Goal: Task Accomplishment & Management: Manage account settings

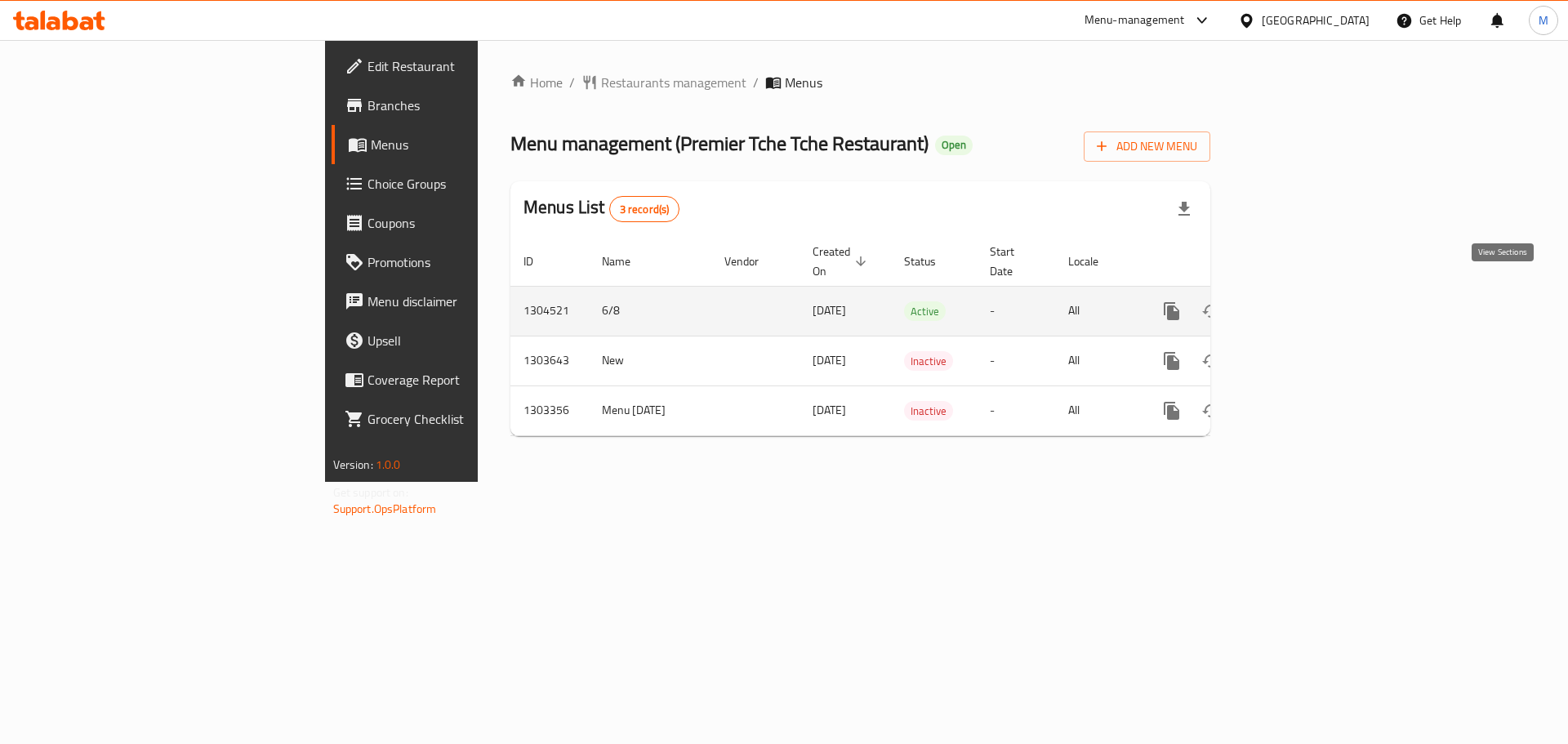
click at [1297, 304] on icon "enhanced table" at bounding box center [1289, 311] width 15 height 15
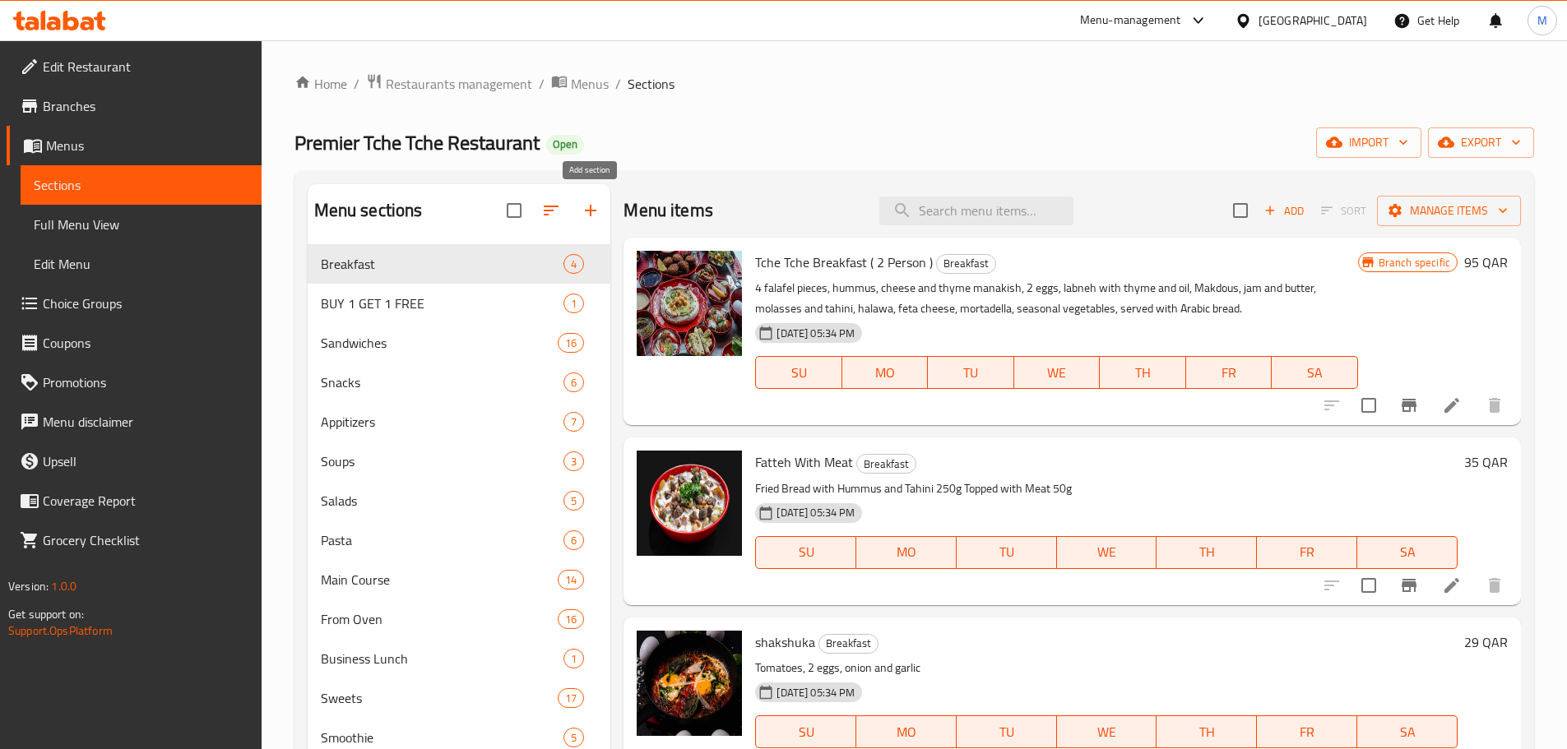
click at [590, 206] on icon "button" at bounding box center [591, 211] width 20 height 20
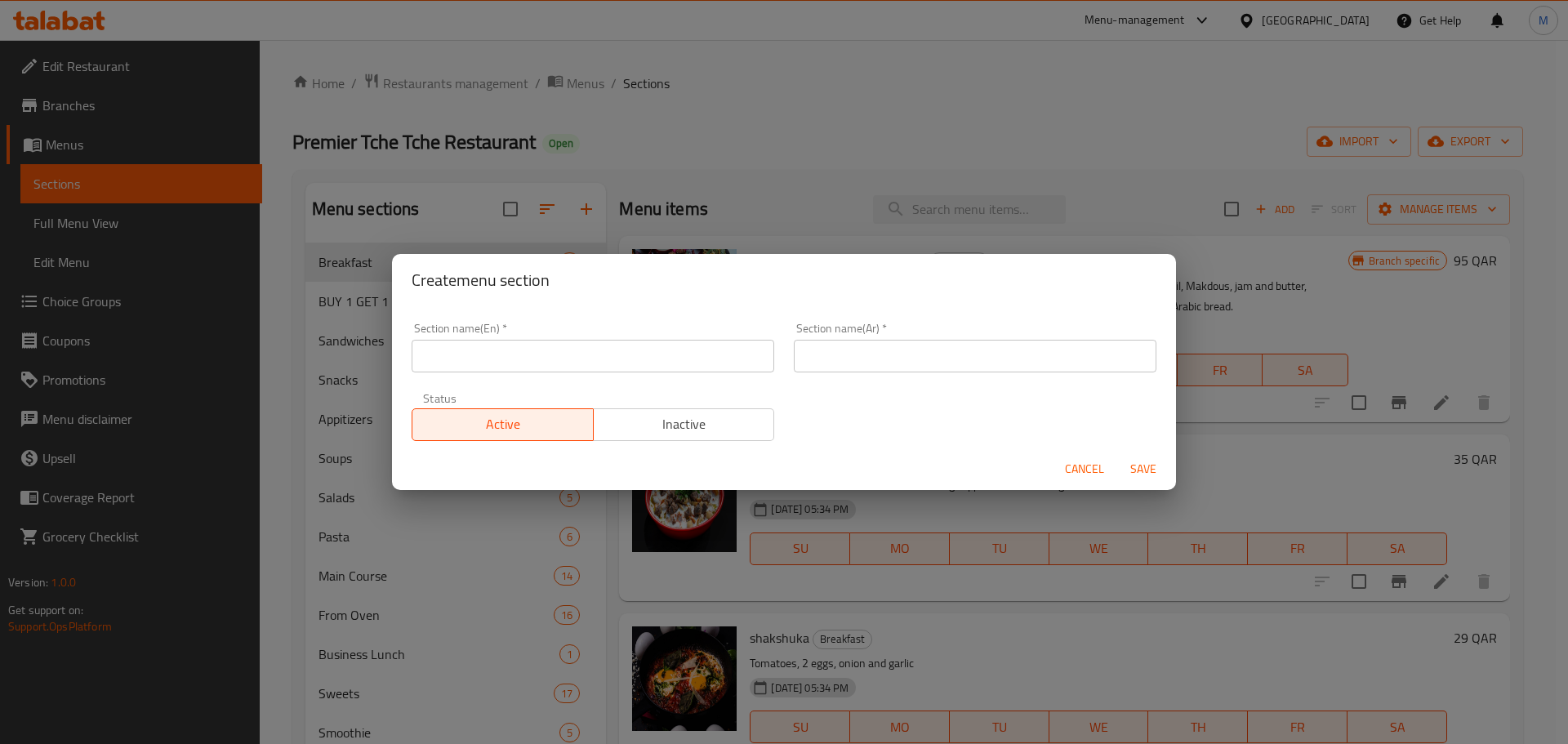
click at [498, 355] on input "text" at bounding box center [593, 356] width 362 height 33
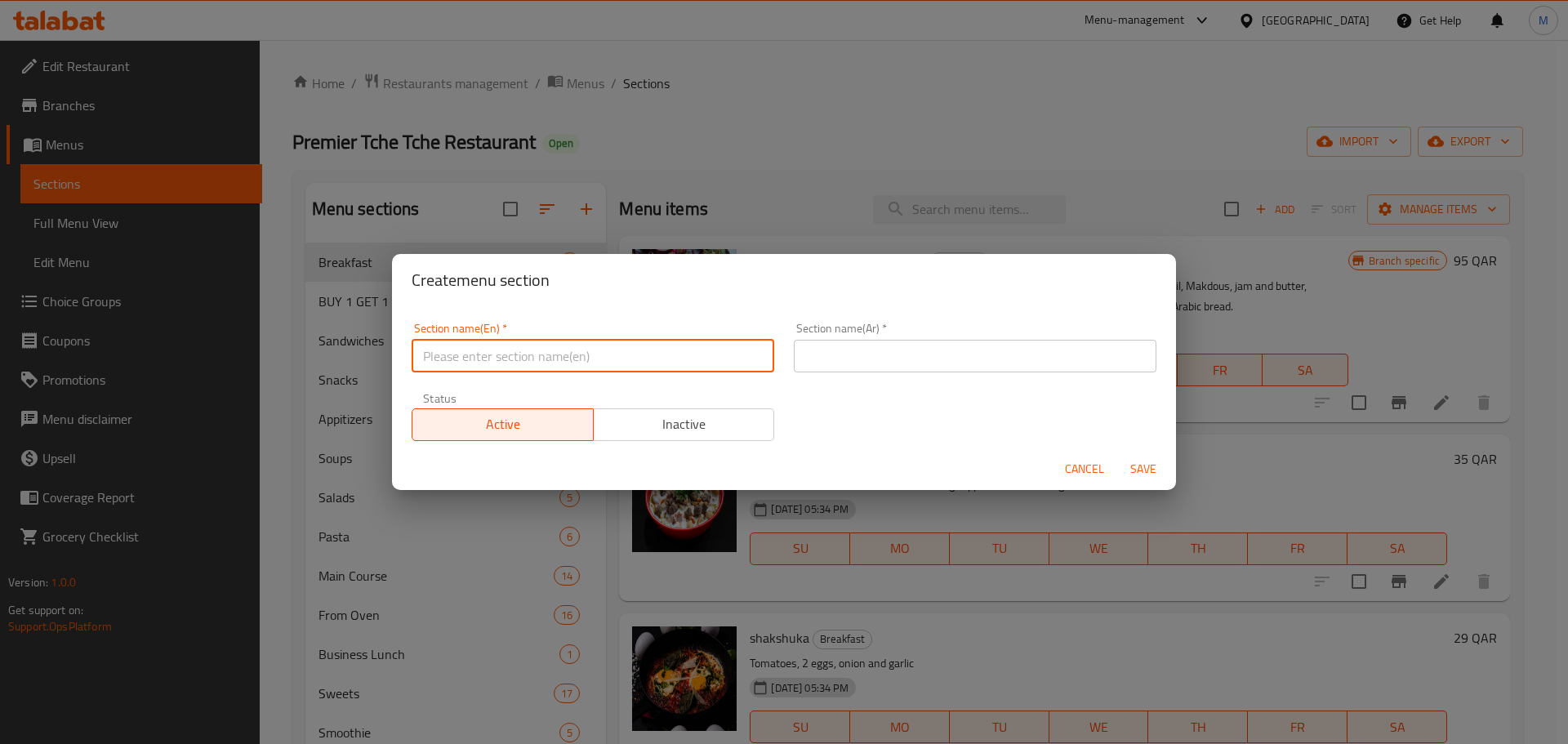
type input "Buy 1 Get 1"
click at [961, 342] on input "text" at bounding box center [974, 356] width 362 height 33
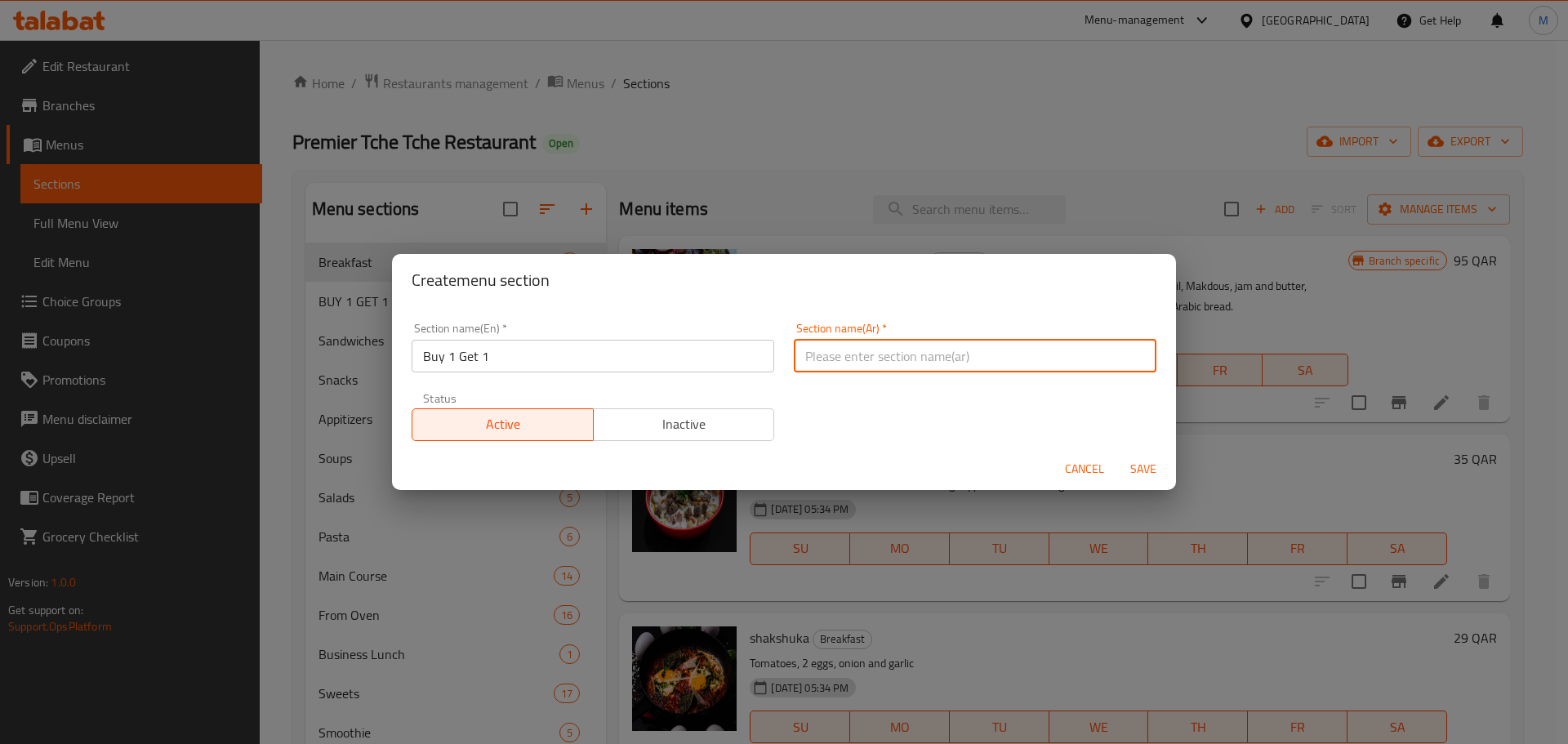
type input "اشتري 1 واحصل على 1 مجانًا"
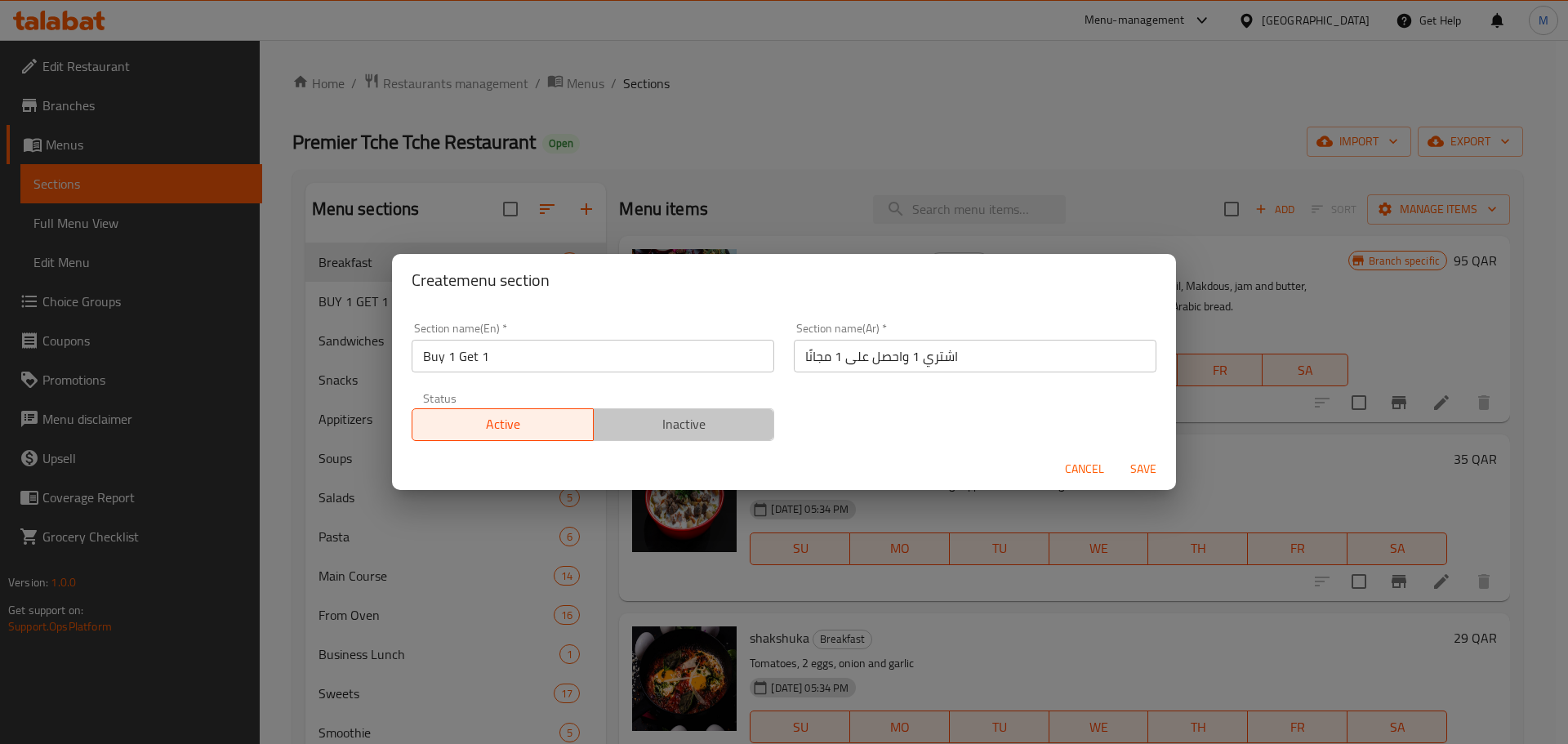
click at [697, 430] on span "Inactive" at bounding box center [684, 424] width 168 height 24
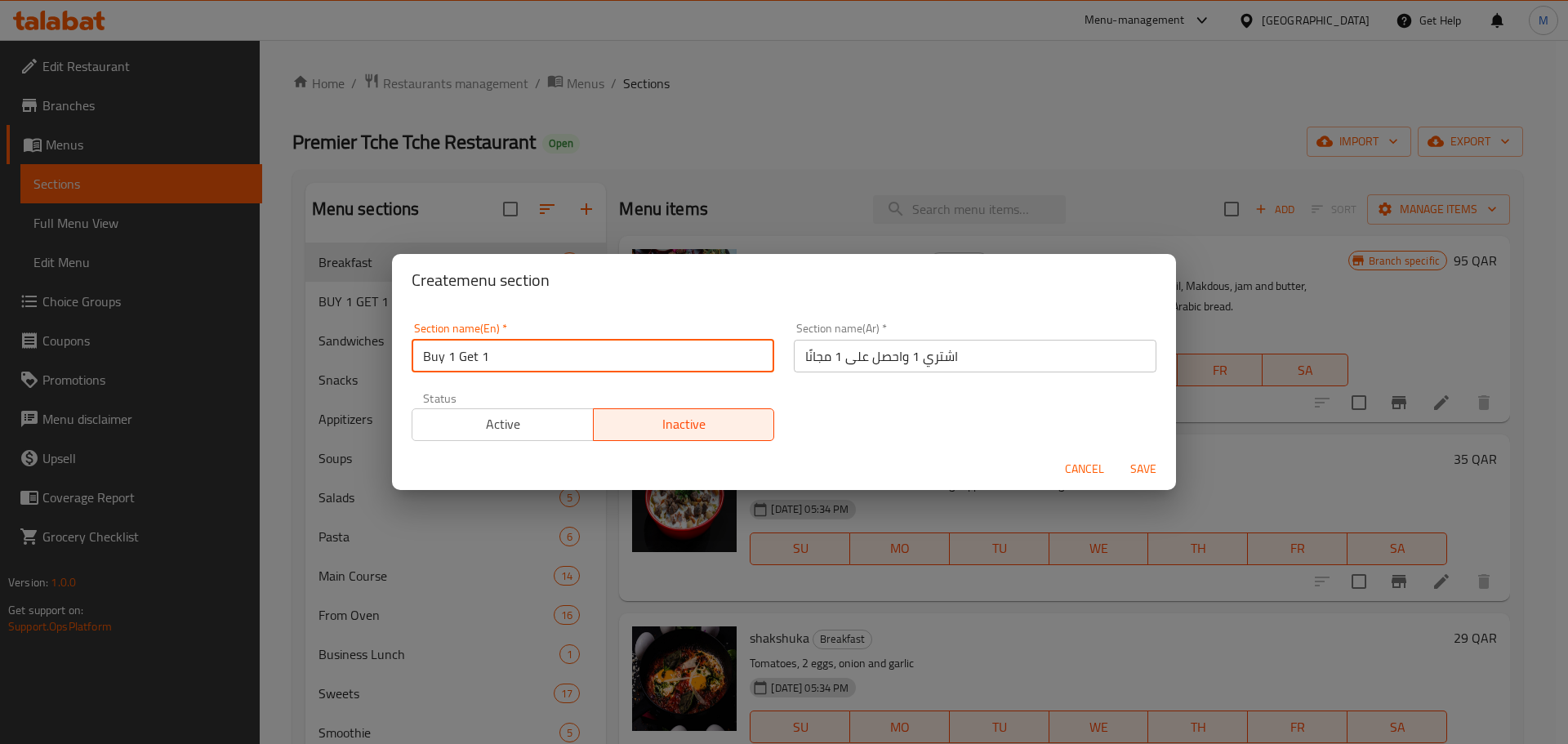
click at [556, 356] on input "Buy 1 Get 1" at bounding box center [593, 356] width 362 height 33
click at [882, 353] on input "اشتري 1 واحصل على 1 مجانًا" at bounding box center [974, 356] width 362 height 33
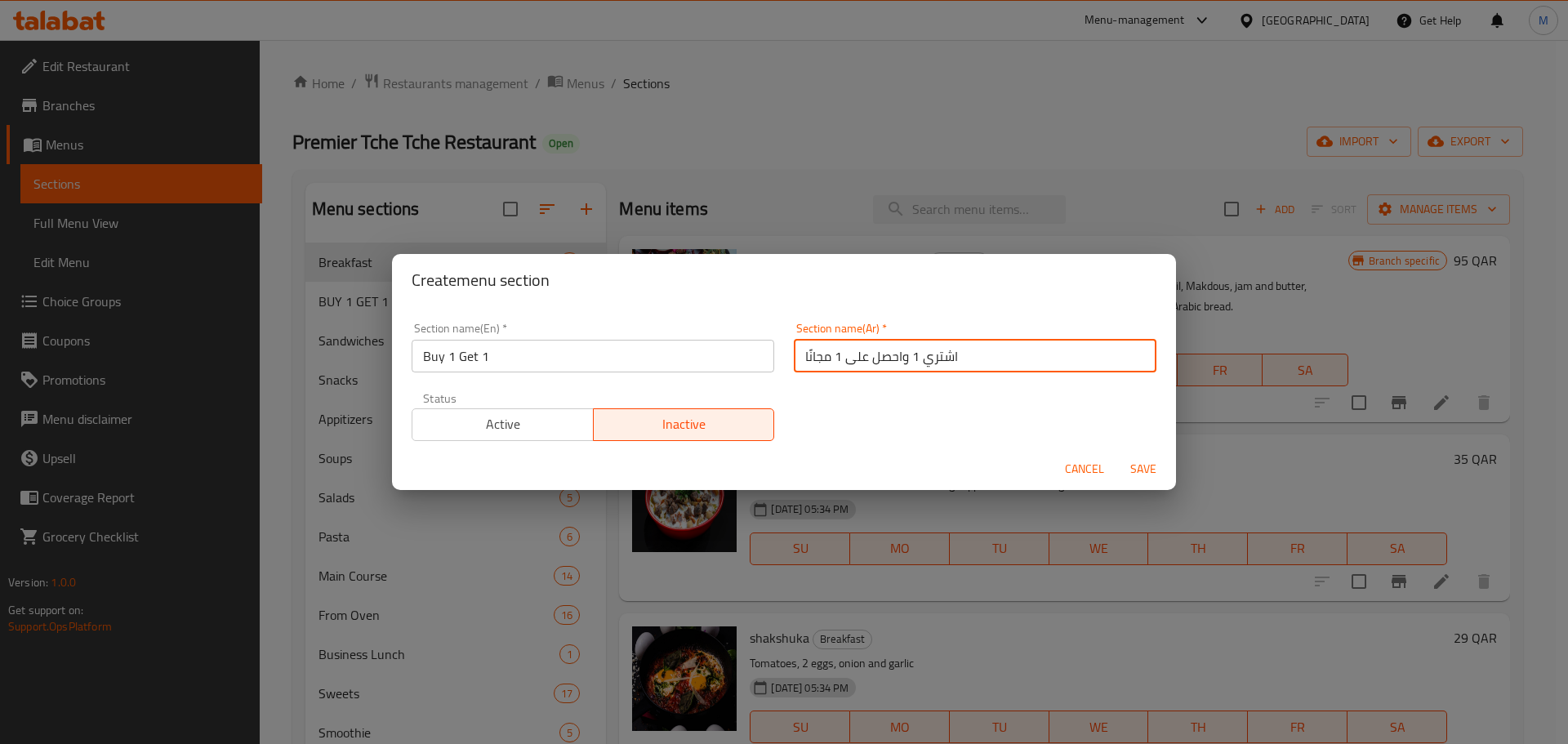
click at [711, 432] on span "Inactive" at bounding box center [684, 424] width 168 height 24
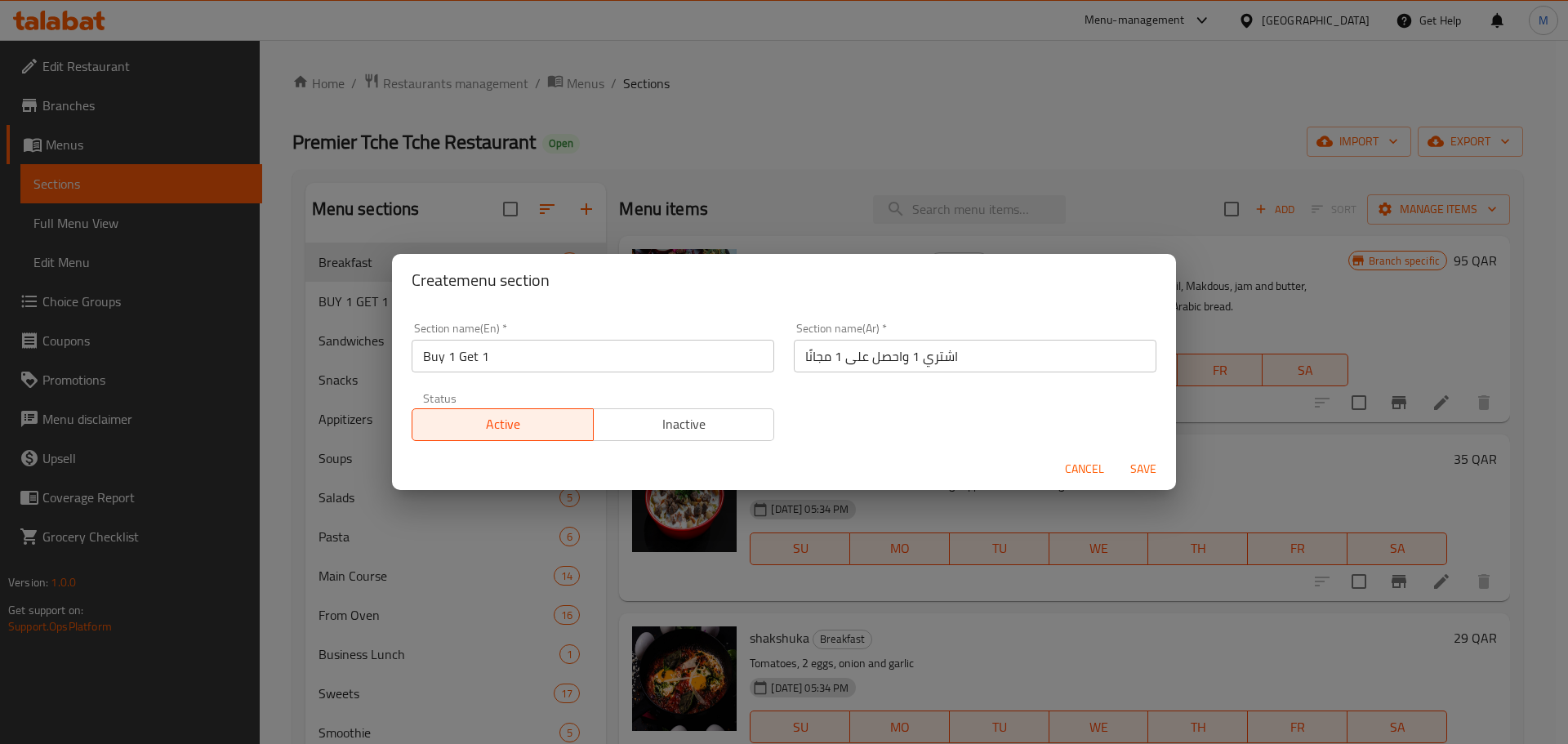
click at [650, 431] on span "Inactive" at bounding box center [684, 424] width 168 height 24
click at [1078, 465] on span "Cancel" at bounding box center [1084, 469] width 39 height 21
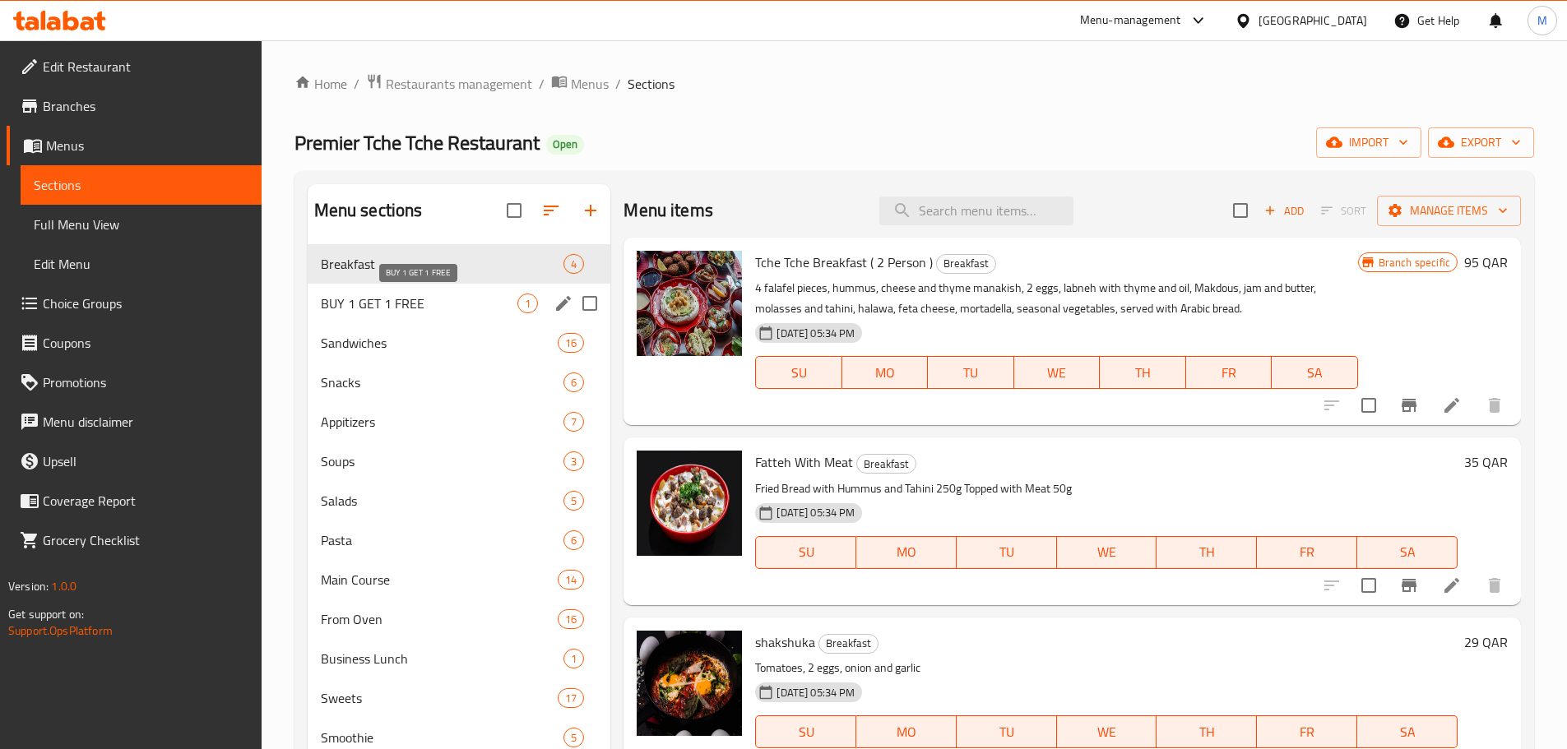
click at [379, 300] on span "BUY 1 GET 1 FREE" at bounding box center [419, 304] width 197 height 20
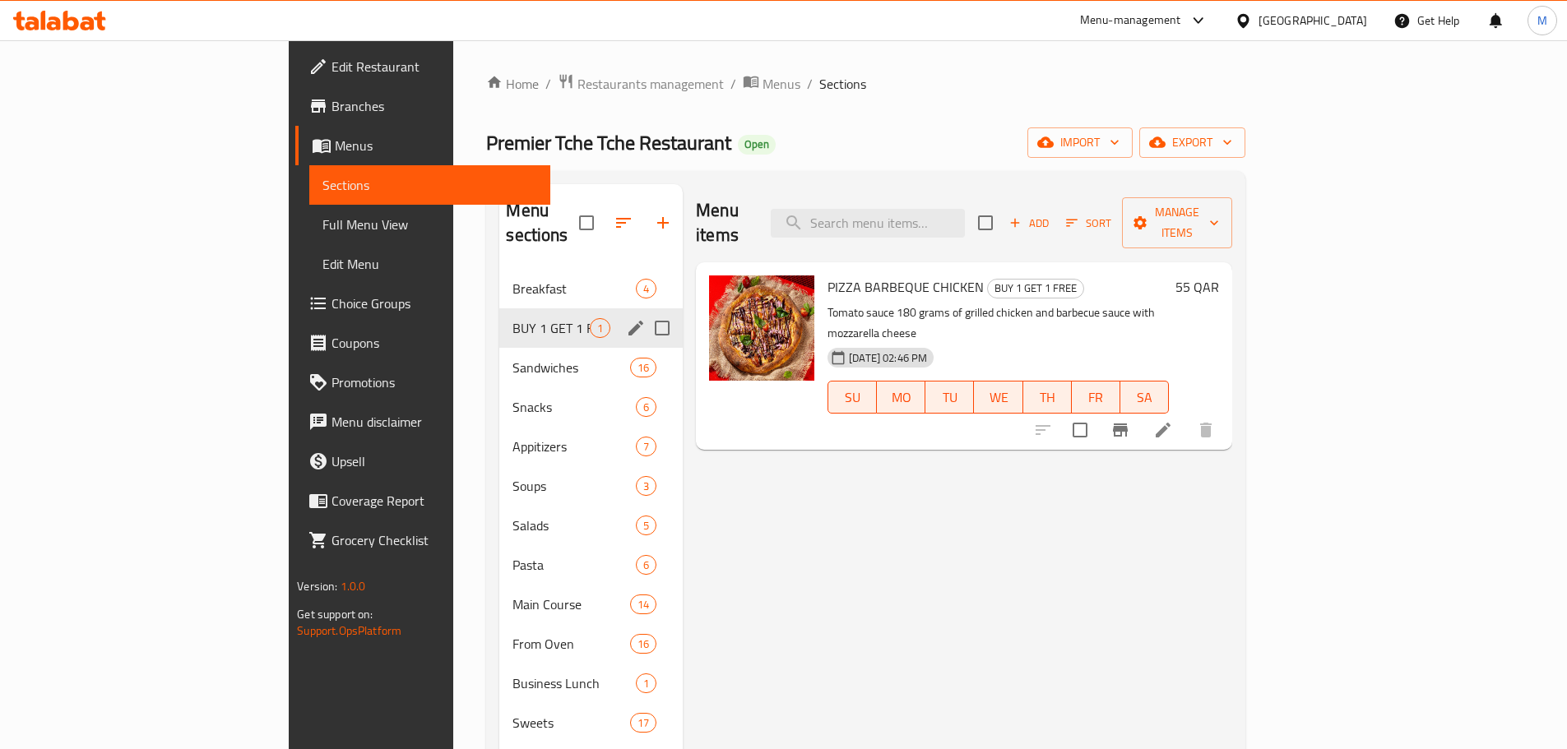
click at [628, 321] on icon "edit" at bounding box center [635, 328] width 15 height 15
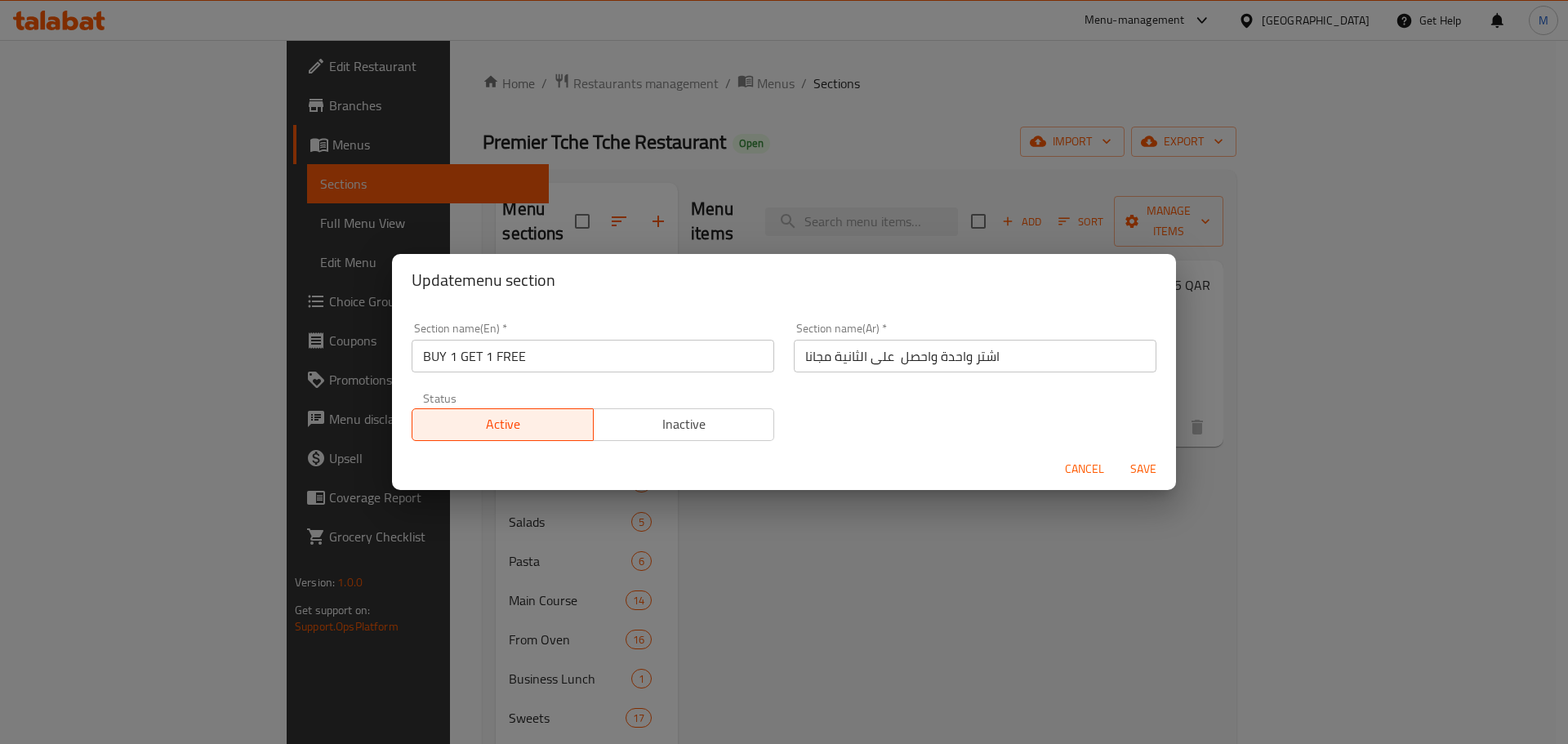
click at [653, 436] on button "Inactive" at bounding box center [683, 424] width 182 height 33
click at [1147, 481] on button "Save" at bounding box center [1143, 469] width 53 height 30
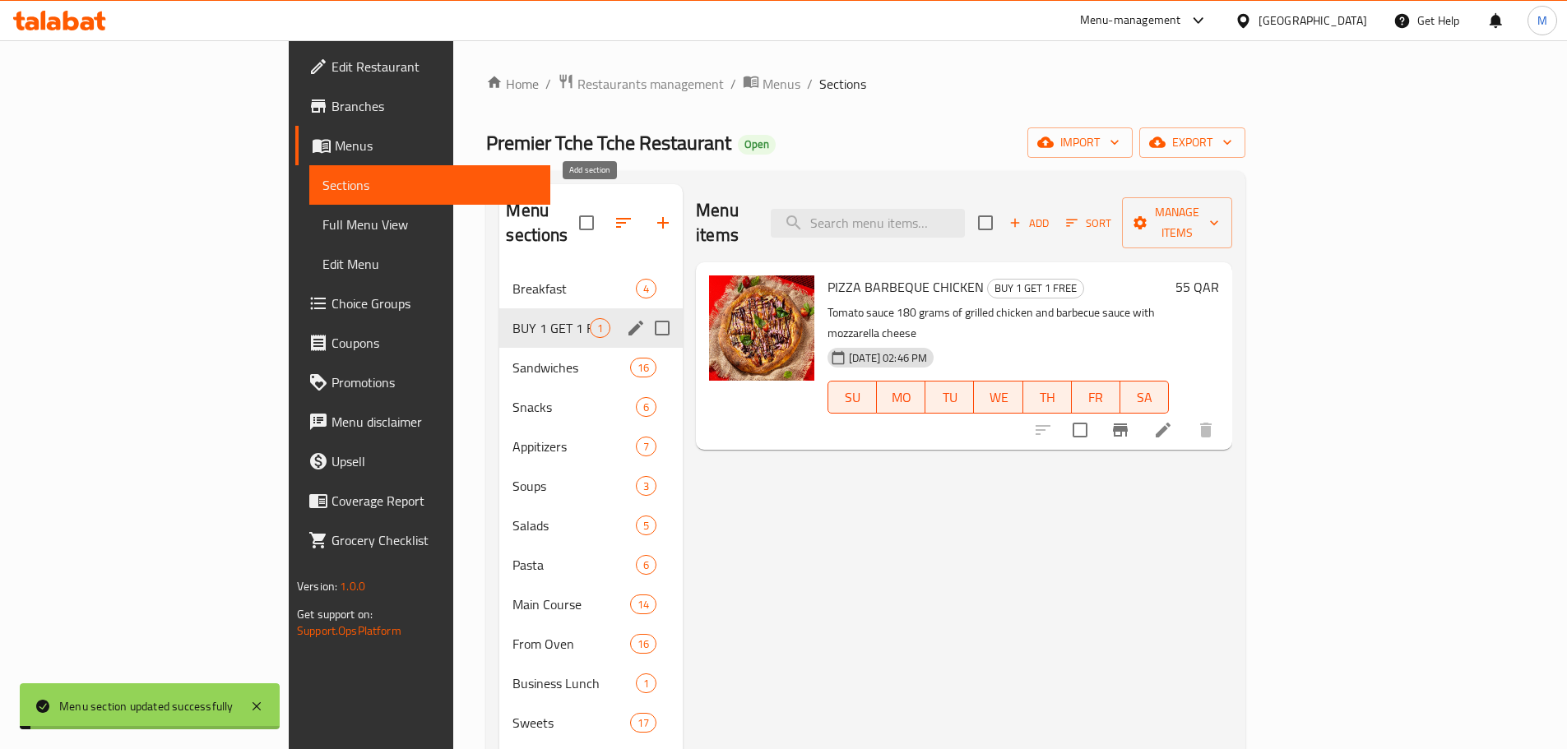
click at [643, 214] on button "button" at bounding box center [662, 222] width 39 height 39
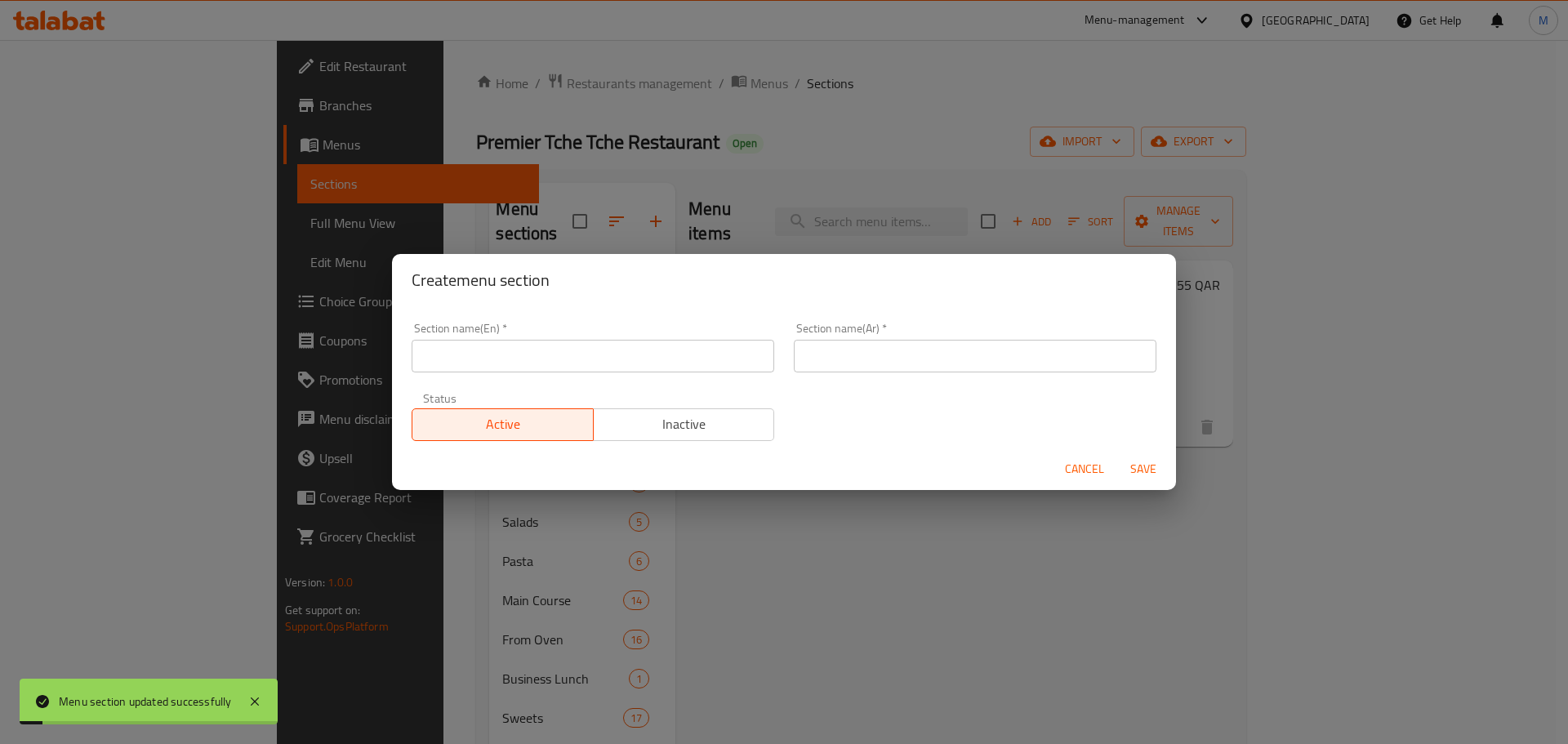
click at [497, 371] on input "text" at bounding box center [593, 356] width 362 height 33
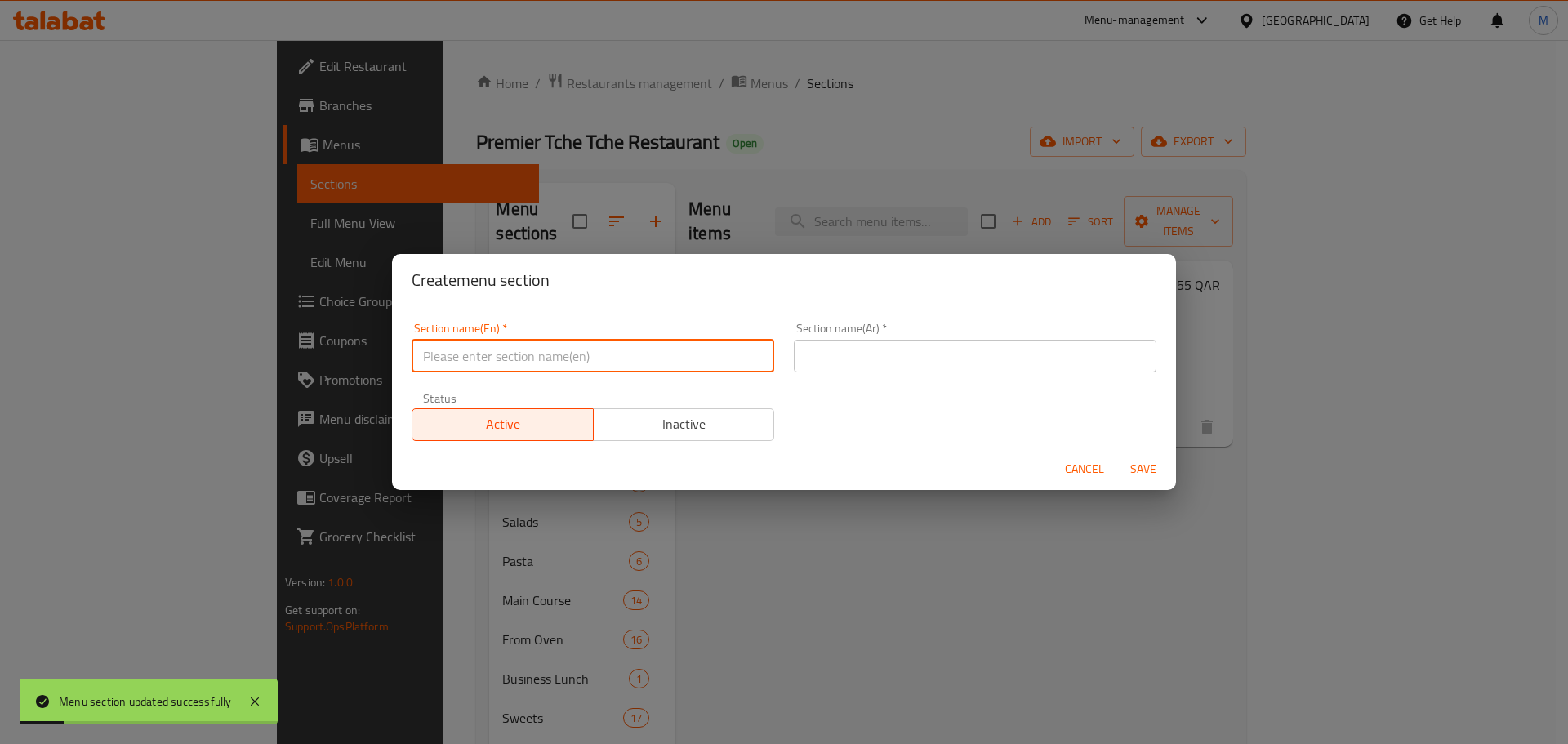
click at [906, 364] on input "text" at bounding box center [974, 356] width 362 height 33
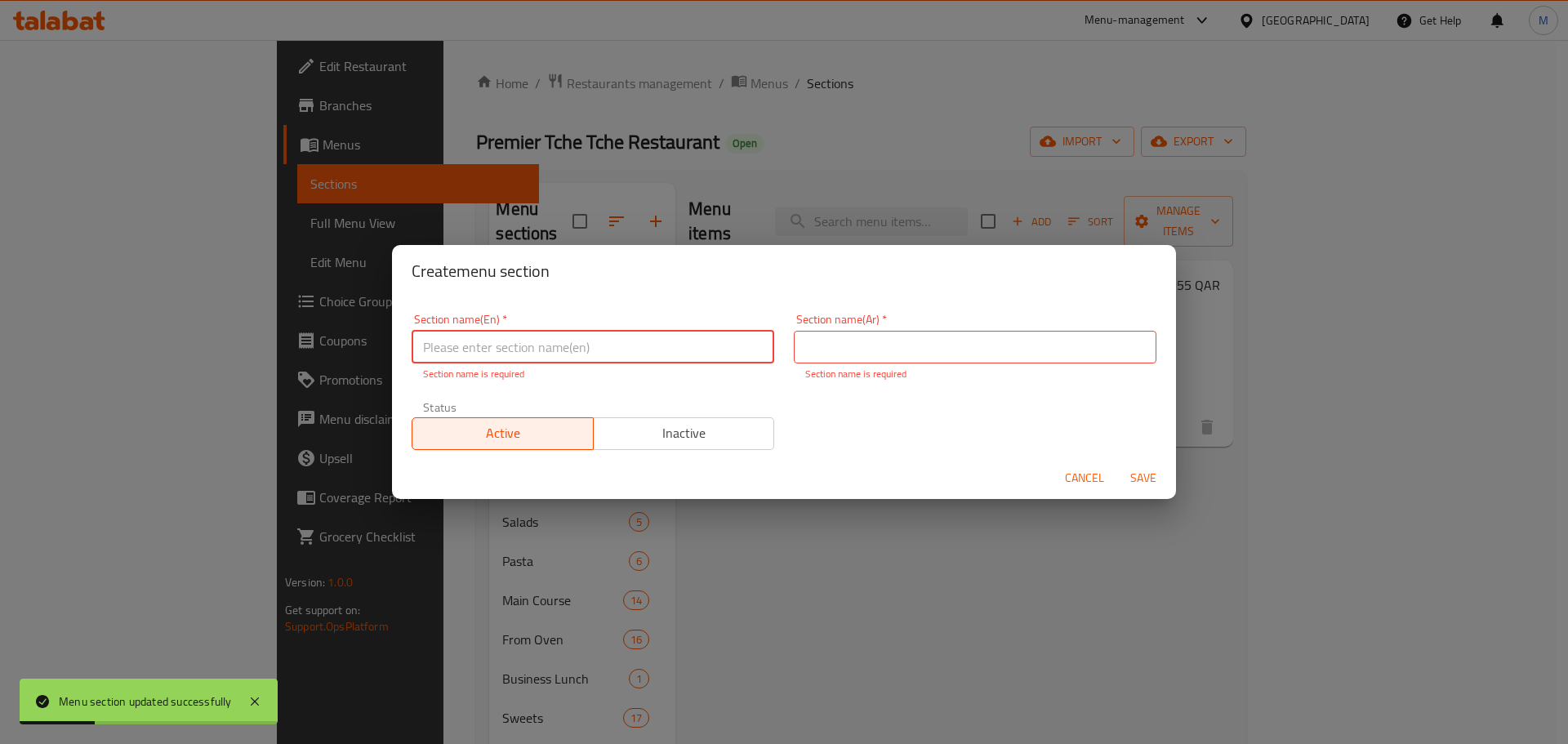
drag, startPoint x: 501, startPoint y: 352, endPoint x: 521, endPoint y: 353, distance: 20.0
click at [501, 352] on input "text" at bounding box center [593, 347] width 362 height 33
type input "Buy 1 Get 1"
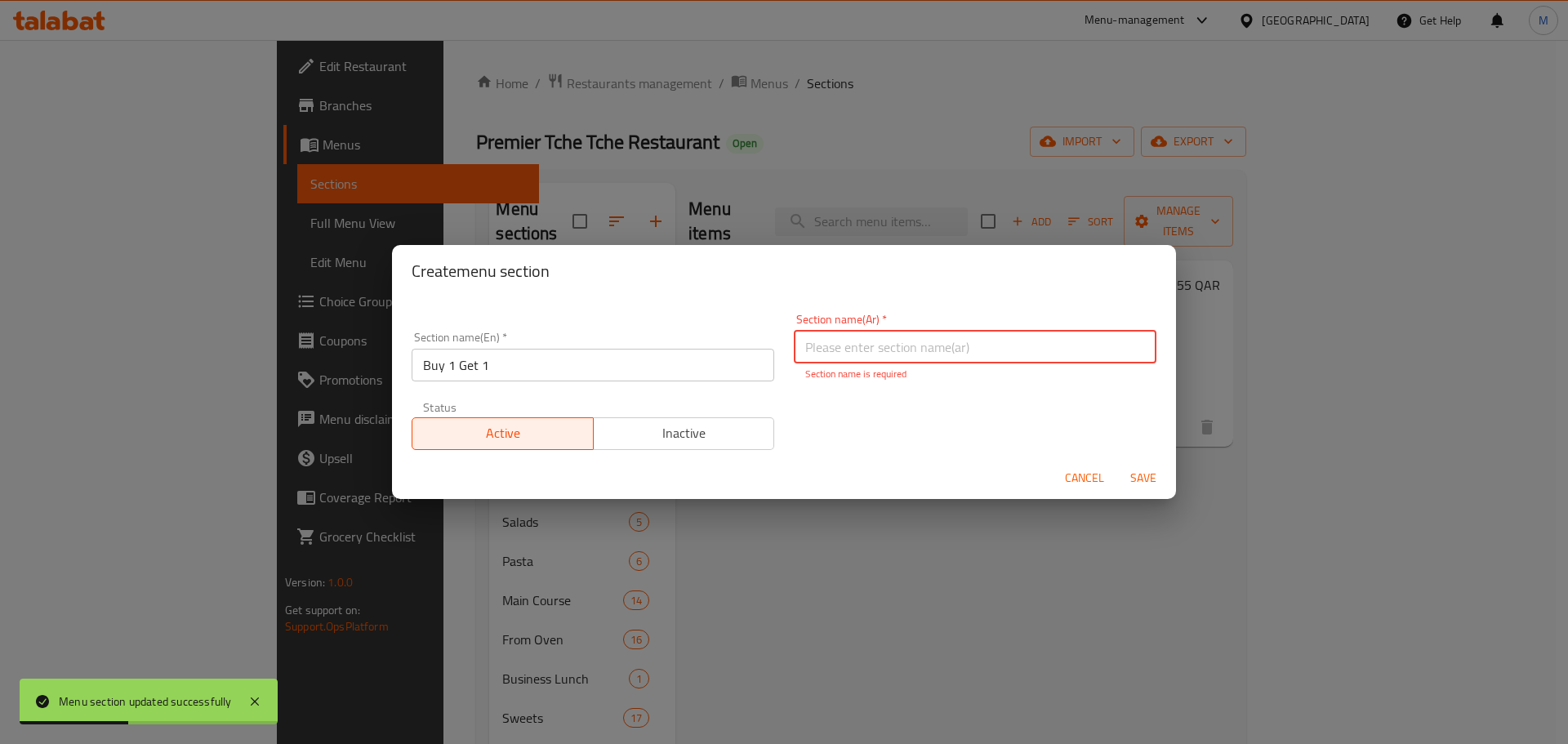
click at [911, 359] on input "text" at bounding box center [974, 347] width 362 height 33
type input "اشتري 1 واحصل على 1 مجانًا"
click at [707, 435] on span "Inactive" at bounding box center [684, 433] width 168 height 24
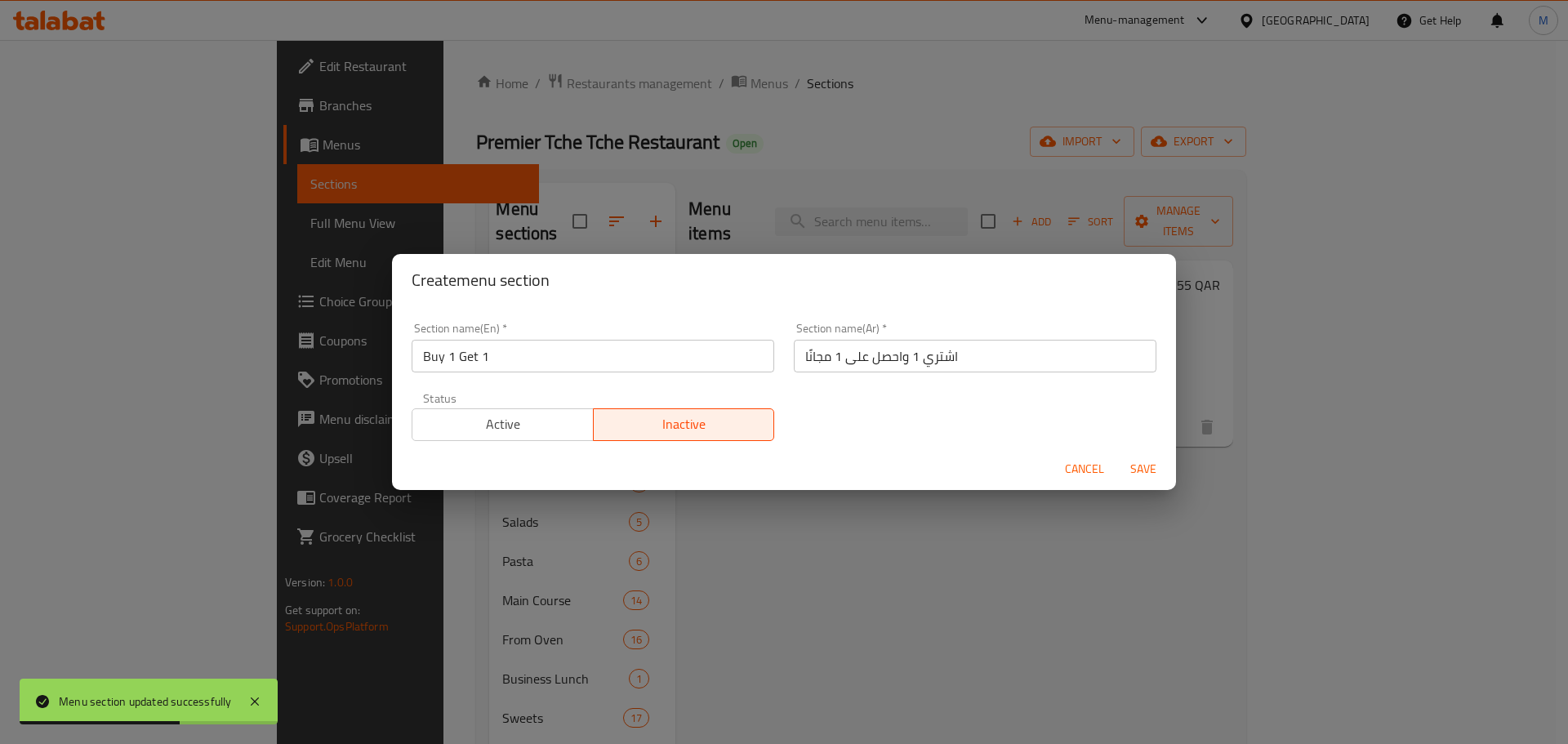
click at [1139, 464] on span "Save" at bounding box center [1143, 469] width 39 height 21
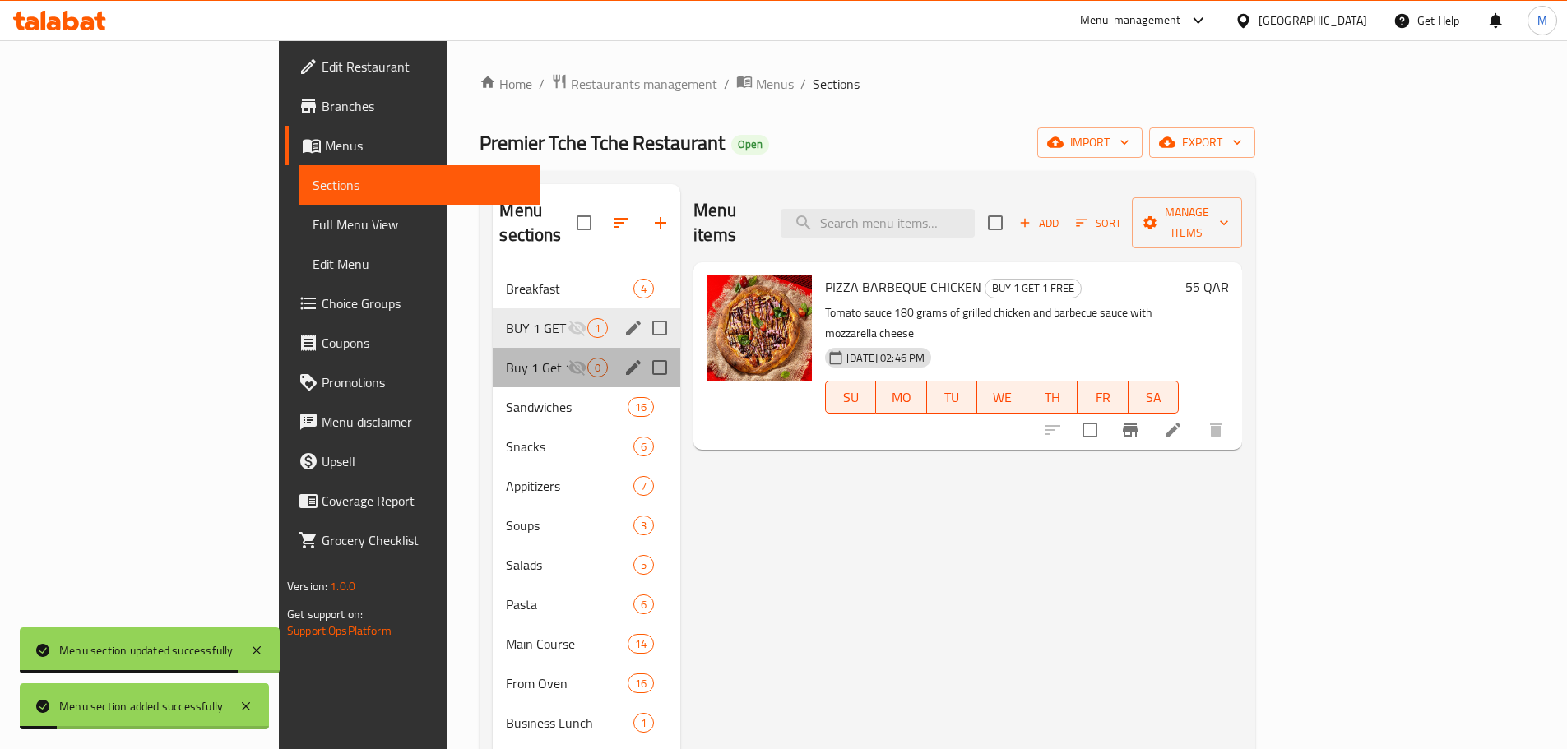
click at [493, 353] on div "Buy 1 Get 1 0" at bounding box center [587, 367] width 188 height 39
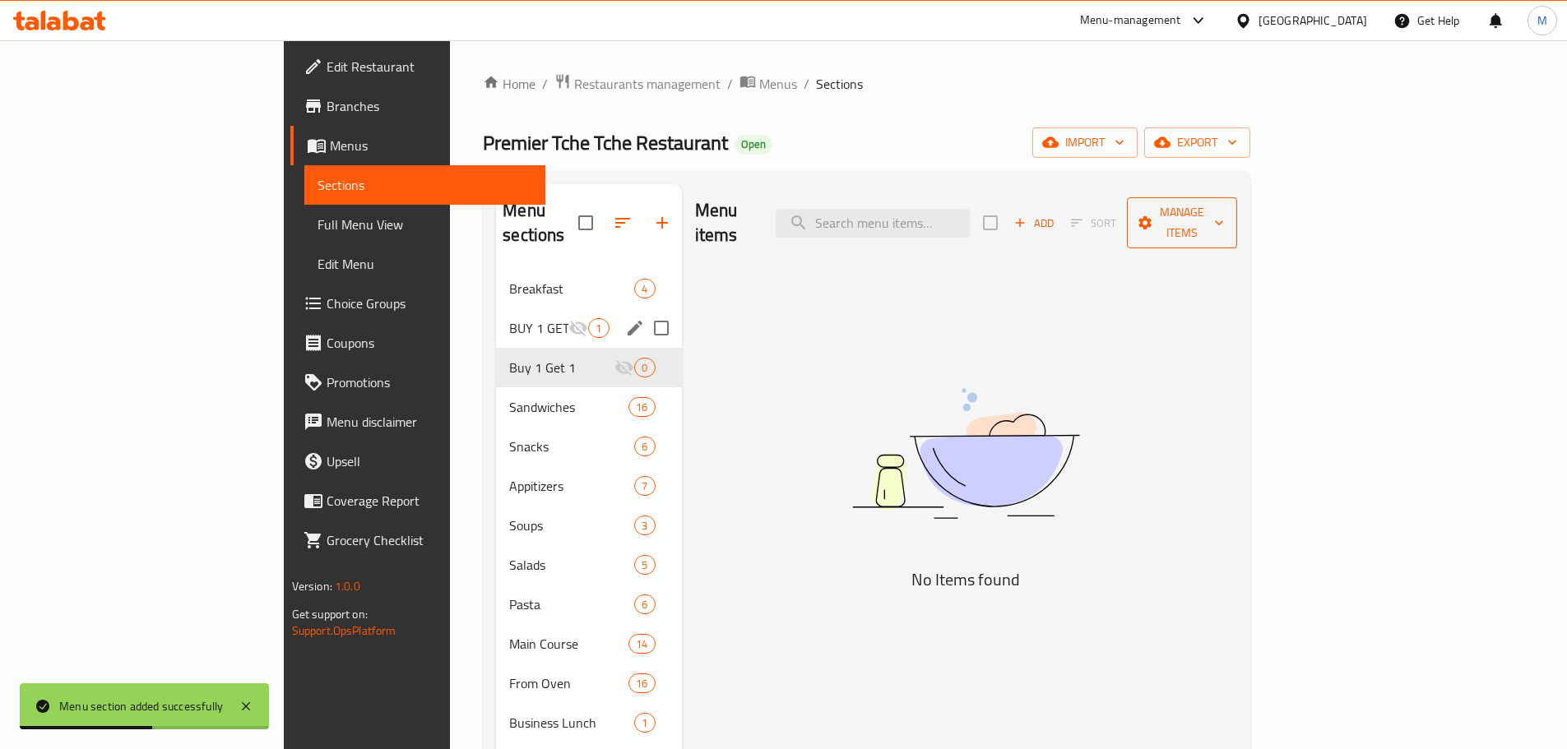
click at [1224, 217] on span "Manage items" at bounding box center [1182, 222] width 84 height 41
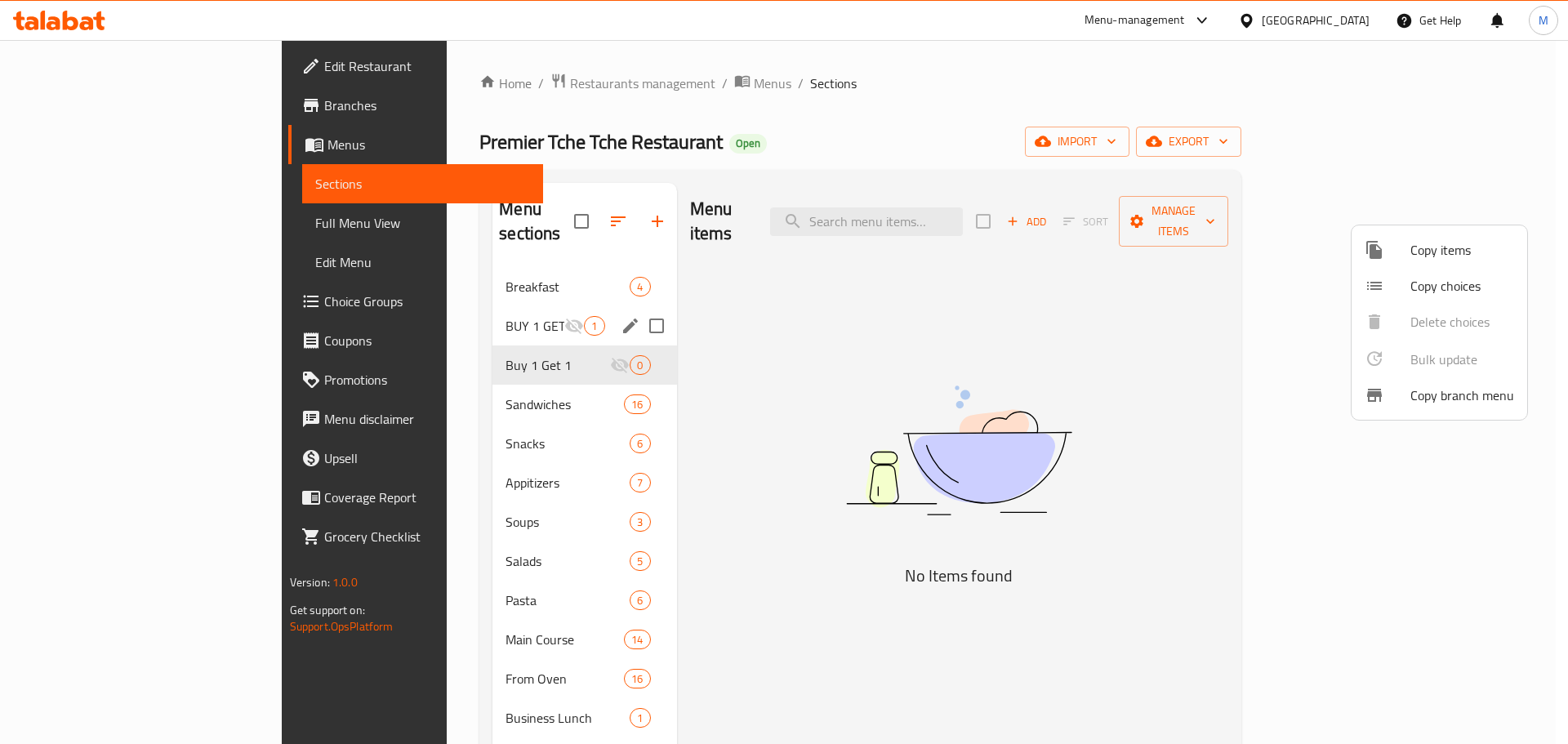
click at [1416, 254] on span "Copy items" at bounding box center [1462, 250] width 103 height 20
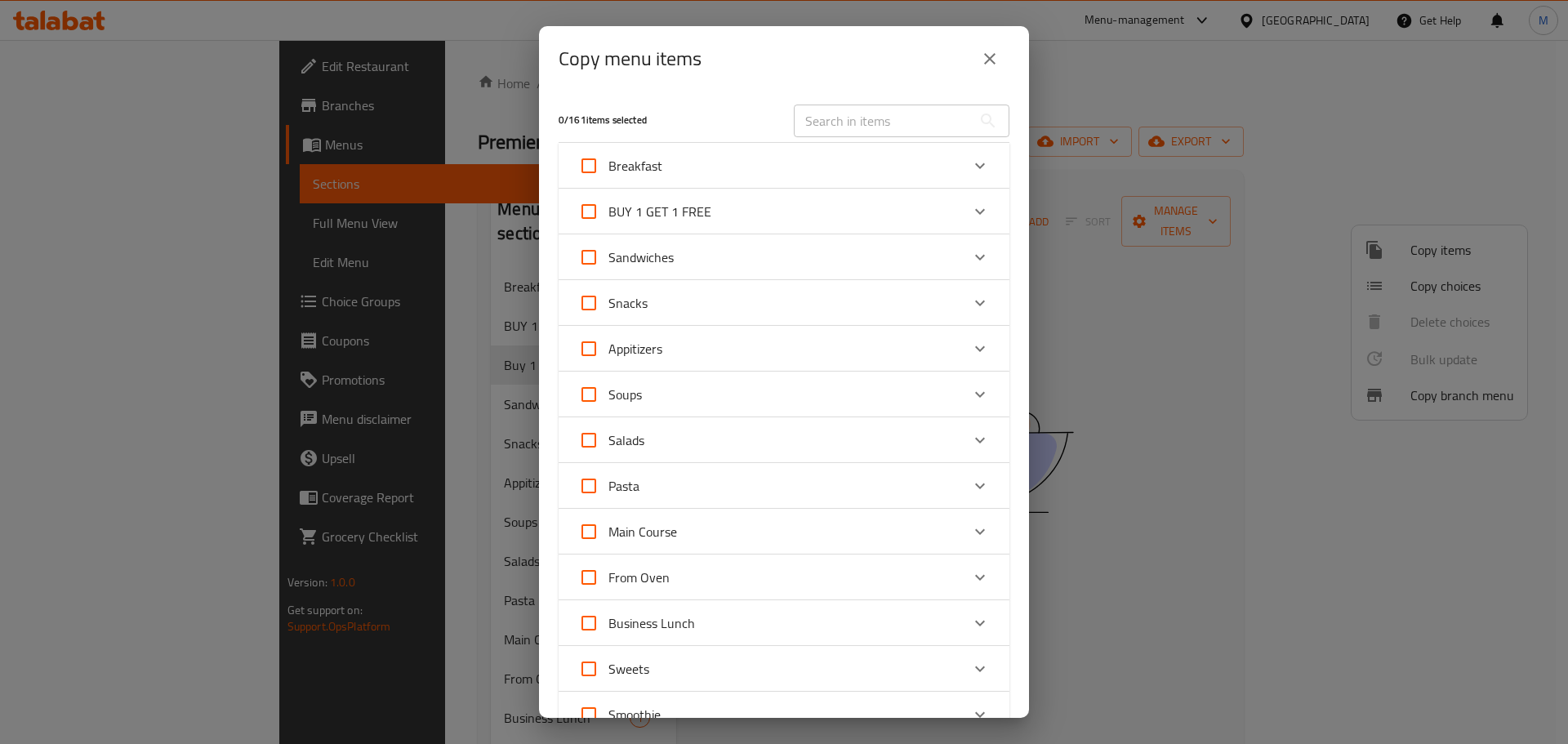
click at [847, 117] on input "text" at bounding box center [882, 120] width 178 height 33
click at [868, 122] on input "text" at bounding box center [882, 120] width 178 height 33
paste input "Venom melt Burger"
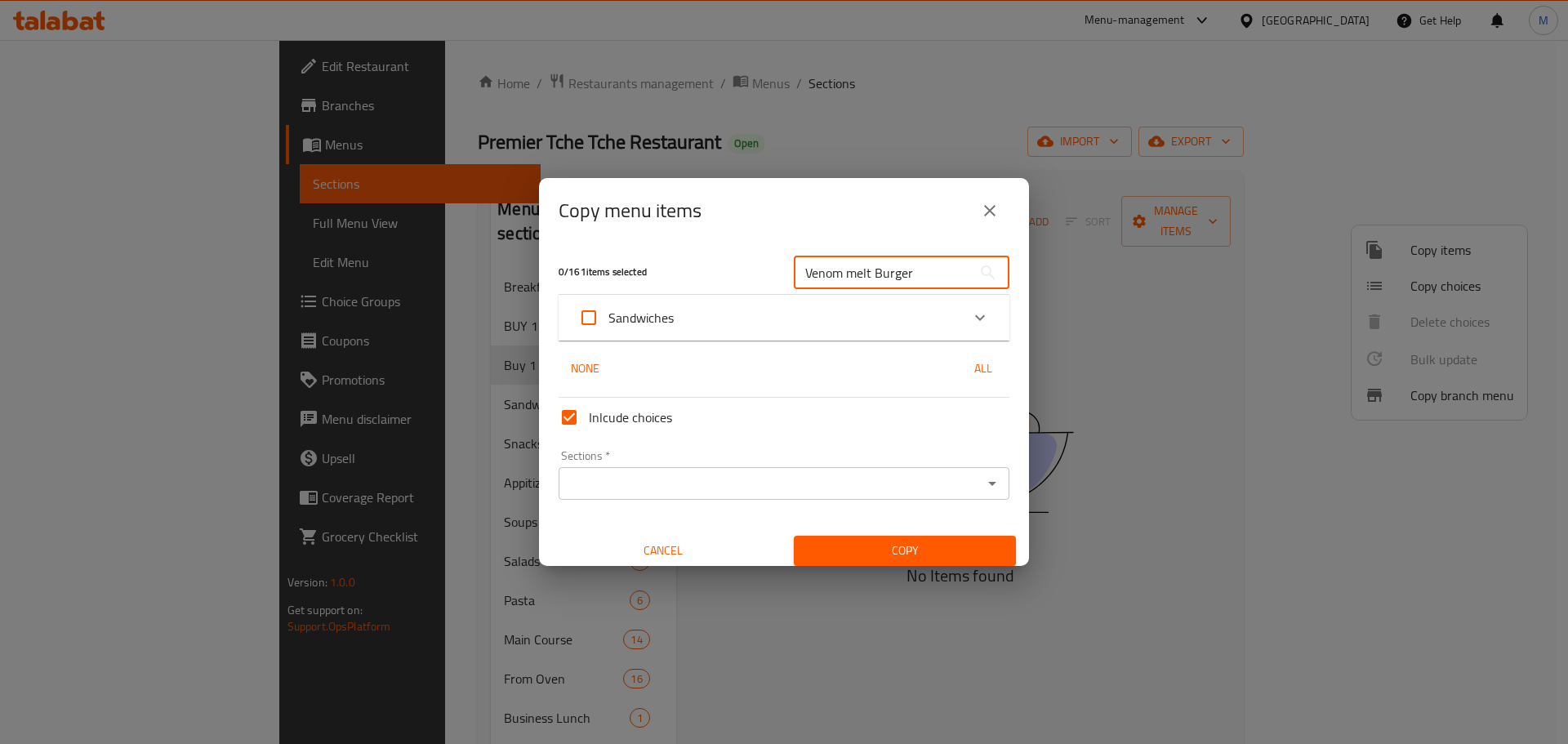
type input "Venom melt Burger"
drag, startPoint x: 841, startPoint y: 311, endPoint x: 817, endPoint y: 316, distance: 24.5
click at [841, 312] on div "Sandwiches" at bounding box center [769, 317] width 382 height 39
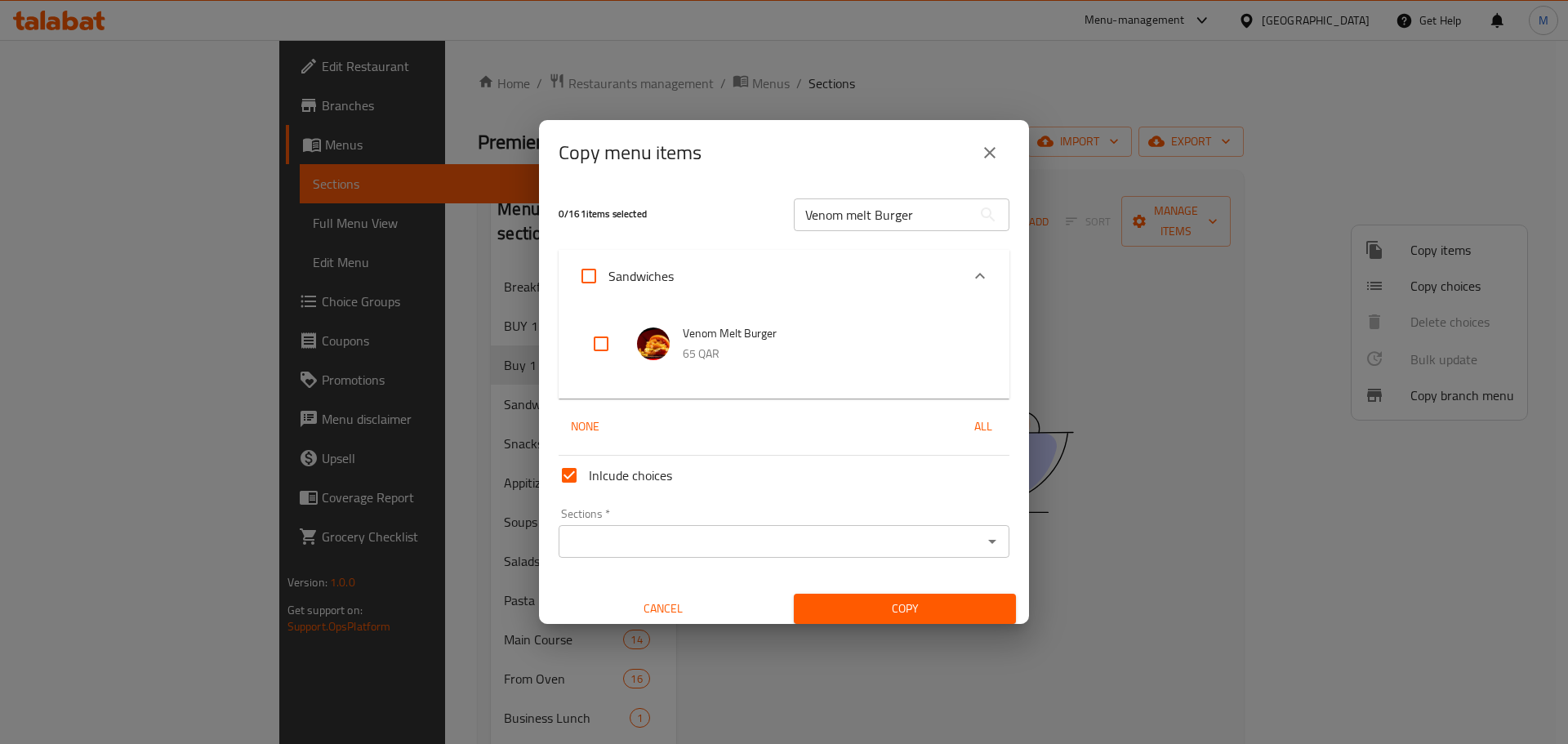
click at [590, 351] on input "checkbox" at bounding box center [601, 344] width 39 height 39
checkbox input "true"
click at [923, 211] on input "Venom melt Burger" at bounding box center [882, 215] width 178 height 33
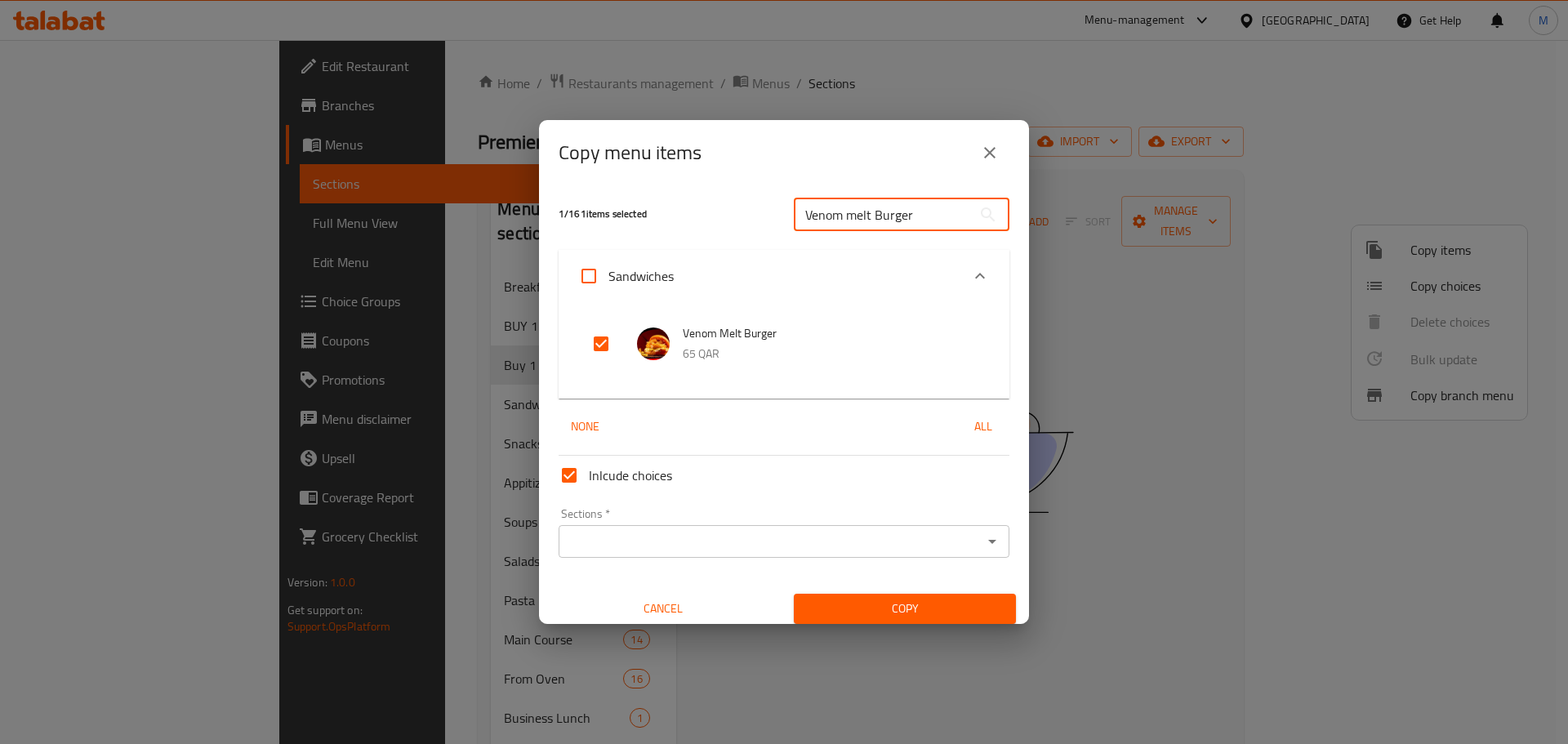
paste input "[GEOGRAPHIC_DATA]"
type input "Crunch Tower Burger"
click at [597, 342] on input "checkbox" at bounding box center [601, 344] width 39 height 39
checkbox input "true"
click at [934, 218] on input "Crunch Tower Burger" at bounding box center [882, 215] width 178 height 33
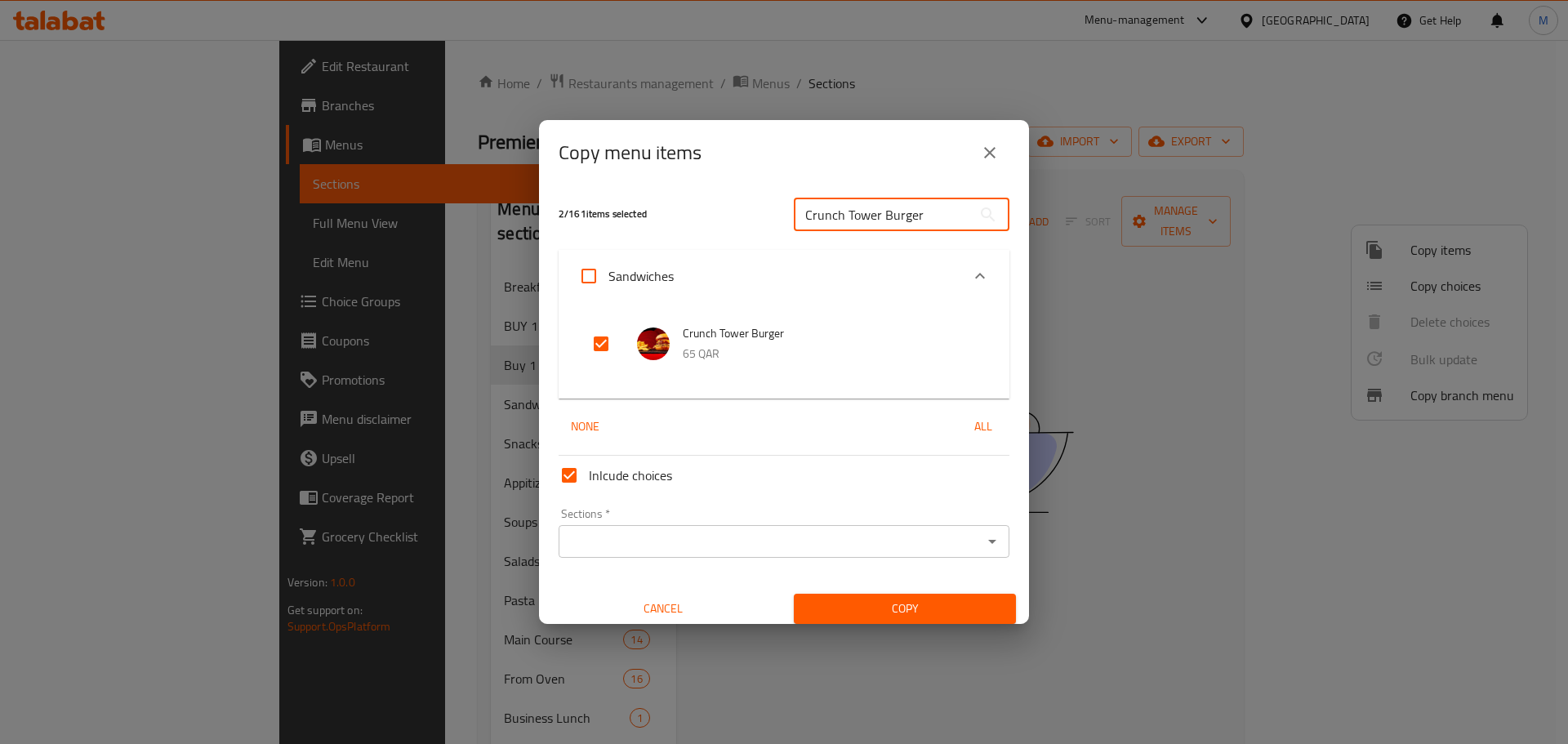
click at [934, 218] on input "Crunch Tower Burger" at bounding box center [882, 215] width 178 height 33
paste input "Mushroom sunset"
type input "Mushroom sunset Burger"
click at [601, 343] on input "checkbox" at bounding box center [601, 344] width 39 height 39
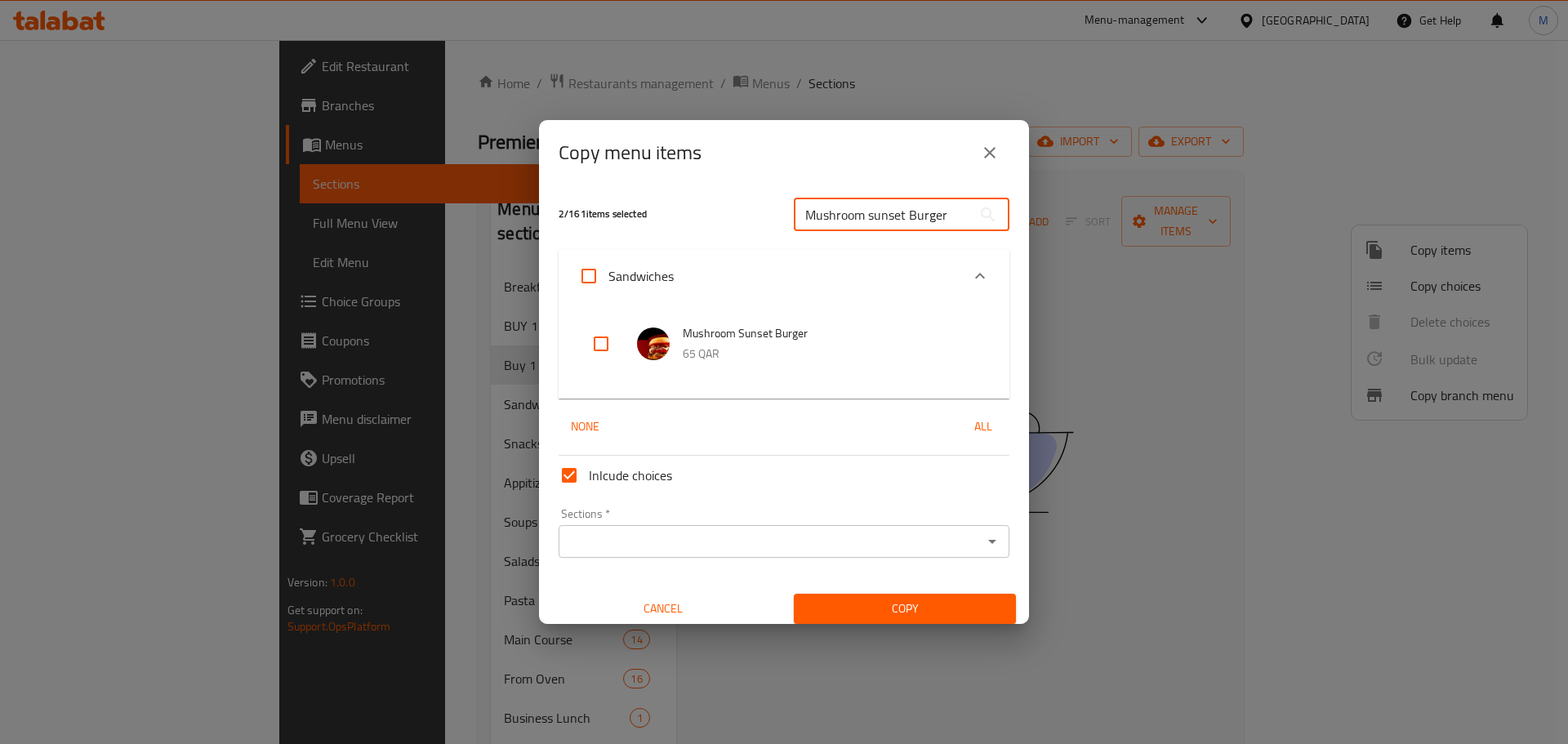
checkbox input "true"
click at [868, 216] on input "Mushroom sunset Burger" at bounding box center [882, 215] width 178 height 33
paste input "Smokey crunch Deluxe"
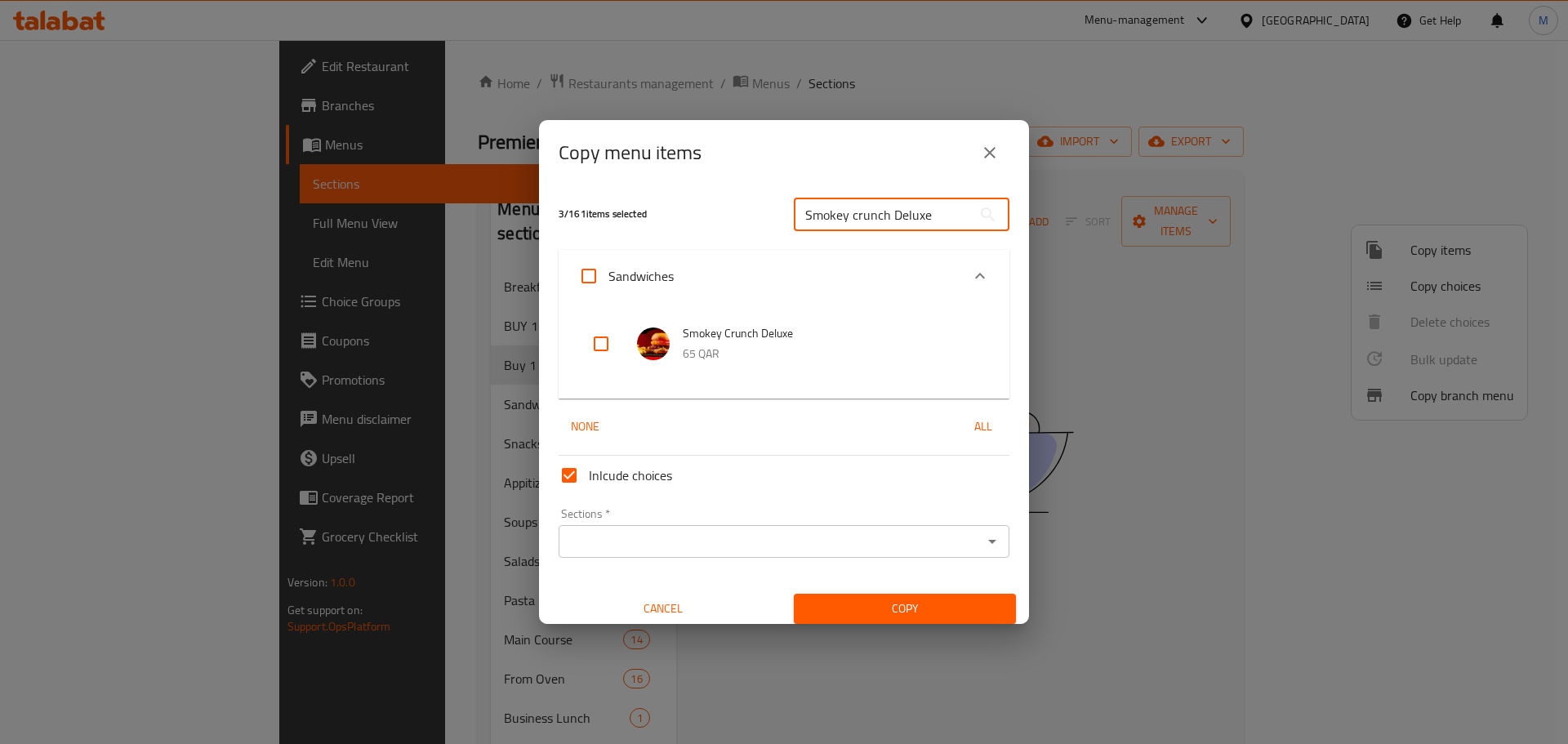
type input "Smokey crunch Deluxe"
click at [601, 338] on input "checkbox" at bounding box center [601, 344] width 39 height 39
checkbox input "true"
click at [905, 207] on input "Smokey crunch Deluxe" at bounding box center [882, 215] width 178 height 33
click at [908, 207] on input "Smokey crunch Deluxe" at bounding box center [882, 215] width 178 height 33
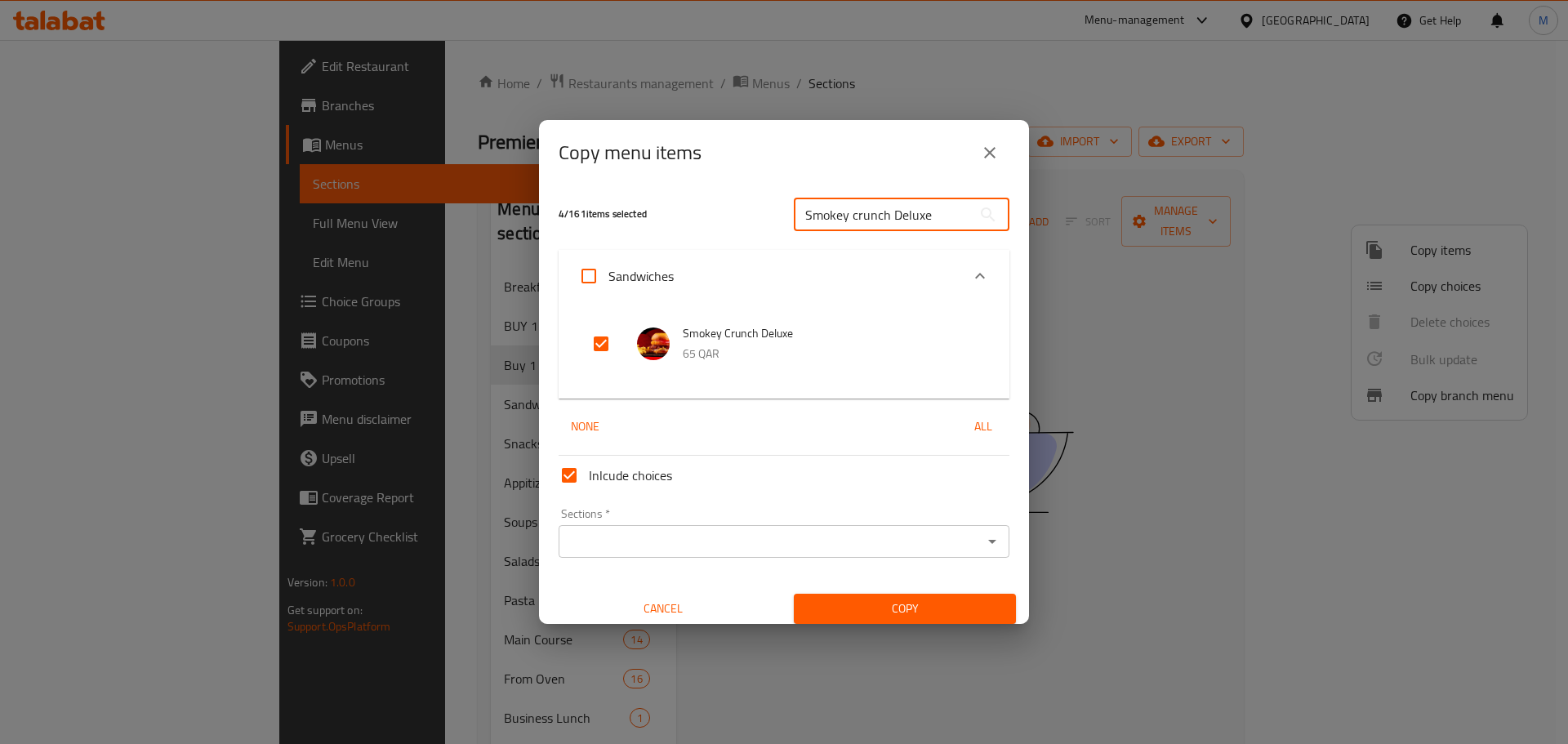
click at [908, 207] on input "Smokey crunch Deluxe" at bounding box center [882, 215] width 178 height 33
paste input "wiss blaze burger"
type input "Swiss blaze burger"
click at [598, 348] on input "checkbox" at bounding box center [601, 344] width 39 height 39
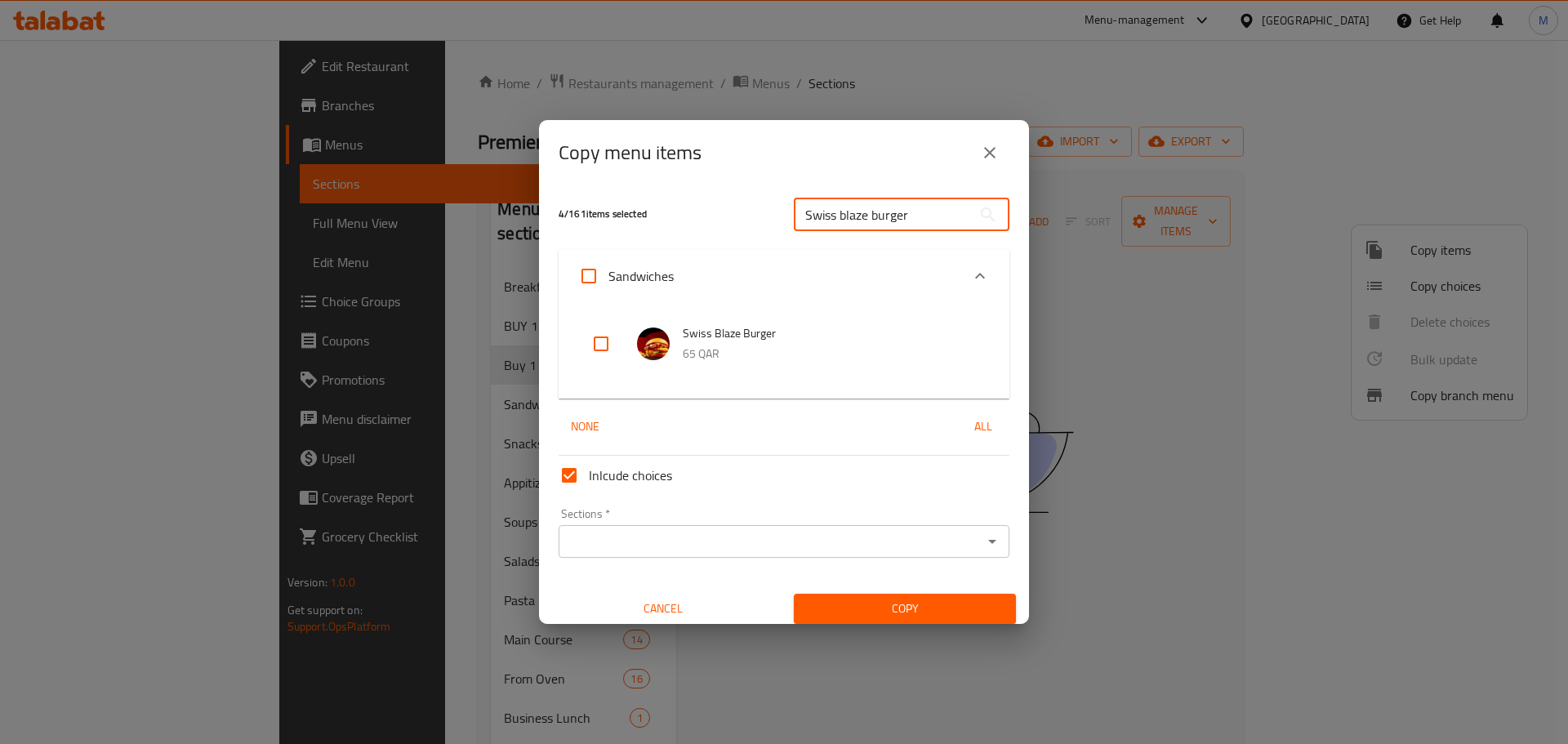
checkbox input "true"
click at [920, 215] on input "Swiss blaze burger" at bounding box center [882, 215] width 178 height 33
click at [921, 216] on input "Swiss blaze burger" at bounding box center [882, 215] width 178 height 33
paste input "tokyo crunch"
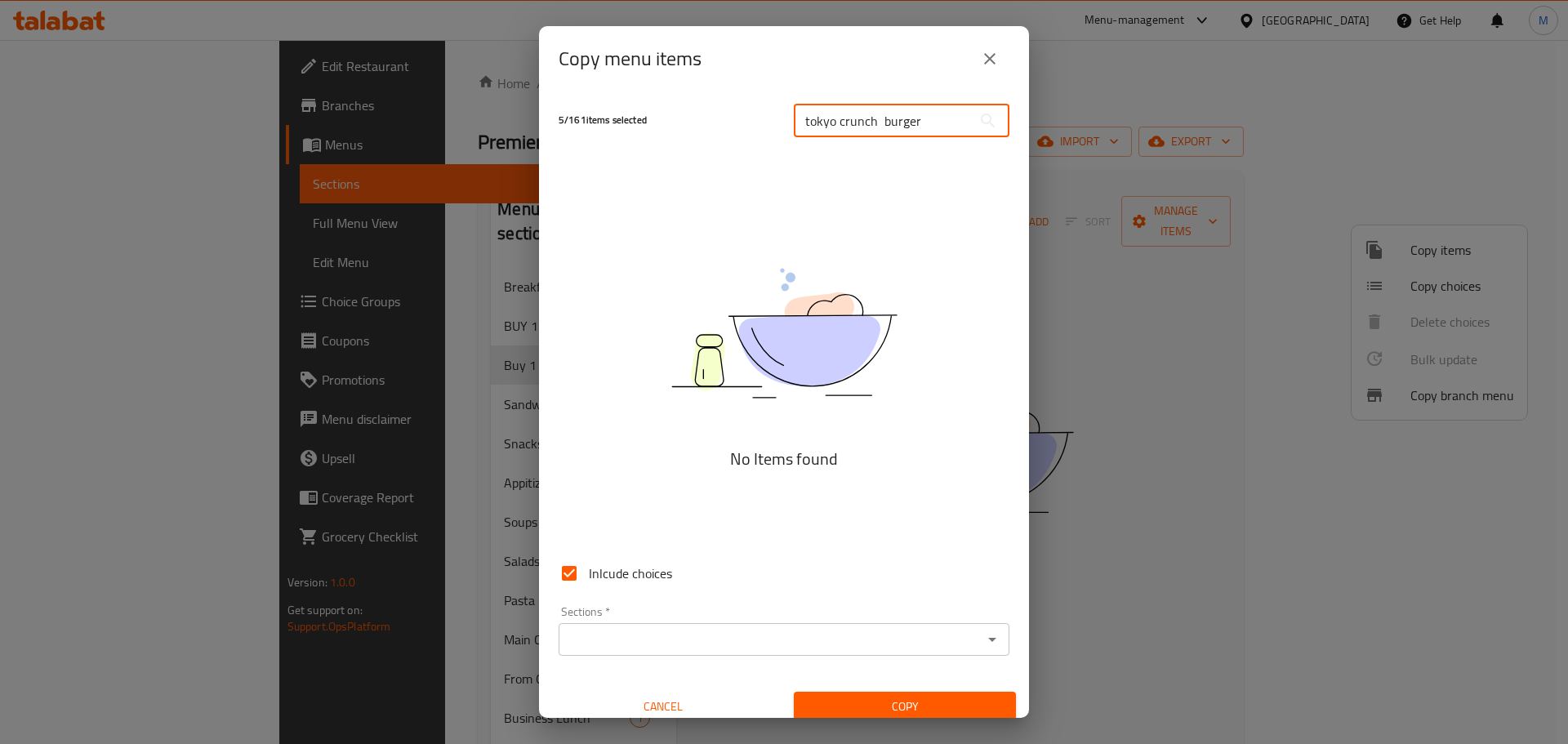
click at [873, 122] on input "tokyo crunch burger" at bounding box center [882, 120] width 178 height 33
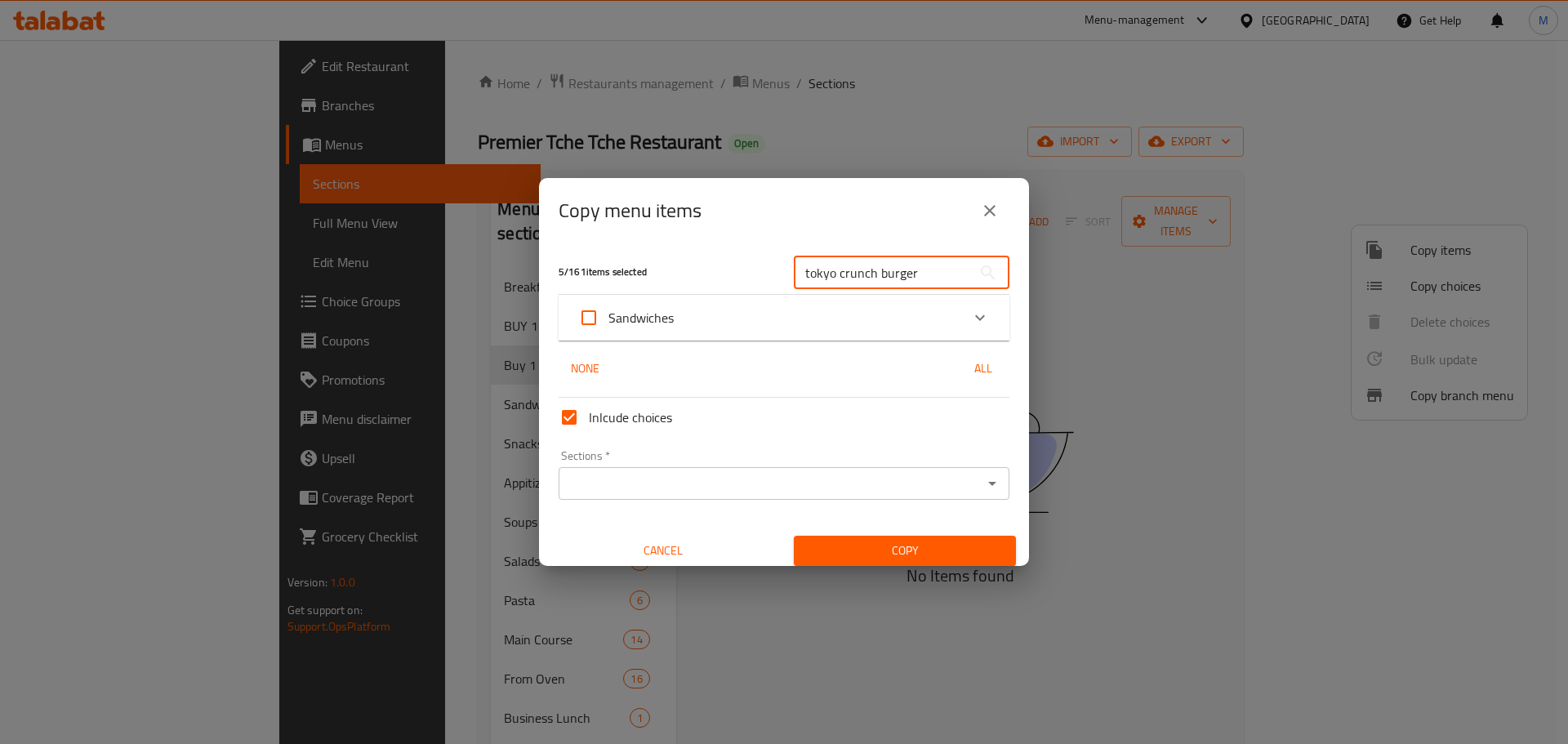
type input "tokyo crunch burger"
click at [830, 329] on div "Sandwiches" at bounding box center [769, 317] width 382 height 39
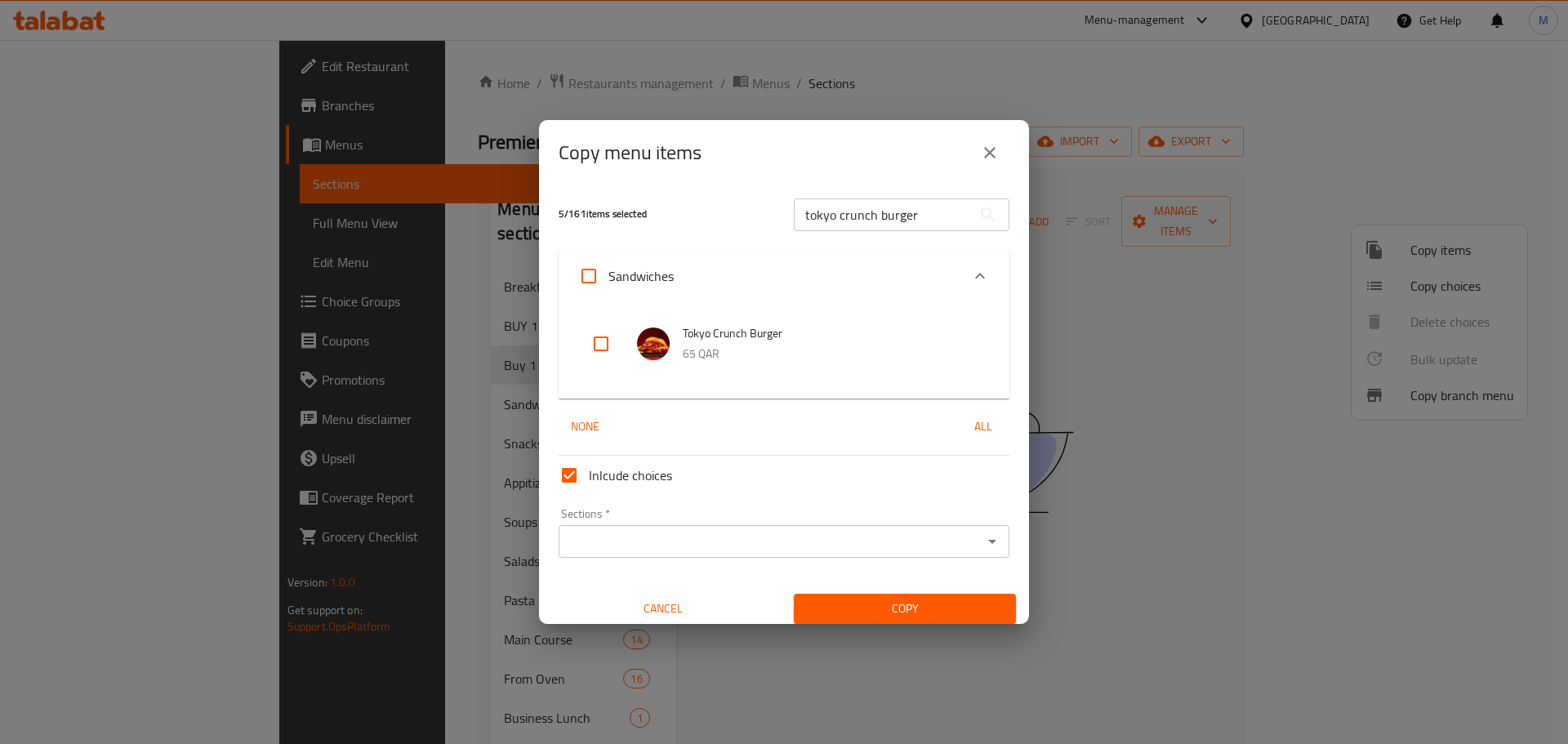
click at [593, 343] on input "checkbox" at bounding box center [601, 344] width 39 height 39
checkbox input "true"
click at [871, 218] on input "tokyo crunch burger" at bounding box center [882, 215] width 178 height 33
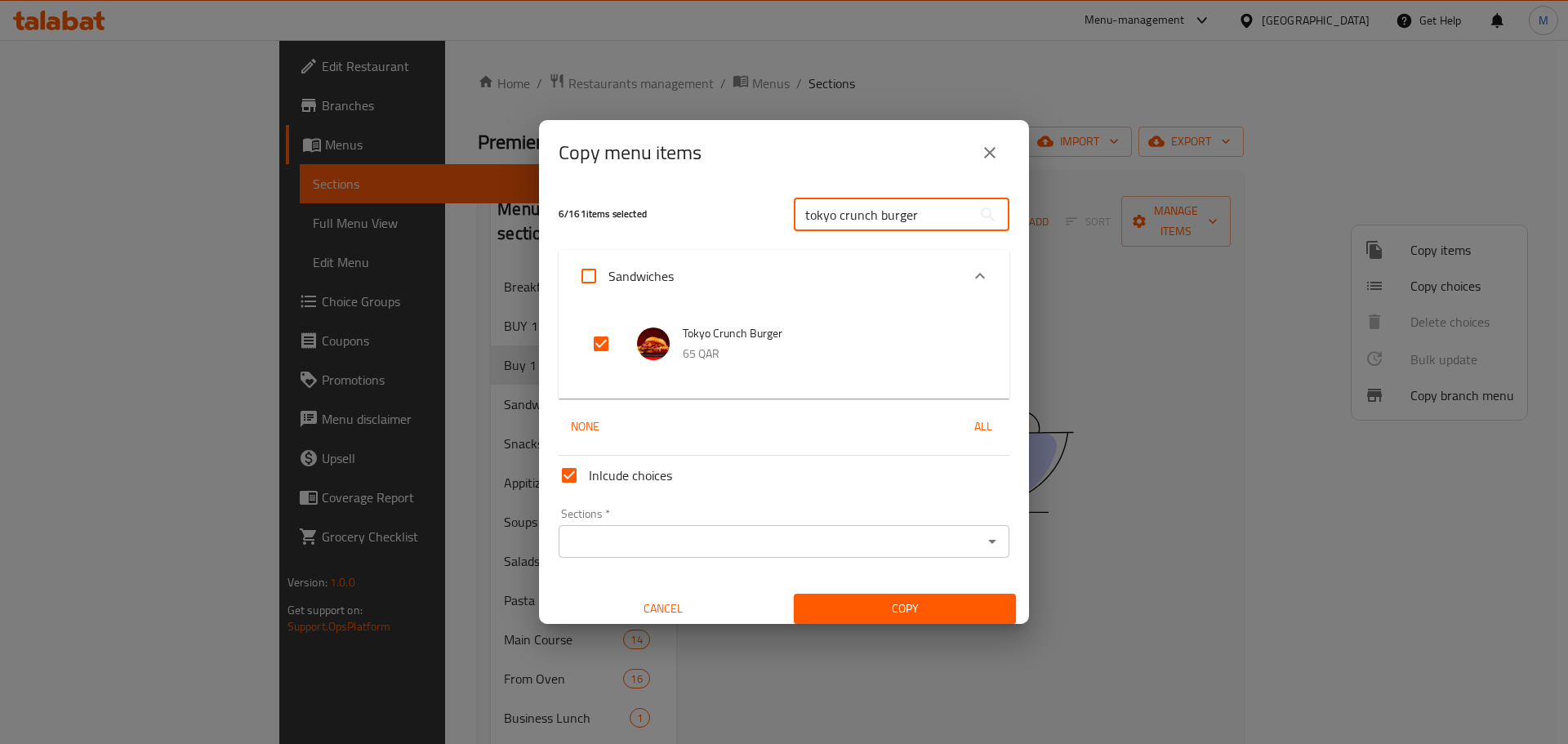
paste input "HOUSE PIZZA PIZZA"
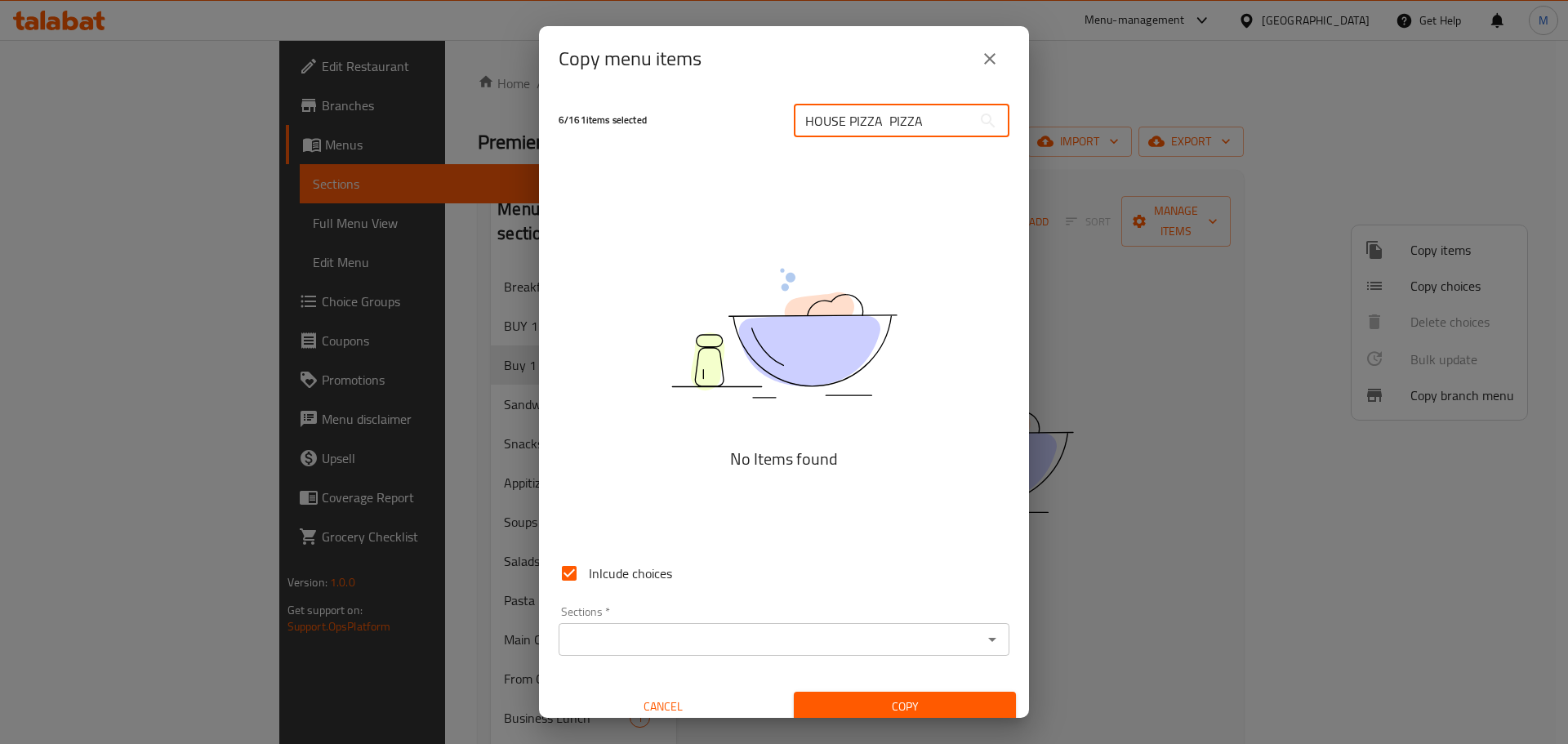
click at [880, 123] on input "HOUSE PIZZA PIZZA" at bounding box center [882, 120] width 178 height 33
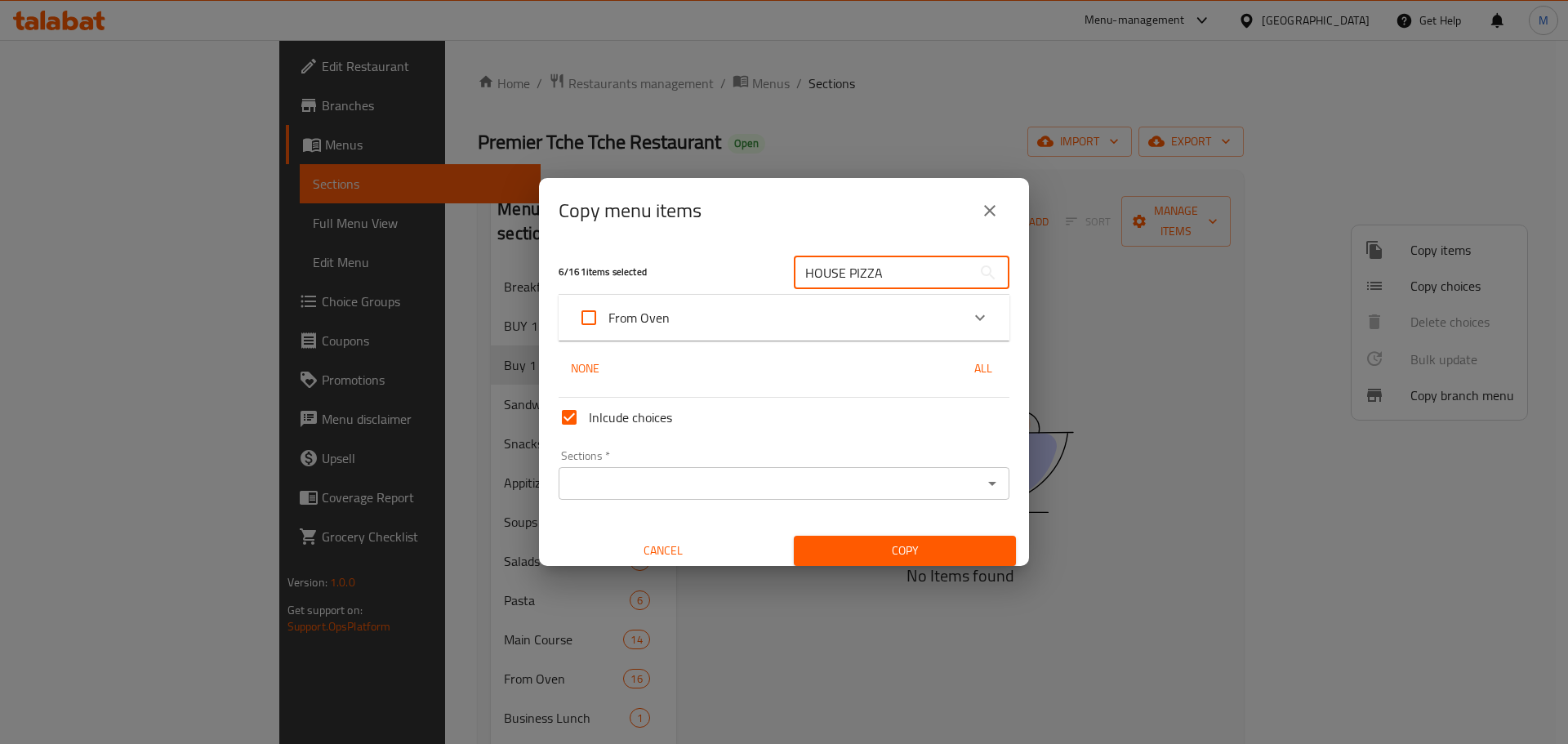
type input "HOUSE PIZZA"
click at [700, 336] on div "From Oven" at bounding box center [769, 317] width 382 height 39
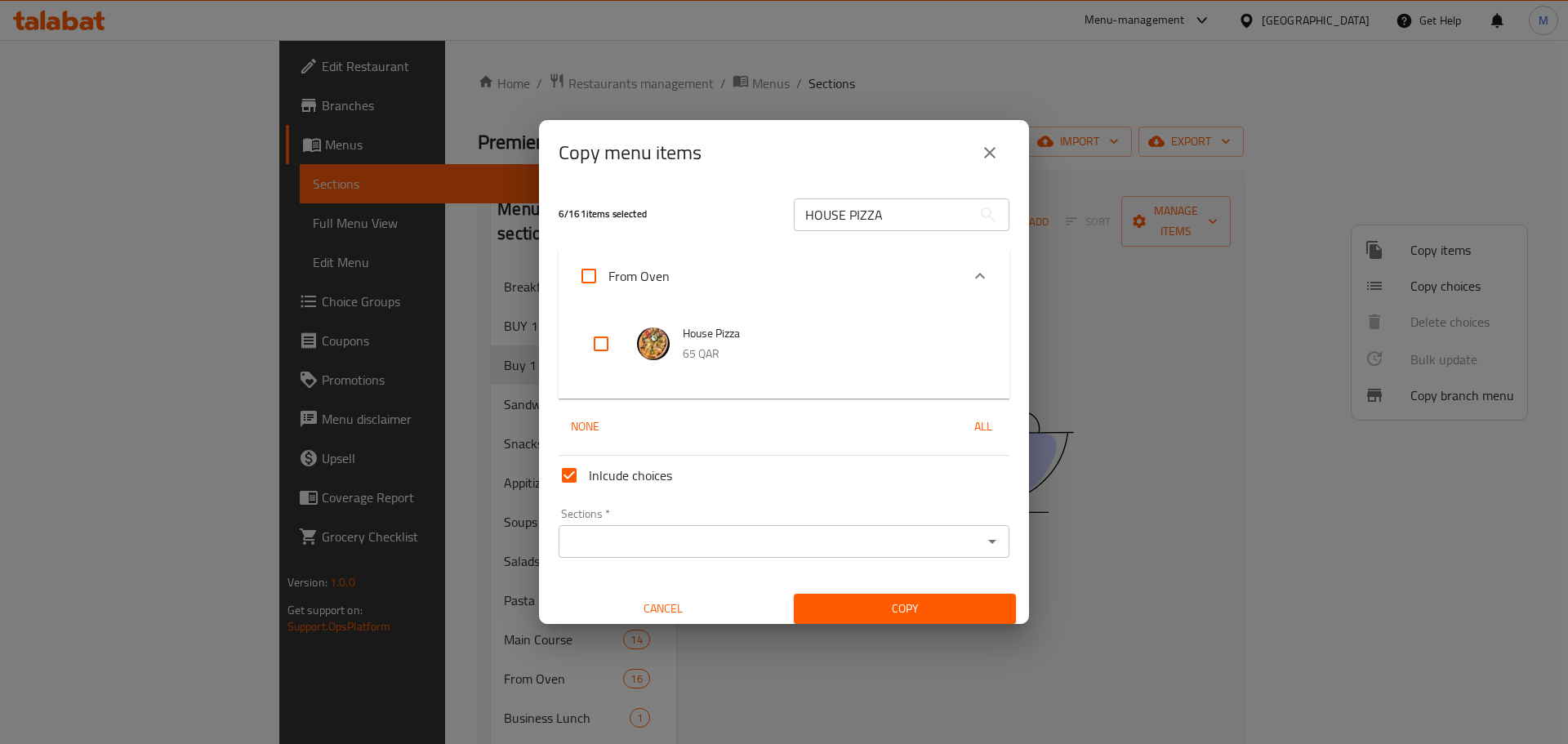
click at [614, 338] on input "checkbox" at bounding box center [601, 344] width 39 height 39
checkbox input "true"
click at [894, 221] on input "HOUSE PIZZA" at bounding box center [882, 215] width 178 height 33
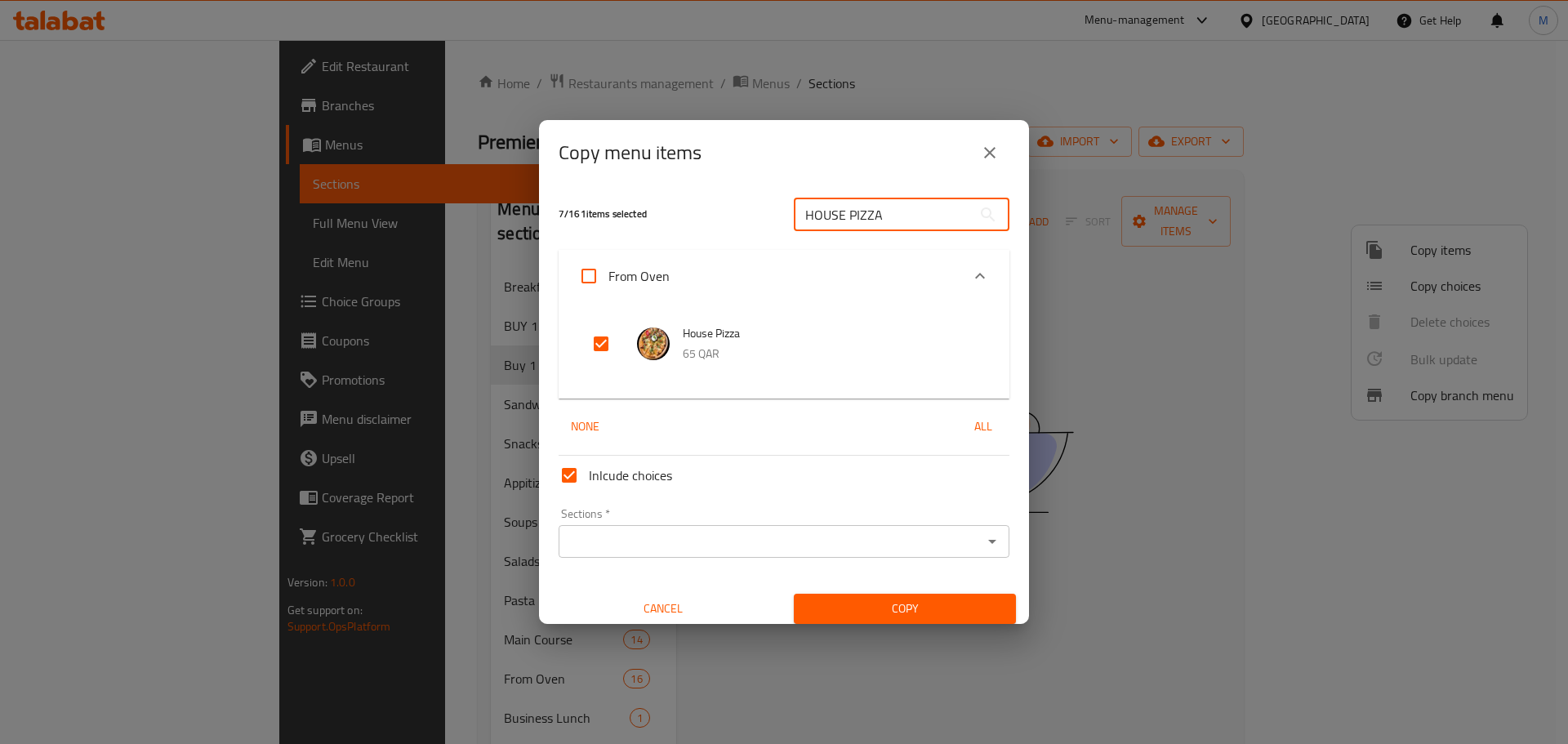
paste input "CHICKEN ALFREDO"
type input "CHICKEN ALFREDO"
click at [596, 349] on input "checkbox" at bounding box center [601, 344] width 39 height 39
checkbox input "true"
click at [897, 219] on input "CHICKEN ALFREDO" at bounding box center [882, 215] width 178 height 33
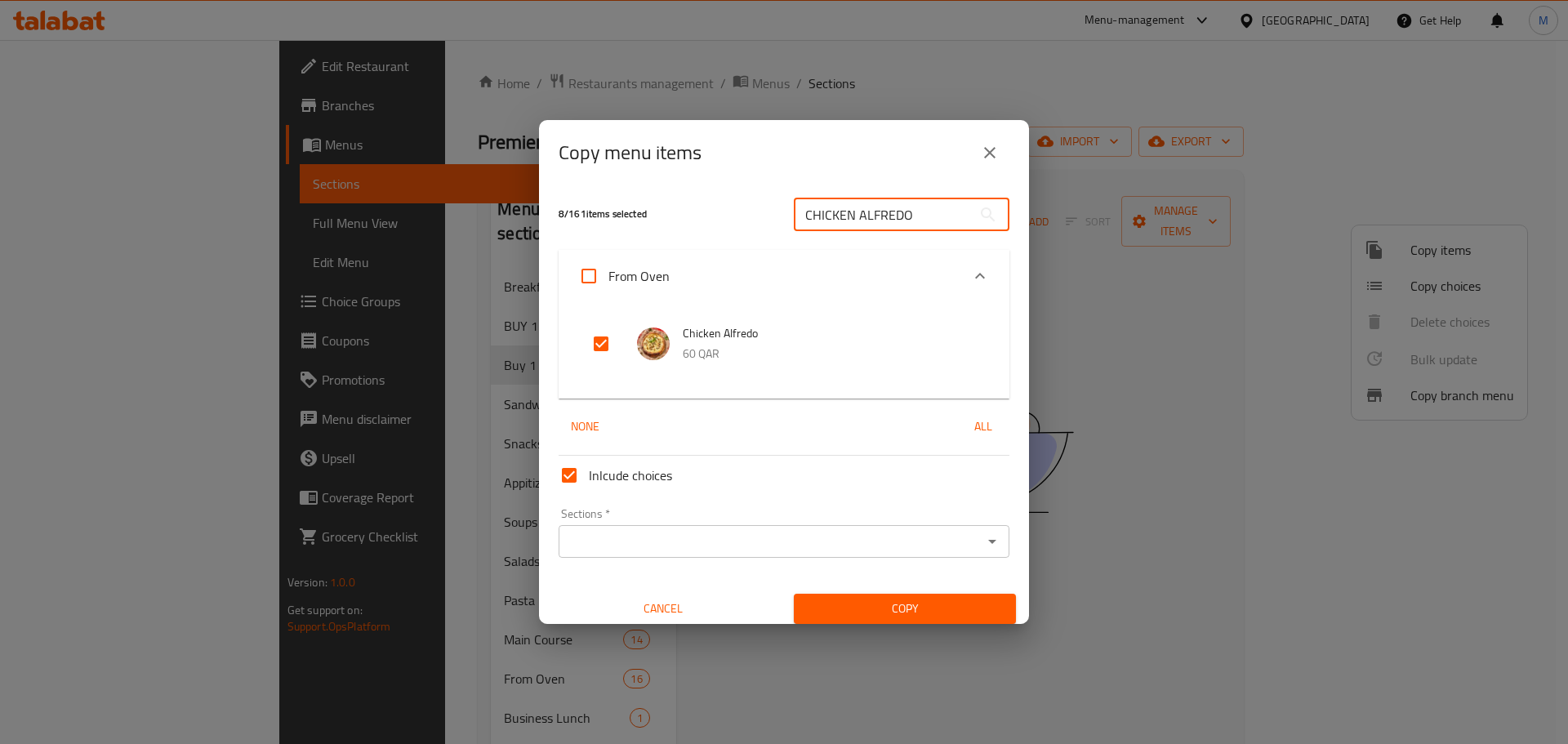
click at [897, 219] on input "CHICKEN ALFREDO" at bounding box center [882, 215] width 178 height 33
paste input "BARBECUE PIZZA"
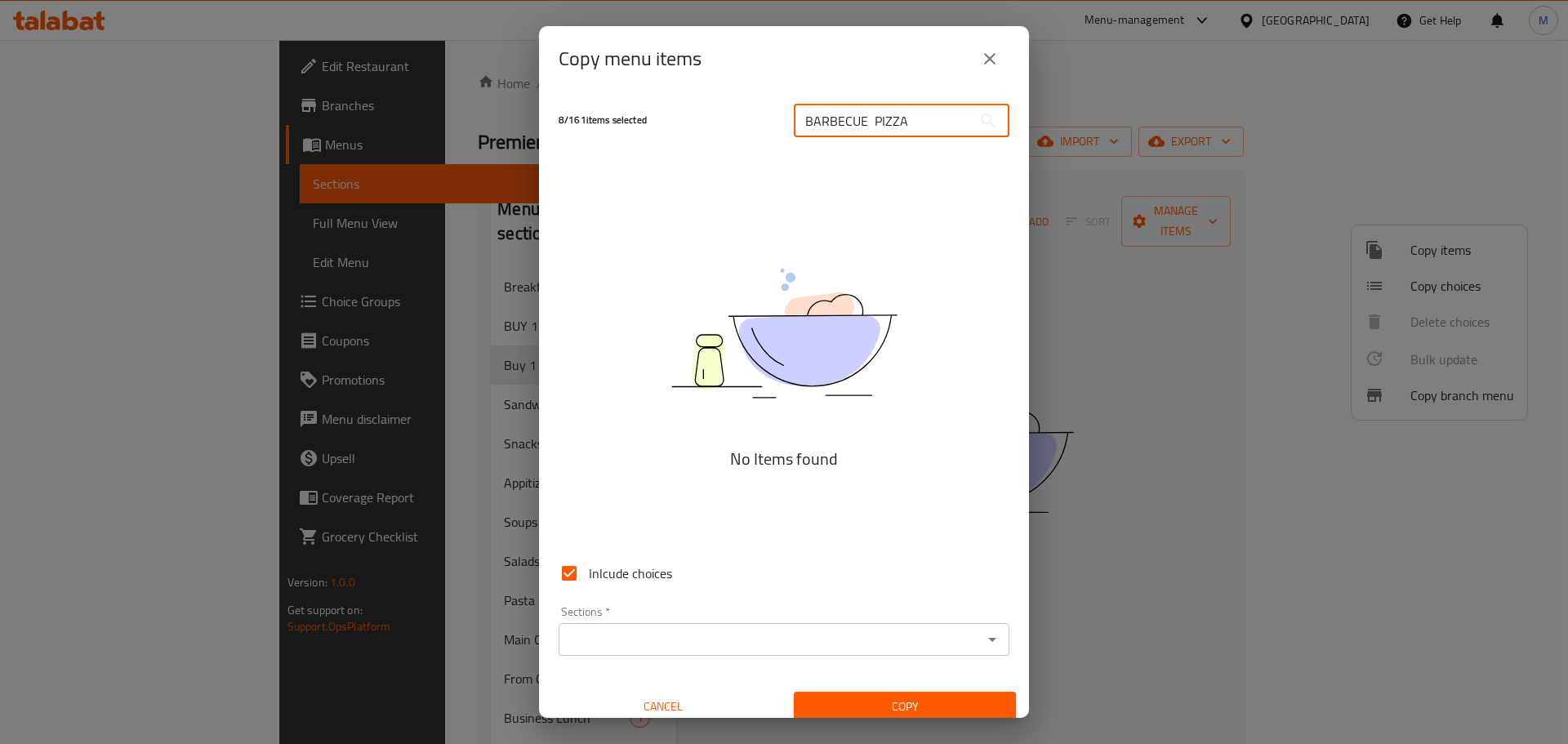
click at [863, 121] on input "BARBECUE PIZZA" at bounding box center [882, 120] width 178 height 33
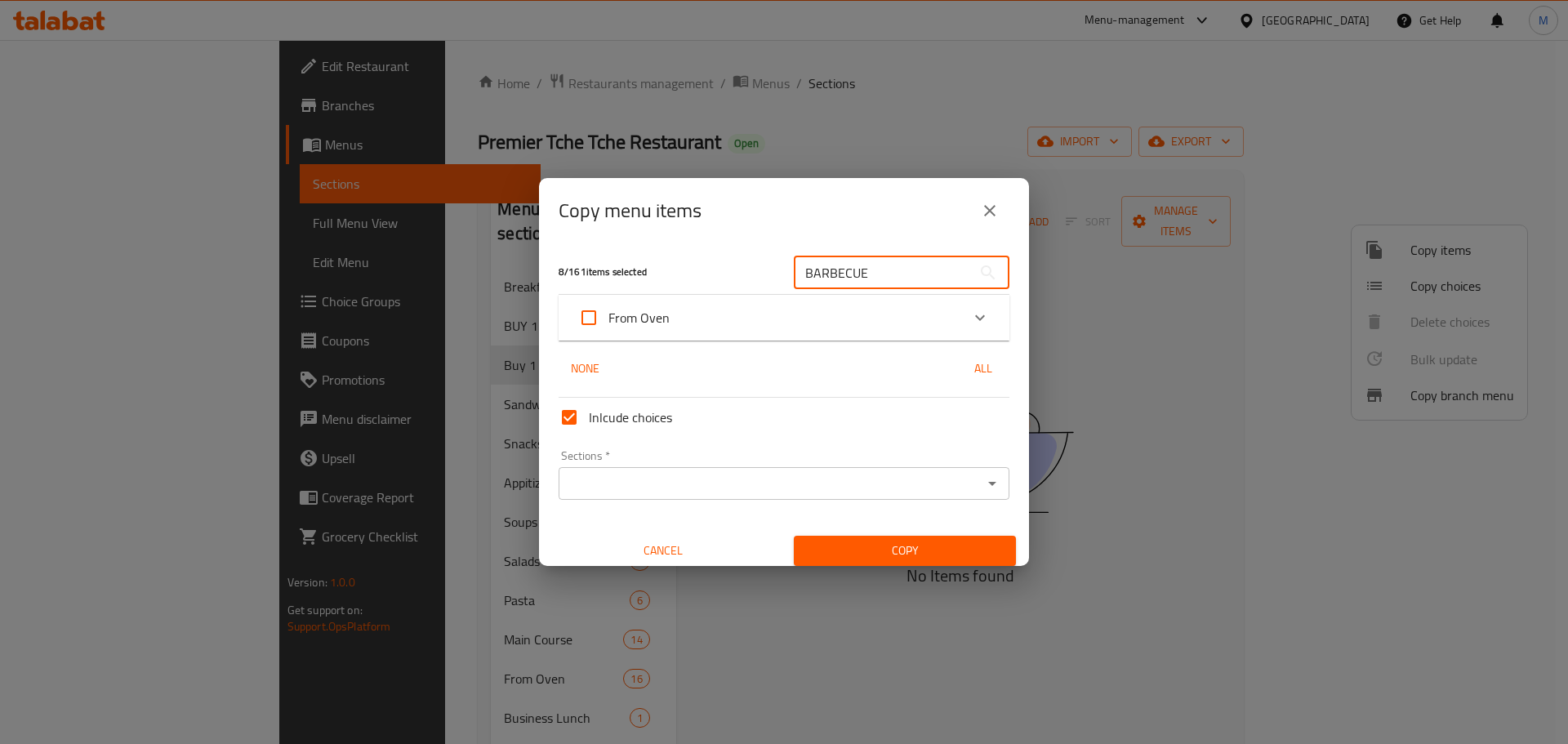
type input "BARBECUE"
click at [840, 300] on div "From Oven" at bounding box center [769, 317] width 382 height 39
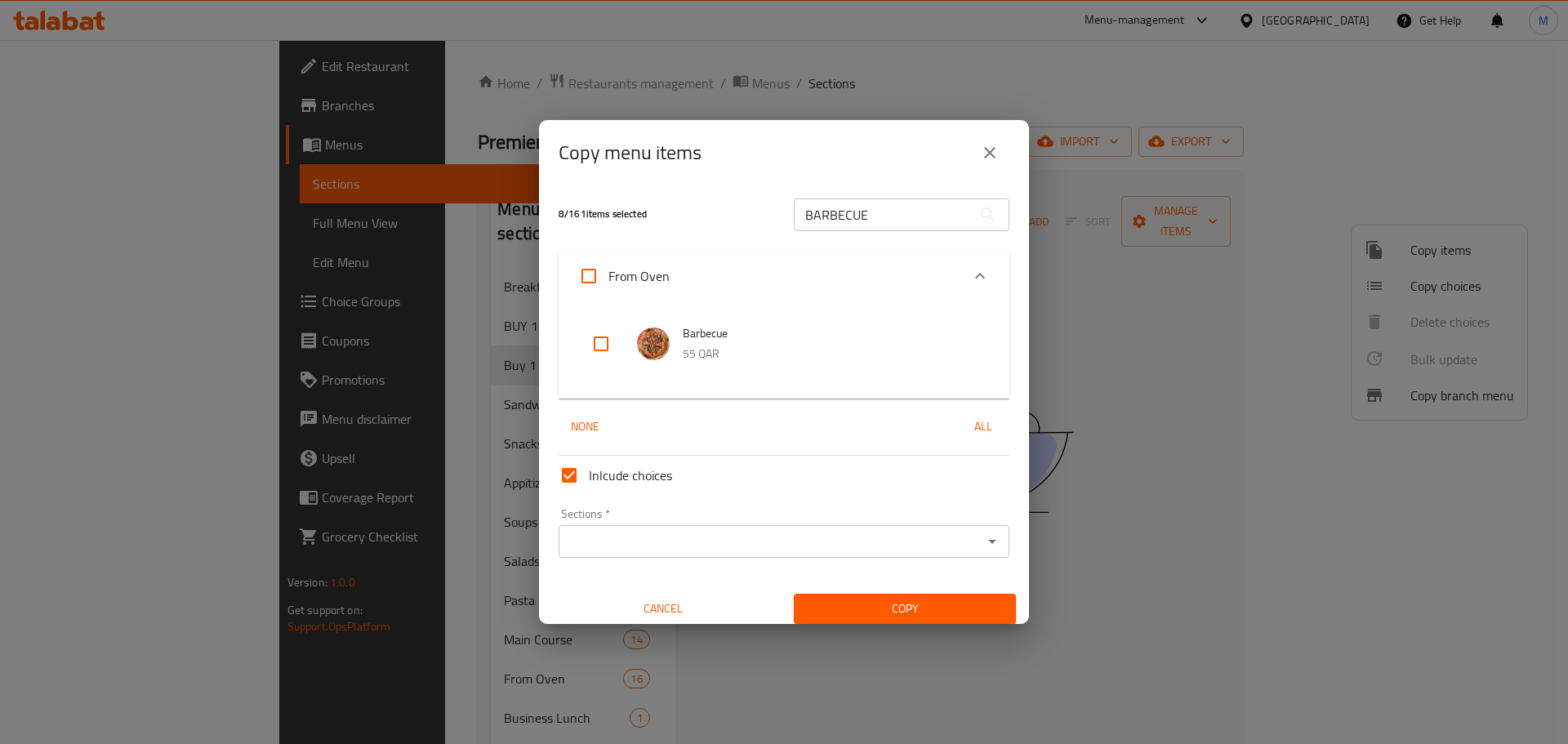
click at [601, 344] on input "checkbox" at bounding box center [601, 344] width 39 height 39
checkbox input "true"
click at [863, 215] on input "BARBECUE" at bounding box center [882, 215] width 178 height 33
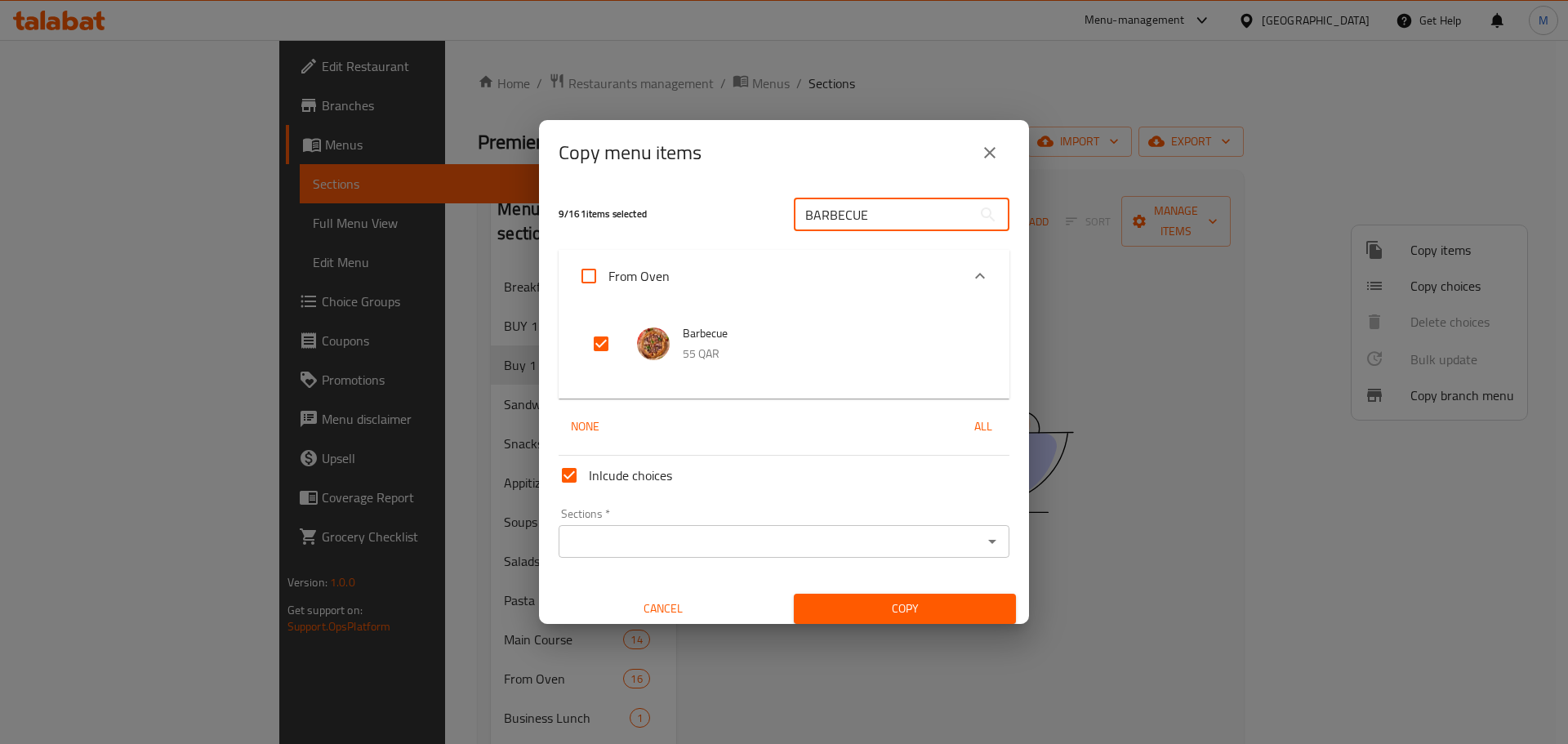
paste input "Pizza Margarita"
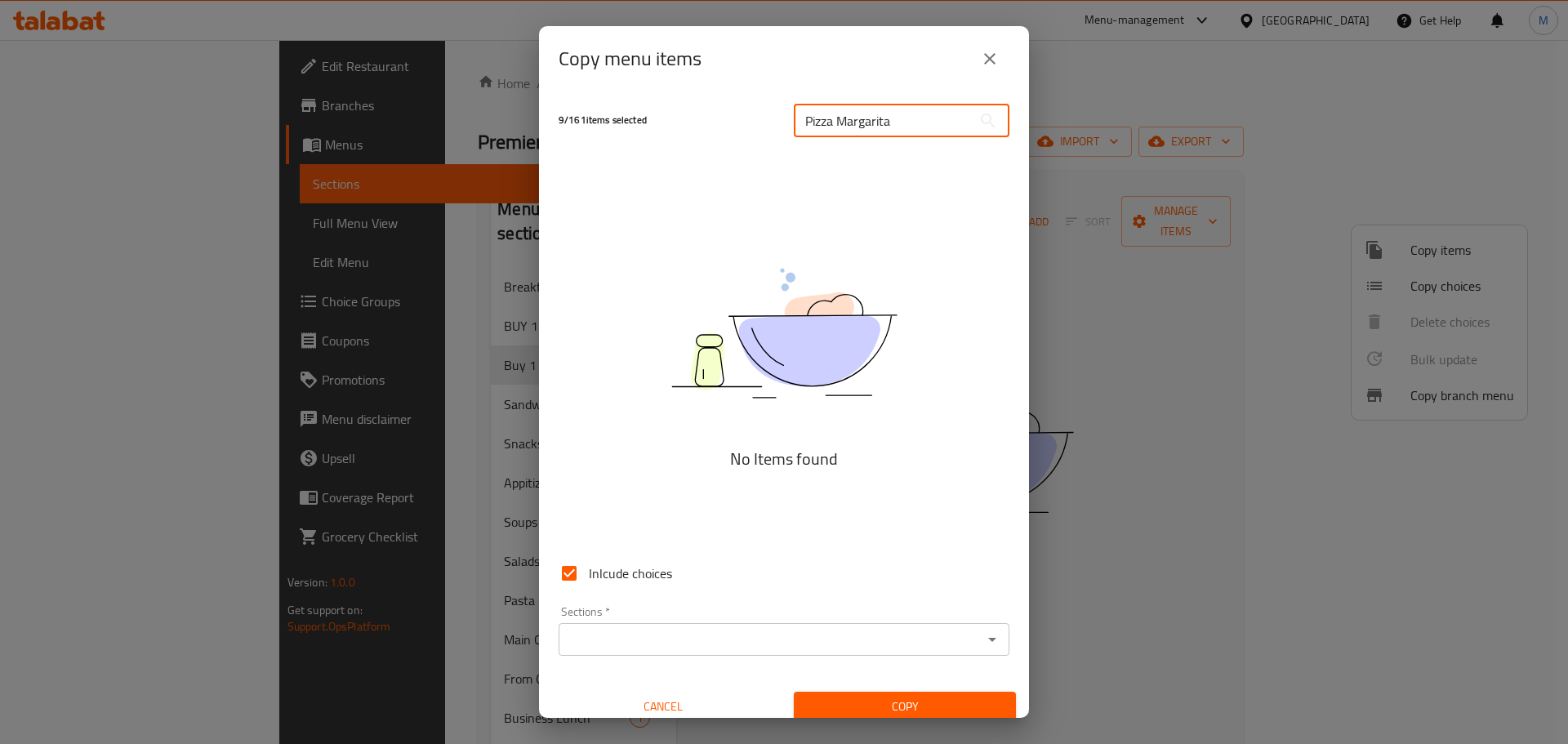
click at [819, 118] on input "Pizza Margarita" at bounding box center [882, 120] width 178 height 33
click at [861, 129] on input "Margarita" at bounding box center [882, 120] width 178 height 33
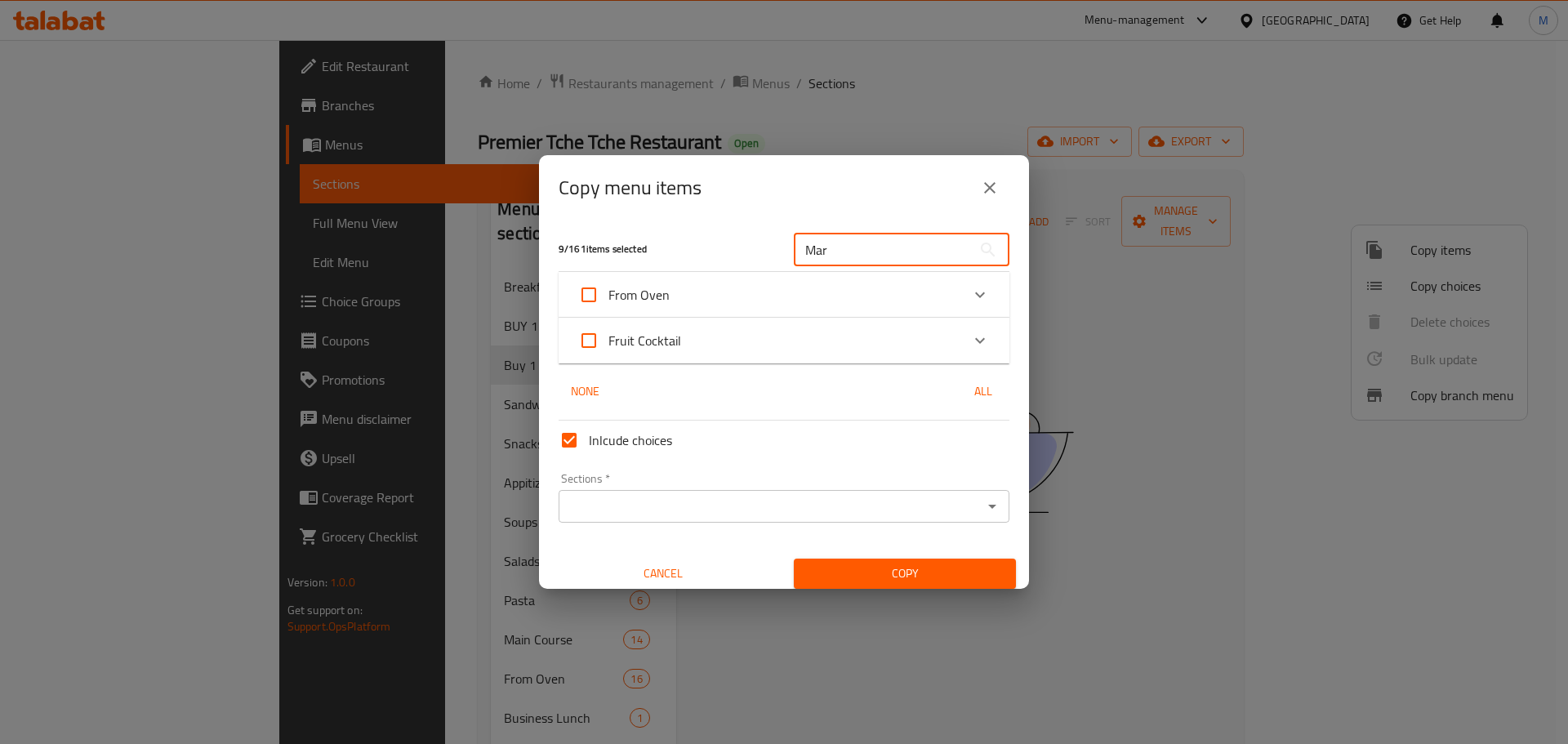
type input "Mar"
click at [843, 292] on div "From Oven" at bounding box center [769, 294] width 382 height 39
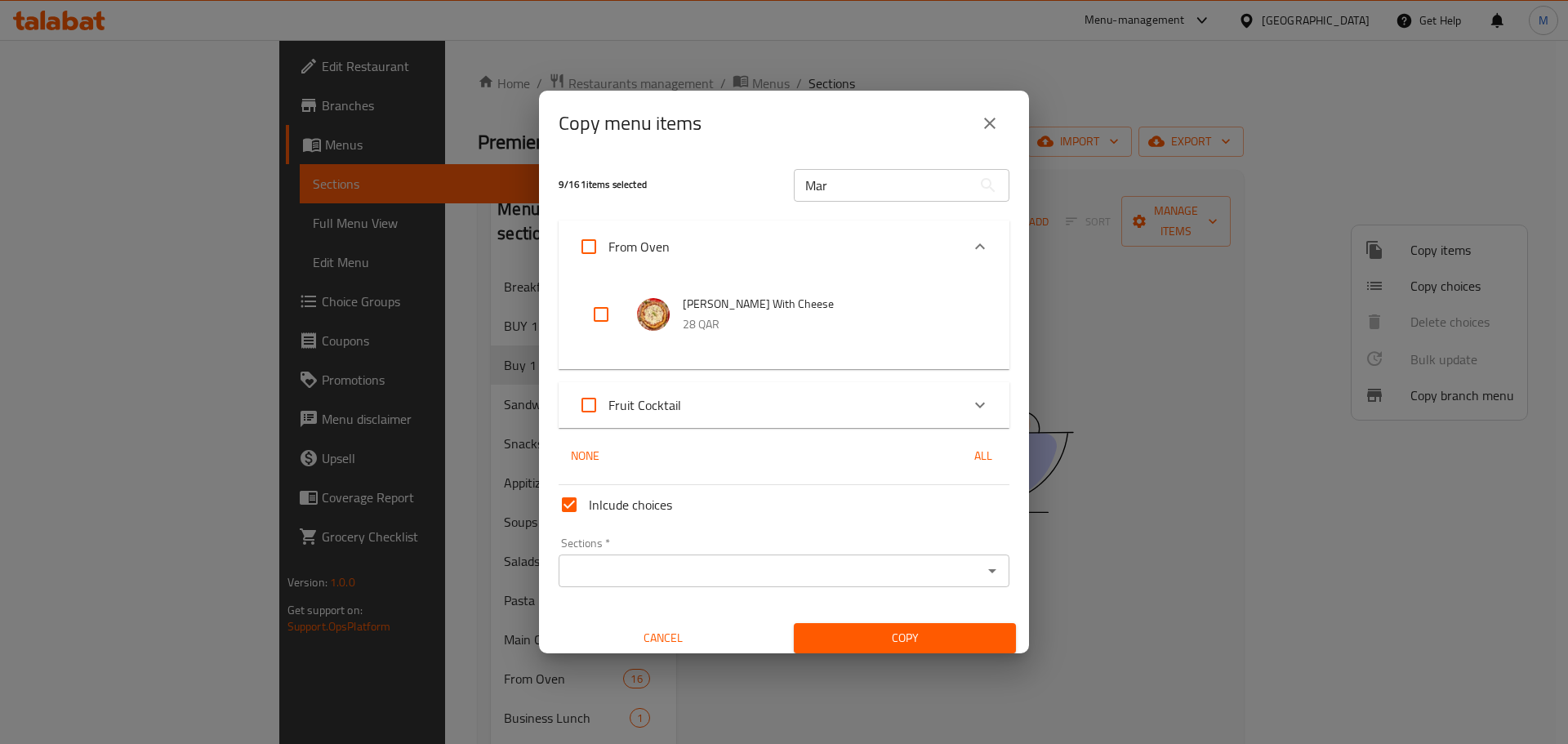
click at [582, 311] on input "checkbox" at bounding box center [601, 314] width 39 height 39
click at [587, 310] on input "checkbox" at bounding box center [601, 314] width 39 height 39
checkbox input "false"
drag, startPoint x: 846, startPoint y: 186, endPoint x: 1273, endPoint y: 424, distance: 488.8
click at [776, 187] on div "9 / 161 items selected Mar ​" at bounding box center [784, 185] width 471 height 65
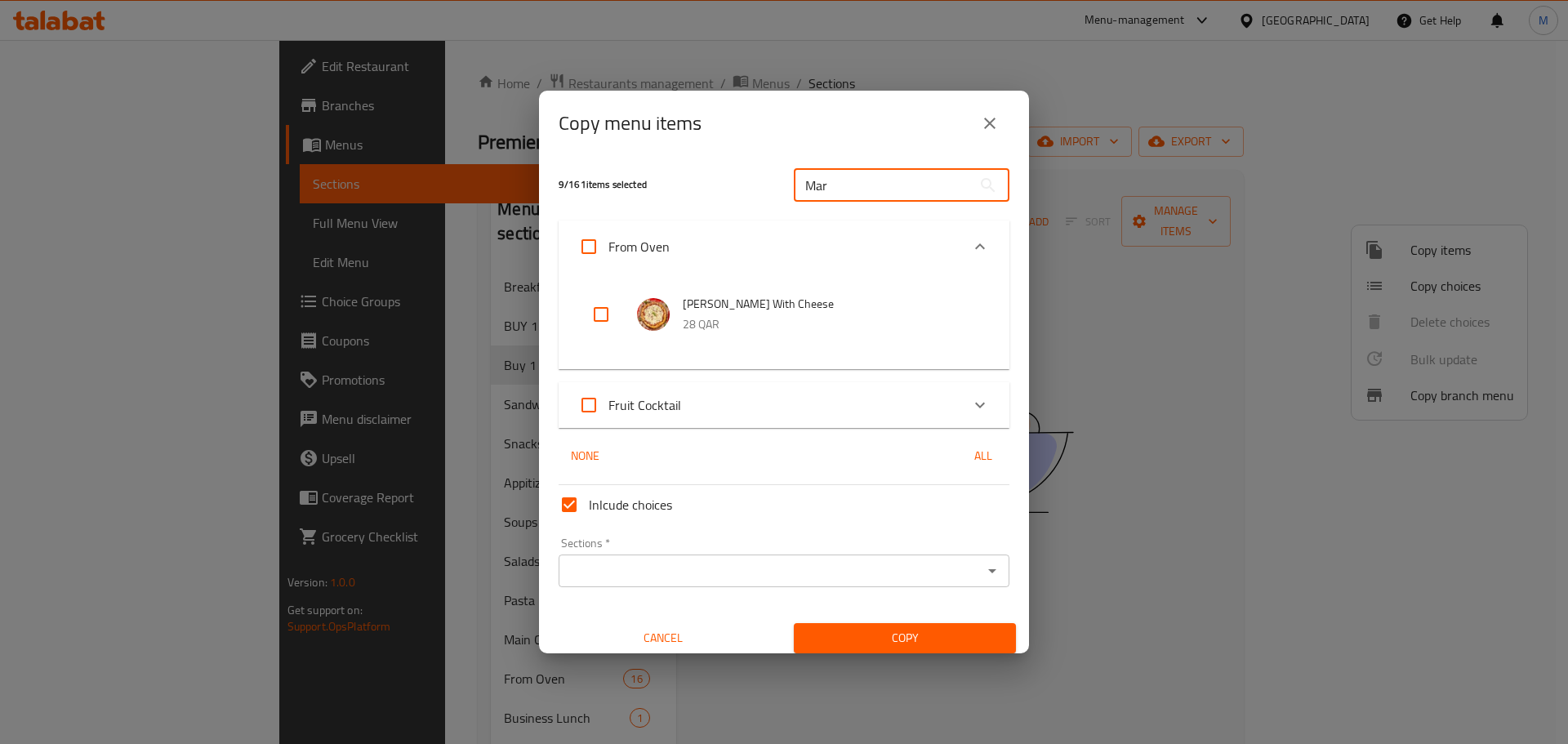
paste input "Pizza Shrimp"
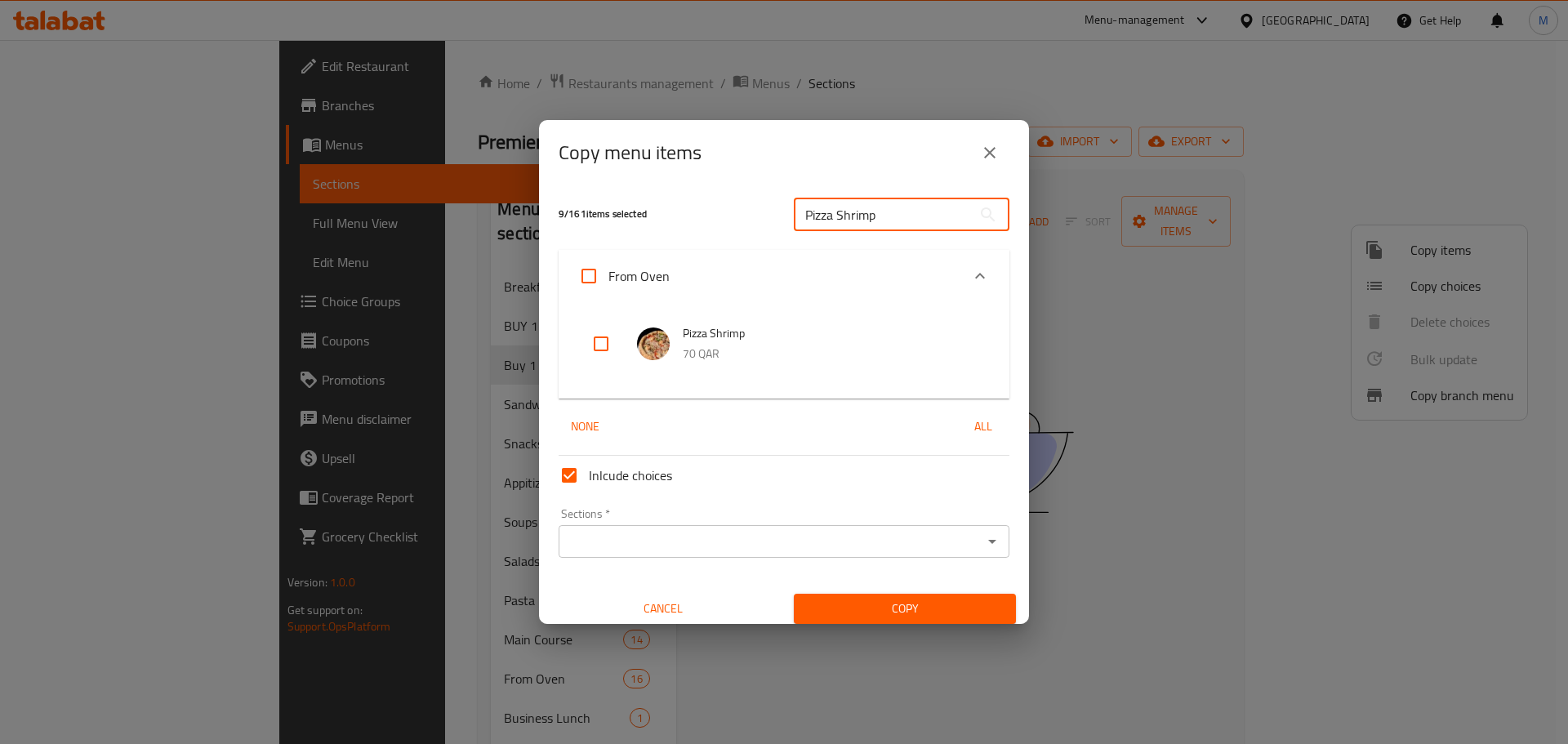
type input "Pizza Shrimp"
click at [604, 348] on input "checkbox" at bounding box center [601, 344] width 39 height 39
checkbox input "true"
click at [896, 210] on input "Pizza Shrimp" at bounding box center [882, 215] width 178 height 33
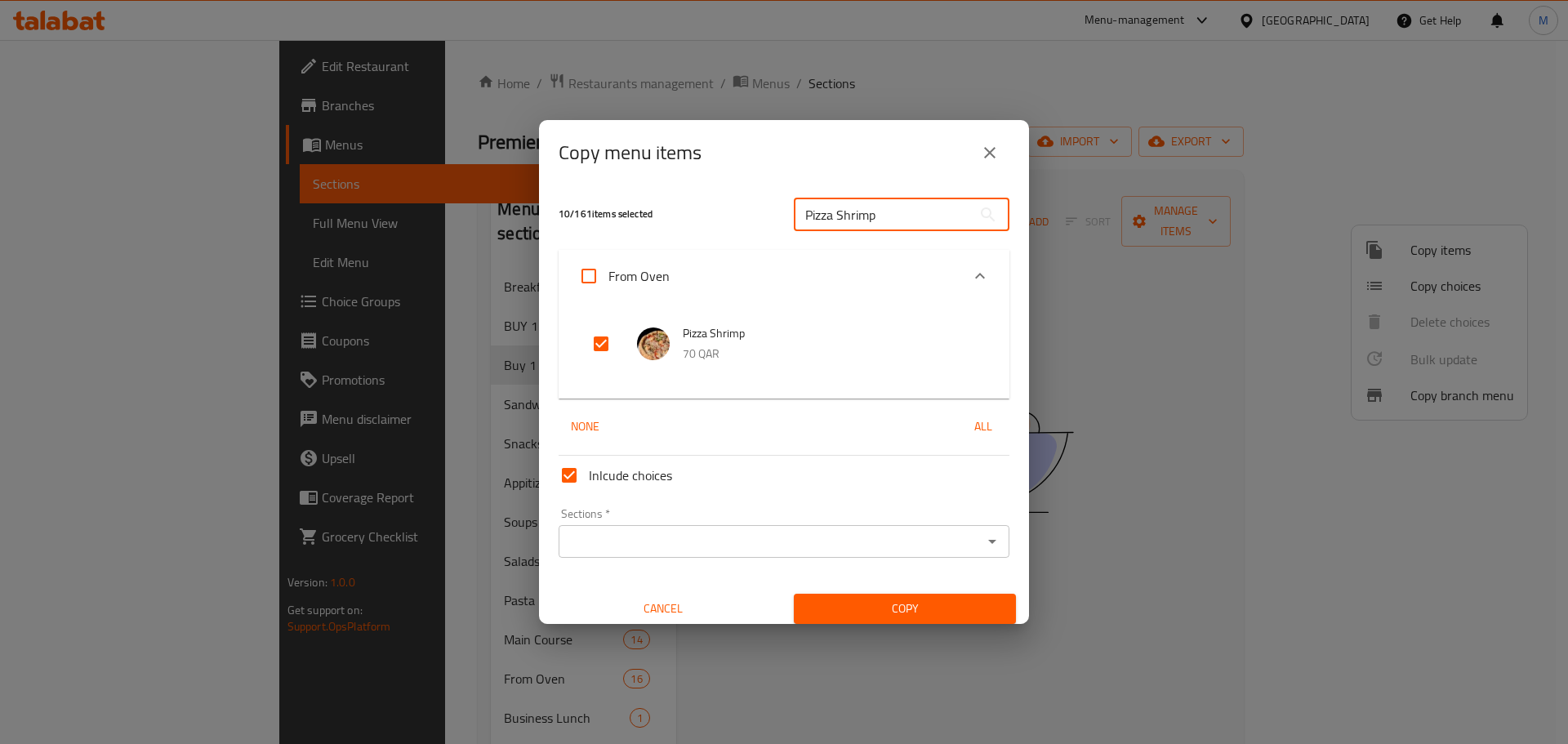
click at [896, 210] on input "Pizza Shrimp" at bounding box center [882, 215] width 178 height 33
paste input "Pepperoni"
type input "Pizza Pepperoni"
click at [607, 343] on input "checkbox" at bounding box center [601, 344] width 39 height 39
checkbox input "true"
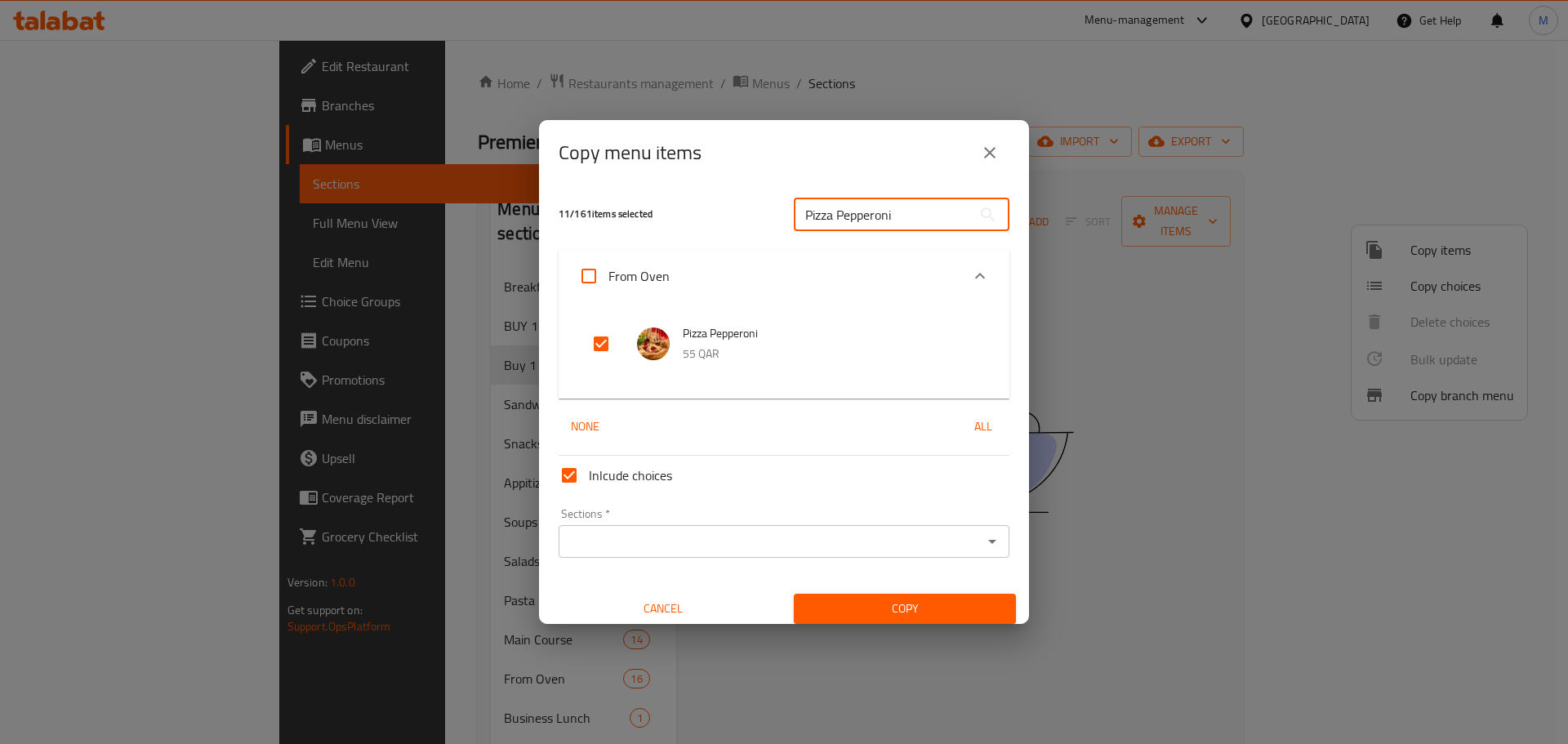
click at [908, 214] on input "Pizza Pepperoni" at bounding box center [882, 215] width 178 height 33
paste input "Vegeterian Pizza"
type input "Vegeterian Pizza"
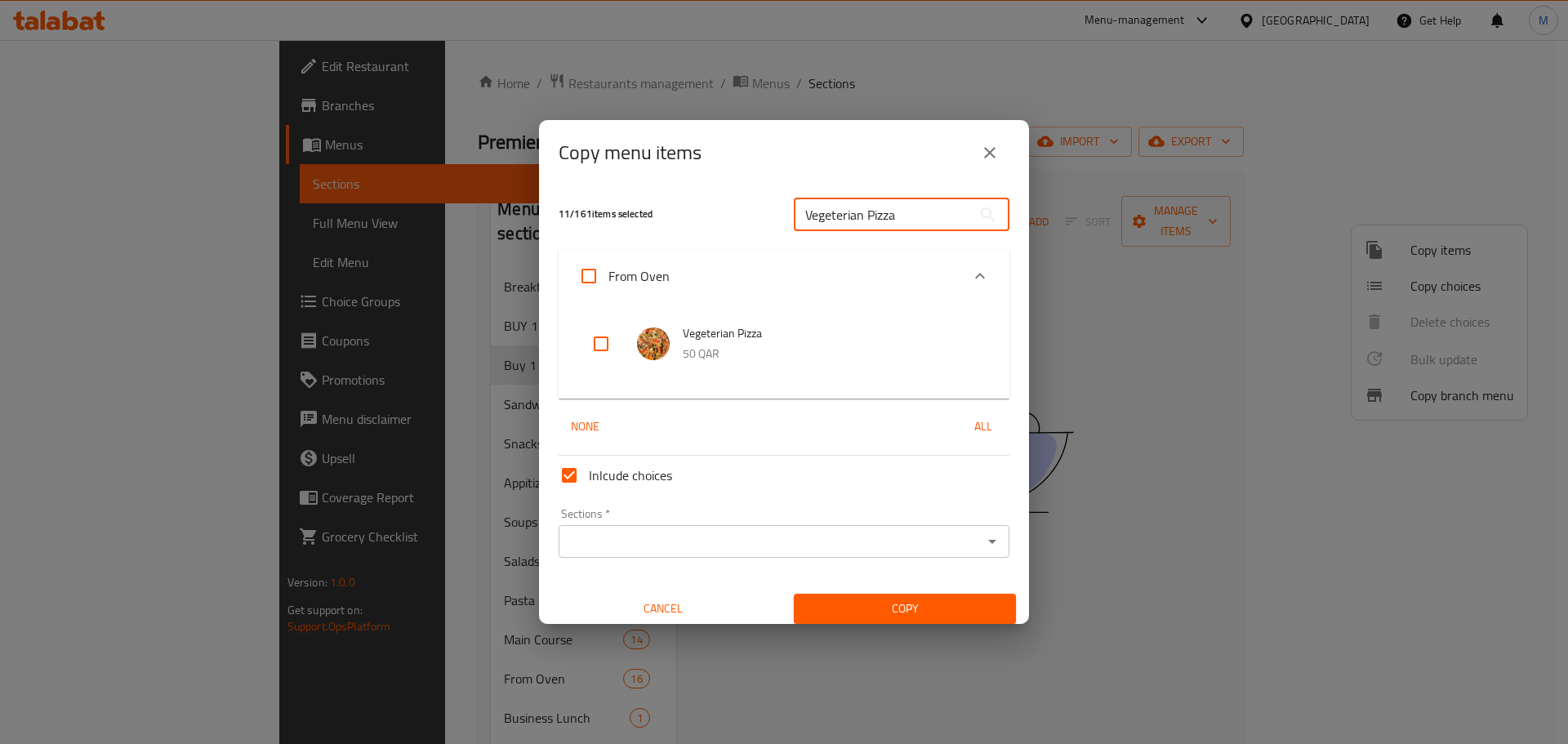
click at [605, 345] on input "checkbox" at bounding box center [601, 344] width 39 height 39
checkbox input "true"
click at [918, 214] on input "Vegeterian Pizza" at bounding box center [882, 215] width 178 height 33
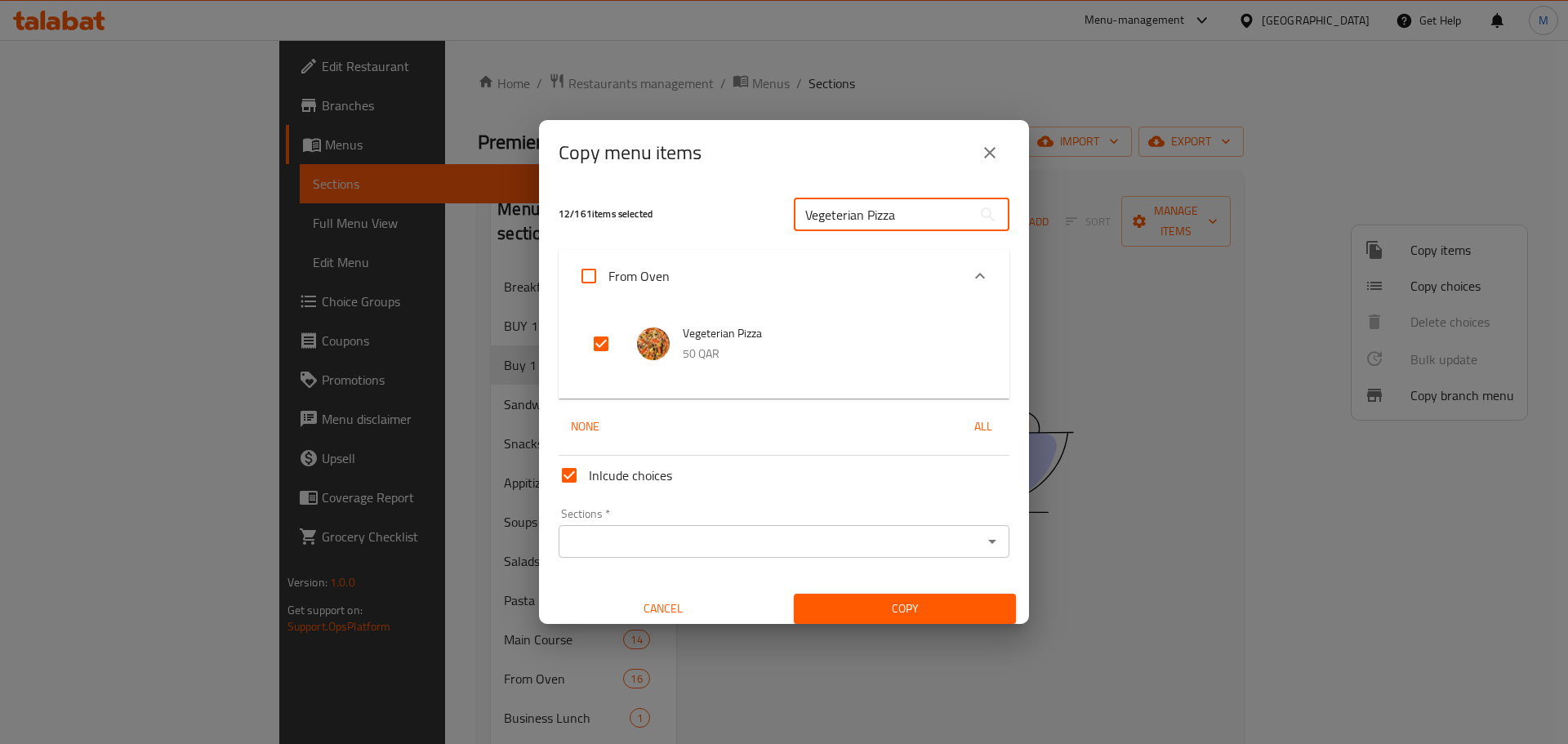
paste input "Mexic"
type input "Mexican Pizza"
drag, startPoint x: 601, startPoint y: 335, endPoint x: 617, endPoint y: 334, distance: 16.0
click at [603, 334] on input "checkbox" at bounding box center [601, 344] width 39 height 39
checkbox input "true"
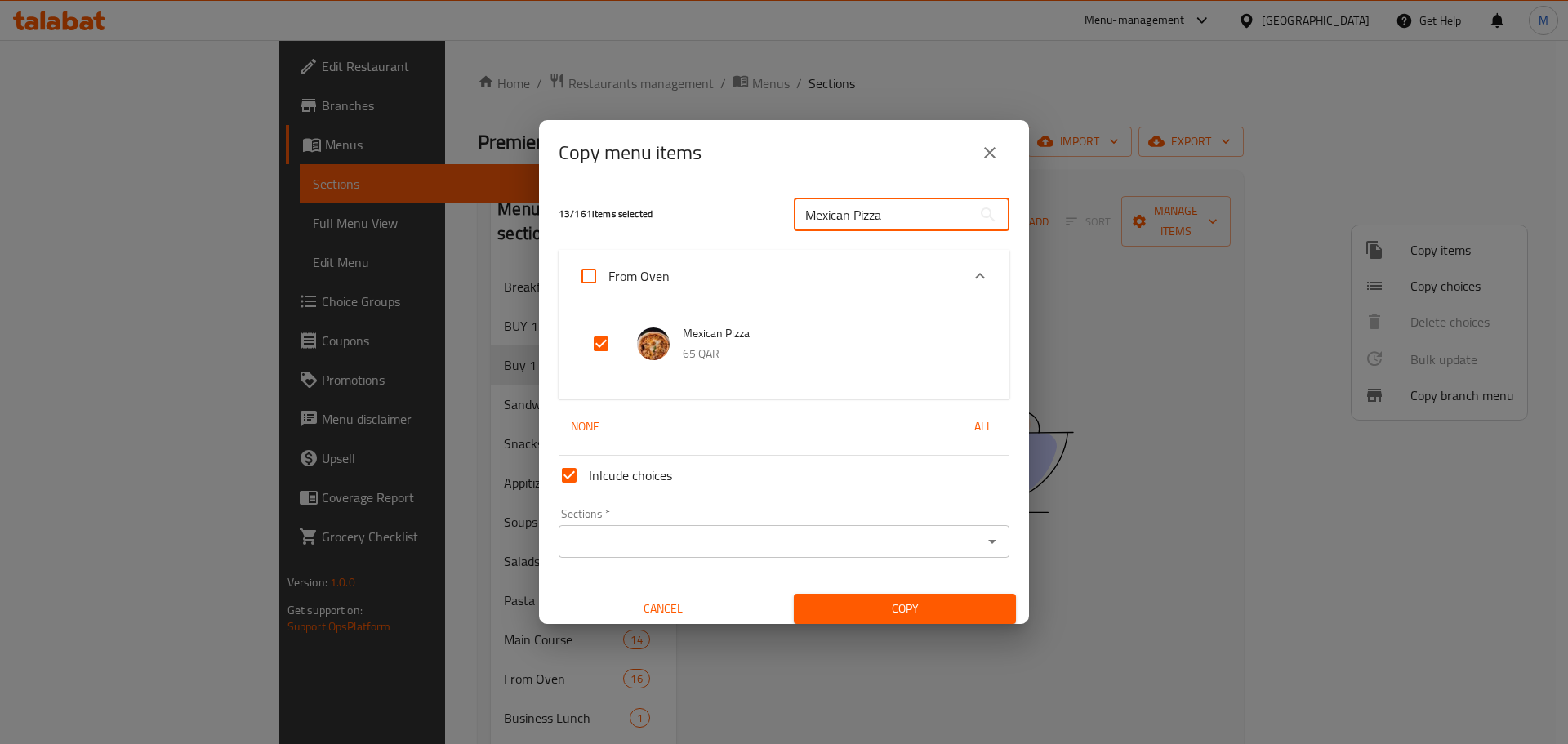
click at [907, 211] on input "Mexican Pizza" at bounding box center [882, 215] width 178 height 33
paste input "PENNE CHICKEN BROCCOLI"
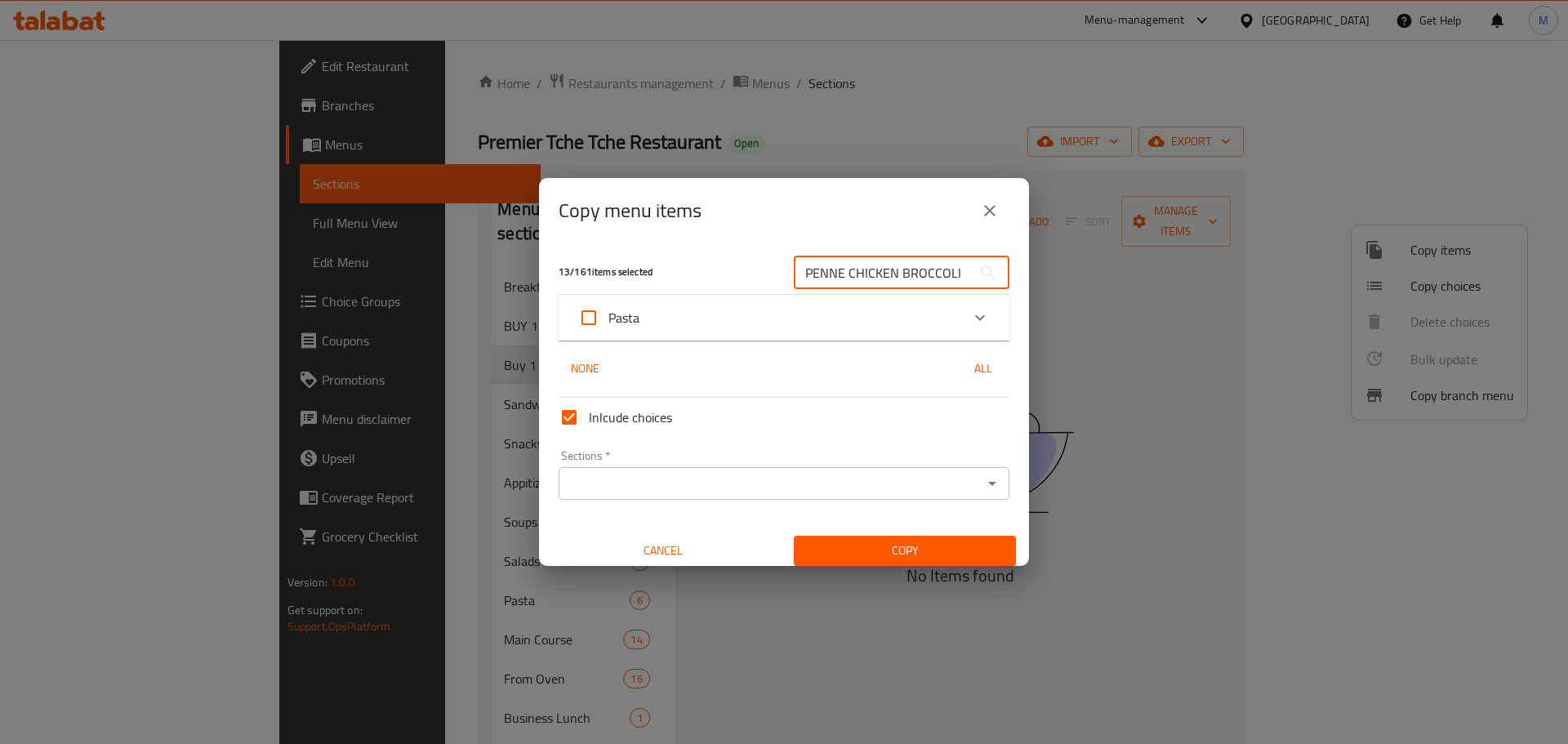
type input "PENNE CHICKEN BROCCOLI"
click at [646, 316] on div "Pasta" at bounding box center [769, 317] width 382 height 39
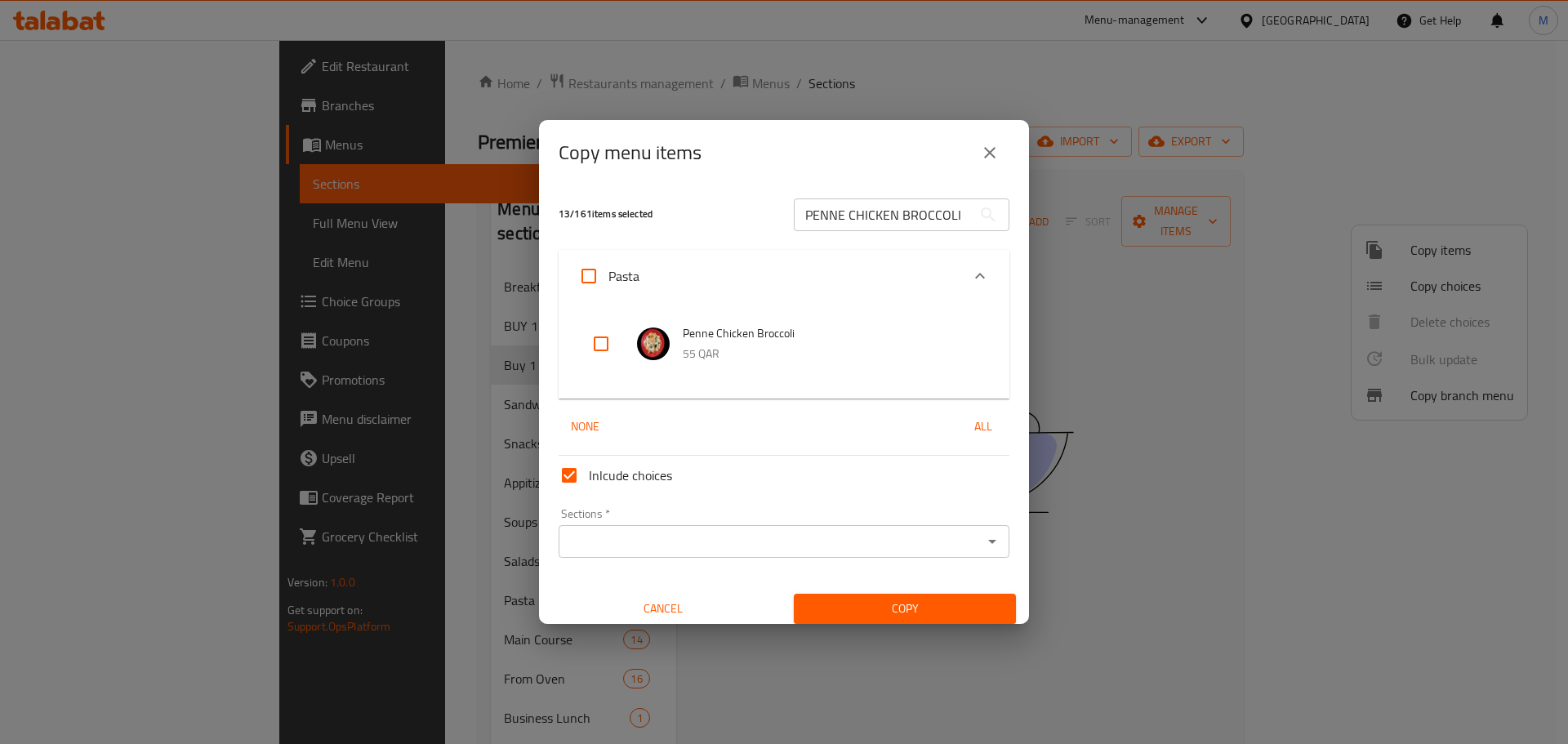
click at [596, 346] on input "checkbox" at bounding box center [601, 344] width 39 height 39
checkbox input "true"
click at [902, 214] on input "PENNE CHICKEN BROCCOLI" at bounding box center [882, 215] width 178 height 33
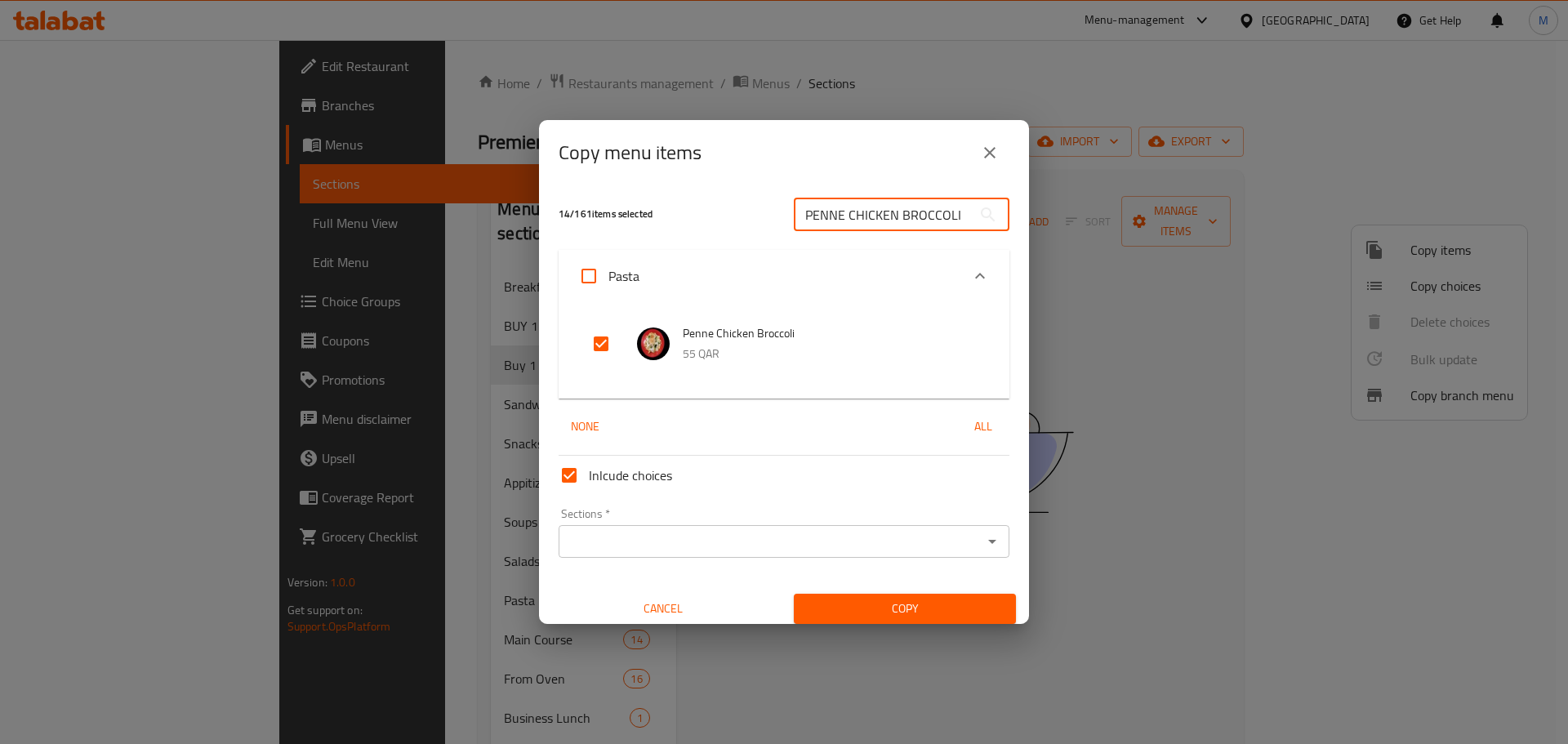
paste input "Spaghetti Bolognese"
type input "Spaghetti Bolognese"
click at [599, 339] on input "checkbox" at bounding box center [601, 344] width 39 height 39
checkbox input "true"
click at [922, 206] on input "Spaghetti Bolognese" at bounding box center [882, 215] width 178 height 33
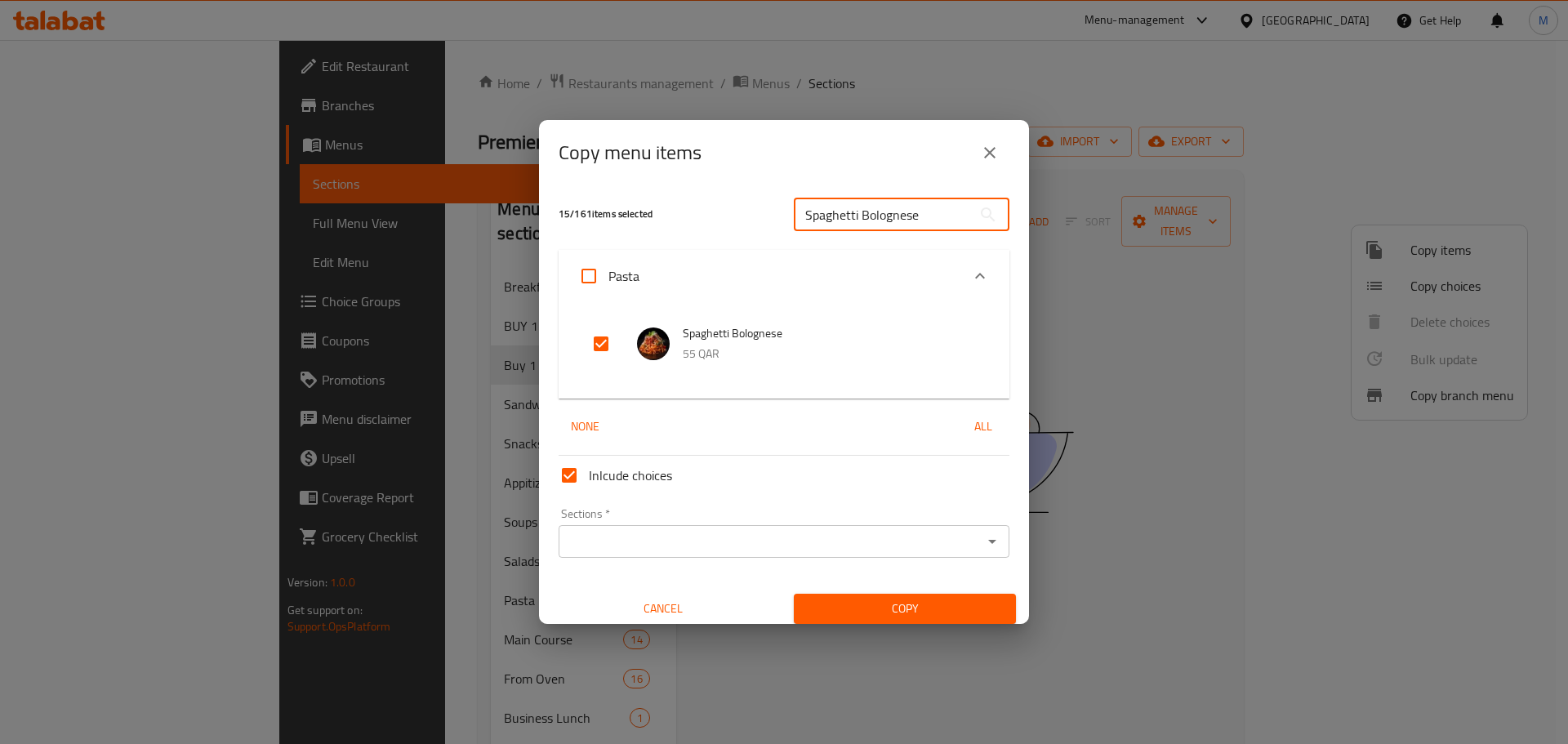
click at [922, 206] on input "Spaghetti Bolognese" at bounding box center [882, 215] width 178 height 33
click at [922, 207] on input "Spaghetti Bolognese" at bounding box center [882, 215] width 178 height 33
paste input "Penne Arrabiata"
type input "Penne Arrabiata"
click at [594, 339] on input "checkbox" at bounding box center [601, 344] width 39 height 39
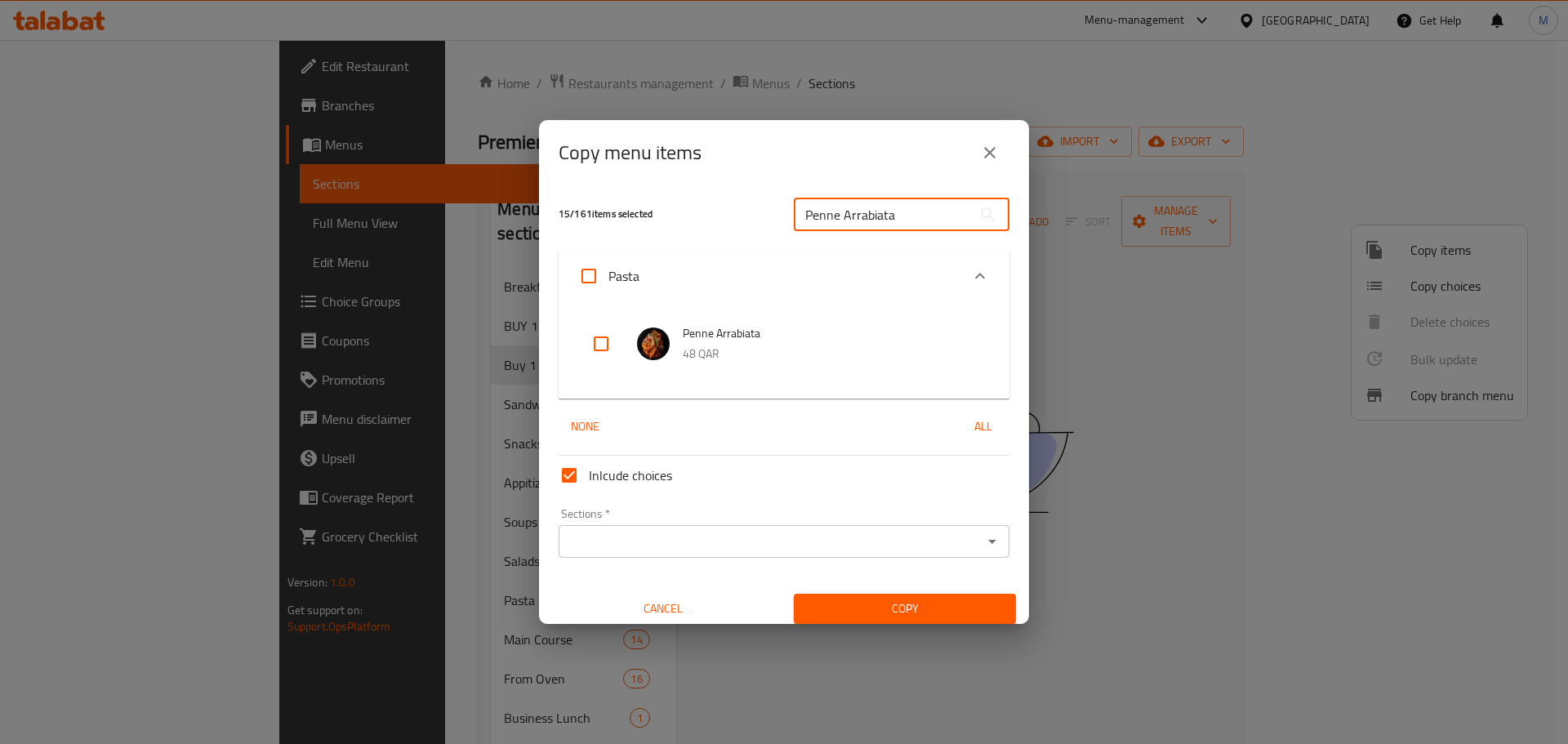
checkbox input "true"
click at [903, 215] on input "Penne Arrabiata" at bounding box center [882, 215] width 178 height 33
paste input "Fettuccine Pas"
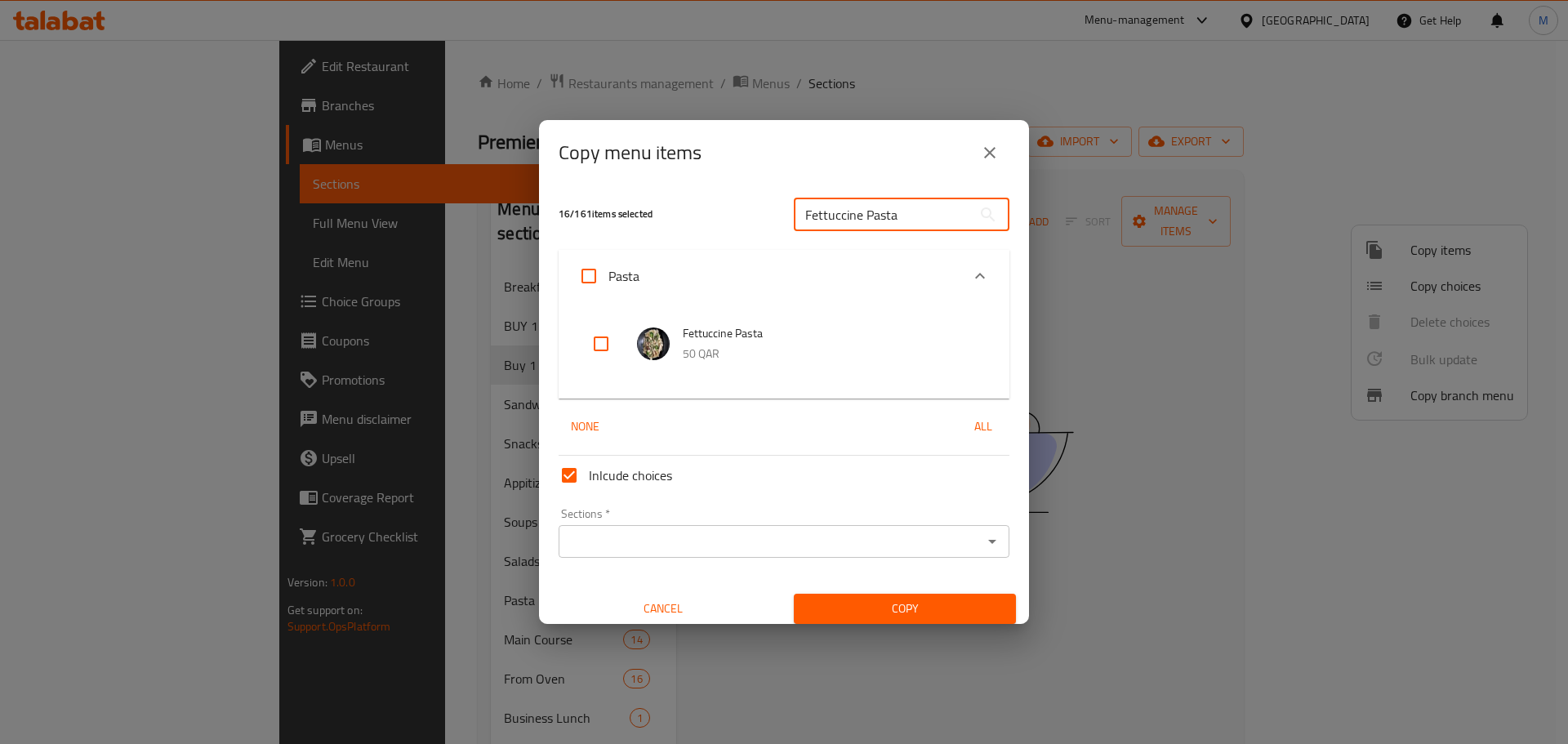
type input "Fettuccine Pasta"
click at [587, 340] on input "checkbox" at bounding box center [601, 344] width 39 height 39
checkbox input "true"
click at [899, 205] on input "Fettuccine Pasta" at bounding box center [882, 215] width 178 height 33
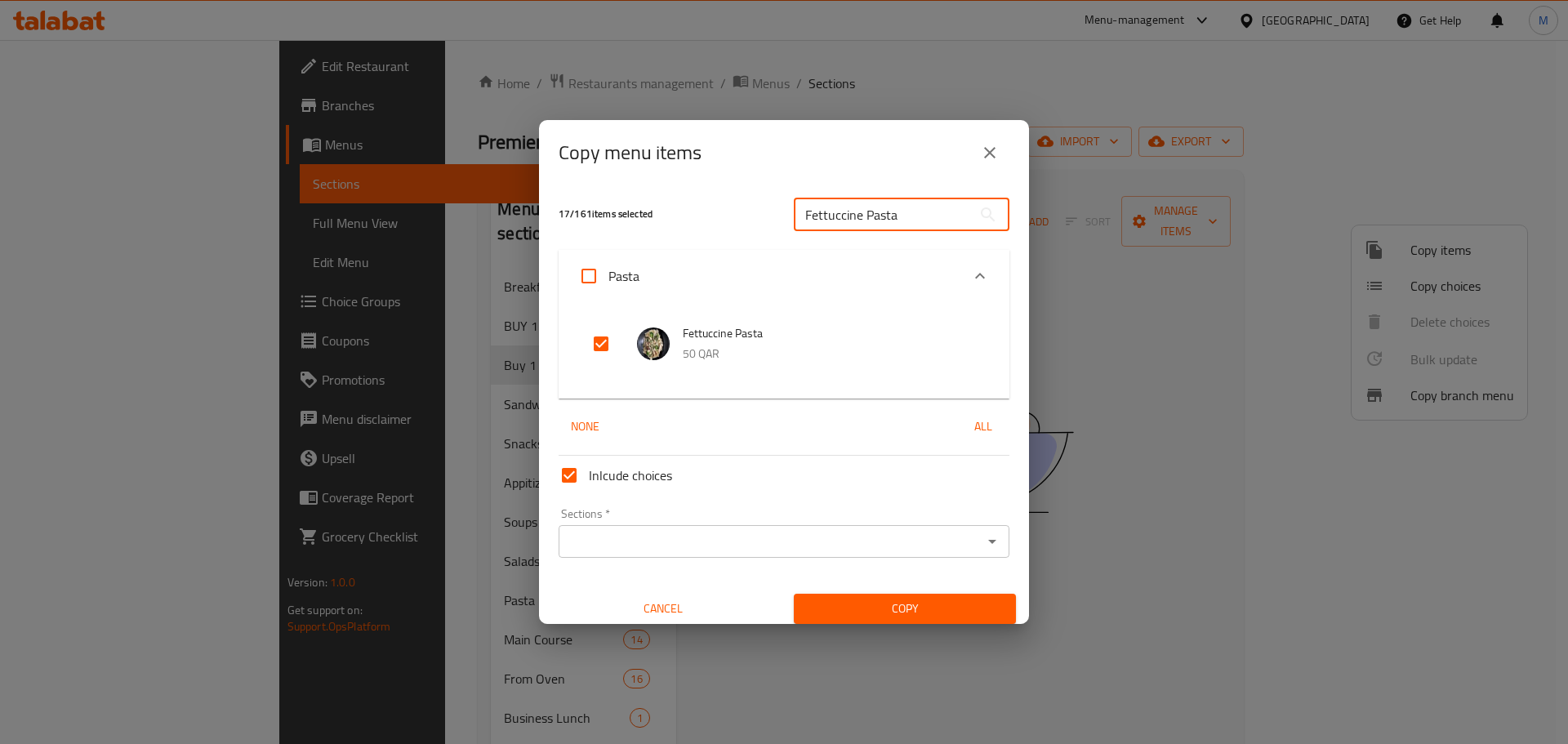
click at [899, 205] on input "Fettuccine Pasta" at bounding box center [882, 215] width 178 height 33
paste input "Pasta Shrimp"
type input "Pasta Shrimp"
click at [607, 344] on input "checkbox" at bounding box center [601, 344] width 39 height 39
checkbox input "true"
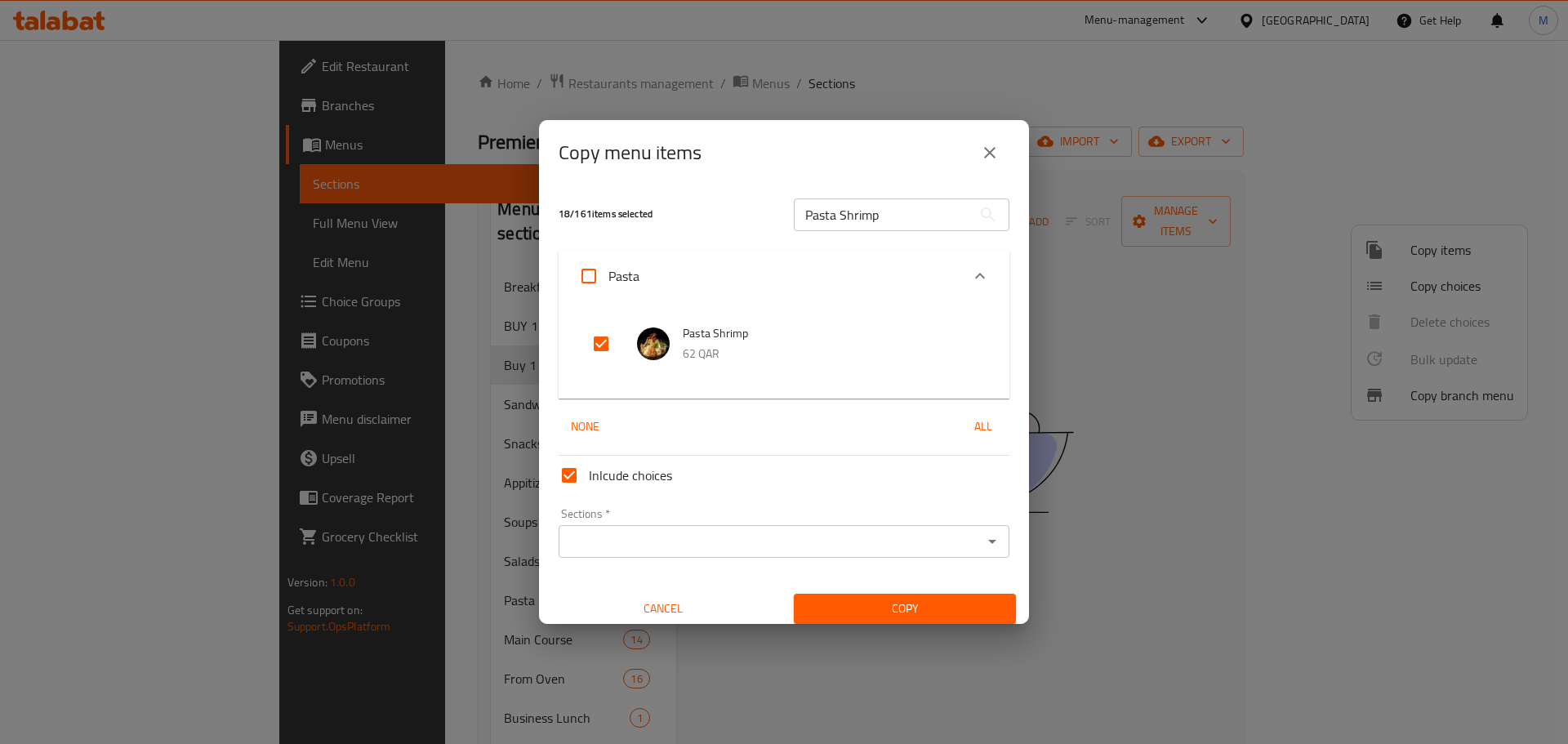
click at [887, 223] on input "Pasta Shrimp" at bounding box center [882, 215] width 178 height 33
paste input "Chicken Tagliatelle"
type input "Chicken Tagliatelle"
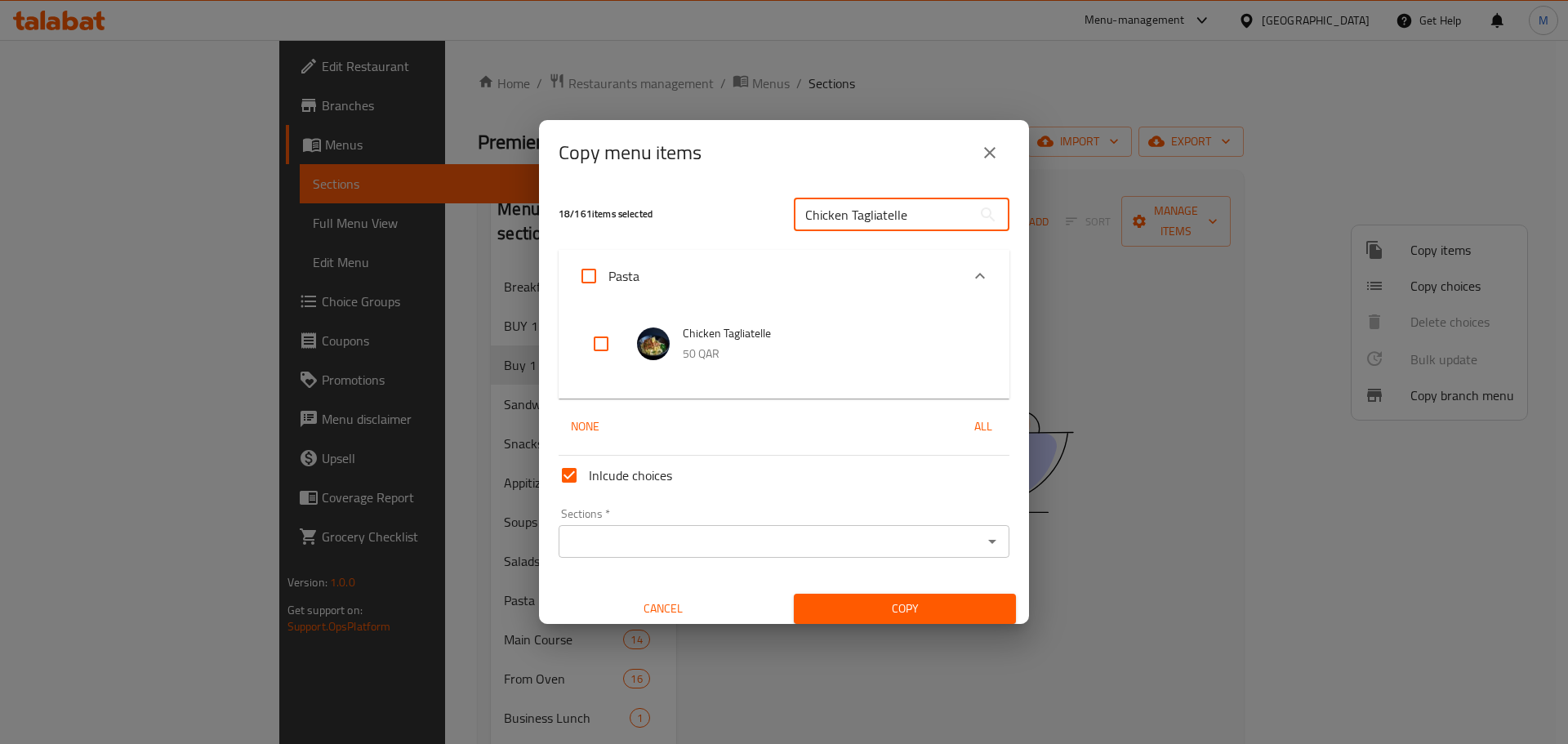
click at [593, 350] on input "checkbox" at bounding box center [601, 344] width 39 height 39
checkbox input "true"
drag, startPoint x: 923, startPoint y: 218, endPoint x: 722, endPoint y: 213, distance: 201.1
click at [722, 213] on div "19 / 161 items selected Chicken Tagliatelle ​" at bounding box center [784, 214] width 471 height 65
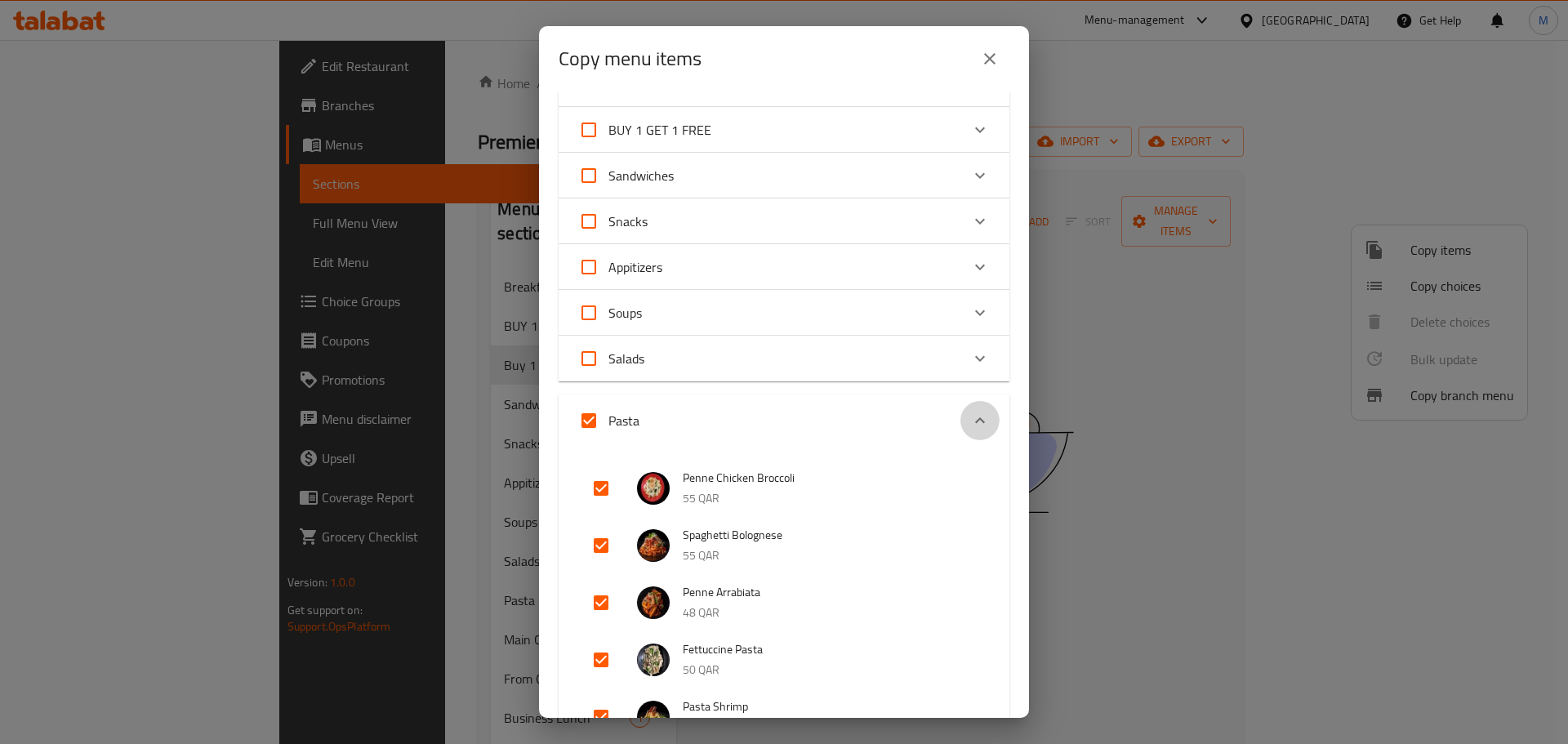
click at [974, 421] on icon "Expand" at bounding box center [980, 421] width 20 height 20
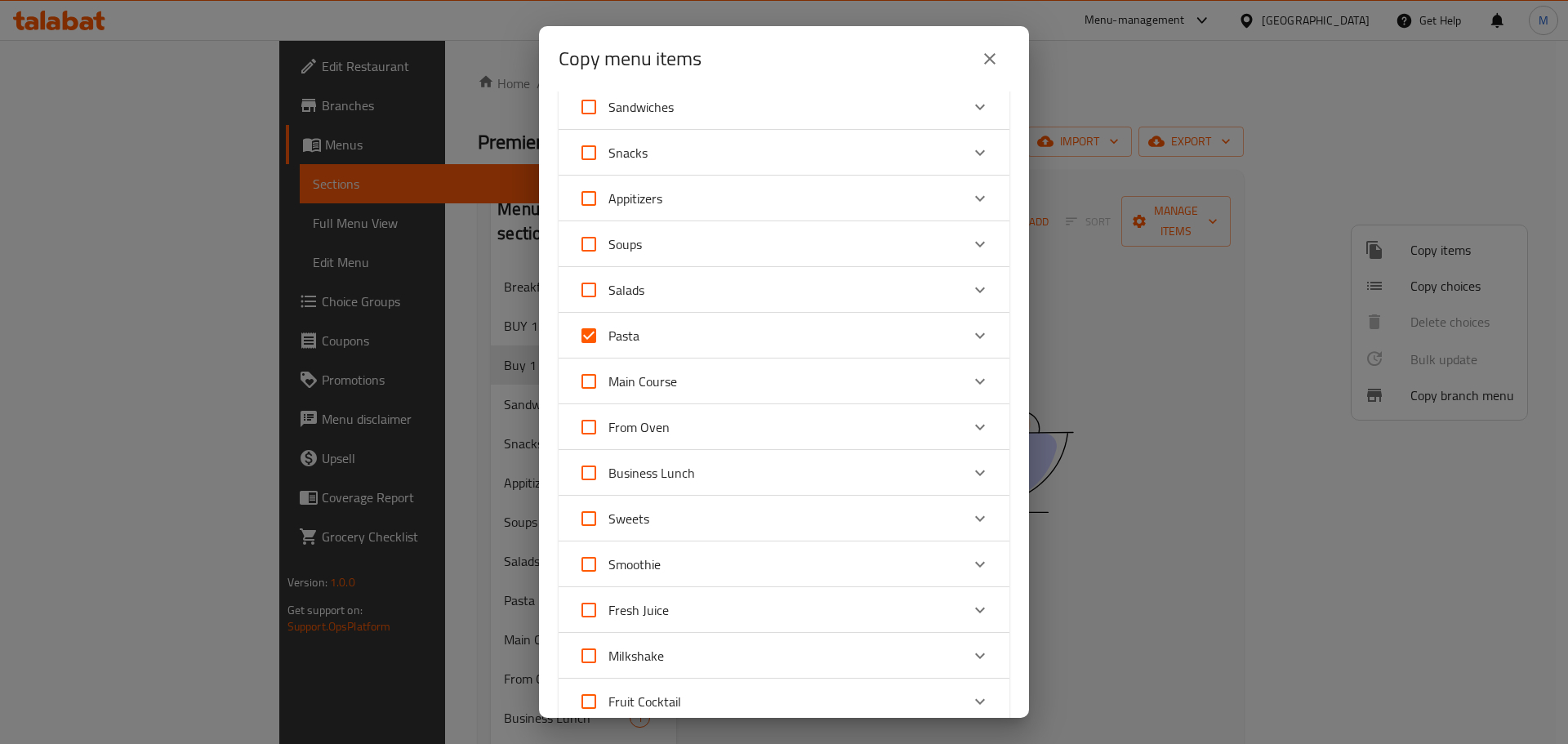
scroll to position [121, 0]
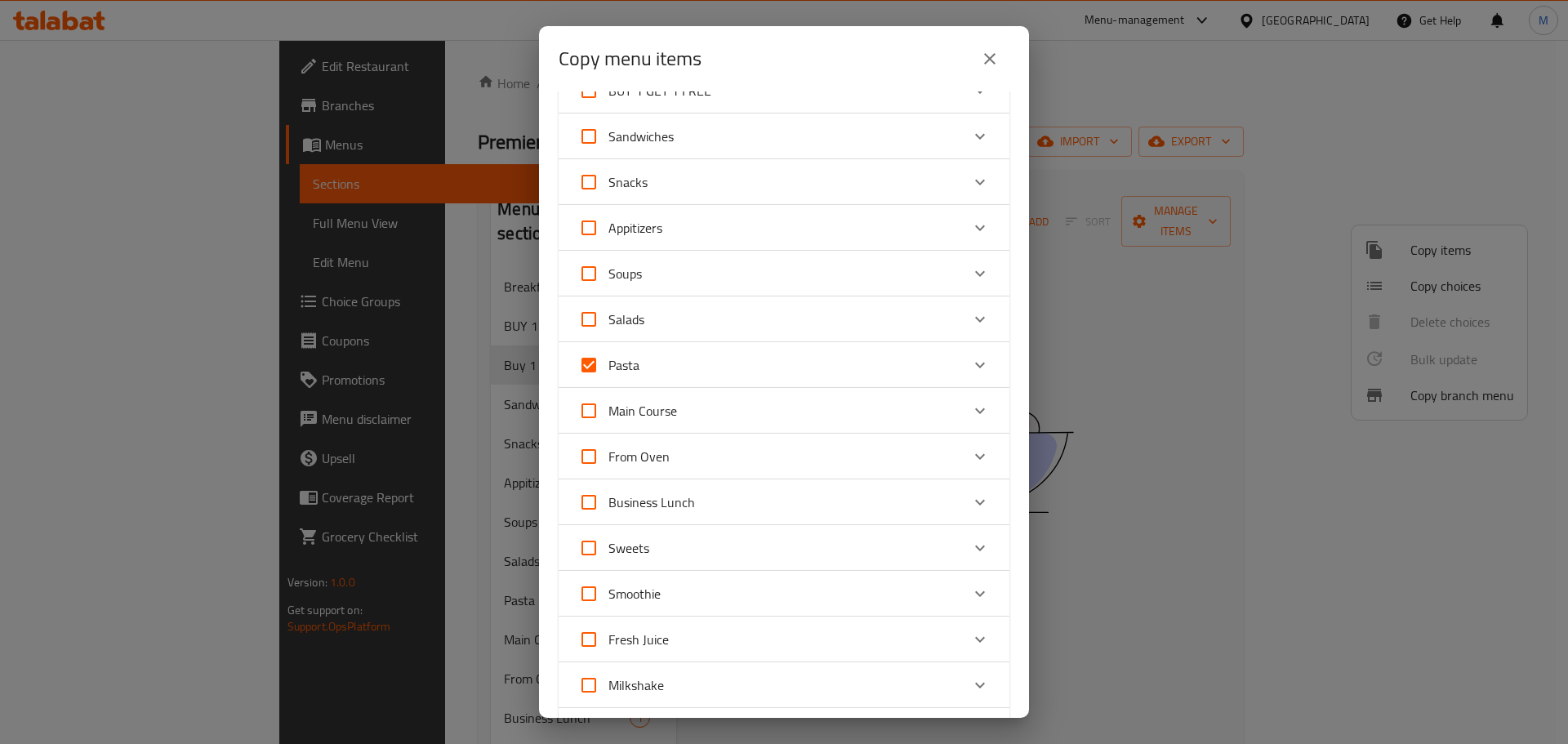
click at [973, 453] on icon "Expand" at bounding box center [980, 457] width 20 height 20
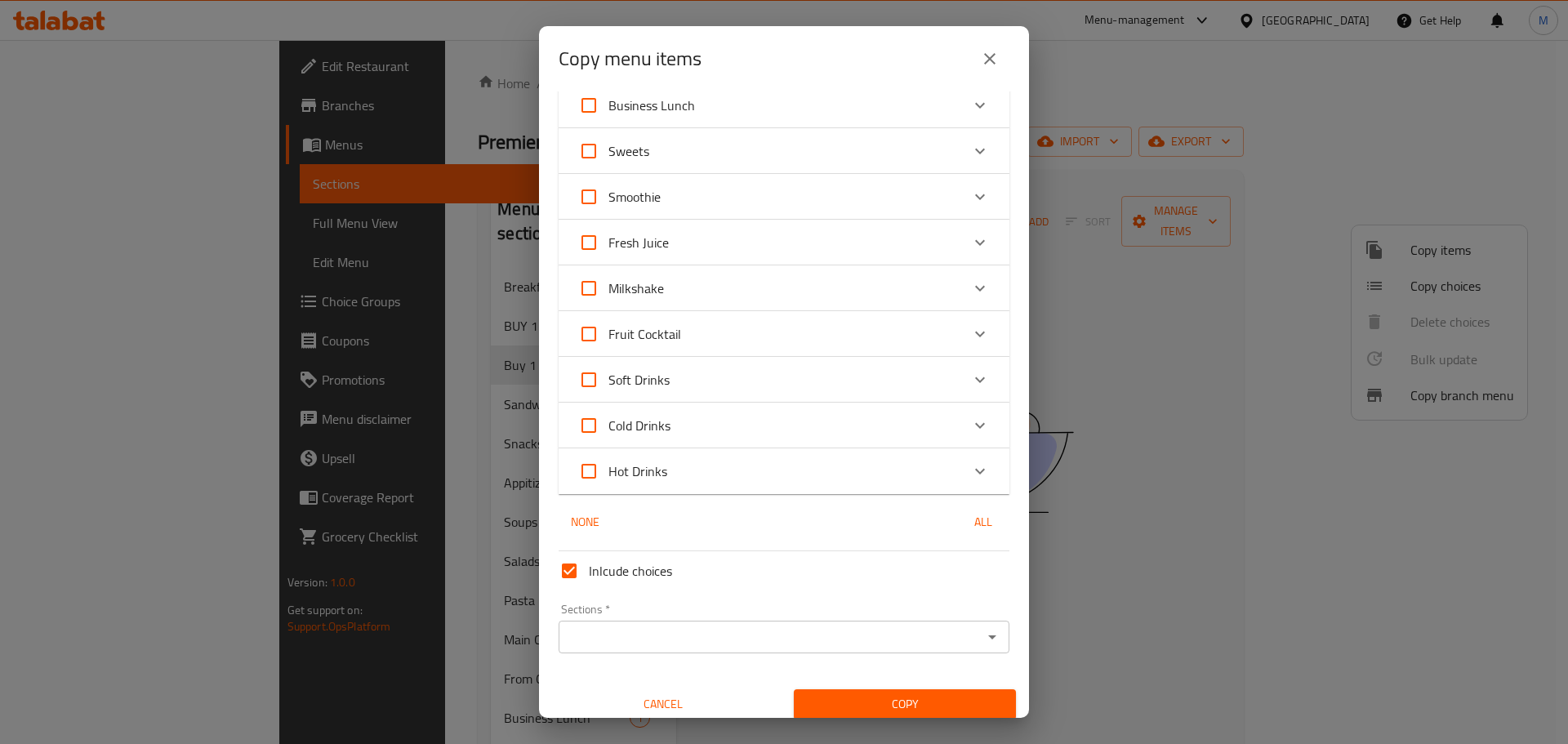
scroll to position [1517, 0]
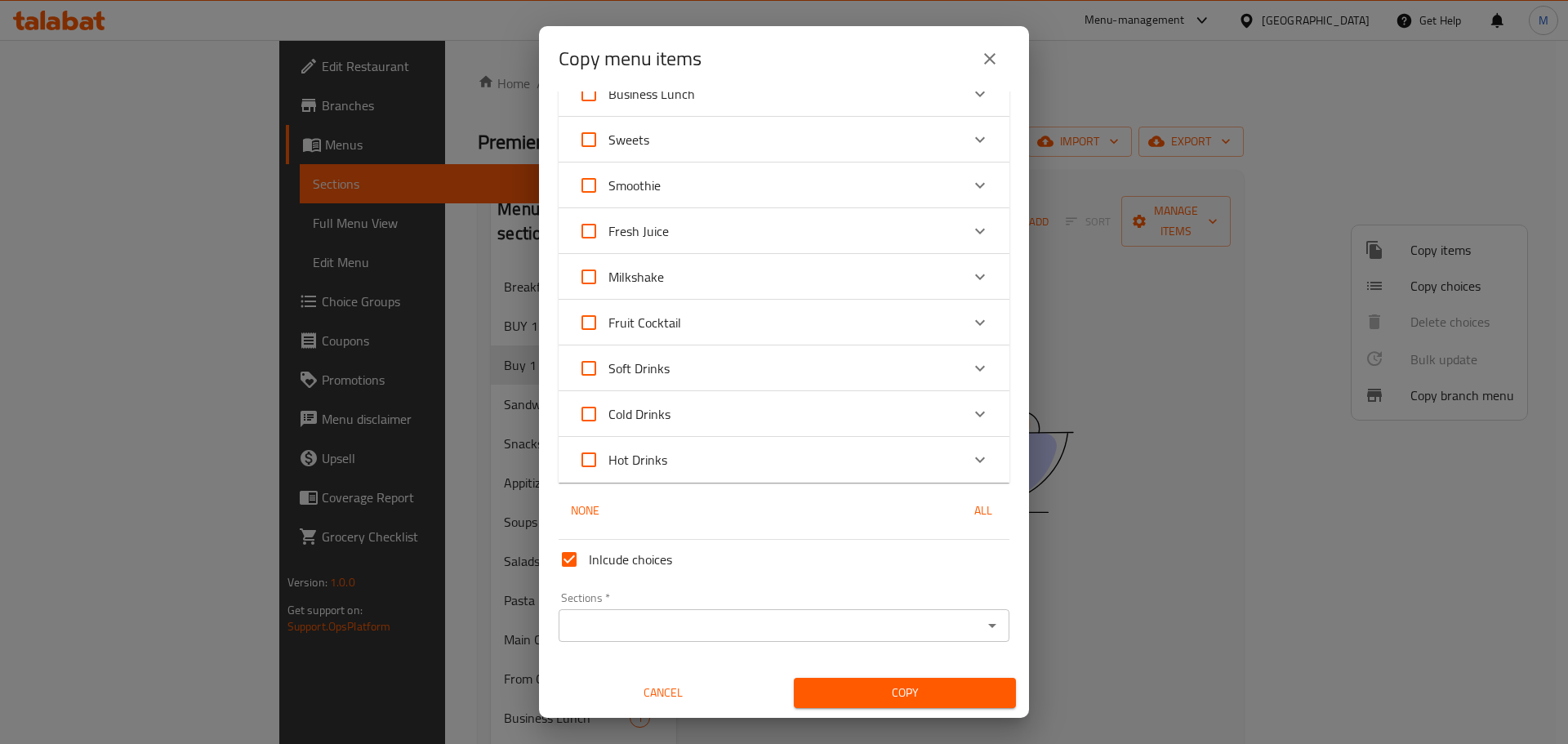
click at [632, 612] on div "Sections *" at bounding box center [784, 626] width 451 height 33
click at [988, 626] on icon "Open" at bounding box center [992, 626] width 8 height 4
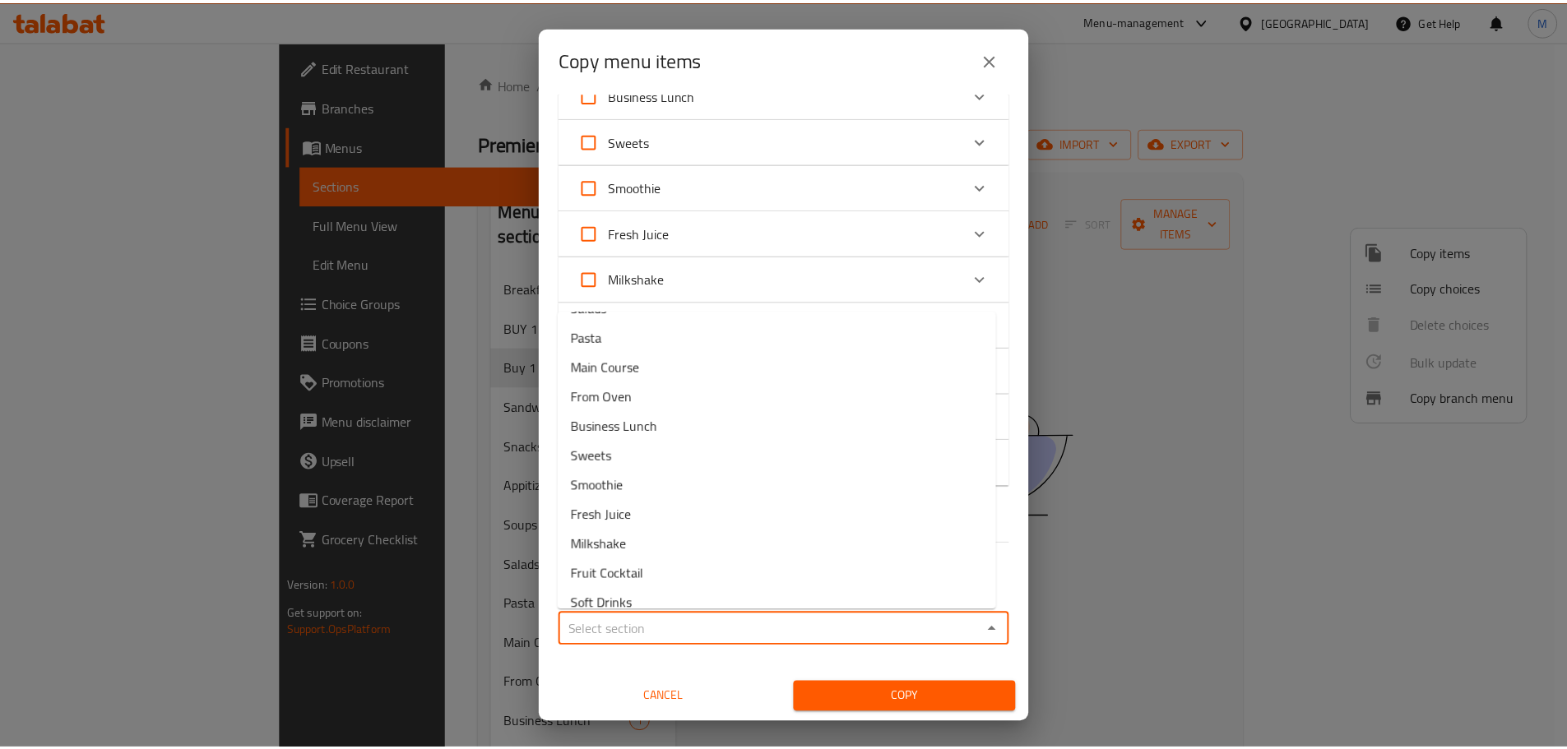
scroll to position [0, 0]
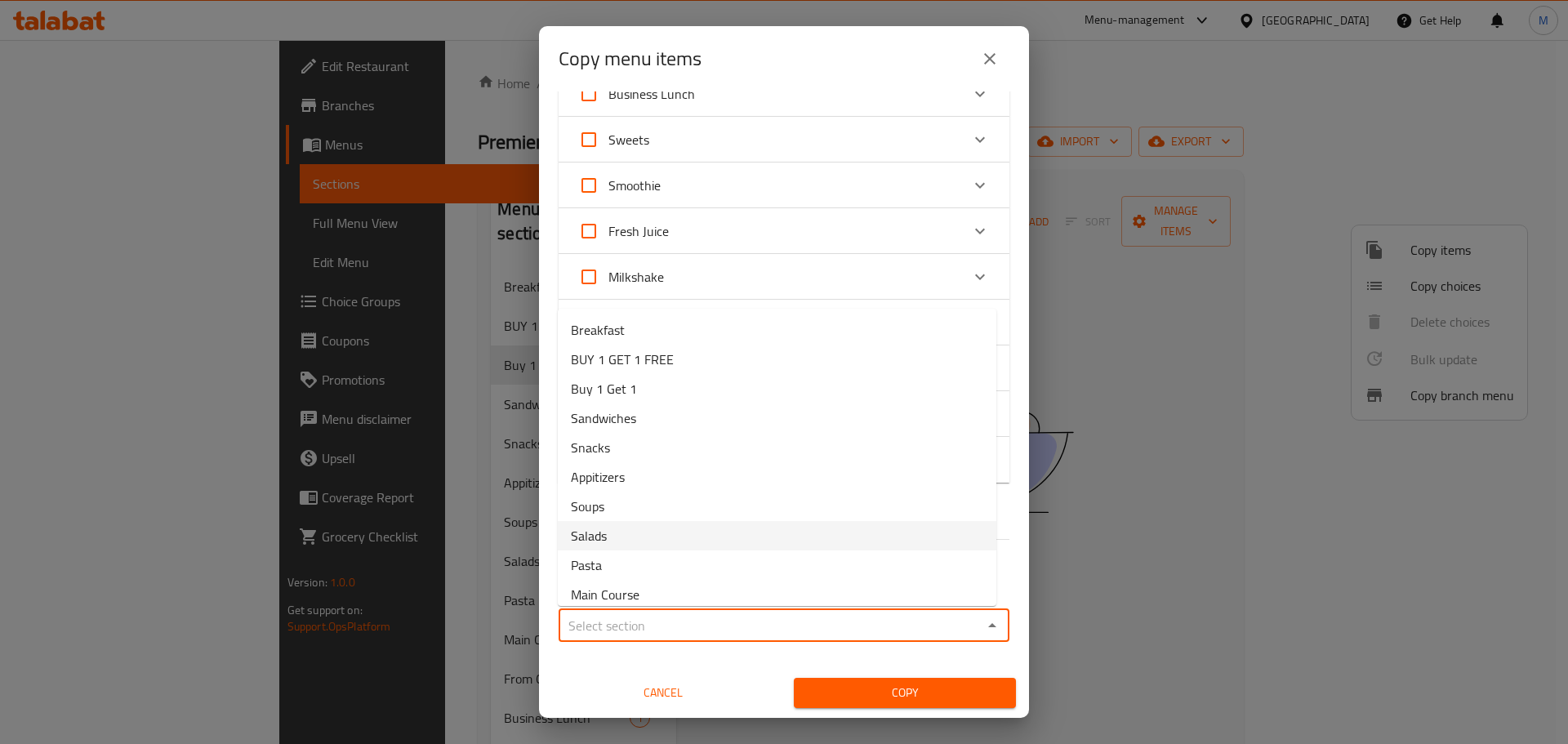
click at [610, 661] on div "Inlcude choices Sections   * Sections * Cancel Copy" at bounding box center [784, 621] width 464 height 175
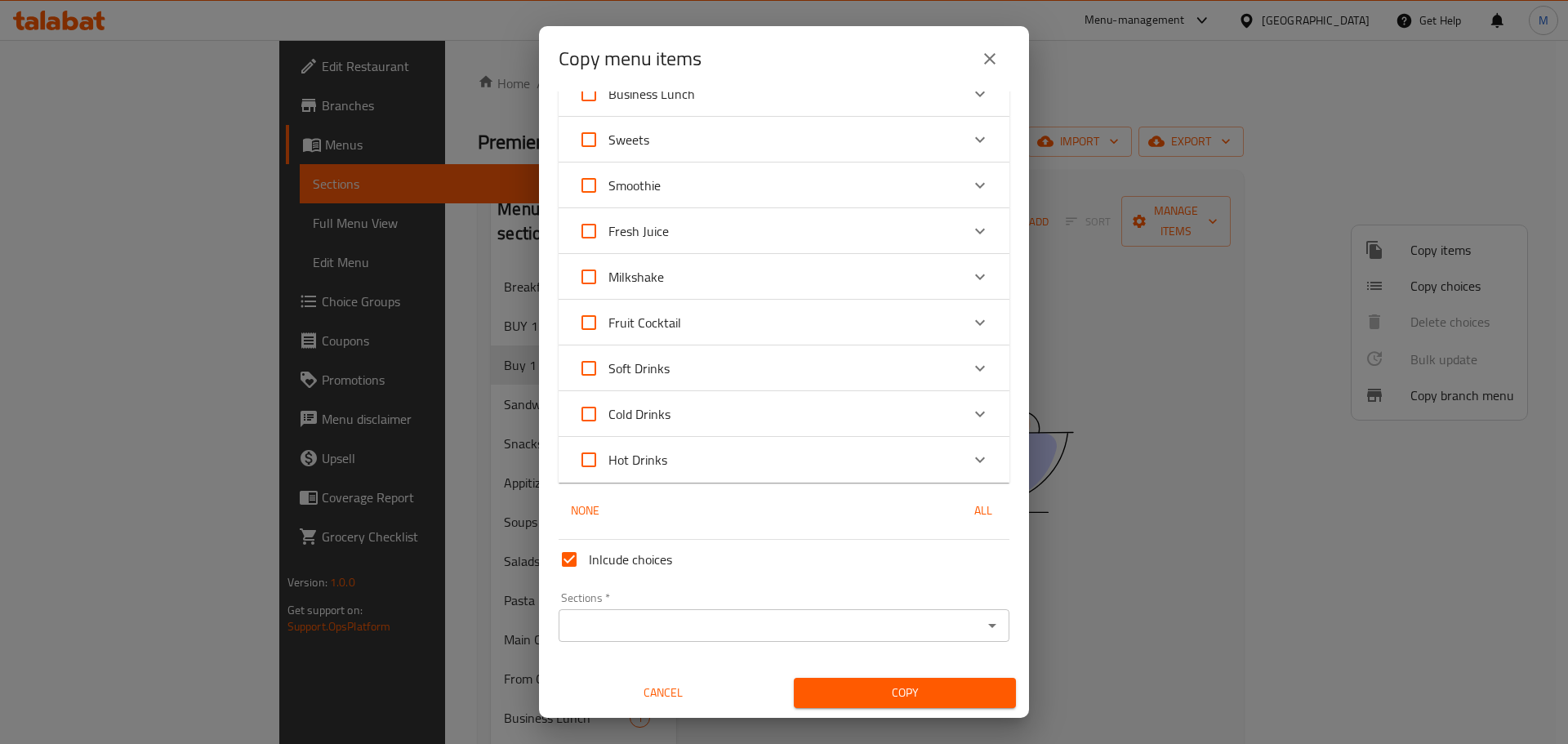
click at [635, 624] on input "Sections   *" at bounding box center [771, 626] width 414 height 23
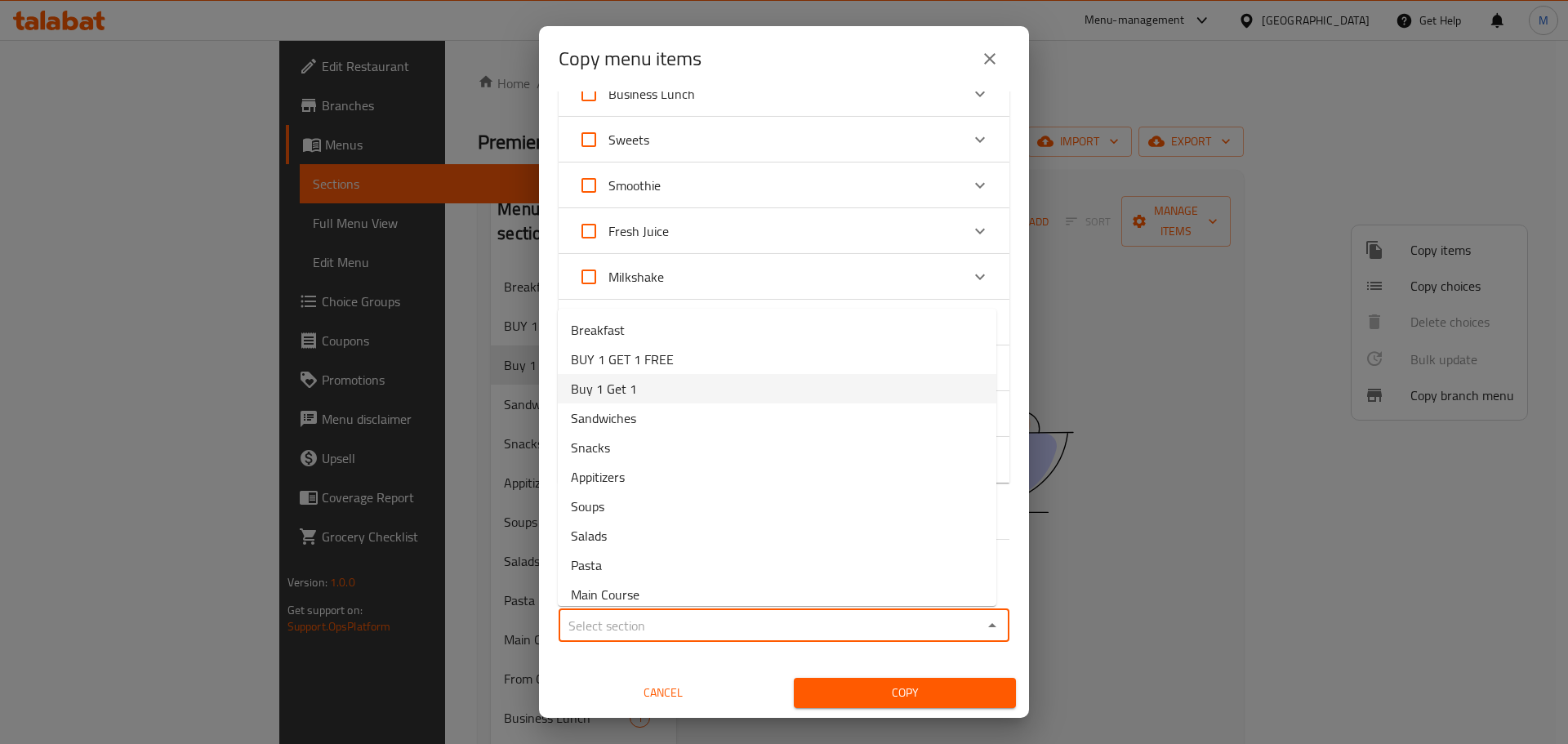
click at [650, 397] on li "Buy 1 Get 1" at bounding box center [778, 389] width 439 height 30
type input "Buy 1 Get 1"
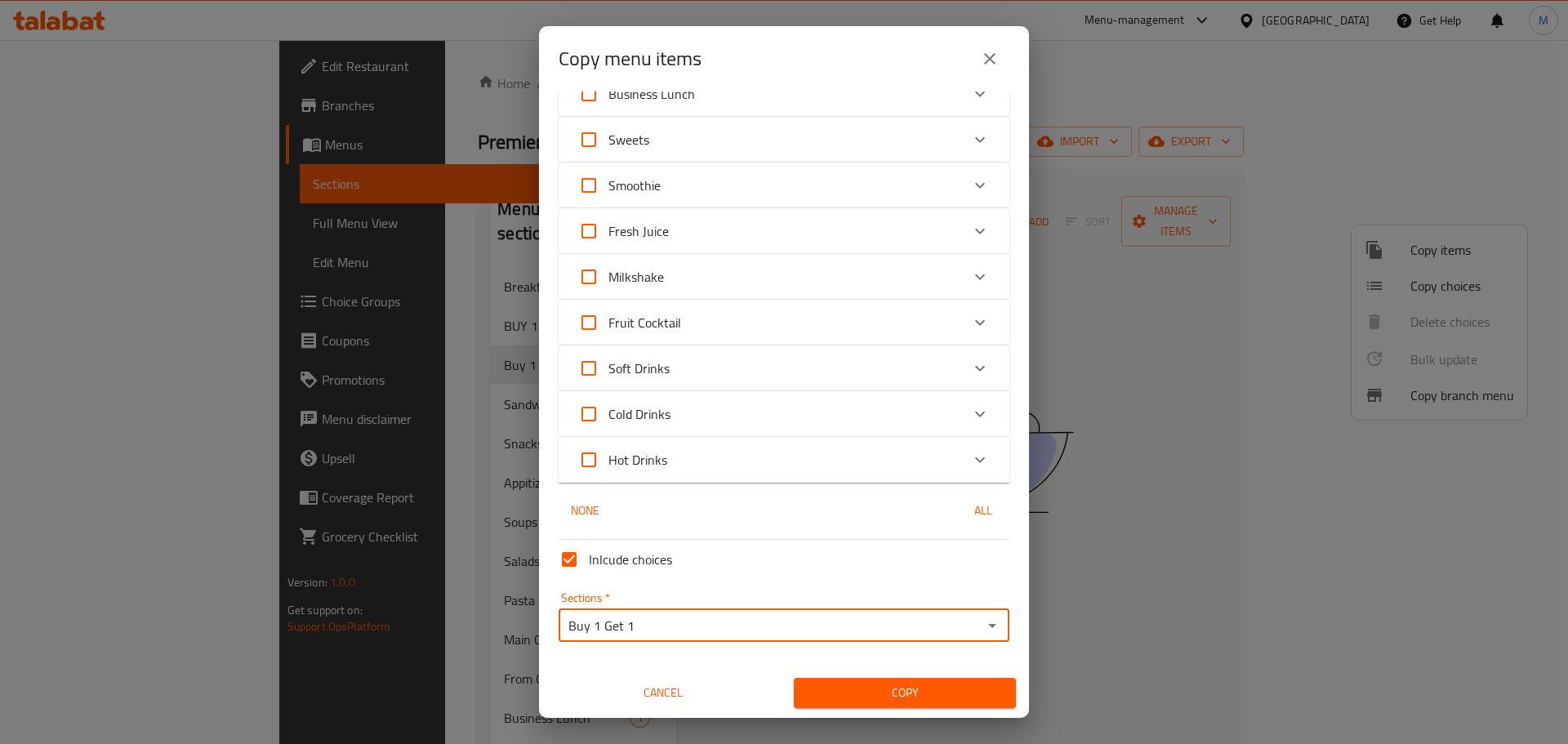
click at [888, 697] on span "Copy" at bounding box center [905, 693] width 196 height 21
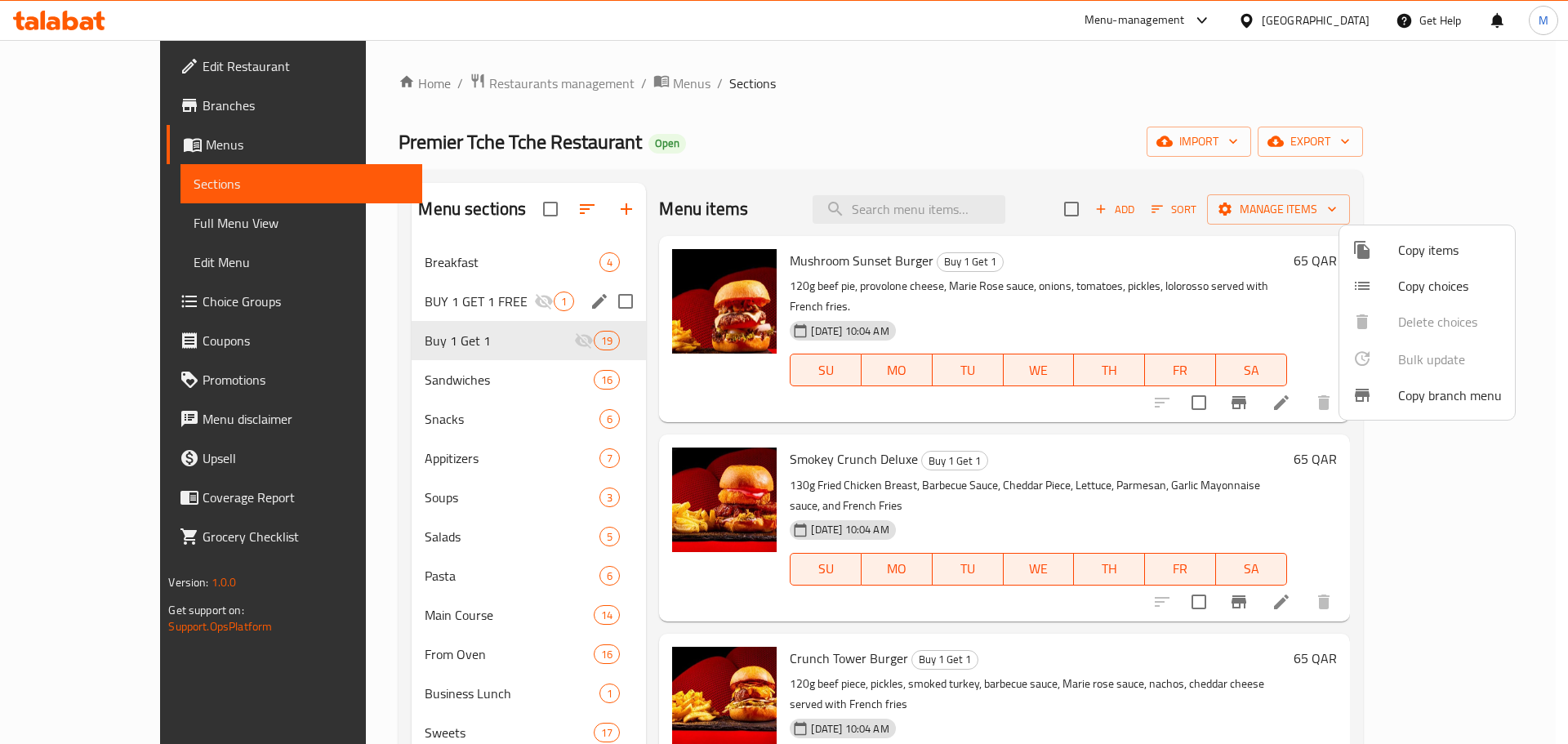
click at [1153, 222] on div at bounding box center [784, 372] width 1568 height 744
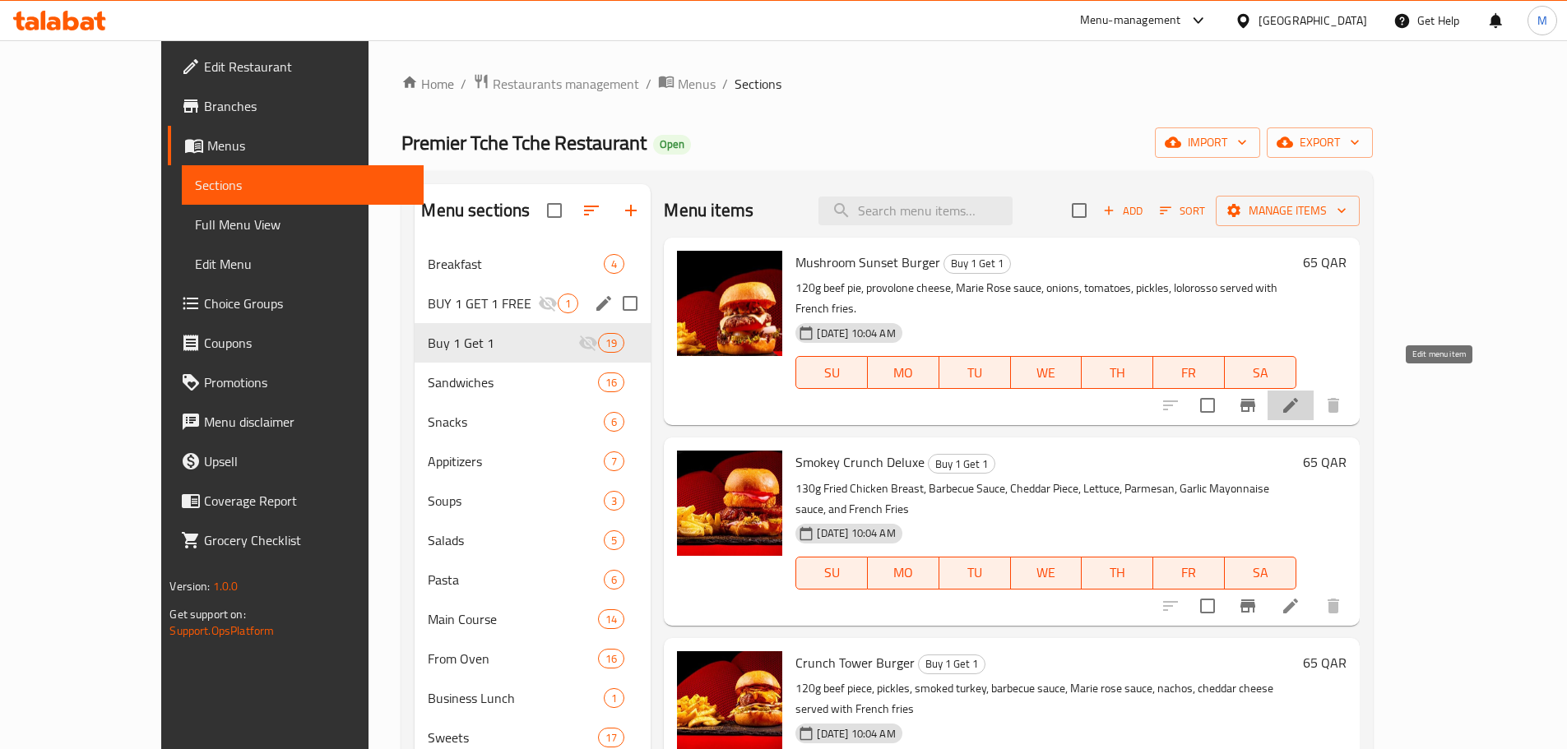
click at [1300, 396] on icon at bounding box center [1291, 406] width 20 height 20
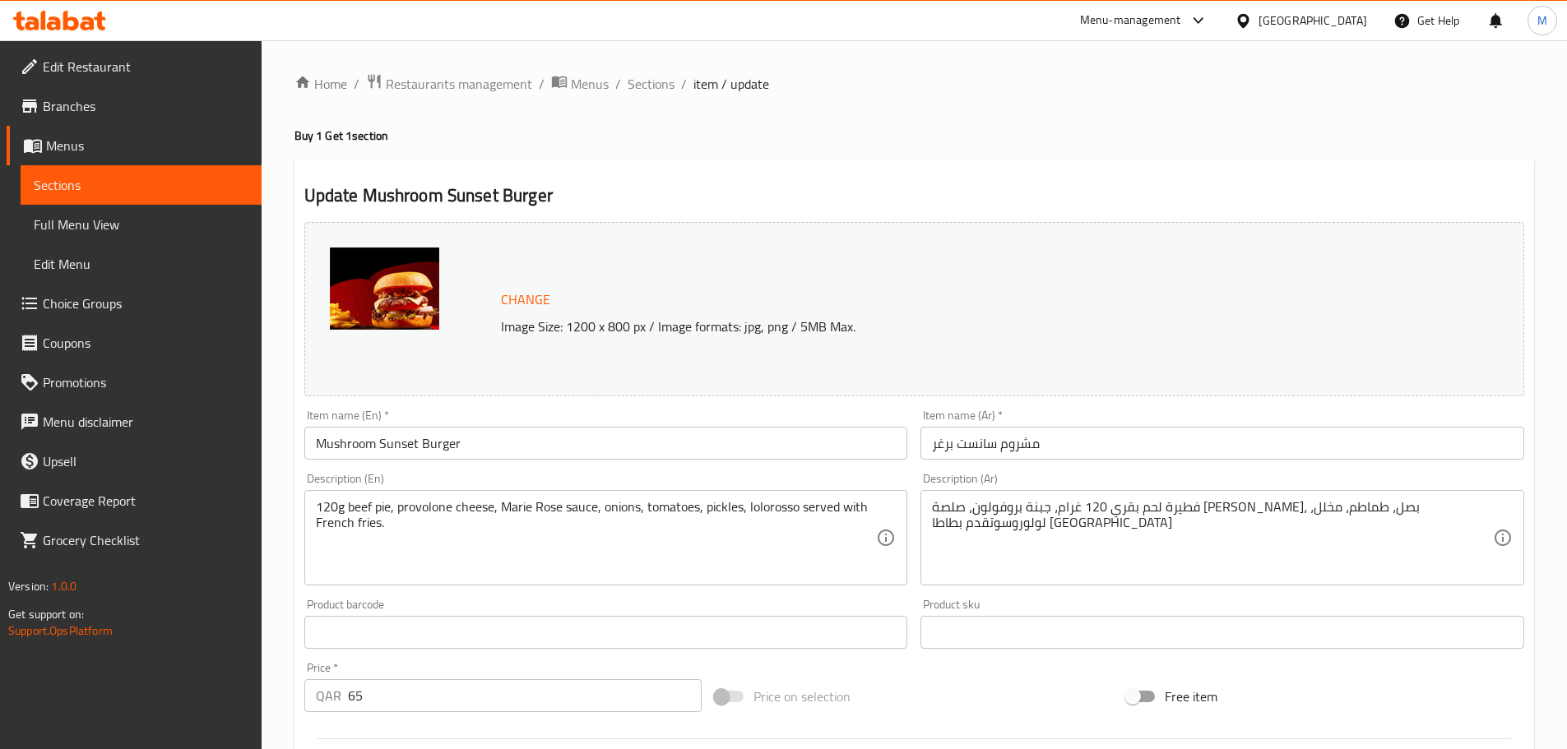
click at [519, 440] on input "Mushroom Sunset Burger" at bounding box center [606, 443] width 604 height 33
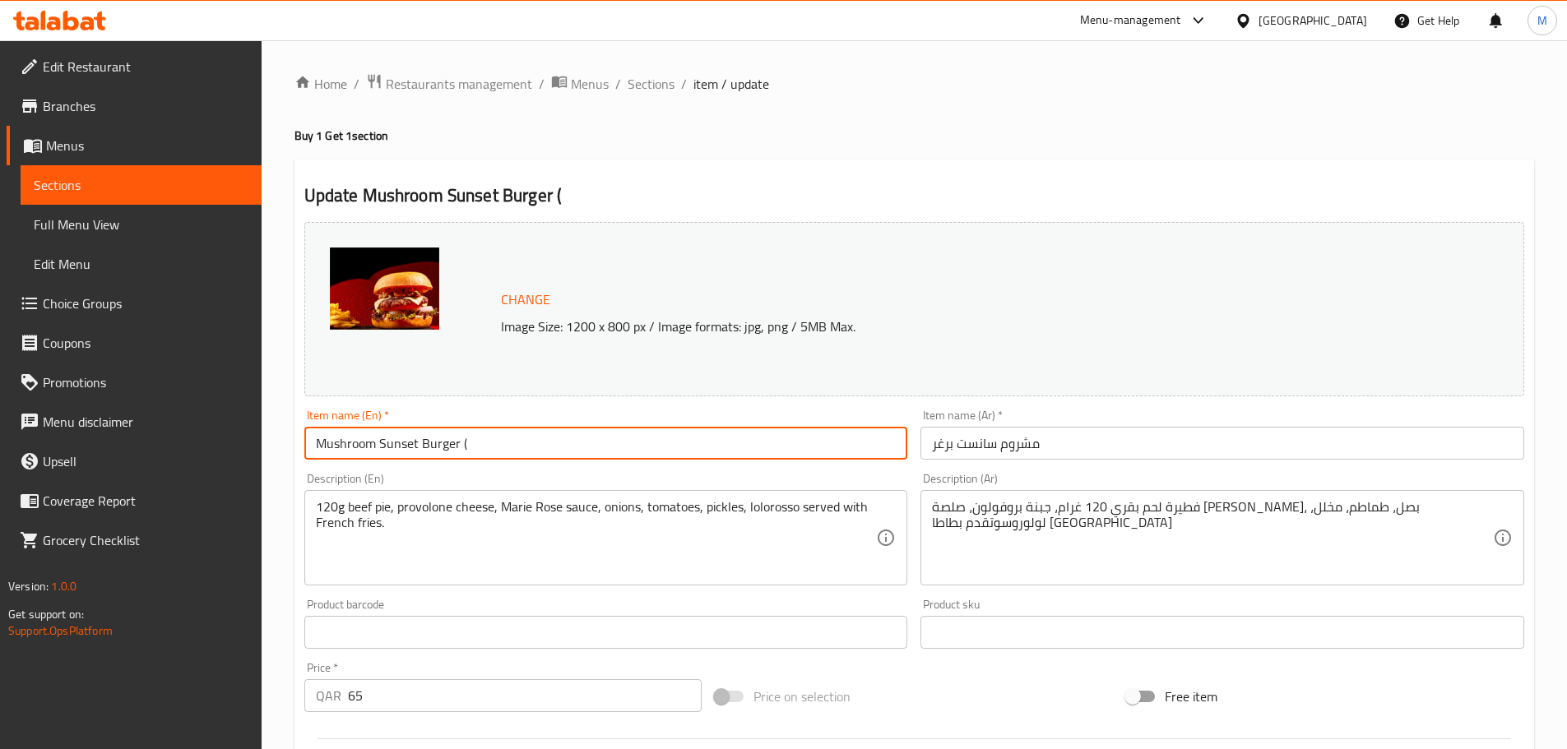
click at [476, 442] on input "Mushroom Sunset Burger (" at bounding box center [606, 443] width 604 height 33
paste input "(Buy 1 Get 1)"
type input "Mushroom Sunset Burger (Buy 1 Get 1)"
click at [932, 444] on input "مشروم سانست برغر" at bounding box center [1222, 443] width 604 height 33
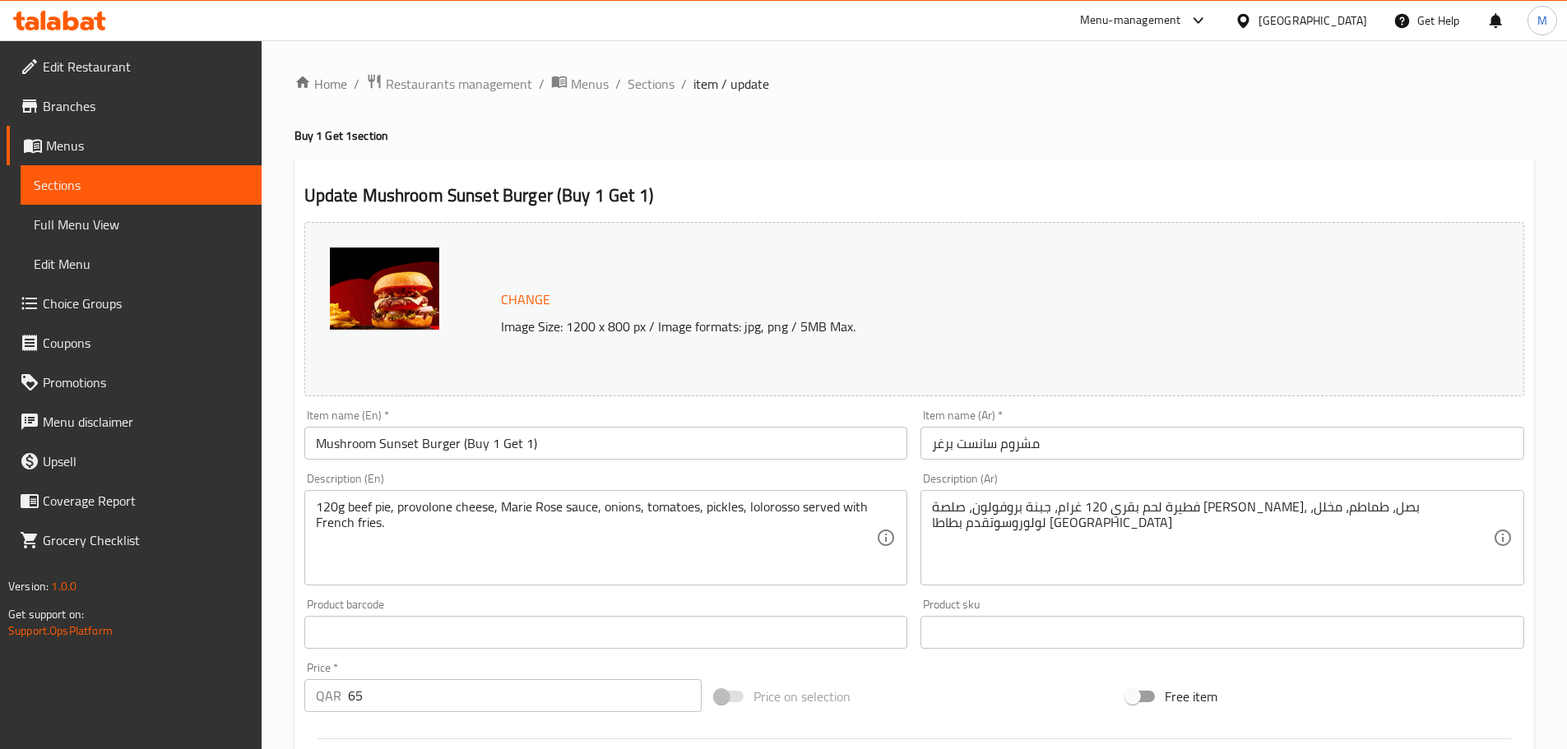
click at [931, 447] on input "مشروم سانست برغر" at bounding box center [1222, 443] width 604 height 33
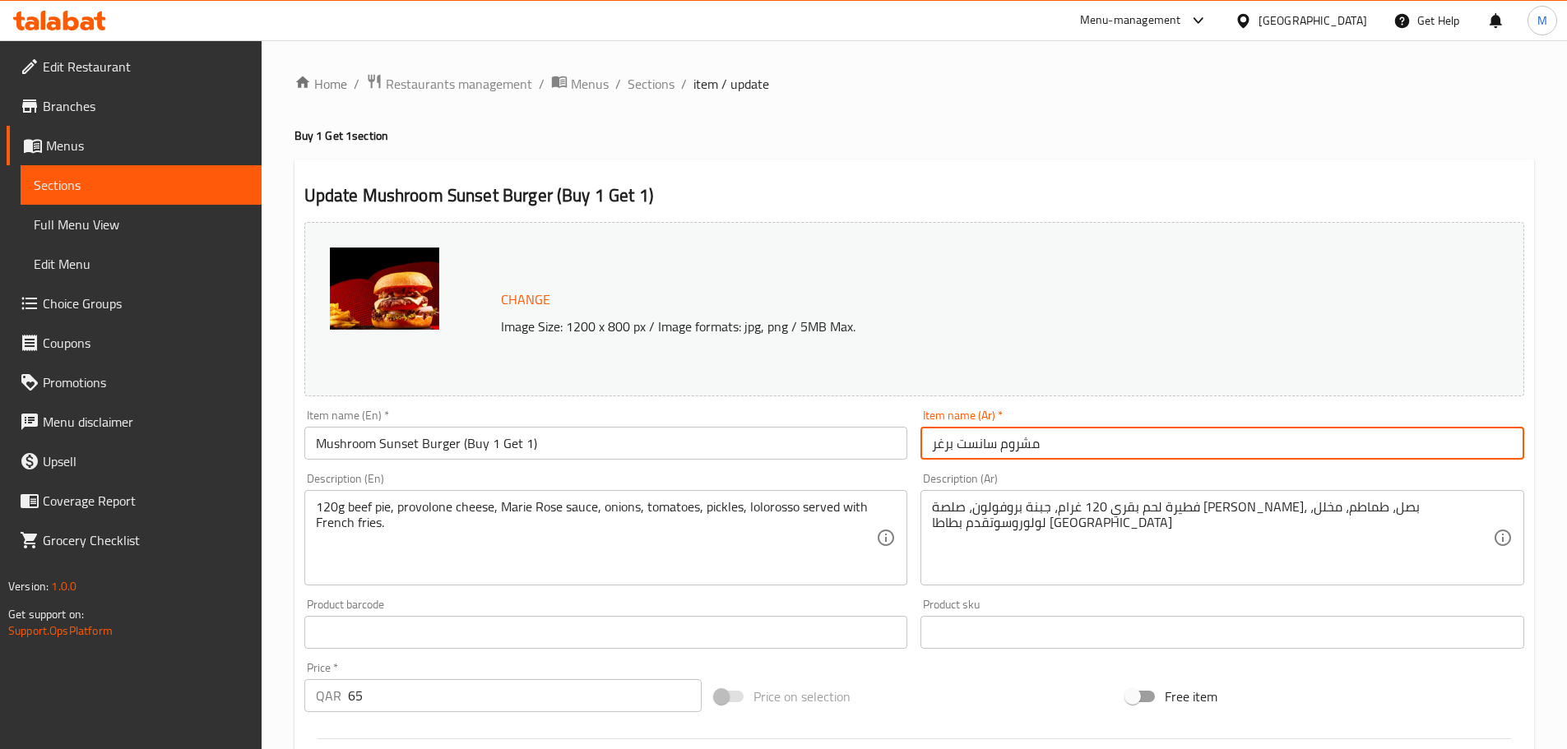
paste input "(اشتري 1 واحصل على 1 مجانًا)"
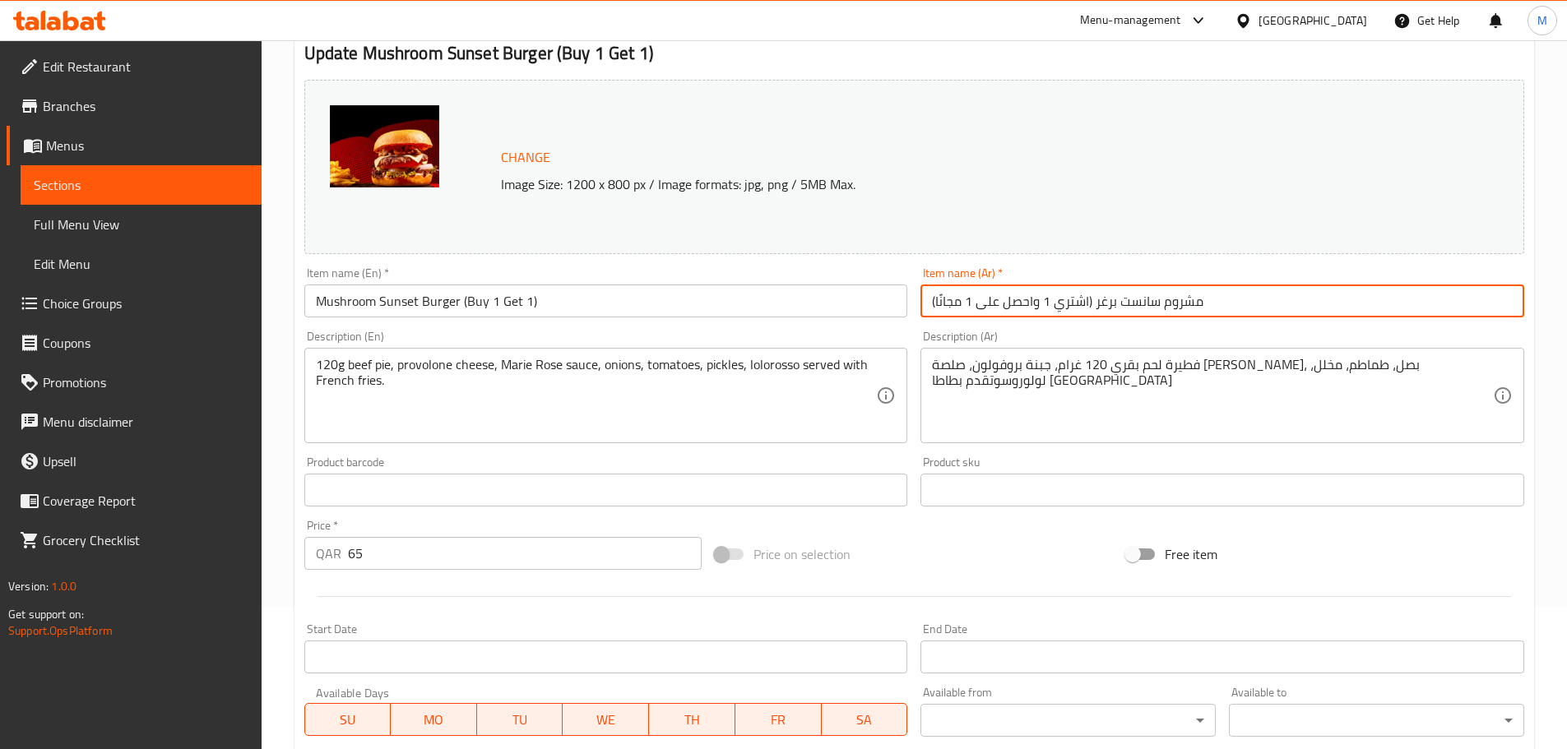
scroll to position [165, 0]
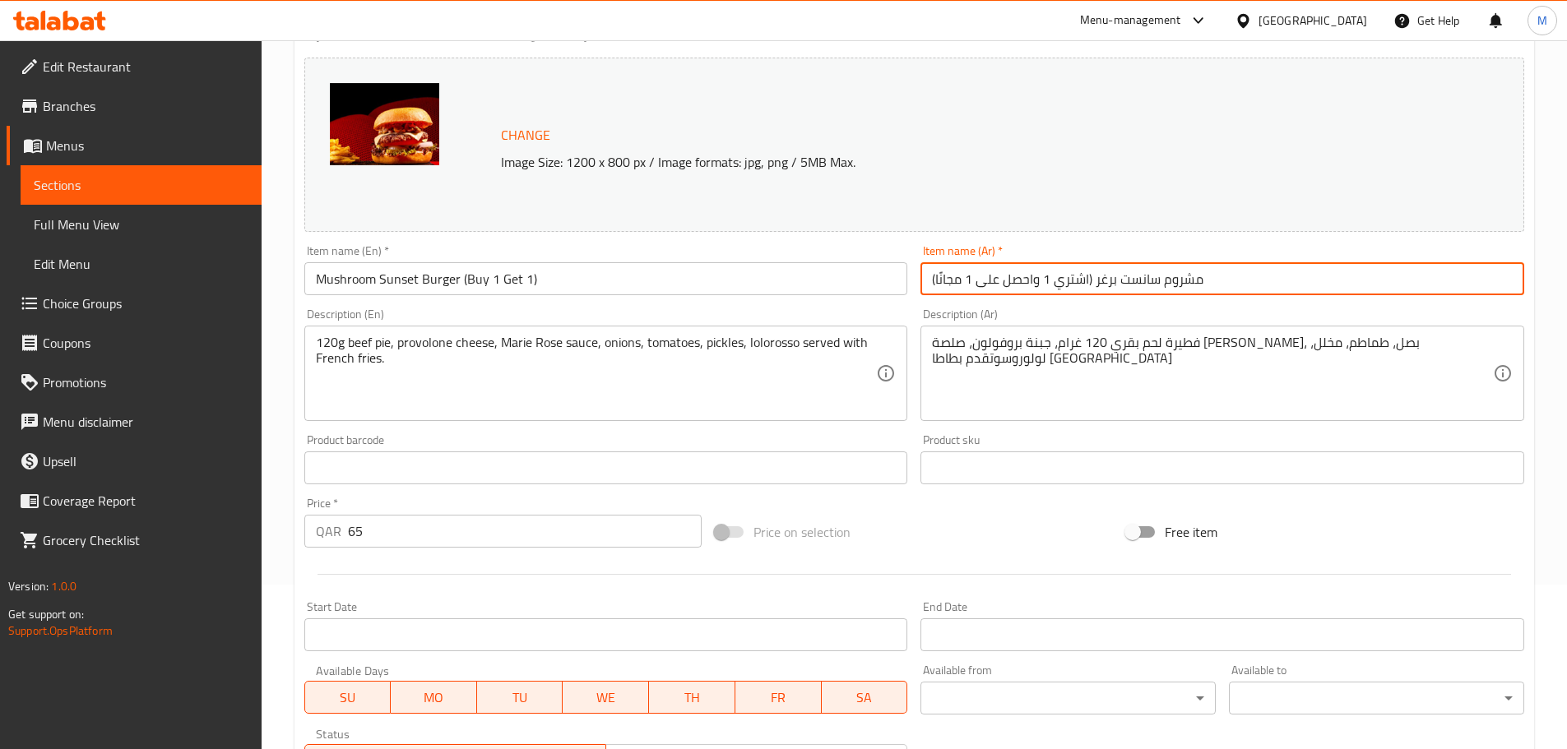
type input "(اشتري 1 واحصل على 1 مجانًا) مشروم سانست برغر"
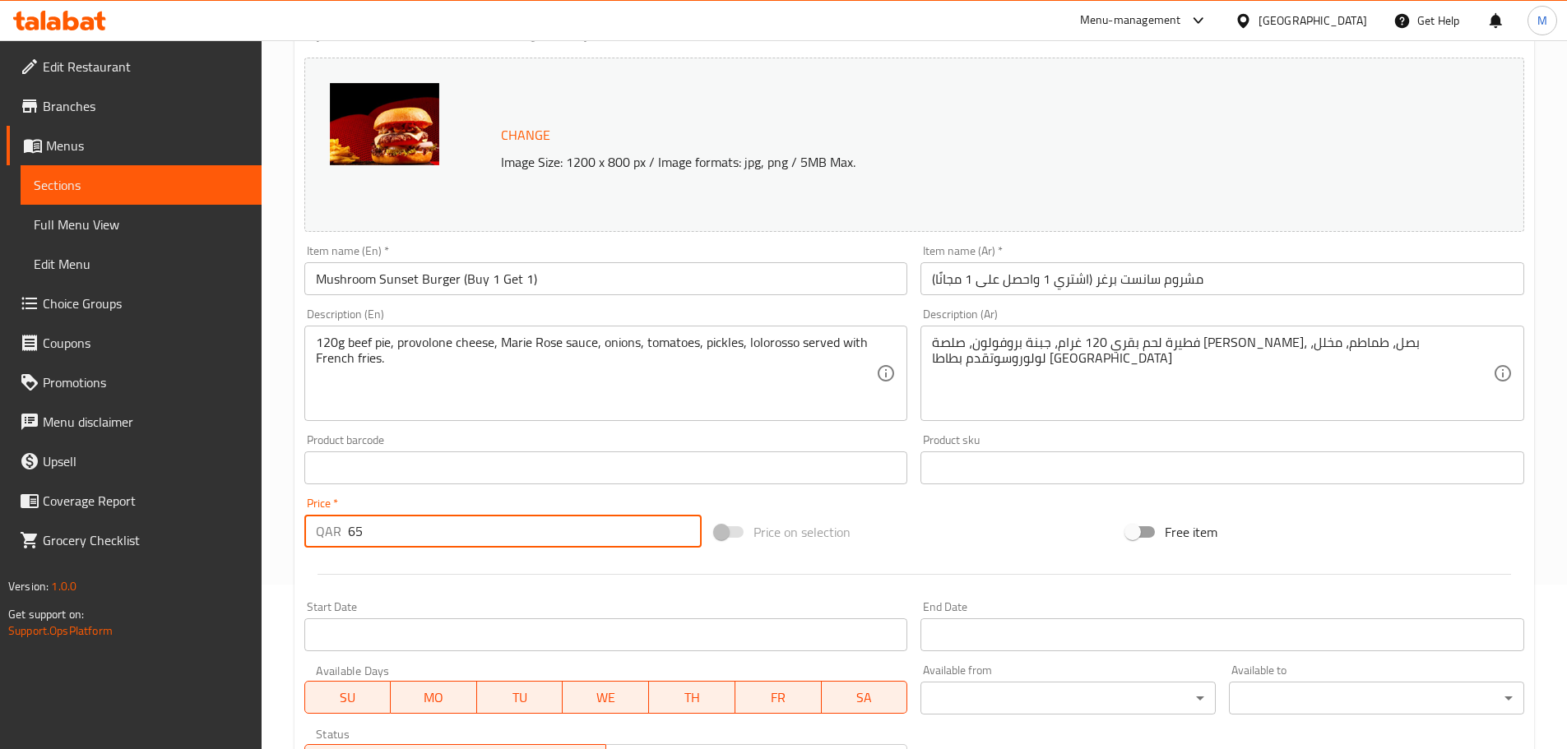
drag, startPoint x: 350, startPoint y: 529, endPoint x: 318, endPoint y: 529, distance: 32.1
click at [318, 529] on div "QAR 65 Price *" at bounding box center [503, 531] width 398 height 33
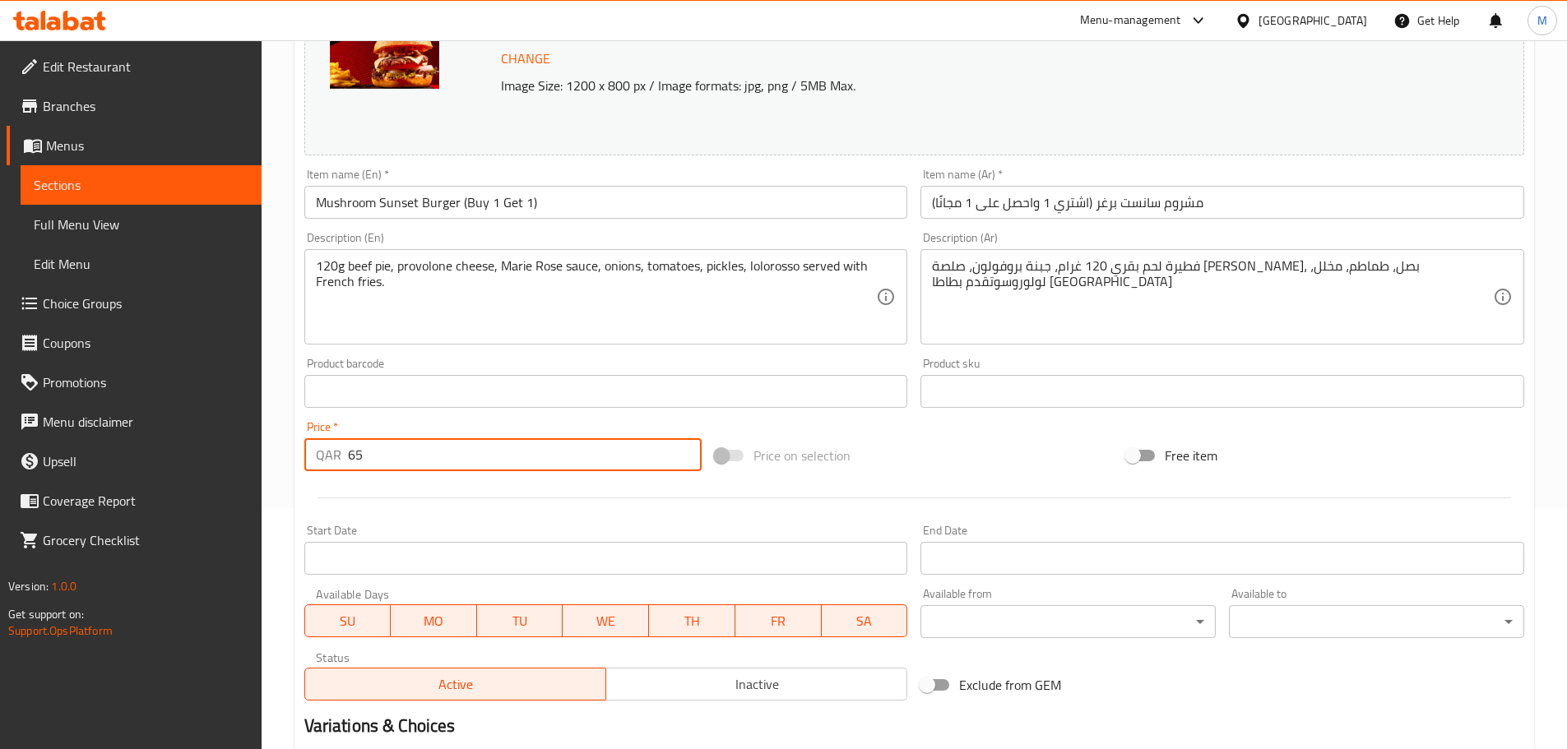
scroll to position [247, 0]
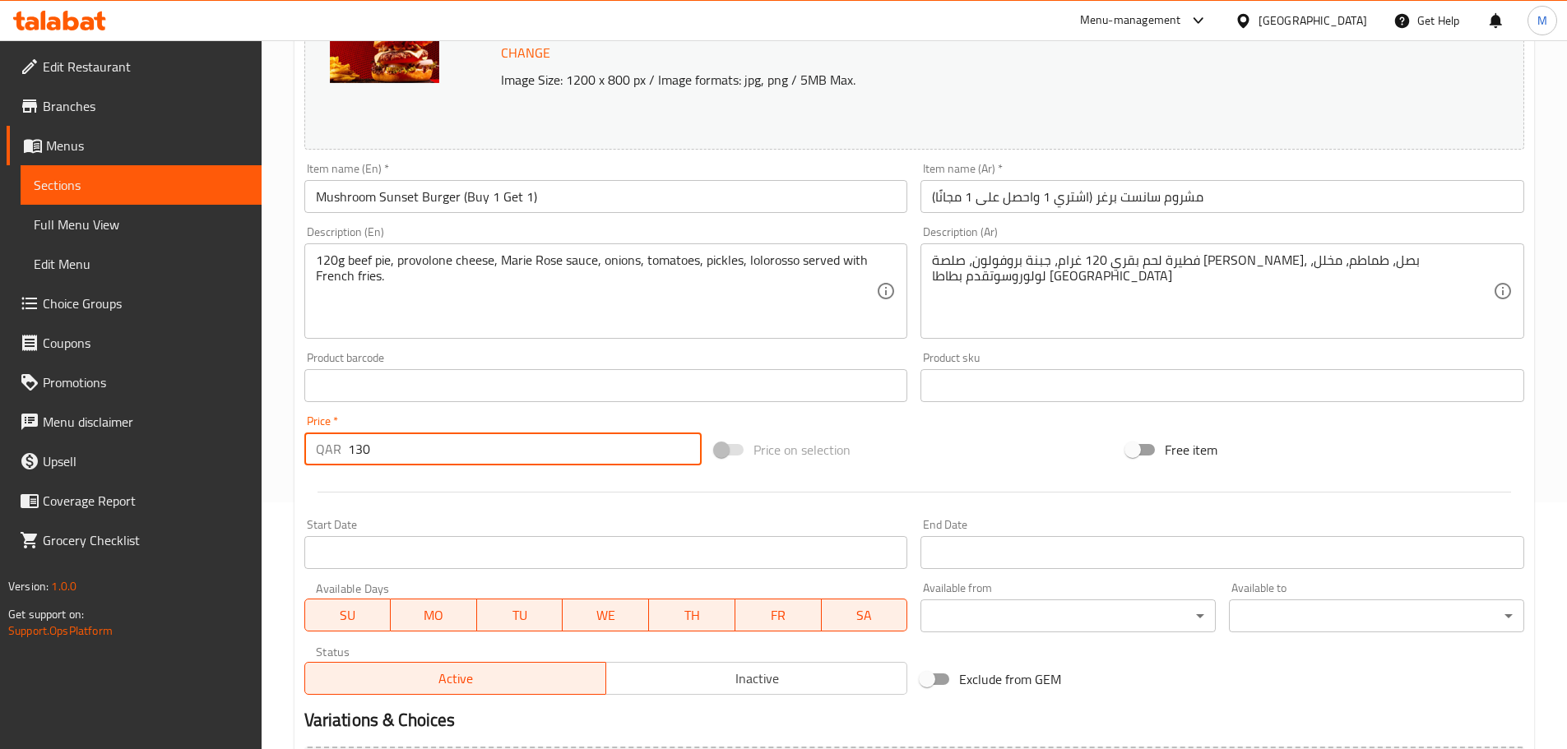
type input "130"
click at [868, 488] on div at bounding box center [914, 492] width 1233 height 40
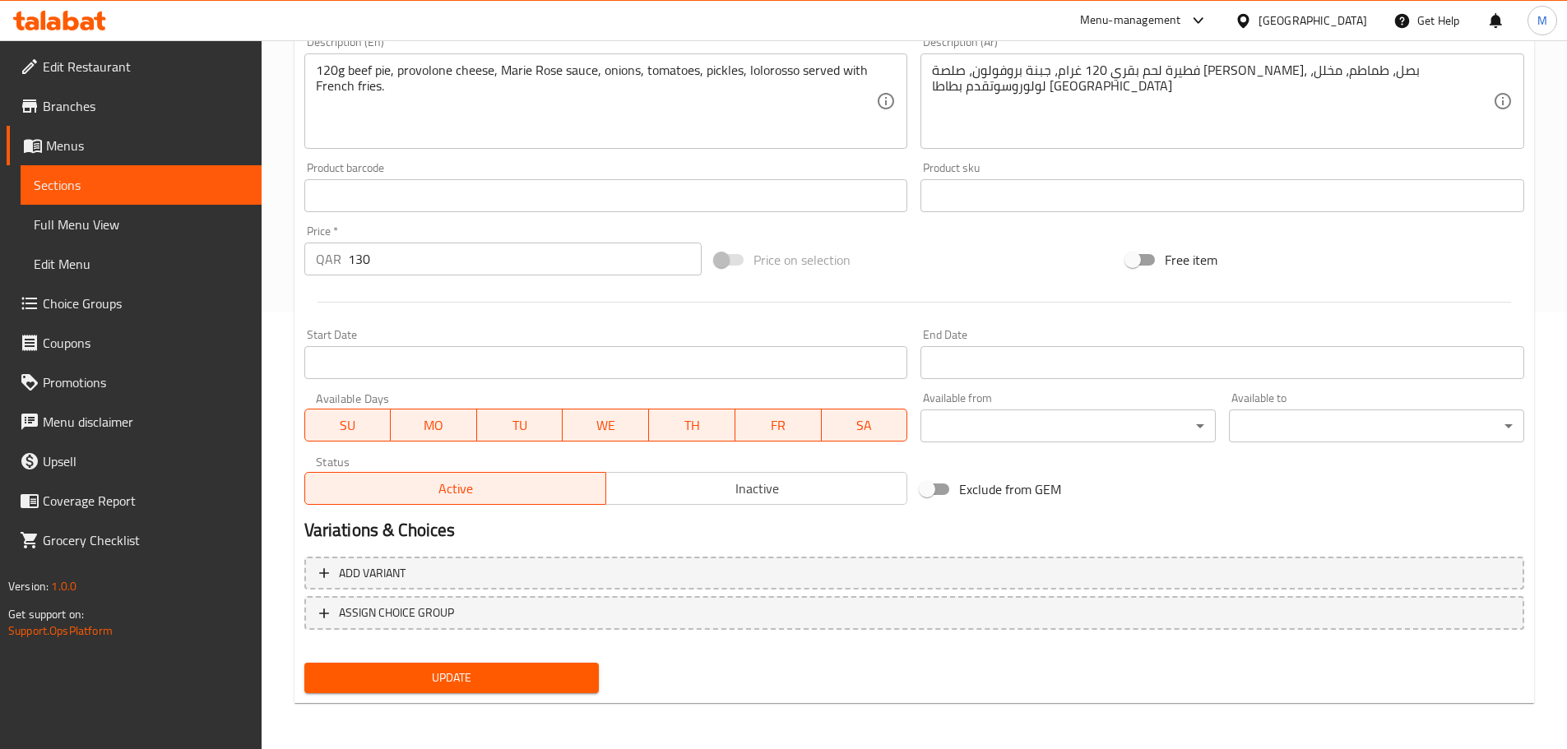
click at [422, 672] on span "Update" at bounding box center [451, 678] width 269 height 21
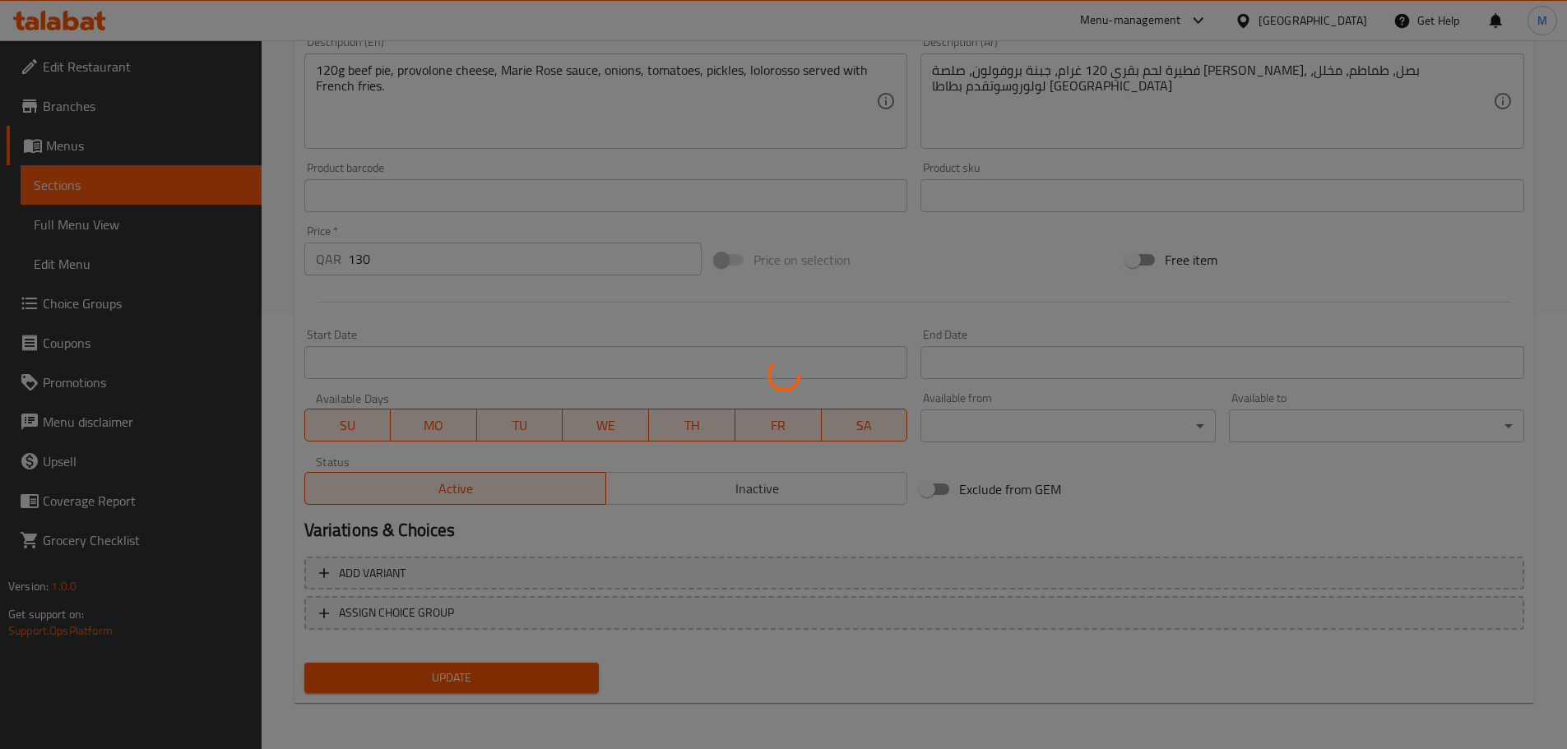
scroll to position [0, 0]
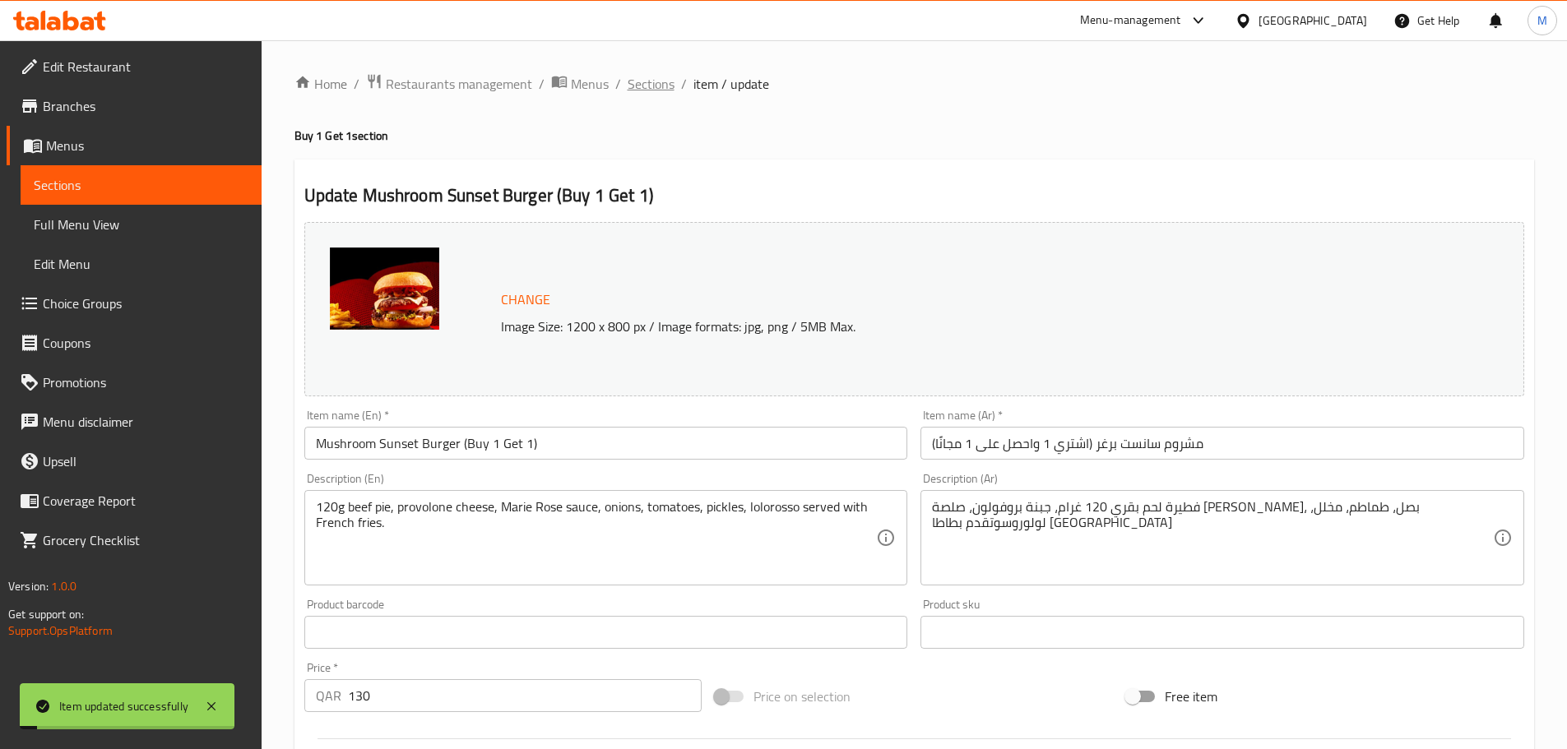
click at [636, 89] on span "Sections" at bounding box center [651, 84] width 47 height 20
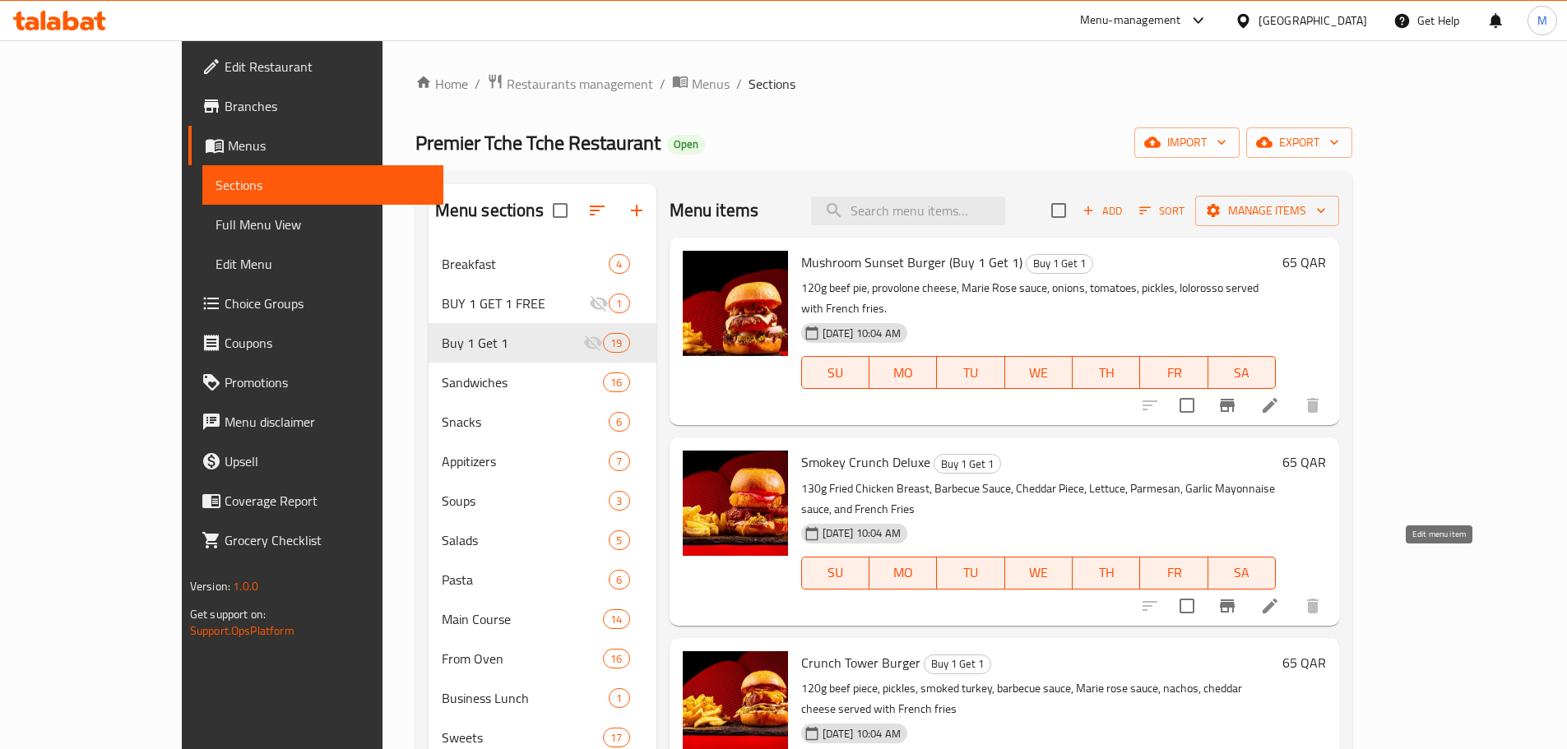
click at [1280, 596] on icon at bounding box center [1270, 606] width 20 height 20
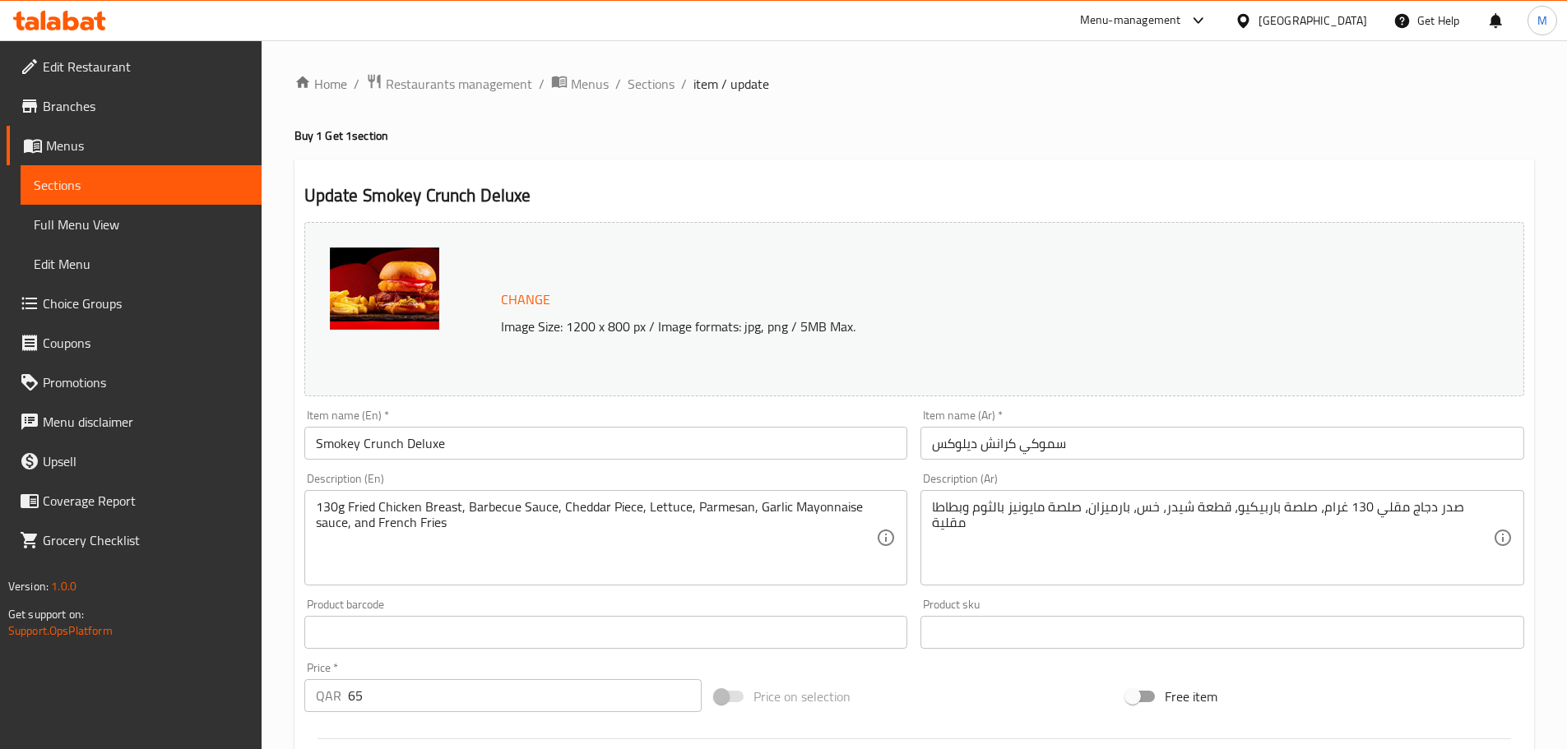
click at [545, 438] on input "Smokey Crunch Deluxe" at bounding box center [606, 443] width 604 height 33
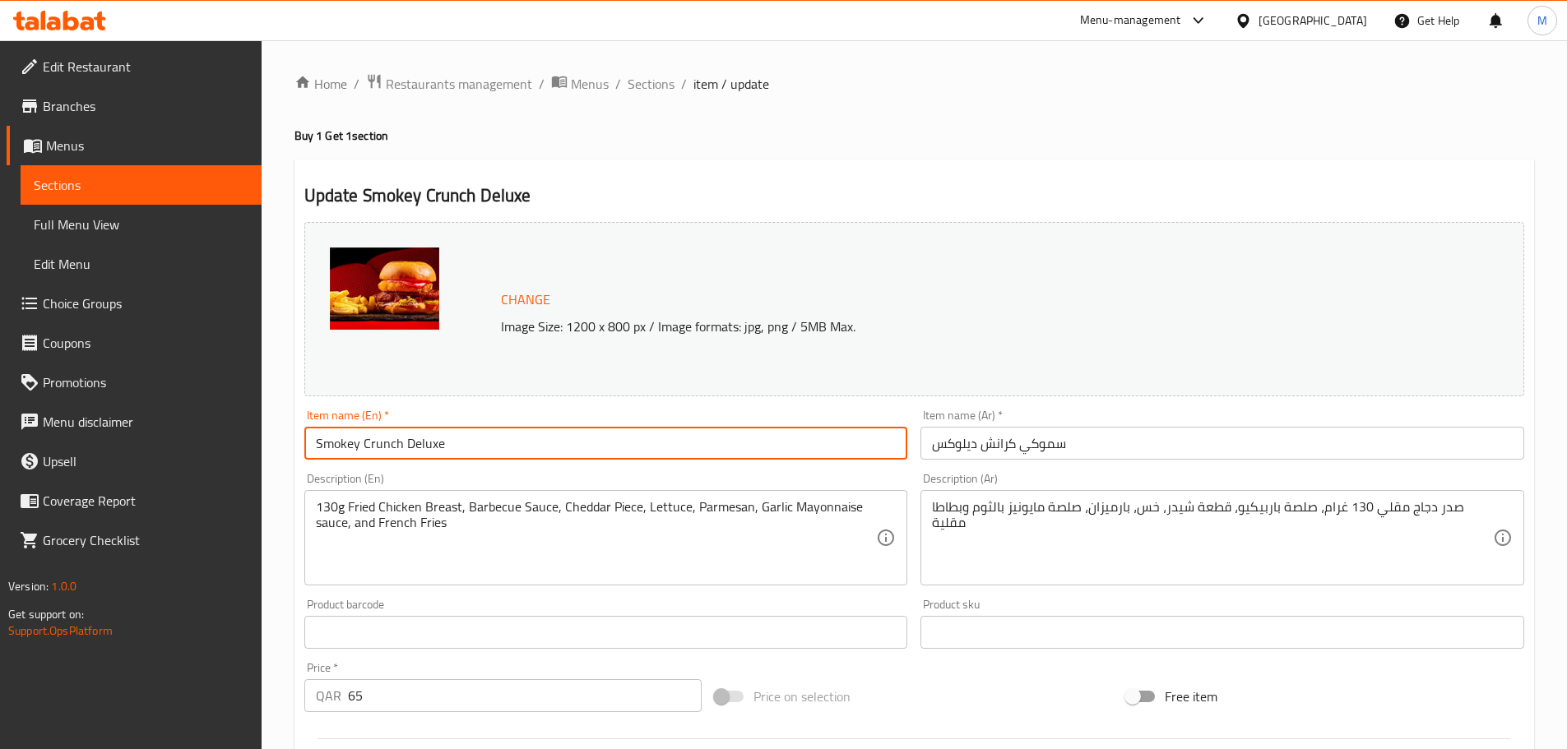
type input "Smokey Crunch Deluxe"
click at [932, 441] on input "سموكي كرانش ديلوكس" at bounding box center [1222, 443] width 604 height 33
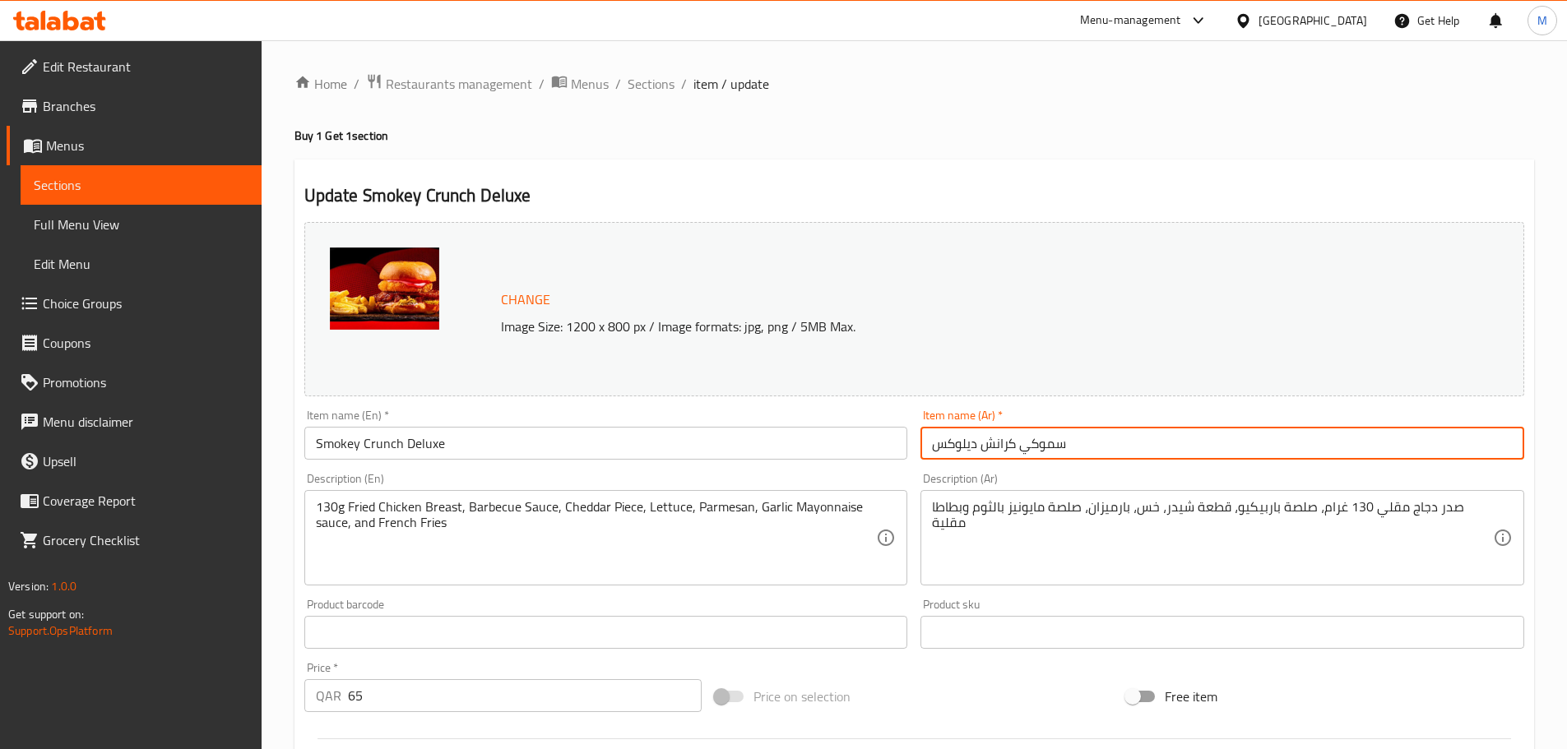
paste input "(اشتري 1 واحصل على 1 مجانًا)"
type input "(اشتري 1 واحصل على 1 مجانًا) سموكي كرانش ديلوكس"
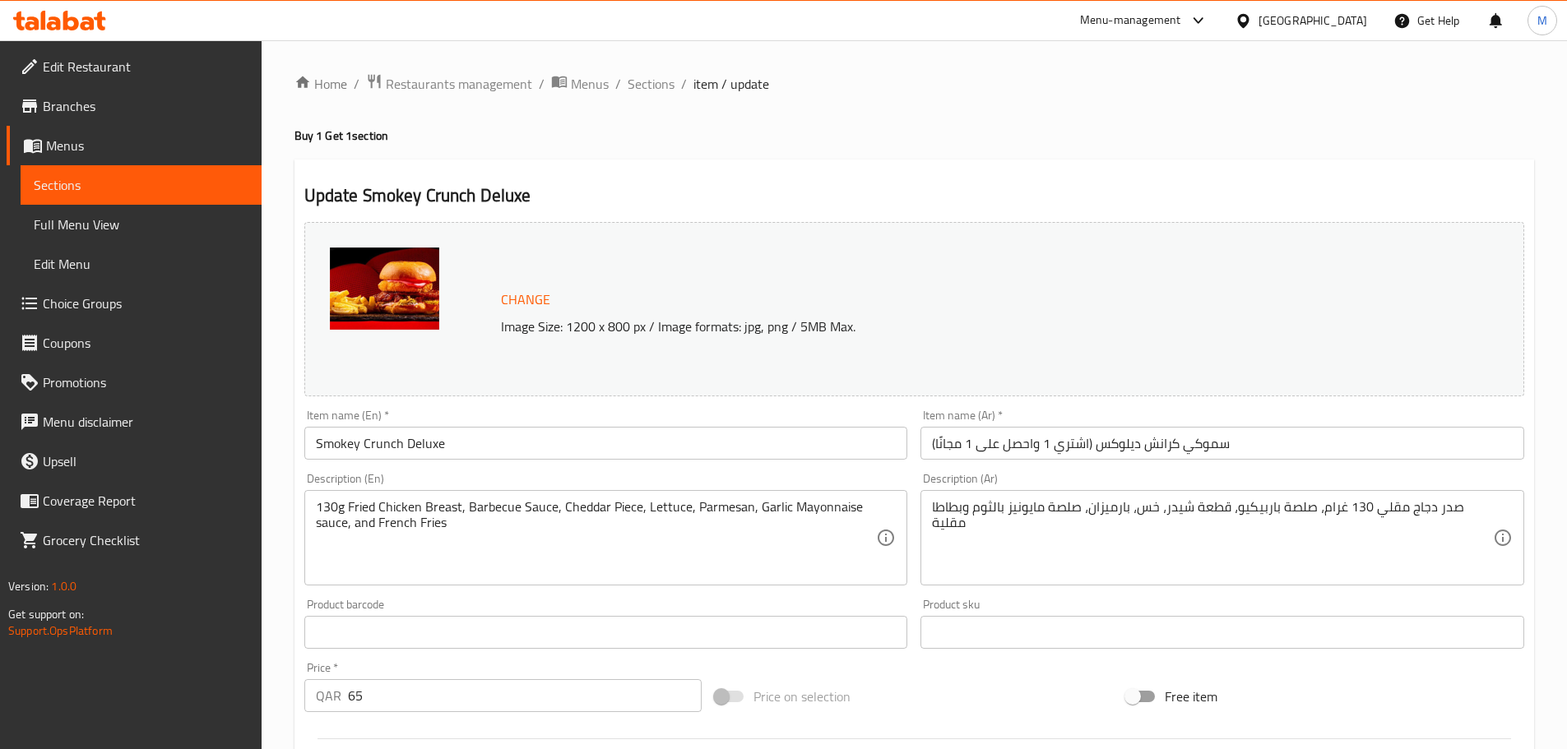
click at [473, 438] on input "Smokey Crunch Deluxe" at bounding box center [606, 443] width 604 height 33
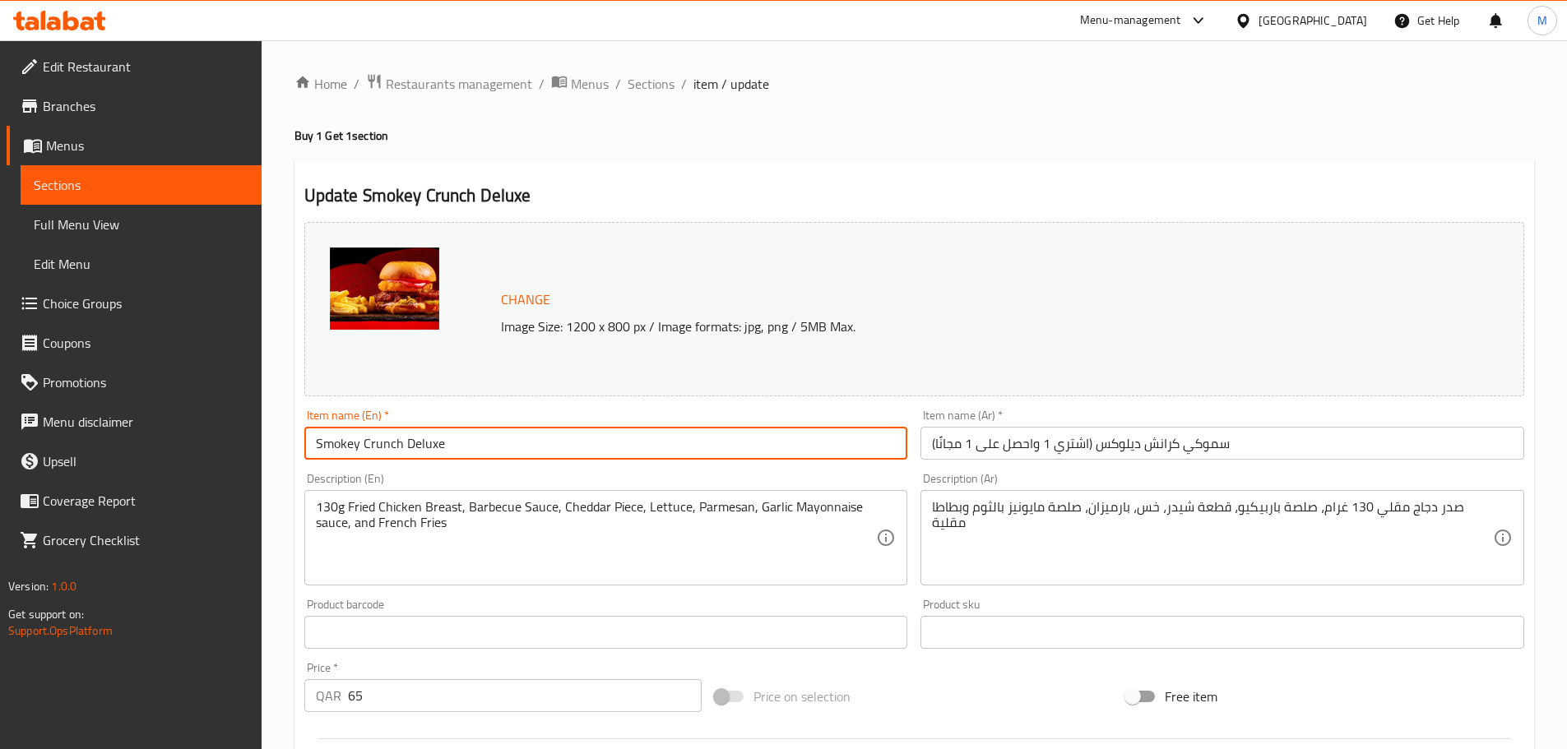
paste input "(Buy 1 Get 1)"
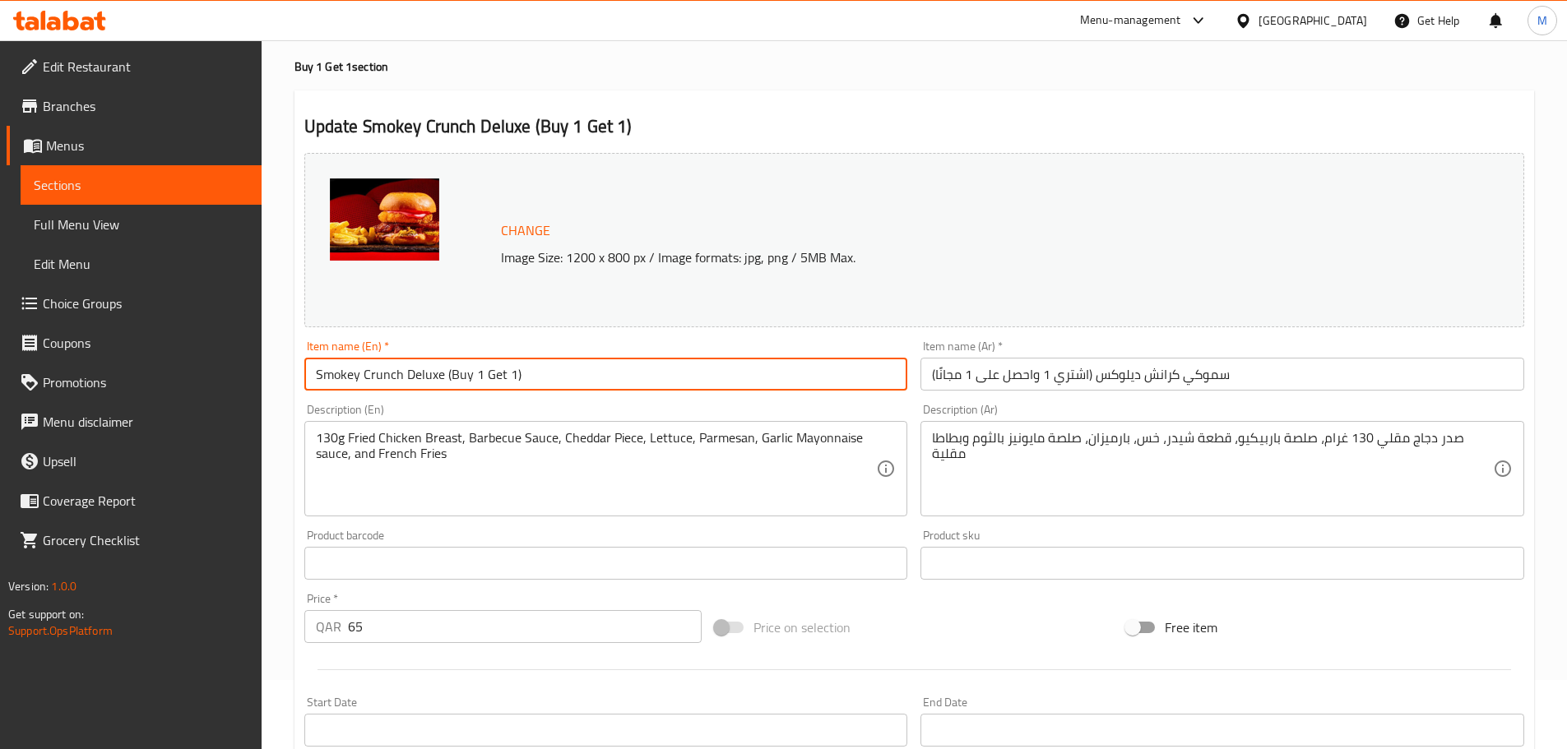
scroll to position [165, 0]
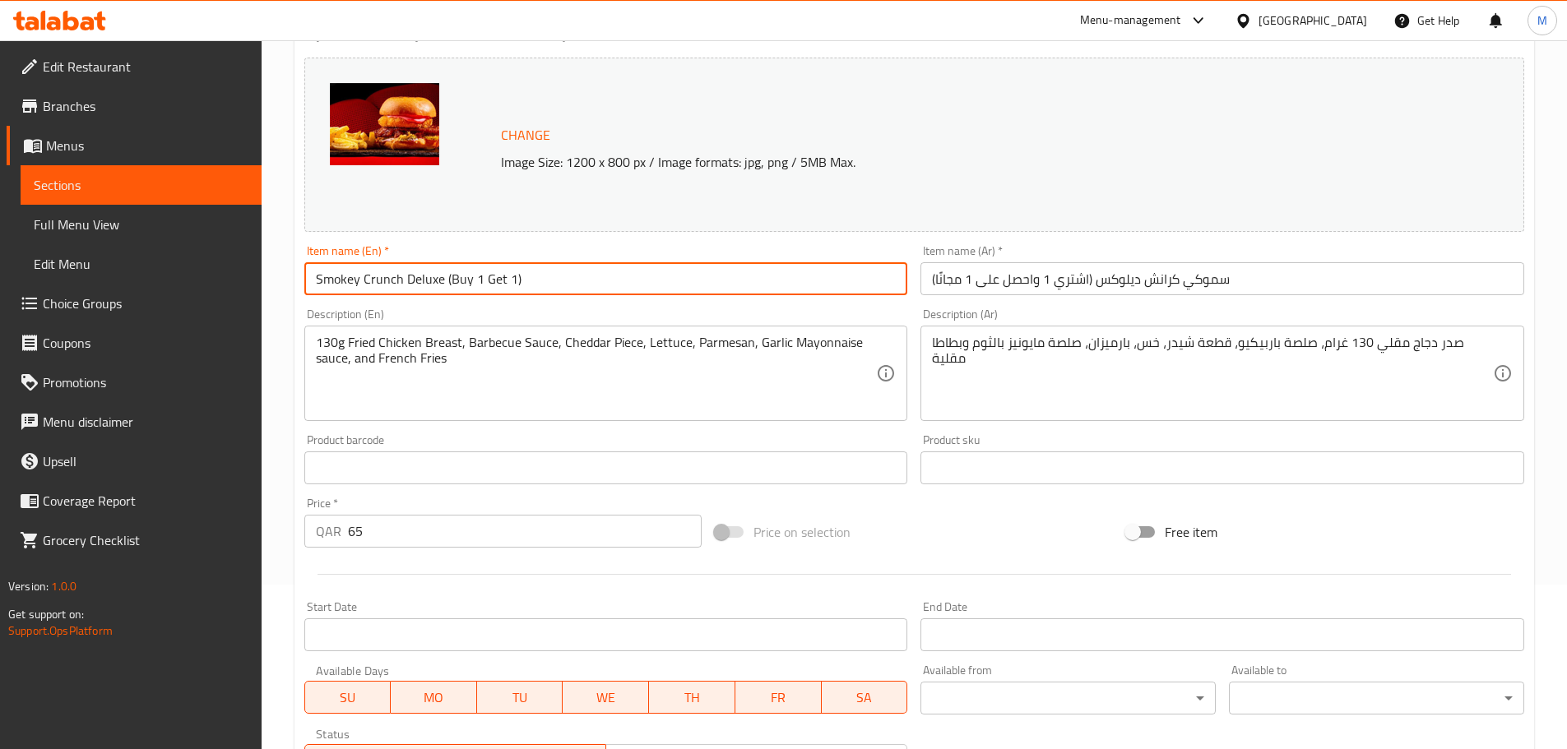
type input "Smokey Crunch Deluxe (Buy 1 Get 1)"
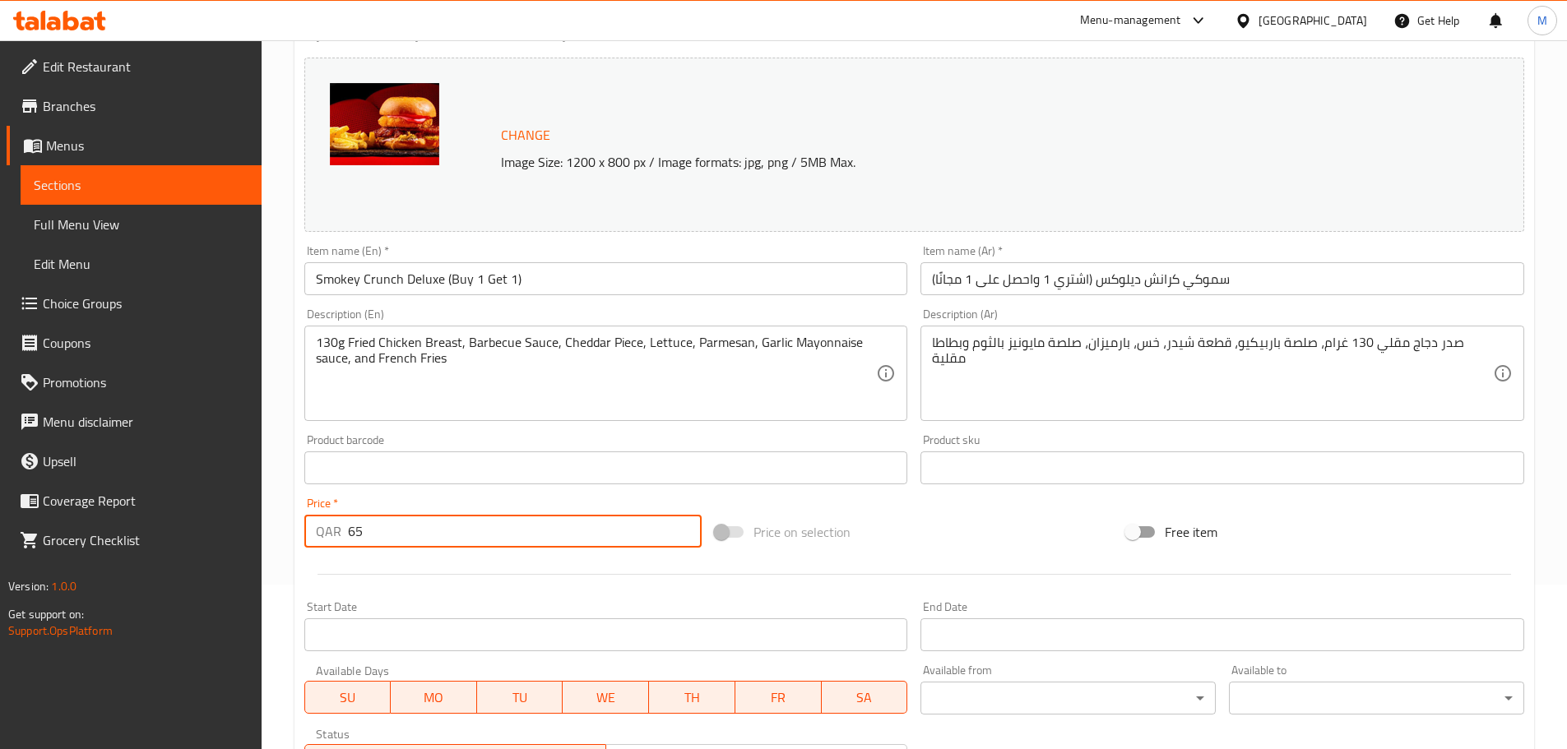
drag, startPoint x: 387, startPoint y: 534, endPoint x: 345, endPoint y: 536, distance: 42.0
click at [345, 536] on div "QAR 65 Price *" at bounding box center [503, 531] width 398 height 33
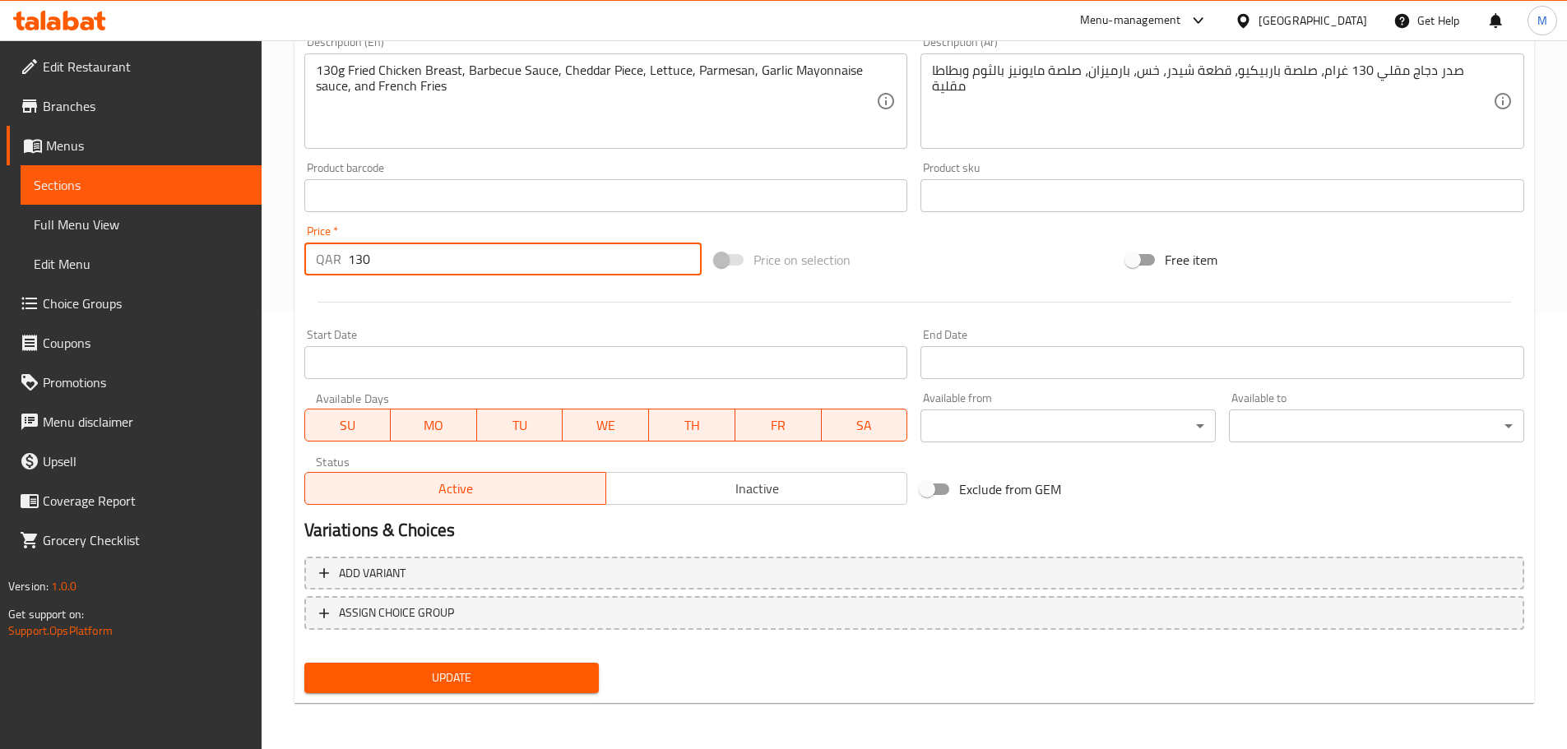
type input "130"
click at [449, 682] on span "Update" at bounding box center [451, 678] width 269 height 21
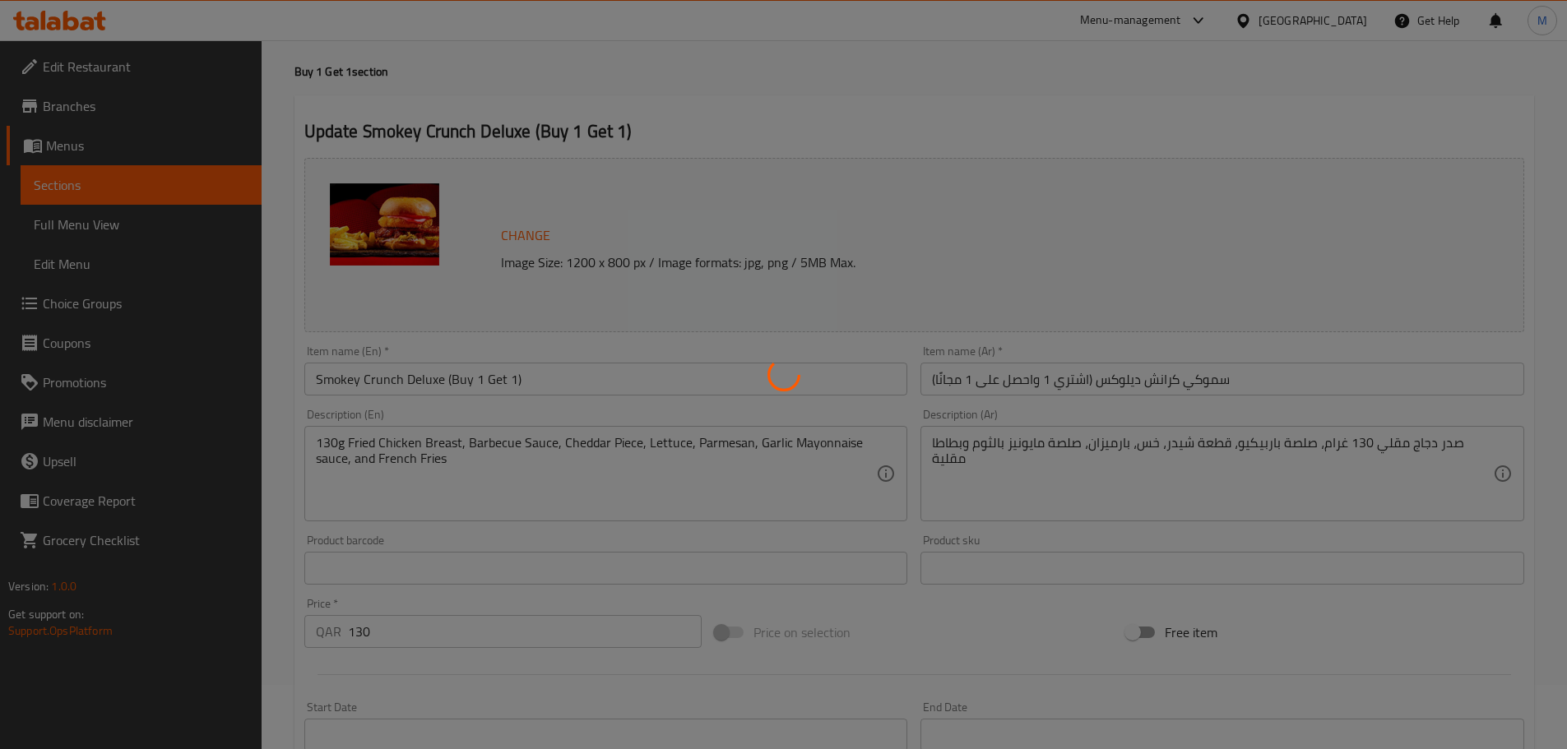
scroll to position [0, 0]
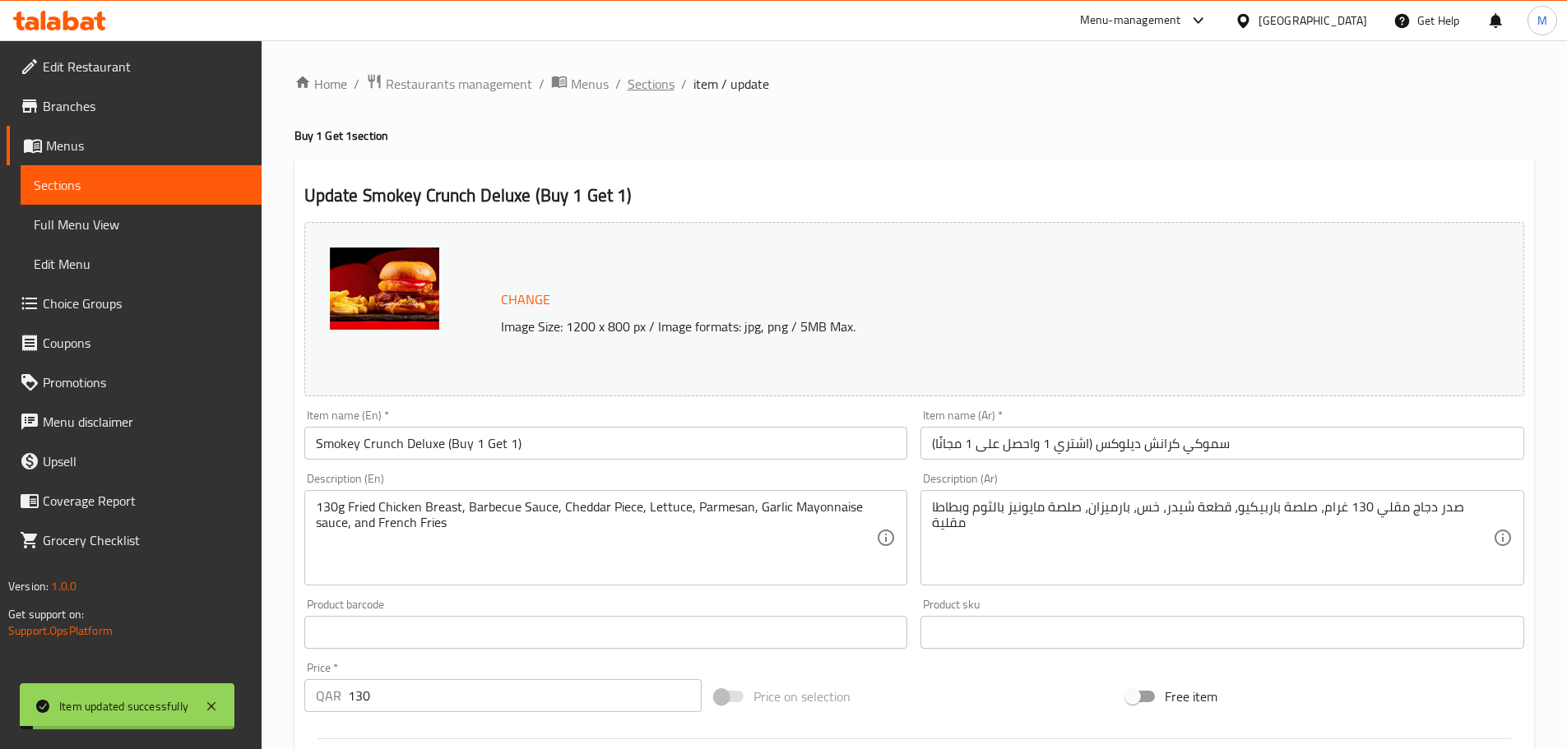
click at [656, 85] on span "Sections" at bounding box center [651, 84] width 47 height 20
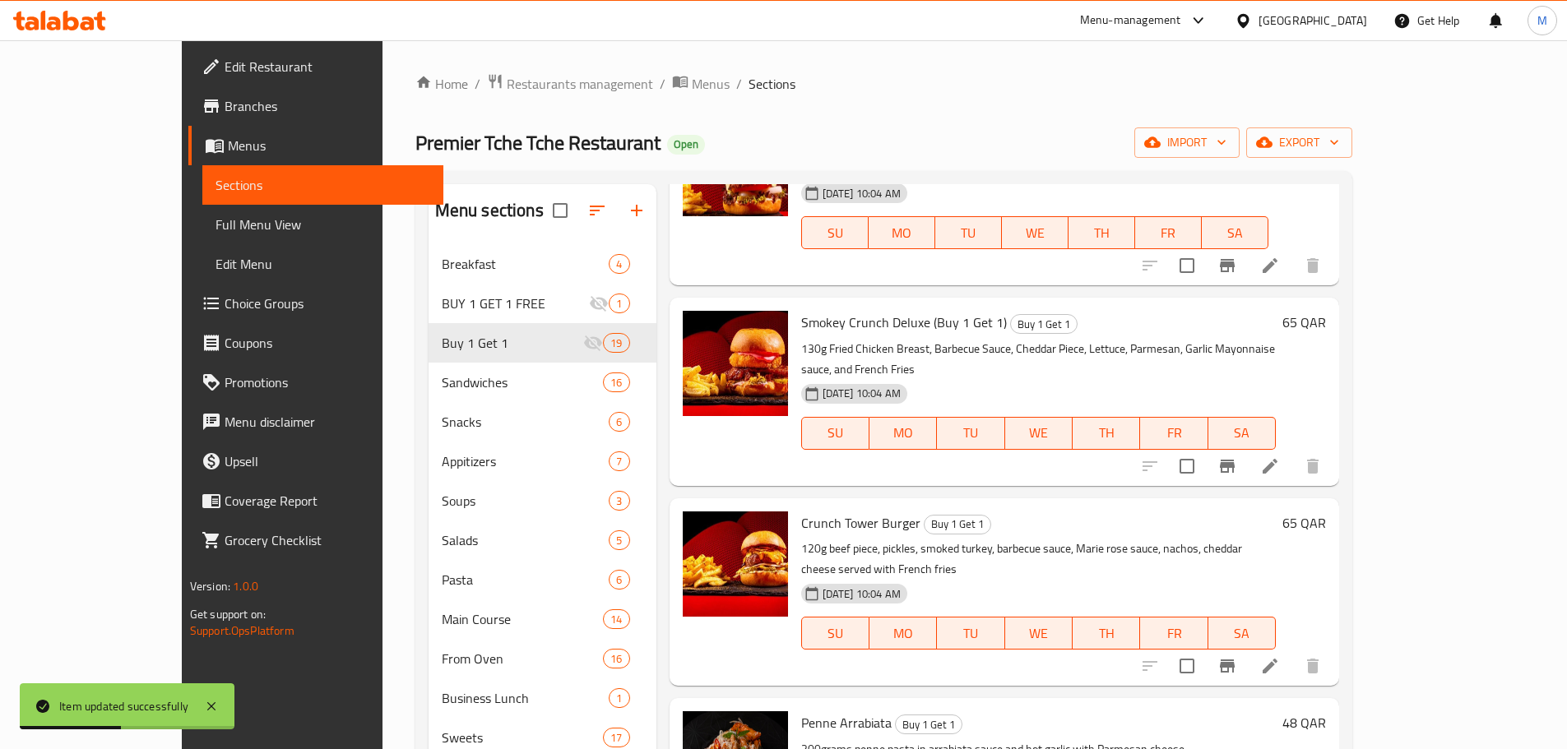
scroll to position [165, 0]
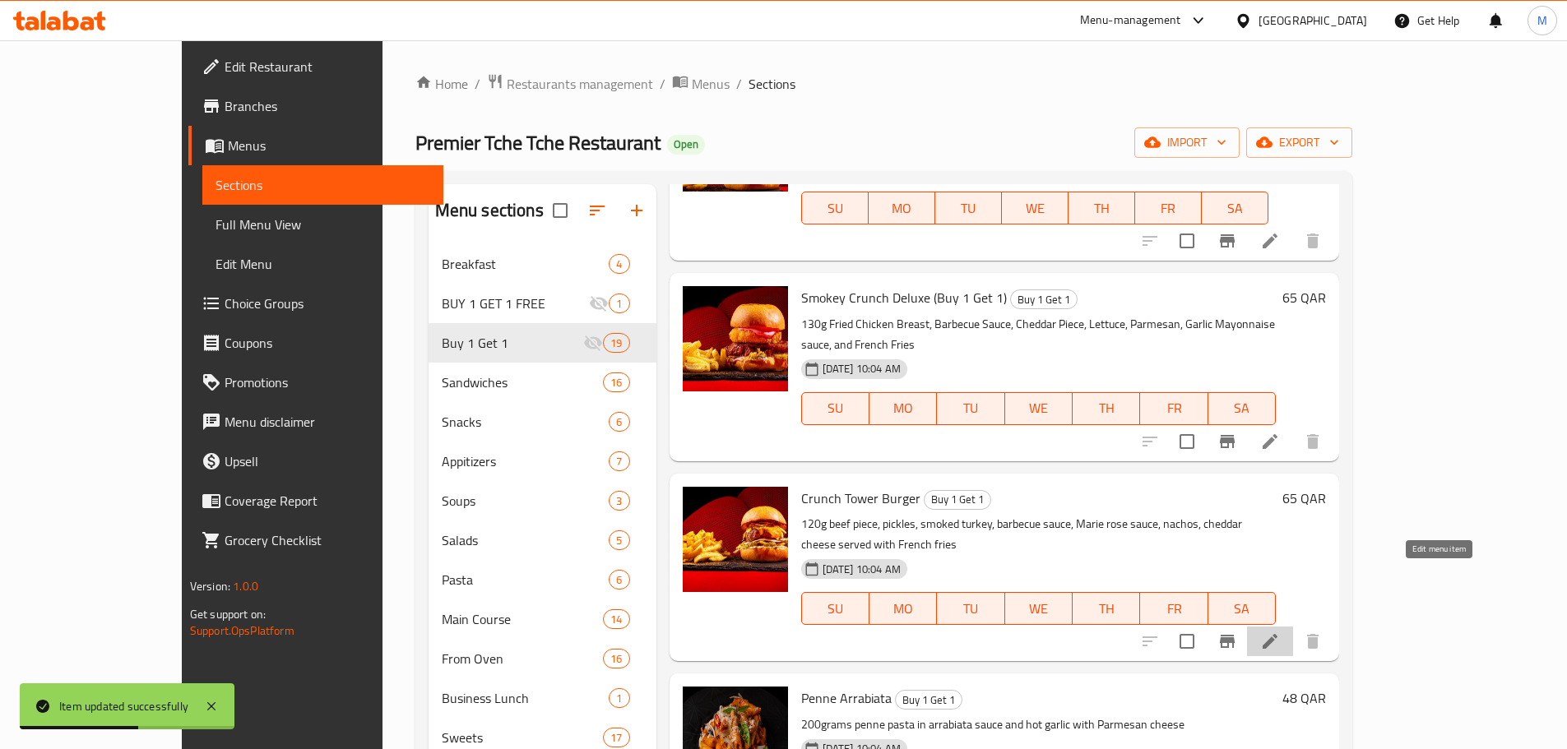
click at [1277, 634] on icon at bounding box center [1270, 641] width 15 height 15
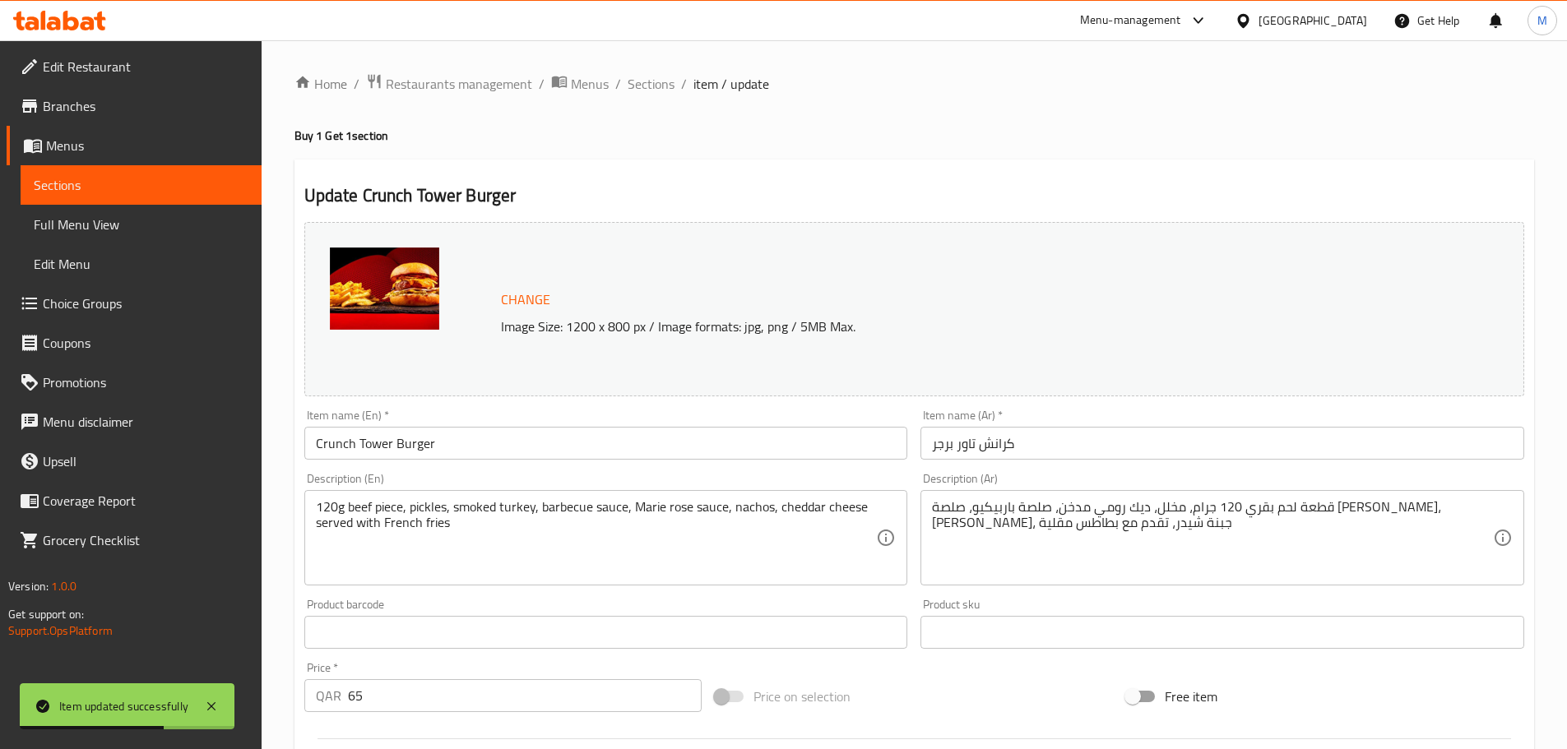
click at [477, 445] on input "Crunch Tower Burger" at bounding box center [606, 443] width 604 height 33
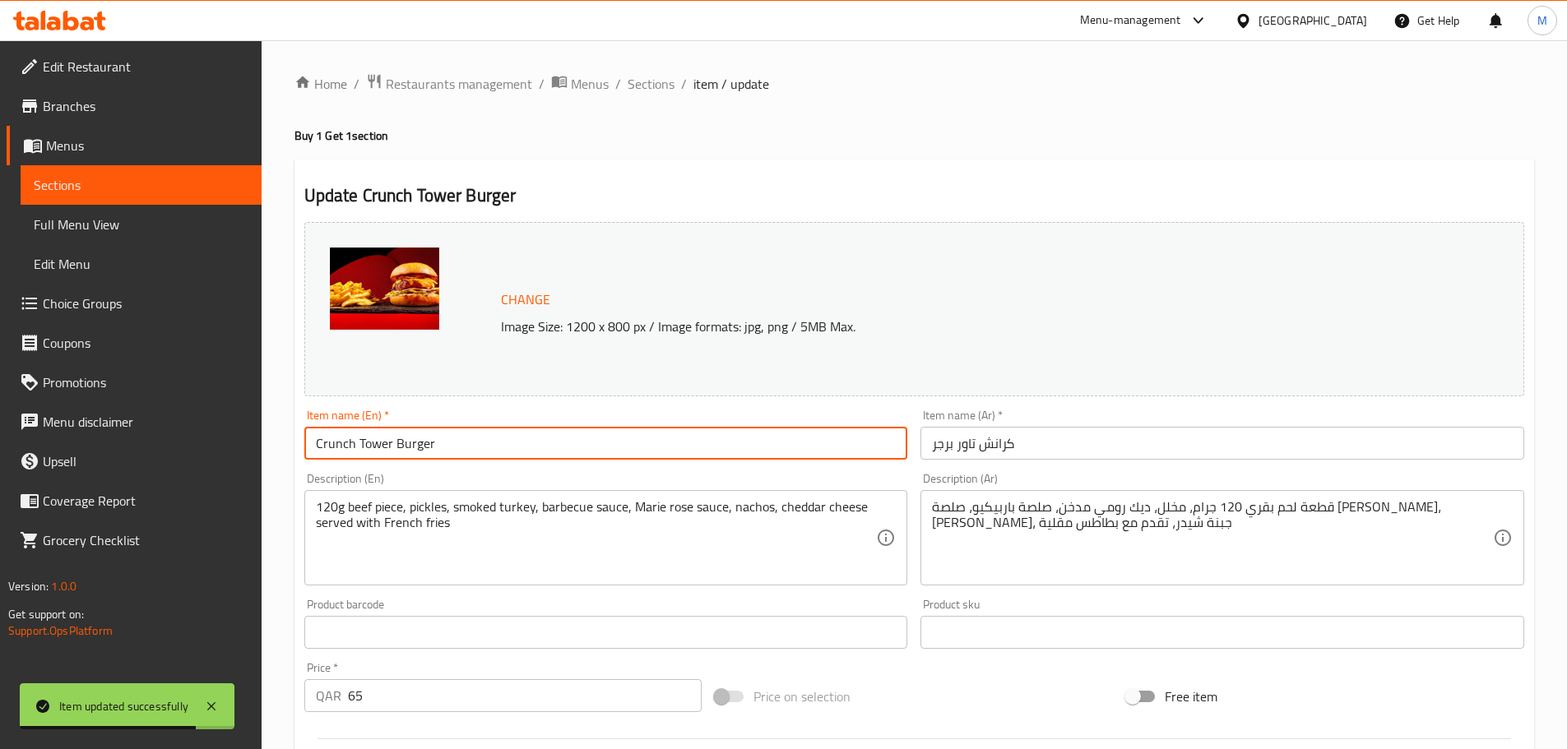
paste input "(Buy 1 Get 1)"
type input "Crunch Tower Burger (Buy 1 Get 1)"
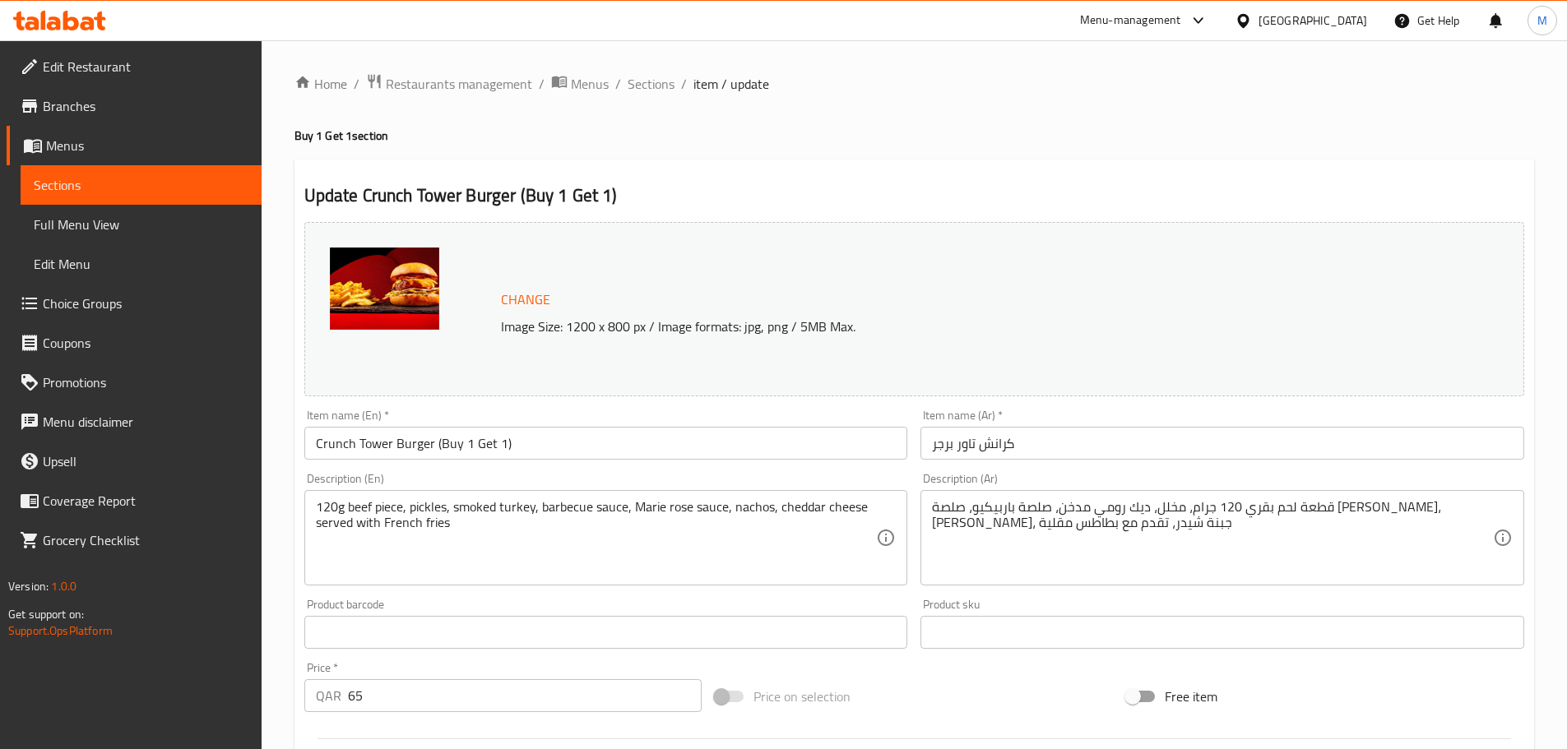
click at [934, 438] on input "كرانش تاور برجر" at bounding box center [1222, 443] width 604 height 33
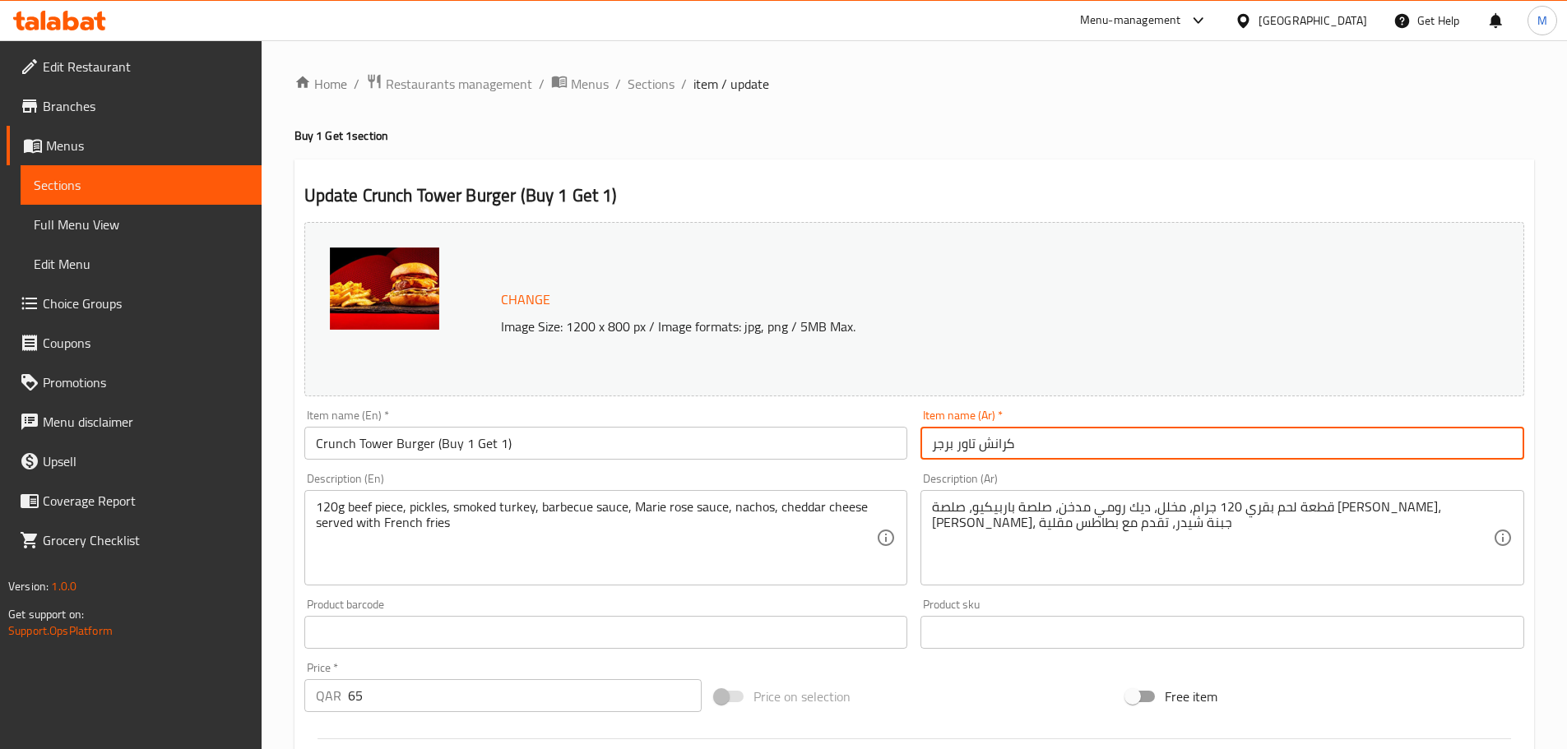
paste input "(اشتري 1 واحصل على 1 مجانًا)"
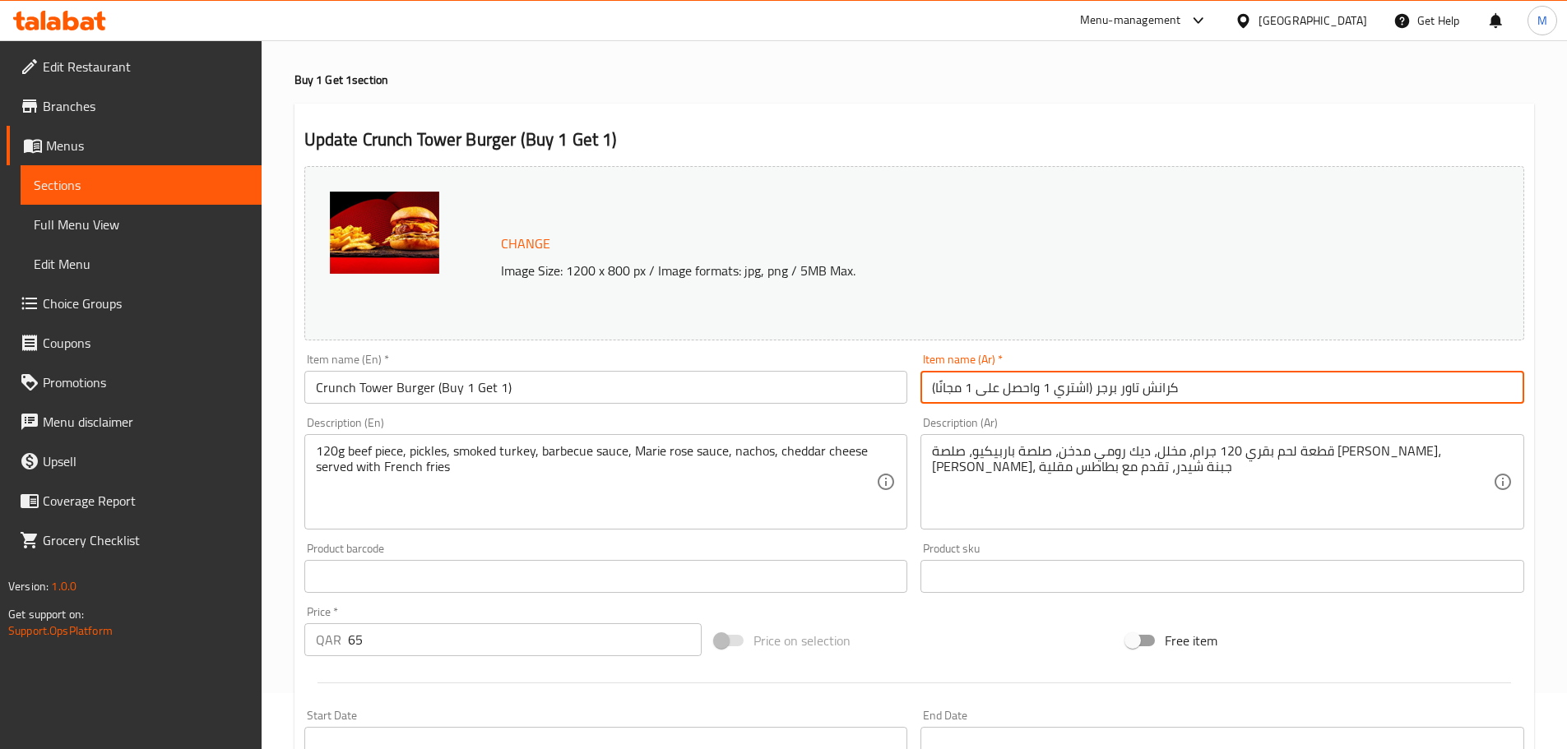
scroll to position [247, 0]
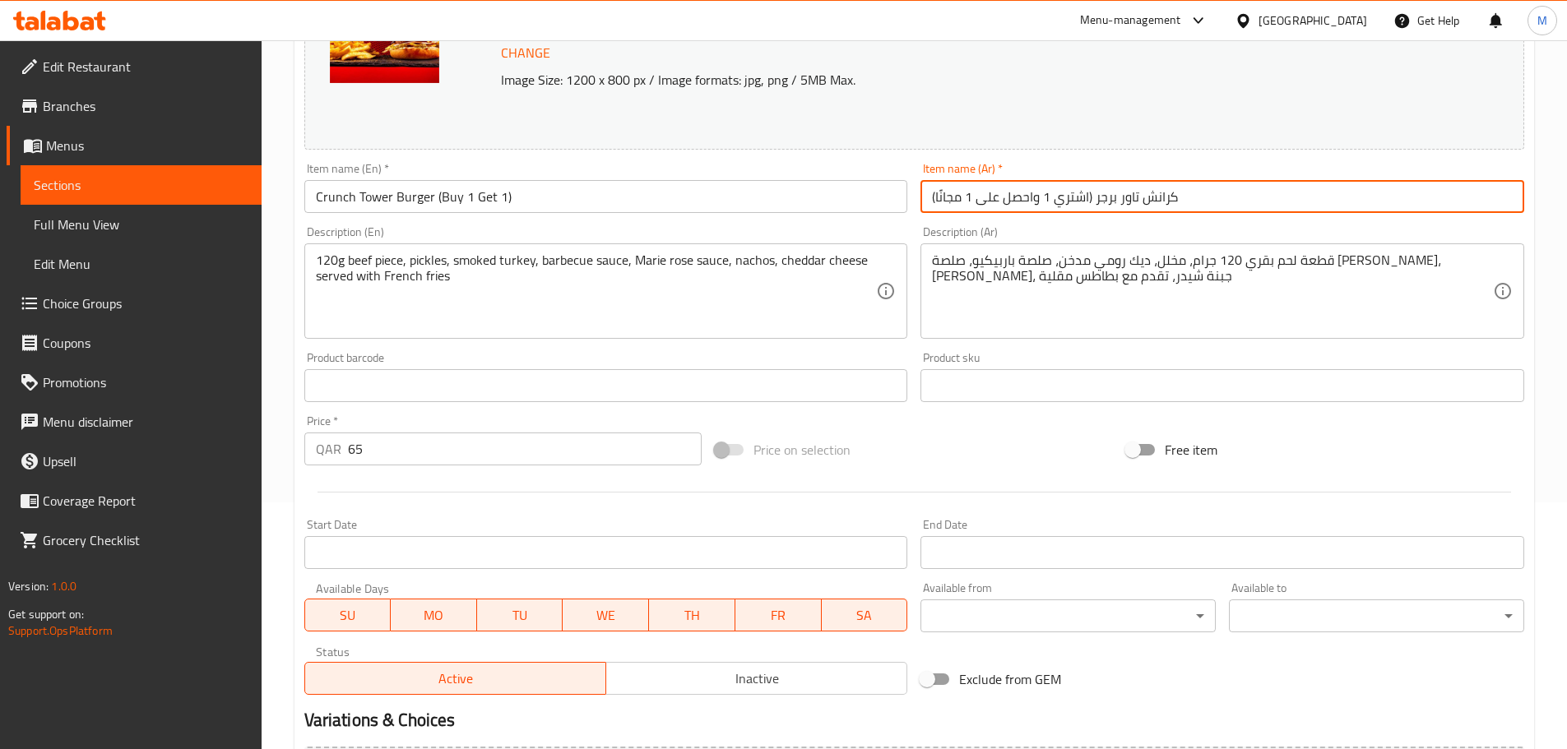
type input "(اشتري 1 واحصل على 1 مجانًا) كرانش تاور برجر"
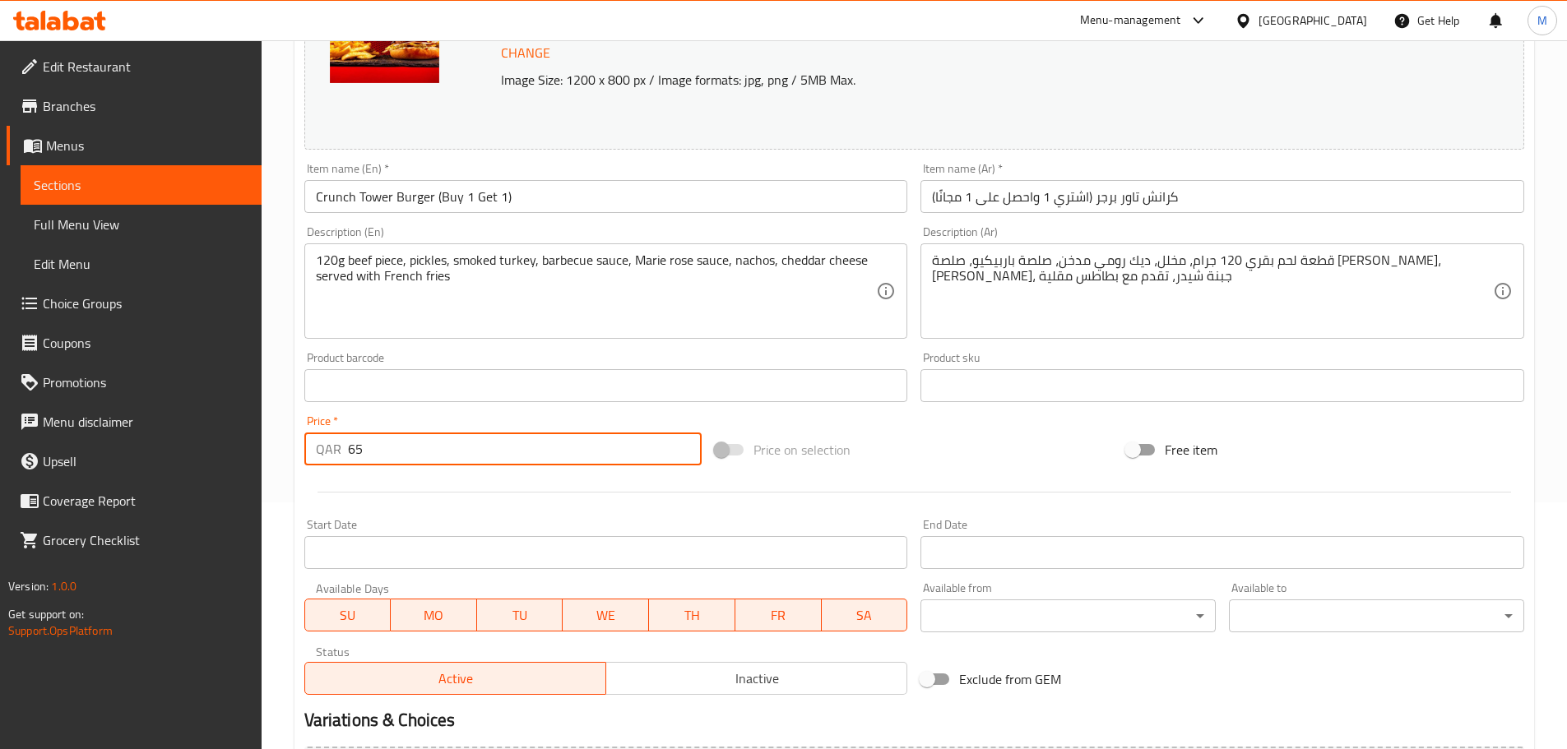
drag, startPoint x: 367, startPoint y: 450, endPoint x: 326, endPoint y: 447, distance: 41.2
click at [326, 447] on div "QAR 65 Price *" at bounding box center [503, 449] width 398 height 33
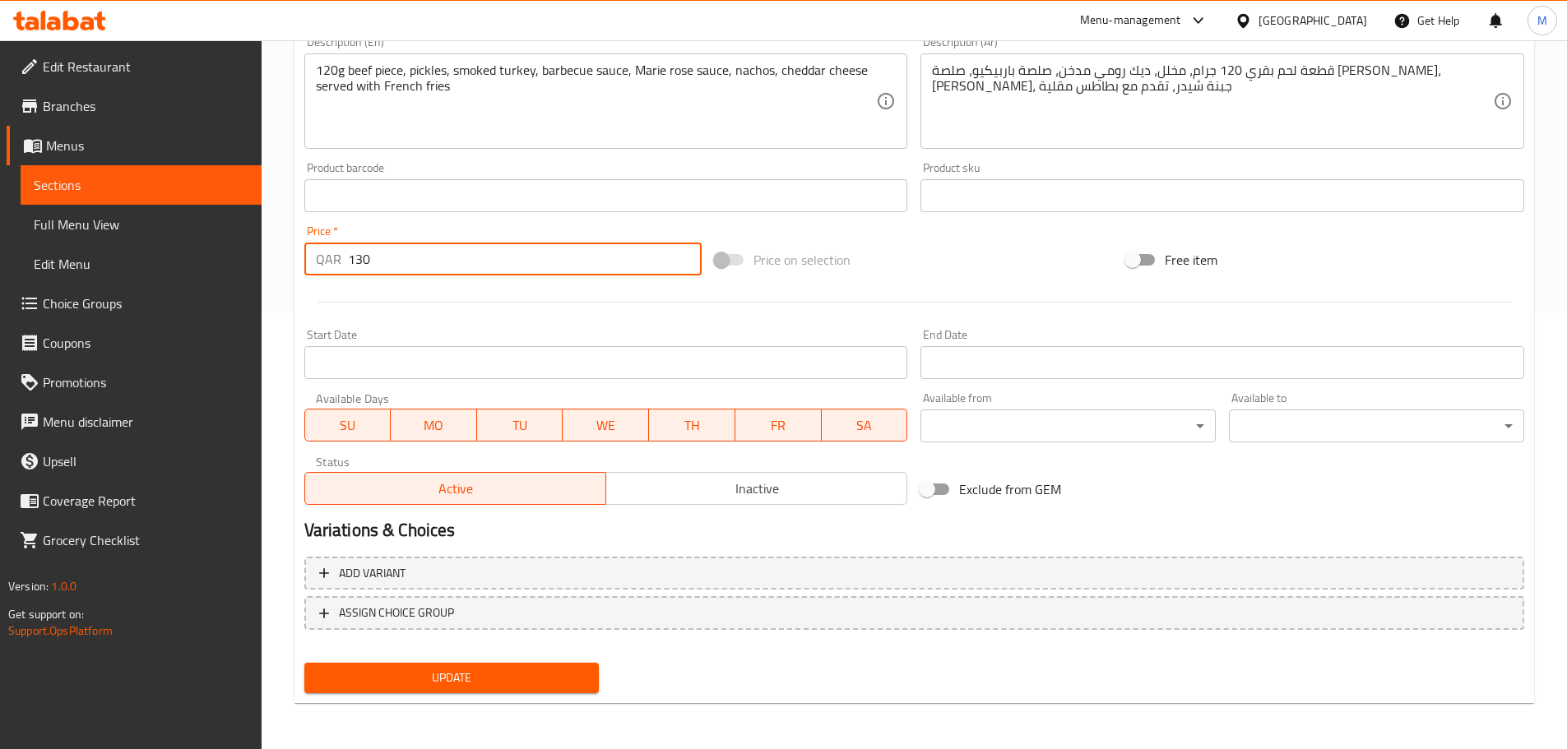
type input "130"
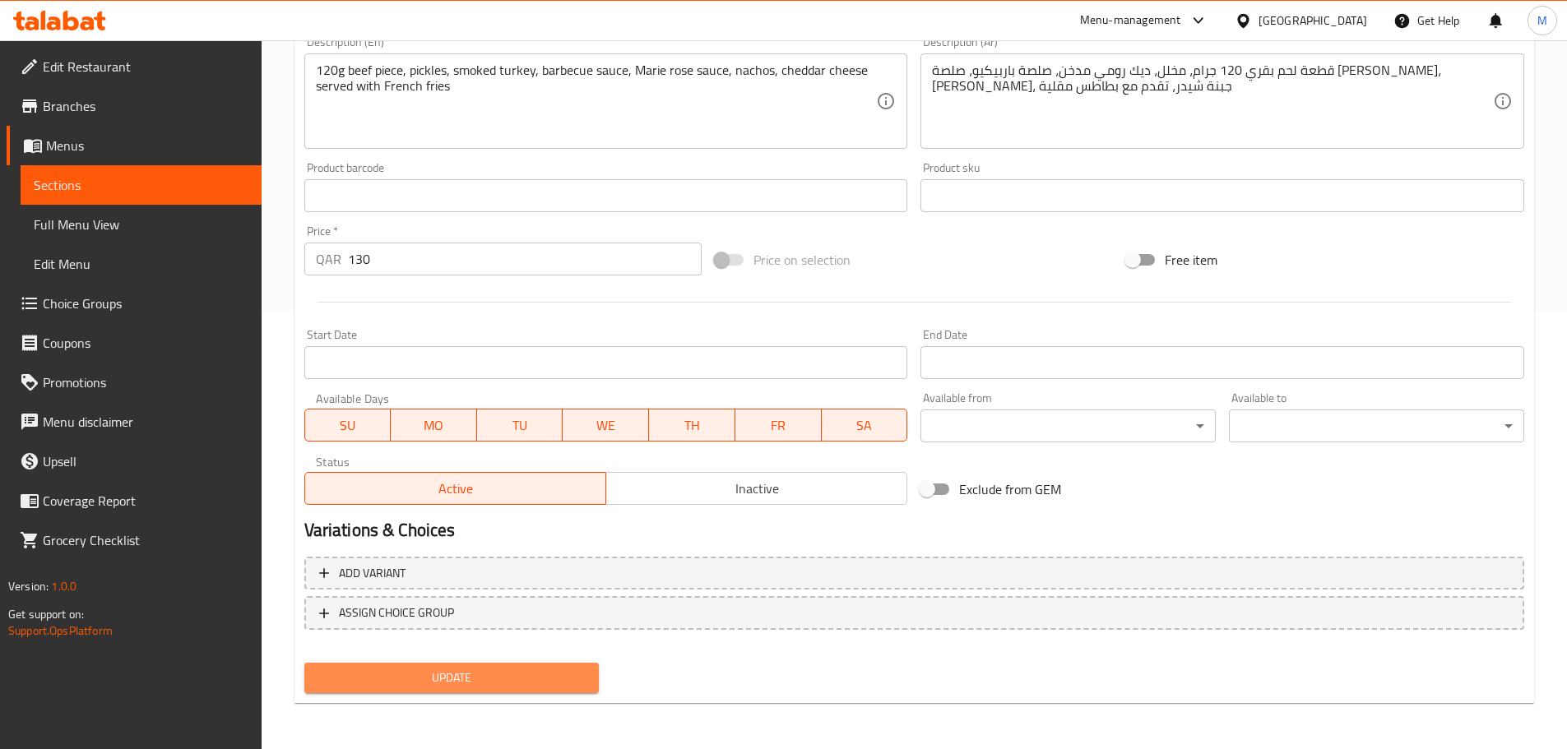
click at [437, 681] on span "Update" at bounding box center [451, 678] width 269 height 21
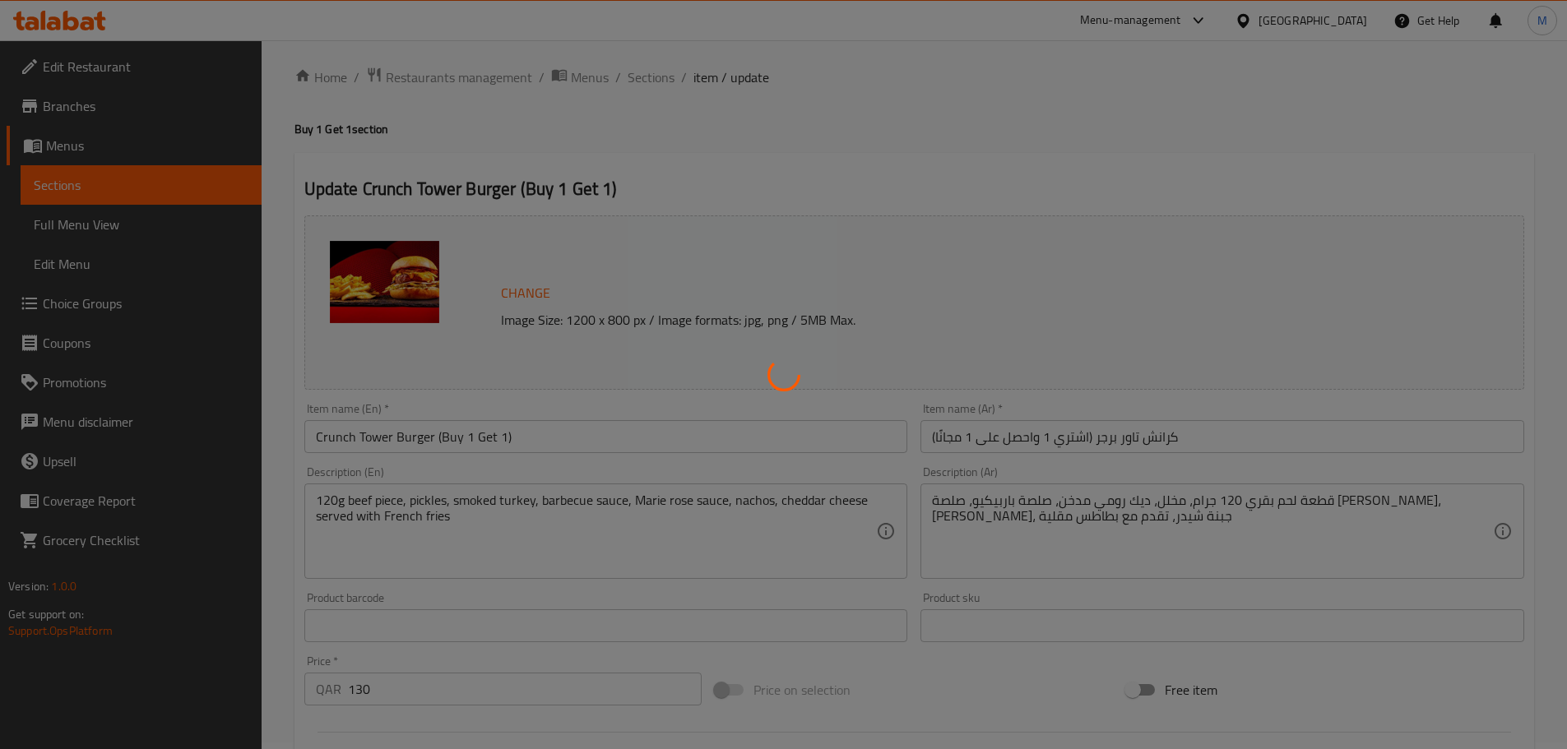
scroll to position [0, 0]
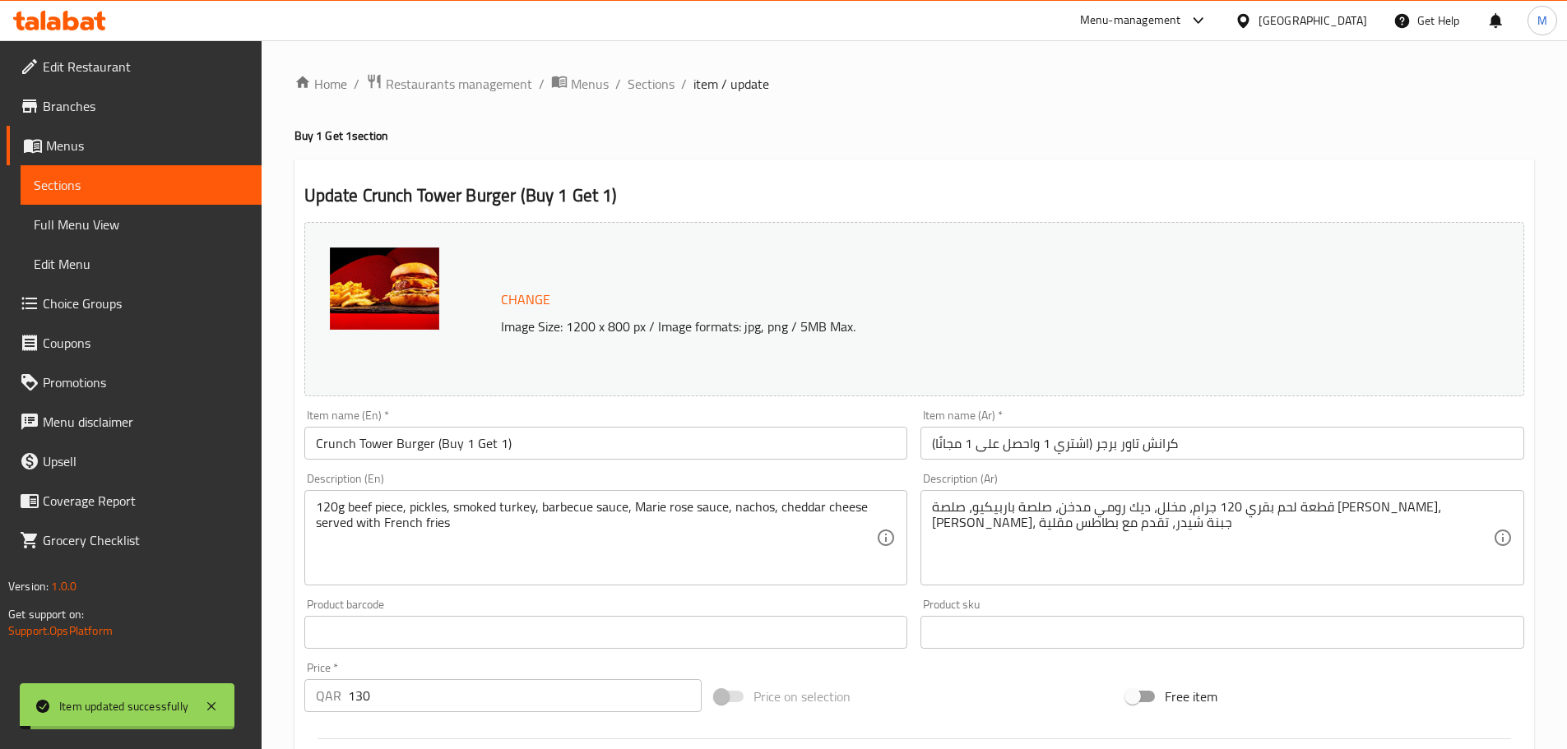
click at [651, 94] on span "Sections" at bounding box center [651, 84] width 47 height 20
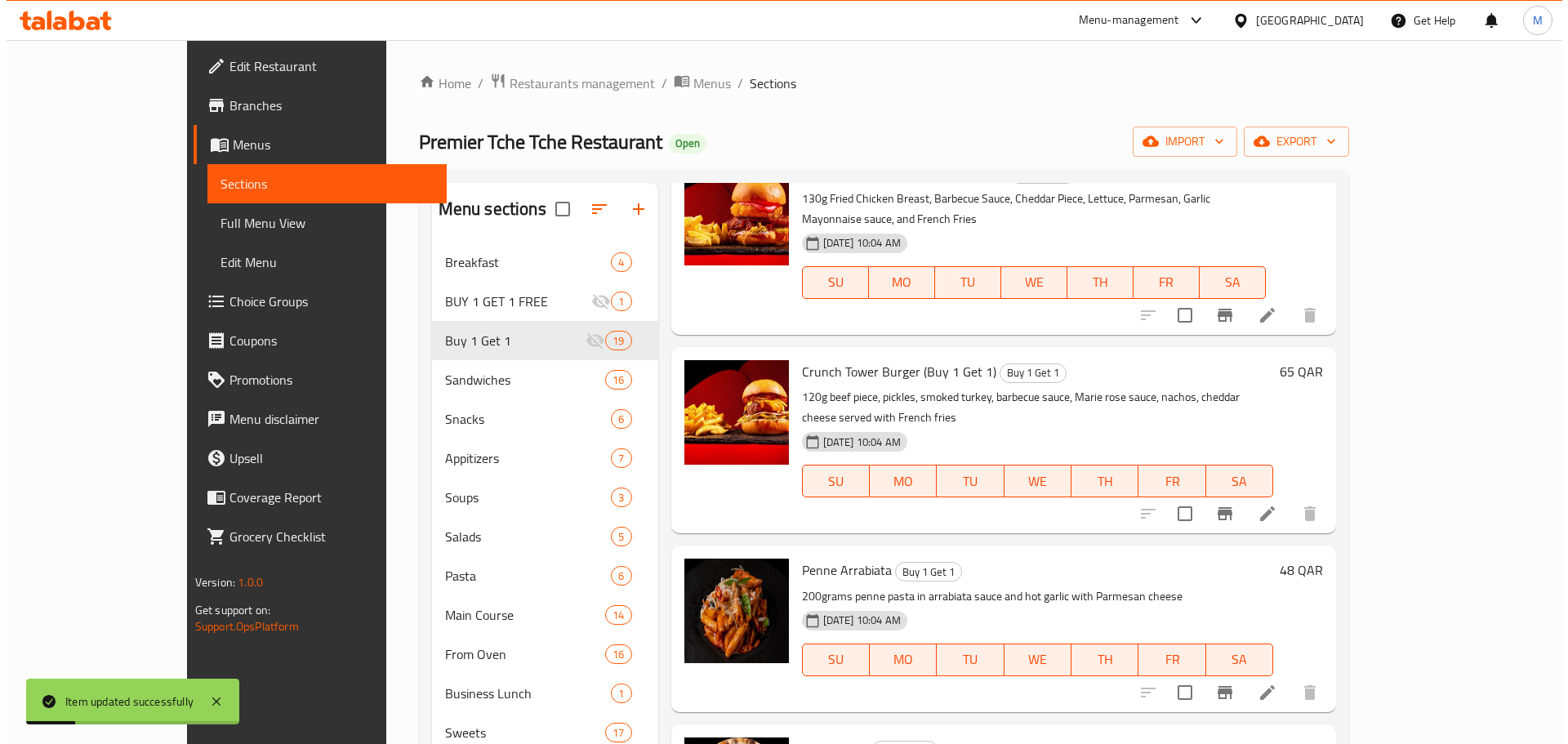
scroll to position [327, 0]
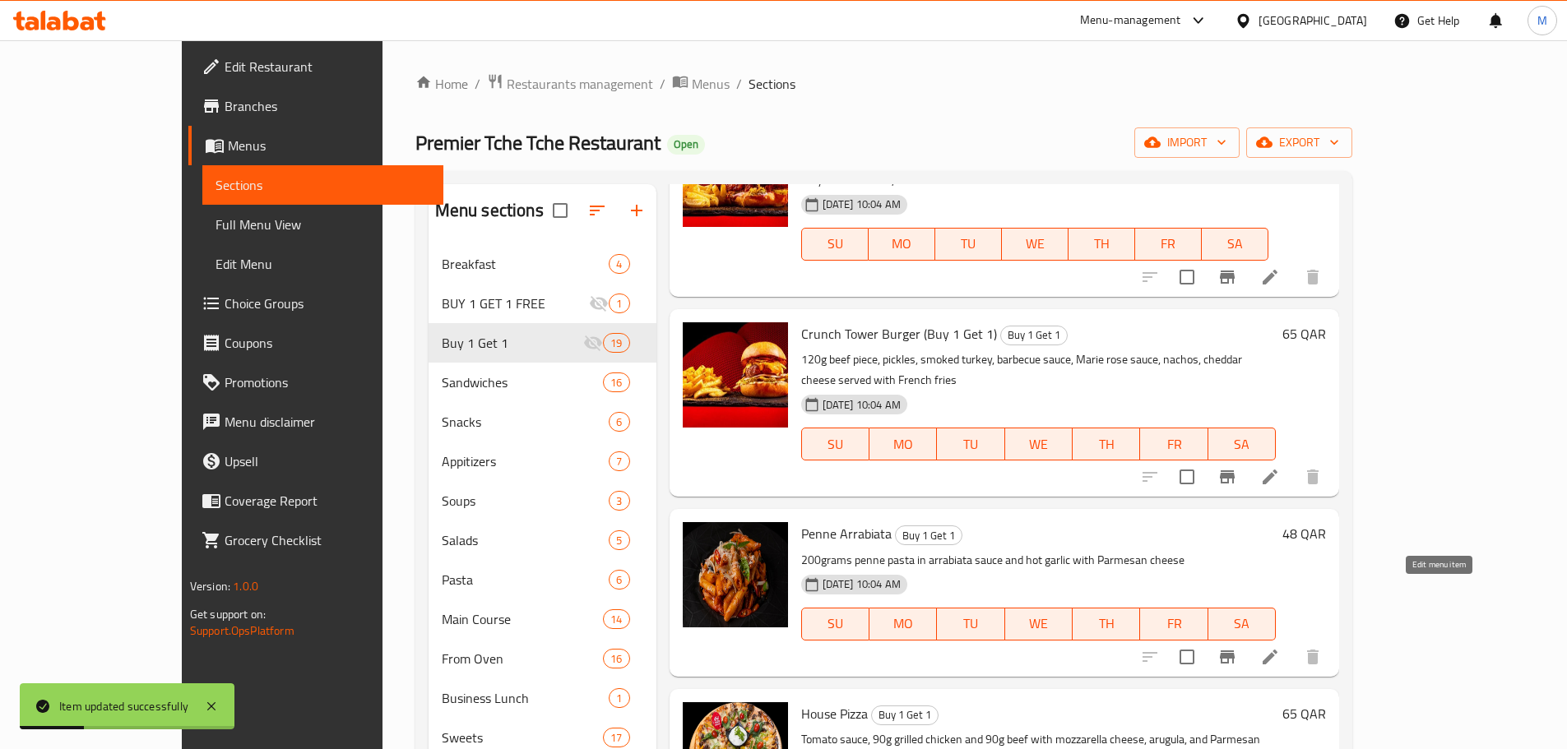
click at [1280, 647] on icon at bounding box center [1270, 657] width 20 height 20
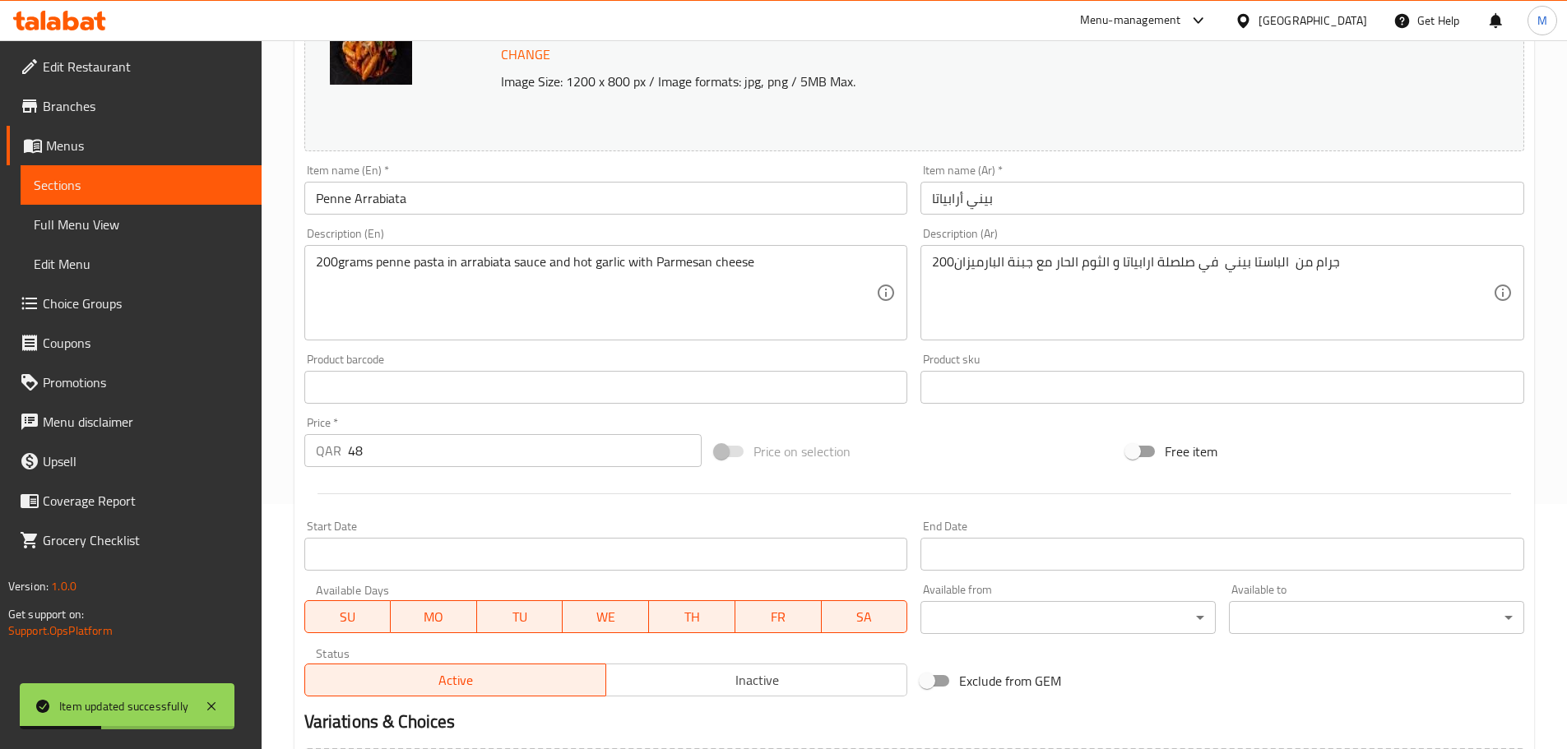
scroll to position [247, 0]
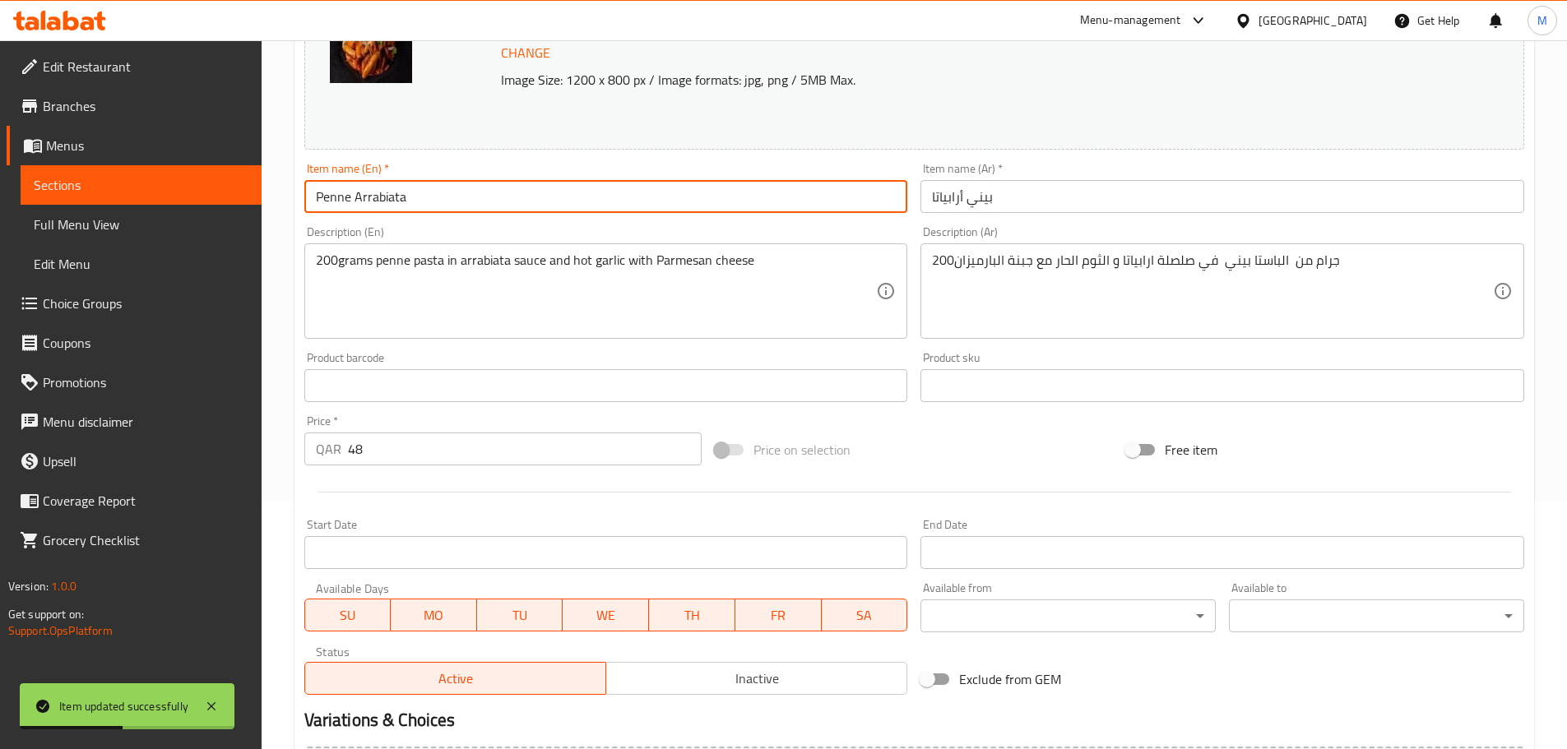
click at [419, 199] on input "Penne Arrabiata" at bounding box center [606, 196] width 604 height 33
click at [930, 197] on input "بيني أرابياتا" at bounding box center [1222, 196] width 604 height 33
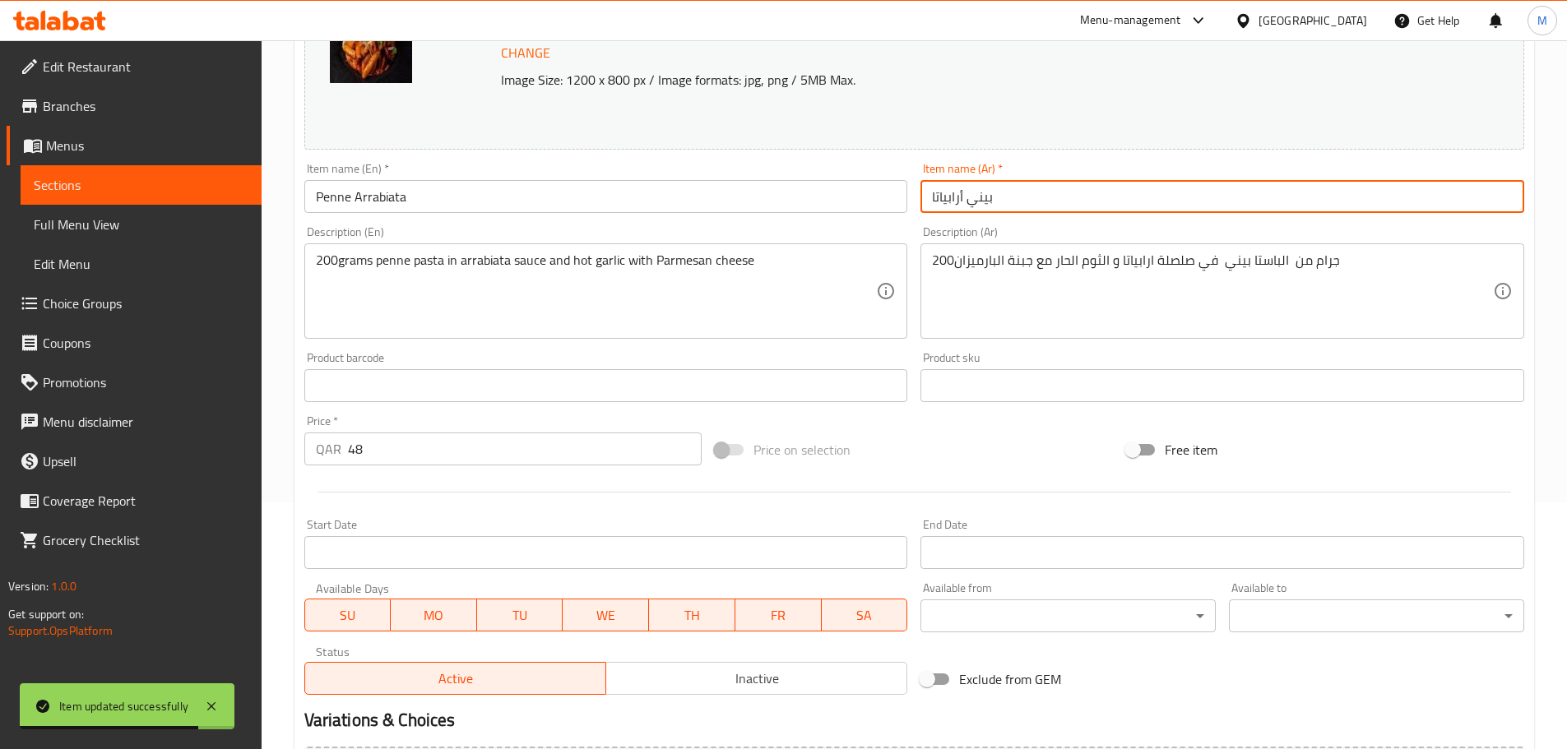
paste input "(اشتري 1 واحصل على 1 مجانًا)"
type input "(اشتري 1 واحصل على 1 مجانًا) بيني أرابياتا"
click at [475, 215] on div "Item name (En)   * [PERSON_NAME] Item name (En) *" at bounding box center [606, 187] width 617 height 63
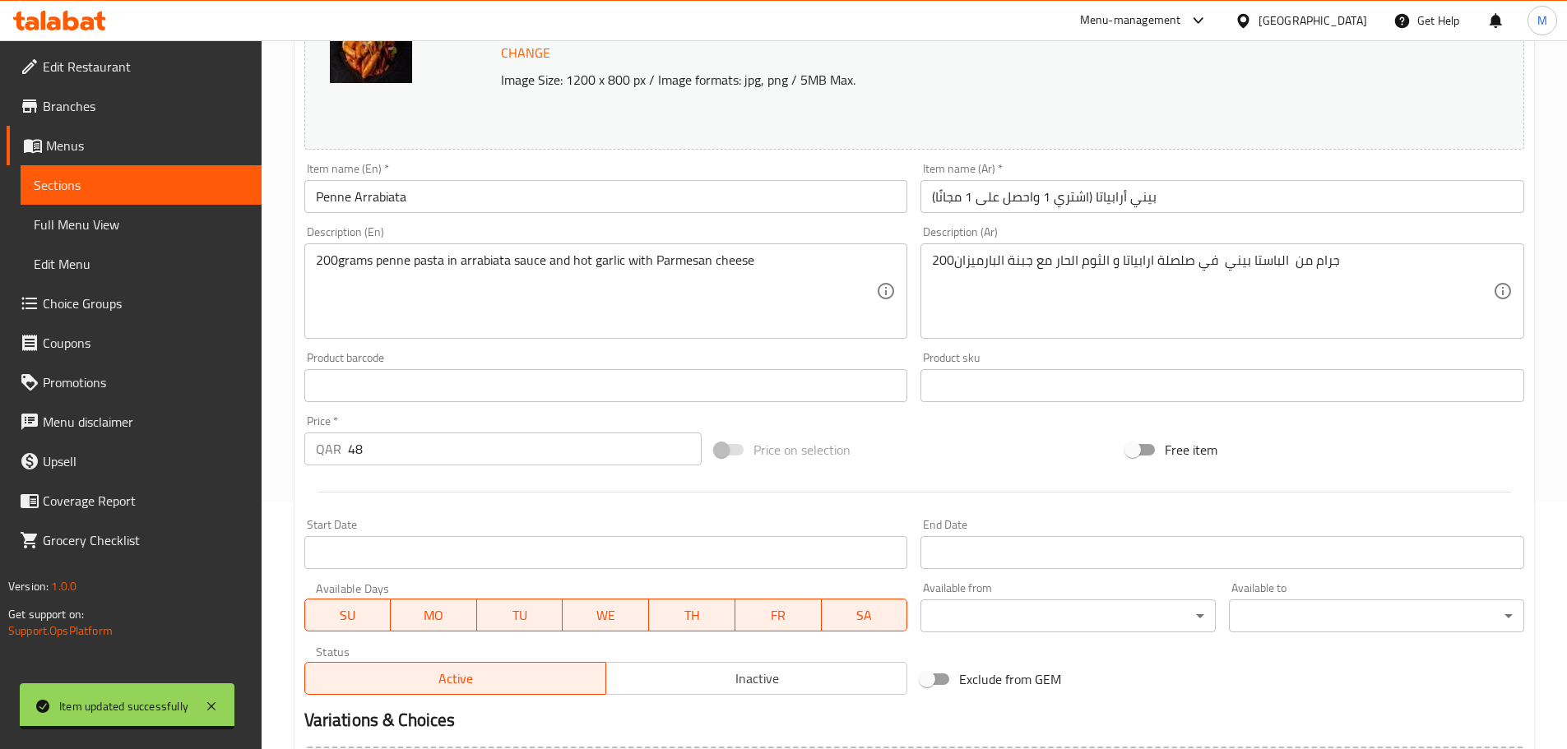
click at [465, 204] on input "Penne Arrabiata" at bounding box center [606, 196] width 604 height 33
click at [447, 175] on div "Item name (En)   * [PERSON_NAME] Item name (En) *" at bounding box center [606, 188] width 604 height 50
click at [453, 194] on input "Penne Arrabiata" at bounding box center [606, 196] width 604 height 33
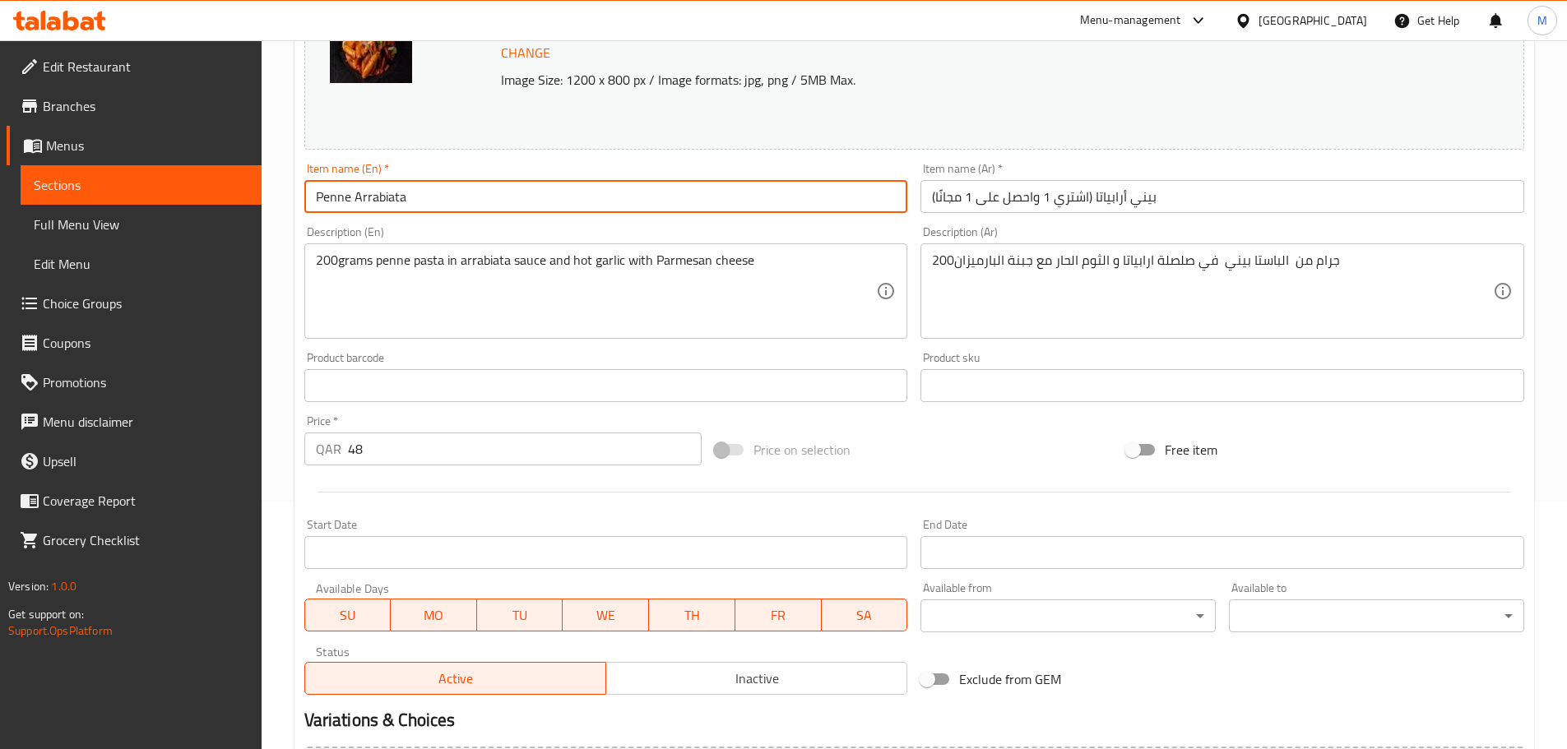
paste input "(Buy 1 Get 1)"
type input "Penne Arrabiata (Buy 1 Get 1)"
click at [415, 352] on div "Product barcode Product barcode" at bounding box center [606, 377] width 604 height 50
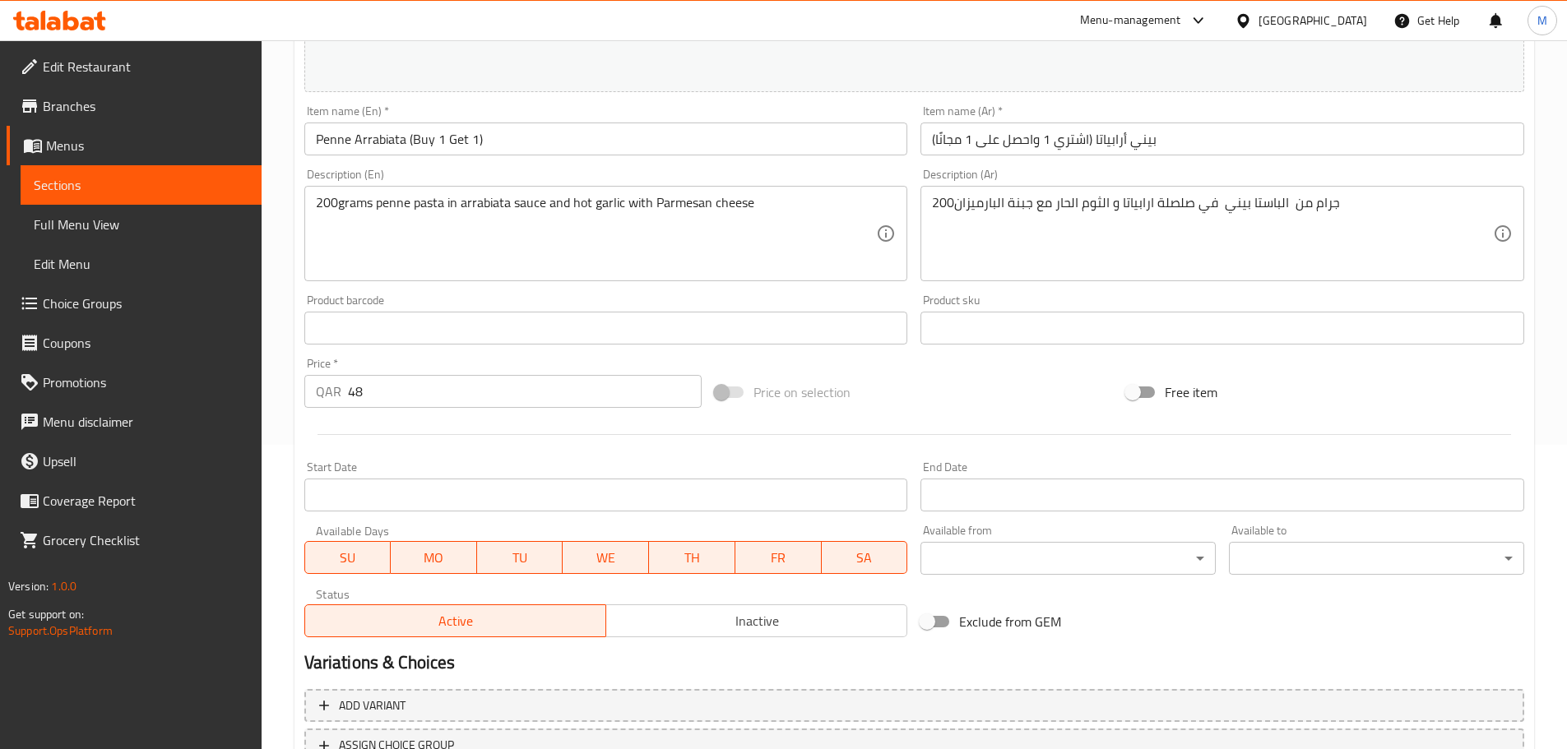
scroll to position [329, 0]
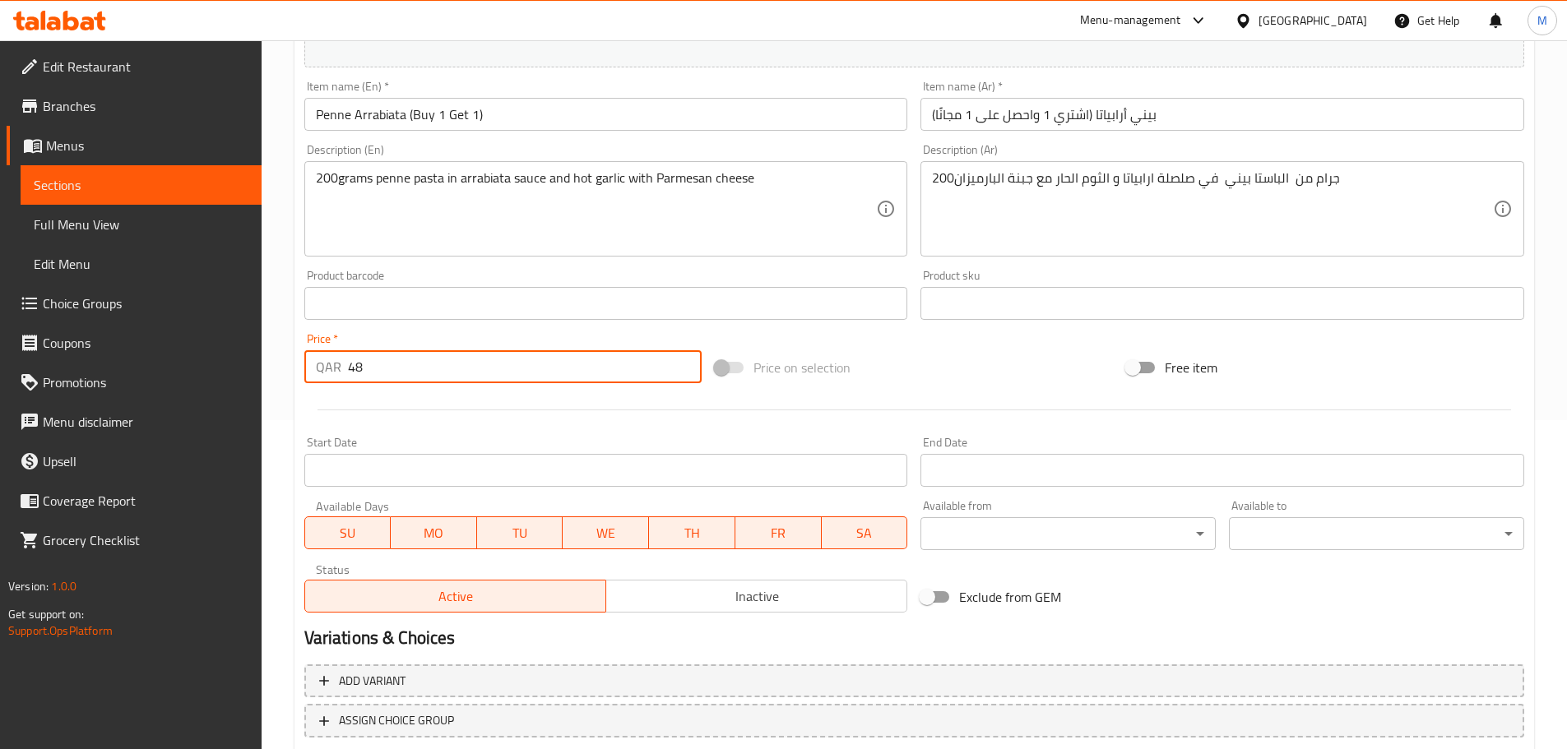
drag, startPoint x: 430, startPoint y: 378, endPoint x: 336, endPoint y: 376, distance: 94.6
click at [336, 376] on div "QAR 48 Price *" at bounding box center [503, 366] width 398 height 33
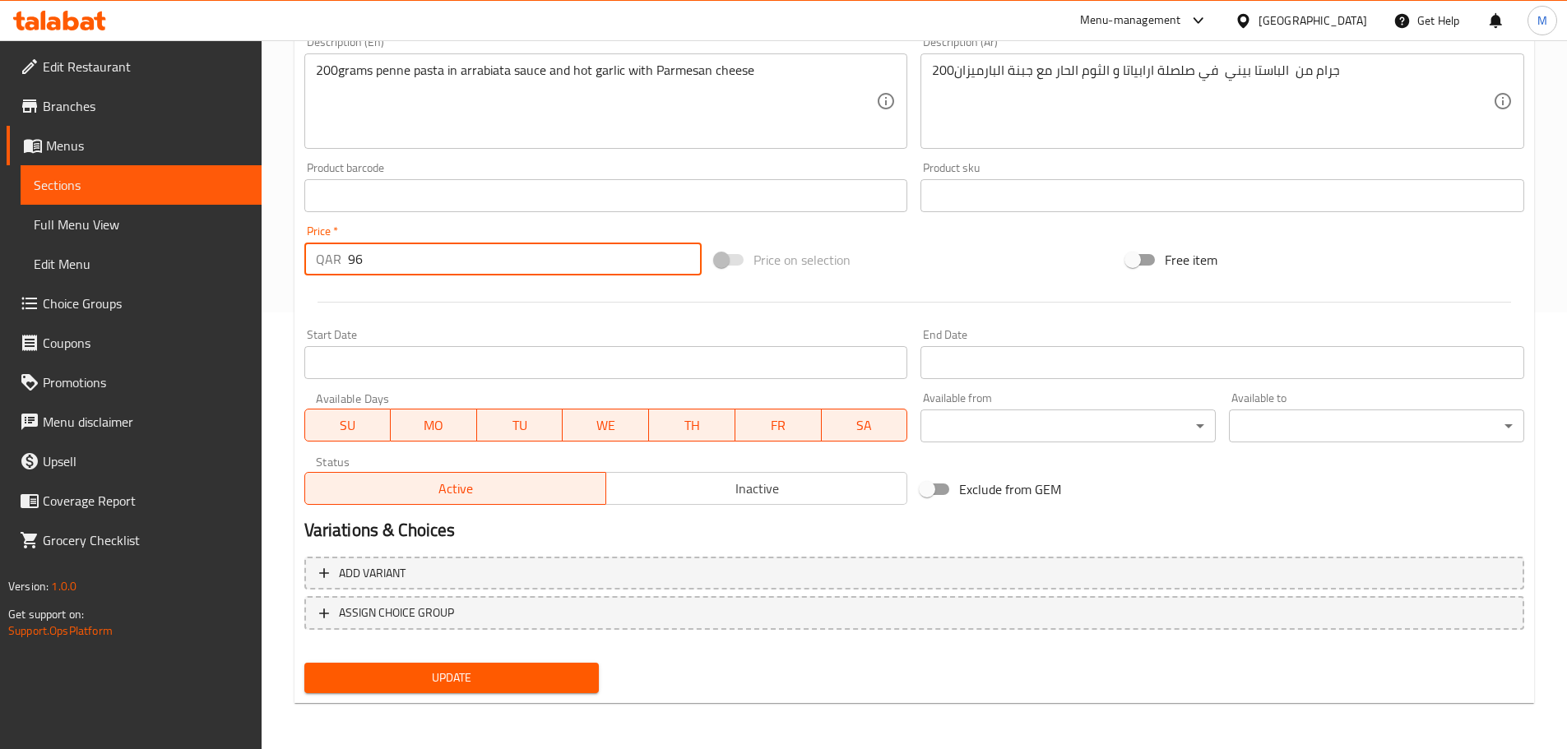
type input "96"
click at [489, 678] on span "Update" at bounding box center [451, 678] width 269 height 21
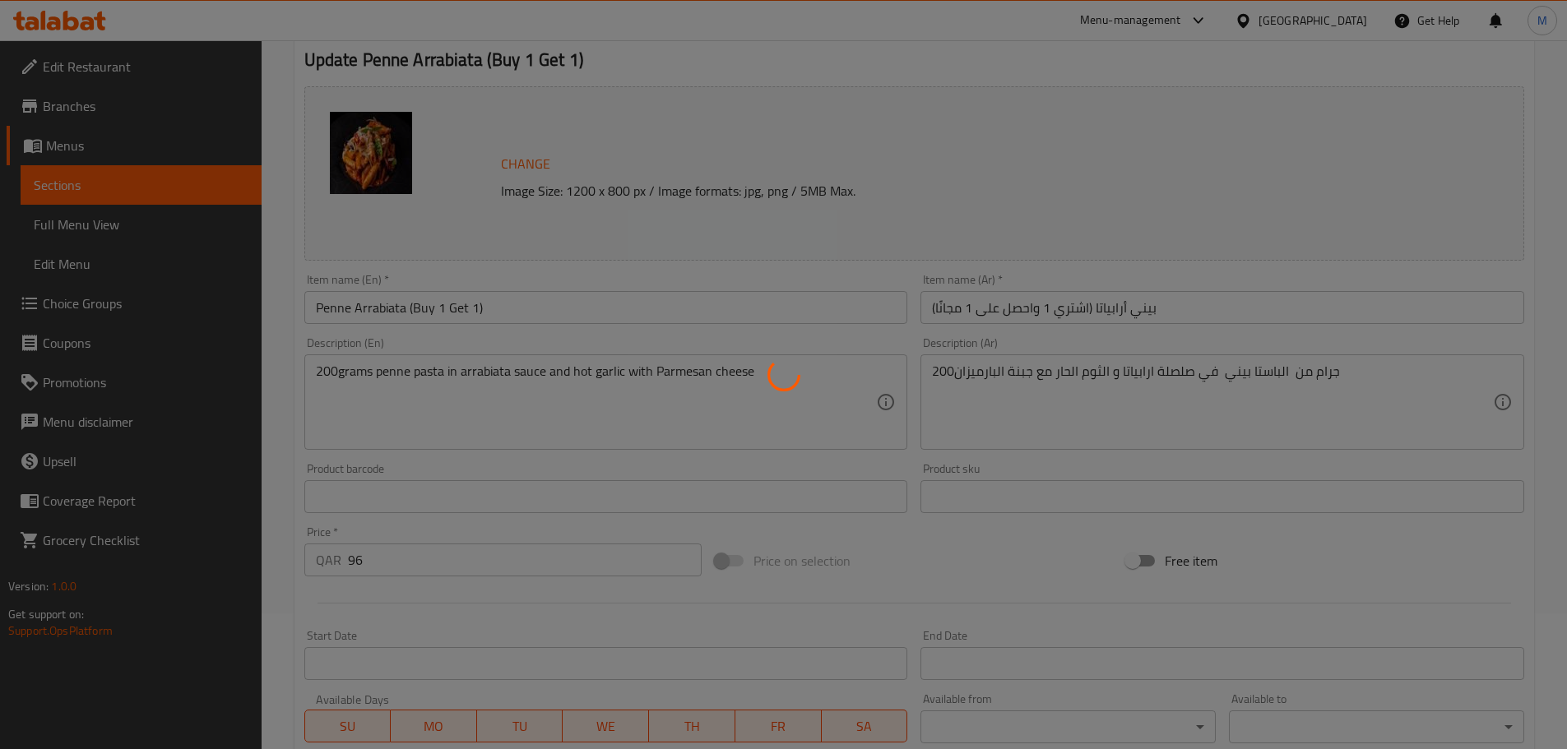
scroll to position [0, 0]
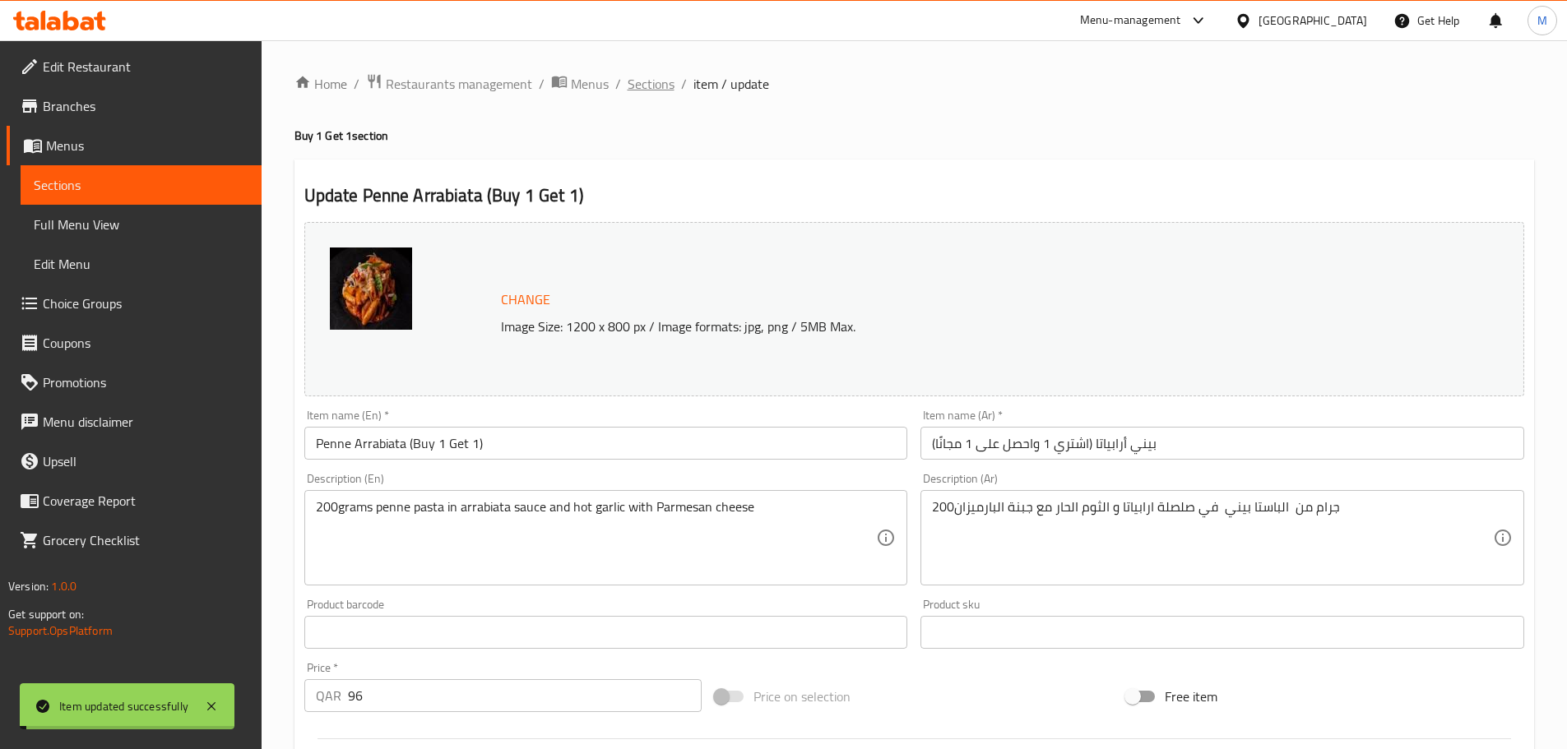
click at [664, 83] on span "Sections" at bounding box center [651, 84] width 47 height 20
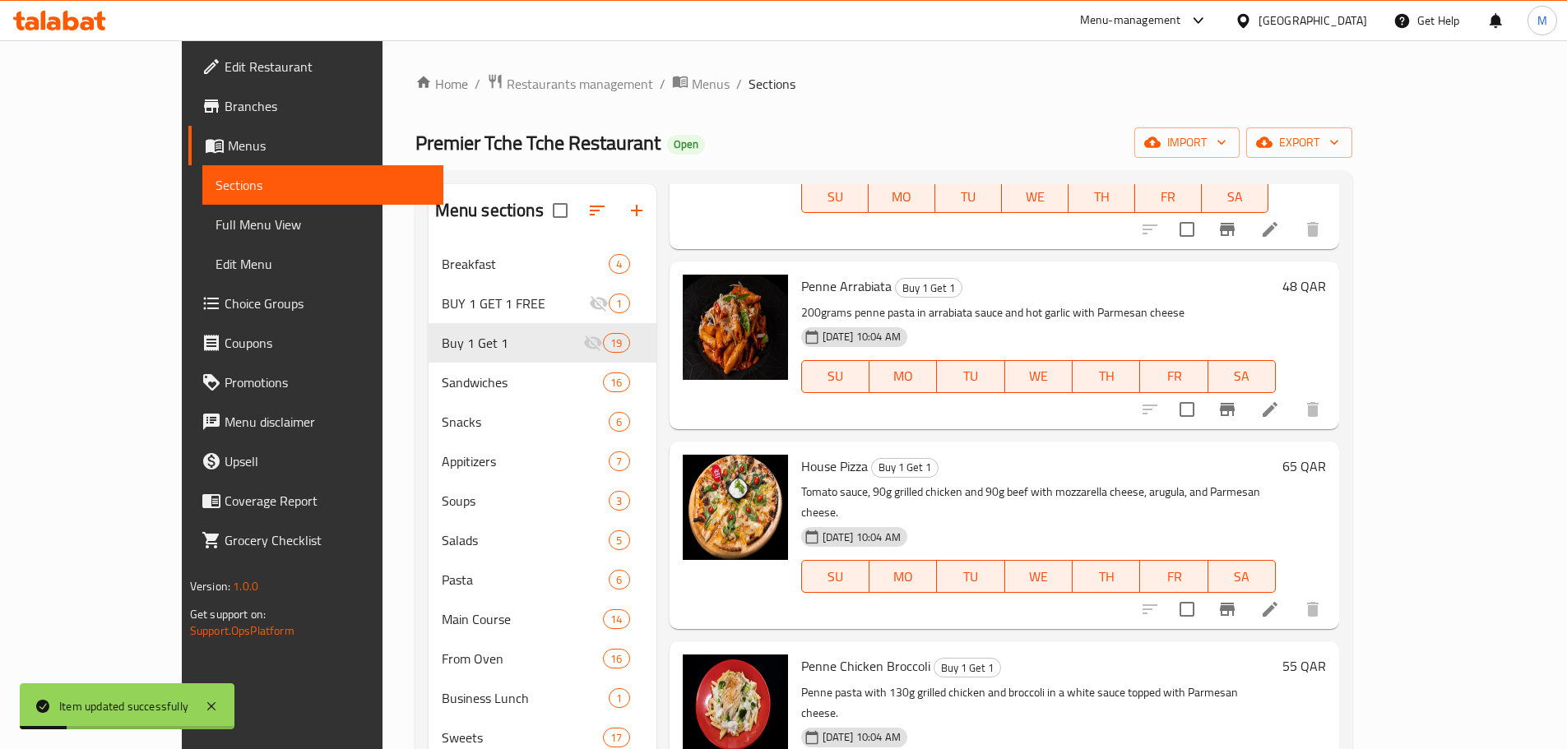
scroll to position [576, 0]
click at [1277, 603] on icon at bounding box center [1270, 610] width 15 height 15
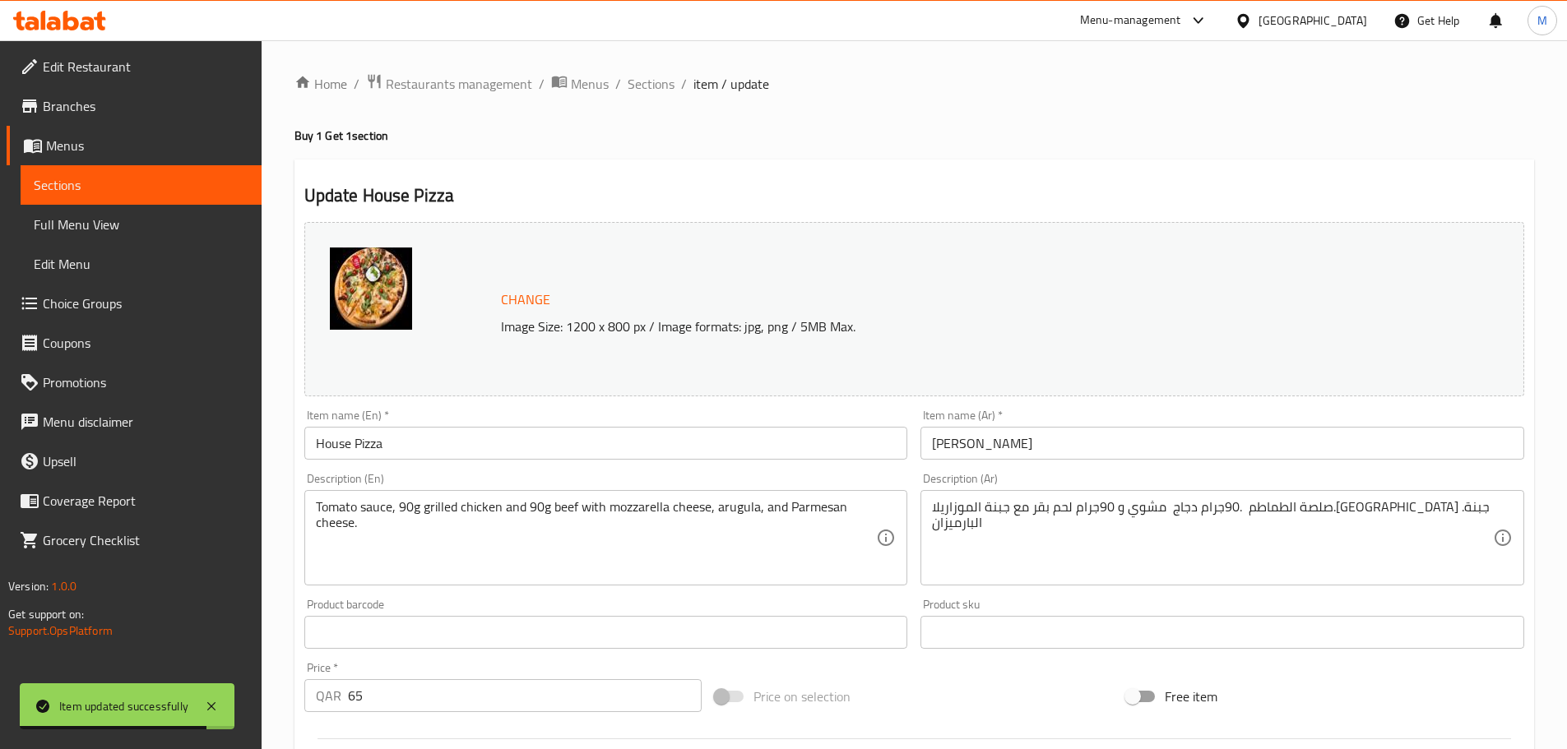
click at [470, 447] on input "House Pizza" at bounding box center [606, 443] width 604 height 33
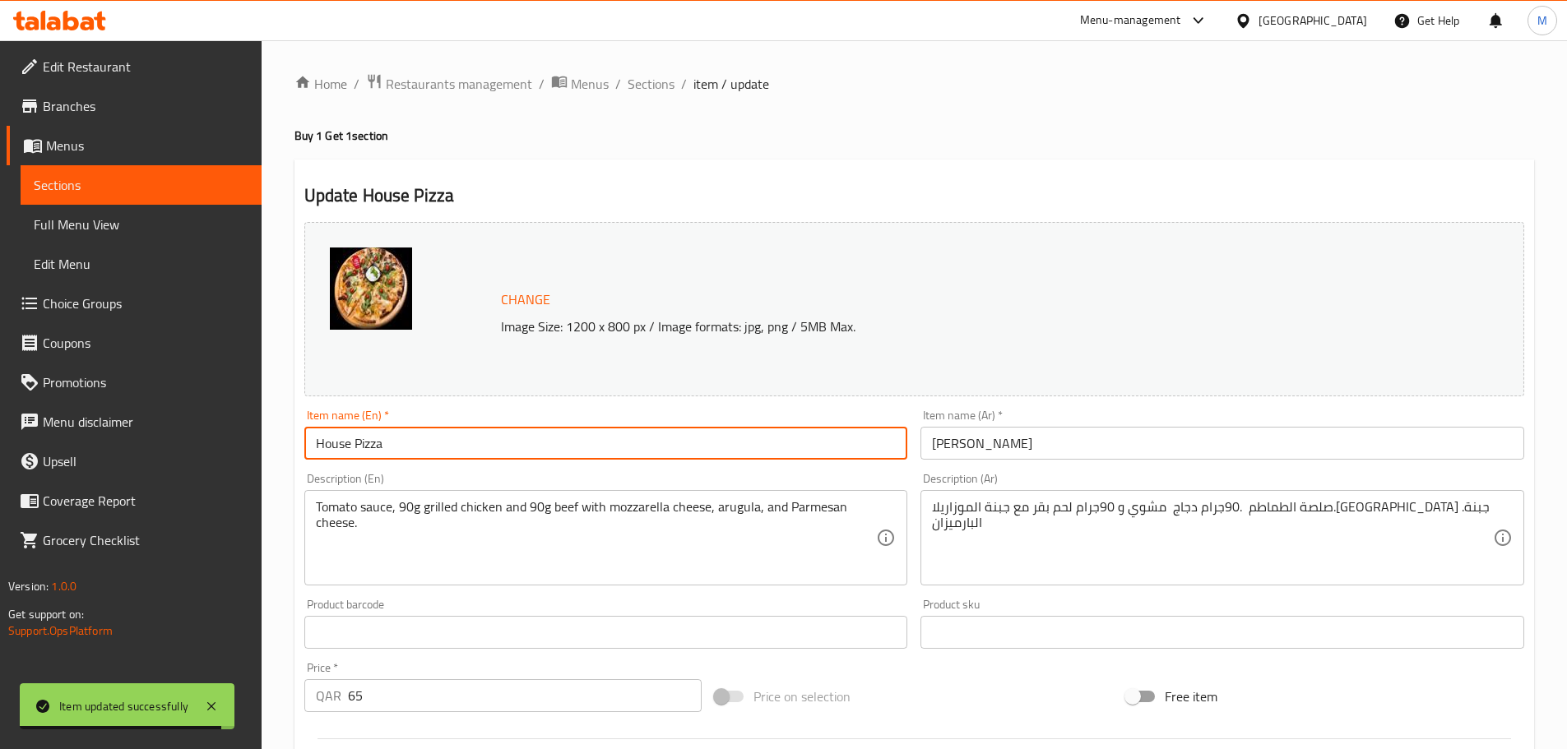
paste input "(Buy 1 Get 1)"
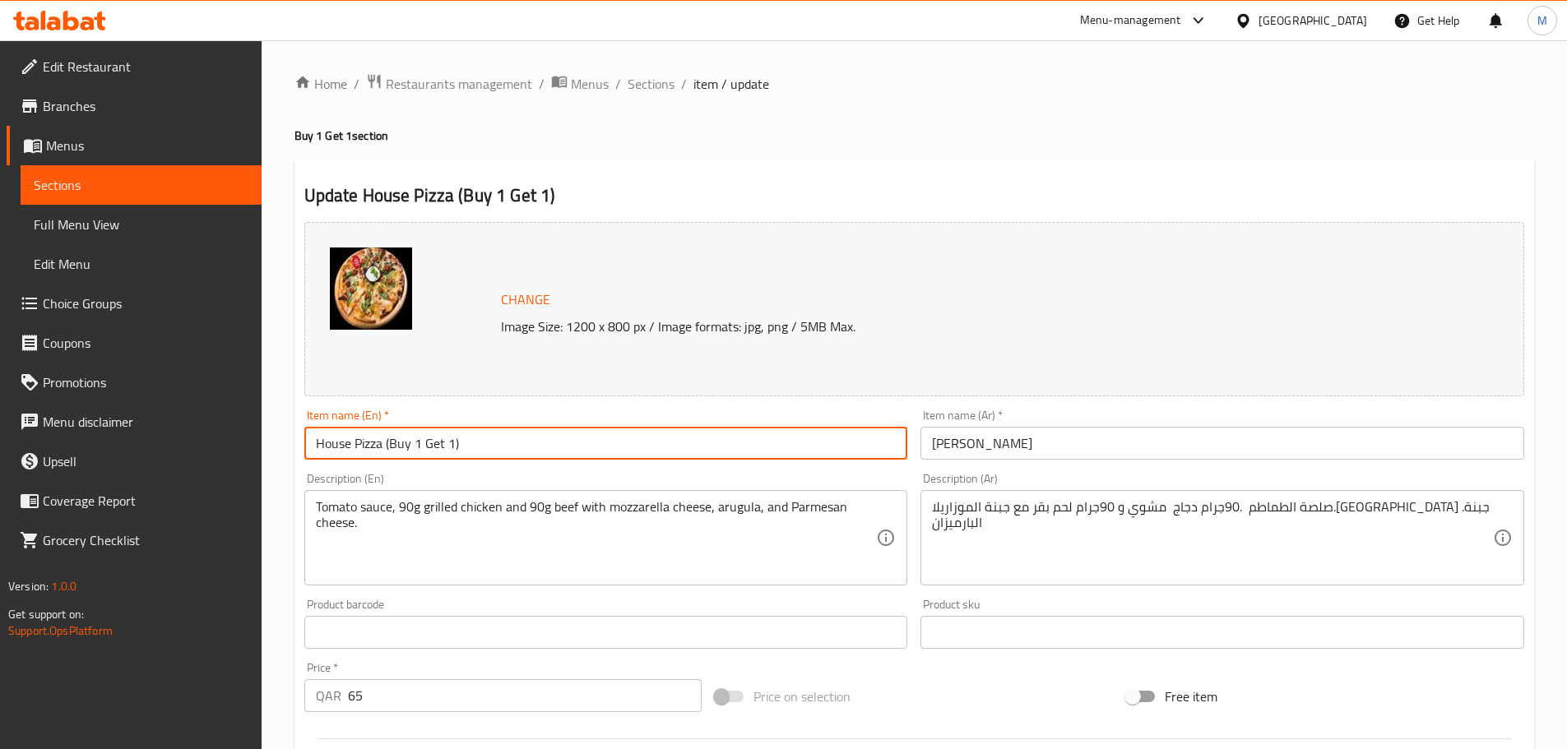
type input "House Pizza (Buy 1 Get 1)"
click at [933, 444] on input "[PERSON_NAME]" at bounding box center [1222, 443] width 604 height 33
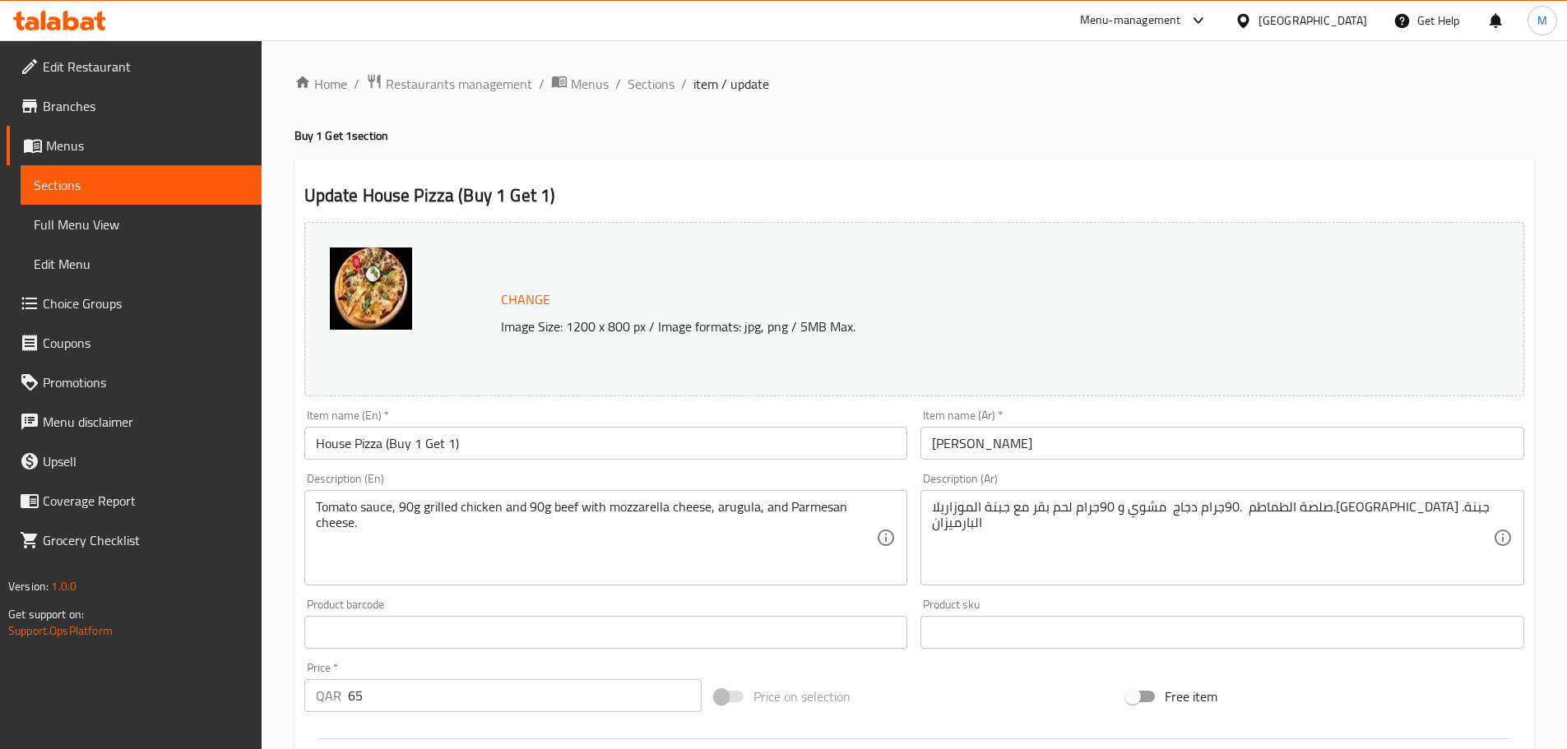
drag, startPoint x: 932, startPoint y: 437, endPoint x: 945, endPoint y: 452, distance: 20.4
click at [932, 437] on input "[PERSON_NAME]" at bounding box center [1222, 443] width 604 height 33
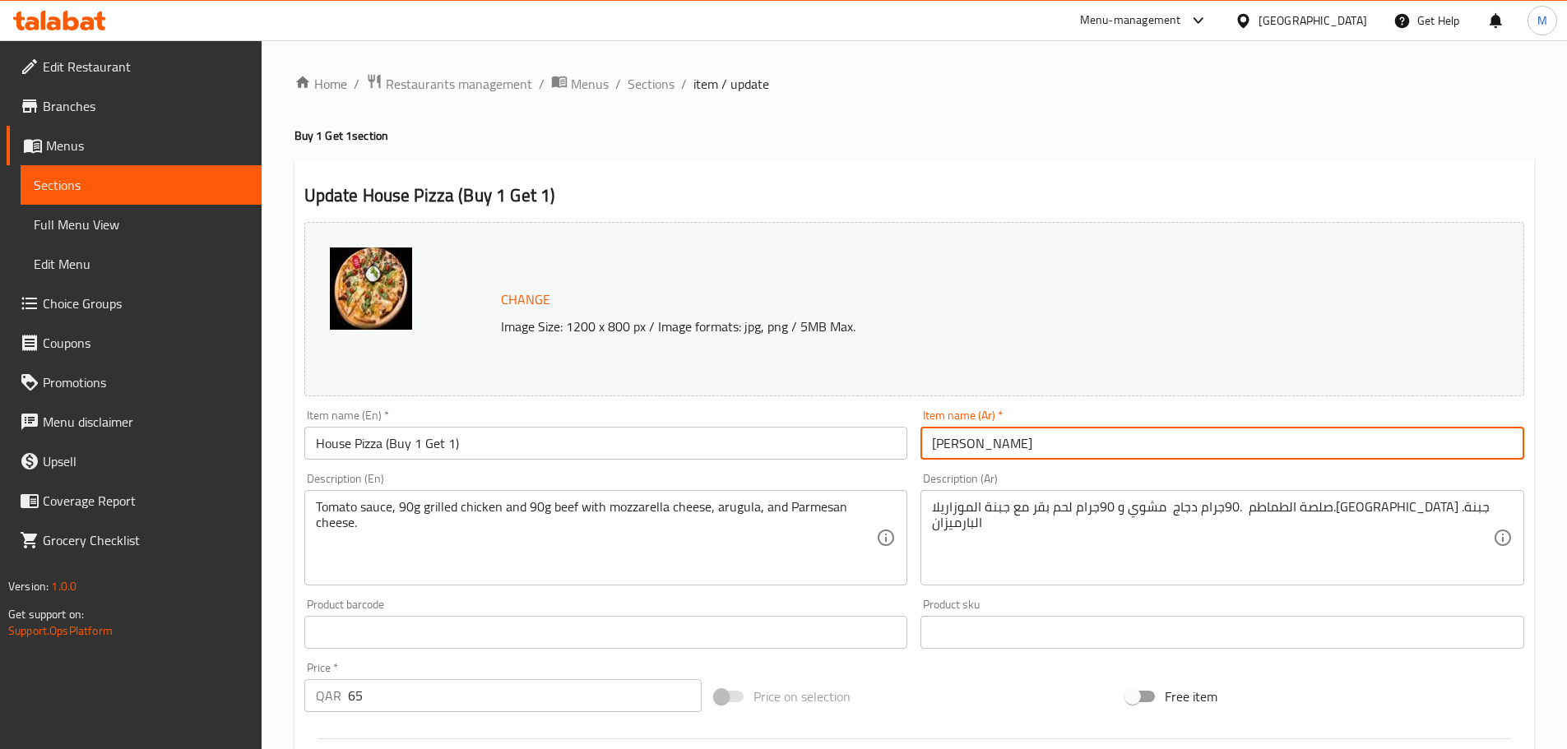
paste input "(اشتري 1 واحصل على 1 مجانًا)"
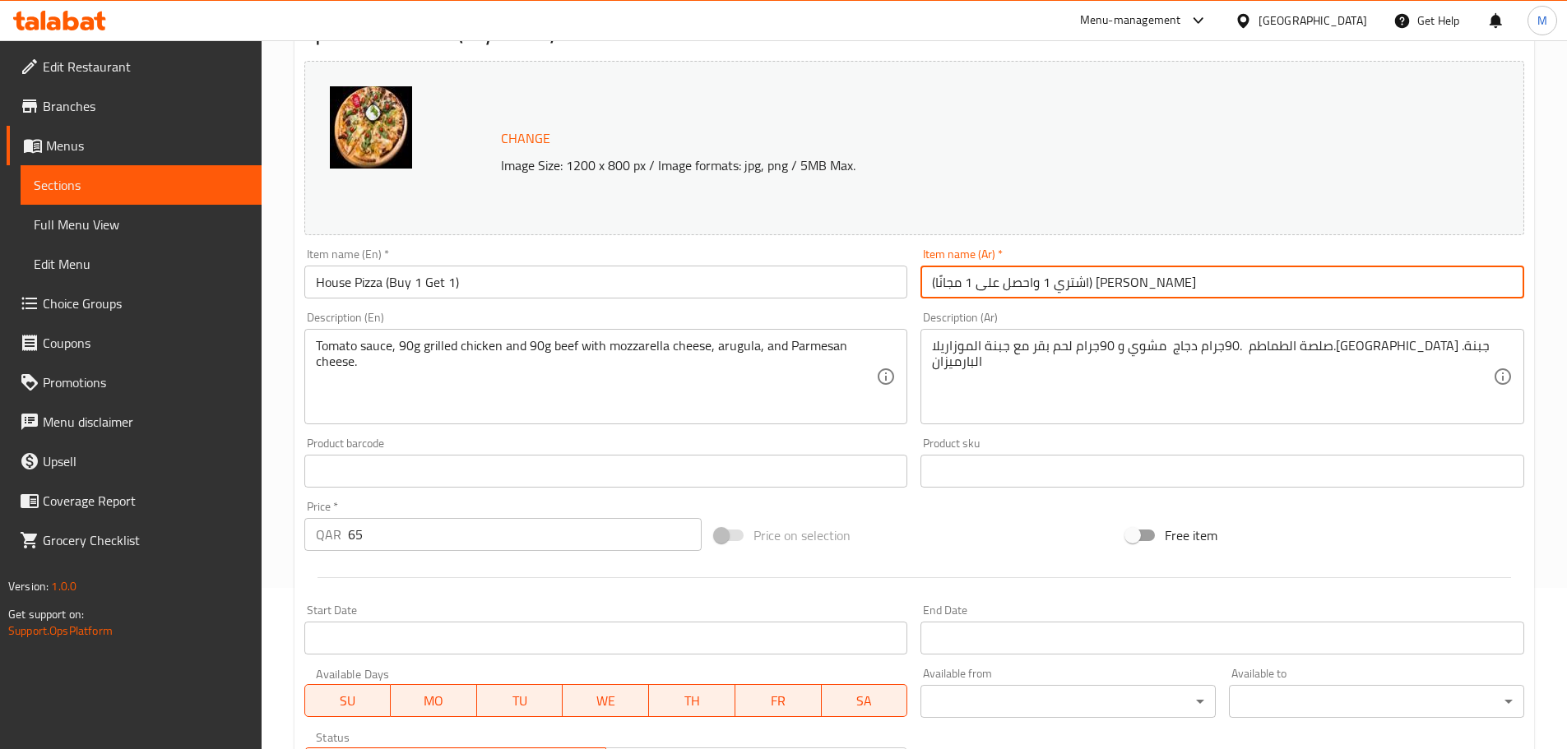
scroll to position [411, 0]
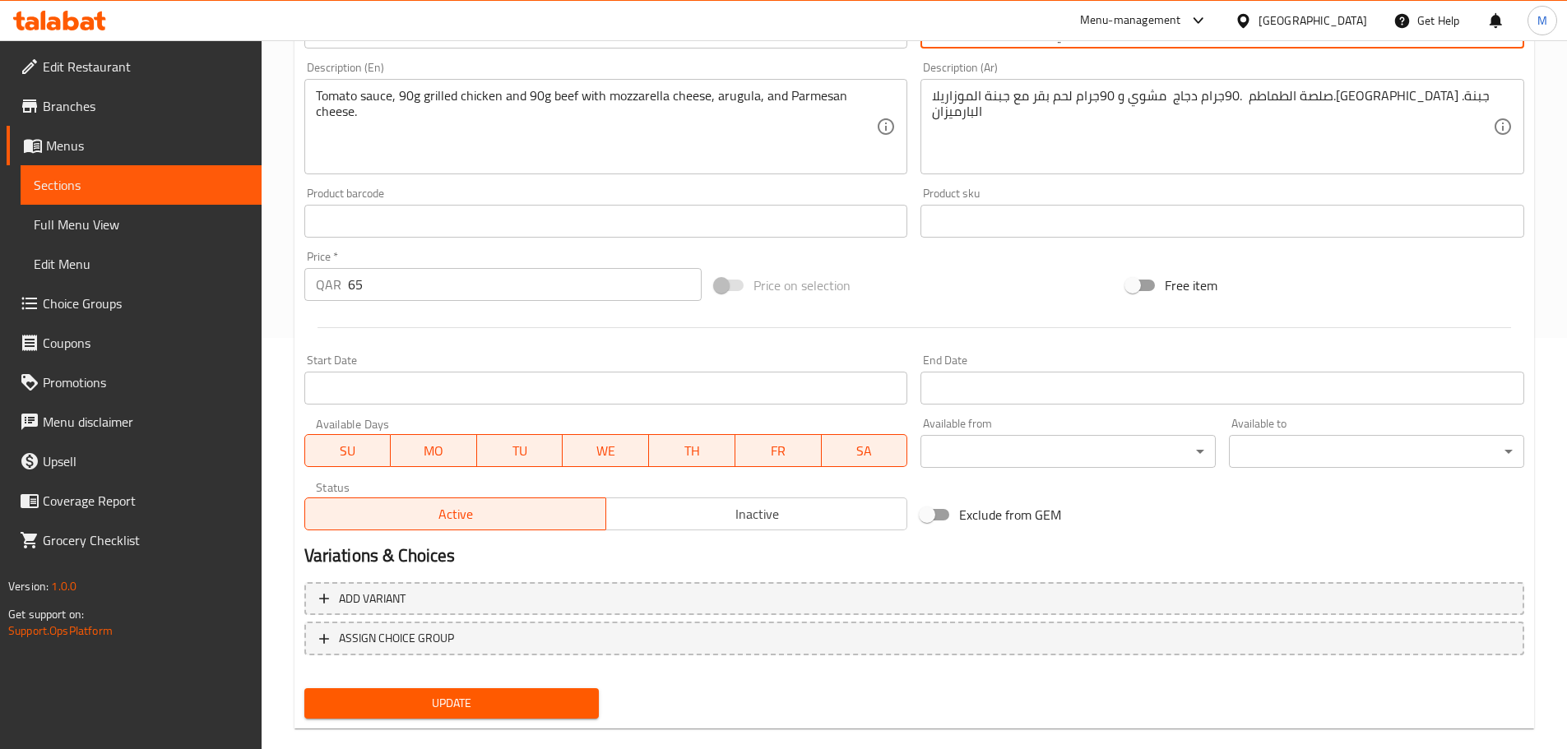
type input "(اشتري 1 واحصل على 1 مجانًا) [PERSON_NAME]"
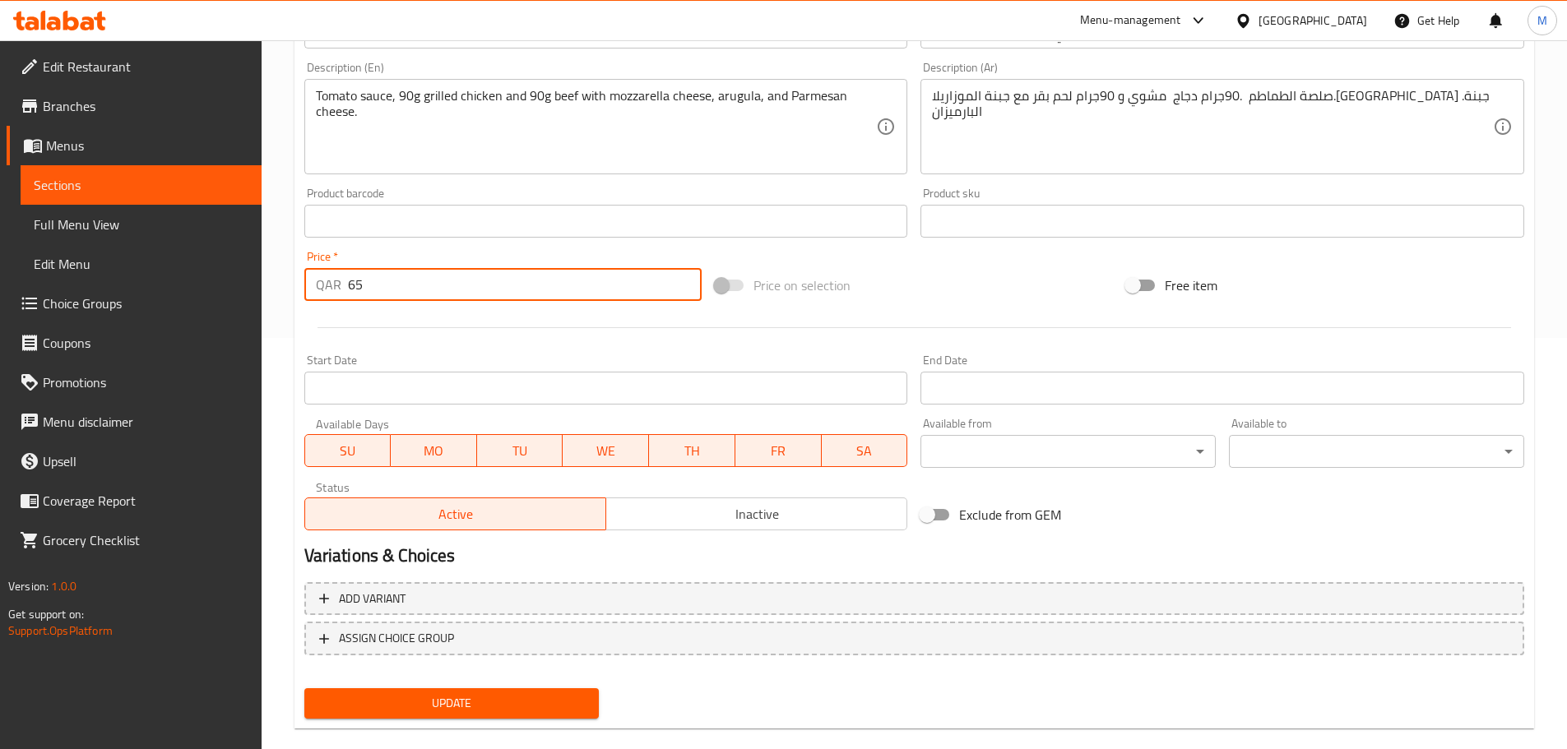
drag, startPoint x: 399, startPoint y: 290, endPoint x: 314, endPoint y: 290, distance: 84.7
click at [314, 290] on div "QAR 65 Price *" at bounding box center [503, 284] width 398 height 33
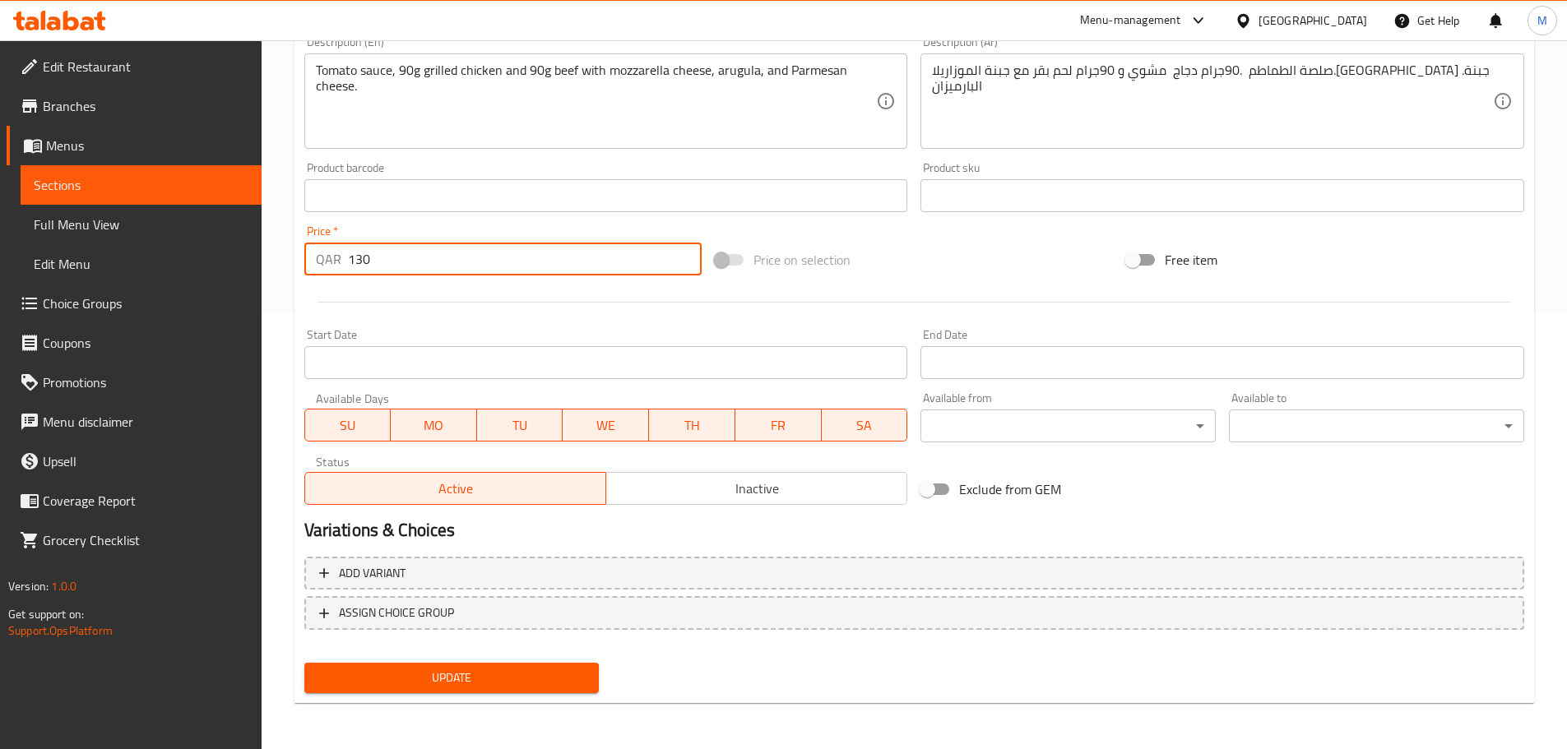
type input "130"
click at [561, 668] on span "Update" at bounding box center [451, 678] width 269 height 21
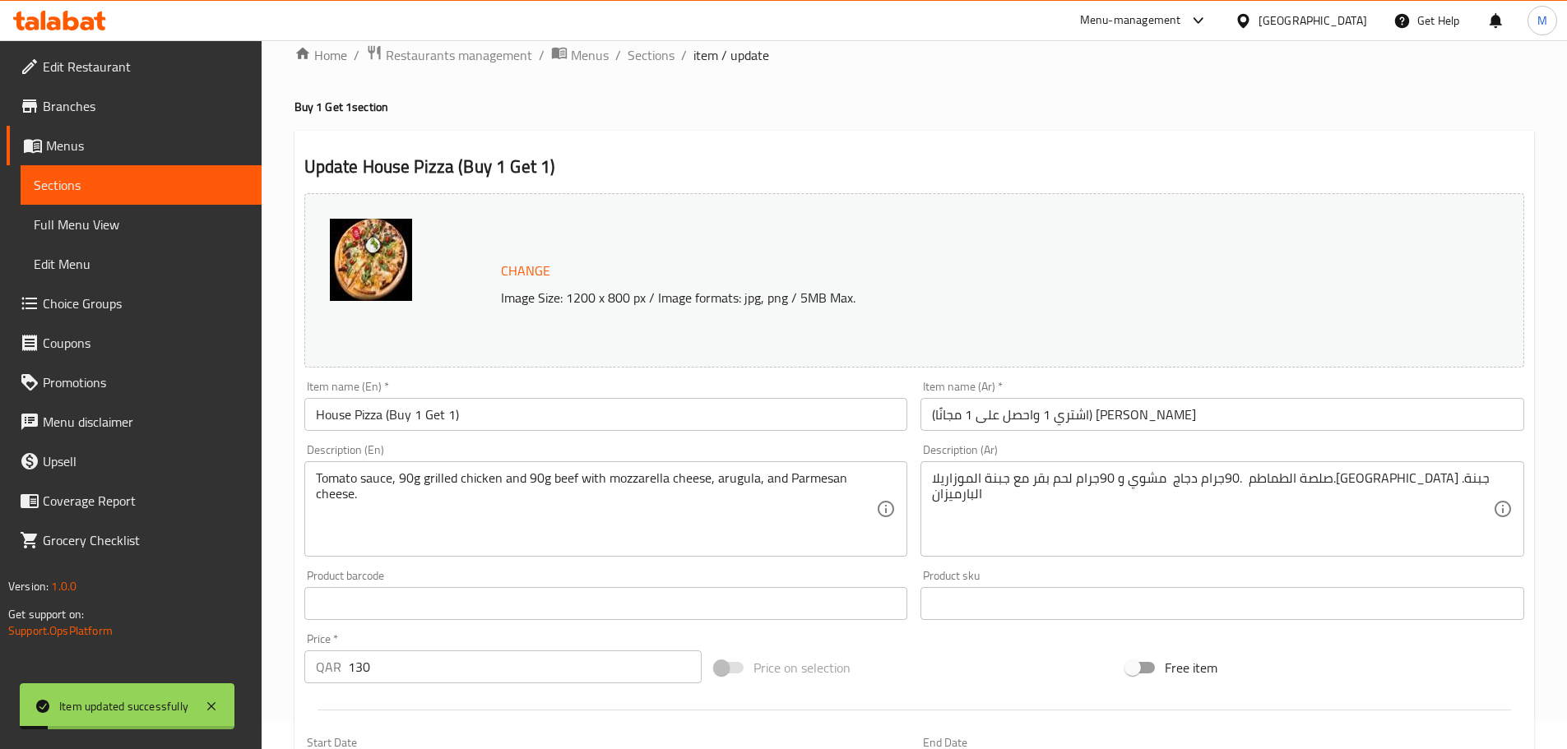
scroll to position [0, 0]
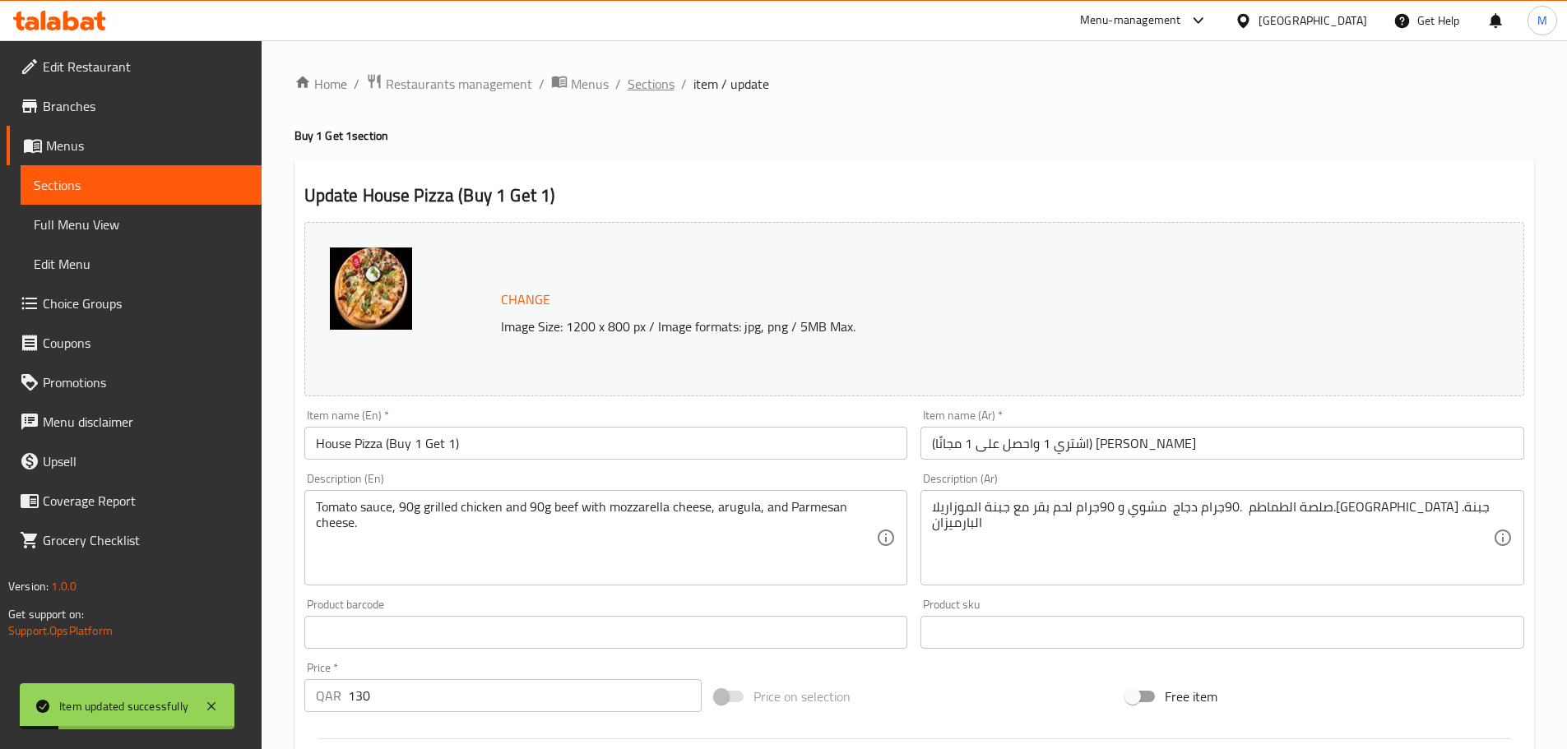
click at [656, 86] on span "Sections" at bounding box center [651, 84] width 47 height 20
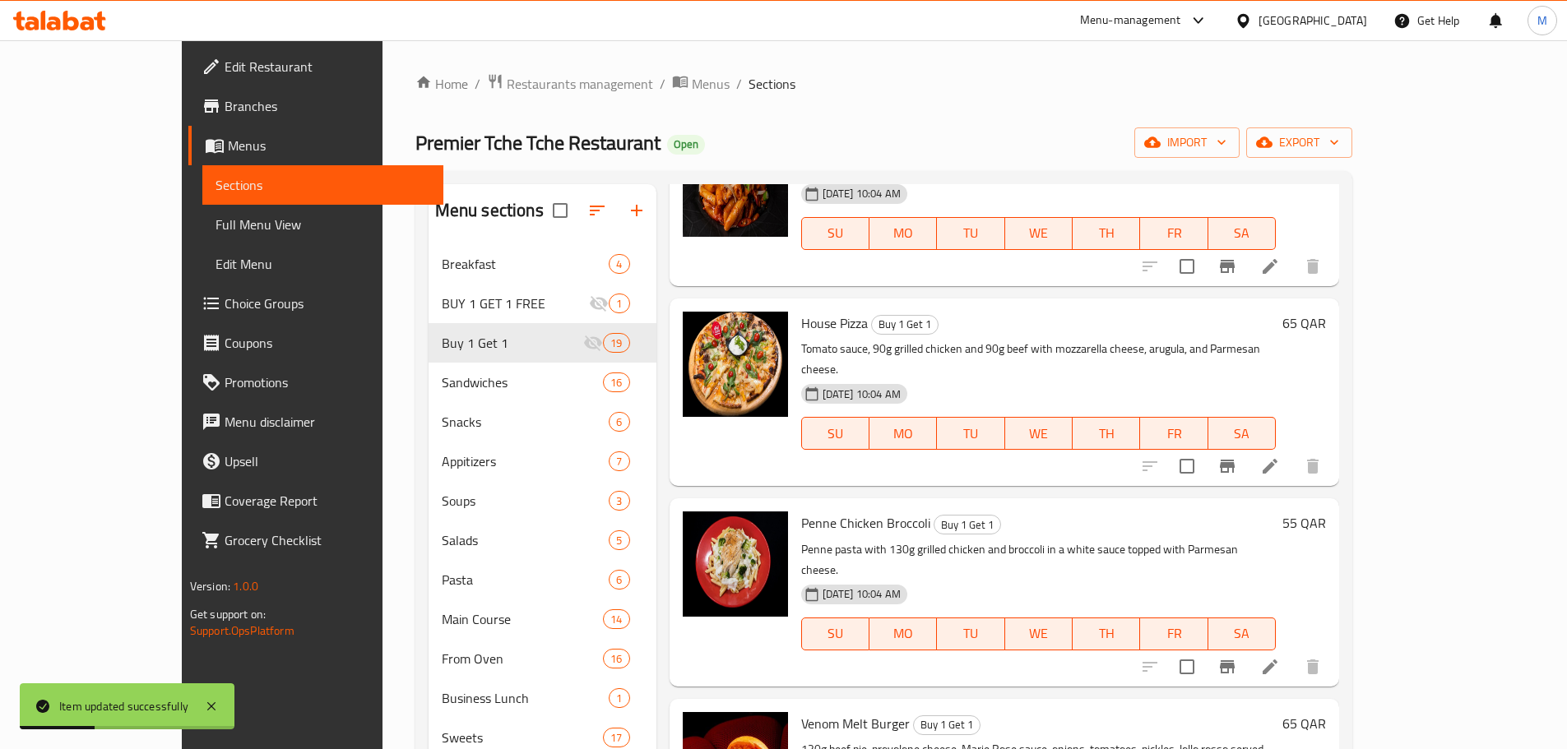
scroll to position [740, 0]
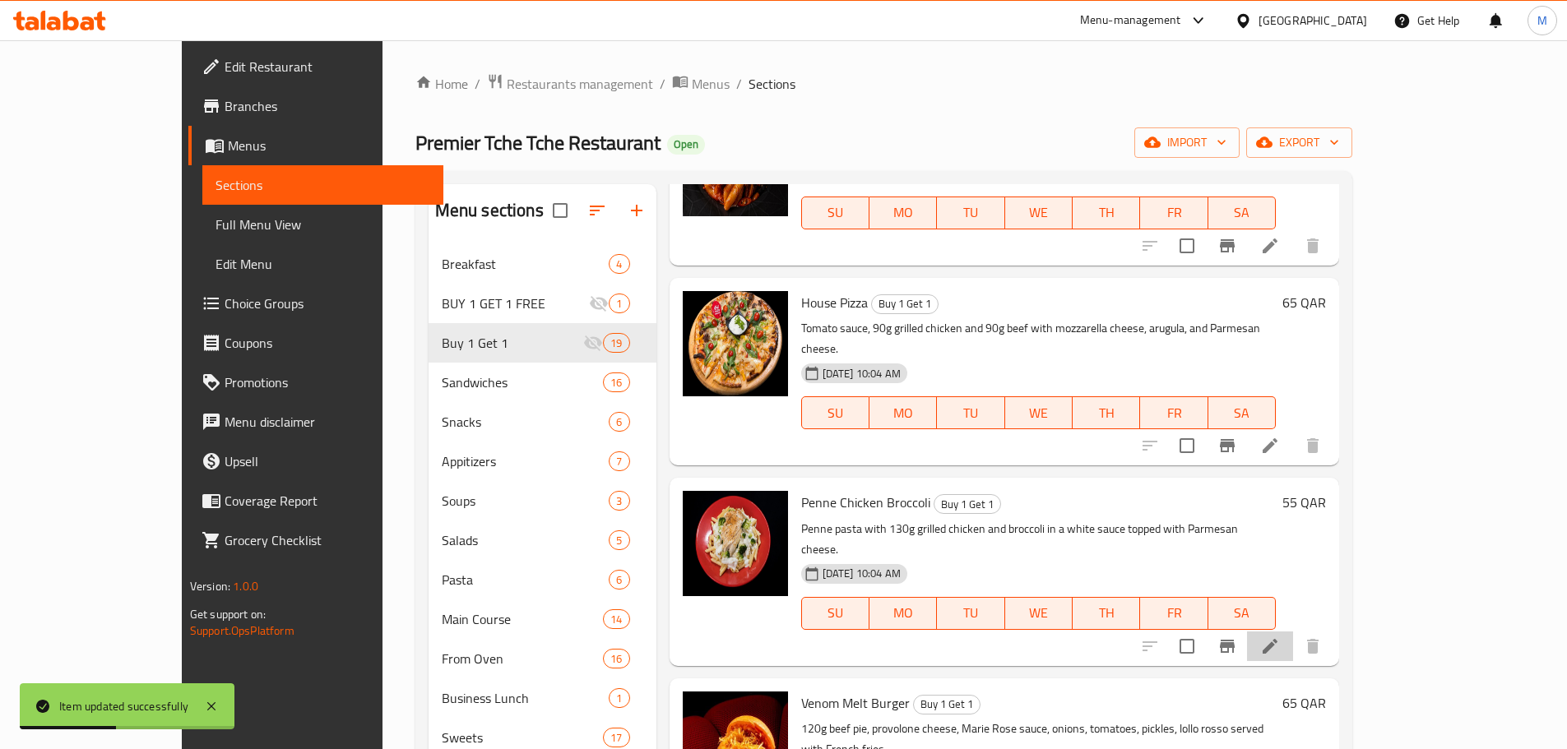
click at [1293, 632] on li at bounding box center [1270, 647] width 46 height 30
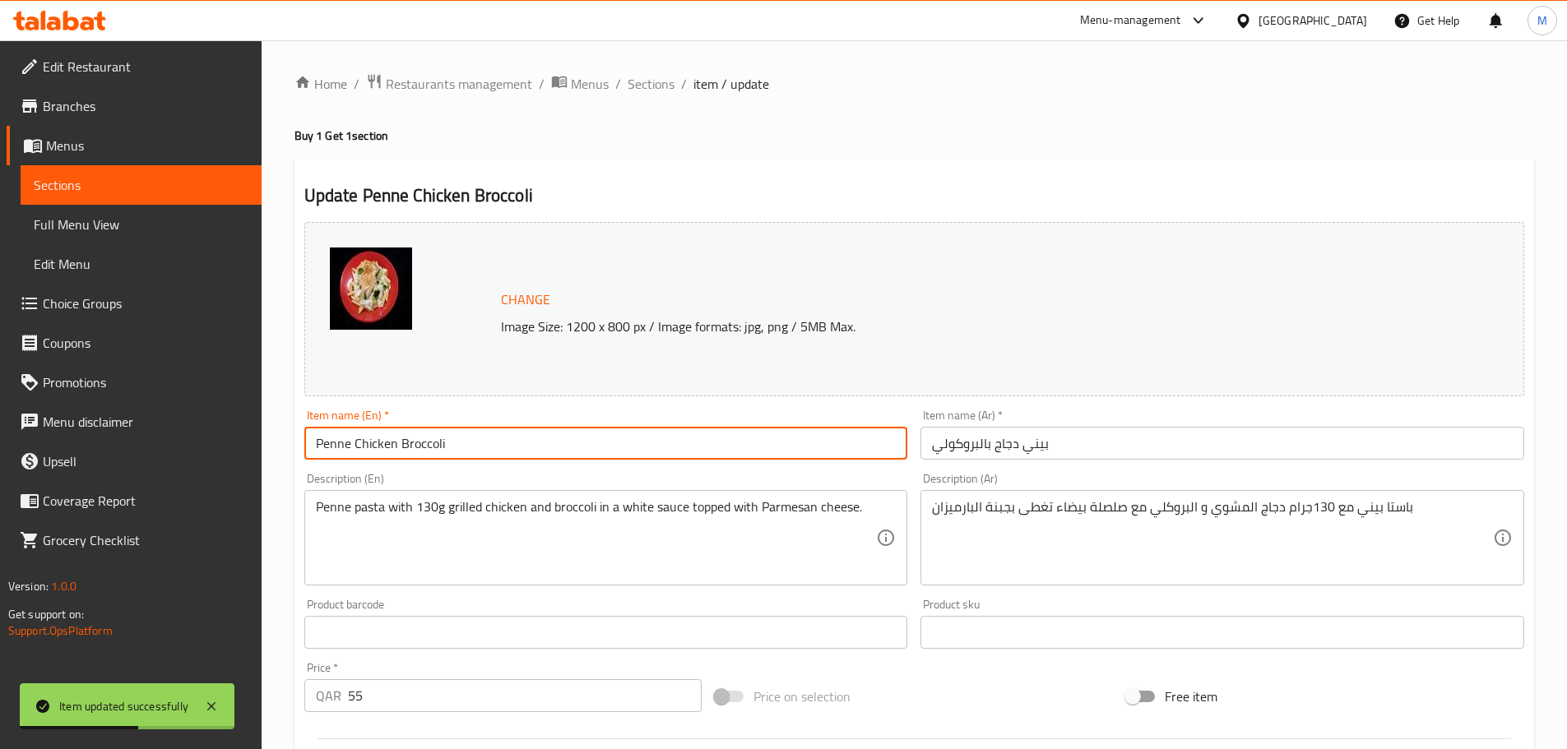
click at [472, 435] on input "Penne Chicken Broccoli" at bounding box center [606, 443] width 604 height 33
paste input "(اشتري 1 واحصل على 1 مجانًا)"
type input "Penne Chicken Broccoli"
click at [929, 445] on input "بيني دجاج بالبروكولي" at bounding box center [1222, 443] width 604 height 33
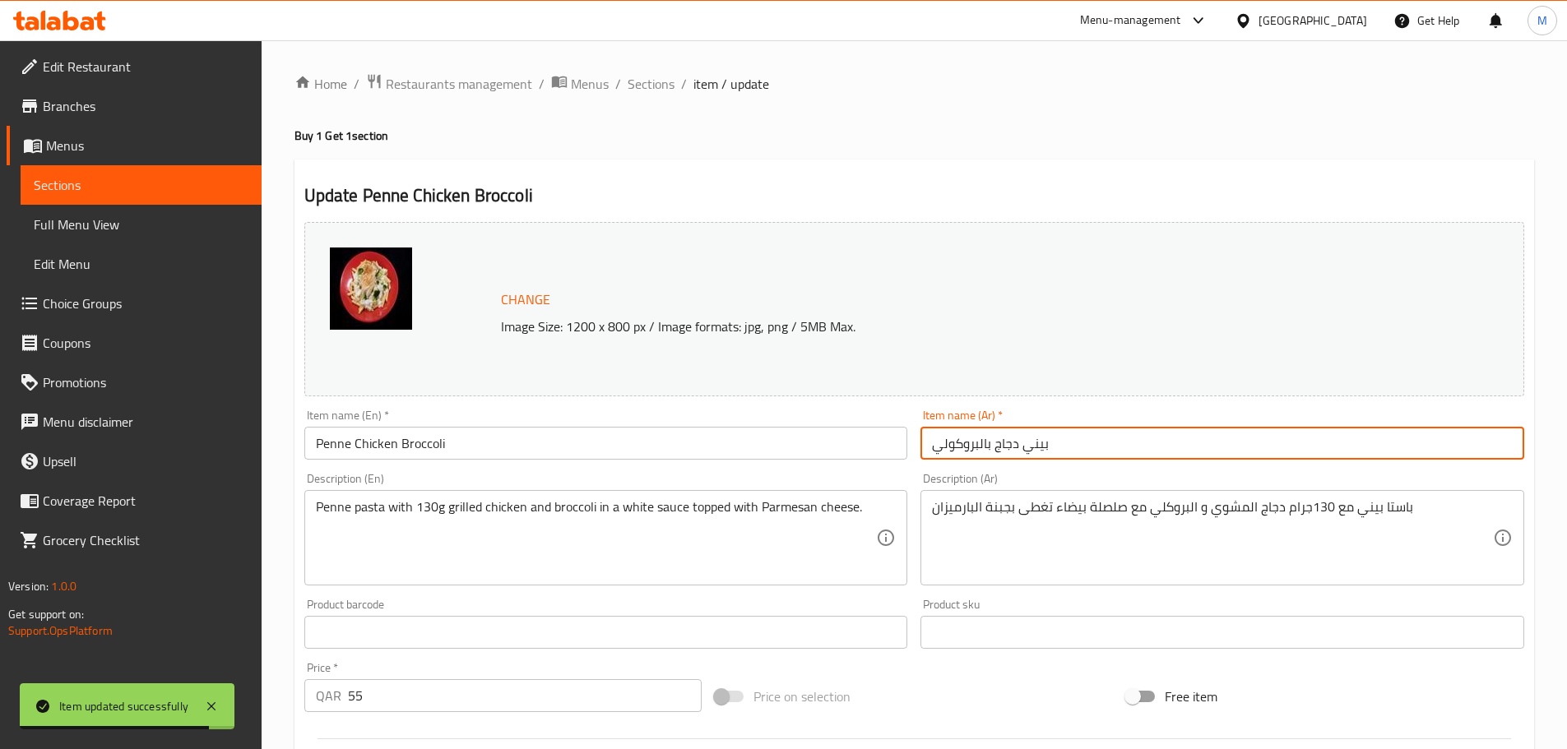
paste input "(اشتري 1 واحصل على 1 مجانًا)"
type input "(اشتري 1 واحصل على 1 مجانًا) بيني دجاج بالبروكولي"
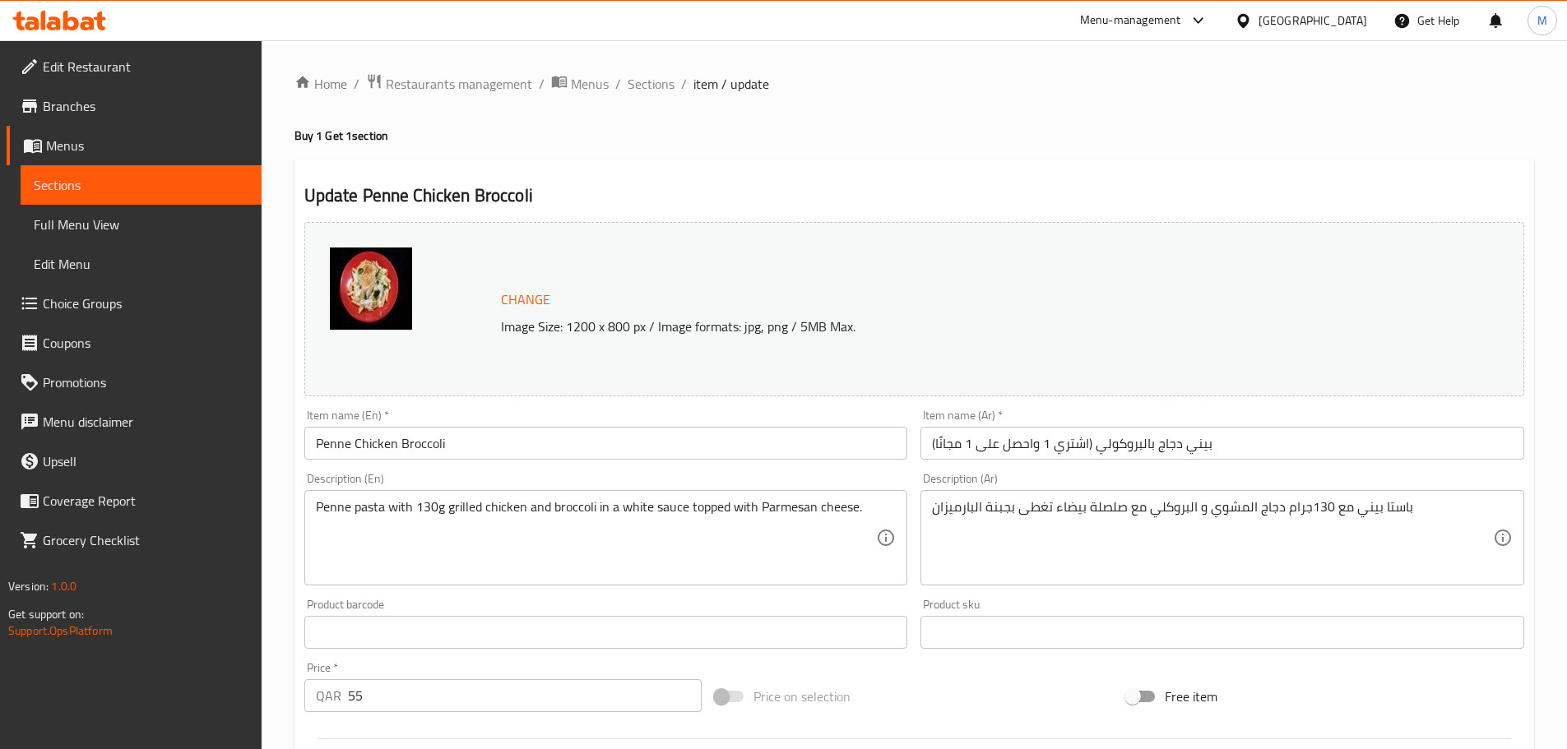
click at [552, 442] on input "Penne Chicken Broccoli" at bounding box center [606, 443] width 604 height 33
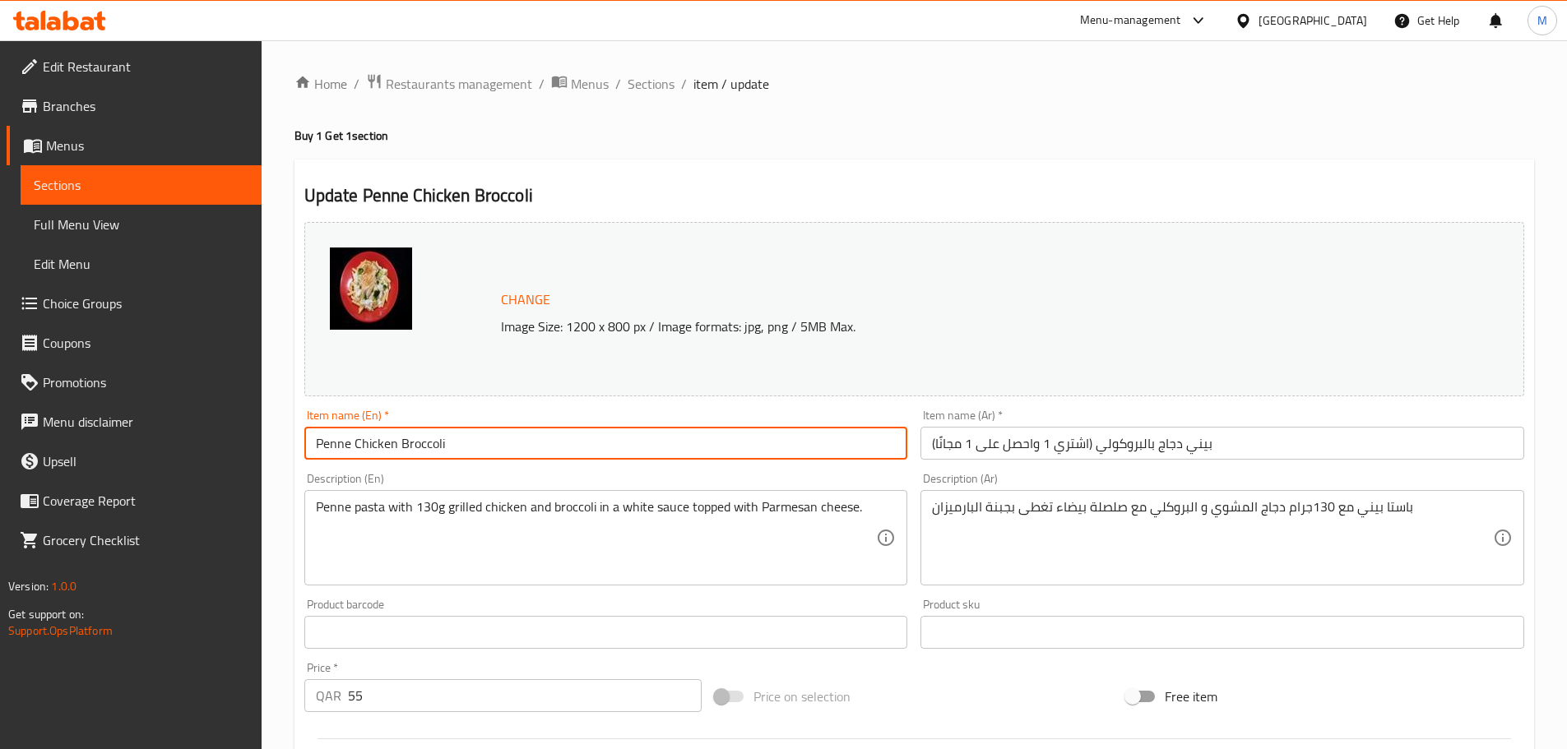
paste input "(Buy 1 Get 1)"
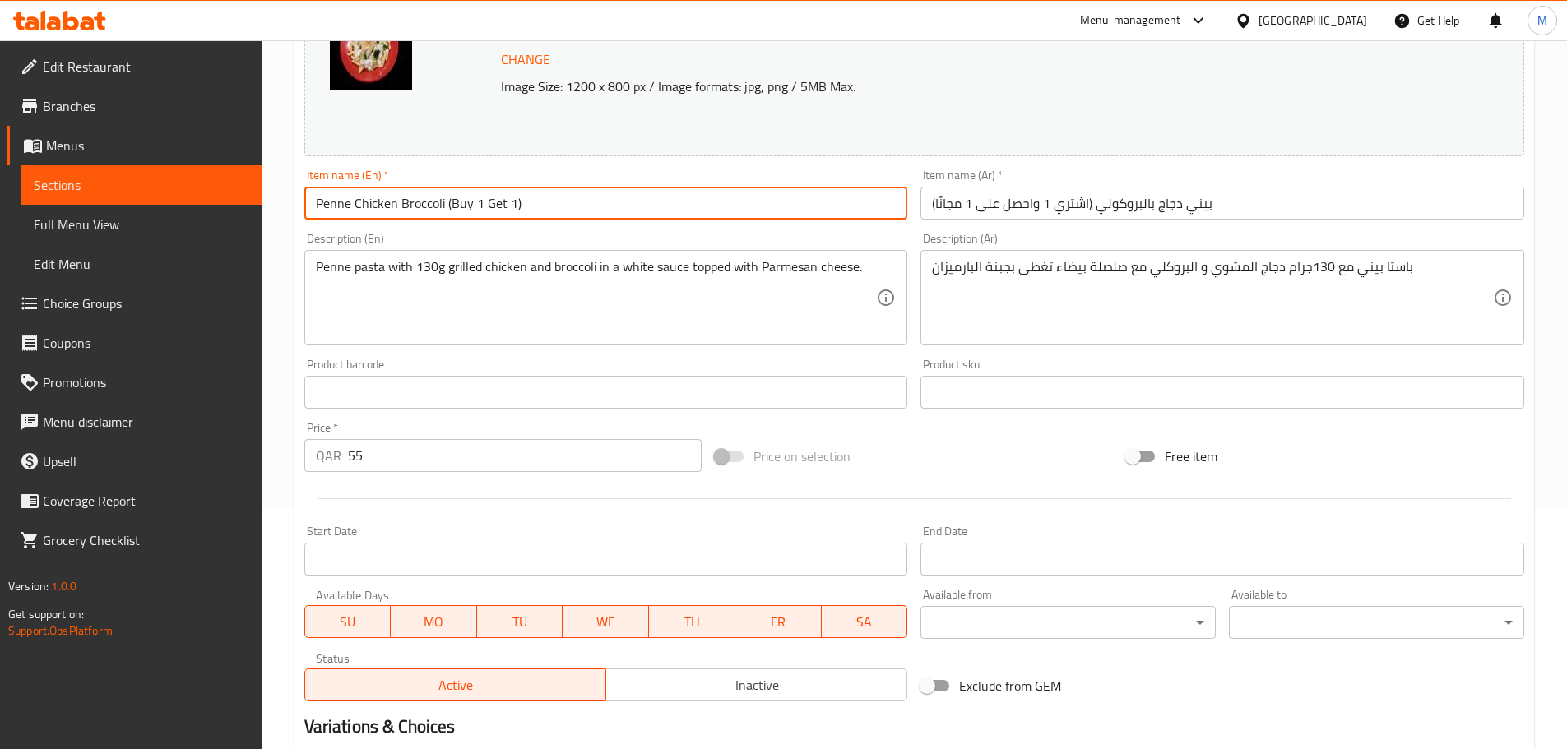
scroll to position [247, 0]
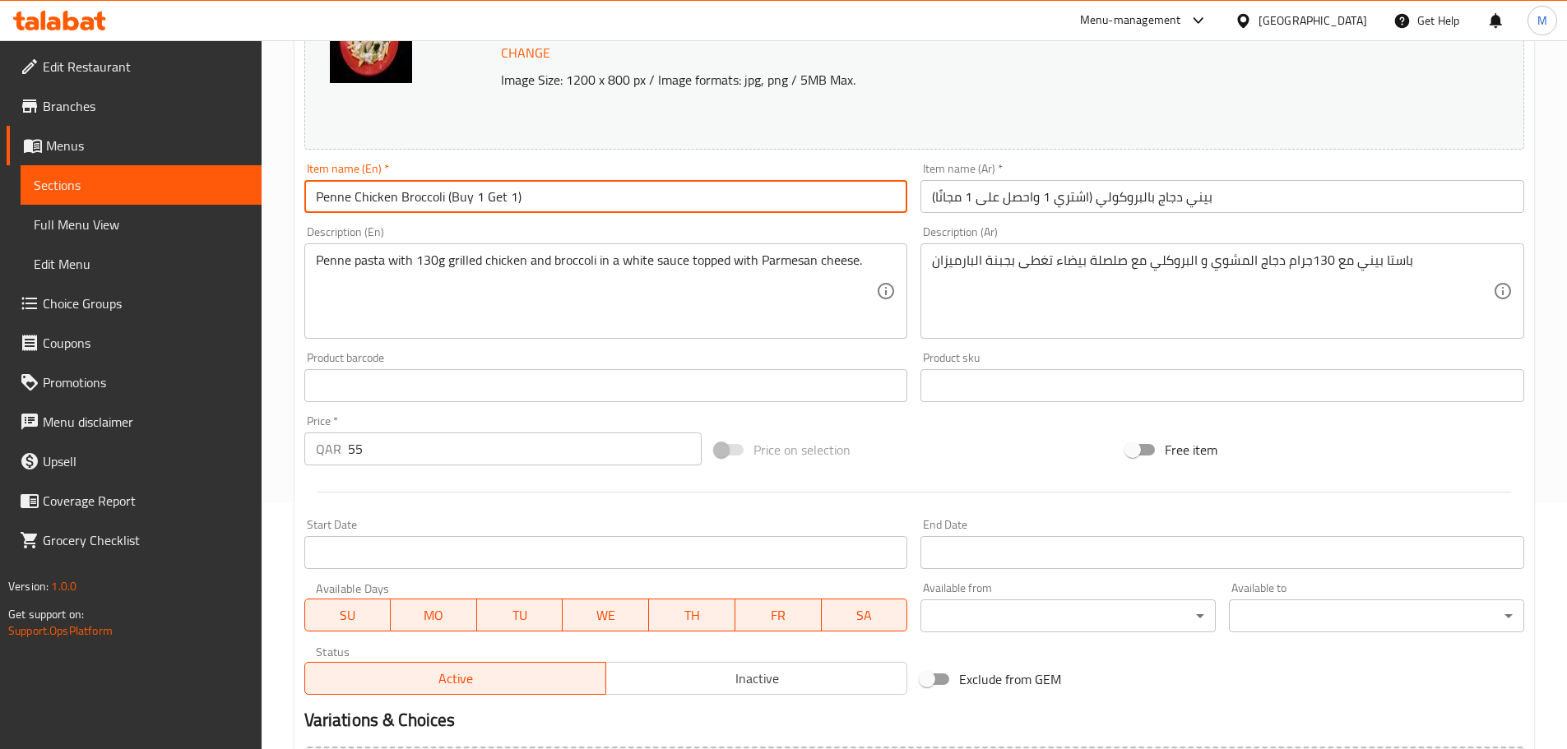
type input "Penne Chicken Broccoli (Buy 1 Get 1)"
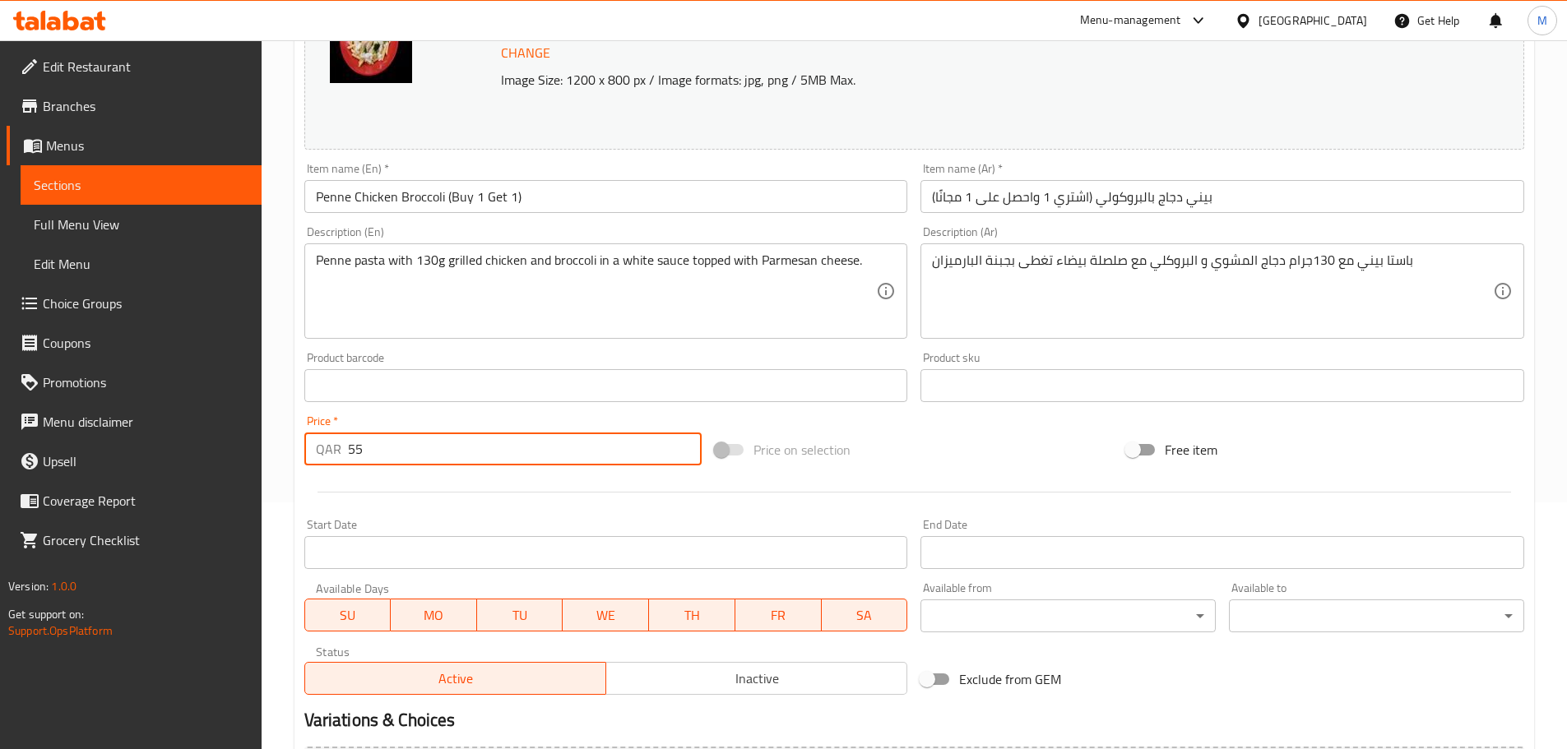
drag, startPoint x: 368, startPoint y: 447, endPoint x: 317, endPoint y: 447, distance: 51.0
click at [317, 447] on div "QAR 55 Price *" at bounding box center [503, 449] width 398 height 33
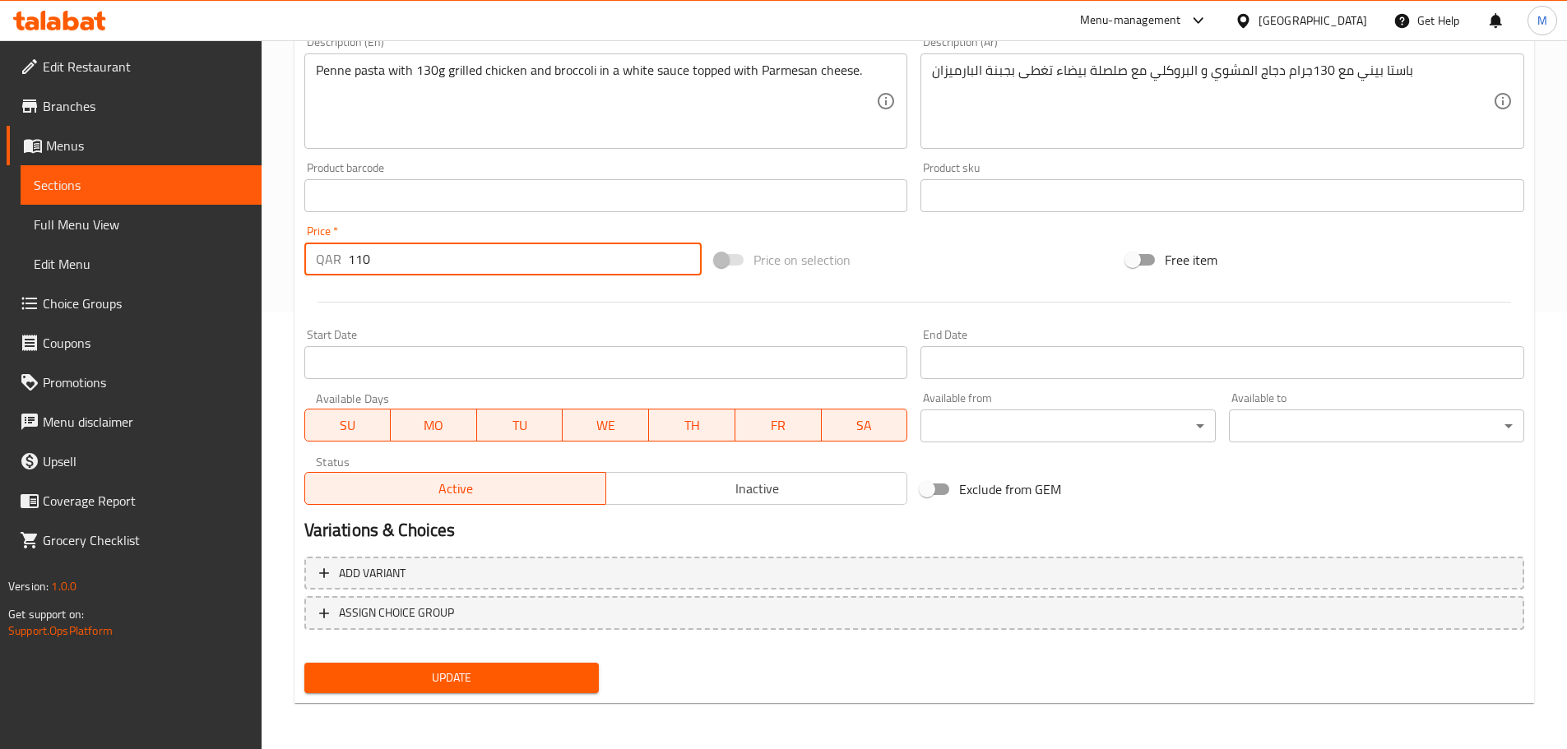
type input "110"
click at [405, 682] on span "Update" at bounding box center [451, 678] width 269 height 21
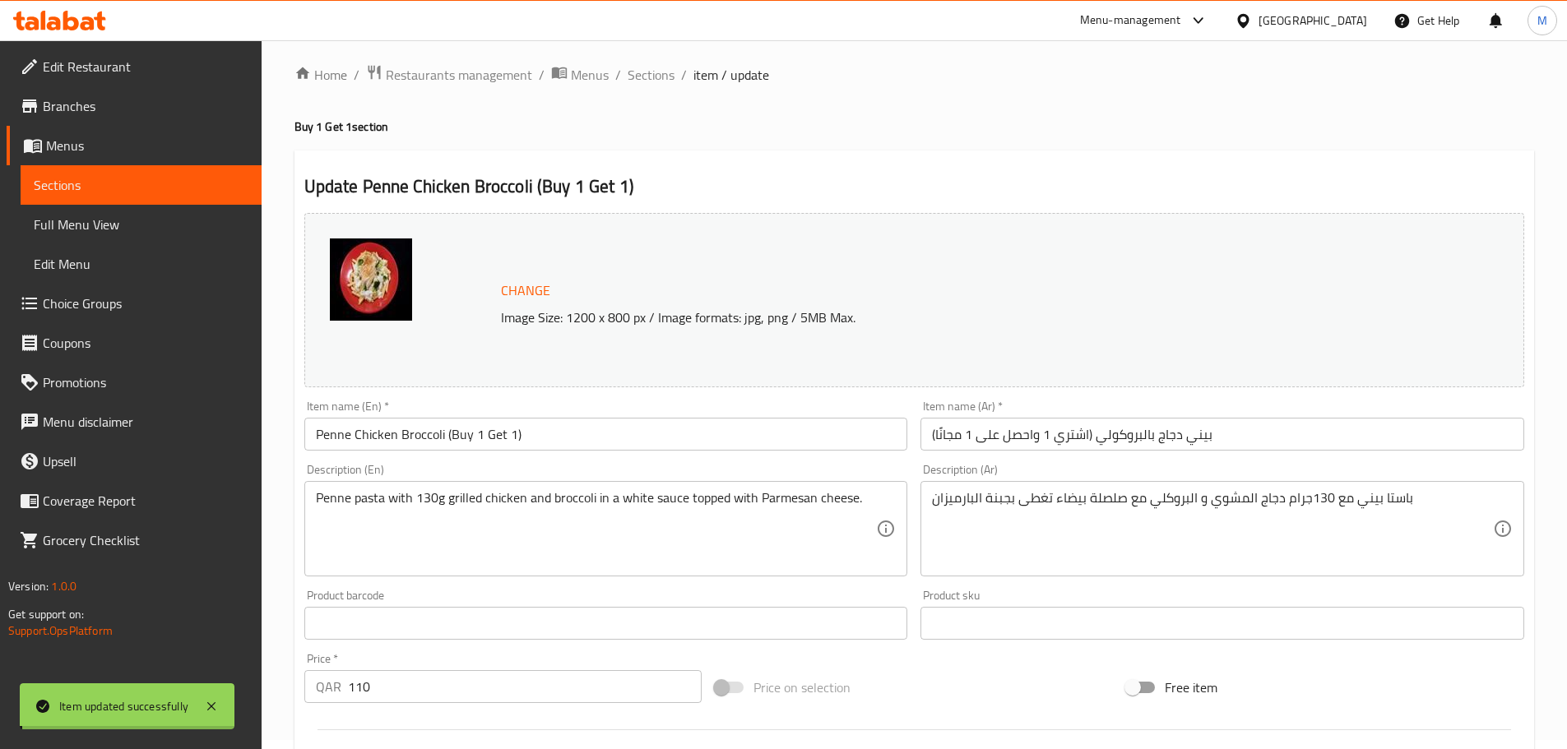
scroll to position [0, 0]
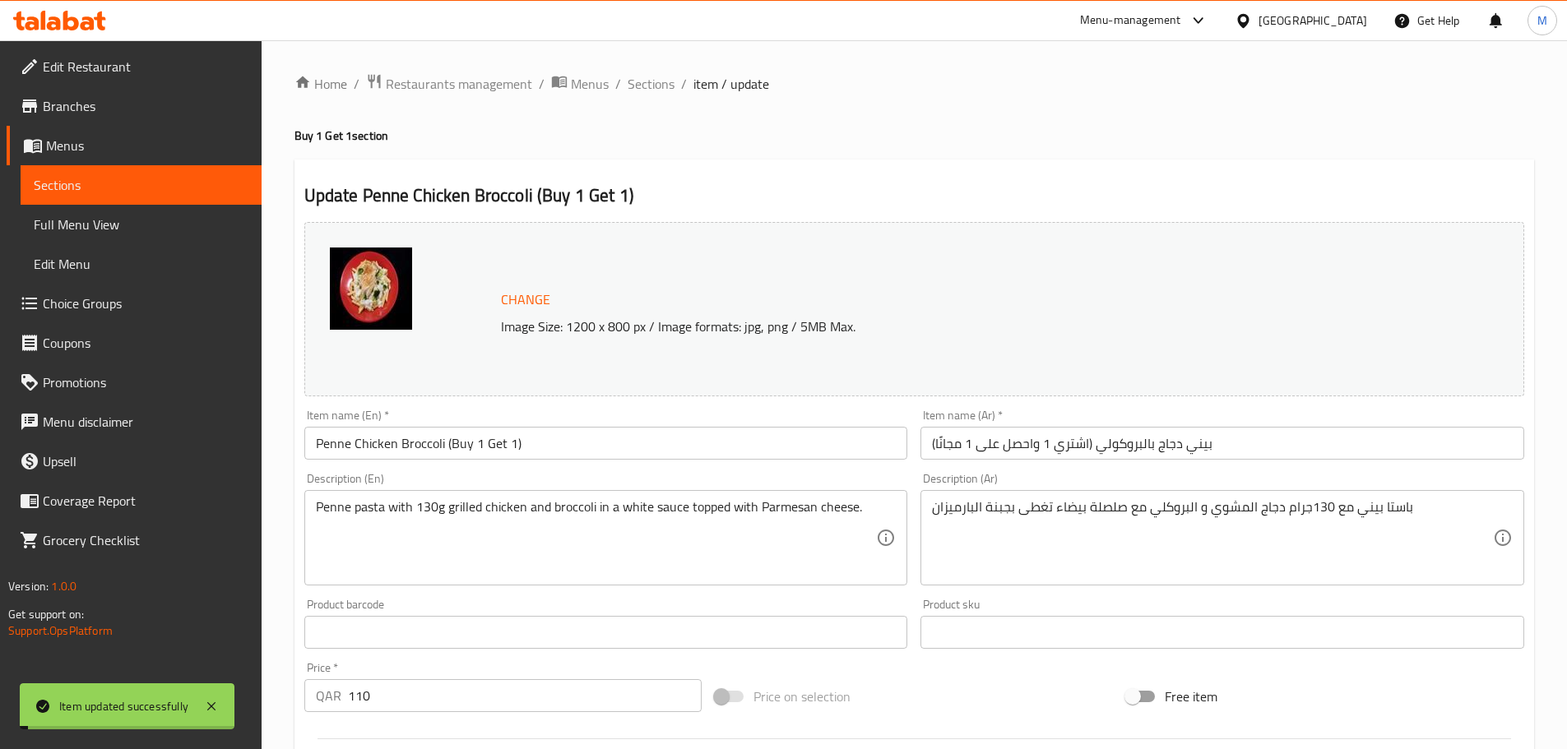
drag, startPoint x: 663, startPoint y: 86, endPoint x: 809, endPoint y: 162, distance: 164.1
click at [663, 86] on span "Sections" at bounding box center [651, 84] width 47 height 20
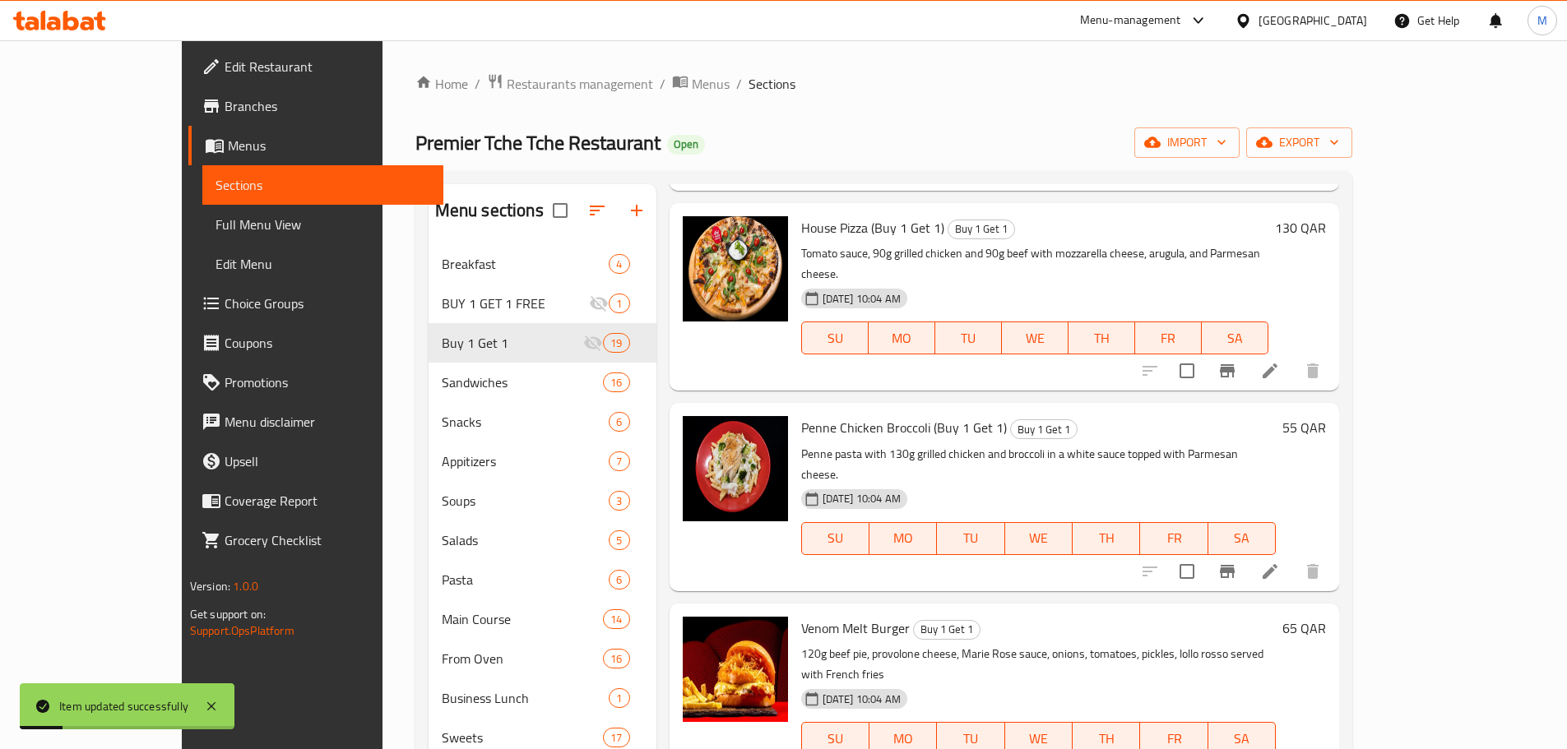
scroll to position [905, 0]
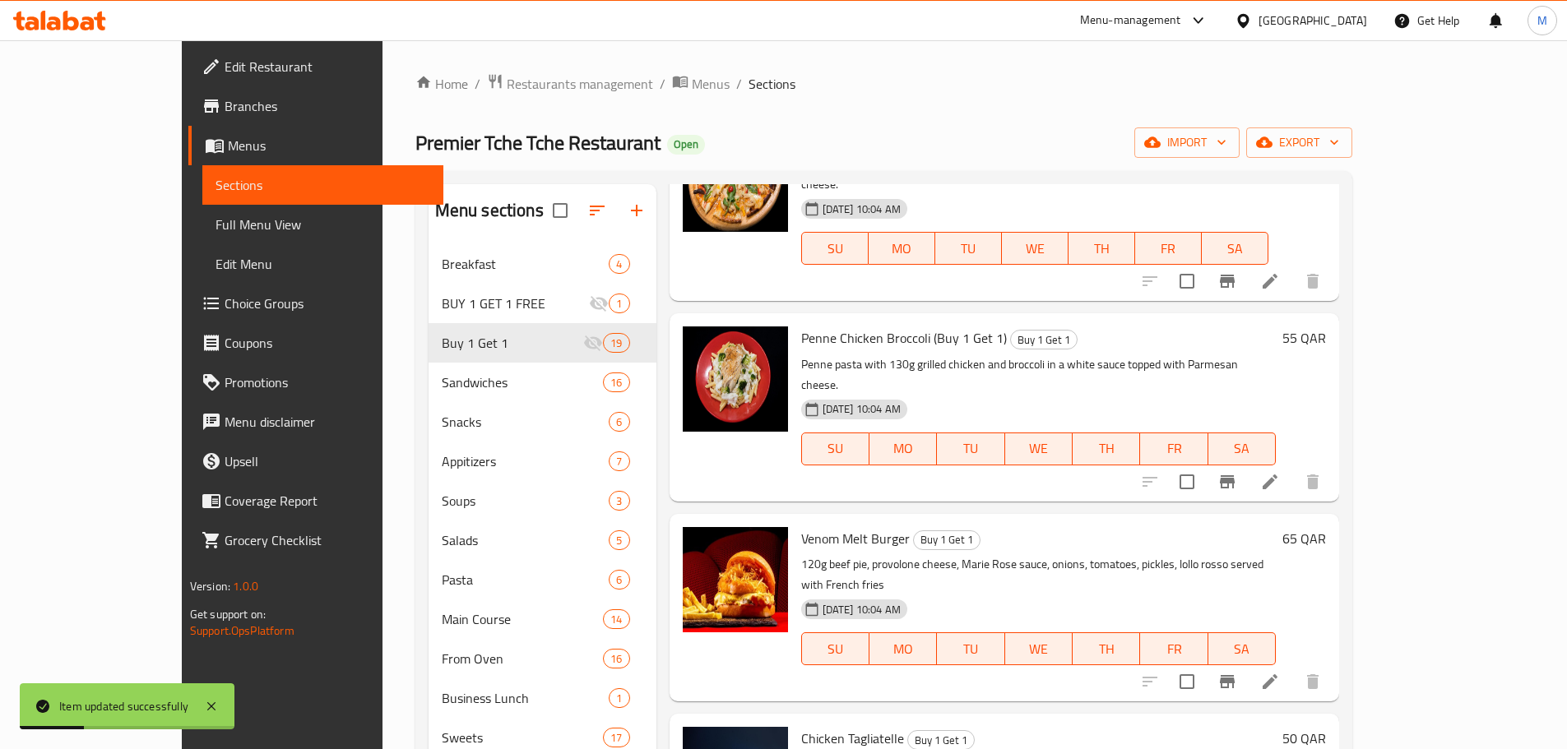
click at [1293, 667] on li at bounding box center [1270, 682] width 46 height 30
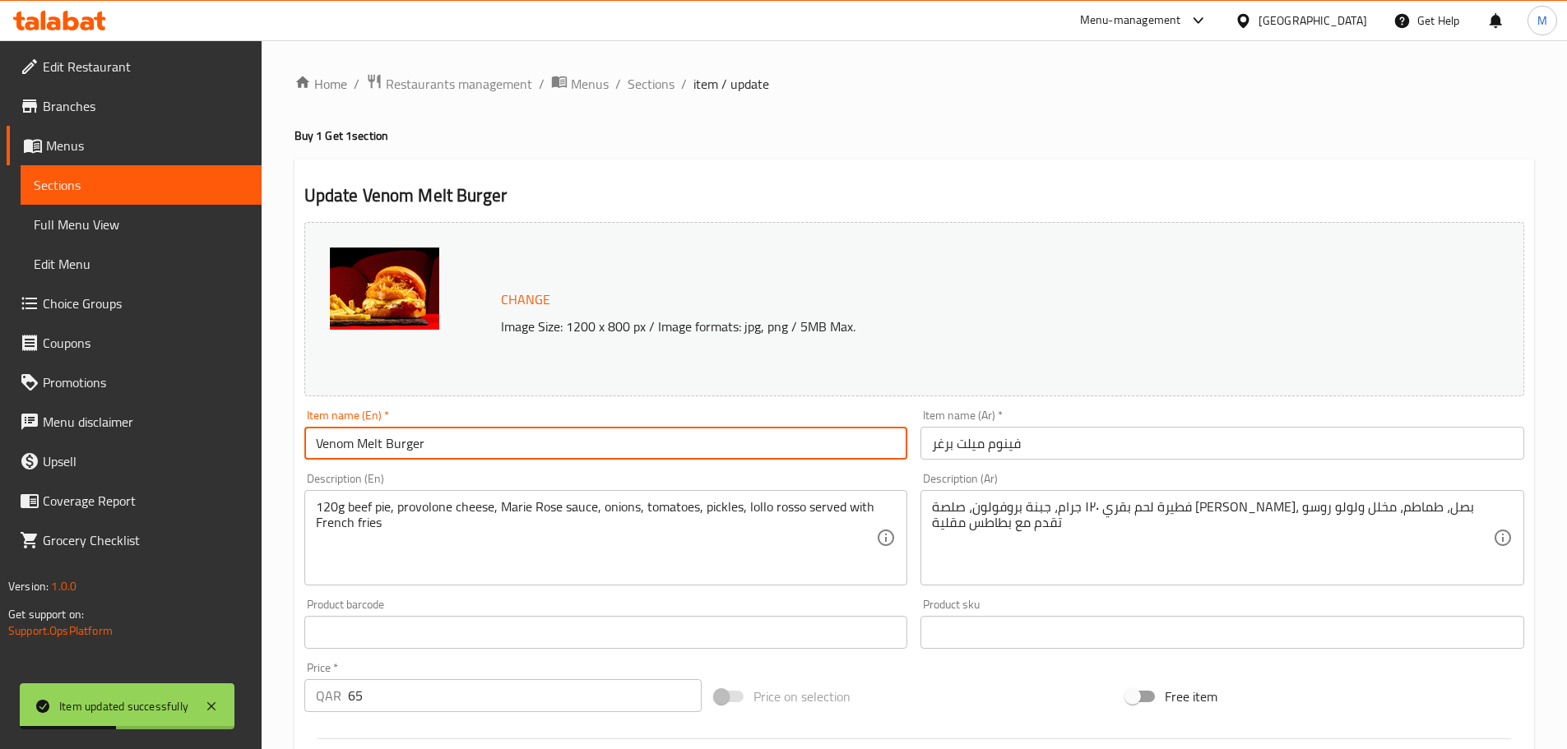
click at [469, 451] on input "Venom Melt Burger" at bounding box center [606, 443] width 604 height 33
paste input "(Buy 1 Get 1)"
type input "Venom Melt Burger (Buy 1 Get 1)"
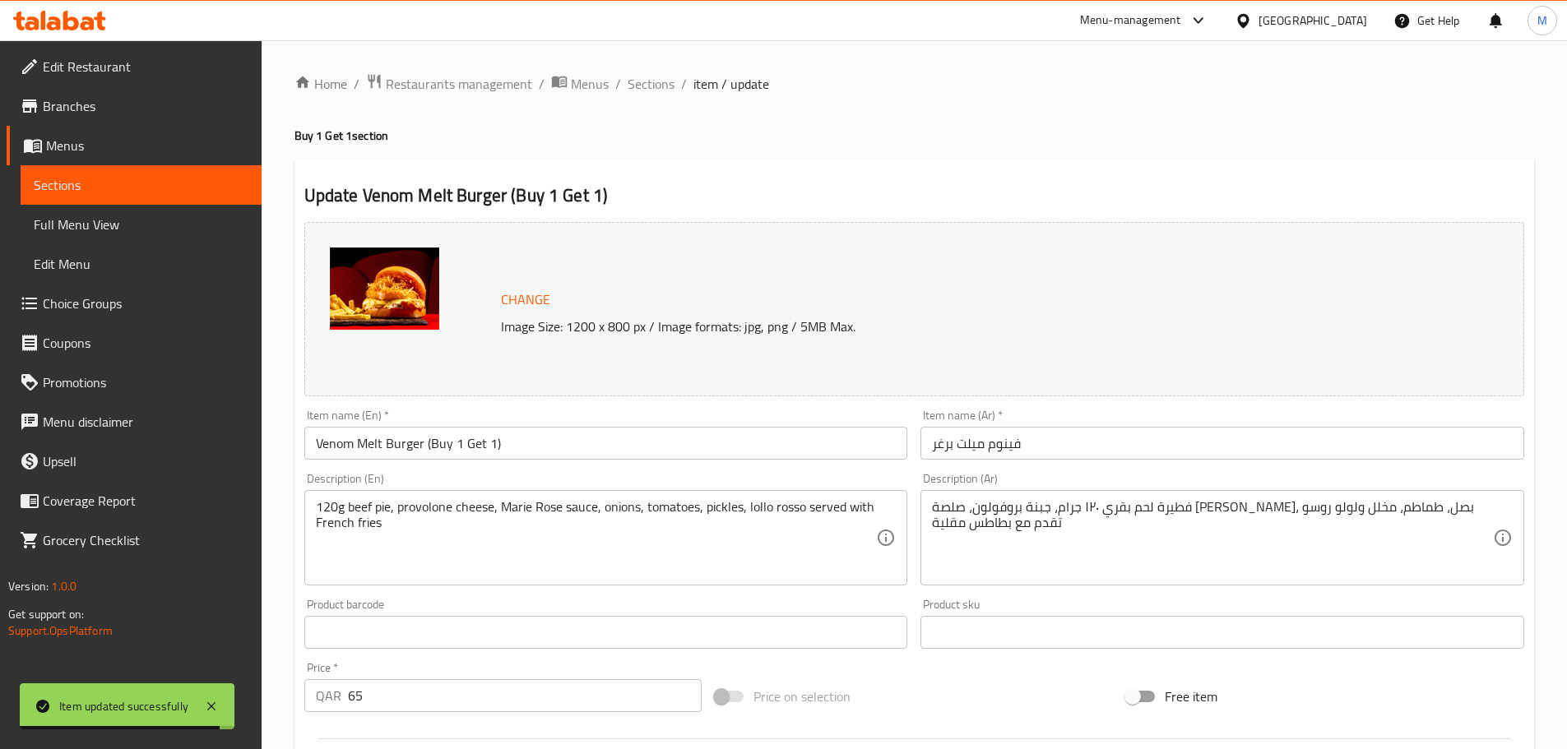
click at [929, 443] on input "فينوم ميلت برغر" at bounding box center [1222, 443] width 604 height 33
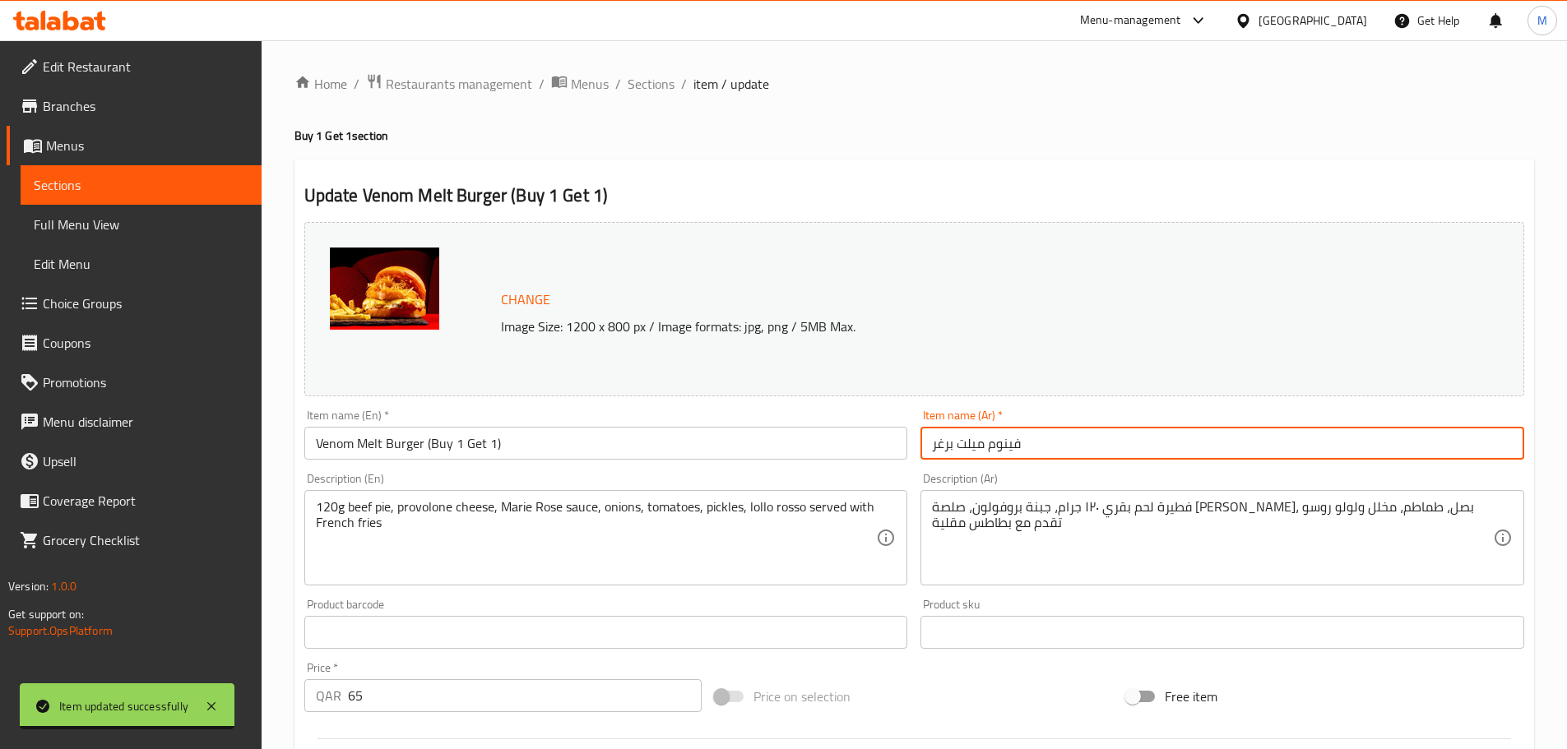
paste input "(اشتري 1 واحصل على 1 مجانًا)"
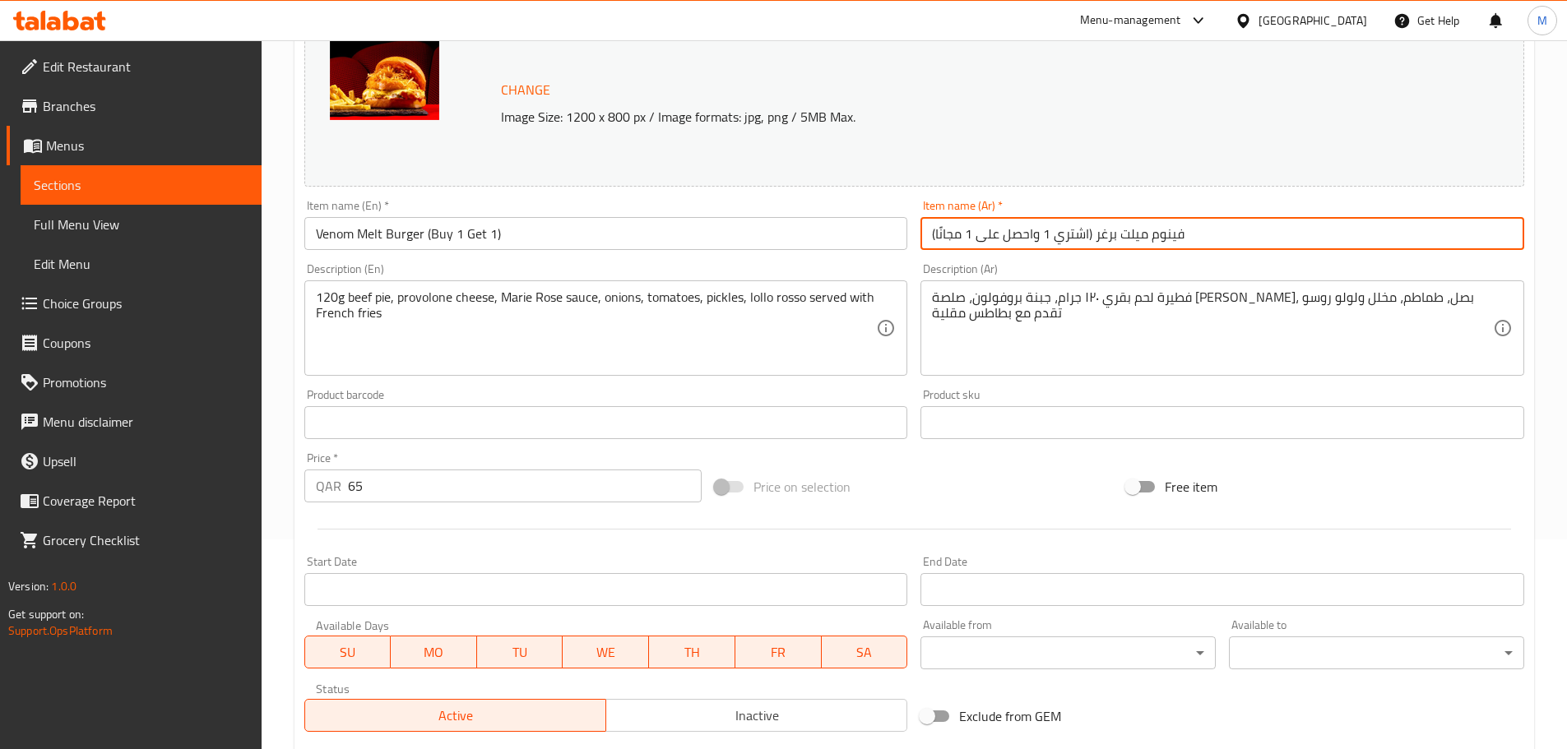
scroll to position [247, 0]
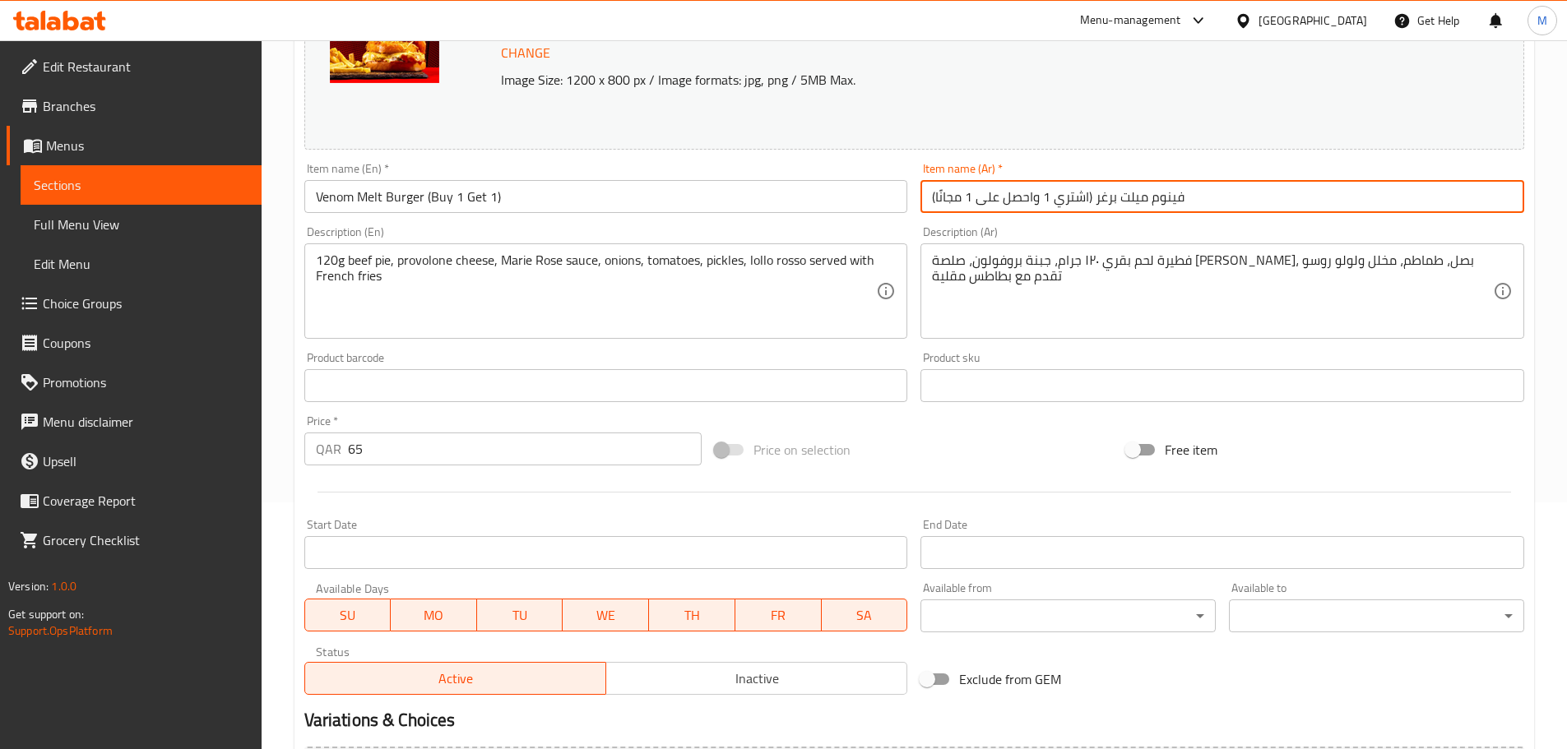
type input "(اشتري 1 واحصل على 1 مجانًا) فينوم ميلت برغر"
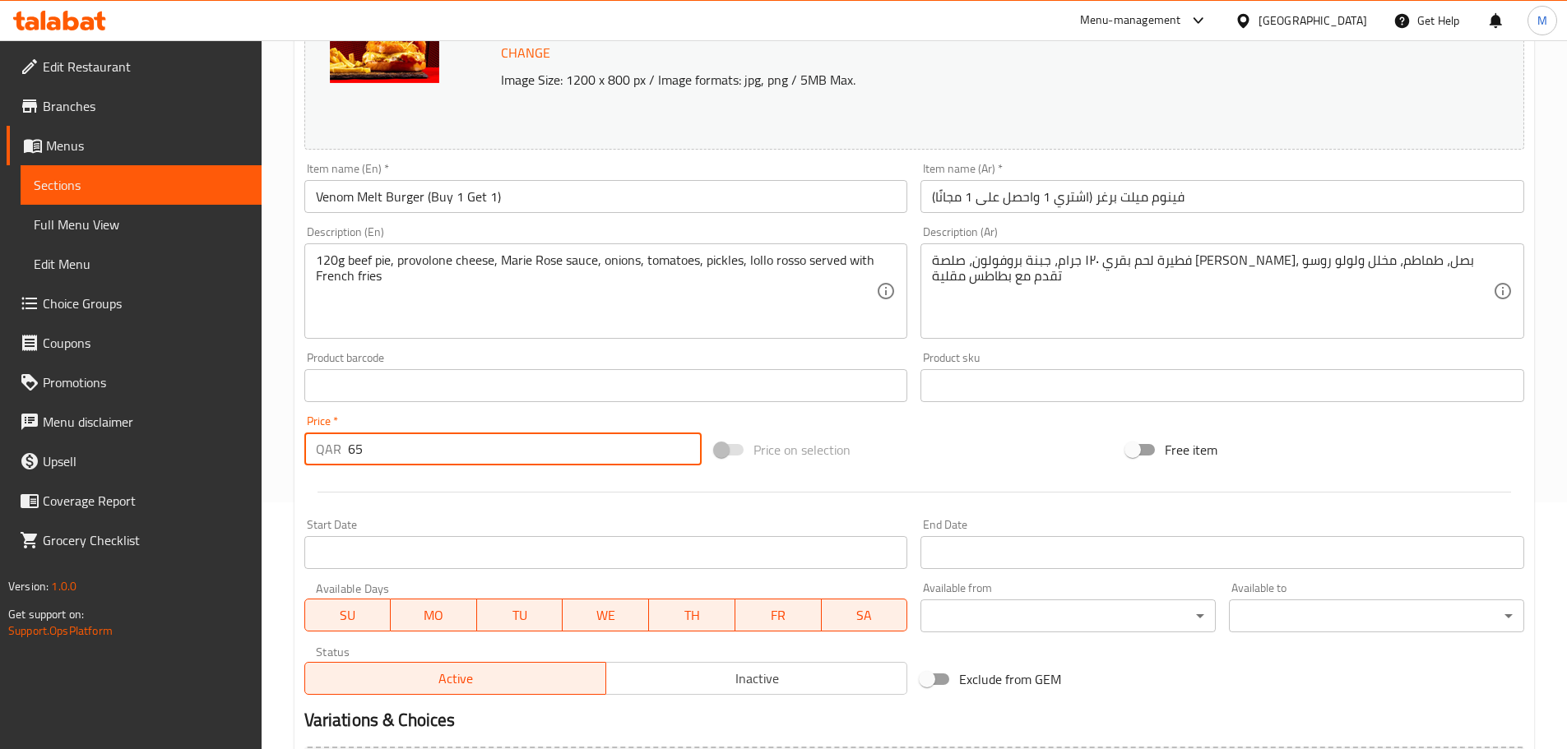
drag, startPoint x: 475, startPoint y: 458, endPoint x: 332, endPoint y: 449, distance: 143.4
click at [332, 449] on div "QAR 65 Price *" at bounding box center [503, 449] width 398 height 33
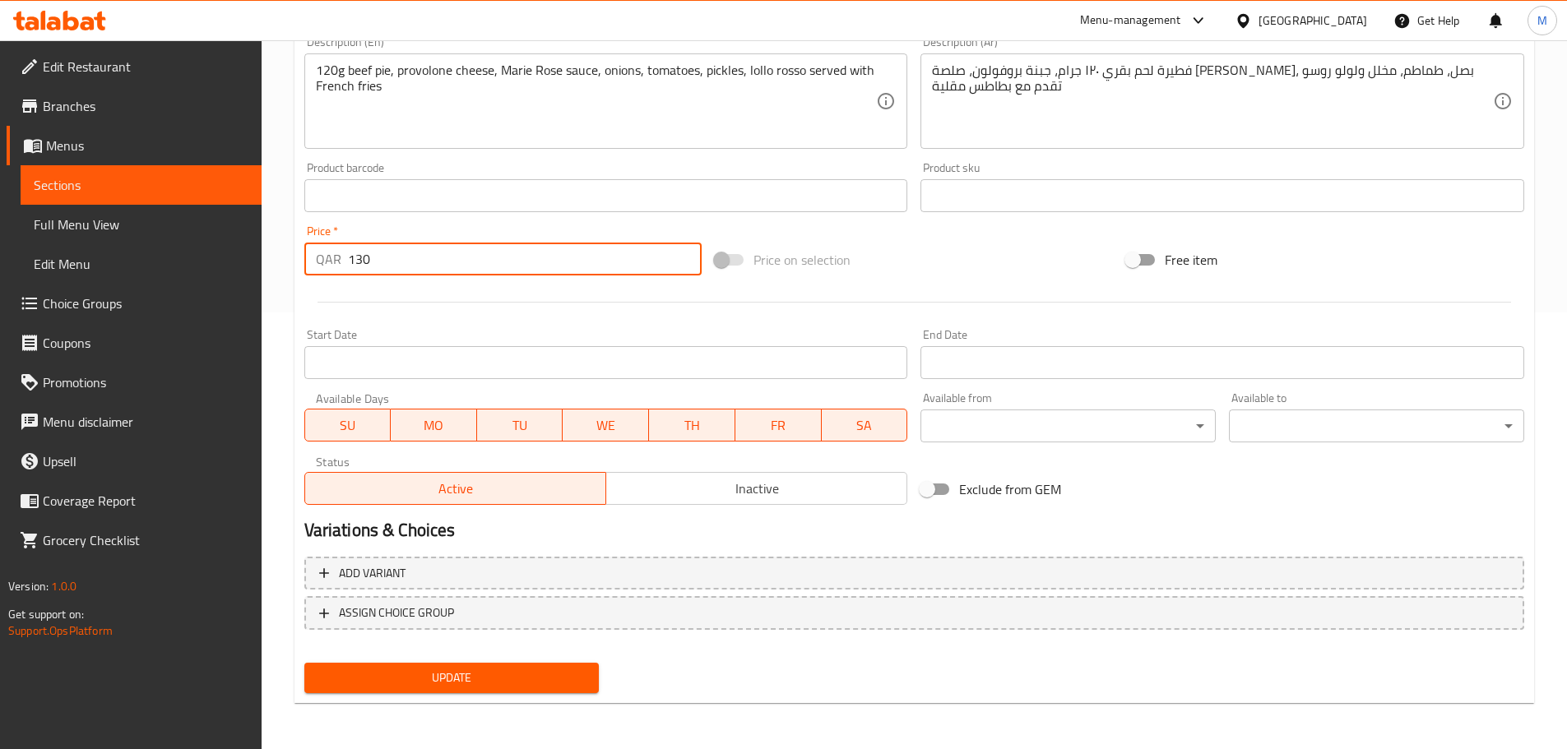
type input "130"
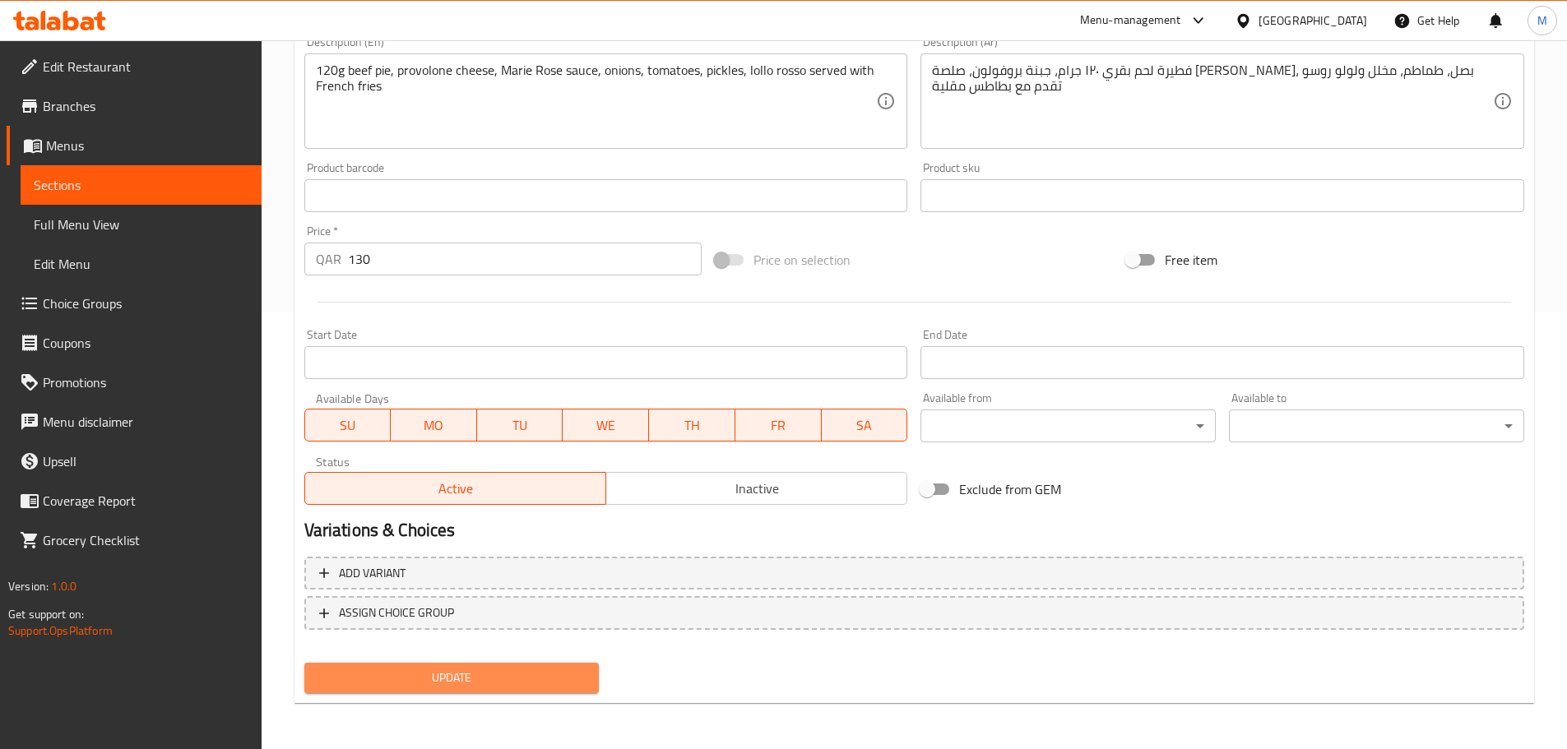
drag, startPoint x: 477, startPoint y: 689, endPoint x: 469, endPoint y: 670, distance: 21.4
click at [475, 688] on button "Update" at bounding box center [451, 678] width 295 height 30
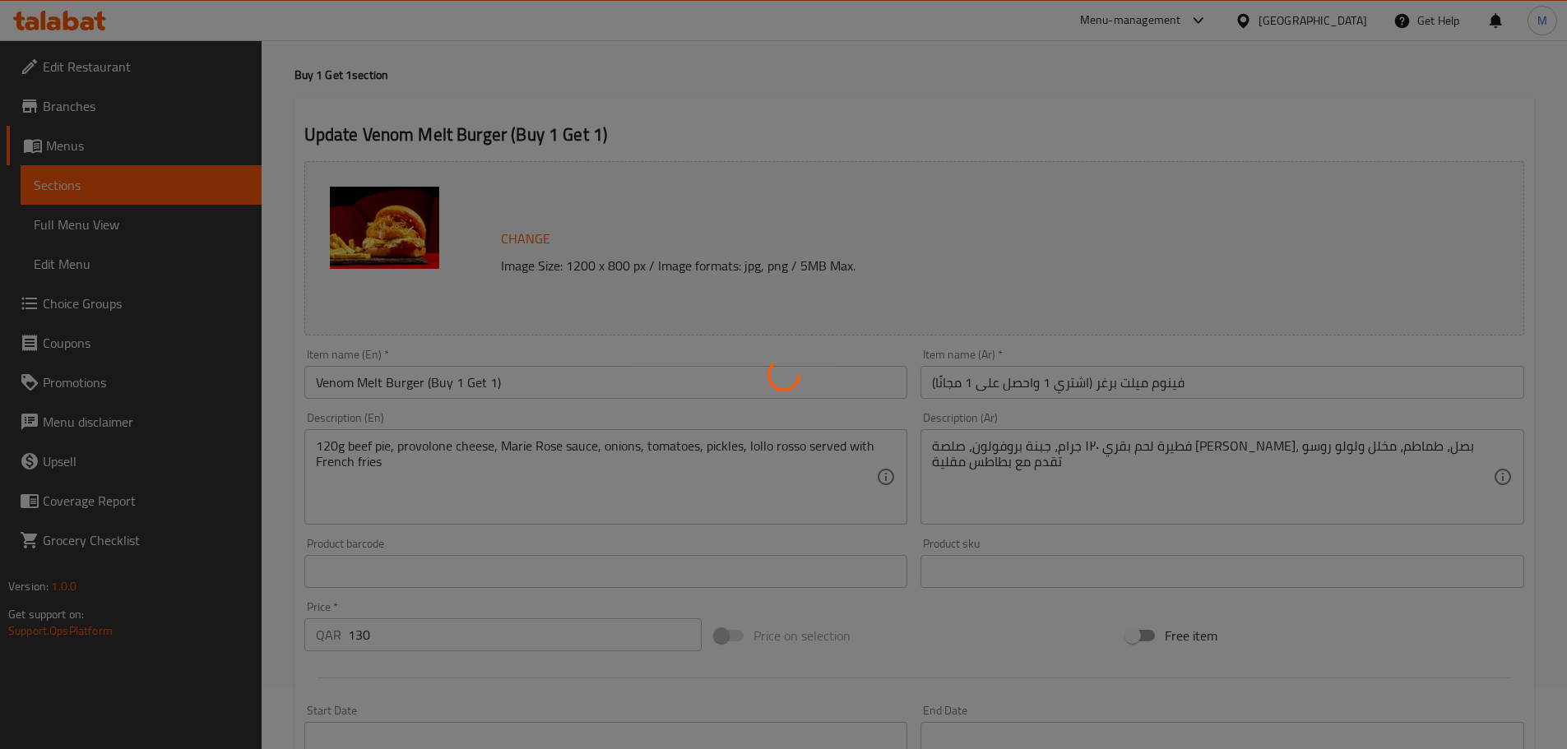
scroll to position [0, 0]
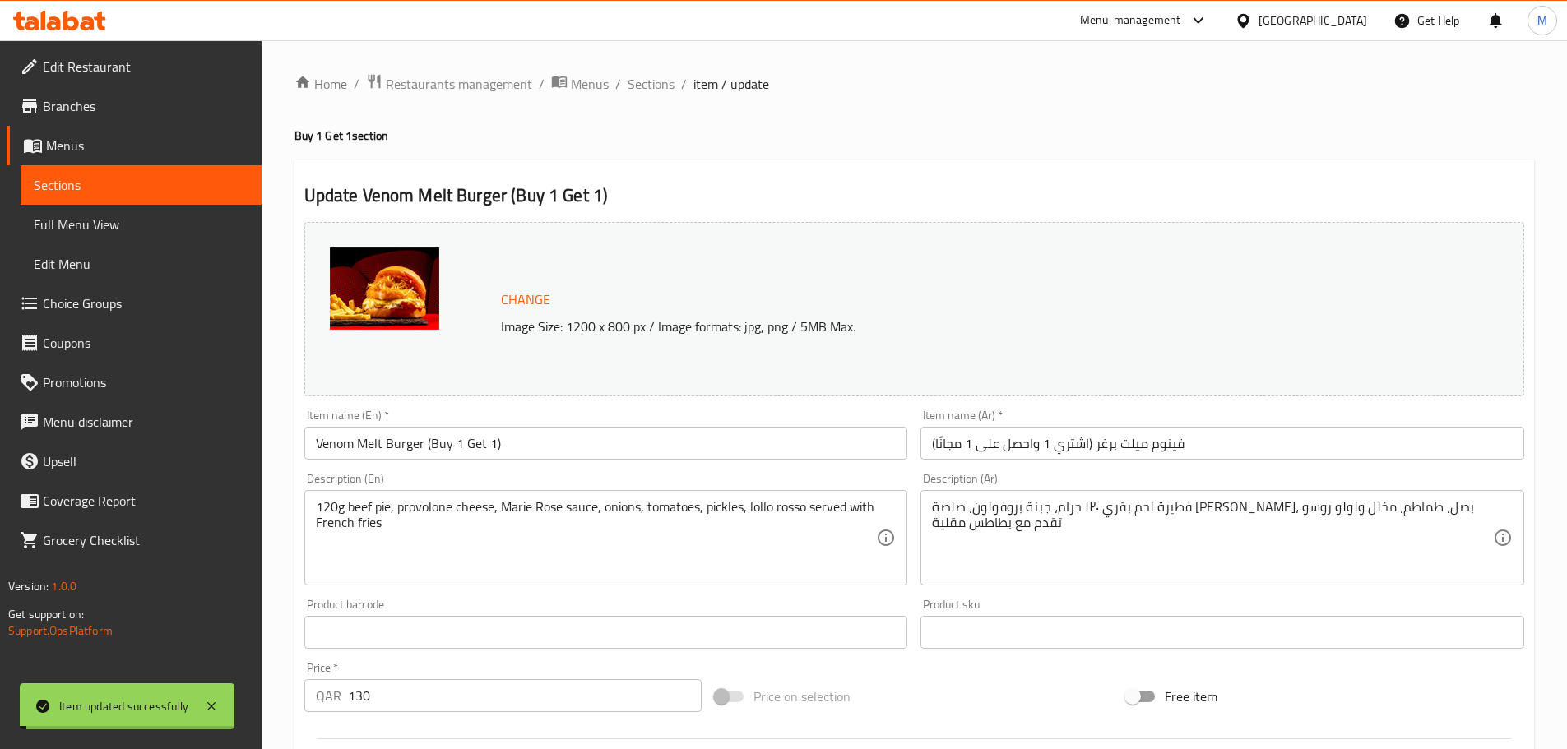
click at [653, 82] on span "Sections" at bounding box center [651, 84] width 47 height 20
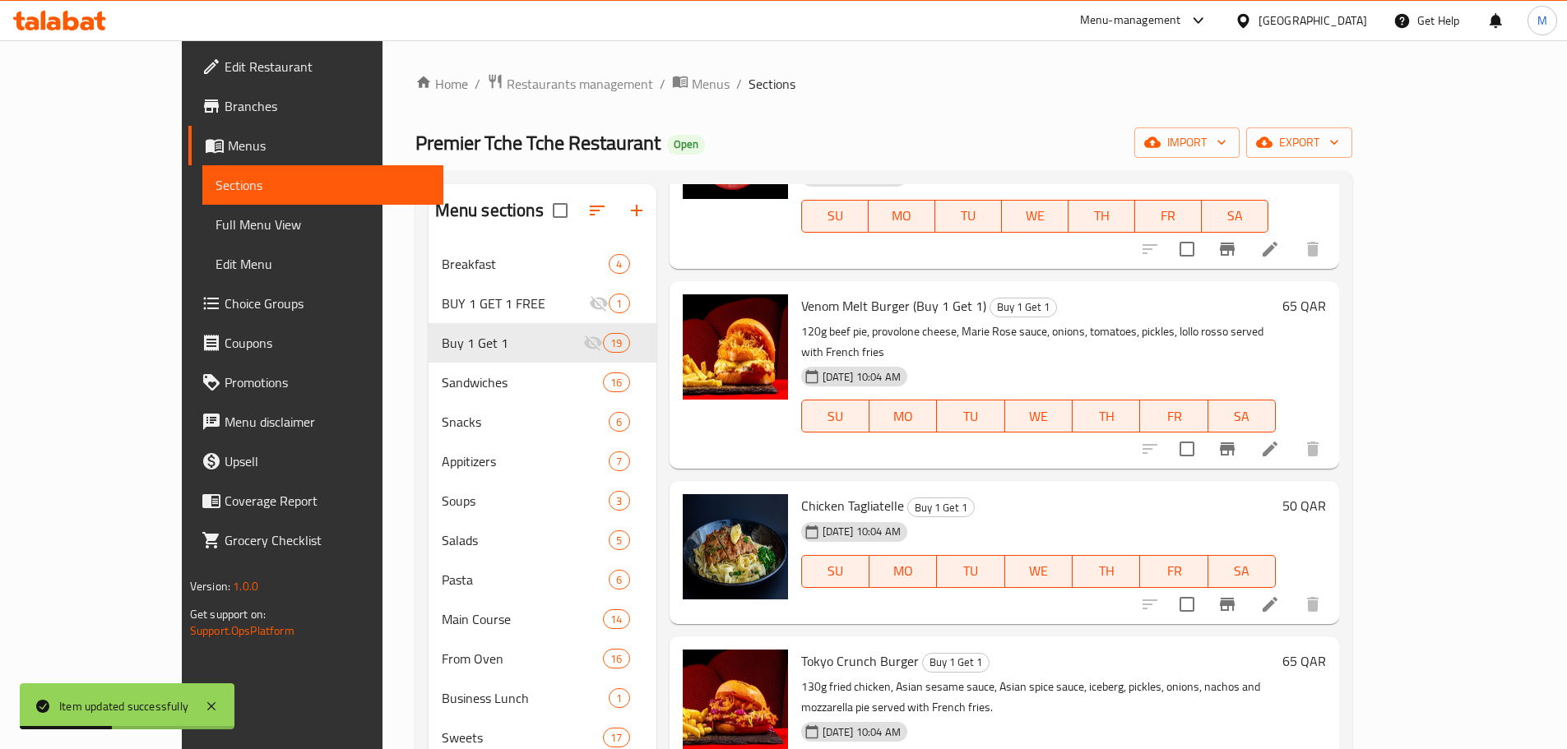
scroll to position [1152, 0]
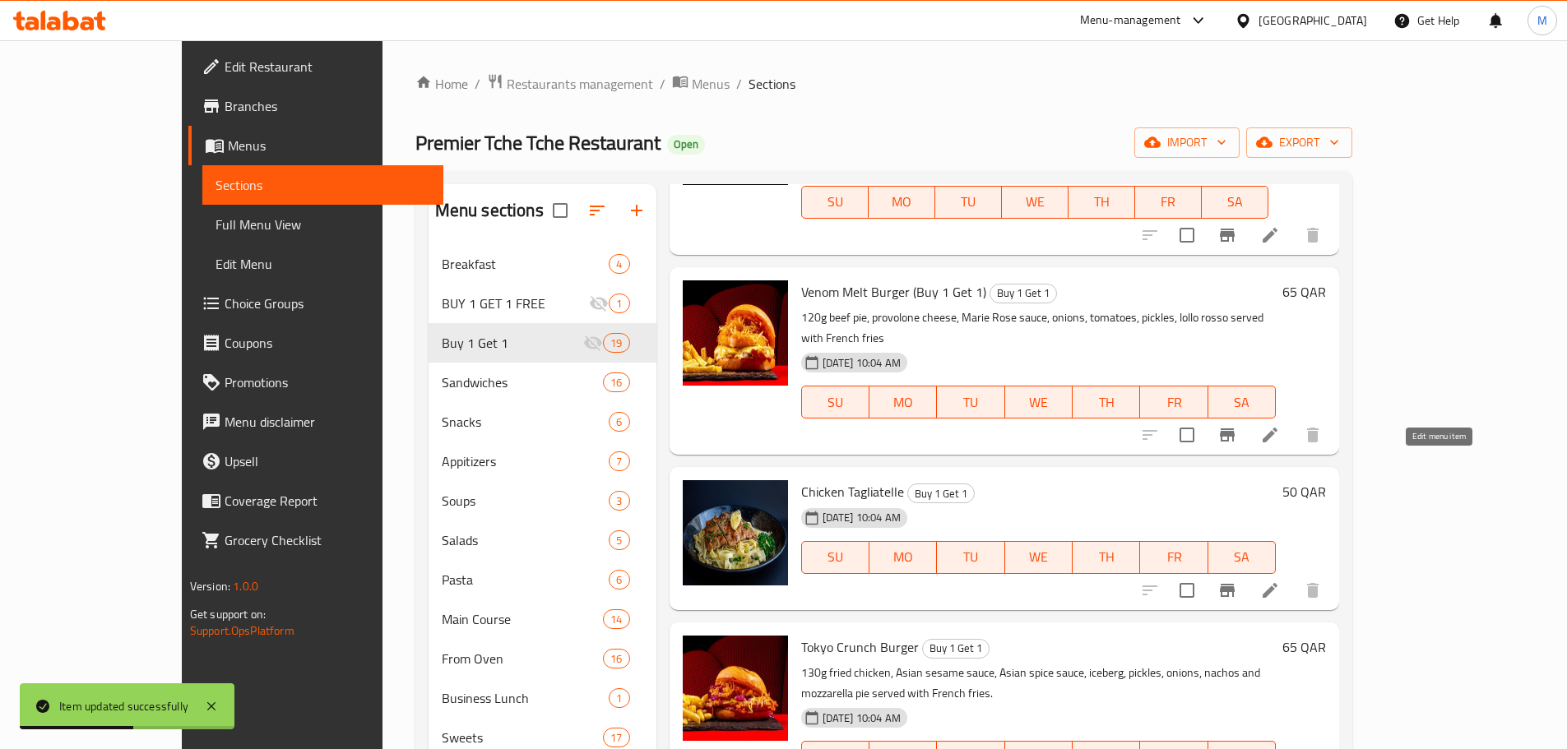
click at [1277, 583] on icon at bounding box center [1270, 590] width 15 height 15
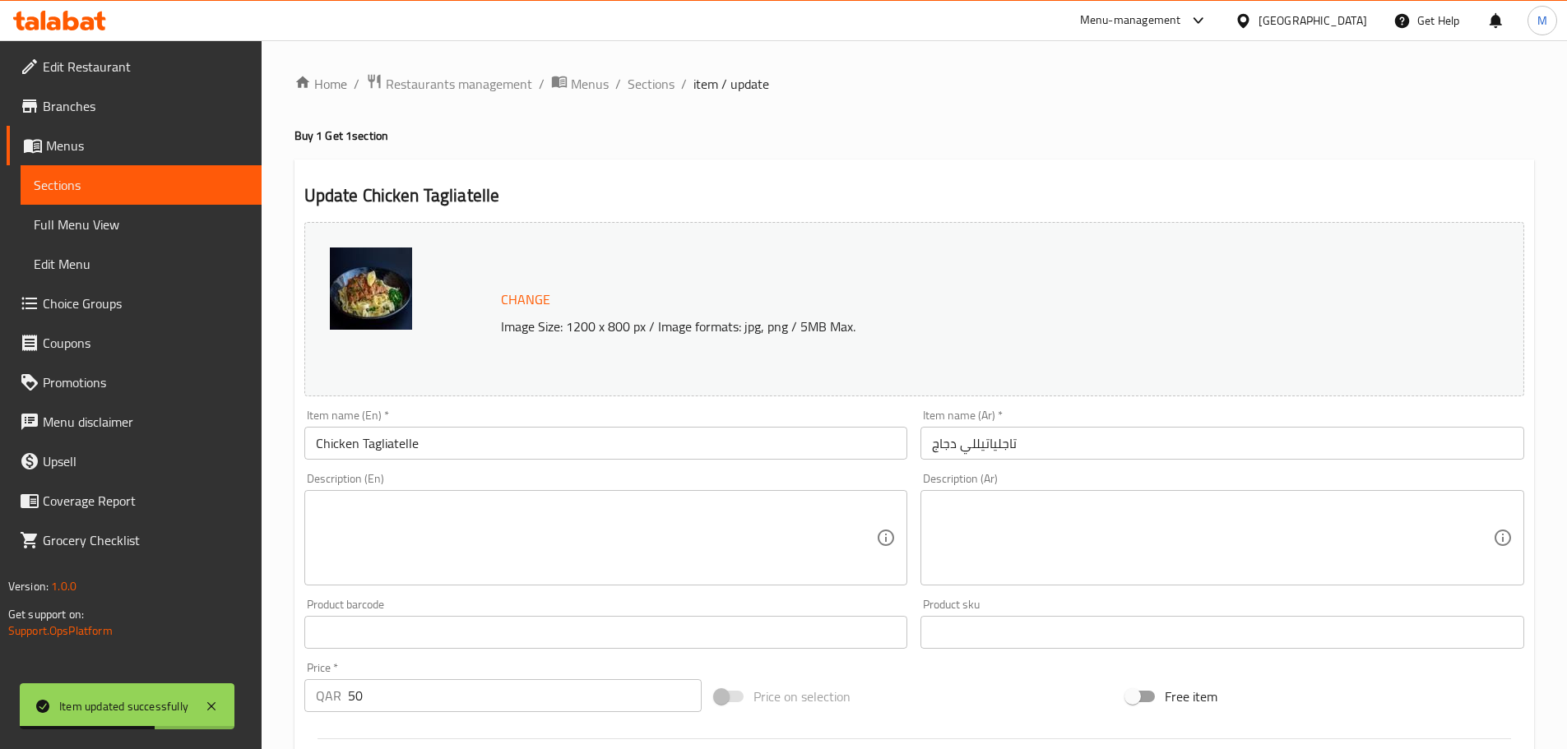
click at [510, 431] on input "Chicken Tagliatelle" at bounding box center [606, 443] width 604 height 33
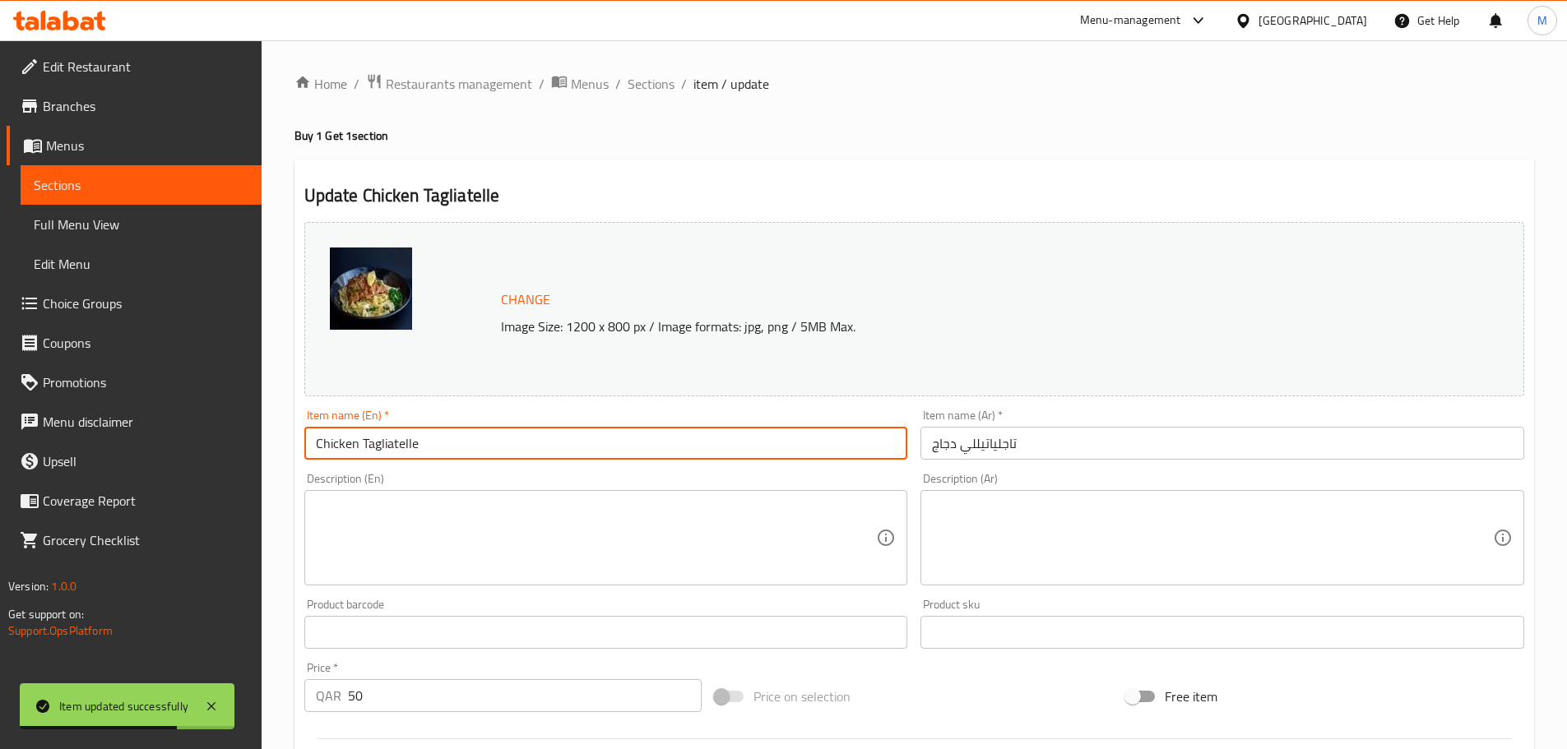
click at [925, 450] on input "تاجلياتيللي دجاج" at bounding box center [1222, 443] width 604 height 33
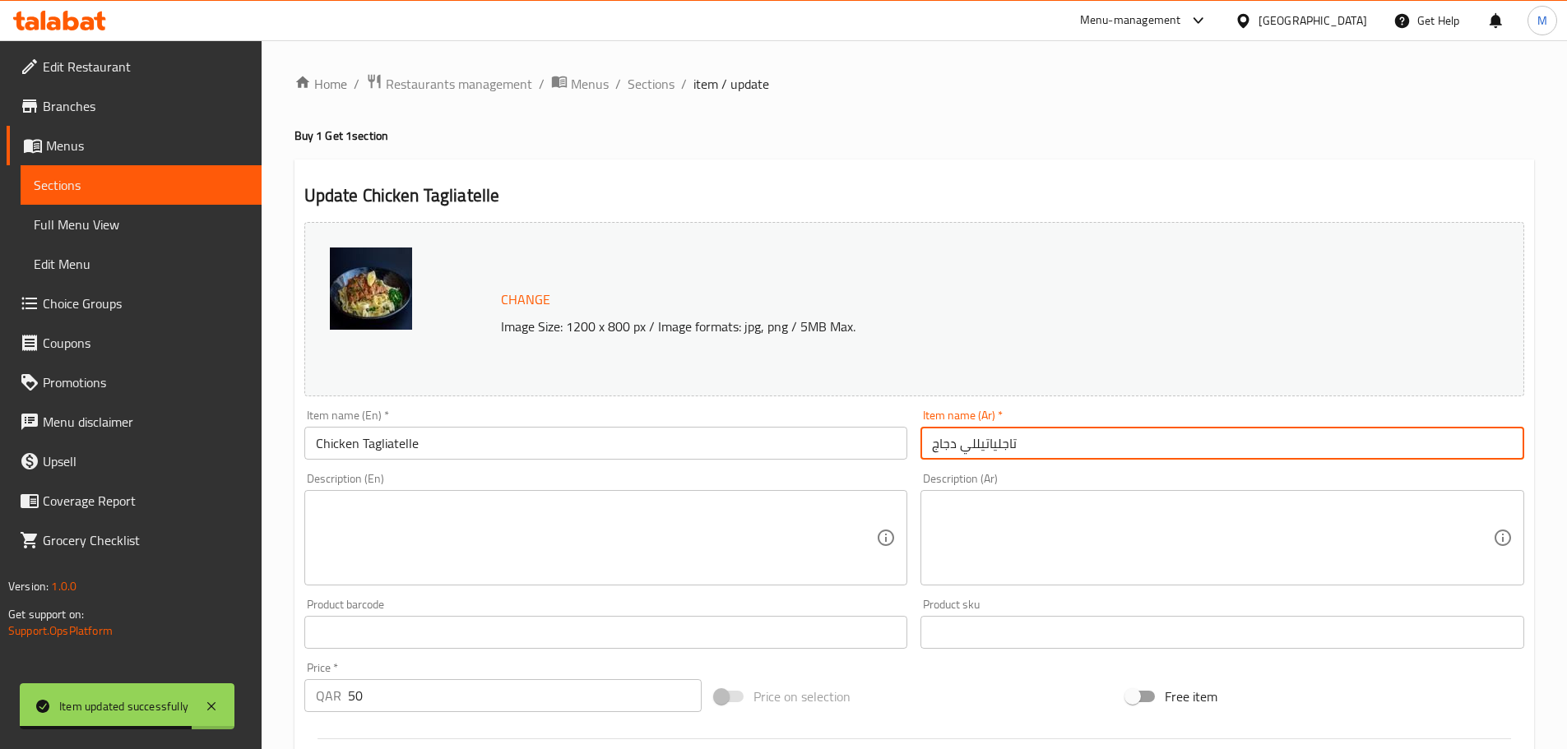
paste input "(اشتري 1 واحصل على 1 مجانًا)"
type input "(اشتري 1 واحصل على 1 مجانًا) تاجلياتيللي دجاج"
click at [512, 451] on input "Chicken Tagliatelle" at bounding box center [606, 443] width 604 height 33
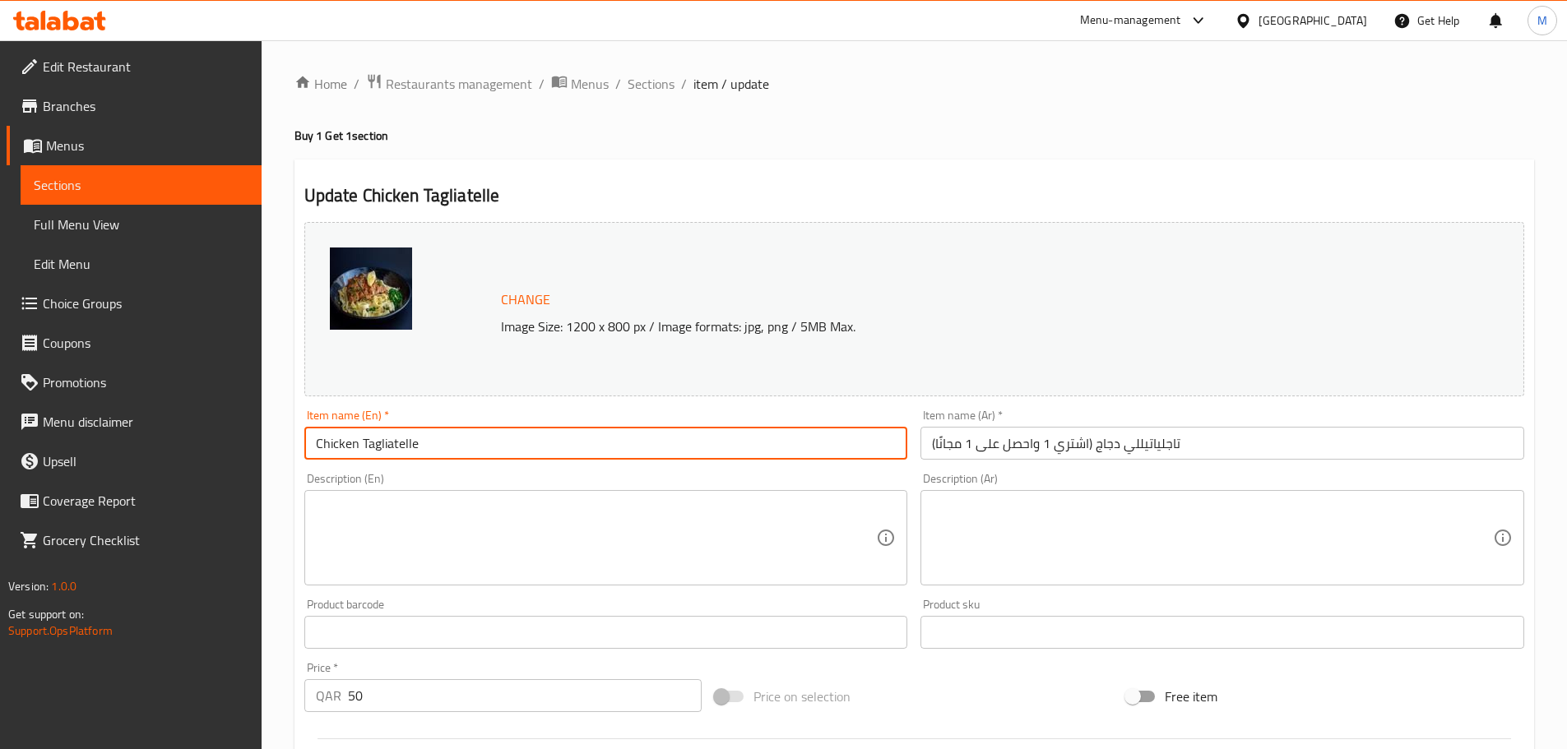
paste input "(Buy 1 Get 1)"
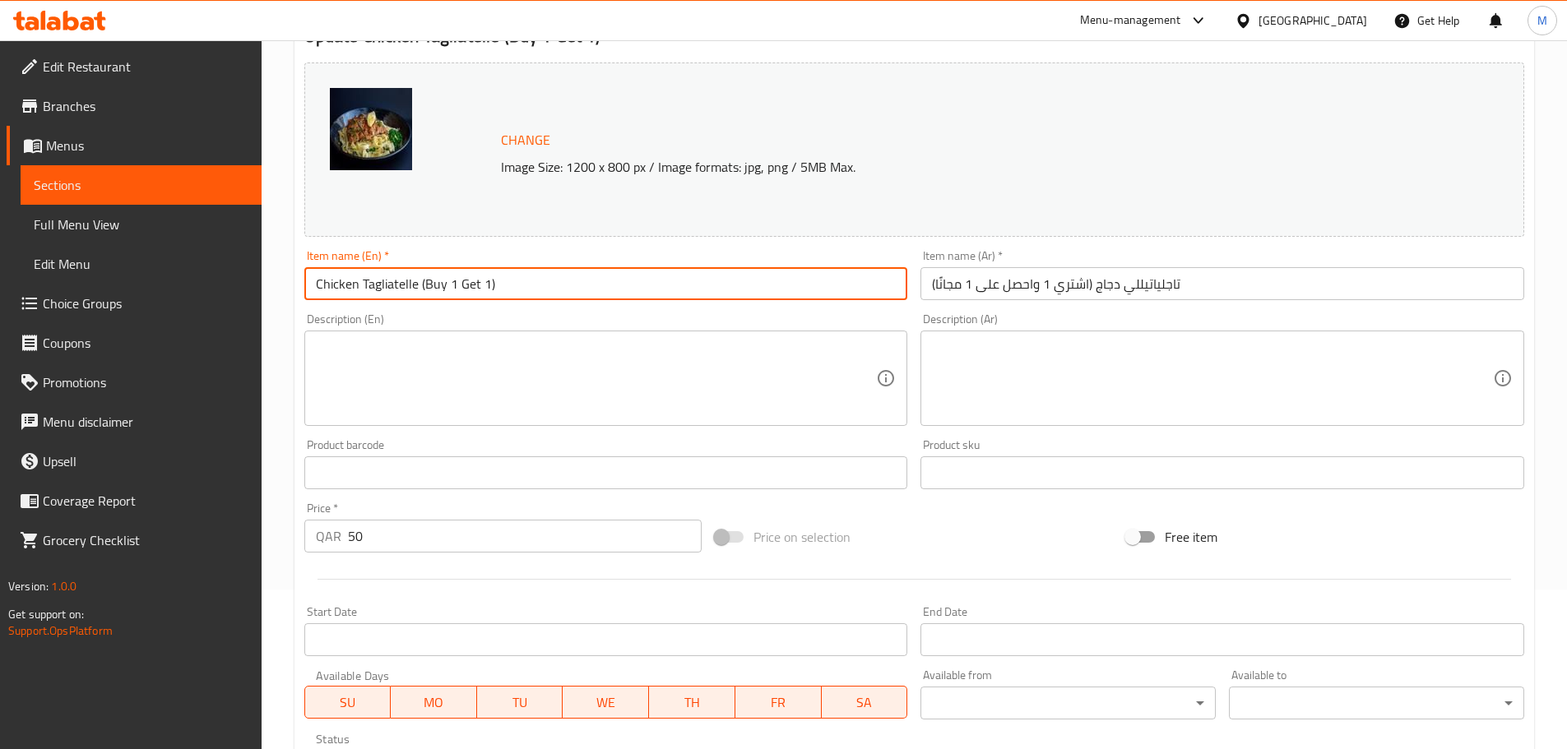
scroll to position [165, 0]
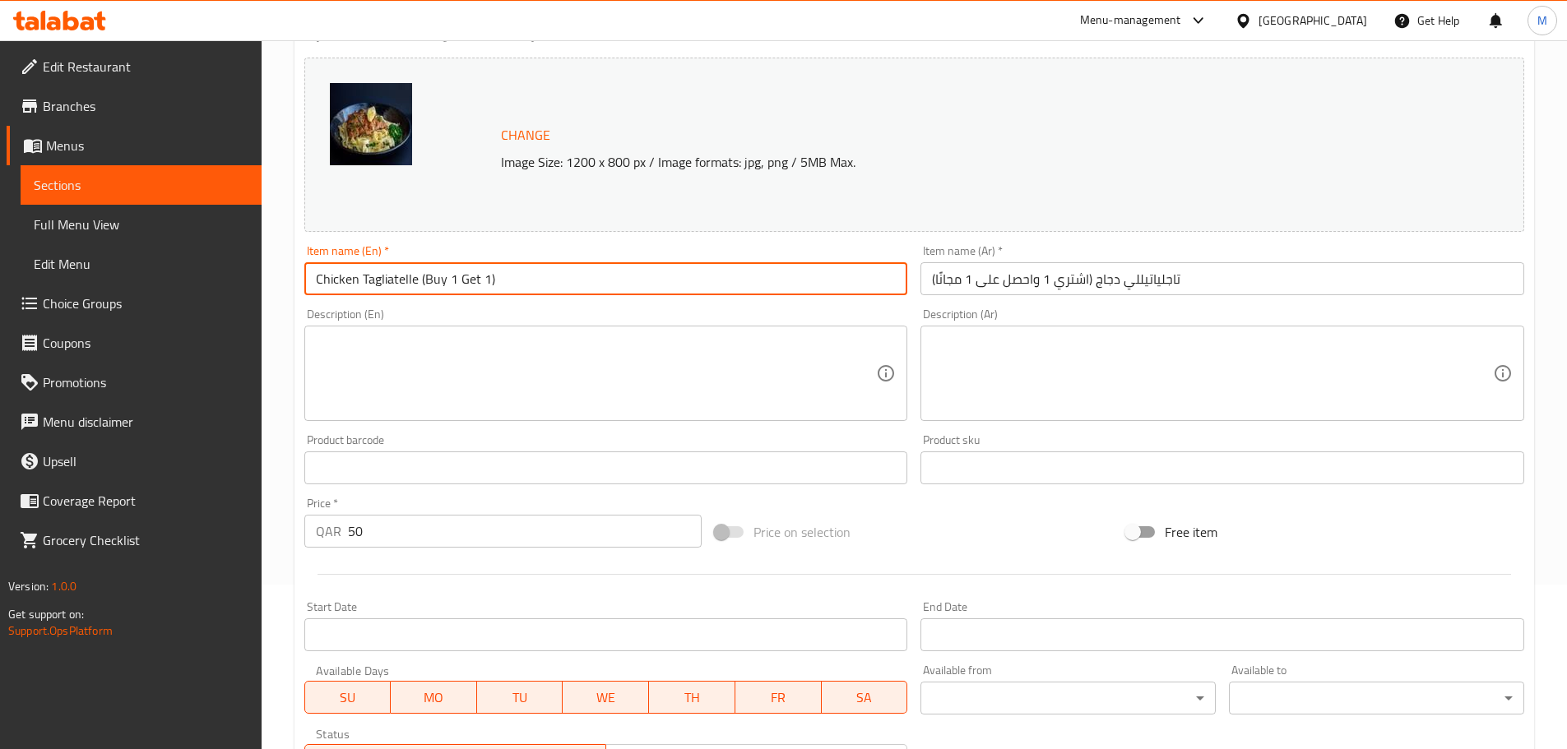
type input "Chicken Tagliatelle (Buy 1 Get 1)"
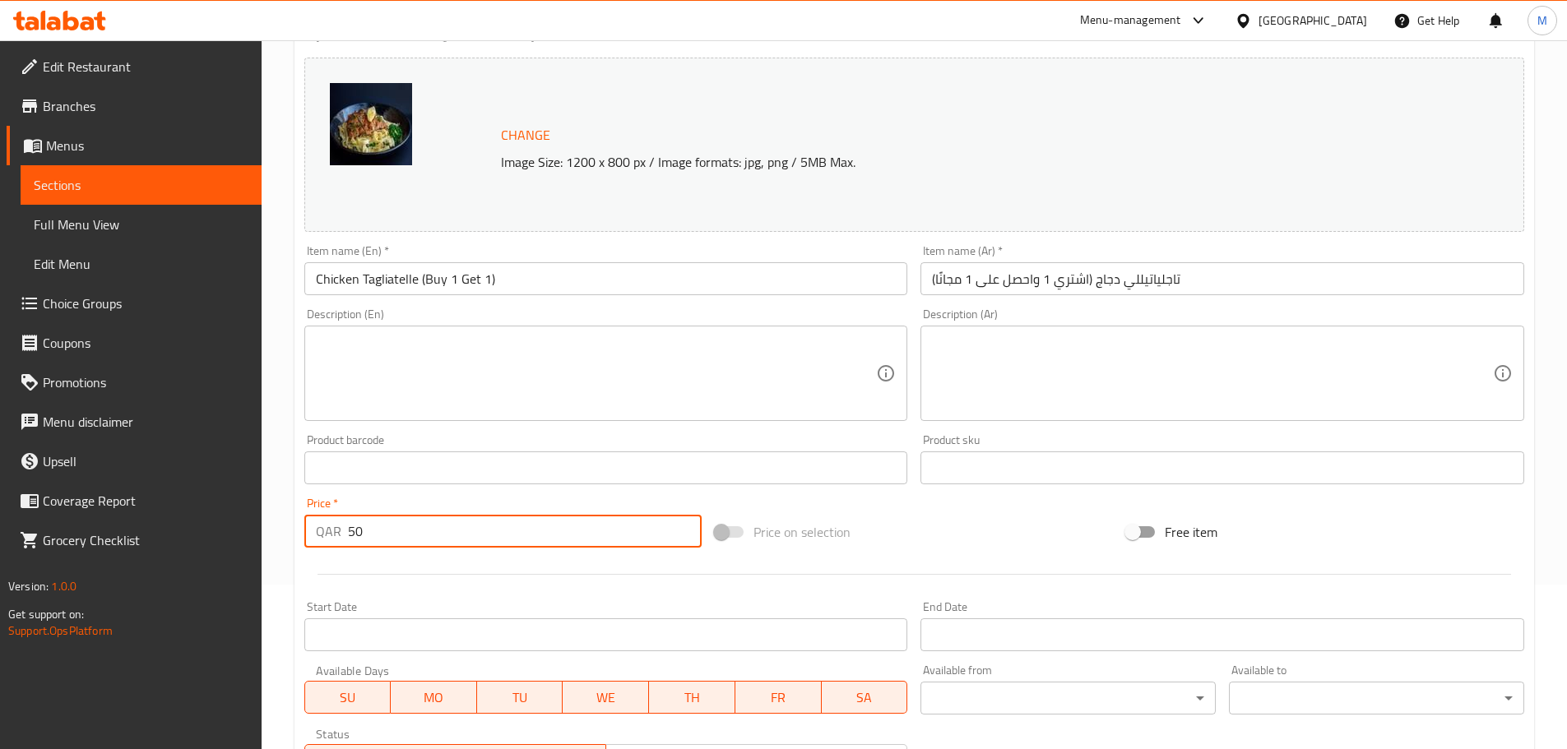
drag, startPoint x: 411, startPoint y: 539, endPoint x: 307, endPoint y: 535, distance: 104.5
click at [307, 535] on div "QAR 50 Price *" at bounding box center [503, 531] width 398 height 33
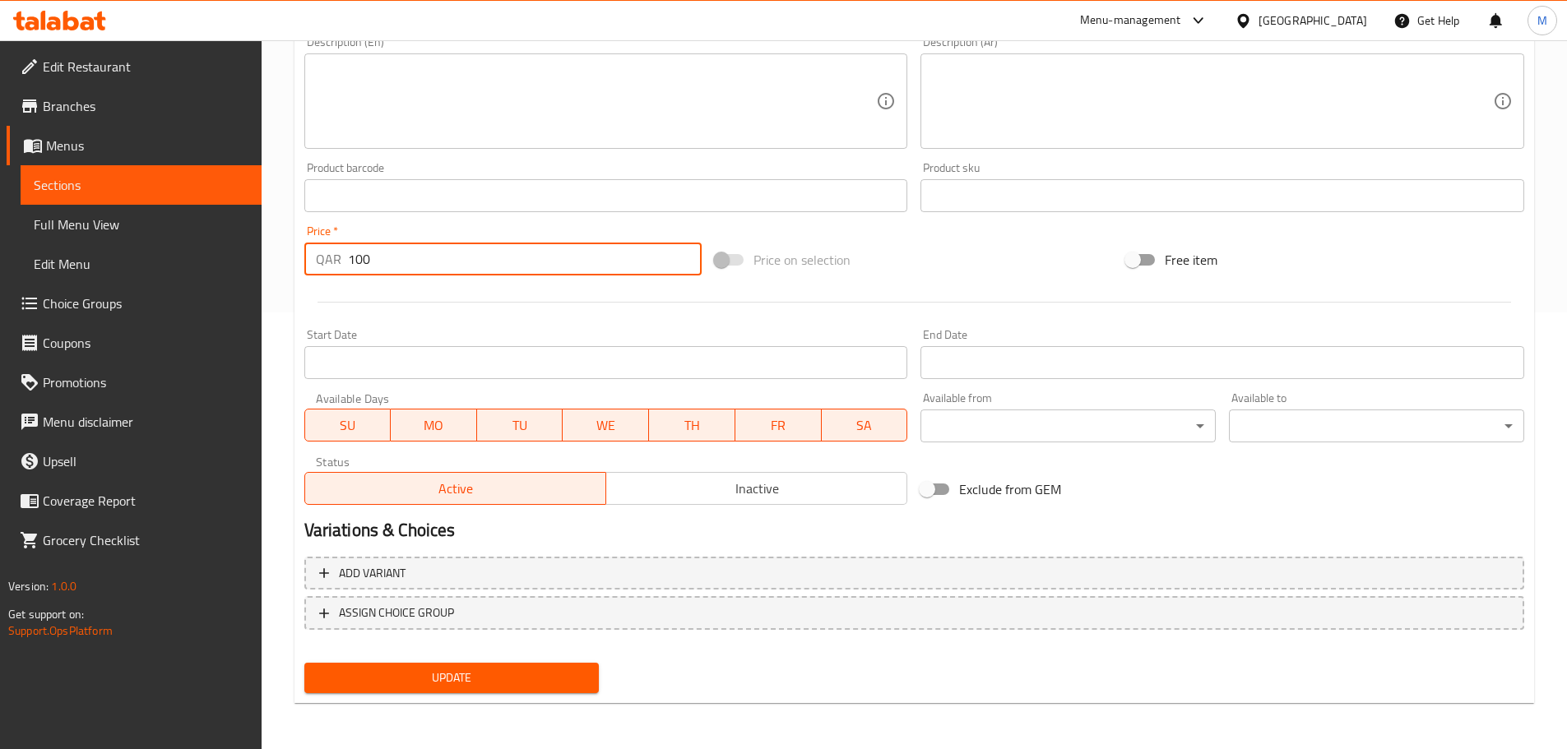
type input "100"
click at [413, 674] on span "Update" at bounding box center [451, 678] width 269 height 21
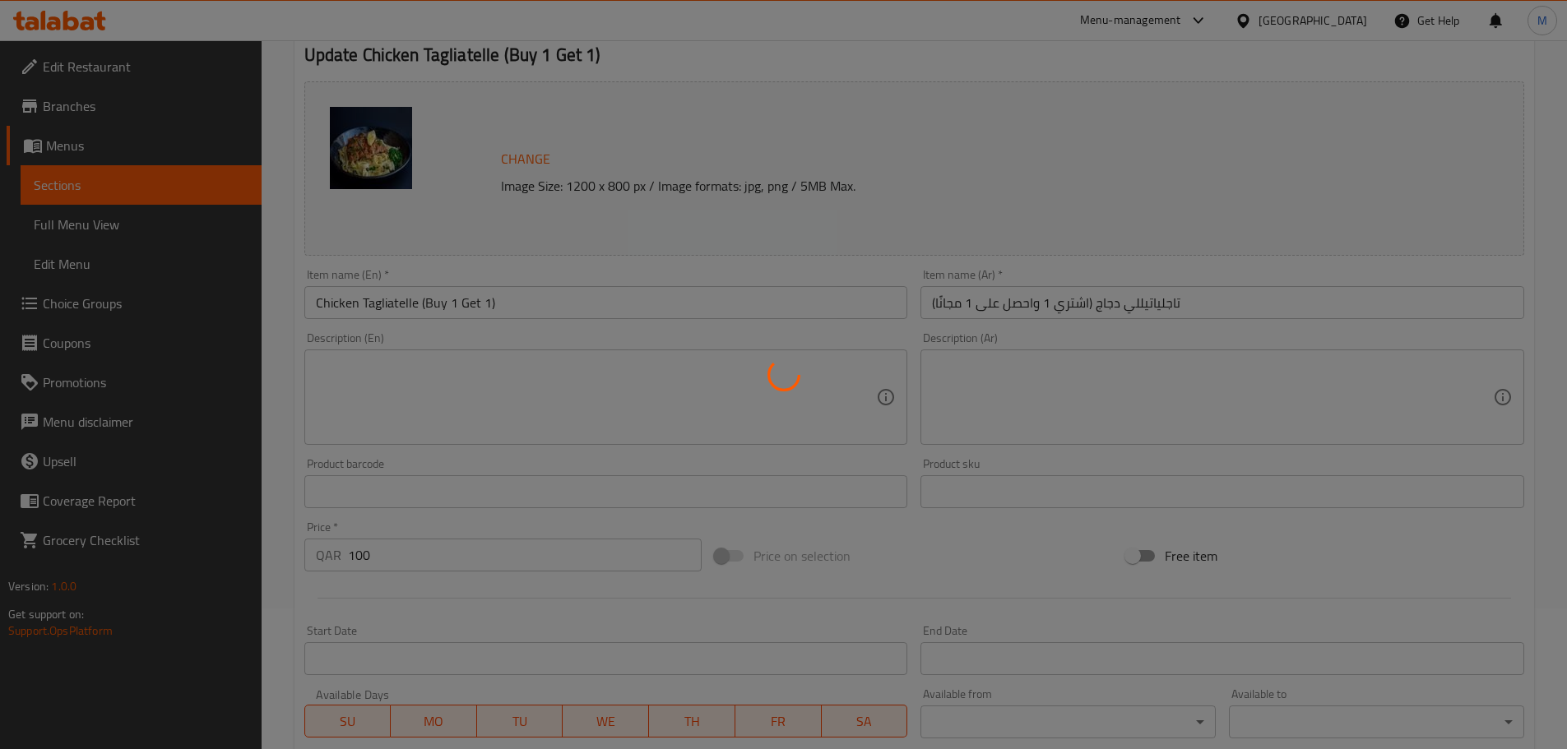
scroll to position [0, 0]
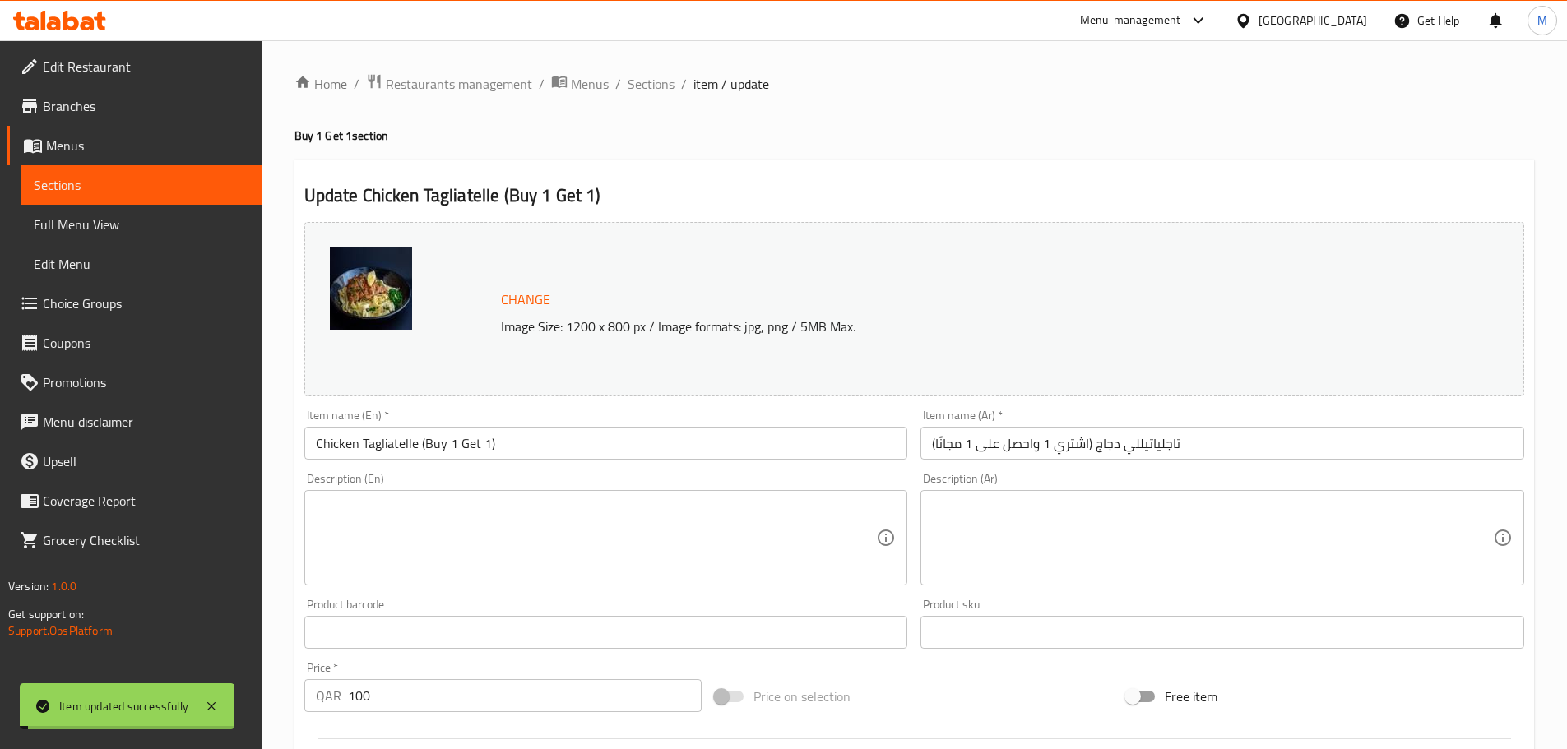
click at [640, 94] on span "Sections" at bounding box center [651, 84] width 47 height 20
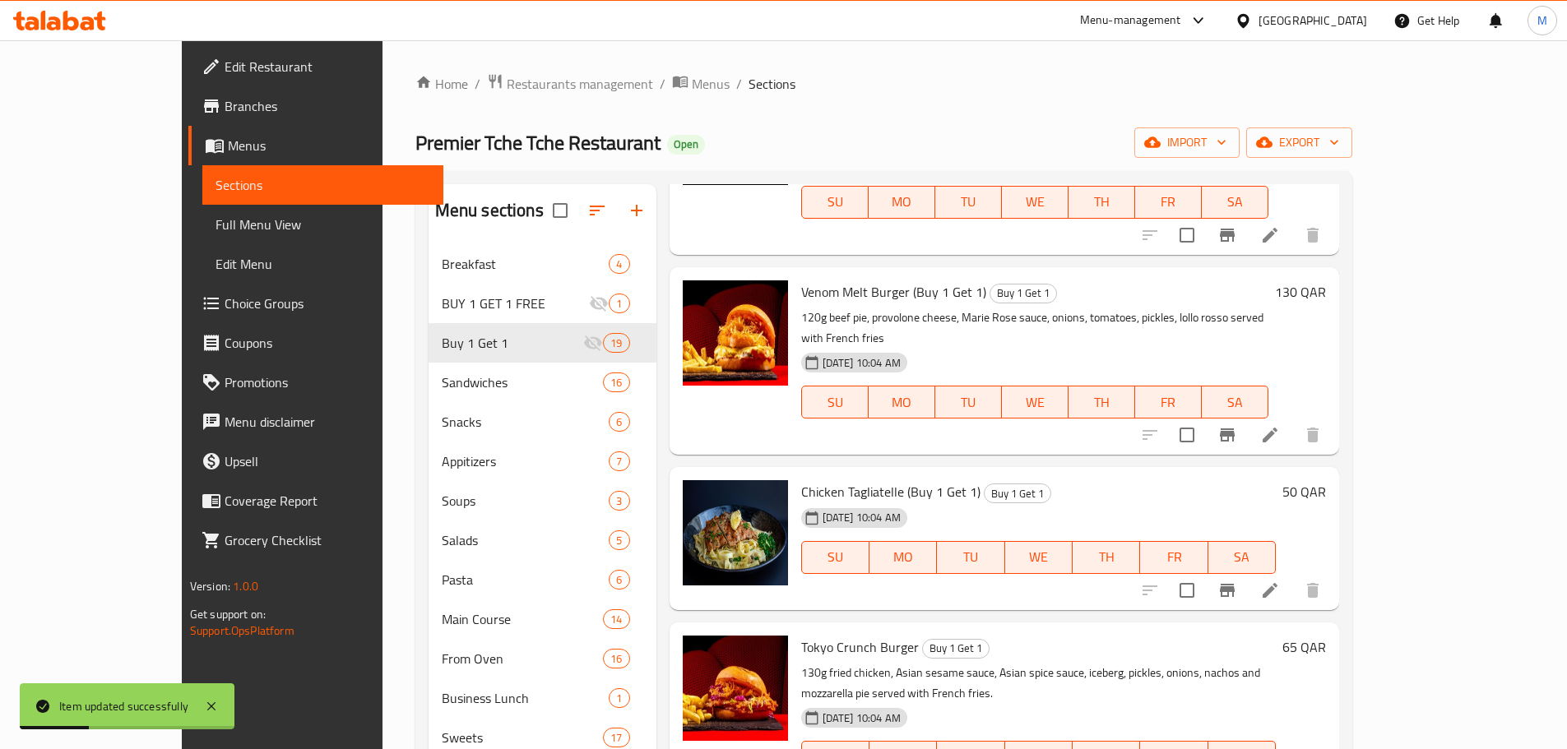
scroll to position [1316, 0]
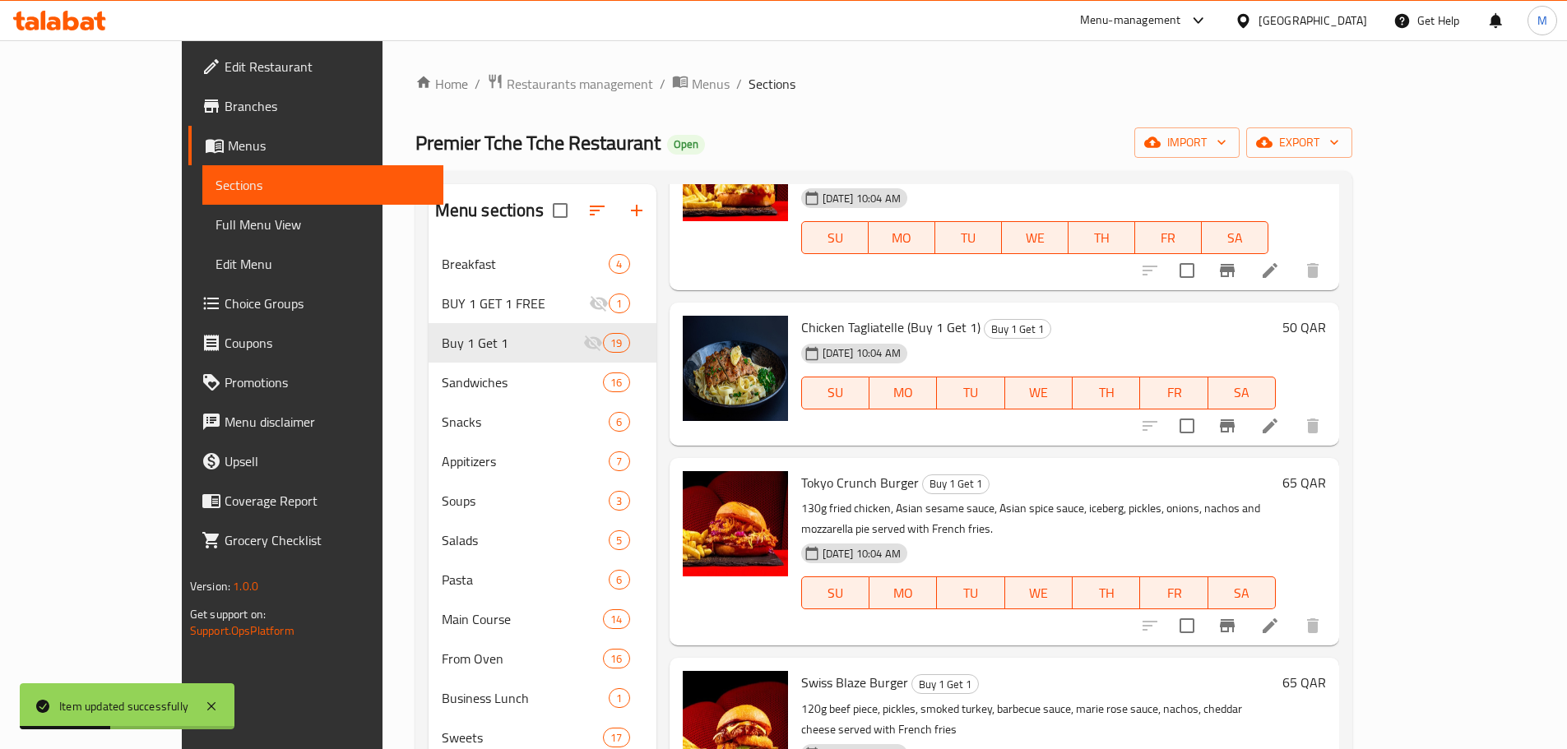
click at [1280, 616] on icon at bounding box center [1270, 626] width 20 height 20
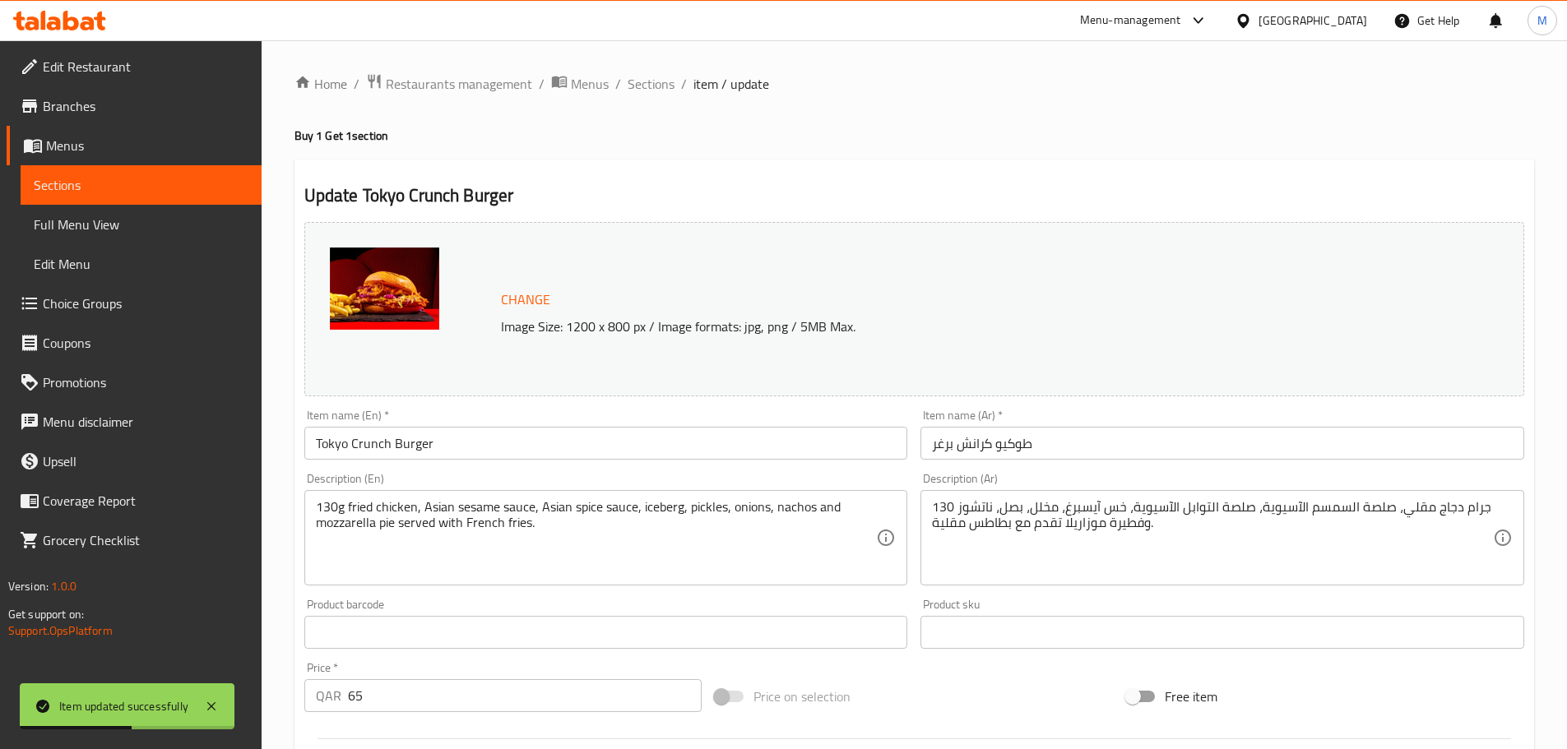
click at [506, 440] on input "Tokyo Crunch Burger" at bounding box center [606, 443] width 604 height 33
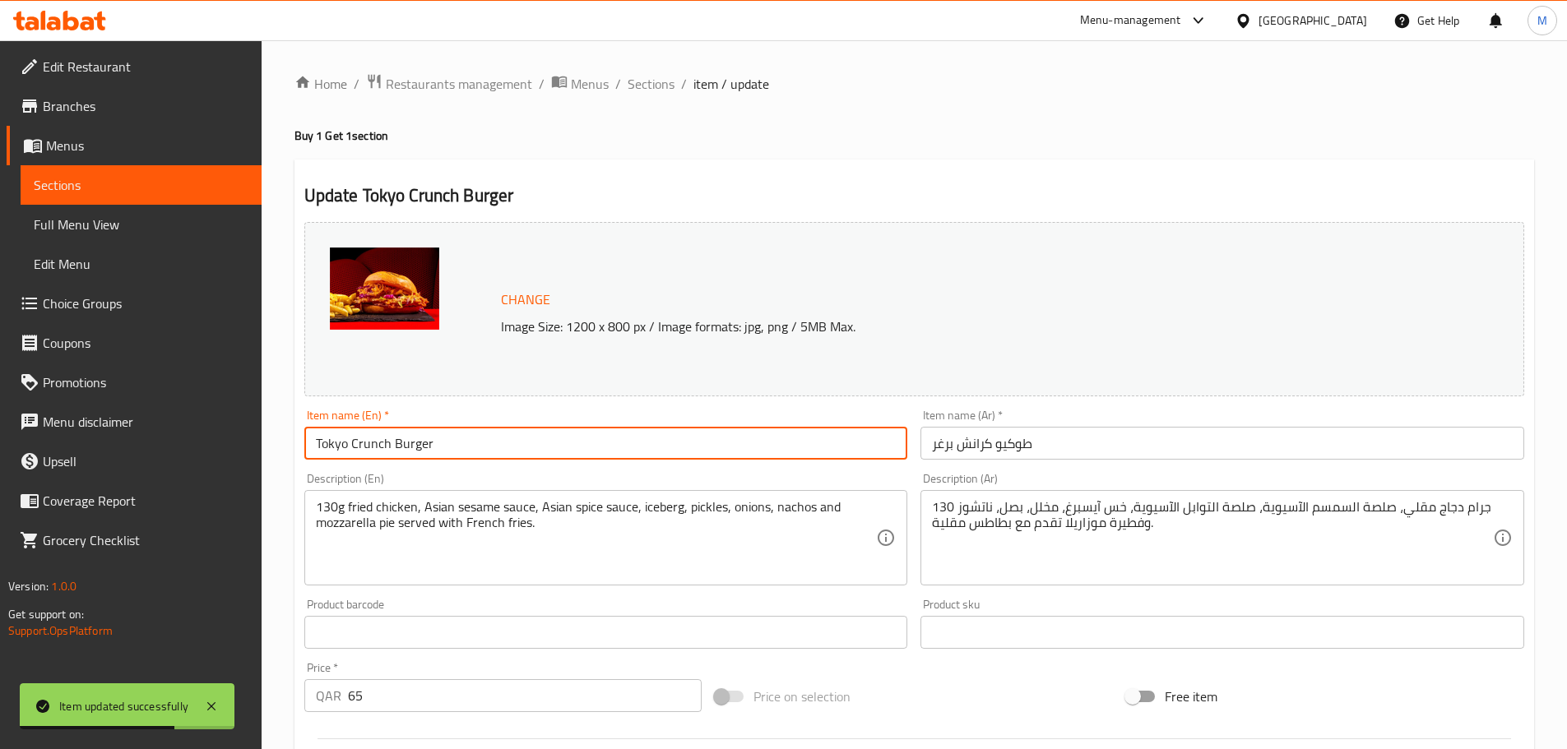
paste input "(Buy 1 Get 1)"
type input "Tokyo Crunch Burger (Buy 1 Get 1)"
click at [929, 447] on input "طوكيو كرانش برغر" at bounding box center [1222, 443] width 604 height 33
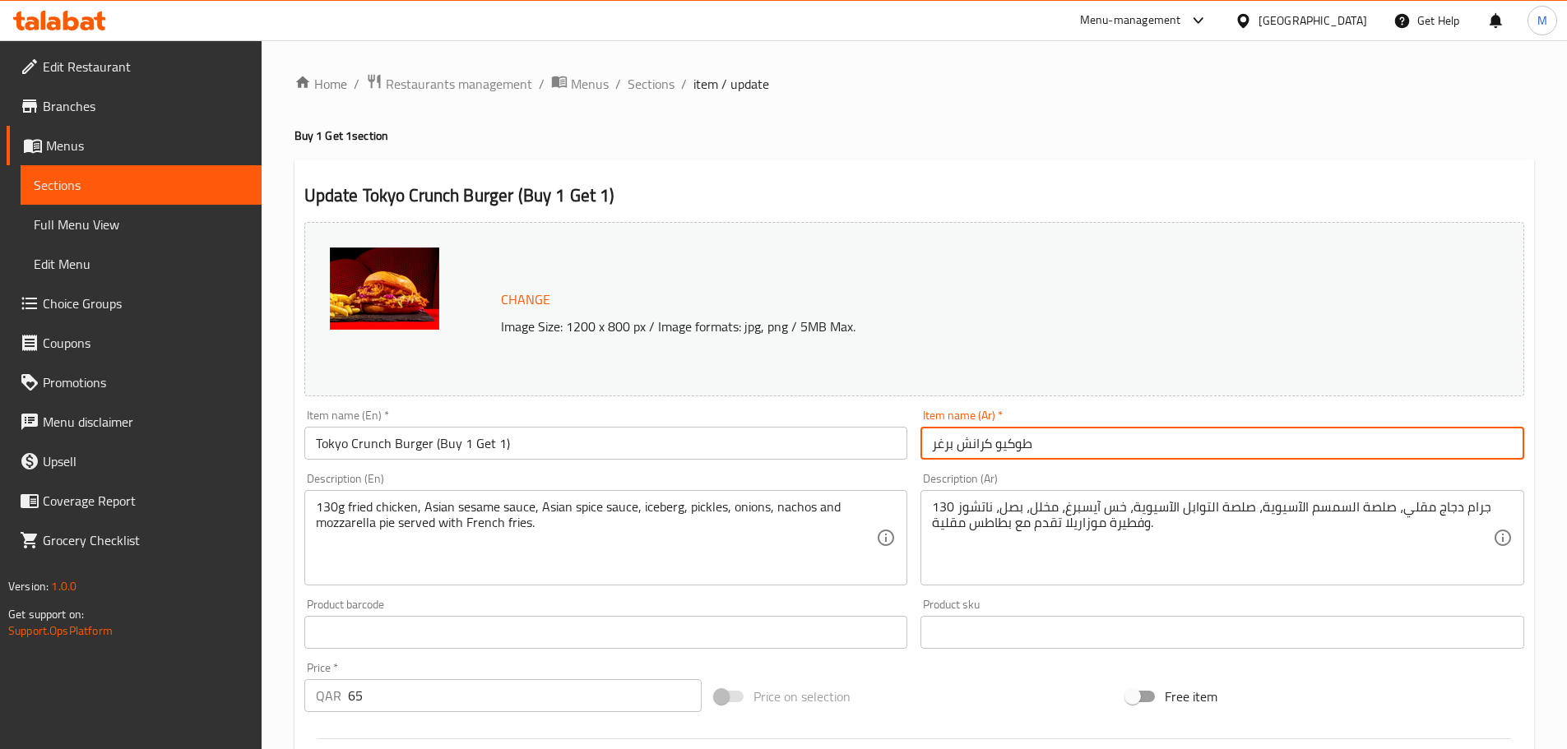
paste input "(اشتري 1 واحصل على 1 مجانًا)"
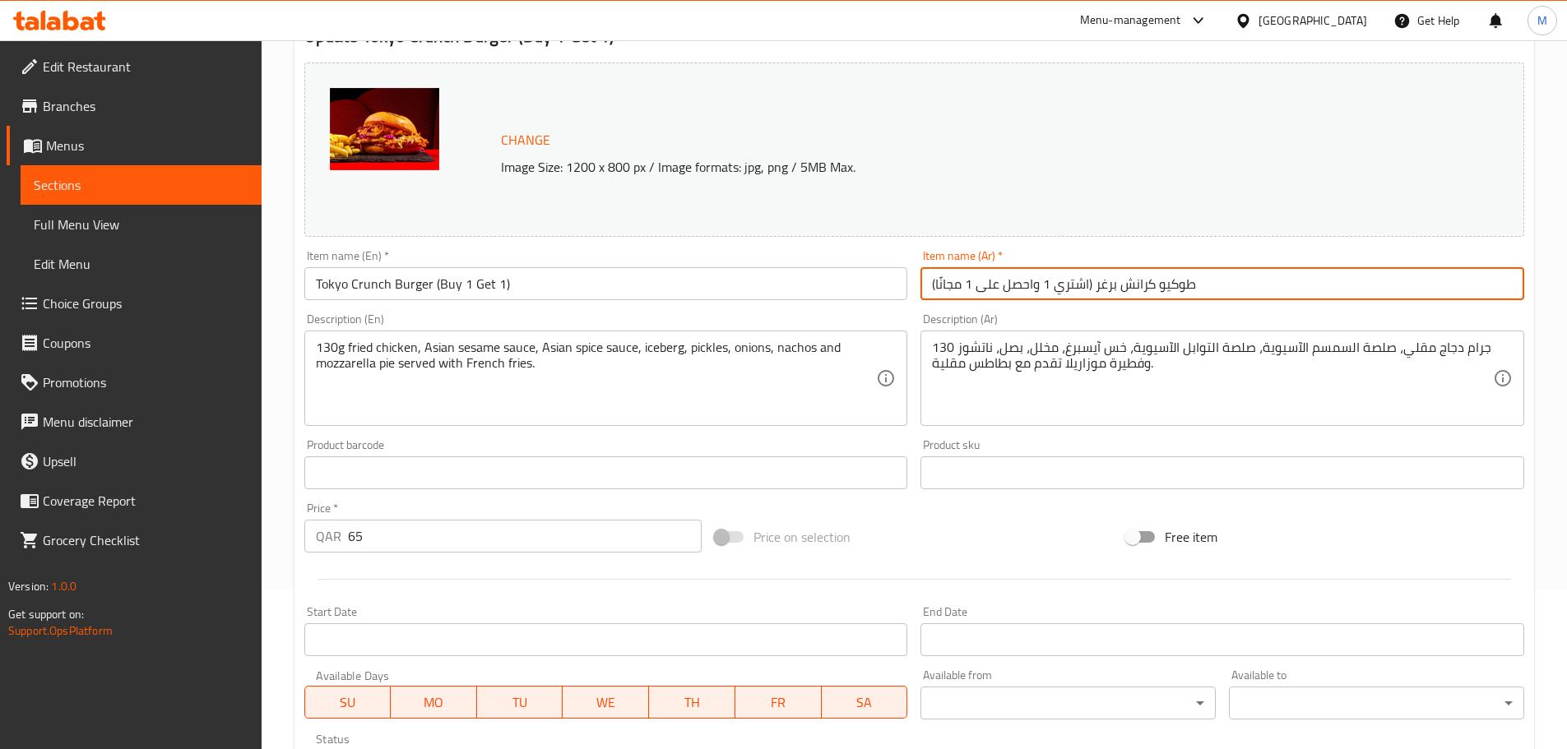
scroll to position [165, 0]
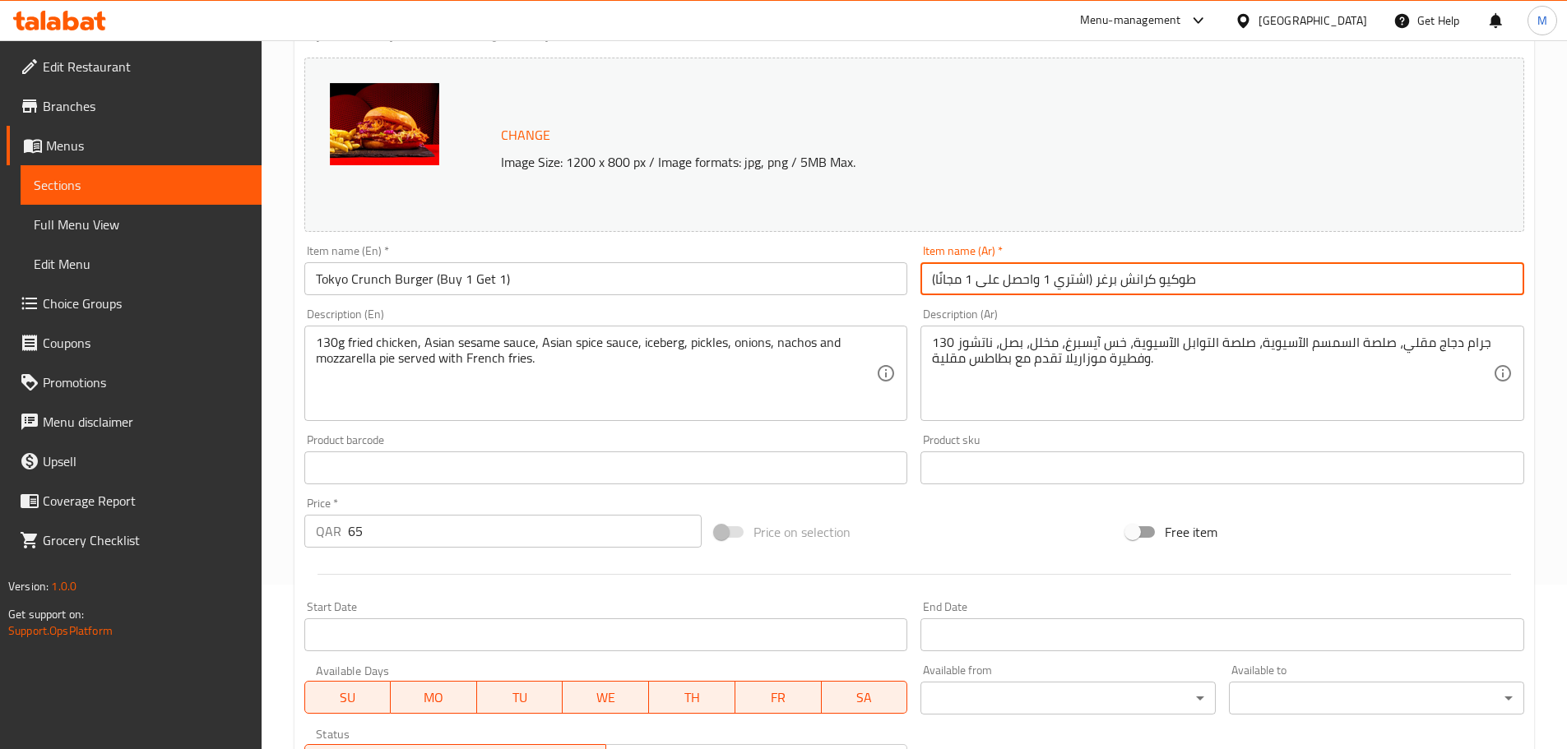
type input "(اشتري 1 واحصل على 1 مجانًا) طوكيو كرانش برغر"
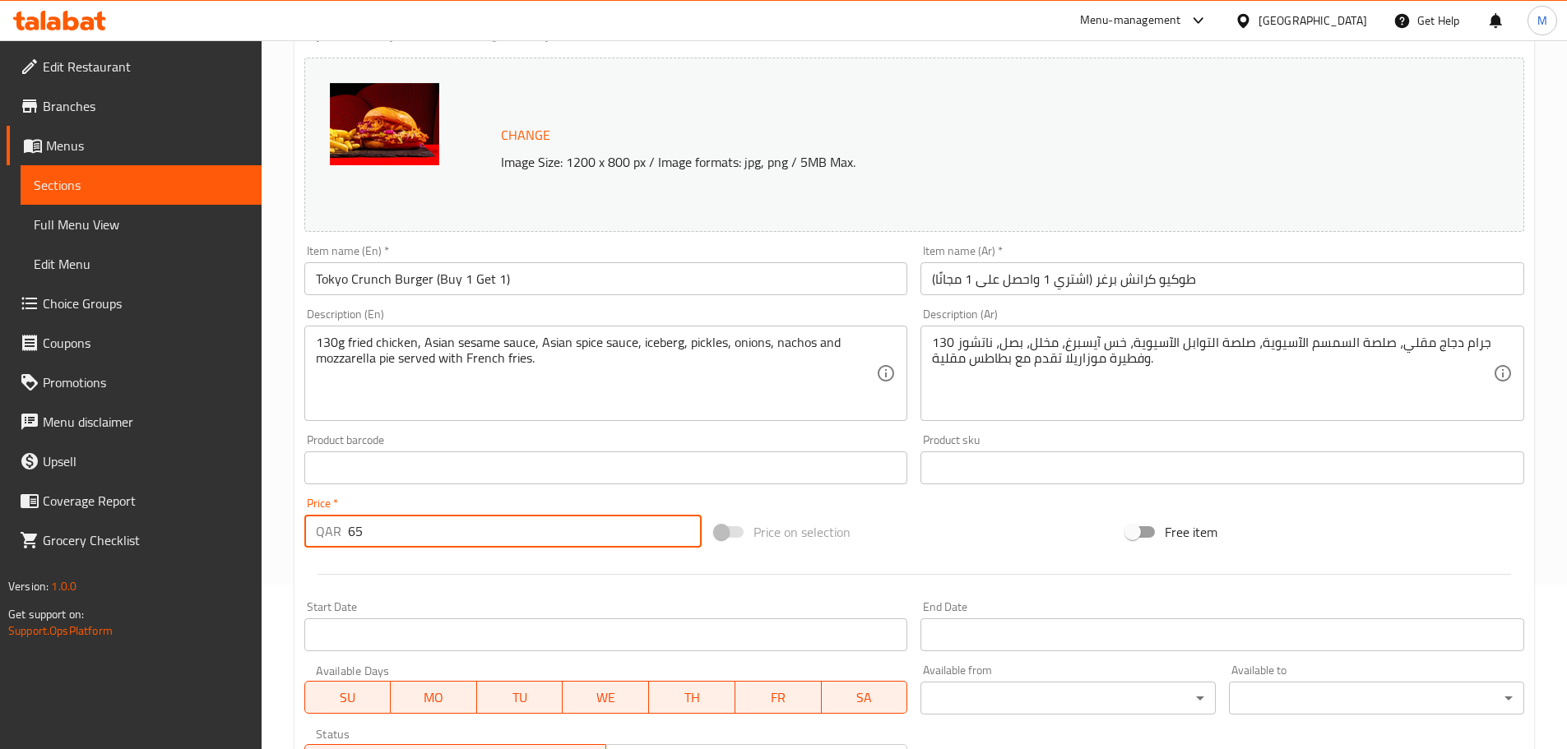
drag, startPoint x: 411, startPoint y: 535, endPoint x: 331, endPoint y: 526, distance: 80.4
click at [331, 526] on div "QAR 65 Price *" at bounding box center [503, 531] width 398 height 33
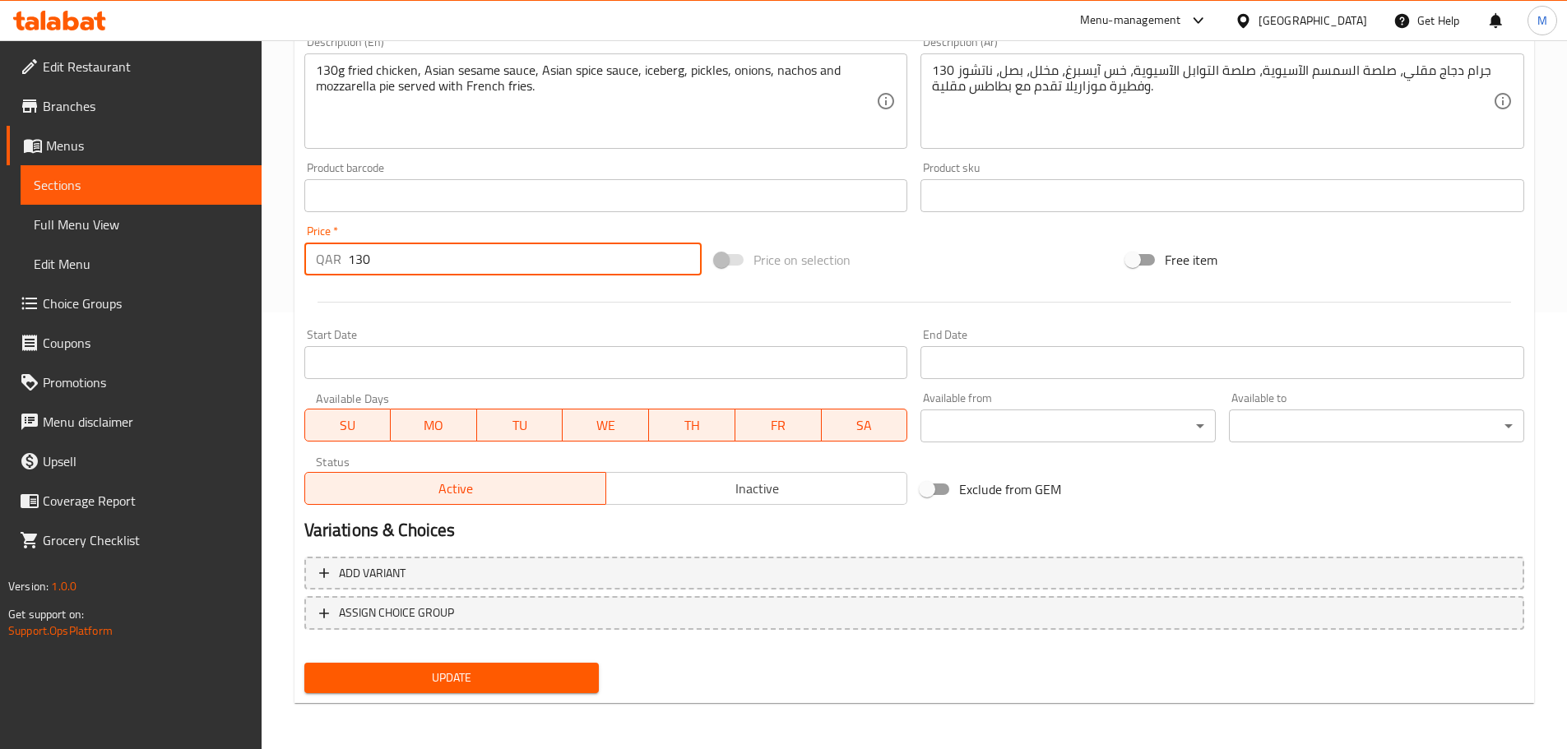
type input "130"
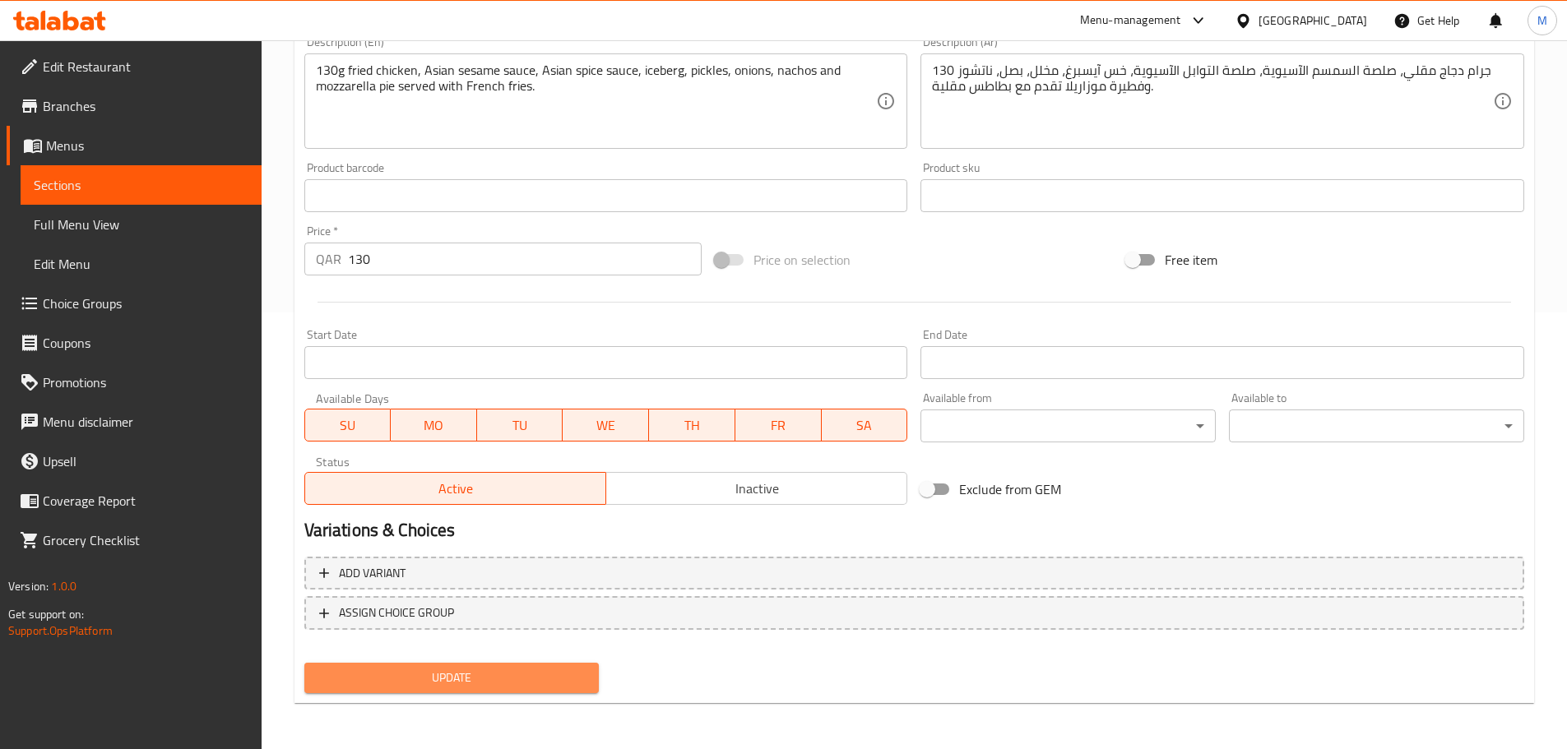
click at [484, 680] on span "Update" at bounding box center [451, 678] width 269 height 21
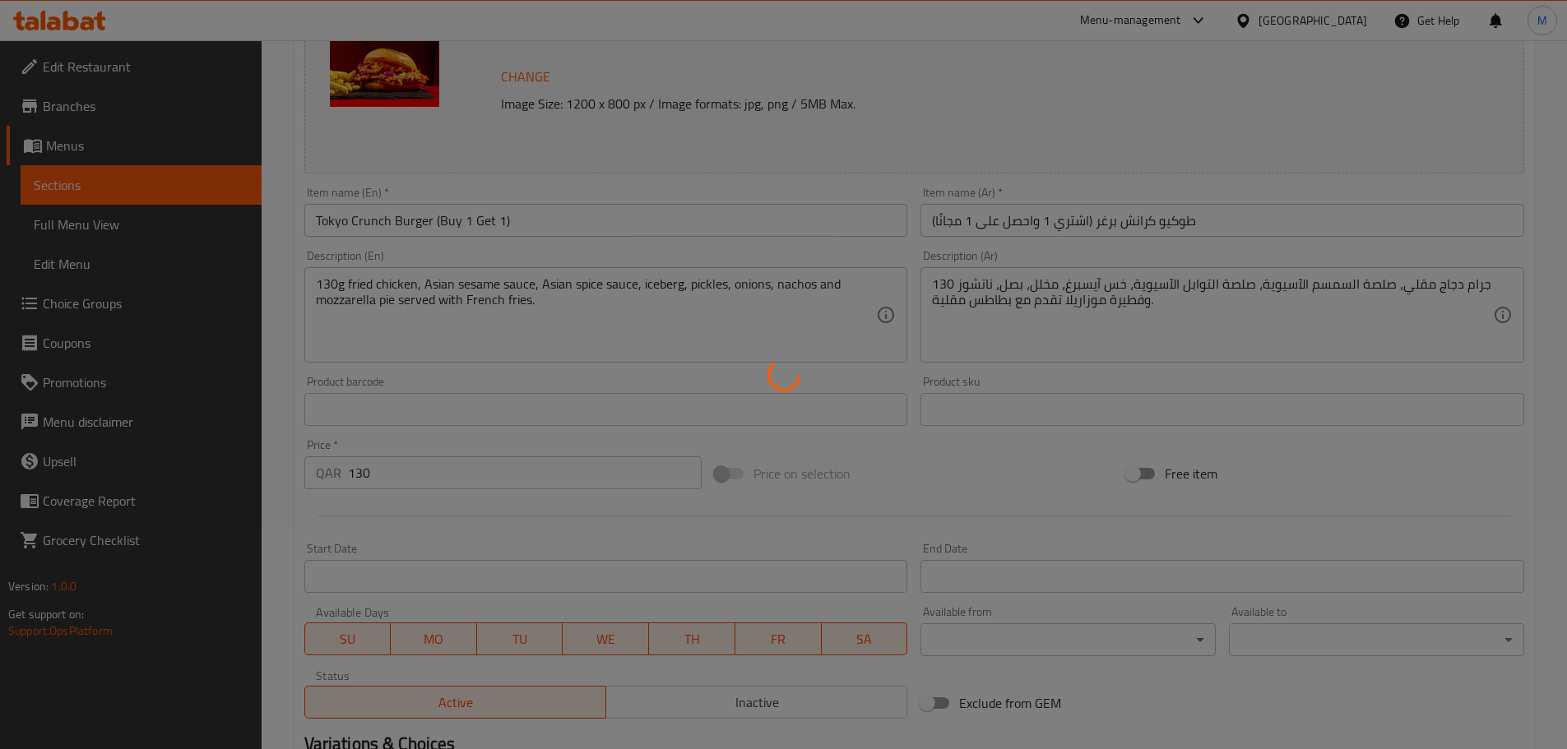
scroll to position [0, 0]
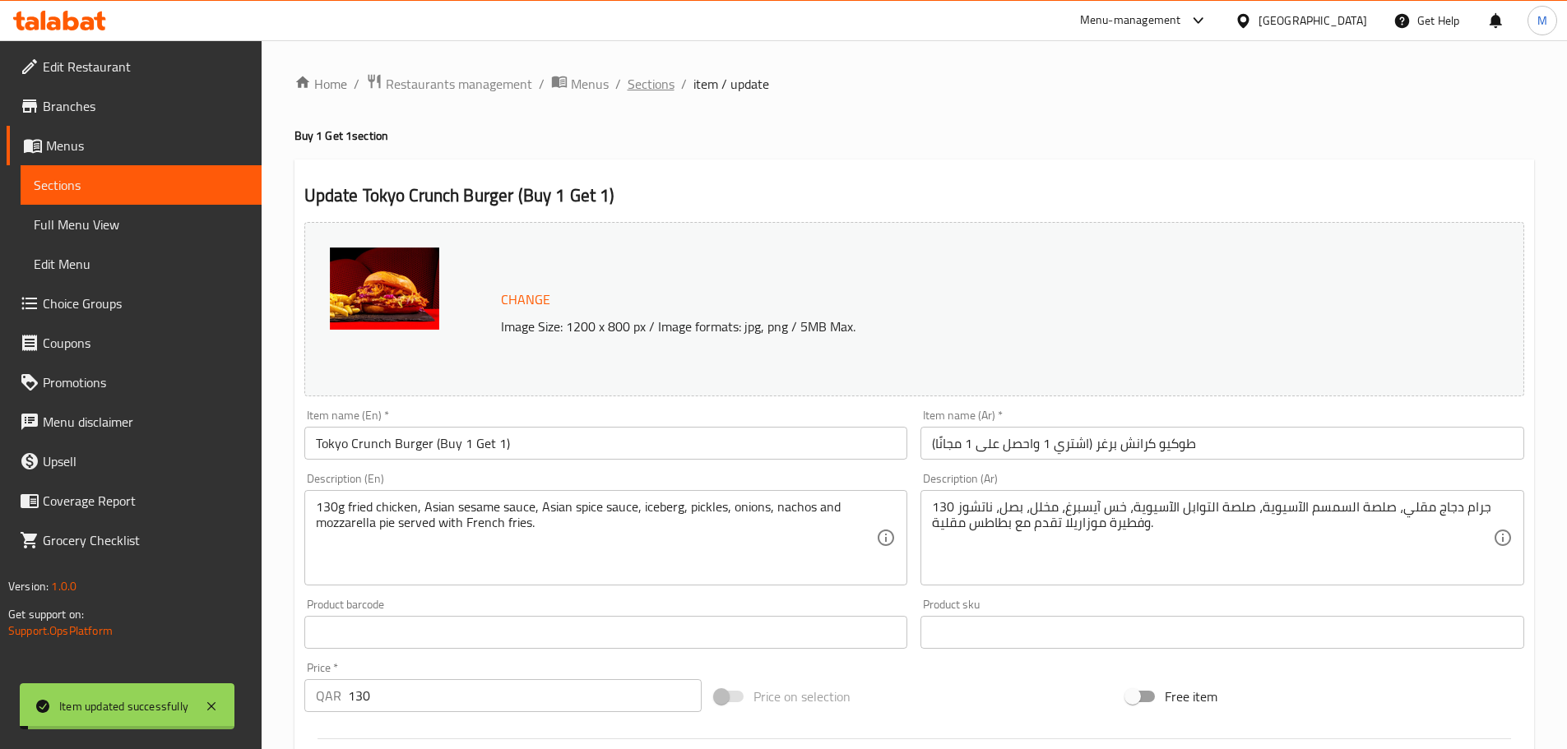
click at [651, 89] on span "Sections" at bounding box center [651, 84] width 47 height 20
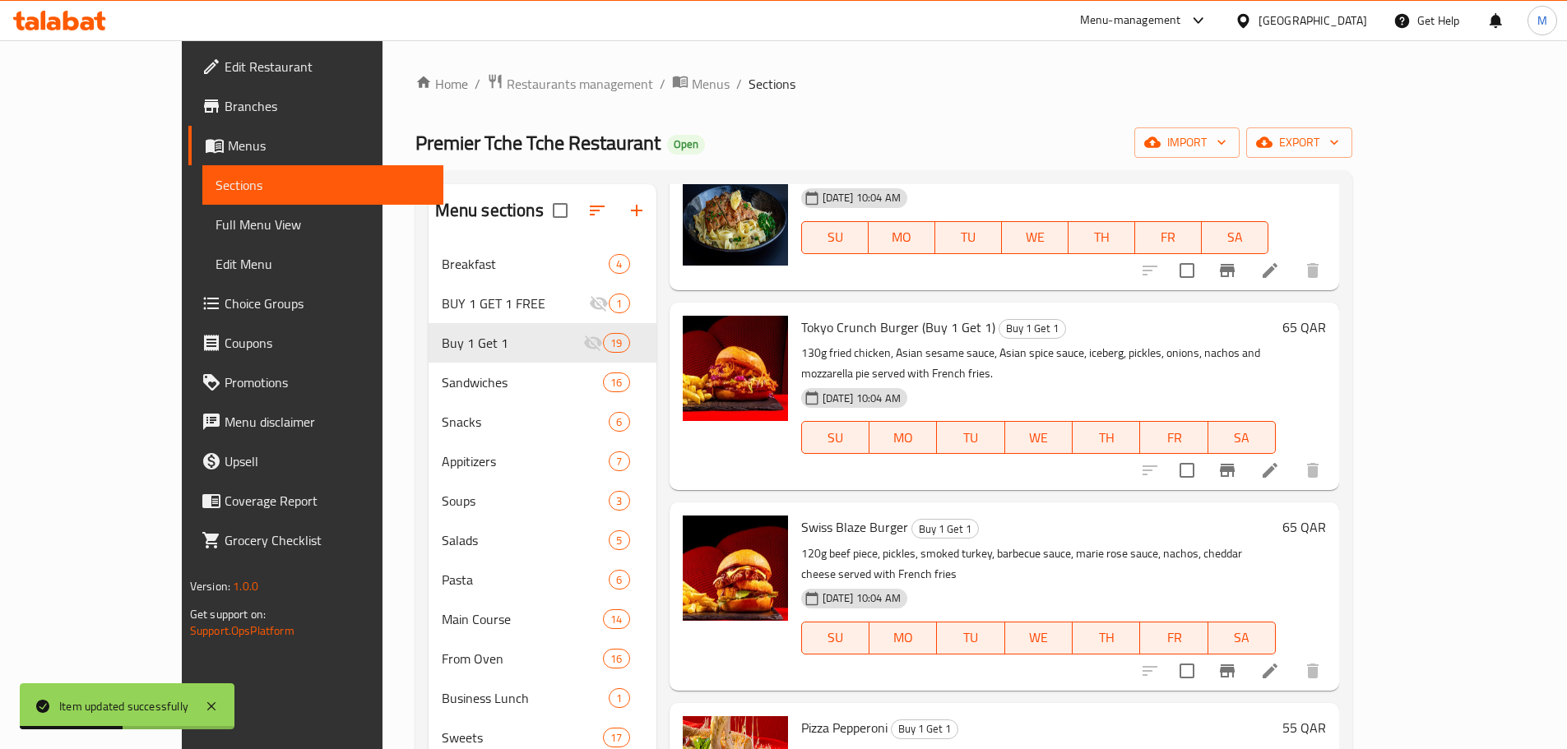
scroll to position [1481, 0]
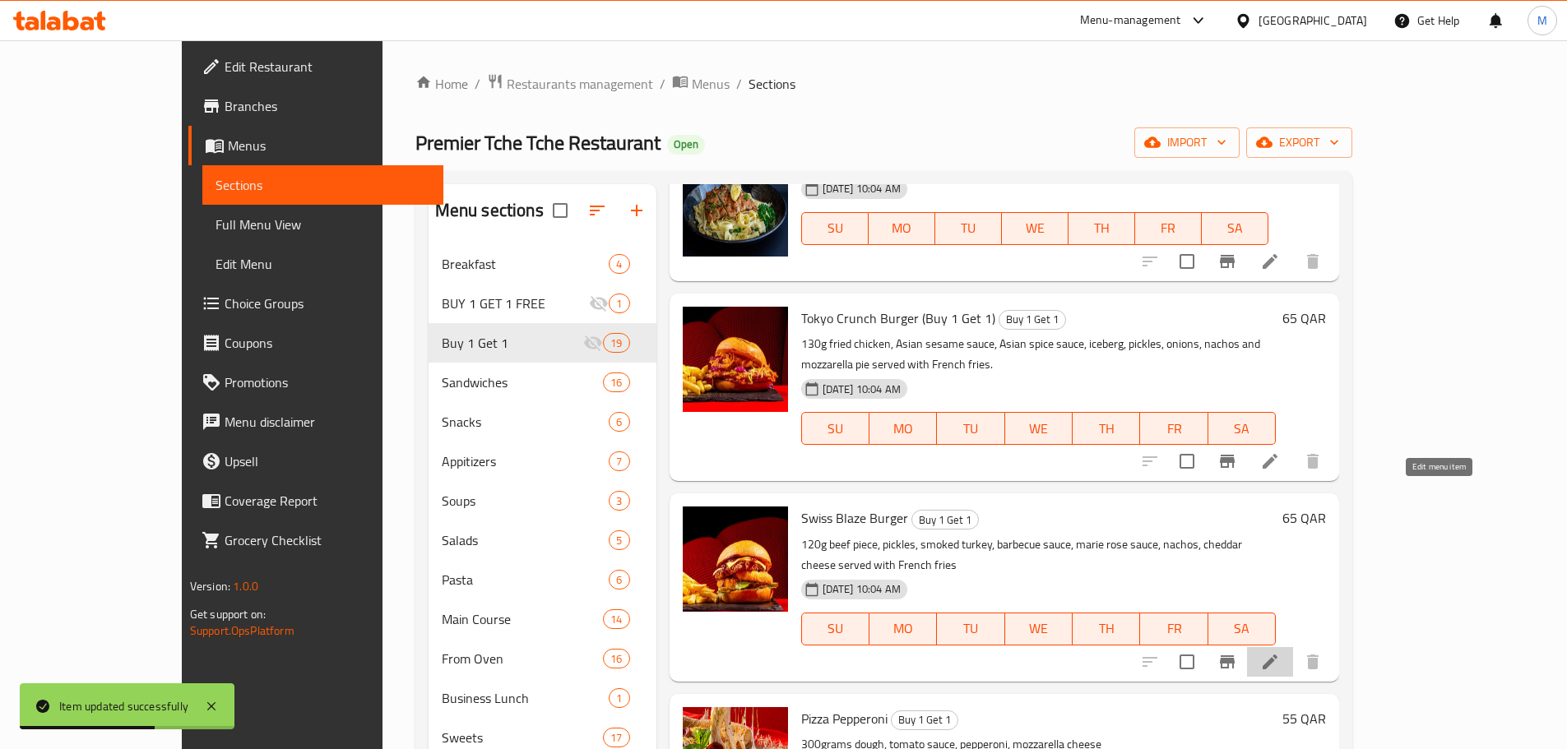
click at [1277, 655] on icon at bounding box center [1270, 662] width 15 height 15
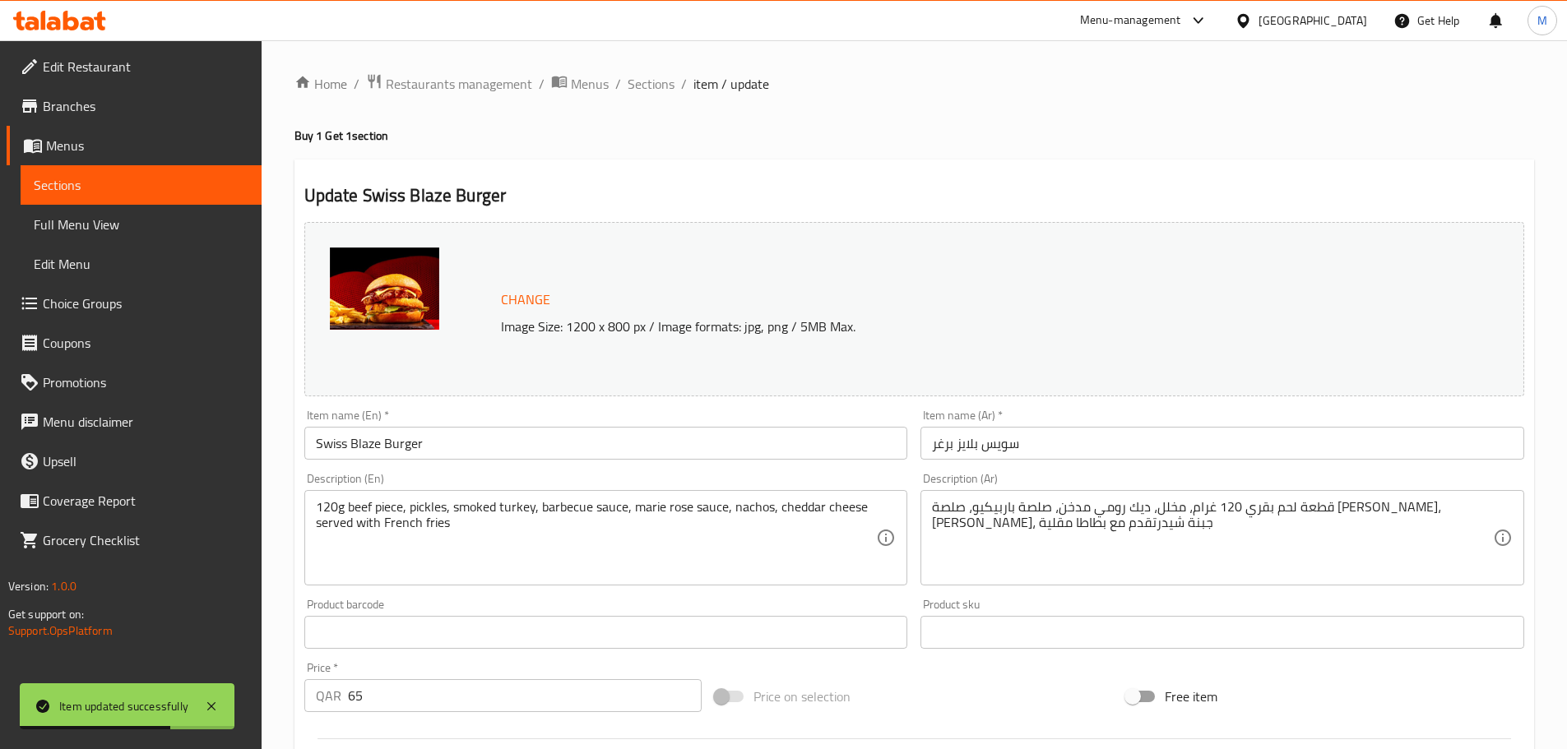
click at [442, 443] on input "Swiss Blaze Burger" at bounding box center [606, 443] width 604 height 33
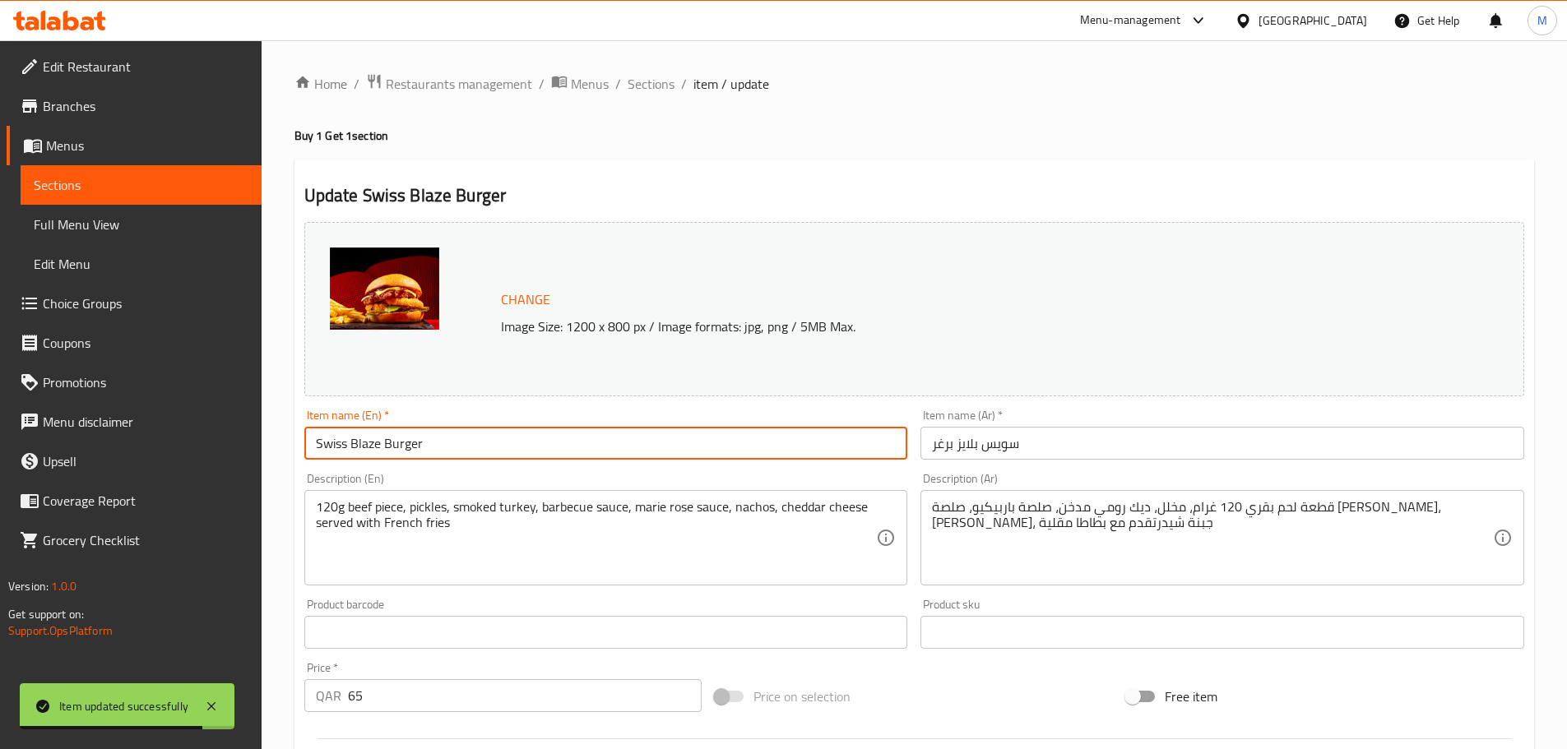
type input "Swiss Blaze Burger"
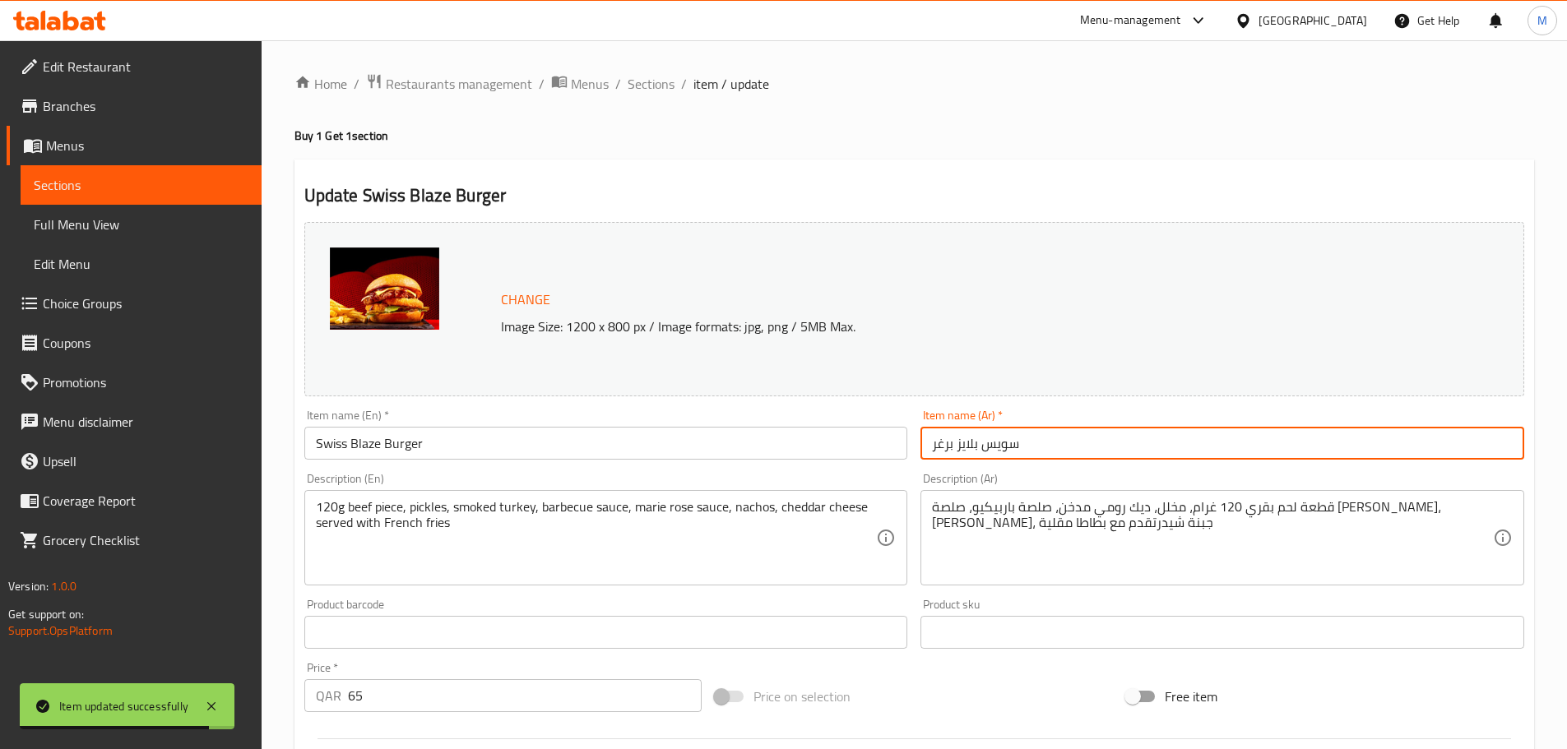
click at [930, 440] on input "سويس بلايز برغر" at bounding box center [1222, 443] width 604 height 33
paste input "(اشتري 1 واحصل على 1 مجانًا)"
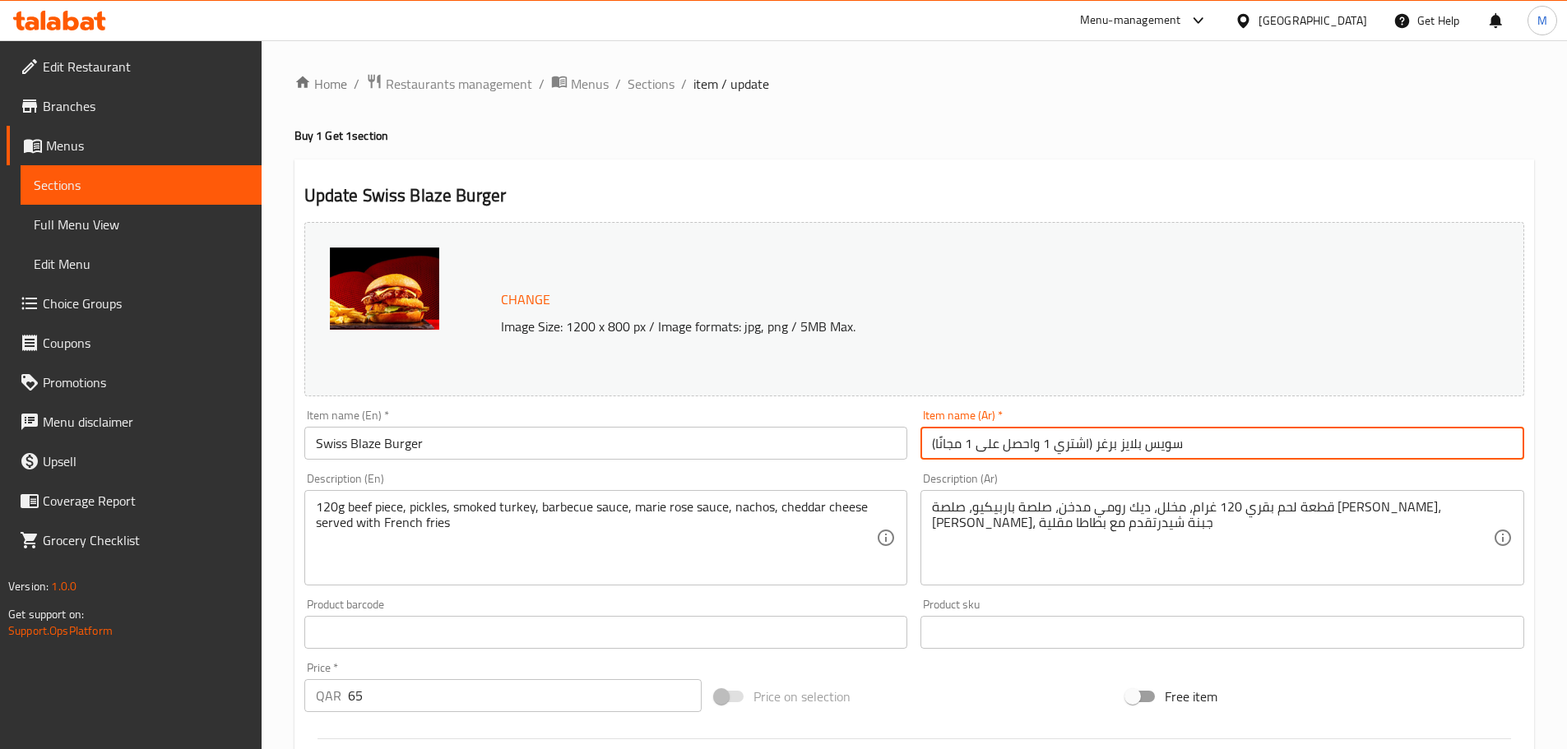
type input "(اشتري 1 واحصل على 1 مجانًا) سويس بلايز برغر"
click at [461, 443] on input "Swiss Blaze Burger" at bounding box center [606, 443] width 604 height 33
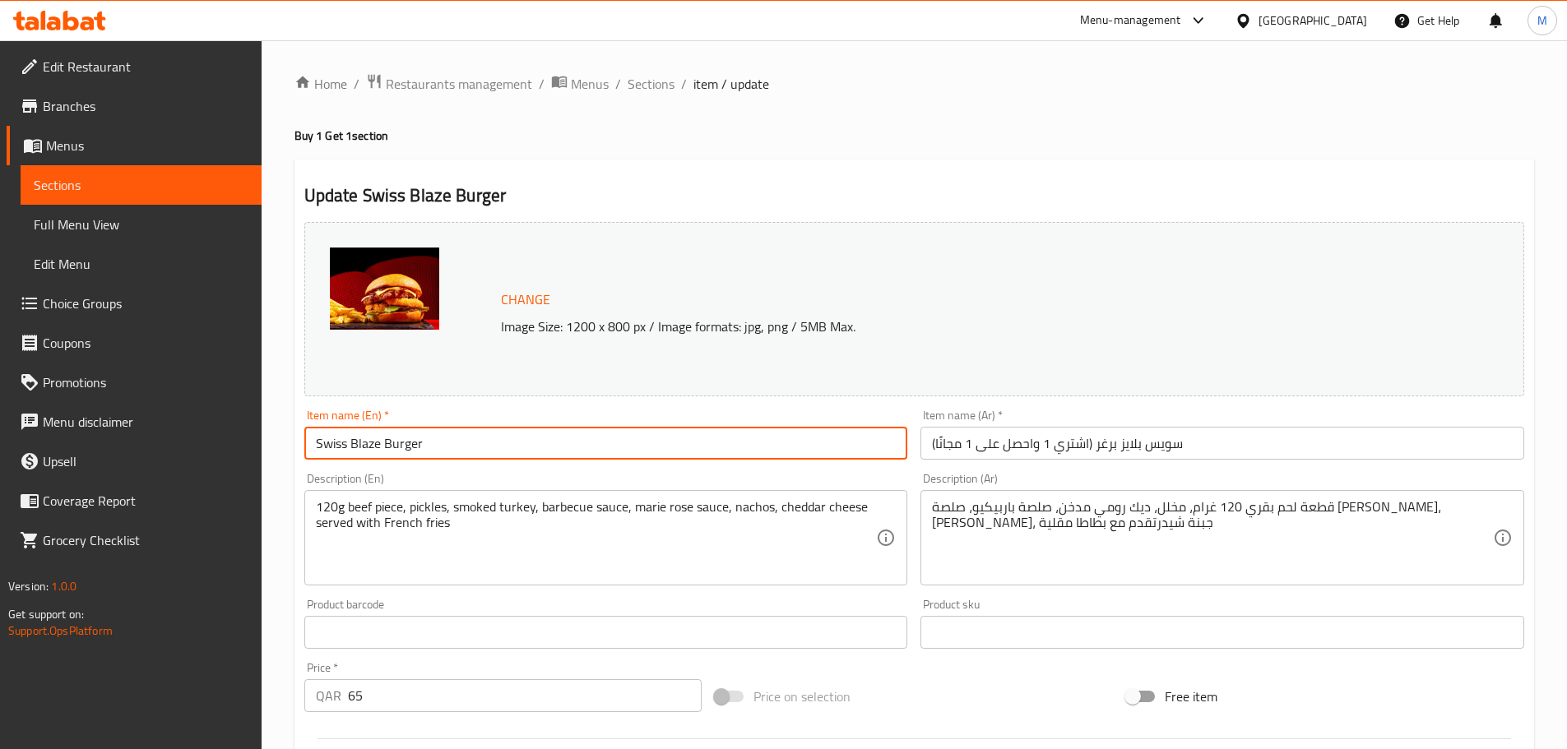
paste input "(Buy 1 Get 1)"
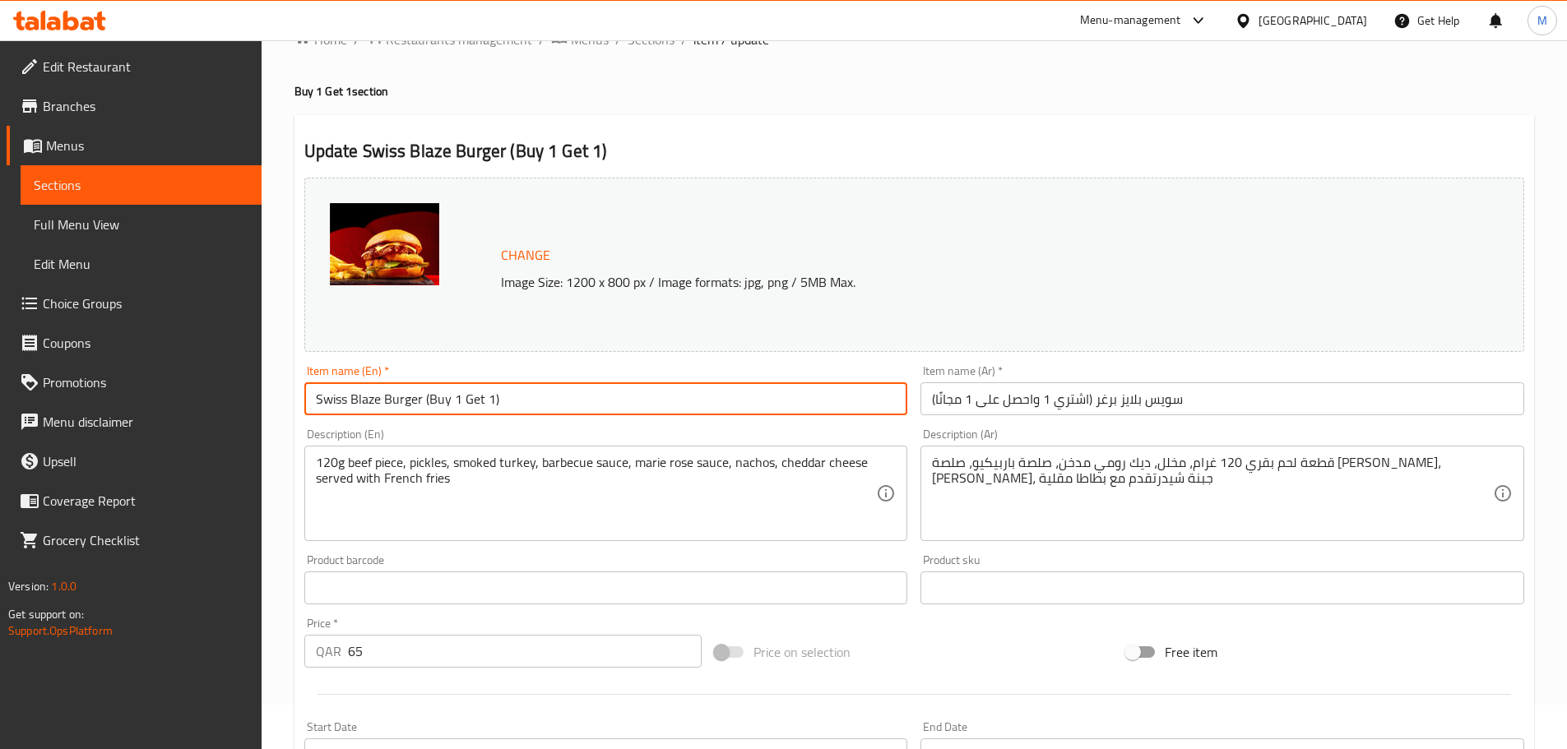
scroll to position [82, 0]
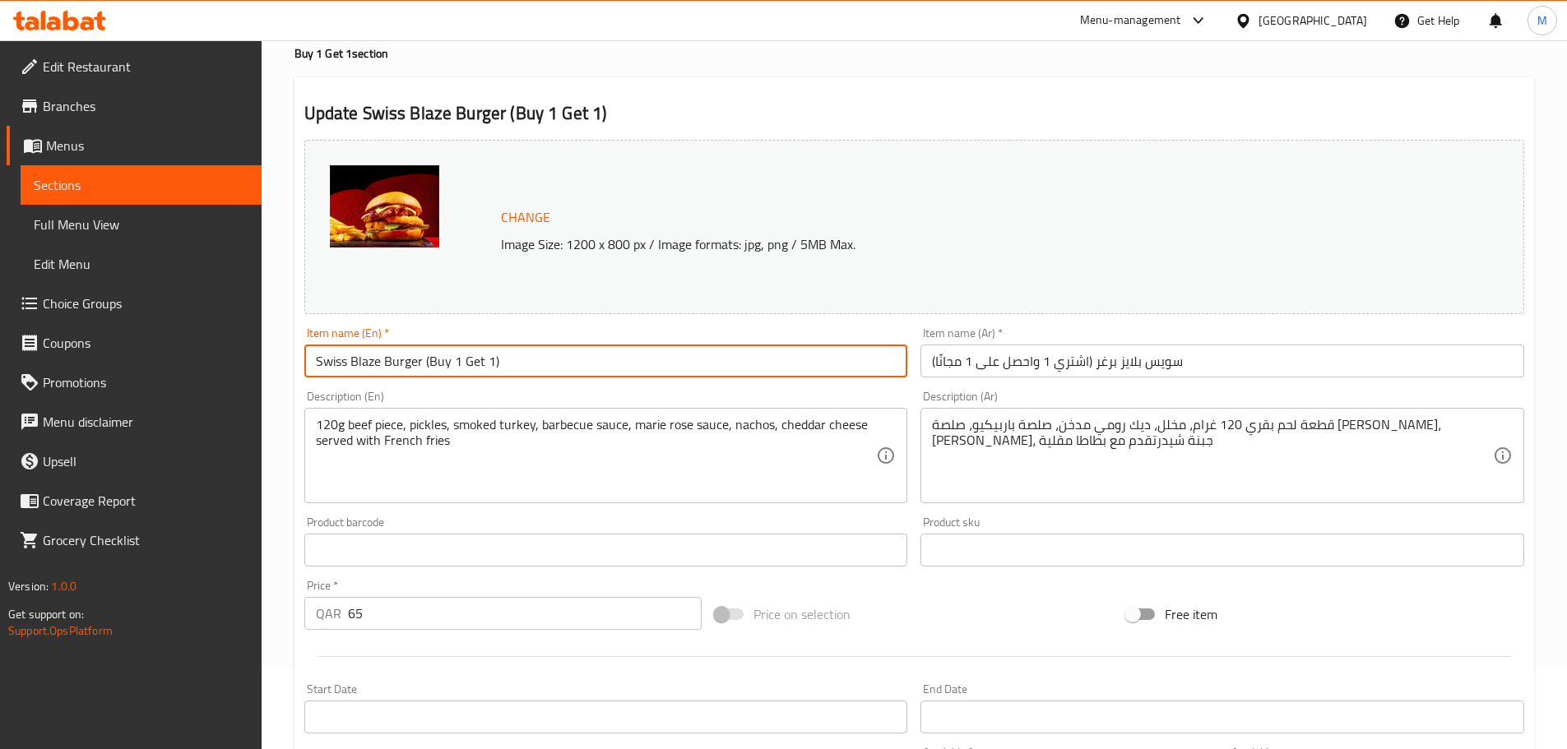
type input "Swiss Blaze Burger (Buy 1 Get 1)"
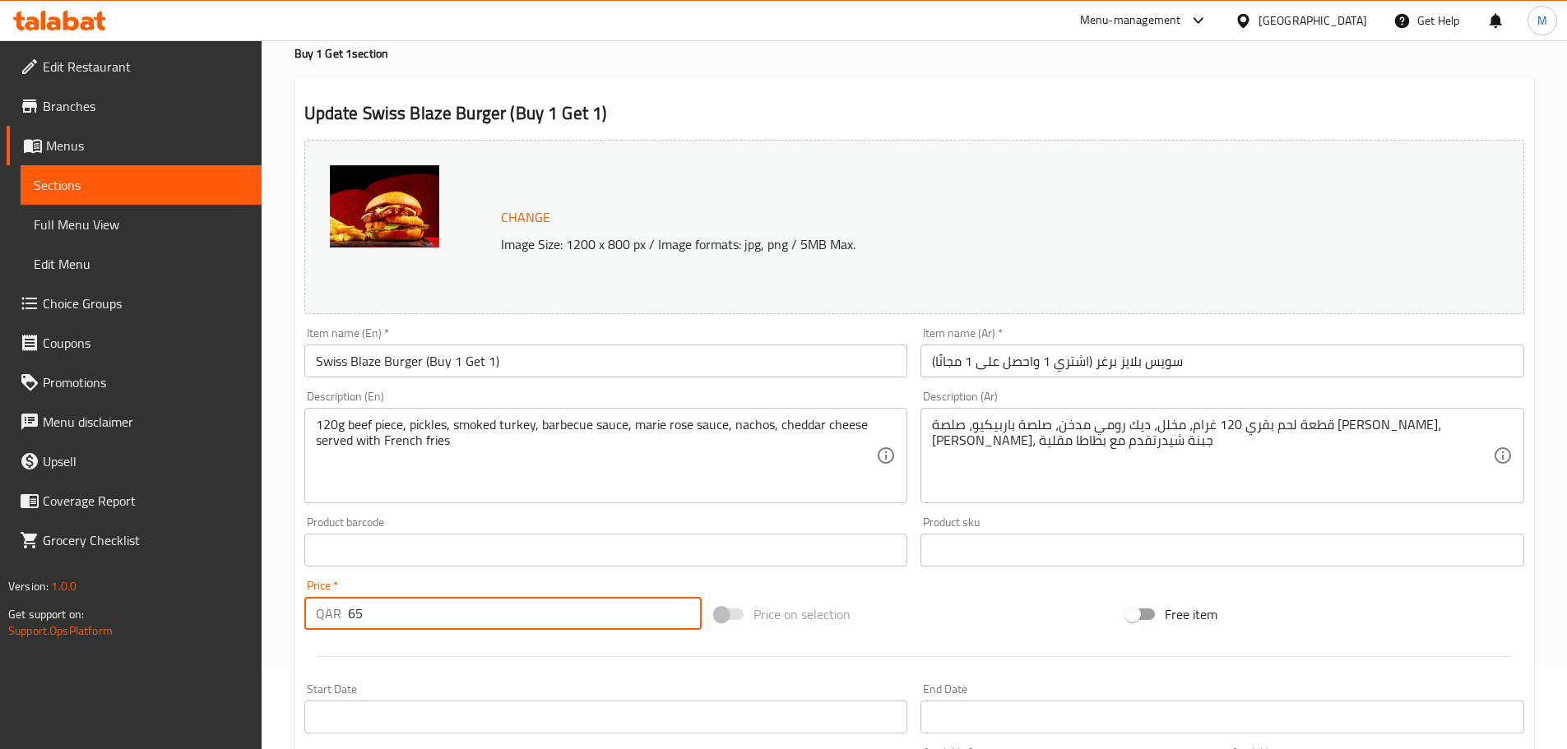
drag, startPoint x: 385, startPoint y: 620, endPoint x: 335, endPoint y: 623, distance: 50.2
click at [335, 623] on div "QAR 65 Price *" at bounding box center [503, 613] width 398 height 33
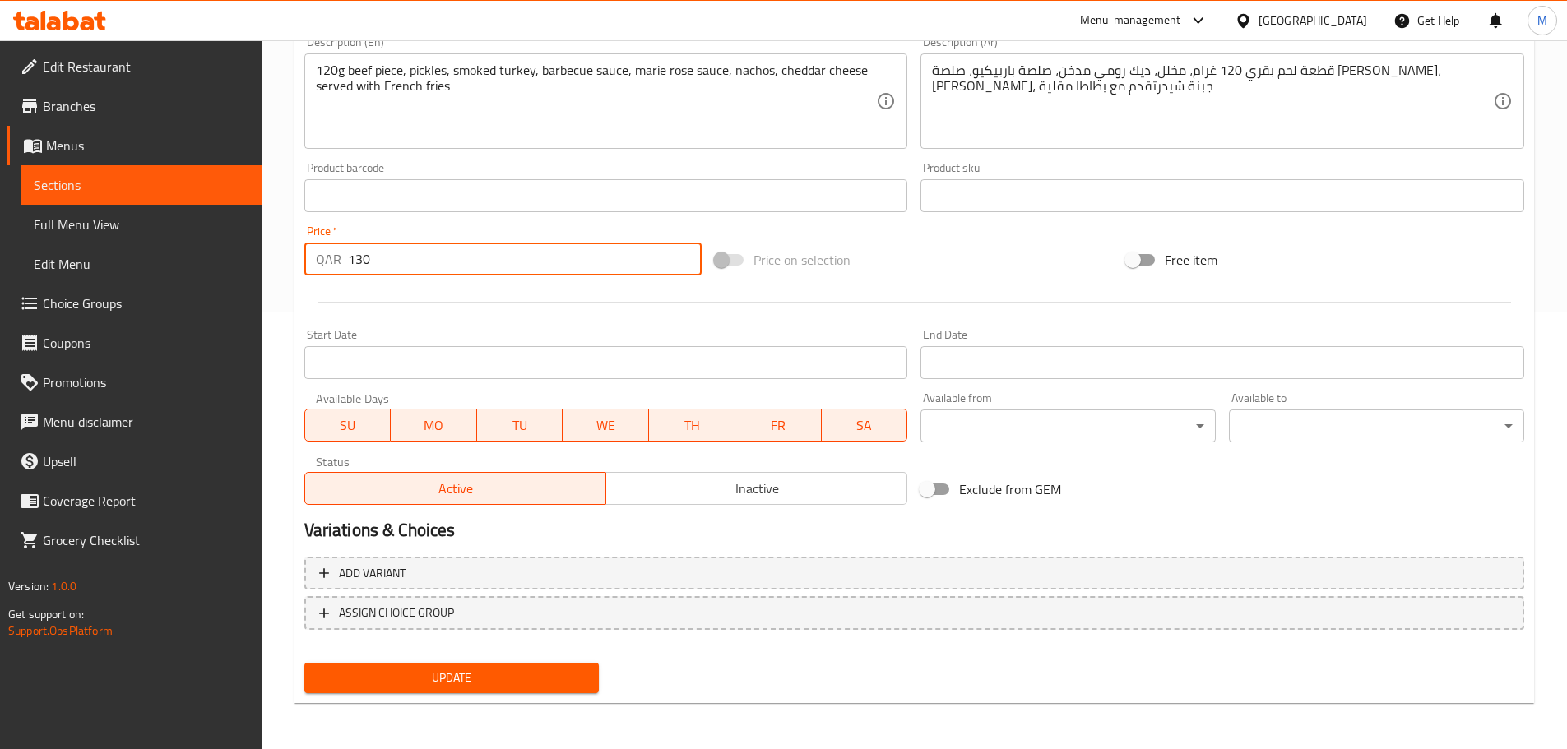
type input "130"
click at [443, 668] on span "Update" at bounding box center [451, 678] width 269 height 21
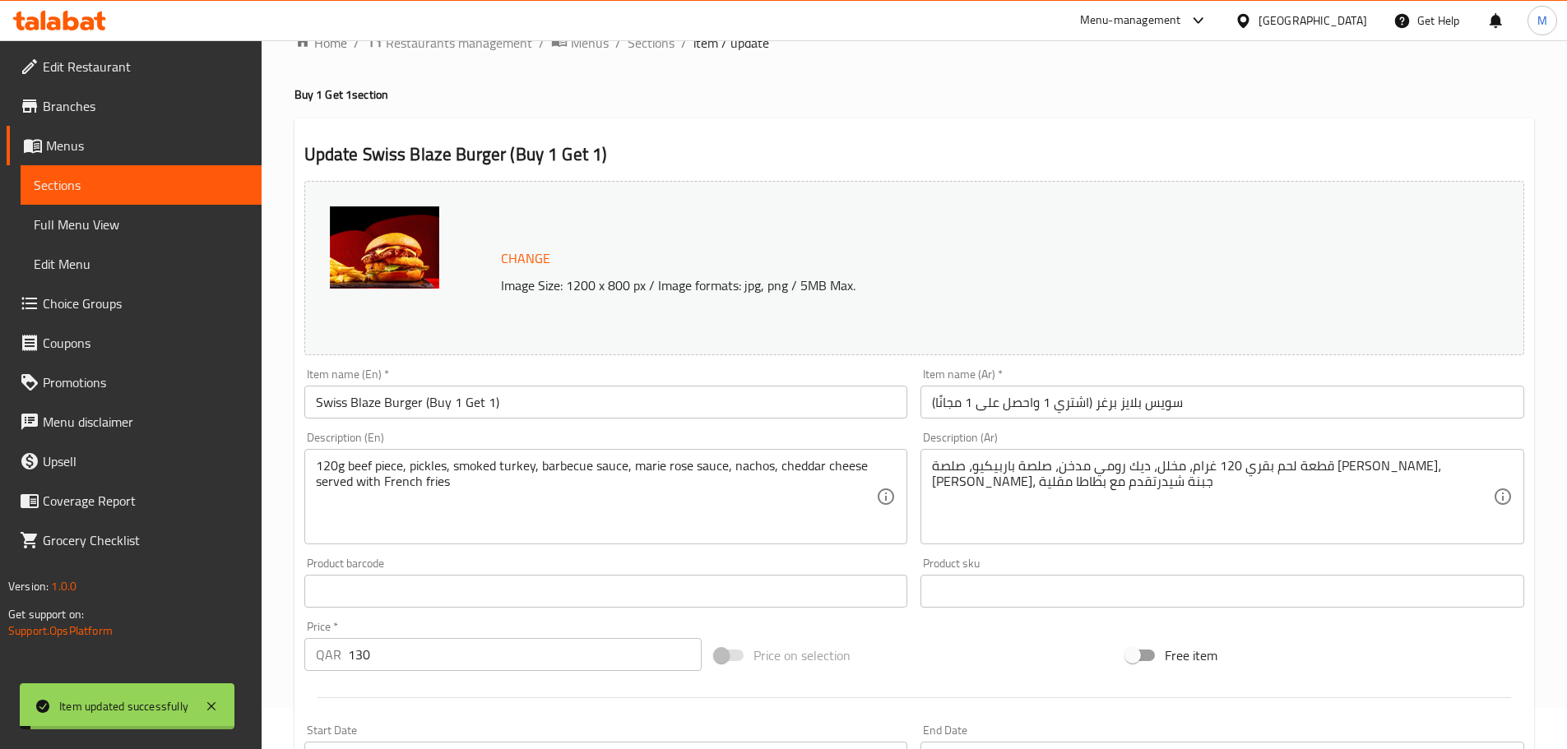
scroll to position [0, 0]
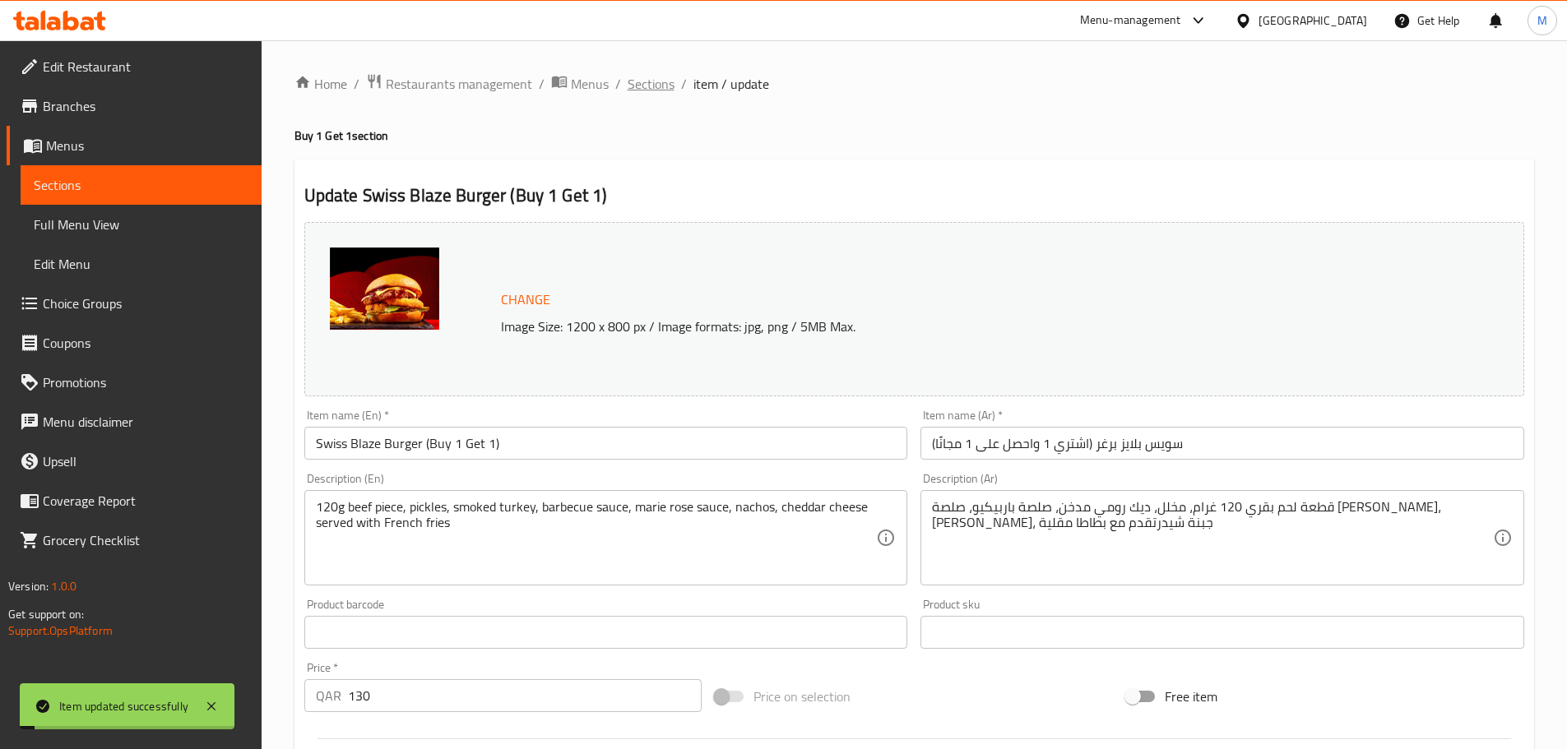
click at [655, 76] on span "Sections" at bounding box center [651, 84] width 47 height 20
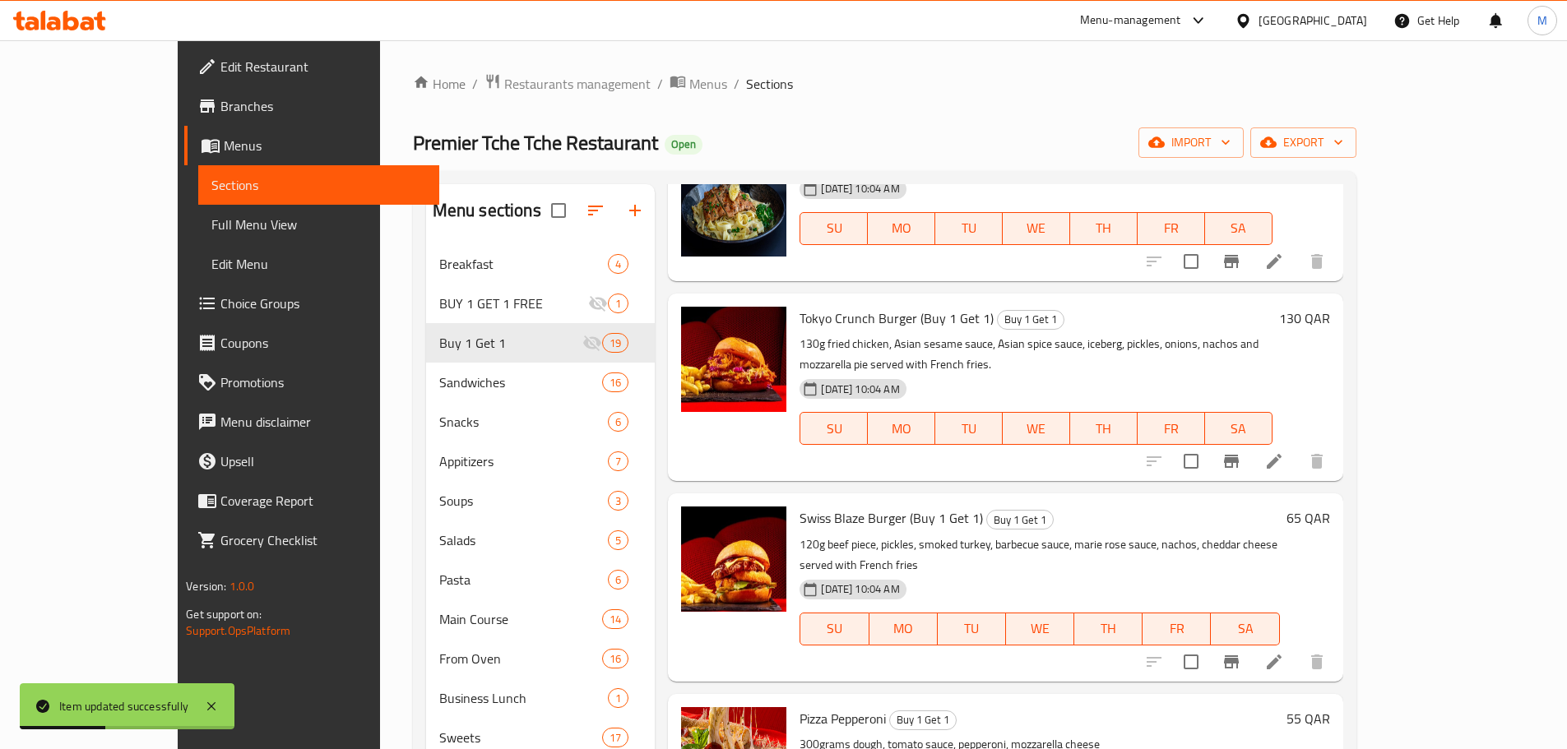
scroll to position [1645, 0]
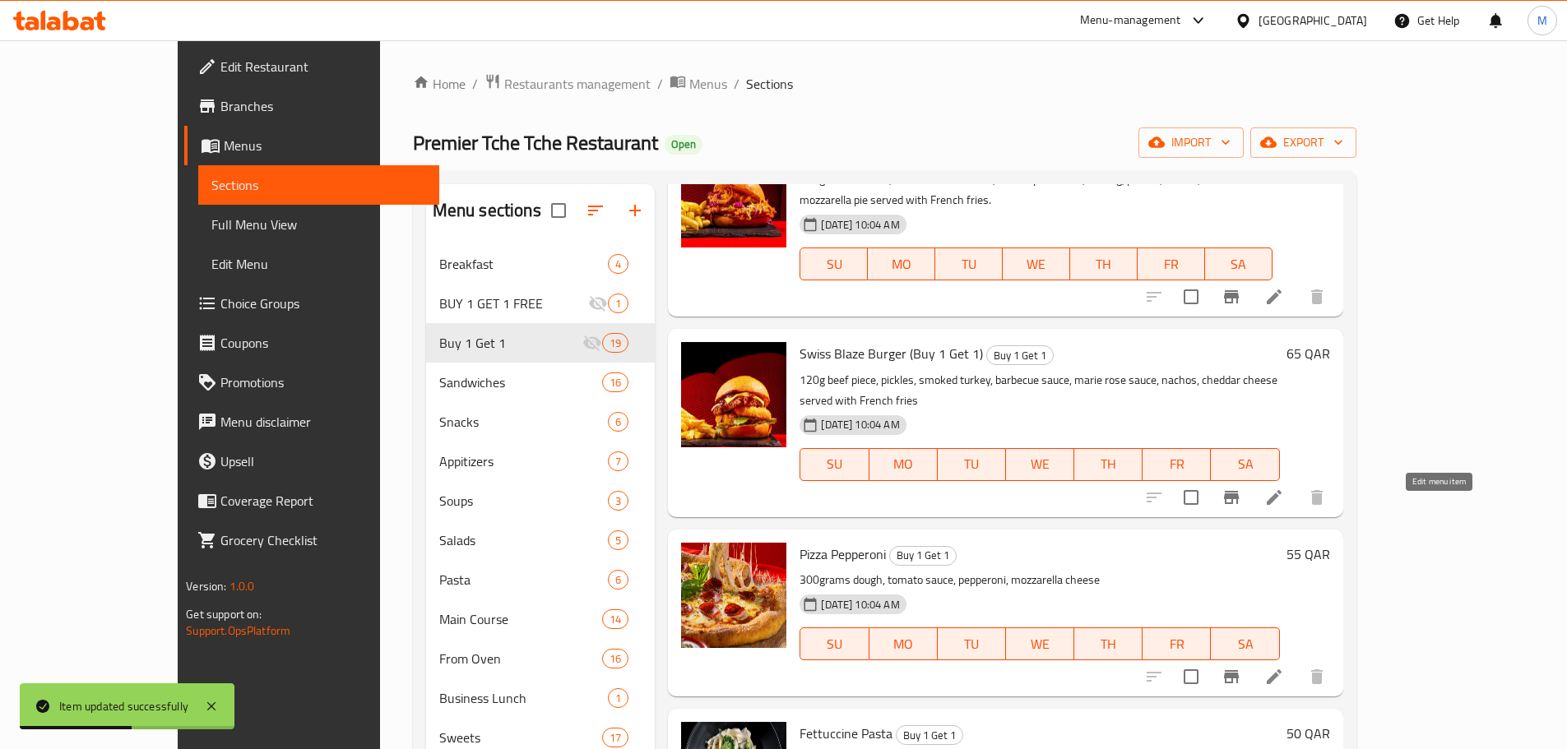
click at [1284, 667] on icon at bounding box center [1274, 677] width 20 height 20
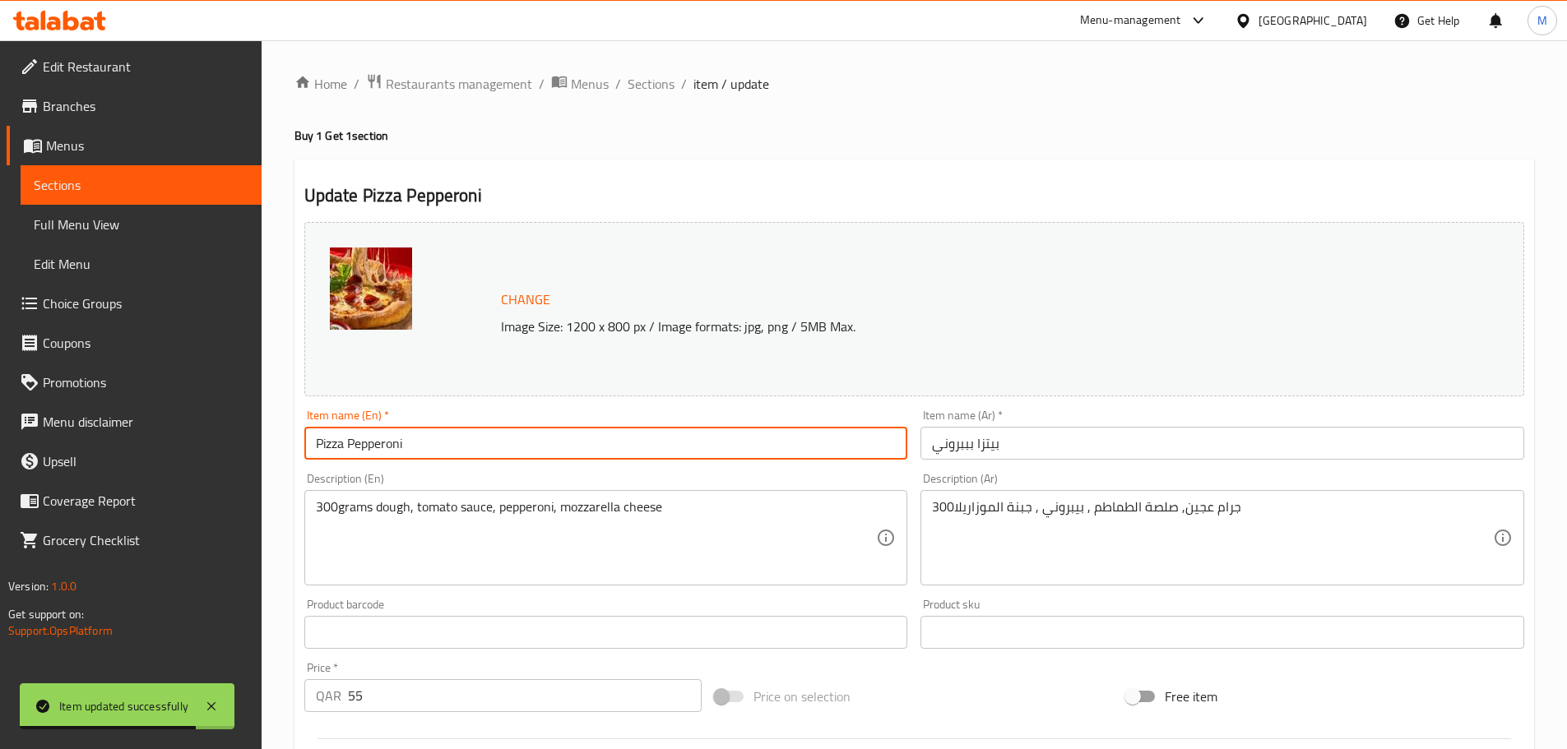
click at [455, 447] on input "Pizza Pepperoni" at bounding box center [606, 443] width 604 height 33
paste input "(Buy 1 Get 1)"
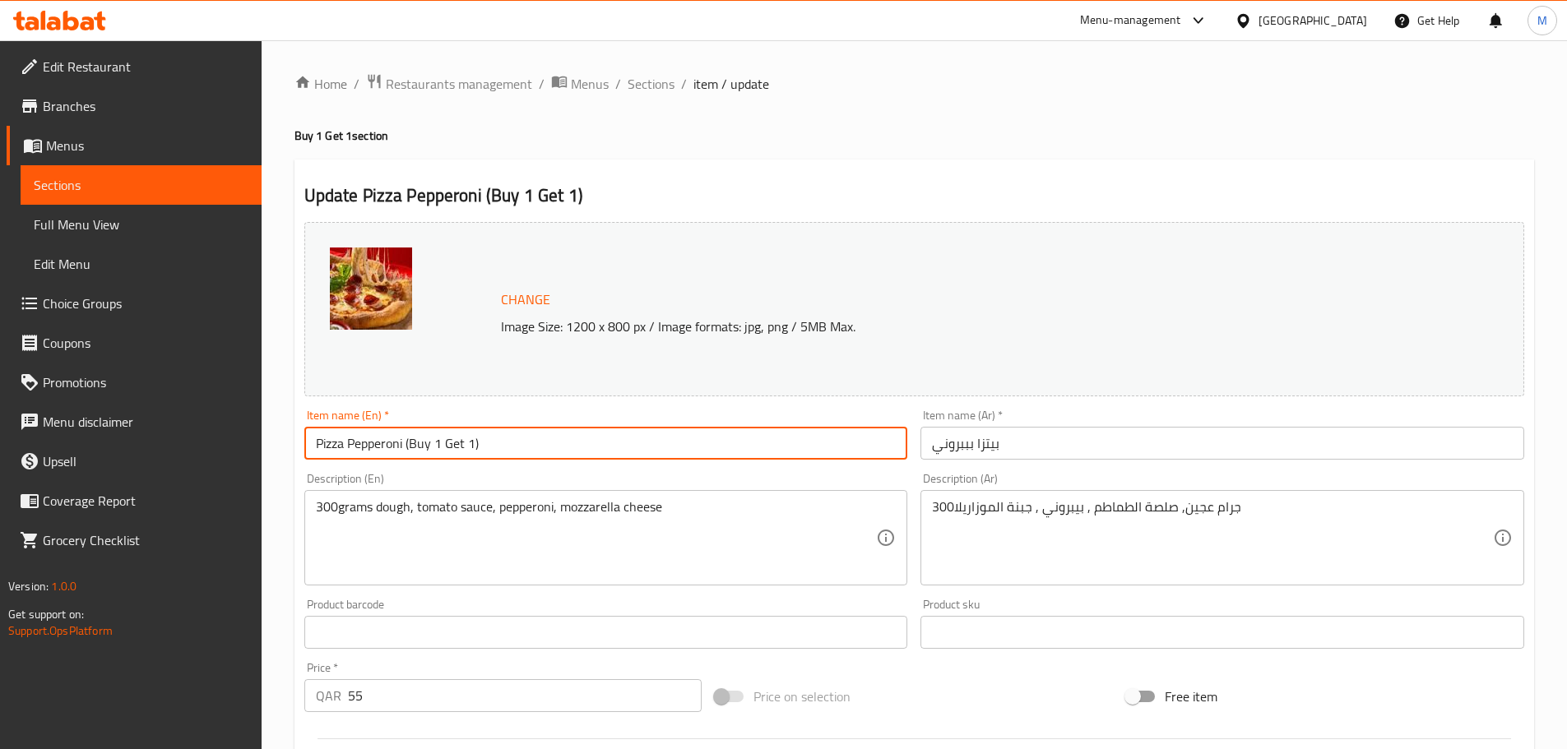
type input "Pizza Pepperoni (Buy 1 Get 1)"
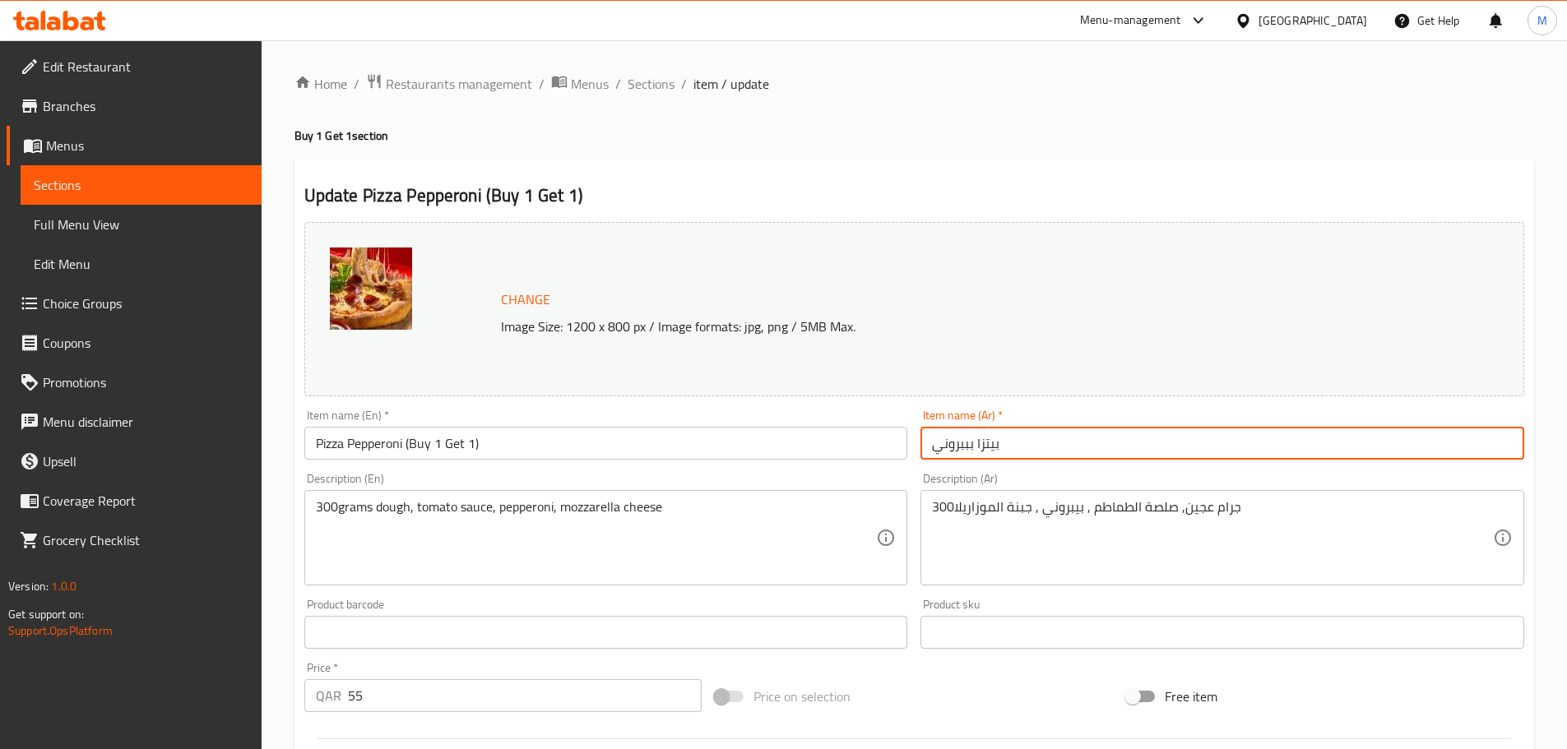
click at [932, 449] on input "بيتزا بببروني" at bounding box center [1222, 443] width 604 height 33
paste input "(اشتري 1 واحصل على 1 مجانًا)"
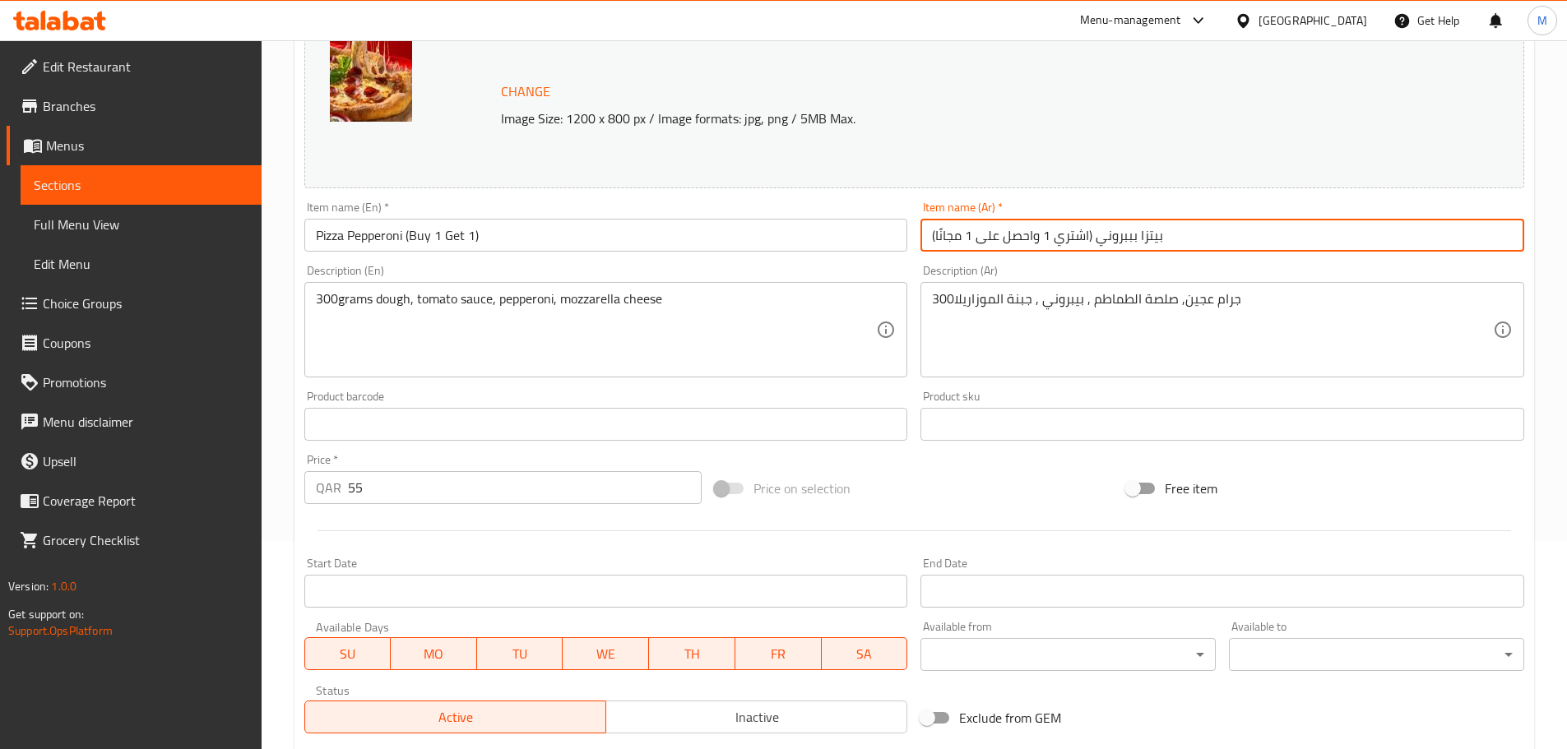
scroll to position [247, 0]
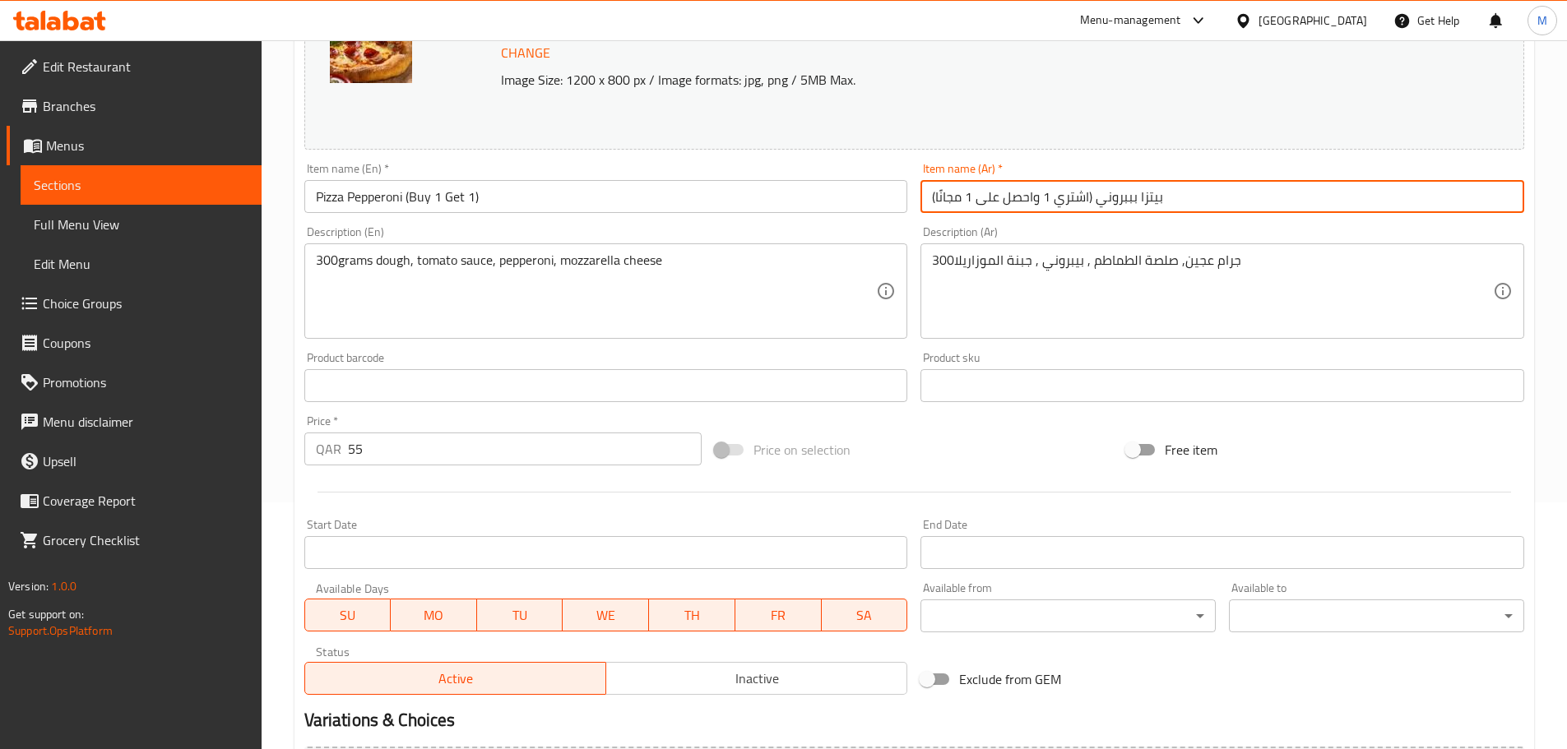
type input "(اشتري 1 واحصل على 1 مجانًا) بيتزا بببروني"
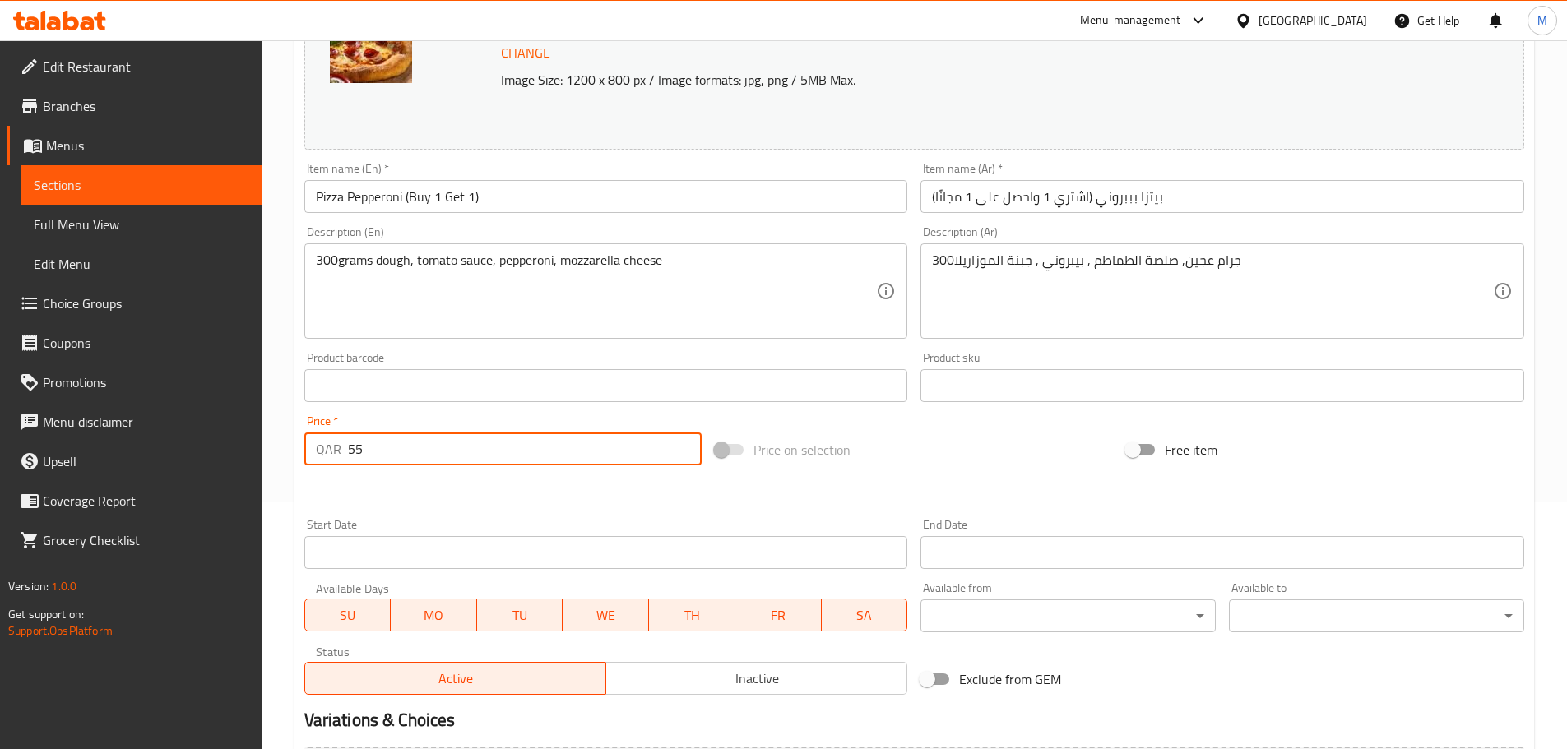
drag, startPoint x: 374, startPoint y: 452, endPoint x: 341, endPoint y: 446, distance: 34.4
click at [341, 446] on div "QAR 55 Price *" at bounding box center [503, 449] width 398 height 33
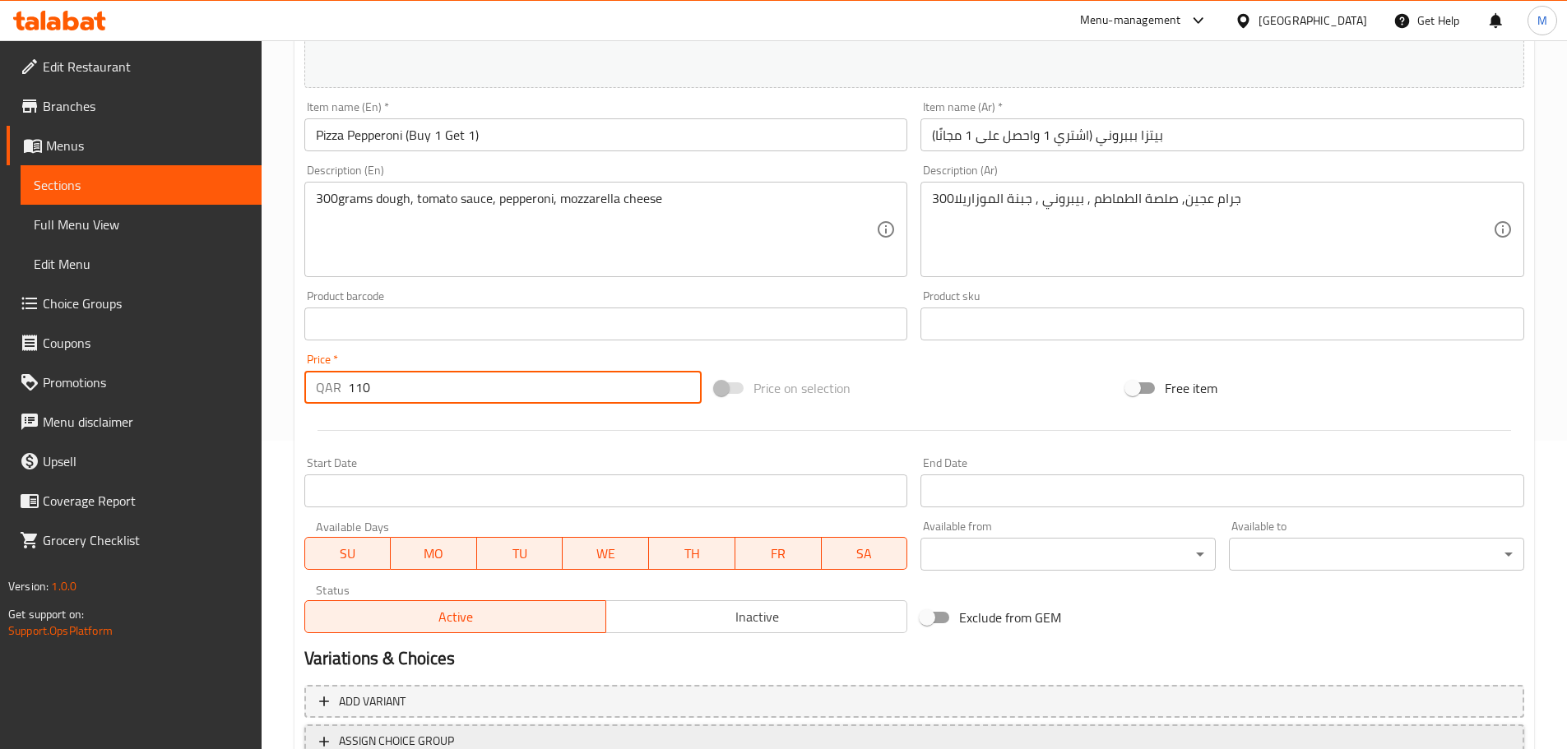
scroll to position [437, 0]
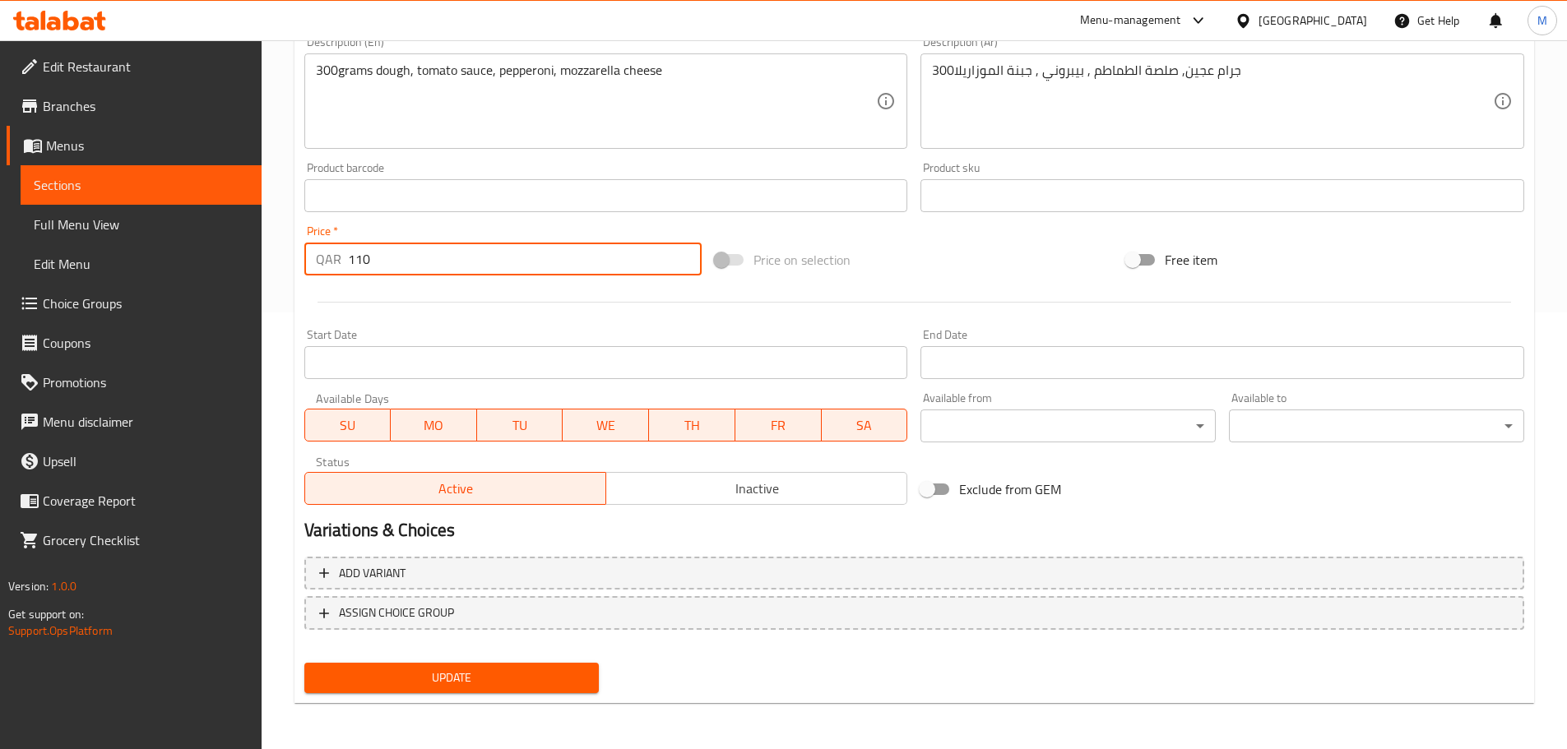
type input "110"
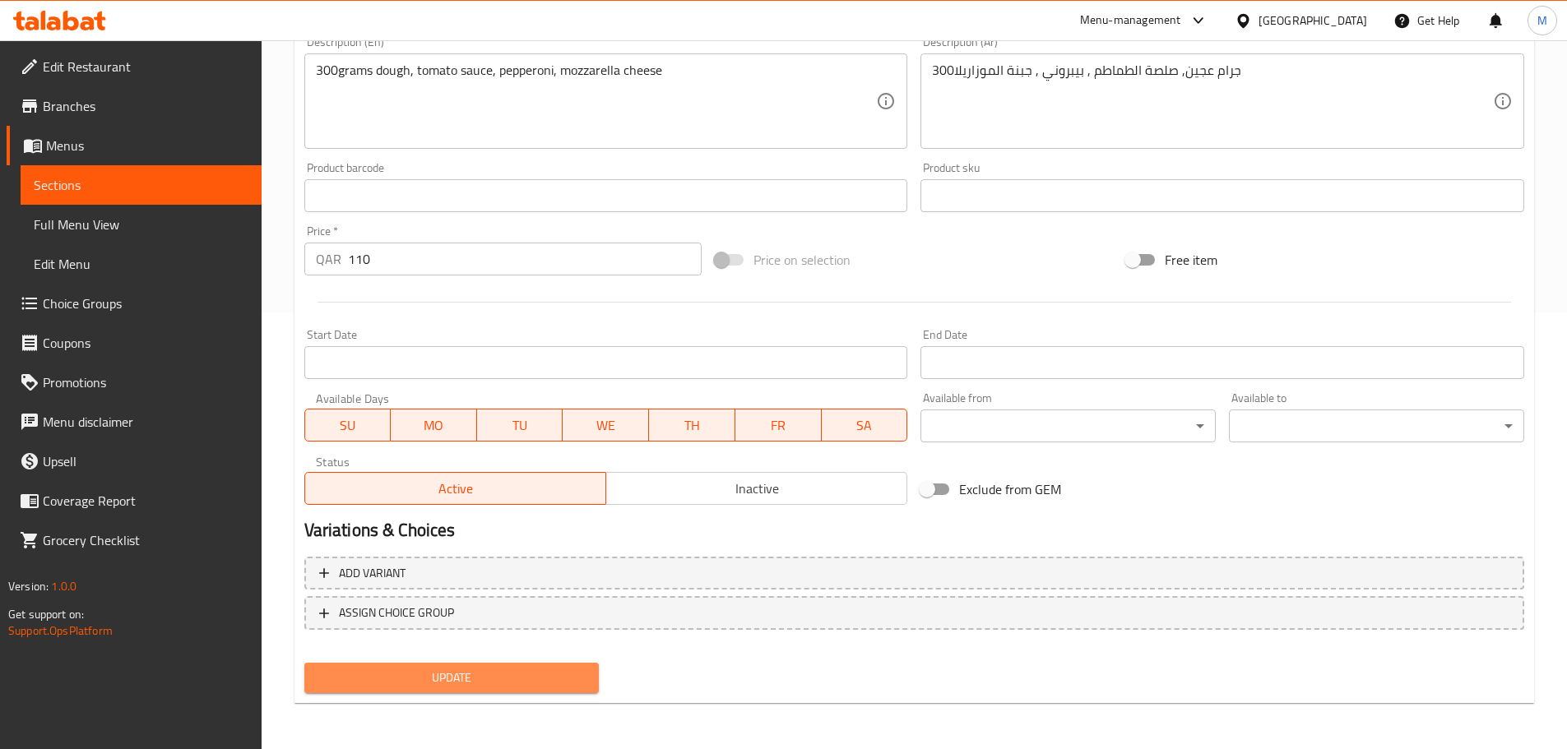
click at [512, 679] on span "Update" at bounding box center [451, 678] width 269 height 21
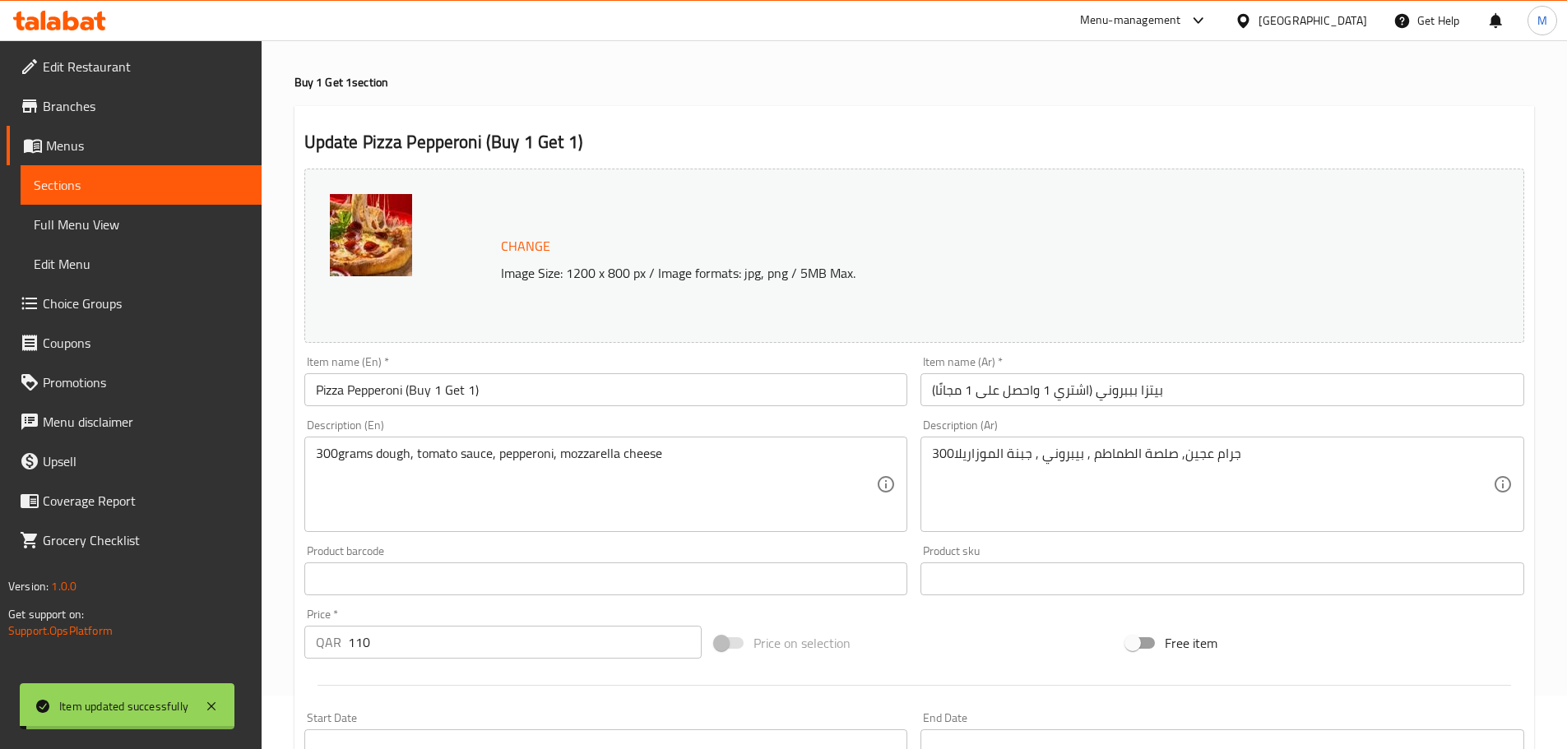
scroll to position [82, 0]
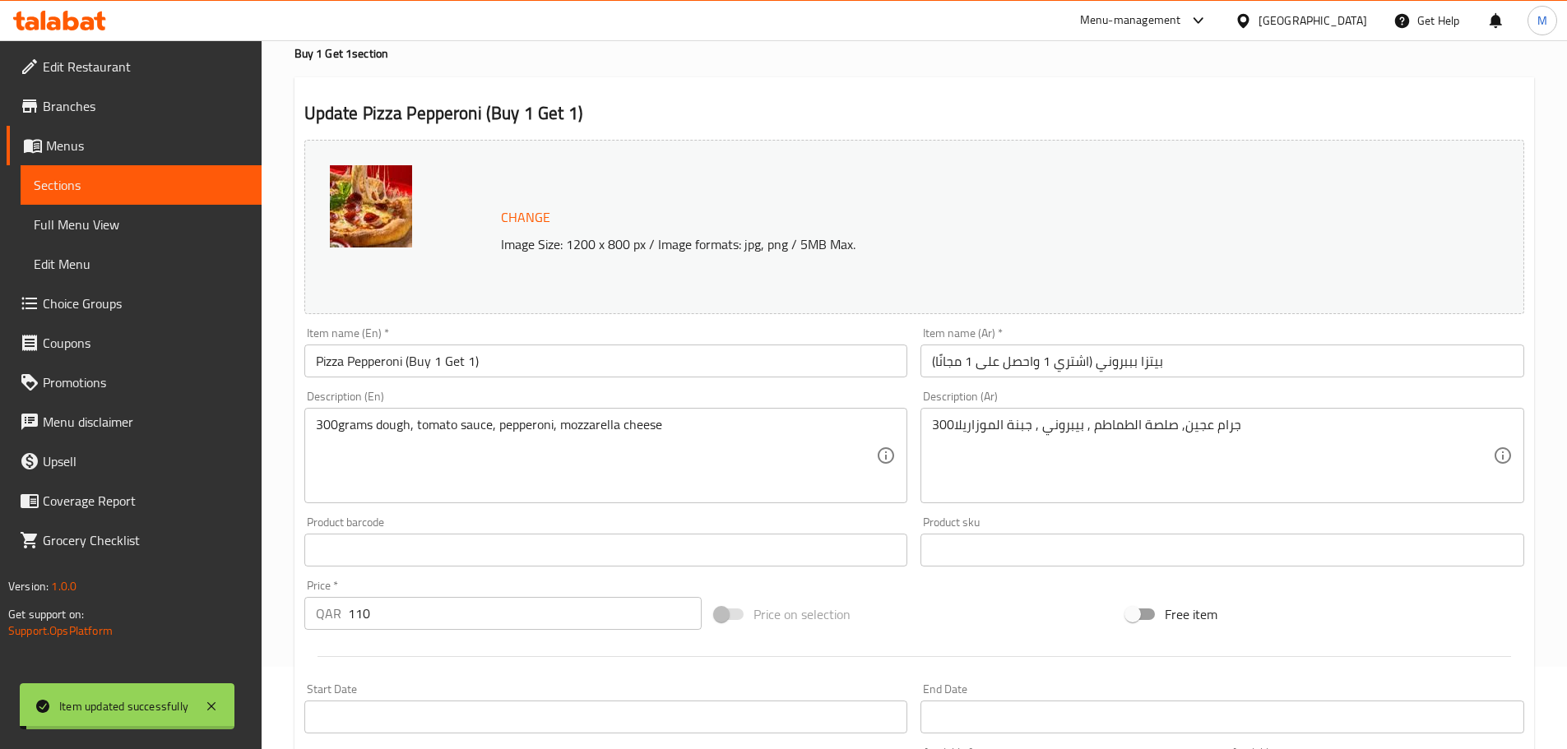
click at [651, 82] on div "Update Pizza Pepperoni (Buy 1 Get 1) Change Image Size: 1200 x 800 px / Image f…" at bounding box center [914, 567] width 1240 height 981
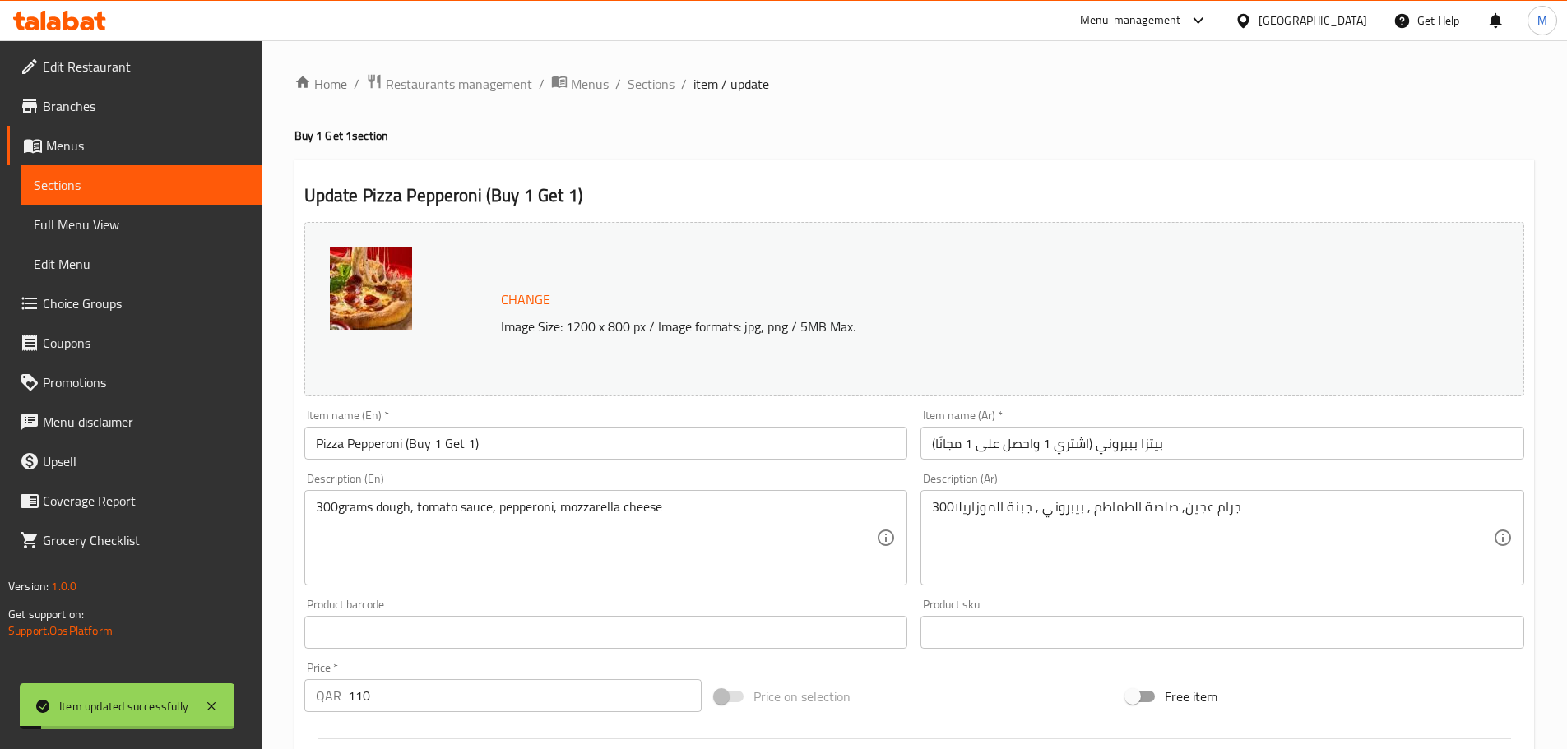
click at [654, 85] on span "Sections" at bounding box center [651, 84] width 47 height 20
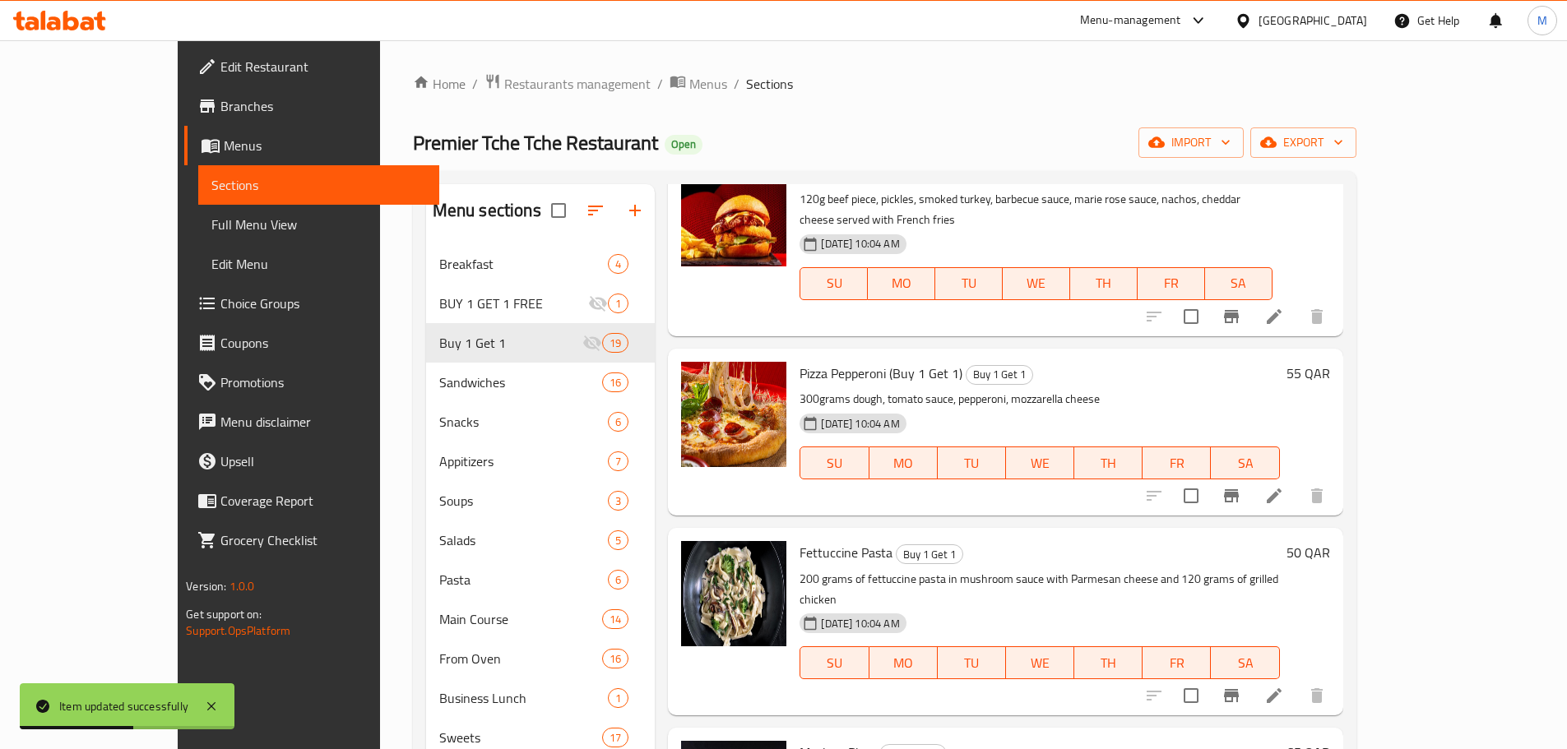
scroll to position [1752, 0]
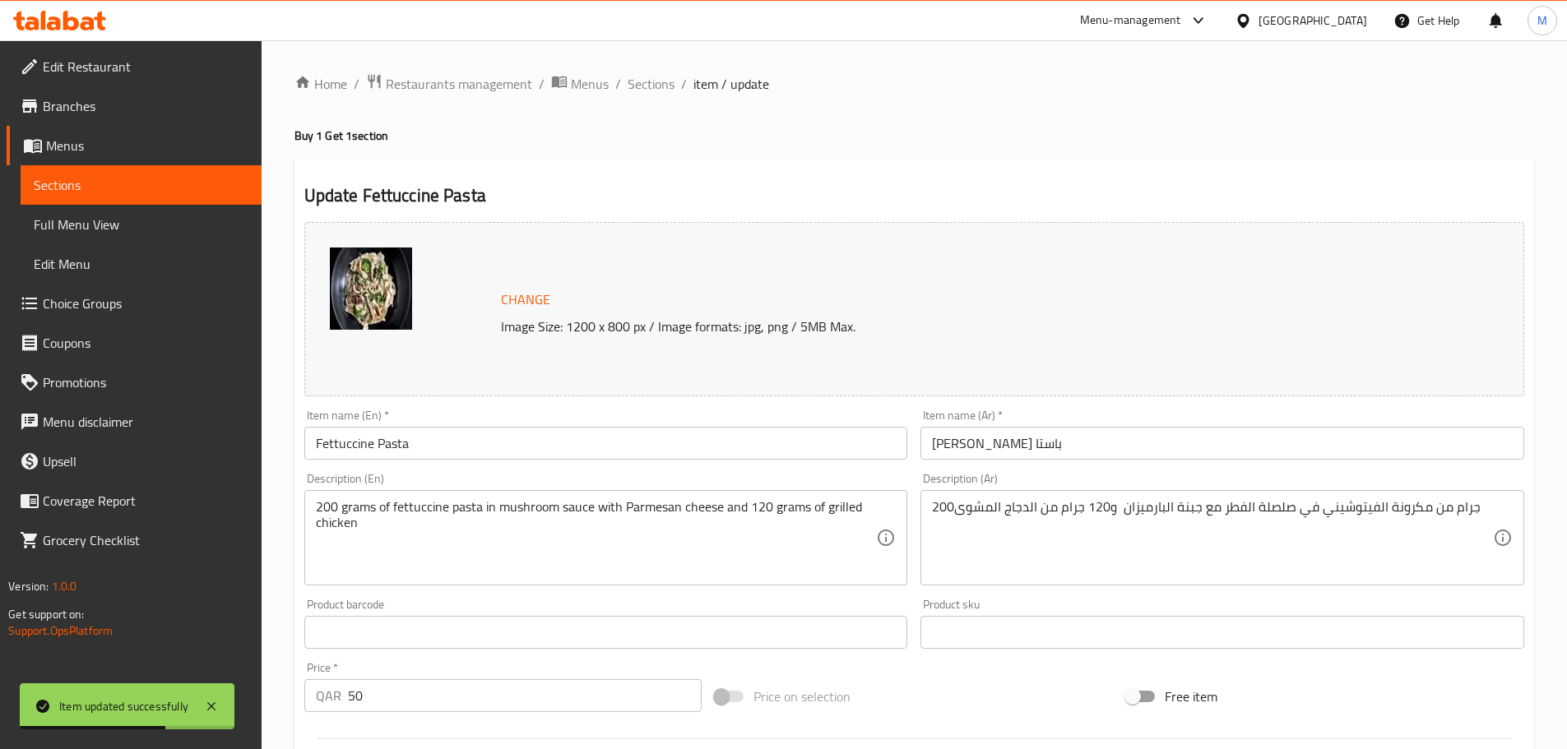
click at [531, 435] on input "Fettuccine Pasta" at bounding box center [606, 443] width 604 height 33
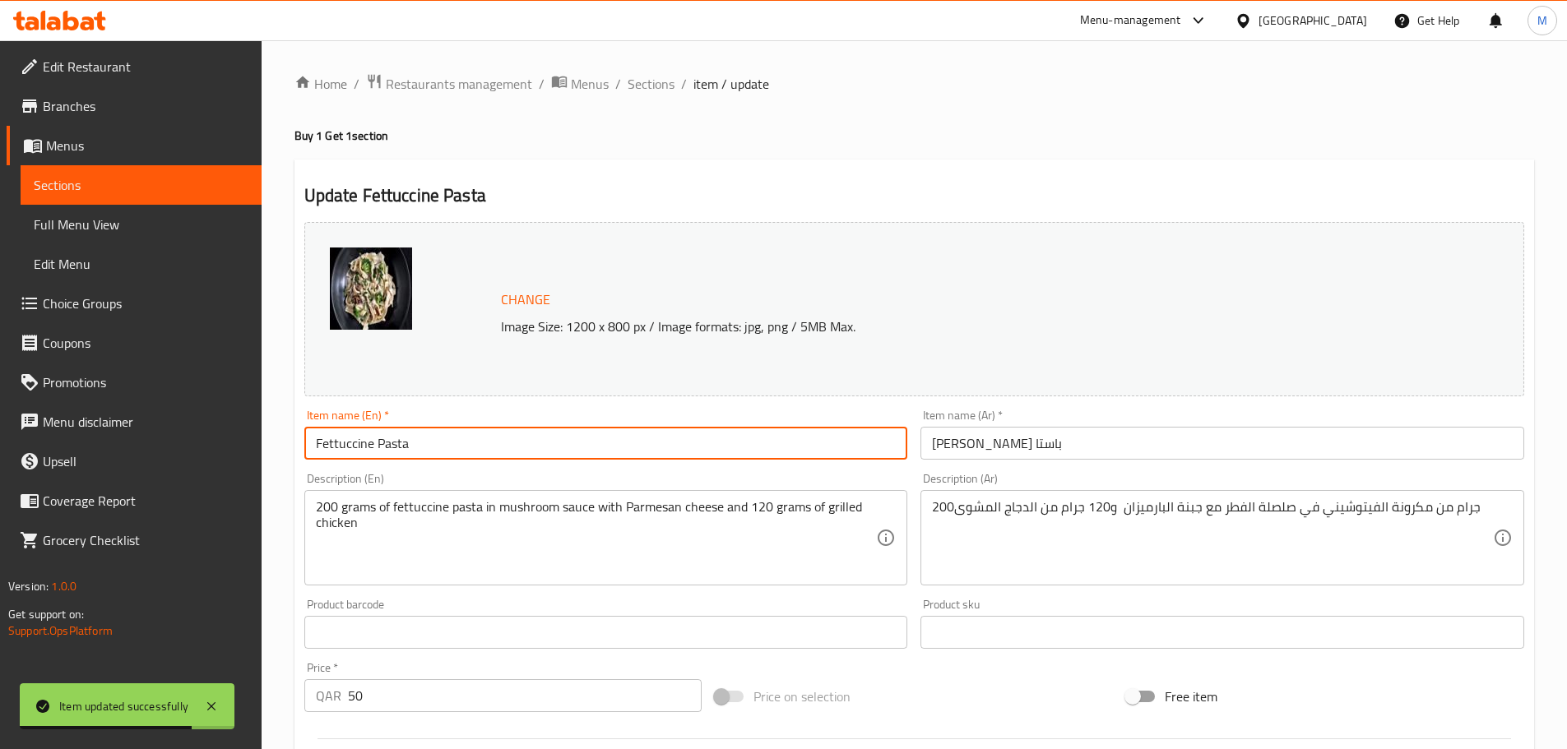
paste input "(اشتري 1 واحصل على 1 مجانًا)"
type input "Fettuccine Pasta"
click at [929, 439] on input "[PERSON_NAME] باستا" at bounding box center [1222, 443] width 604 height 33
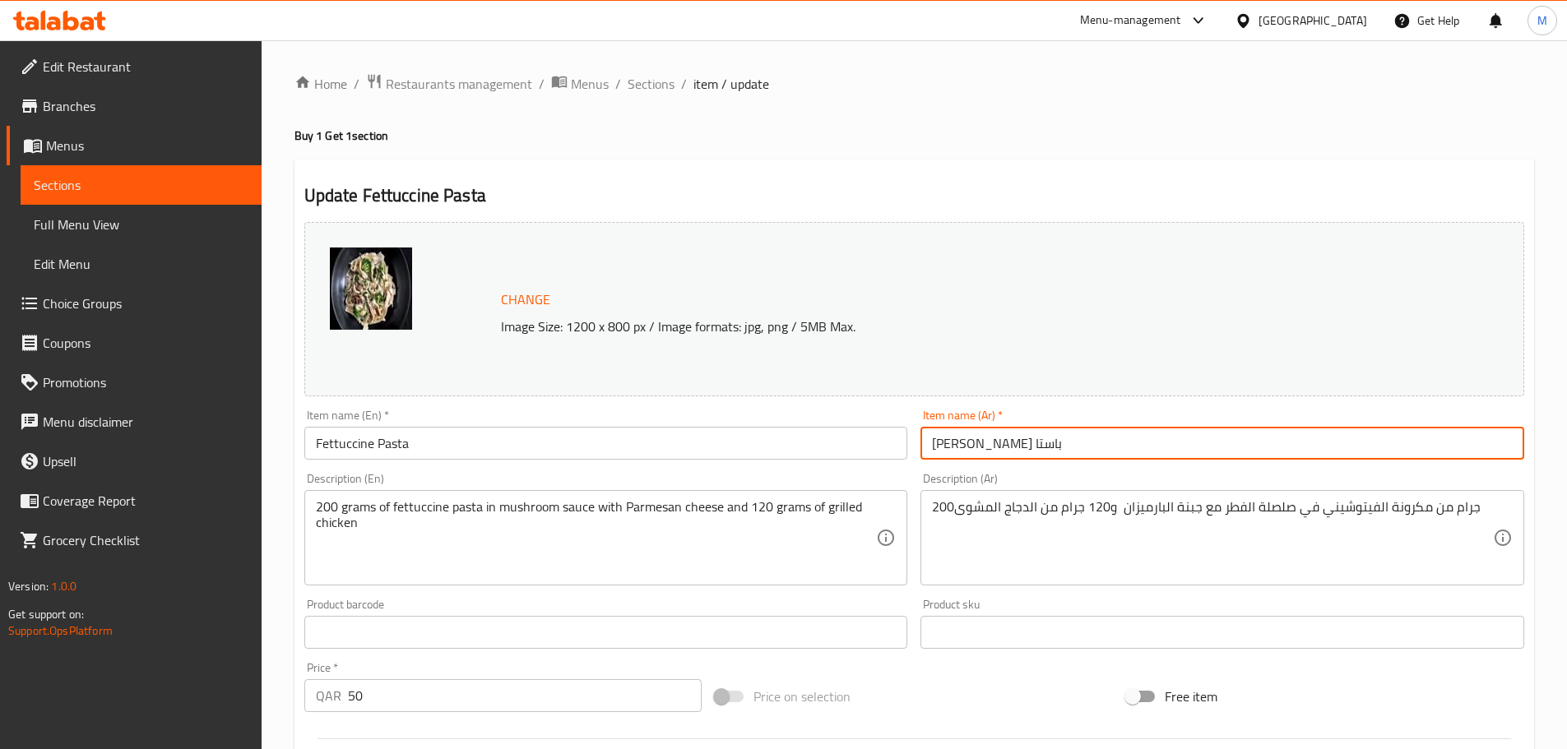
paste input "(اشتري 1 واحصل على 1 مجانًا)"
type input "(اشتري 1 واحصل على 1 مجانًا) [PERSON_NAME] باستا"
click at [469, 450] on input "Fettuccine Pasta" at bounding box center [606, 443] width 604 height 33
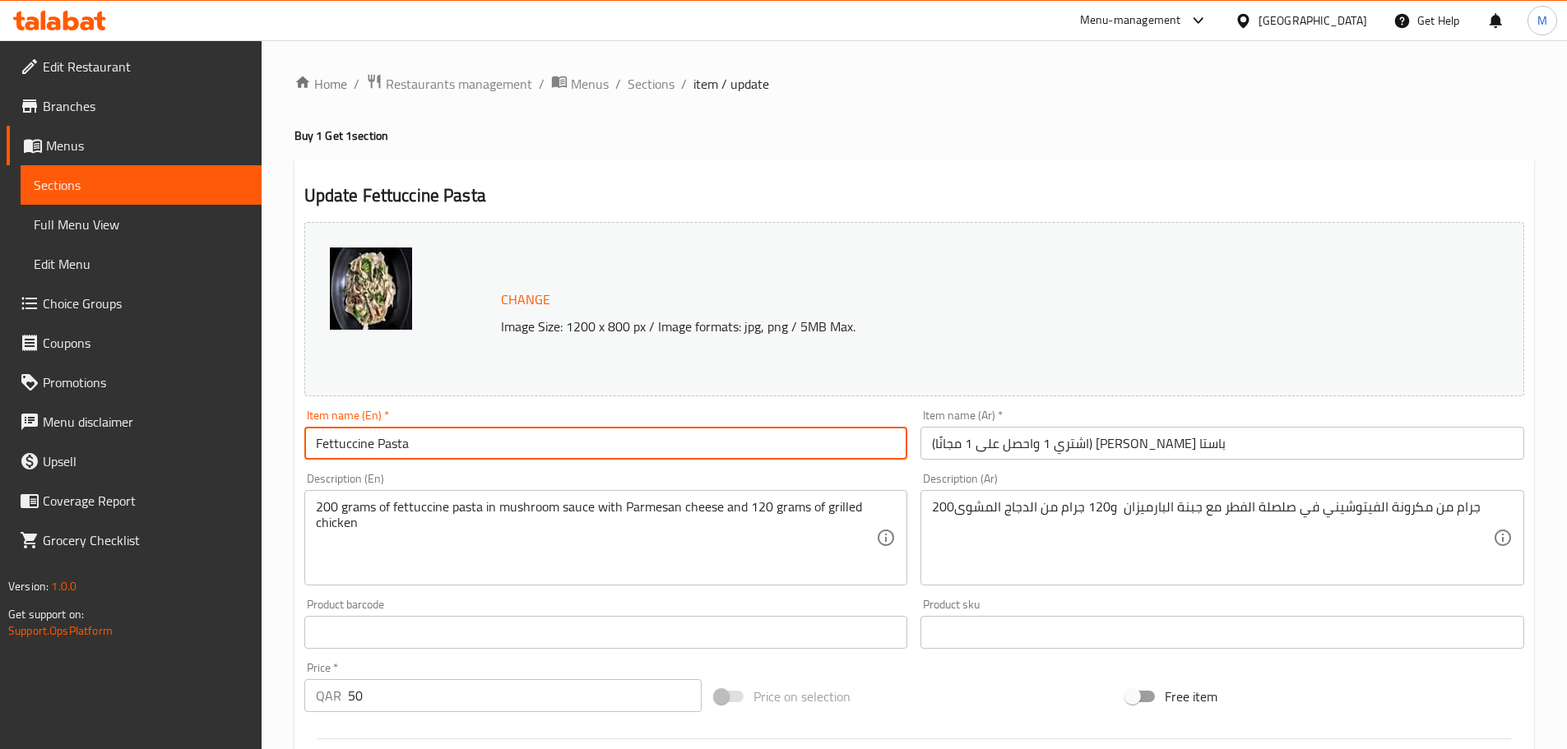
paste input "(Buy 1 Get 1)"
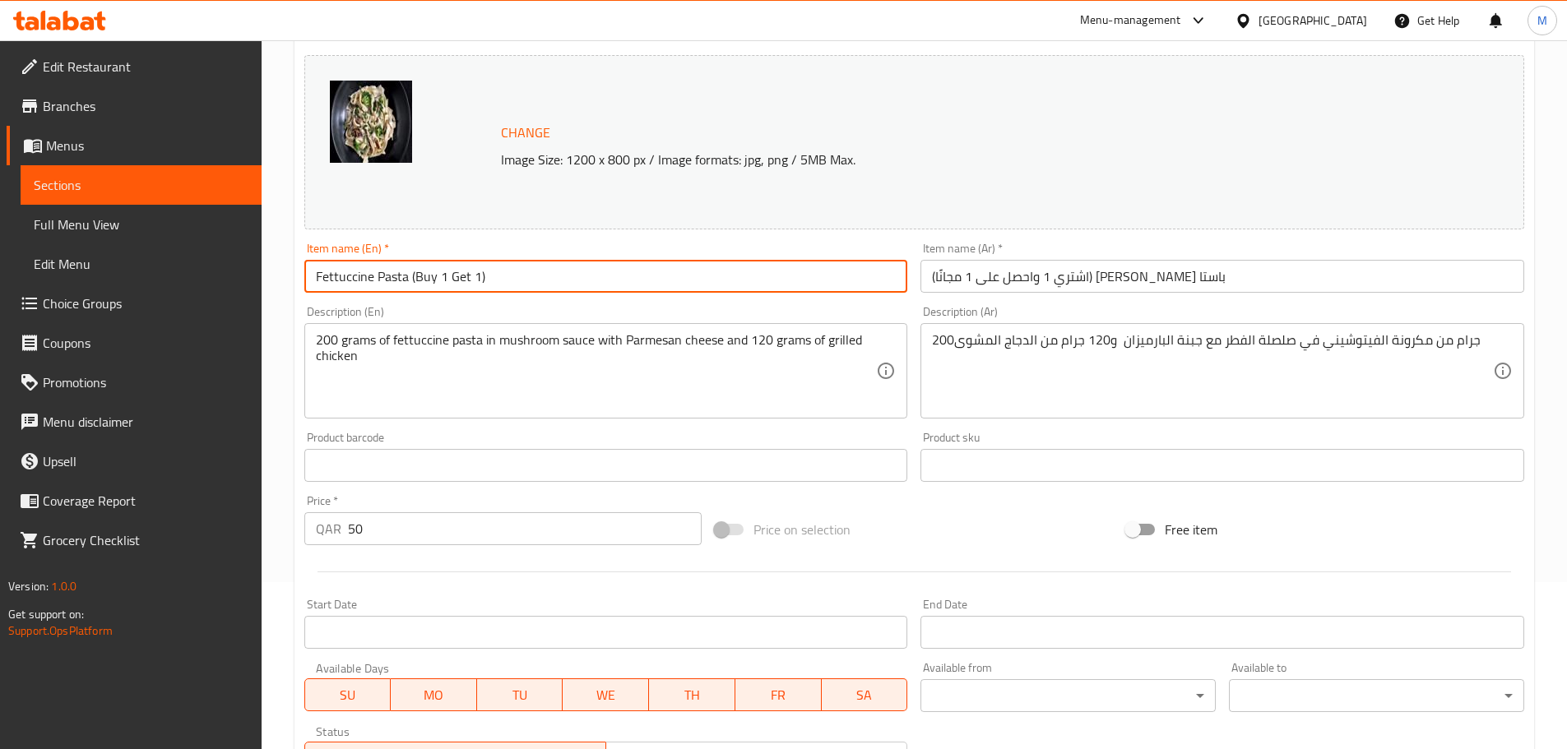
scroll to position [247, 0]
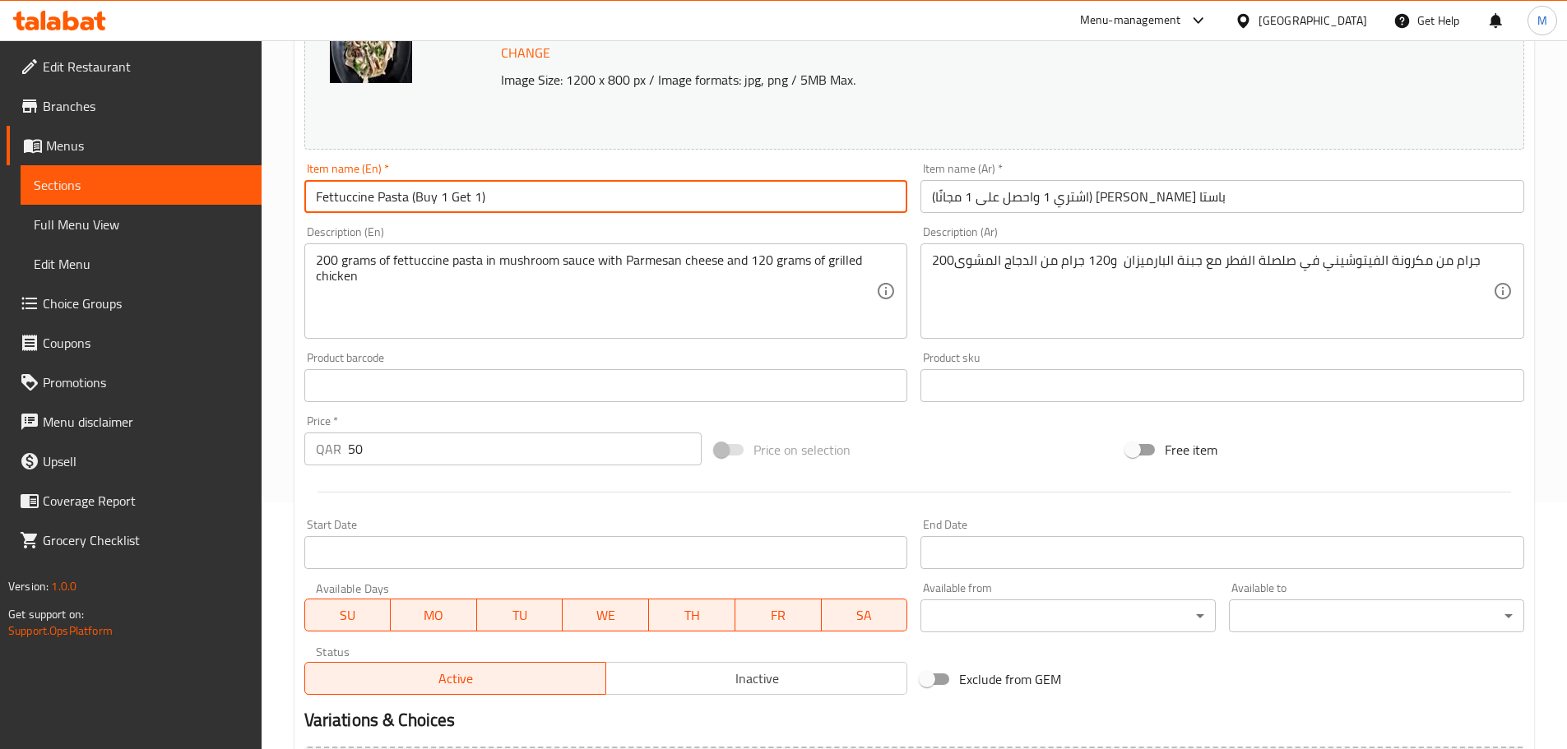
type input "Fettuccine Pasta (Buy 1 Get 1)"
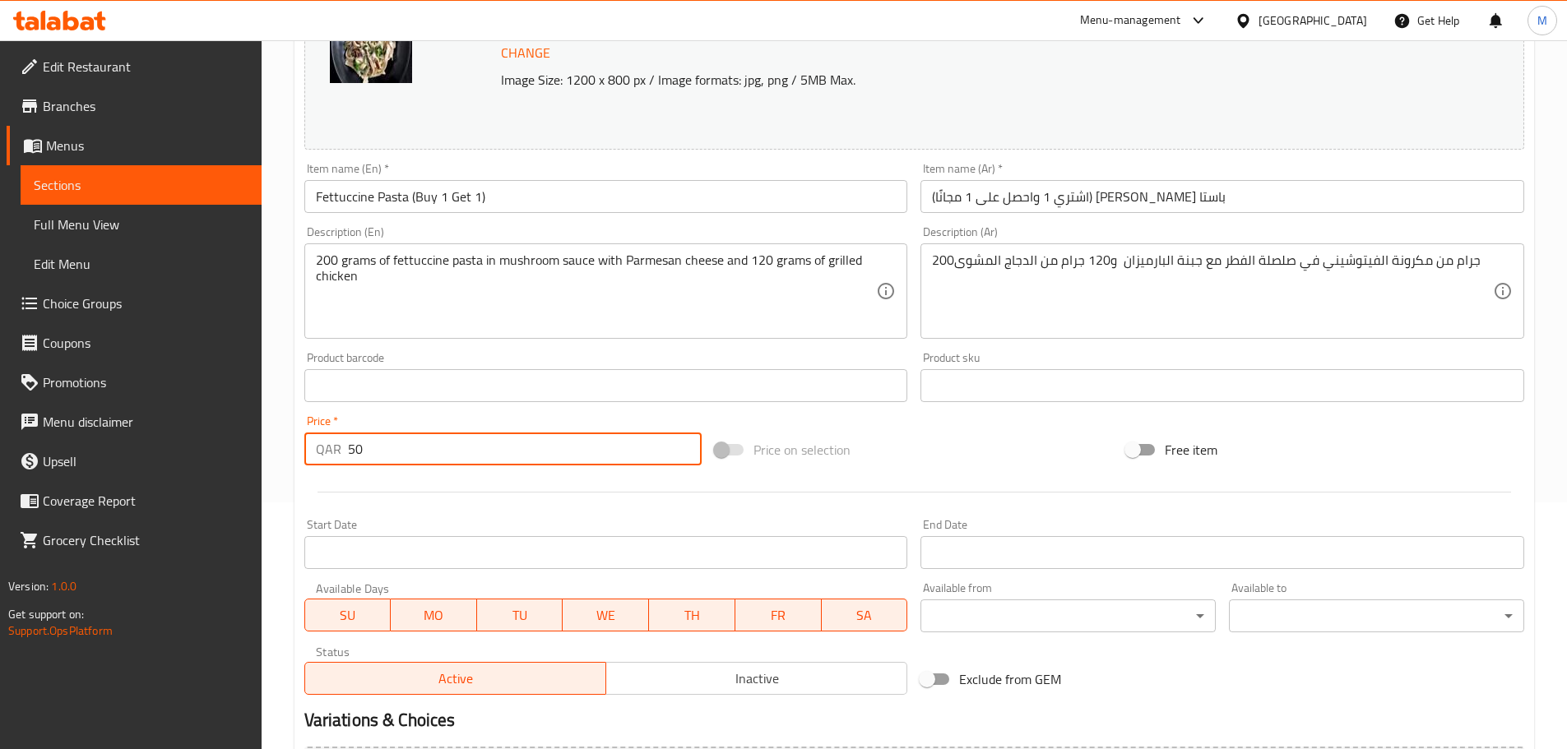
drag, startPoint x: 424, startPoint y: 443, endPoint x: 316, endPoint y: 451, distance: 108.9
click at [316, 451] on div "QAR 50 Price *" at bounding box center [503, 449] width 398 height 33
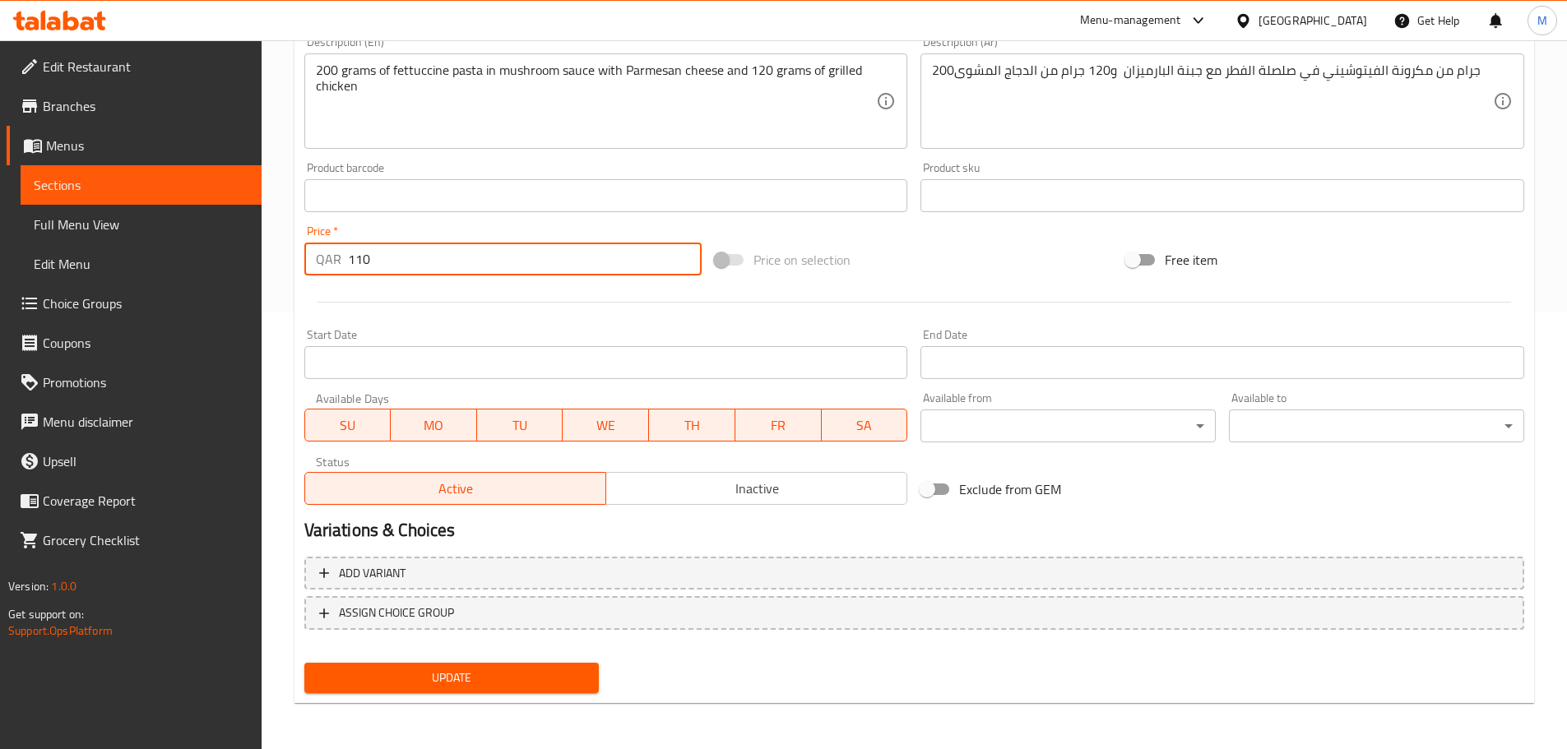
type input "110"
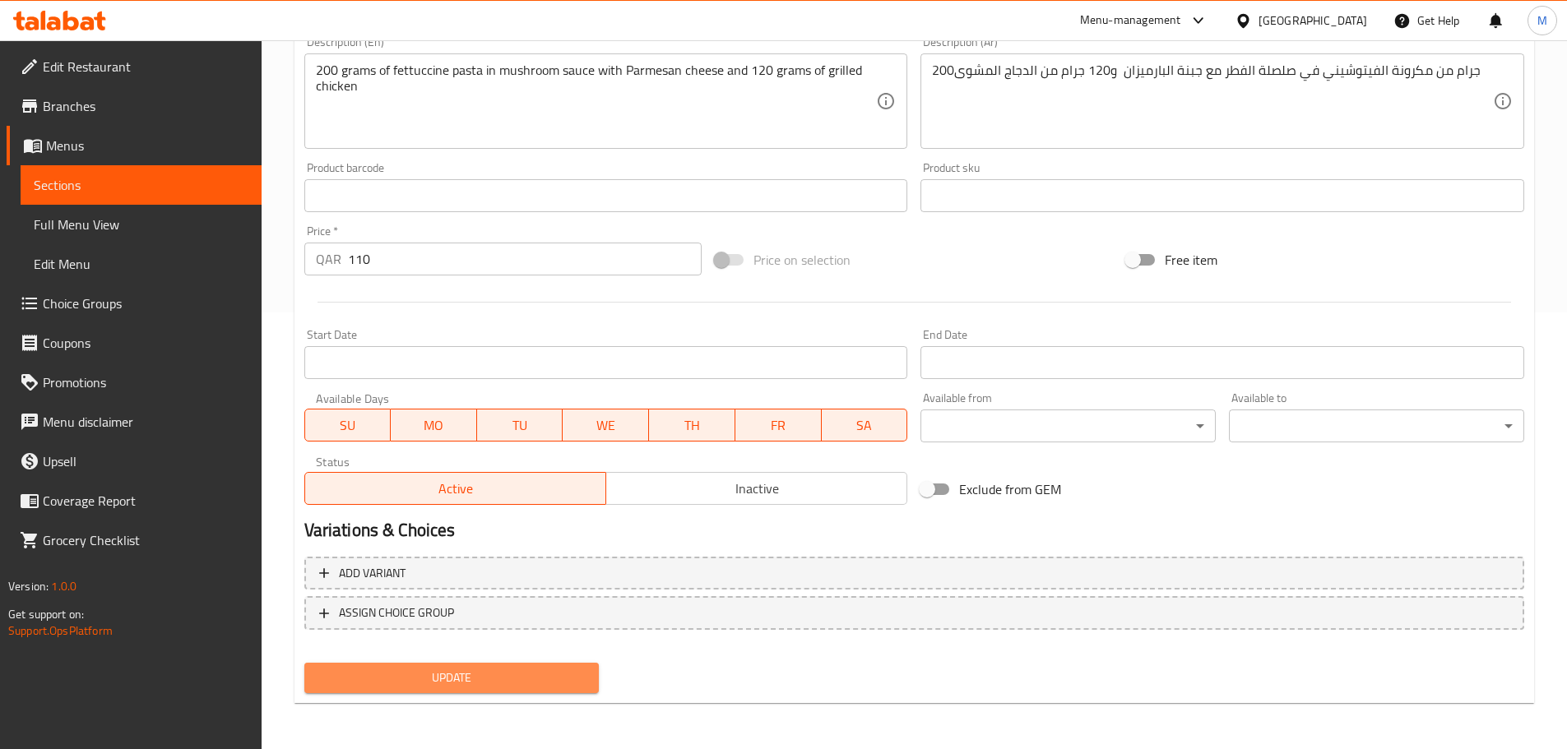
click at [418, 670] on span "Update" at bounding box center [451, 678] width 269 height 21
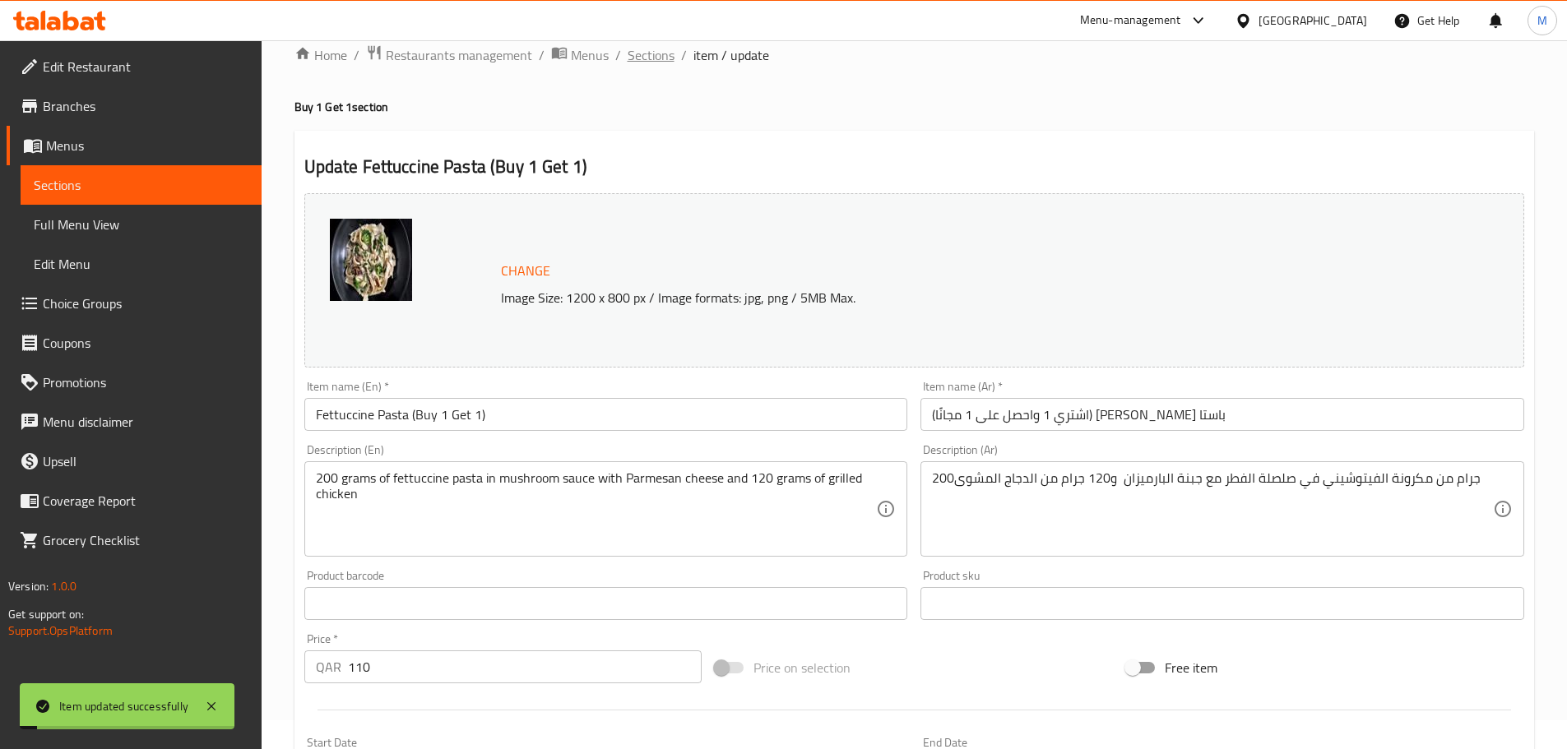
scroll to position [0, 0]
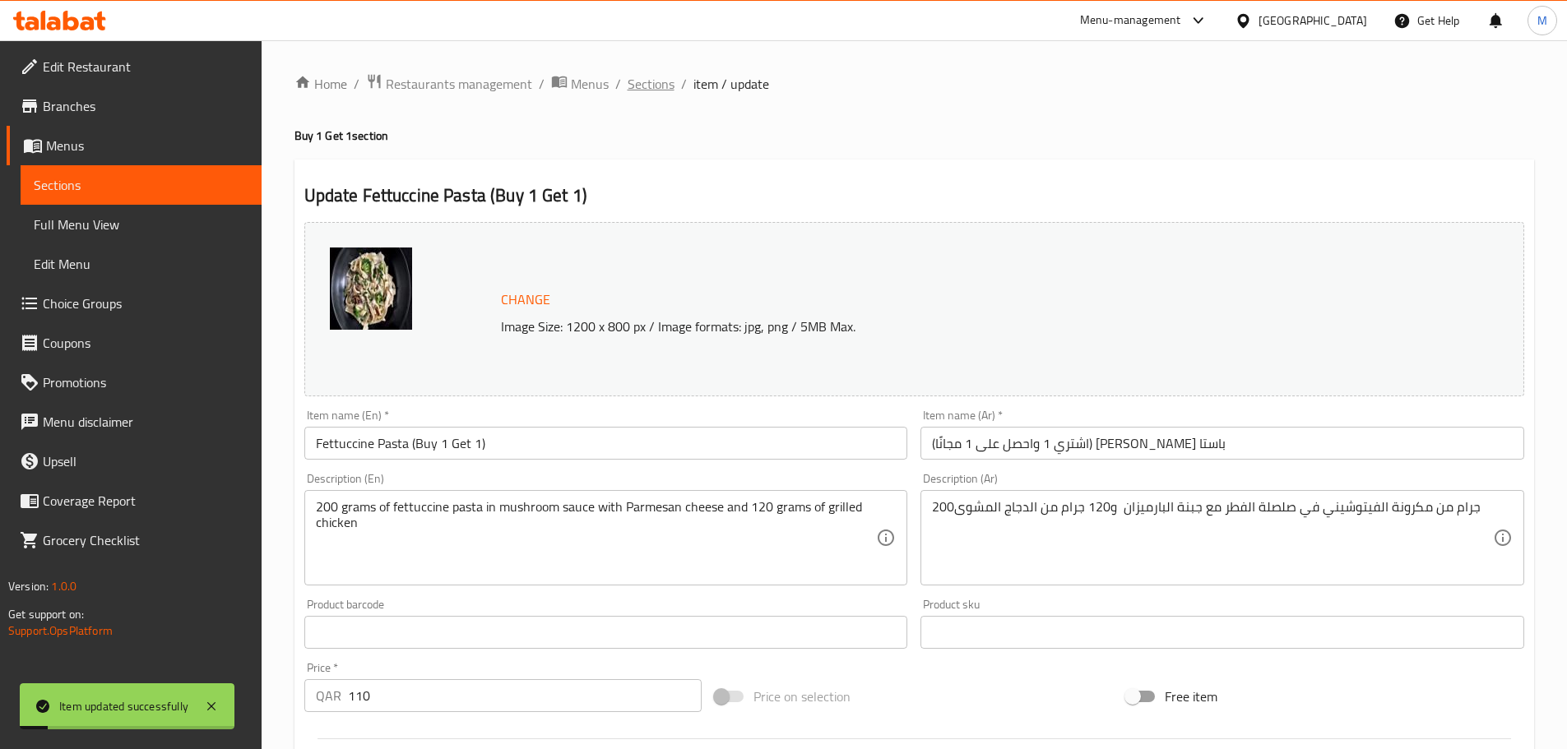
click at [651, 88] on span "Sections" at bounding box center [651, 84] width 47 height 20
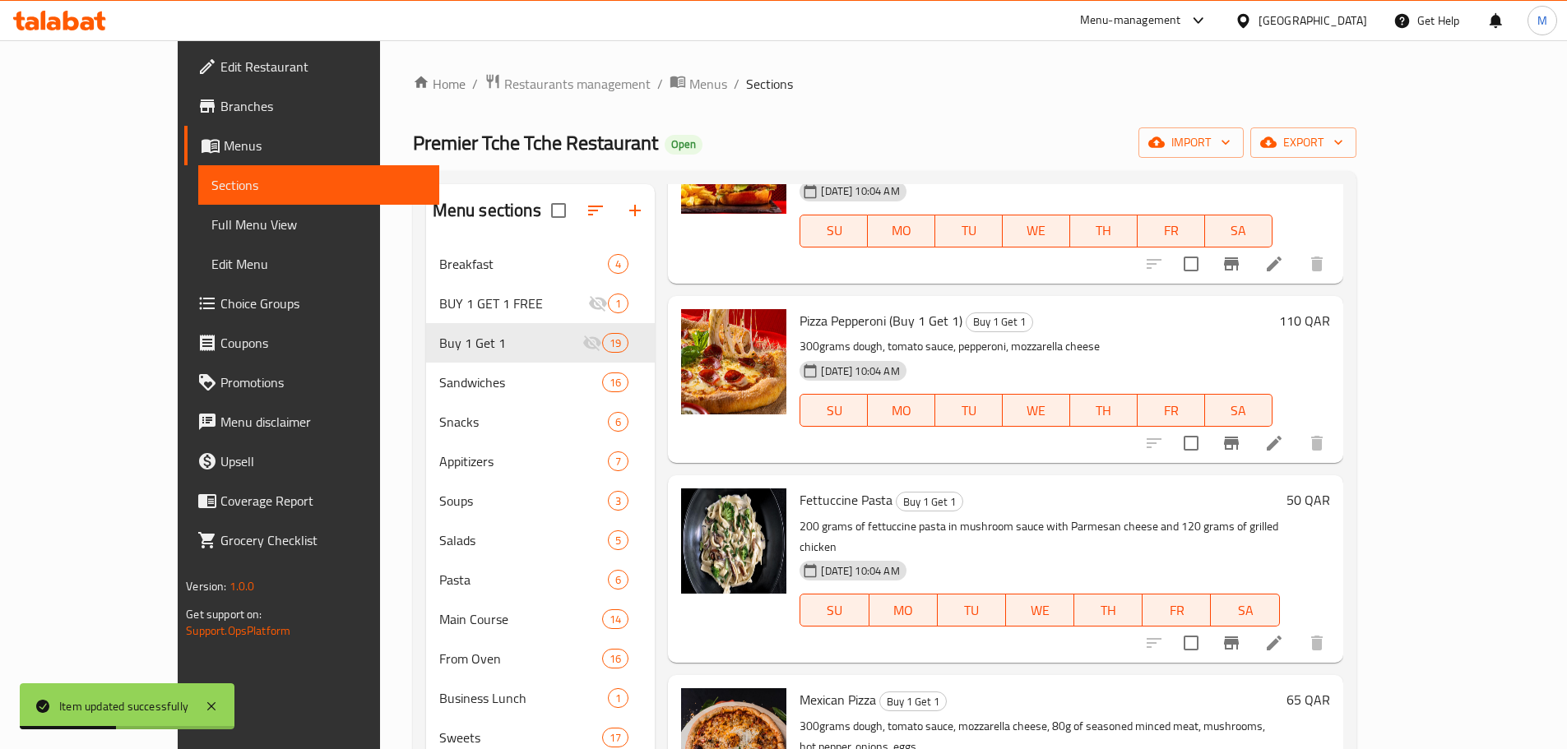
scroll to position [1974, 0]
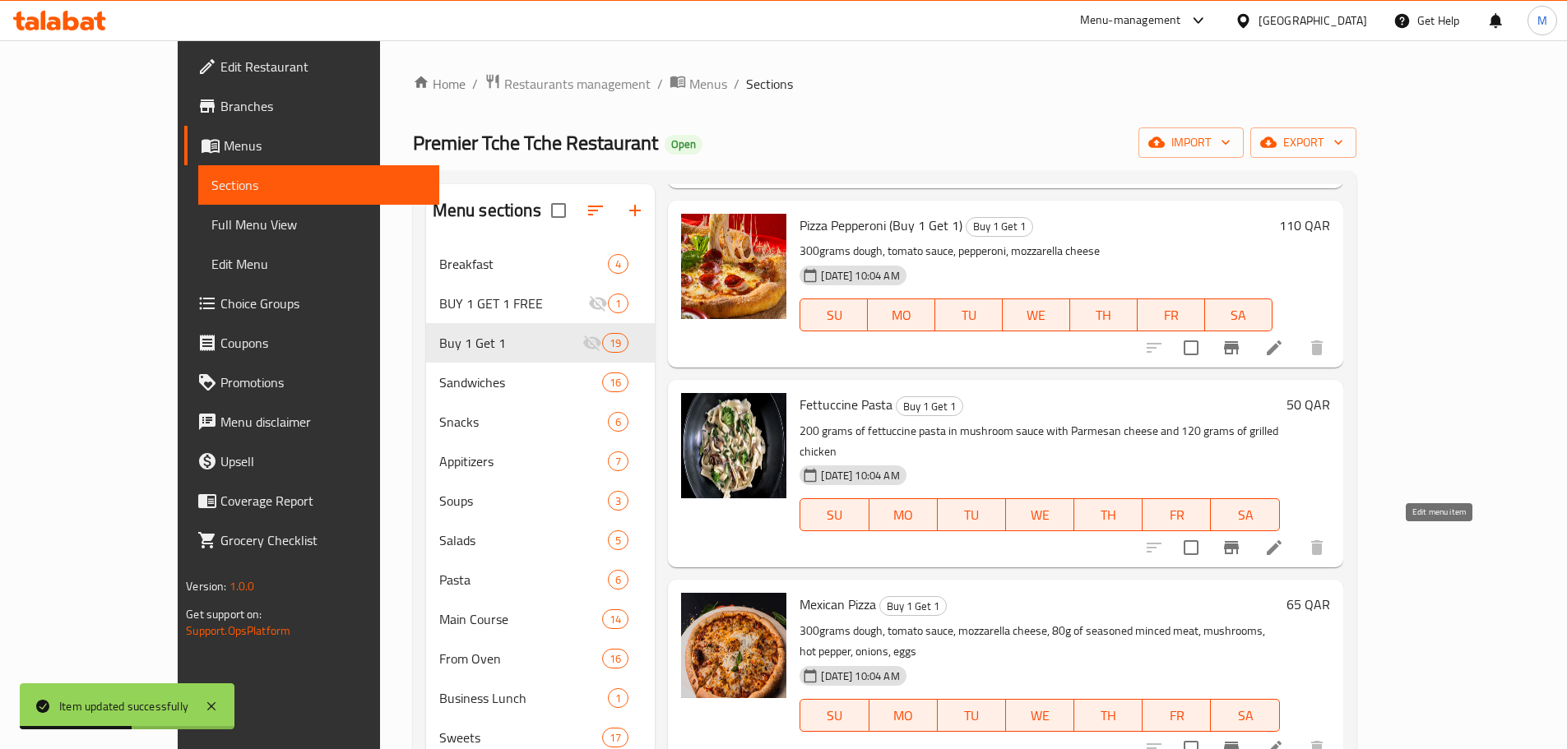
click at [1284, 739] on icon at bounding box center [1274, 749] width 20 height 20
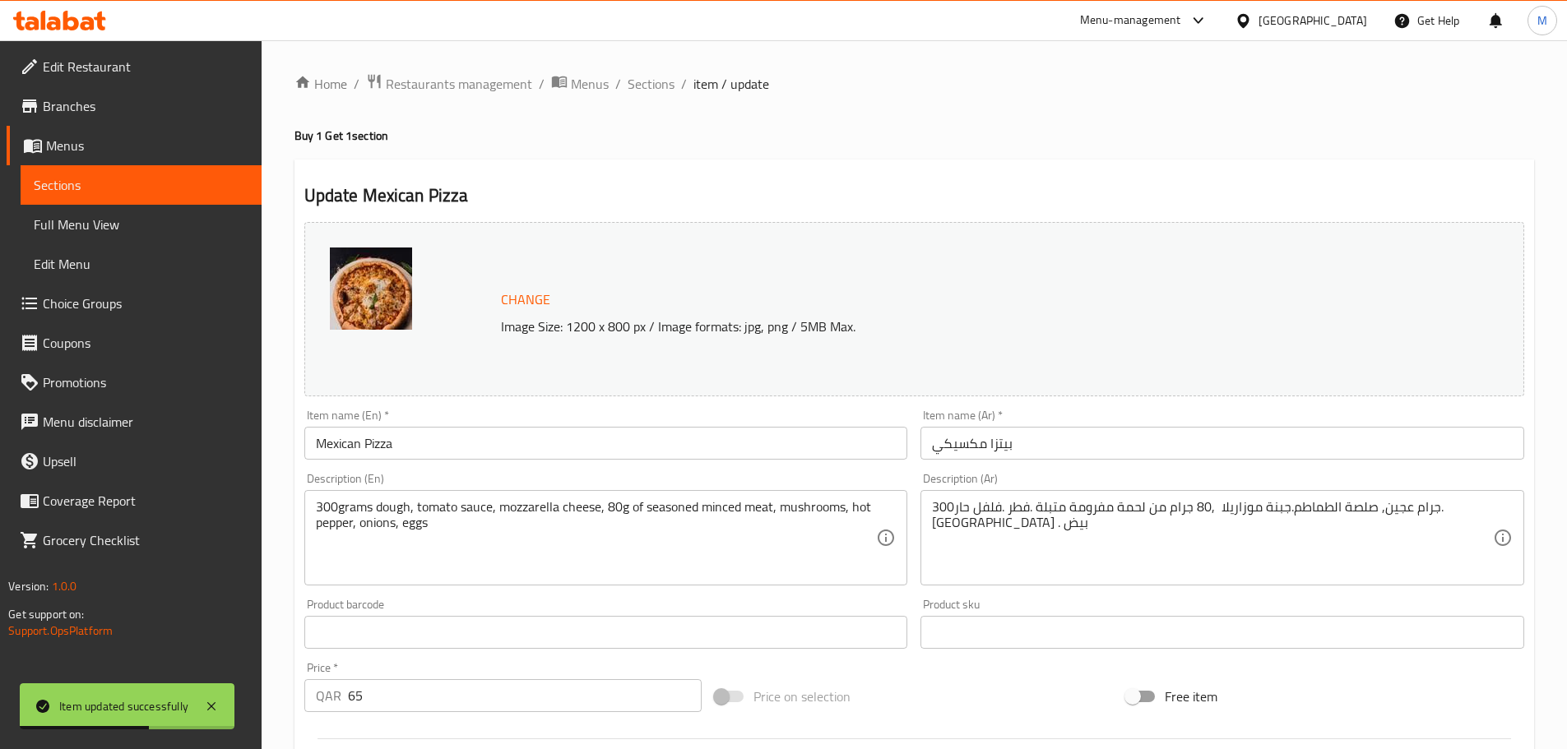
click at [452, 435] on input "Mexican Pizza" at bounding box center [606, 443] width 604 height 33
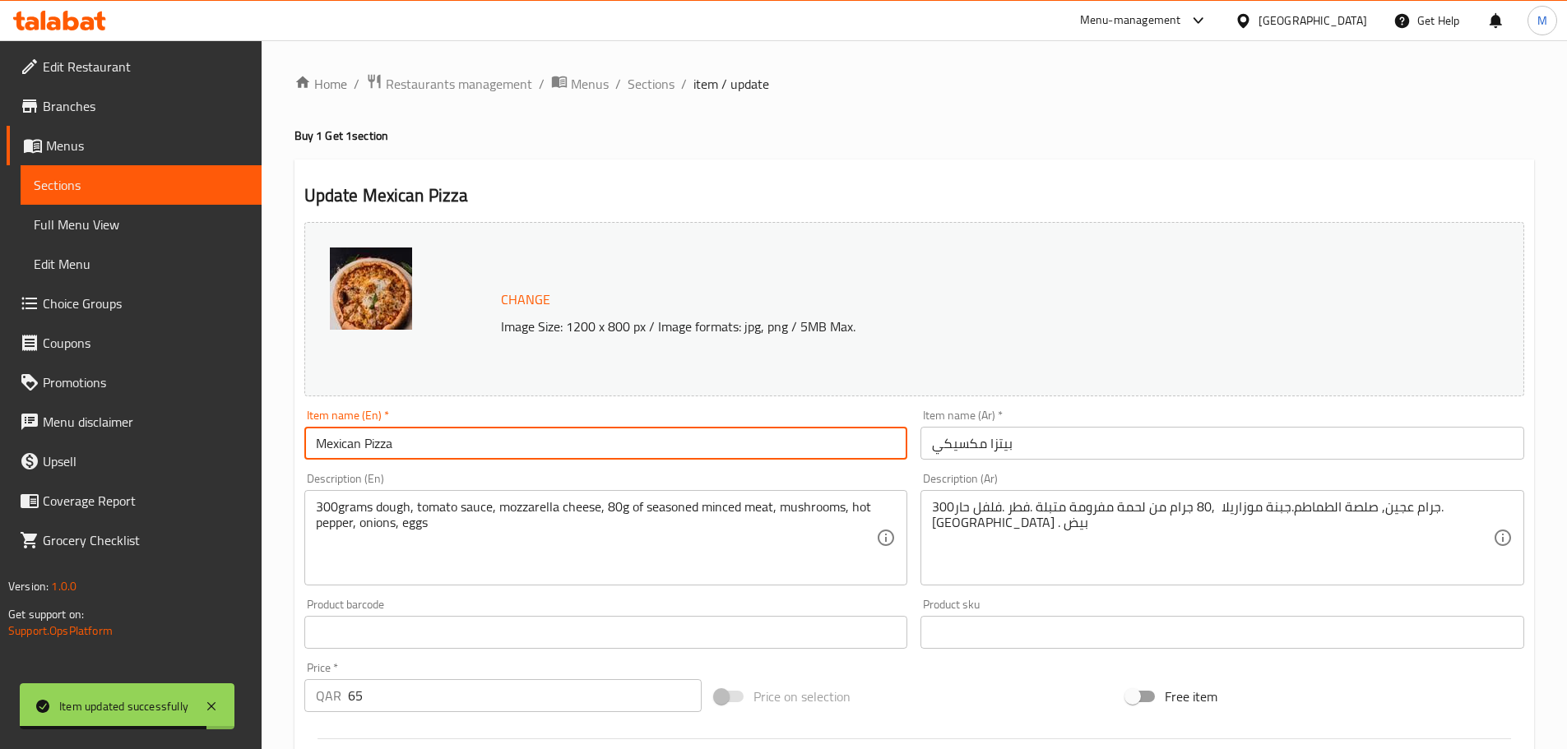
paste input "(Buy 1 Get 1)"
type input "Mexican Pizza (Buy 1 Get 1)"
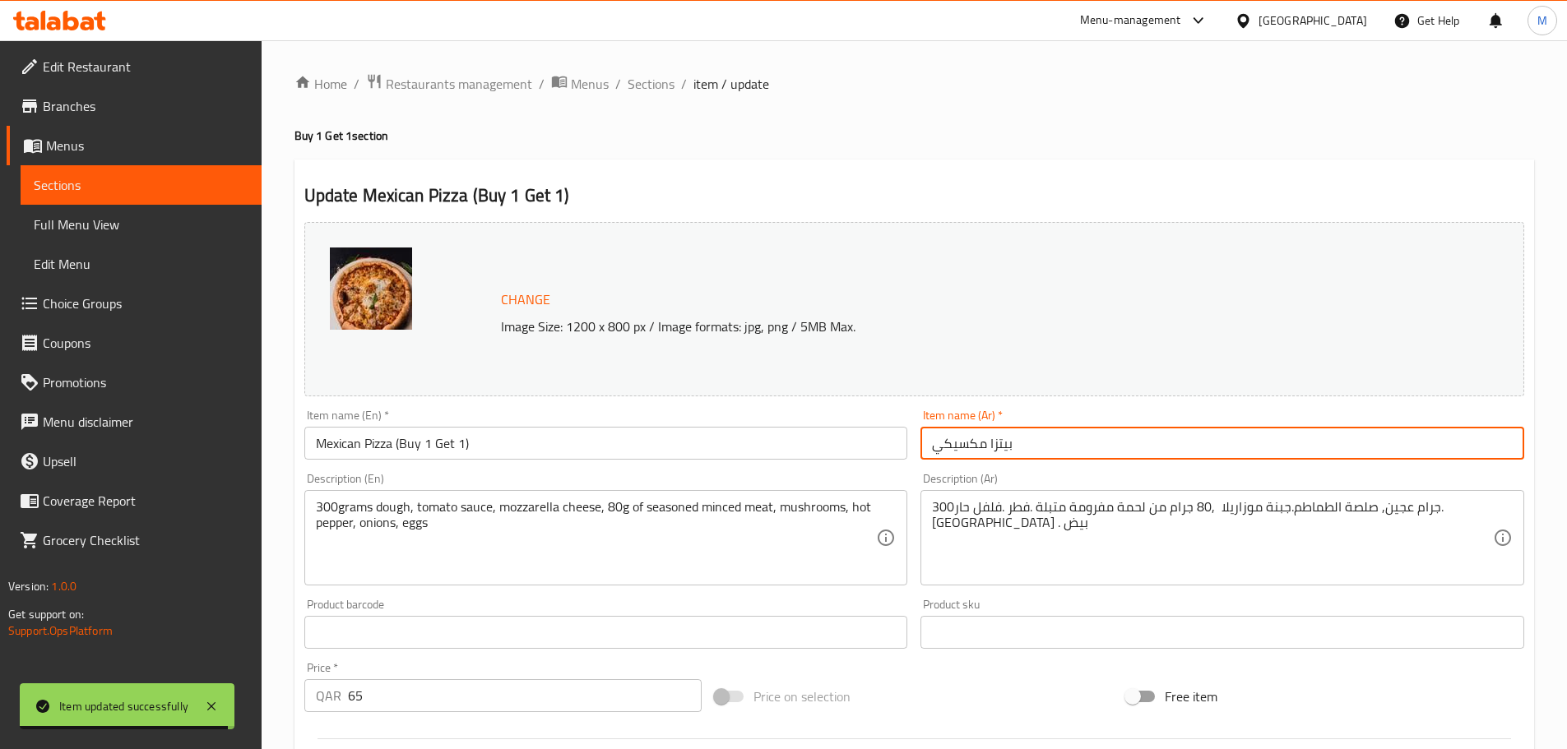
click at [929, 448] on input "بيتزا مكسيكي" at bounding box center [1222, 443] width 604 height 33
paste input "(اشتري 1 واحصل على 1 مجانًا)"
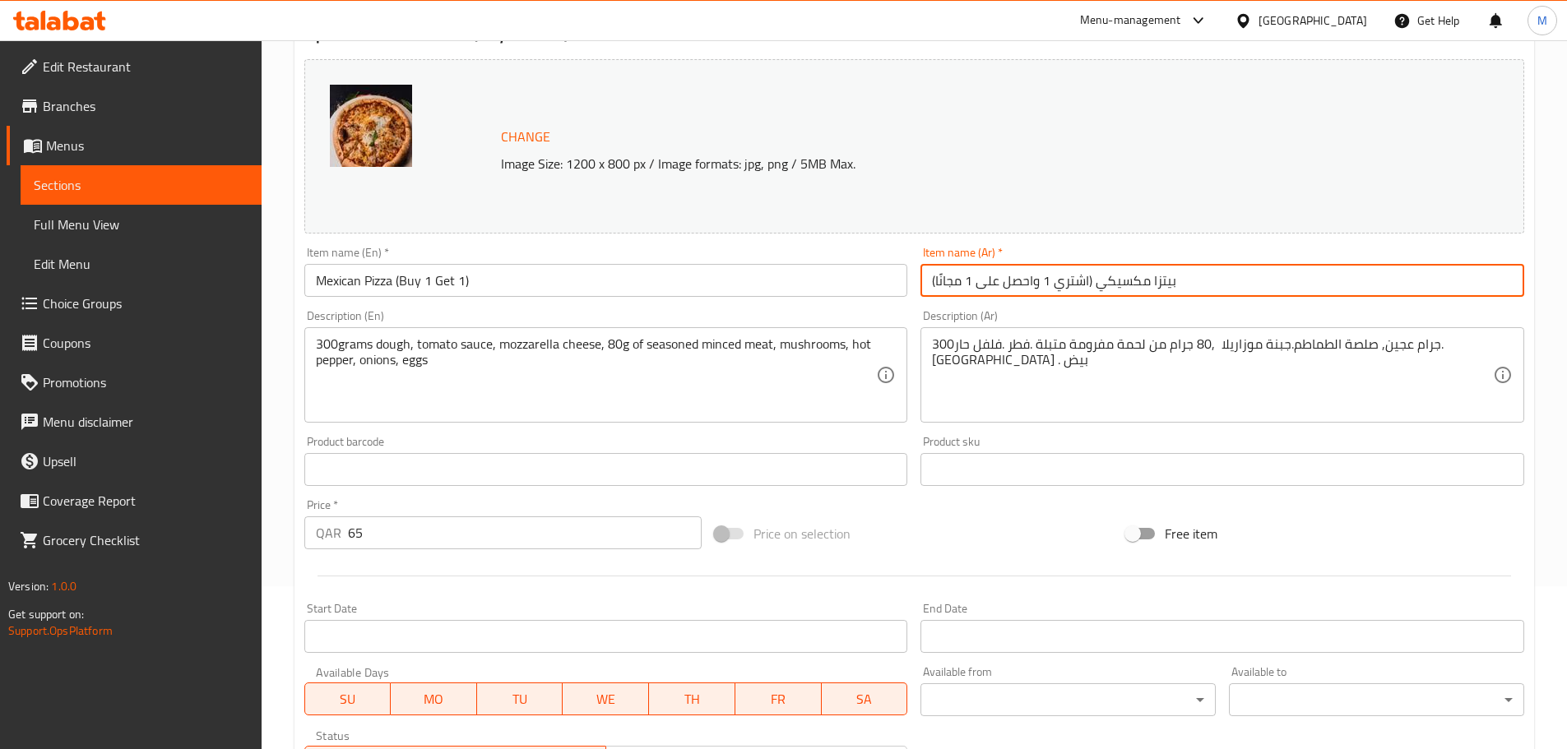
scroll to position [165, 0]
type input "(اشتري 1 واحصل على 1 مجانًا) بيتزا مكسيكي"
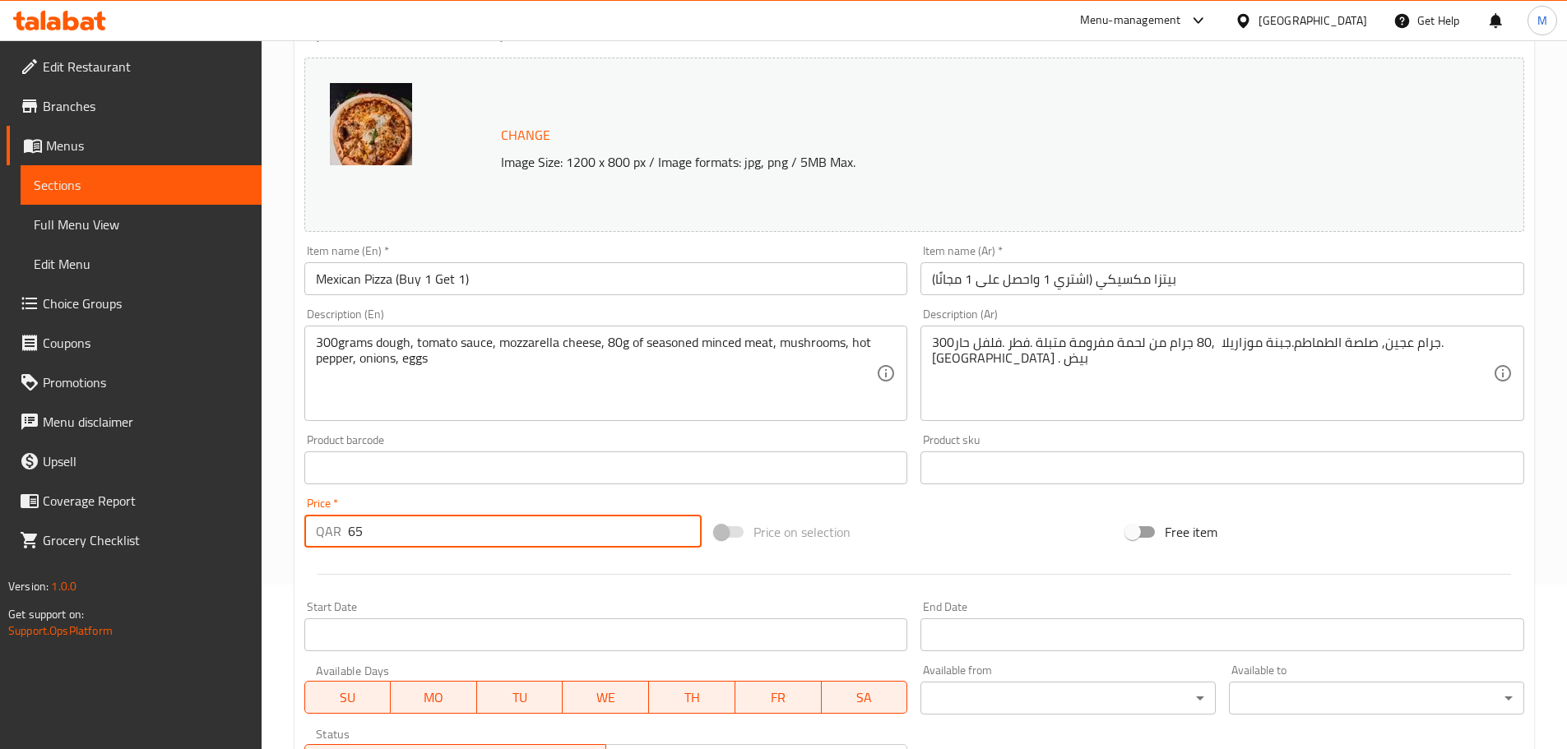
drag, startPoint x: 404, startPoint y: 521, endPoint x: 332, endPoint y: 530, distance: 72.0
click at [332, 530] on div "QAR 65 Price *" at bounding box center [503, 531] width 398 height 33
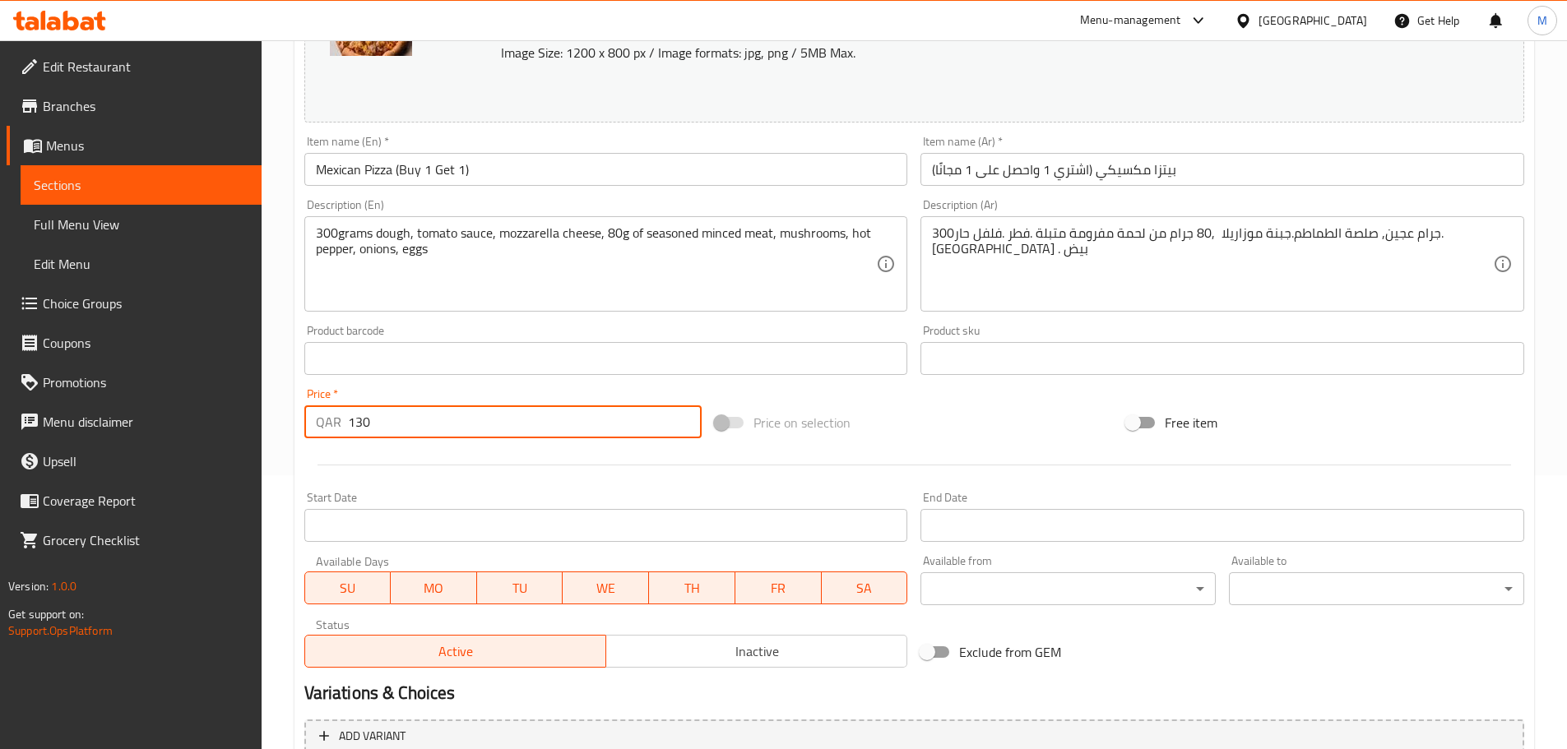
scroll to position [437, 0]
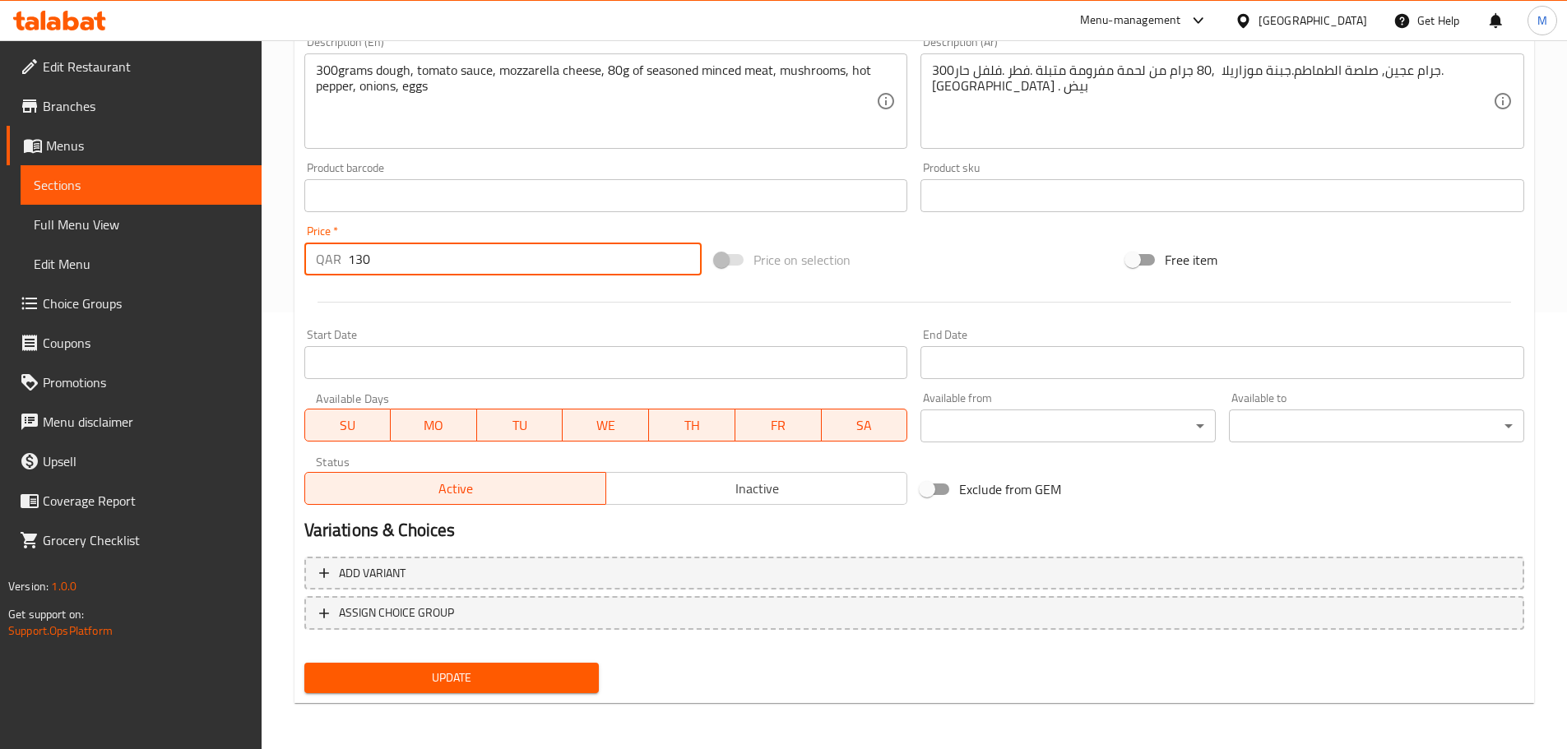
type input "130"
click at [426, 667] on button "Update" at bounding box center [451, 678] width 295 height 30
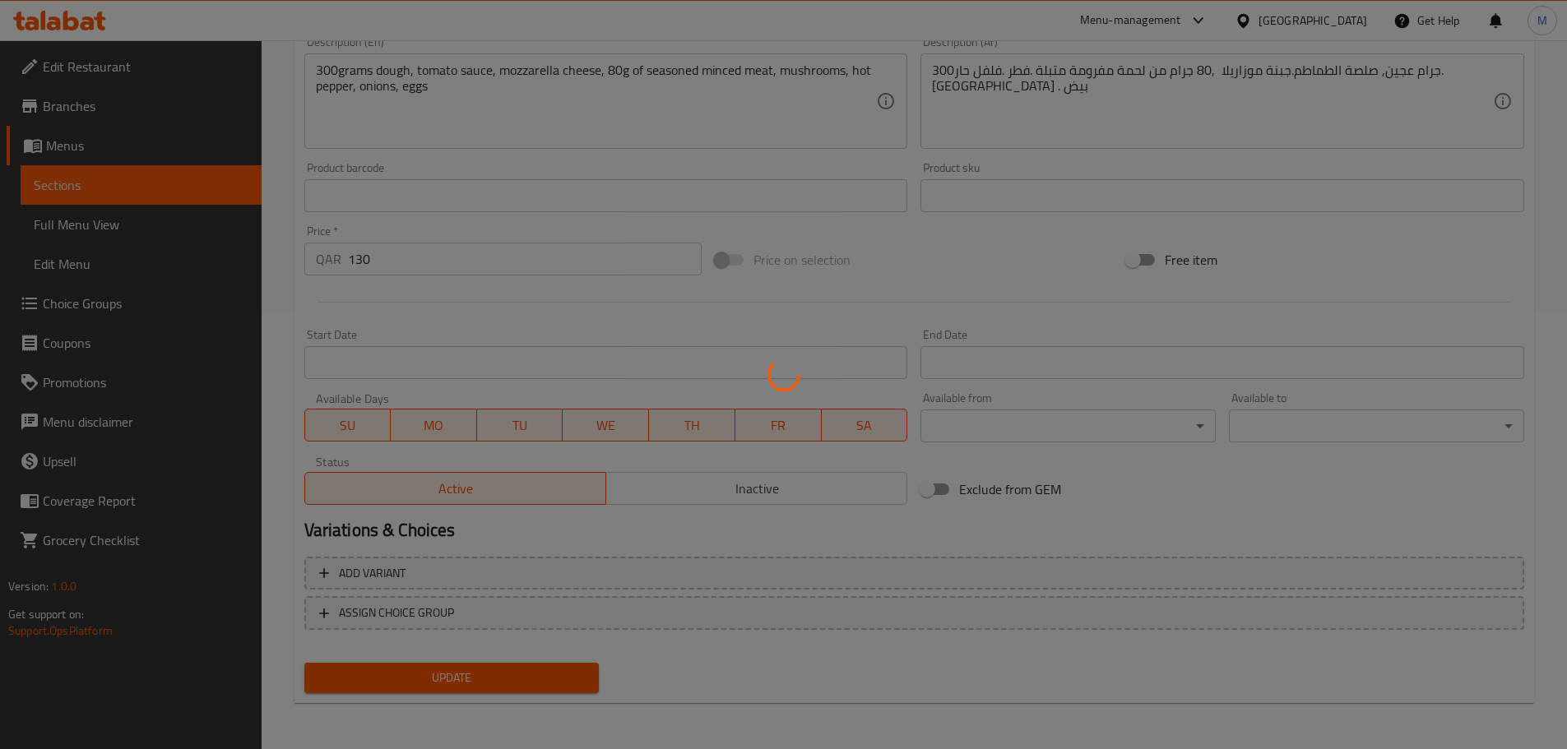
scroll to position [0, 0]
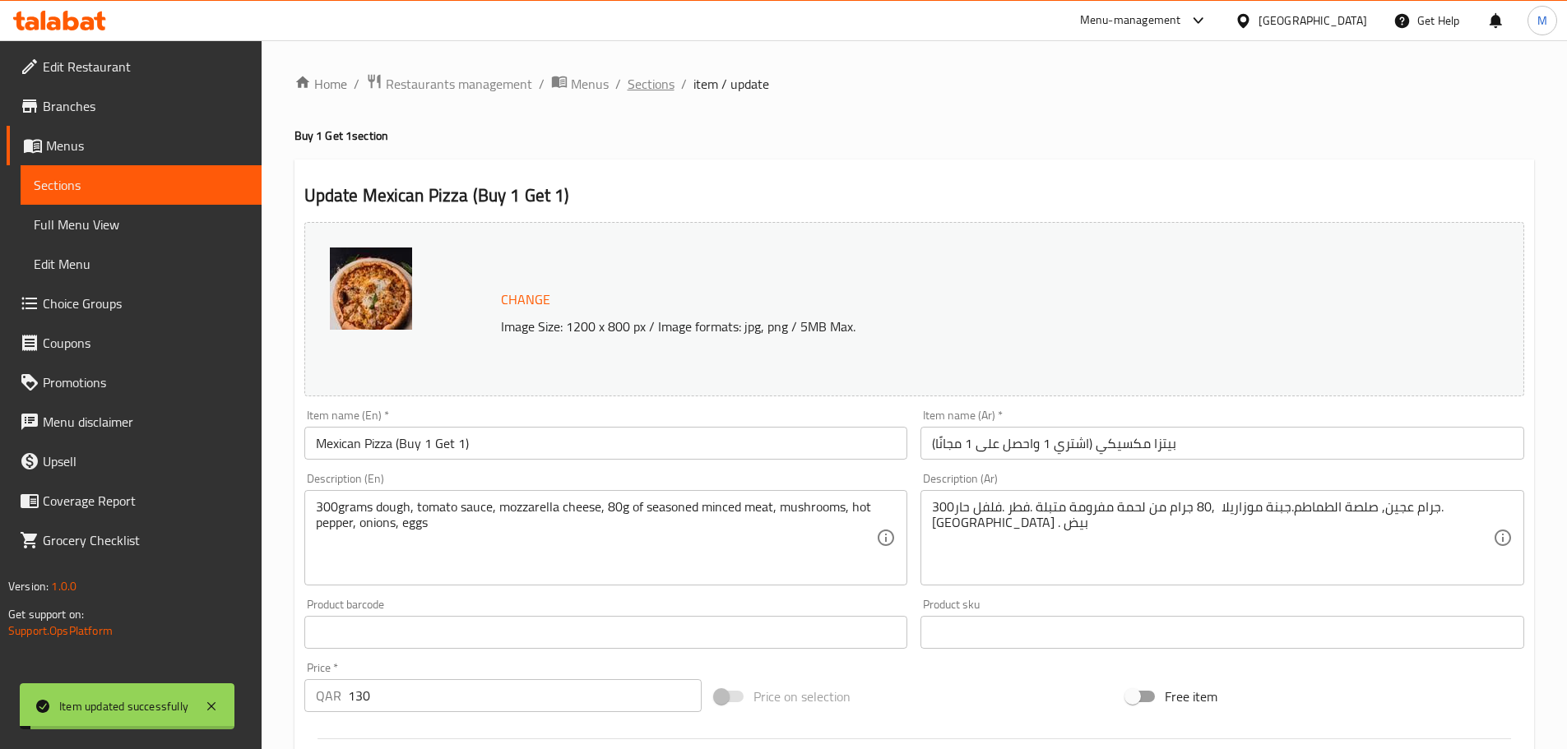
click at [663, 90] on span "Sections" at bounding box center [651, 84] width 47 height 20
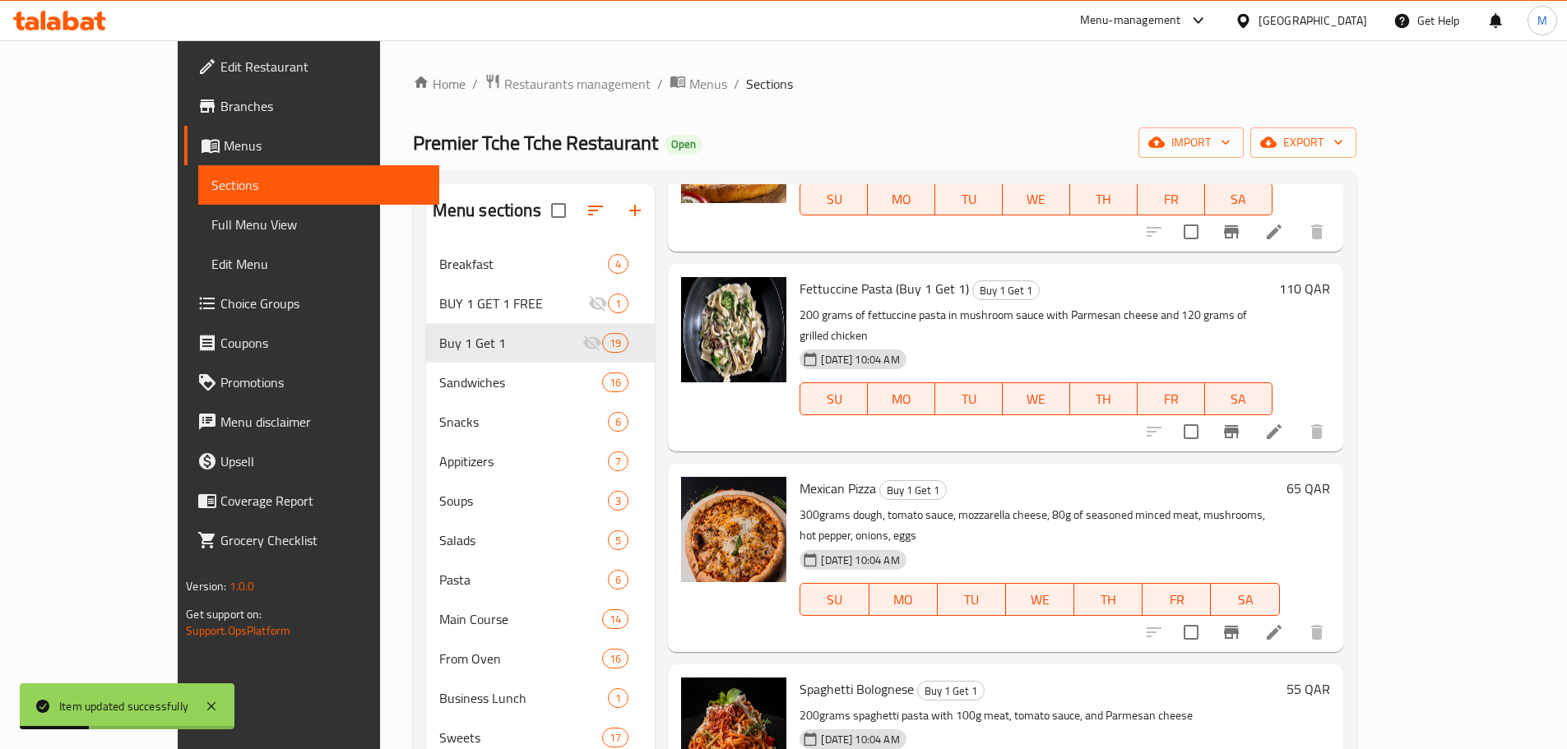
scroll to position [2139, 0]
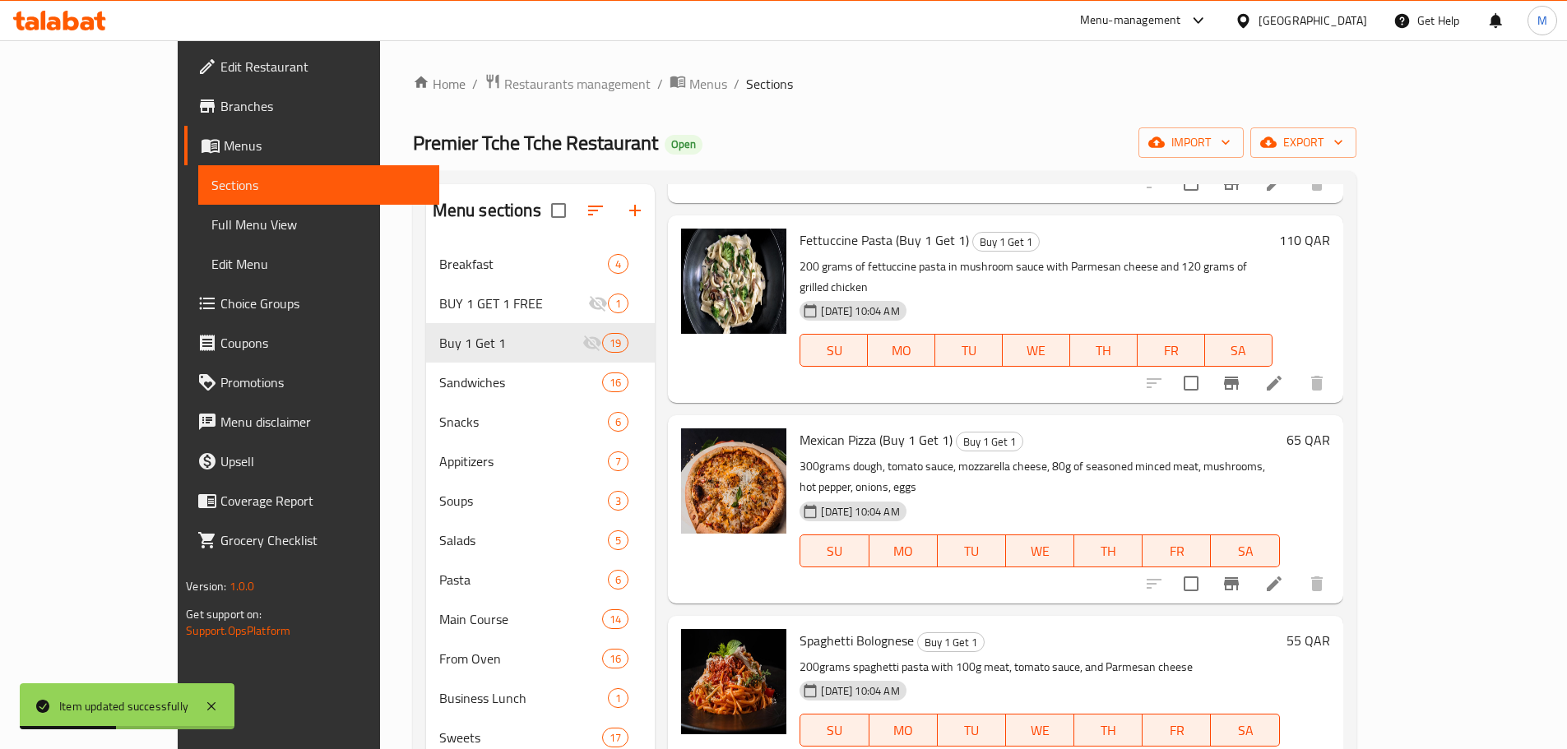
click at [1297, 748] on li at bounding box center [1274, 763] width 46 height 30
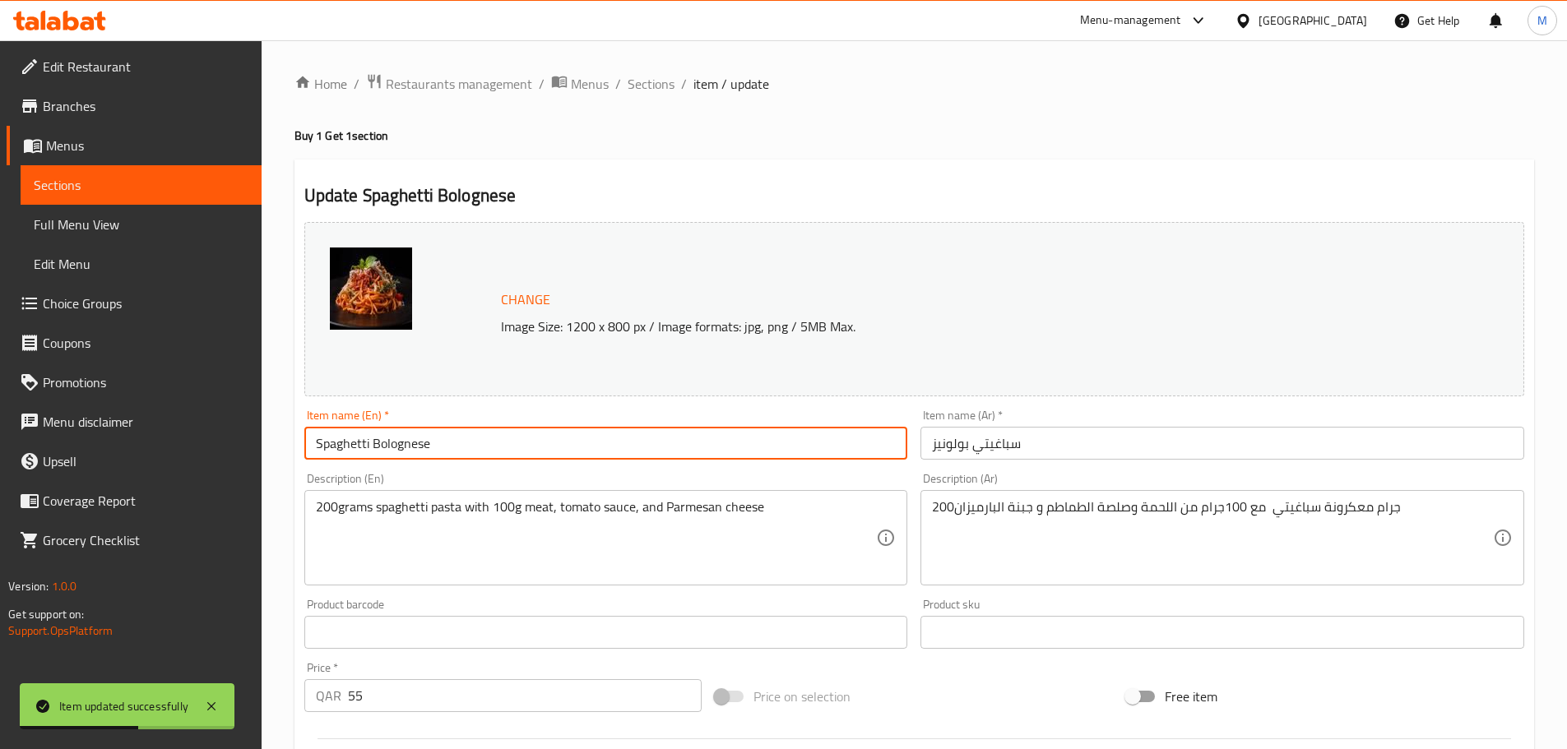
click at [452, 455] on input "Spaghetti Bolognese" at bounding box center [606, 443] width 604 height 33
paste input "(Buy 1 Get 1)"
type input "Spaghetti Bolognese (Buy 1 Get 1)"
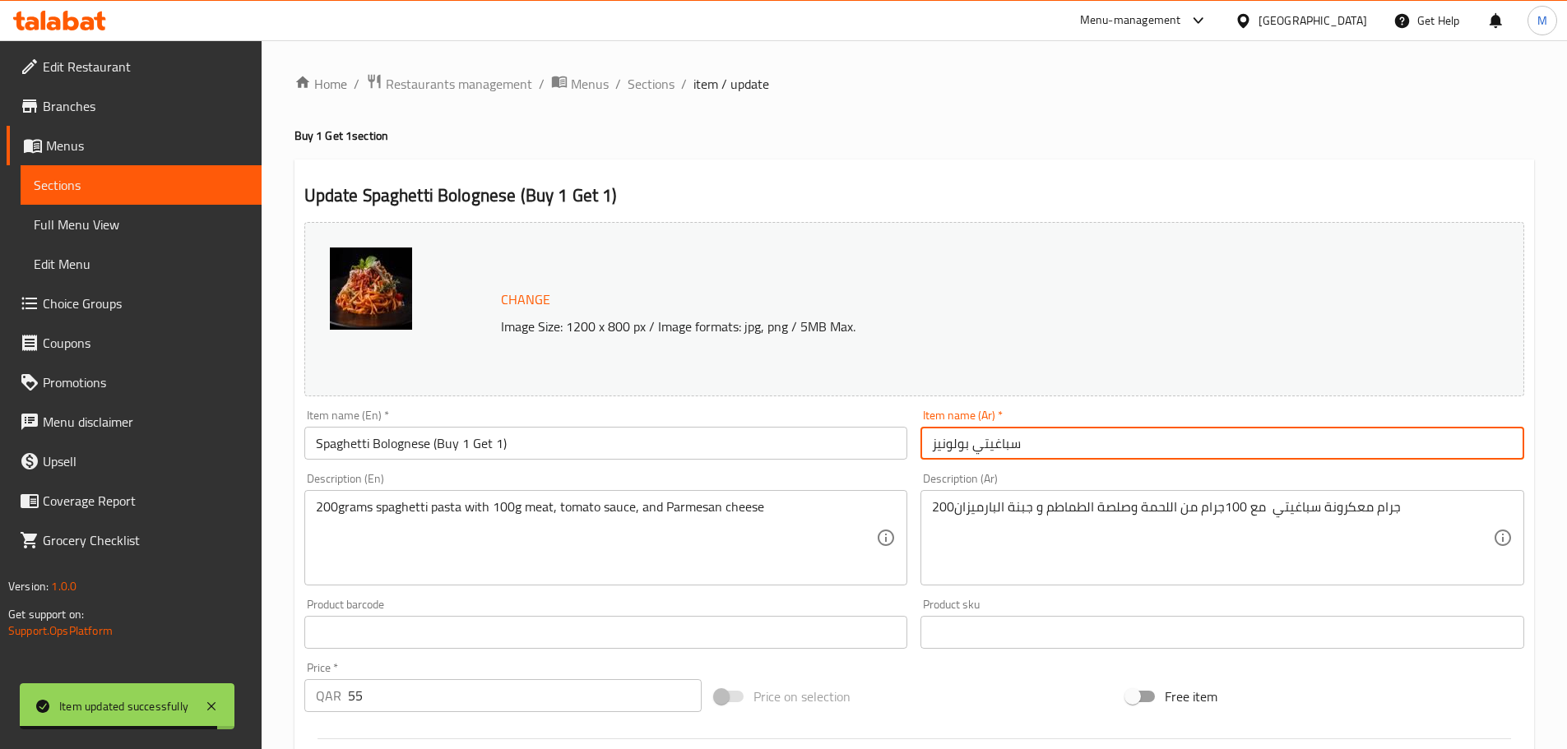
click at [929, 447] on input "سباغيتي بولونيز" at bounding box center [1222, 443] width 604 height 33
paste input "(اشتري 1 واحصل على 1 مجانًا)"
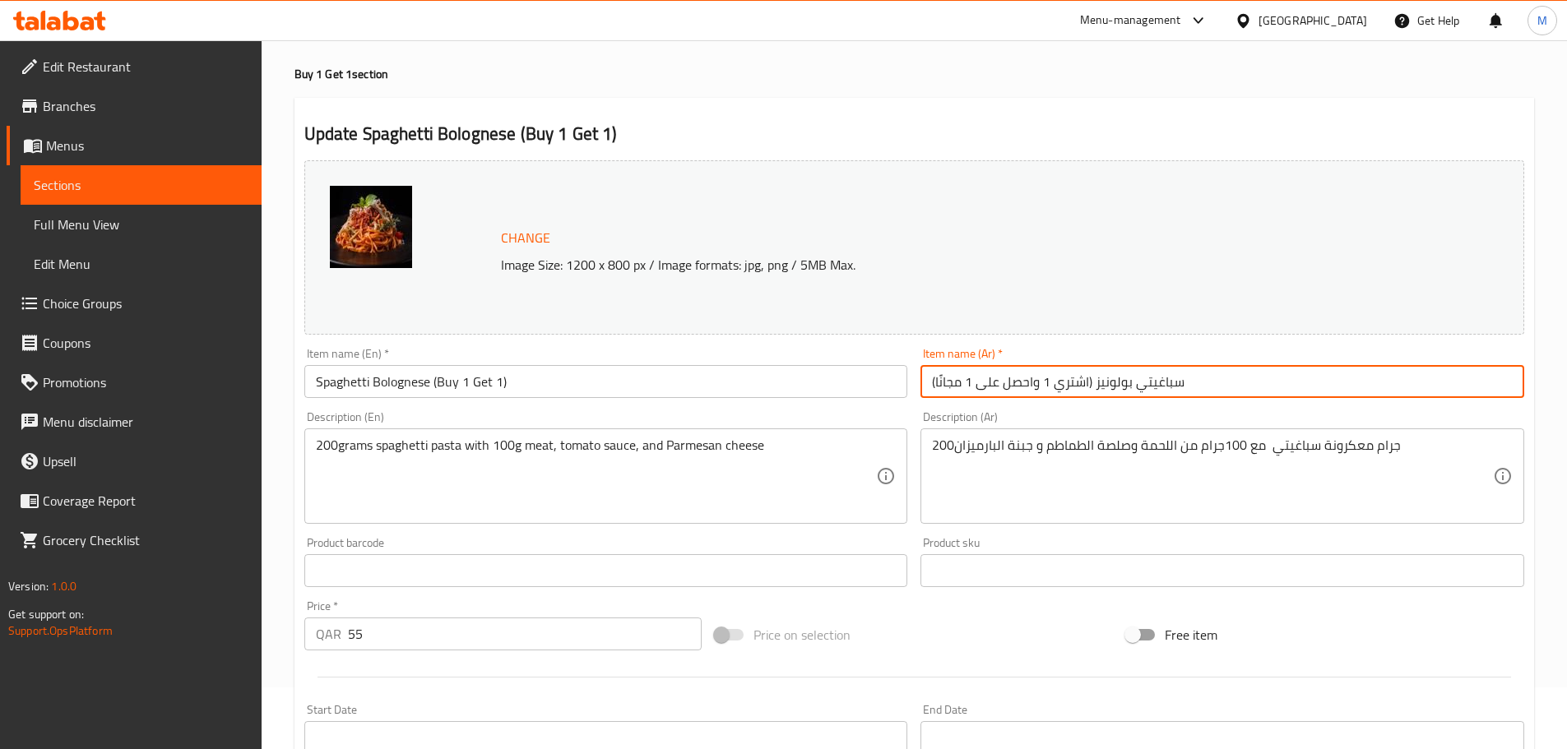
scroll to position [165, 0]
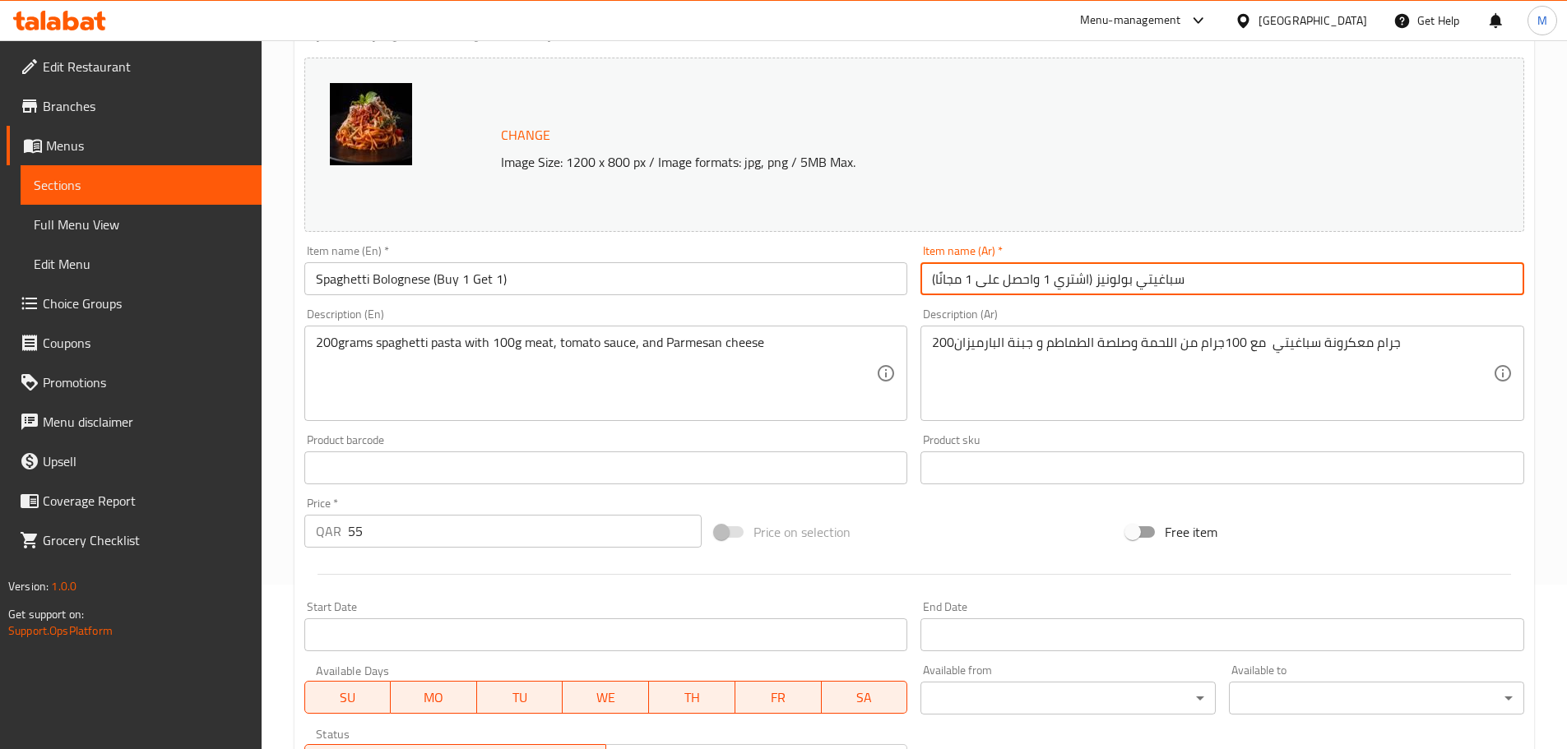
type input "(اشتري 1 واحصل على 1 مجانًا) سباغيتي بولونيز"
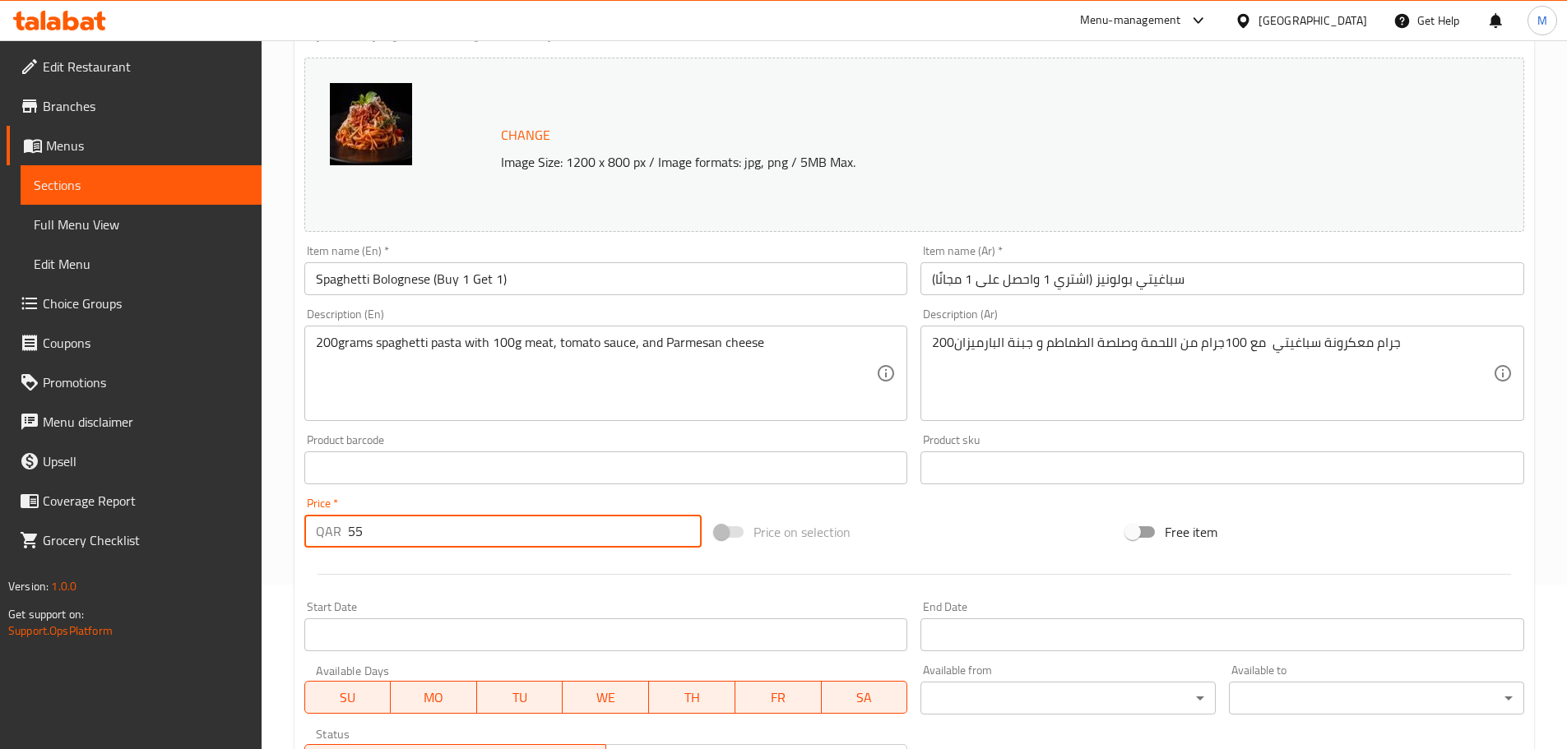
drag, startPoint x: 415, startPoint y: 532, endPoint x: 314, endPoint y: 527, distance: 101.3
click at [314, 527] on div "QAR 55 Price *" at bounding box center [503, 531] width 398 height 33
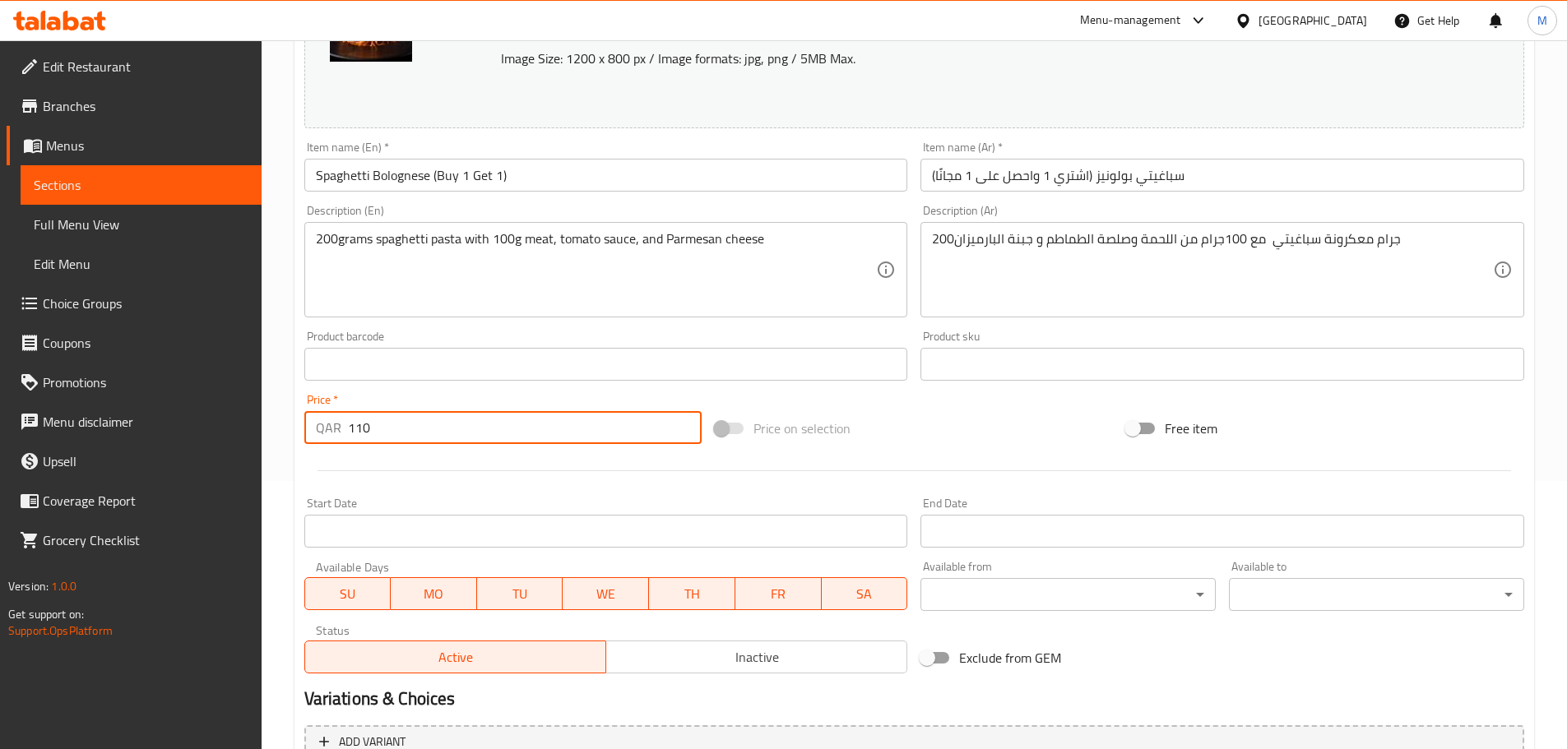
scroll to position [437, 0]
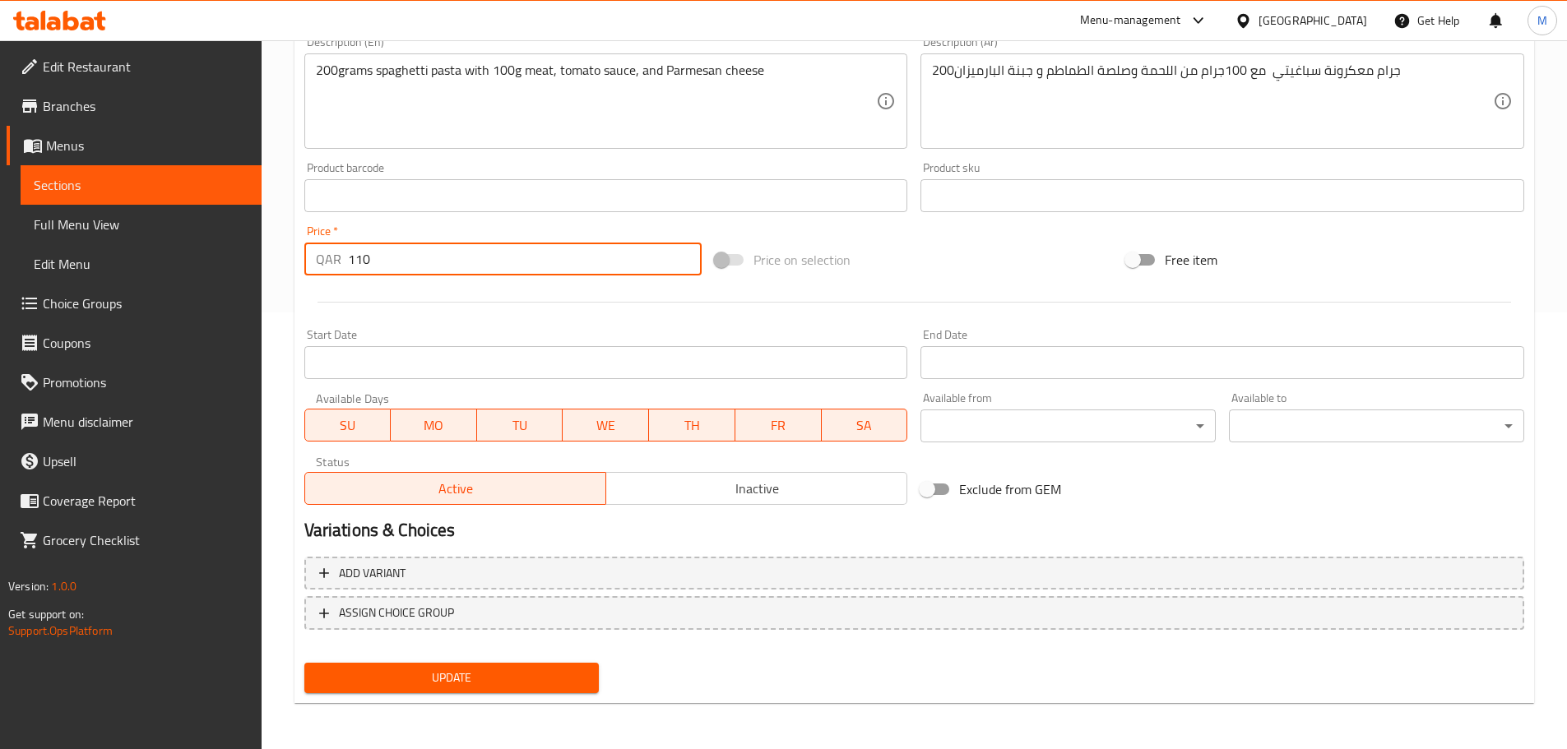
type input "110"
click at [439, 674] on span "Update" at bounding box center [451, 678] width 269 height 21
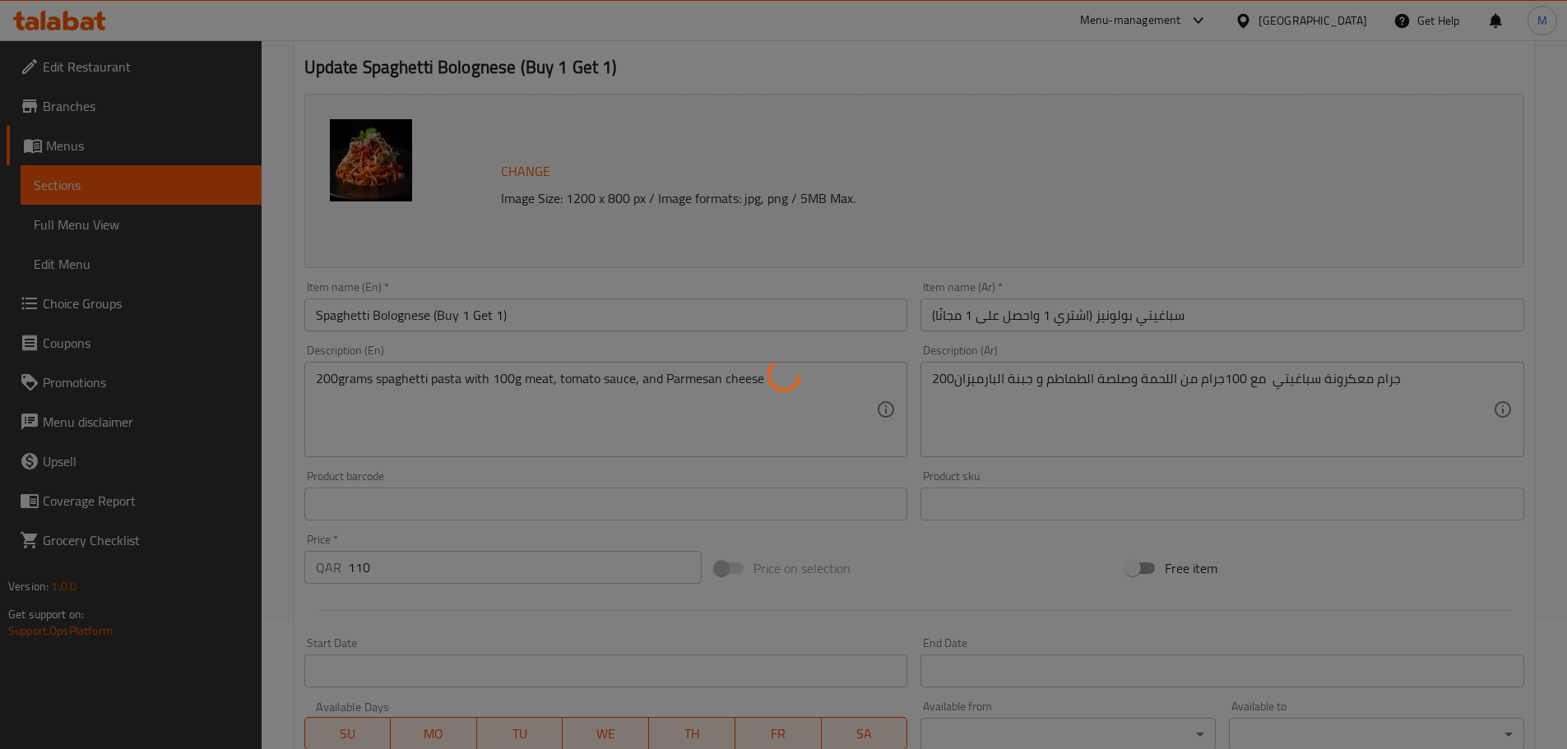
scroll to position [0, 0]
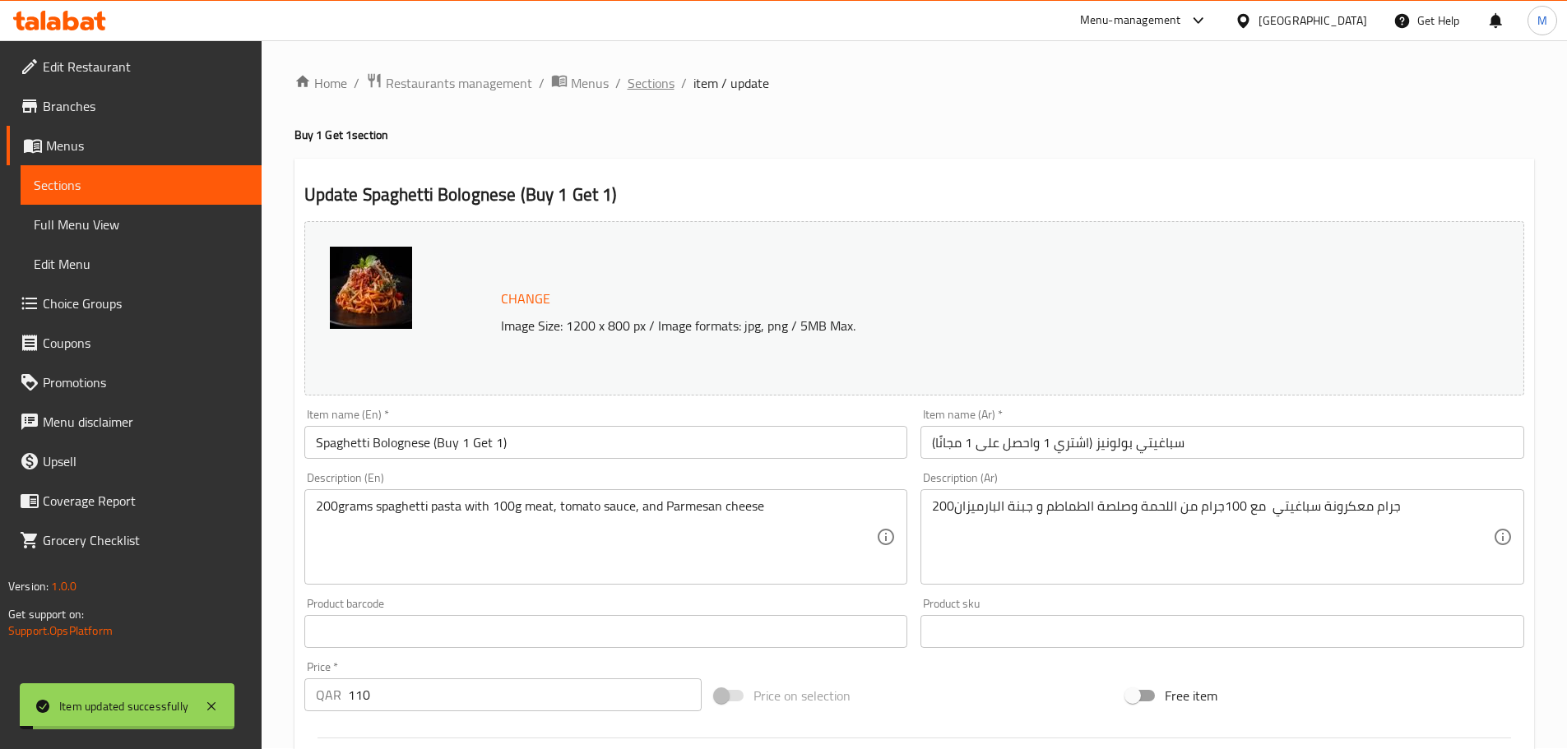
click at [646, 88] on span "Sections" at bounding box center [651, 83] width 47 height 20
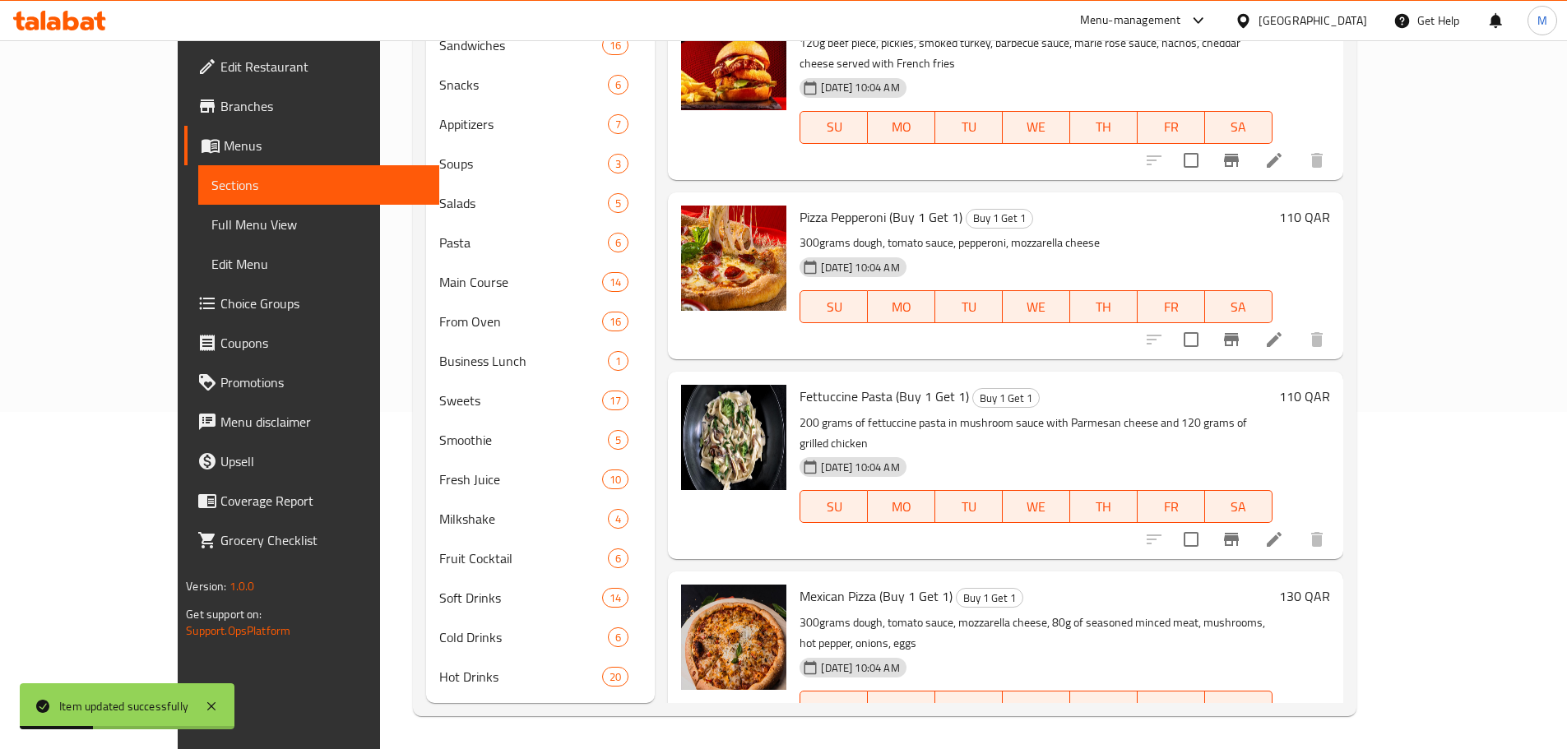
scroll to position [1974, 0]
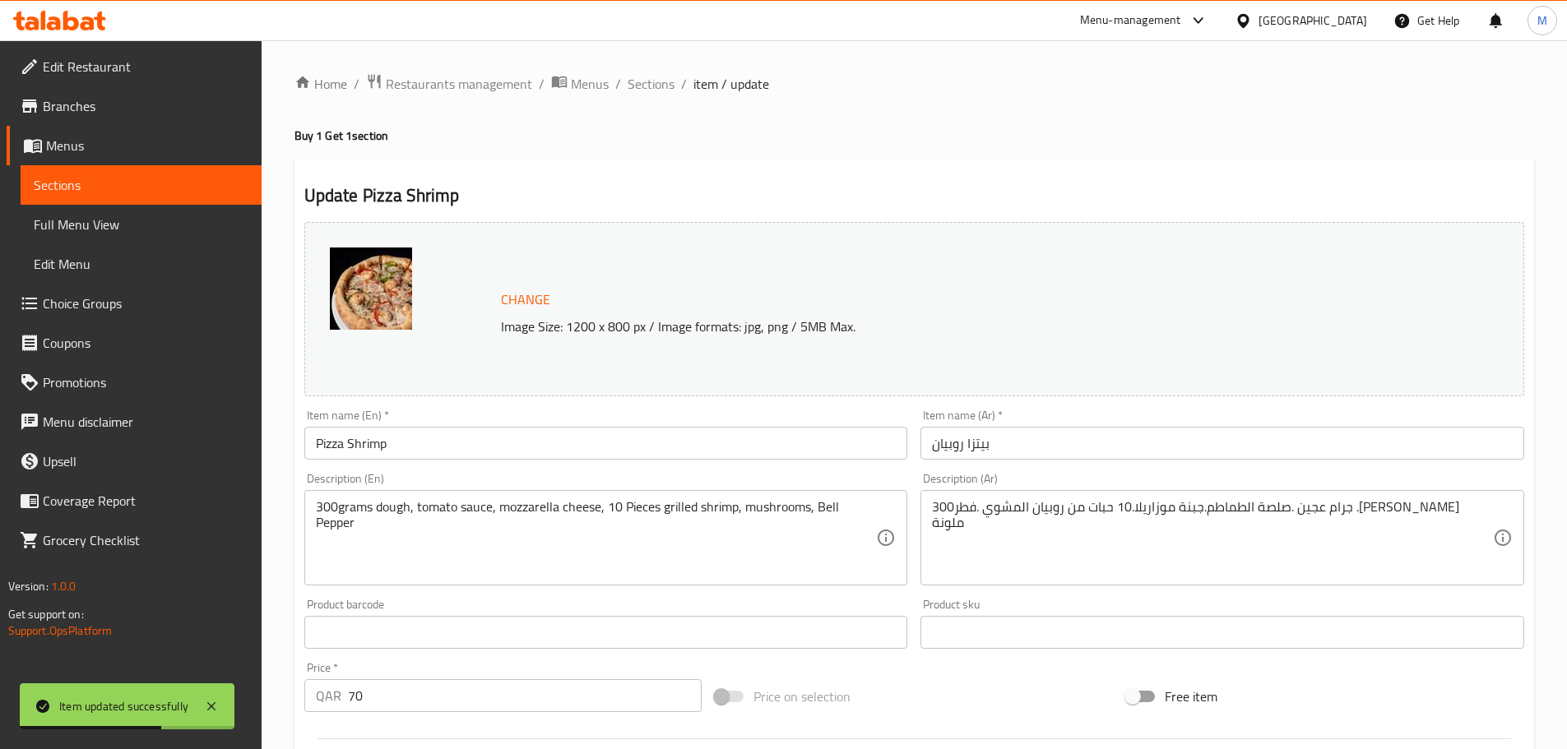
click at [445, 450] on input "Pizza Shrimp" at bounding box center [606, 443] width 604 height 33
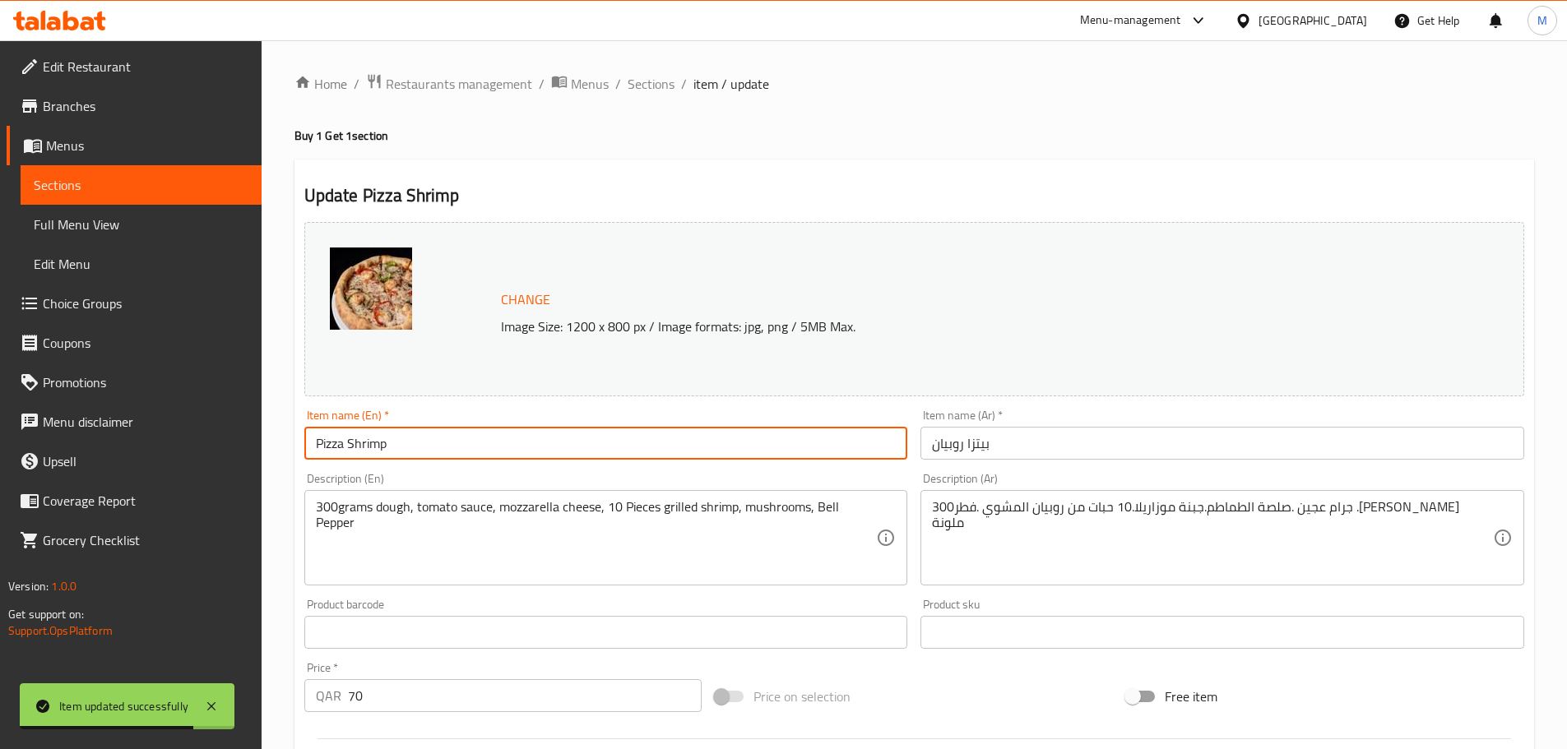
paste input "(Buy 1 Get 1)"
type input "Pizza Shrimp (Buy 1 Get 1)"
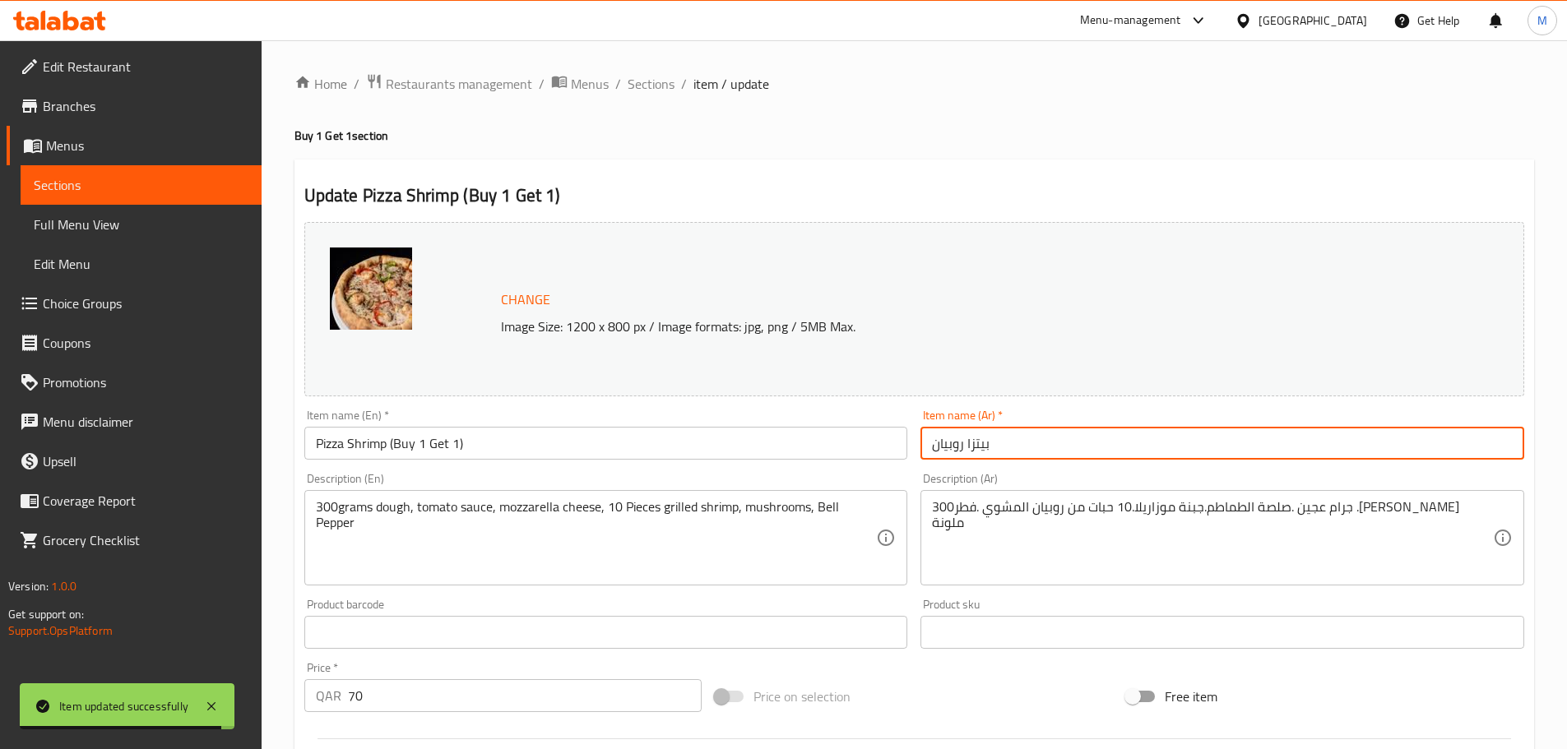
click at [929, 446] on input "بيتزا روبيان" at bounding box center [1222, 443] width 604 height 33
paste input "(اشتري 1 واحصل على 1 مجانًا)"
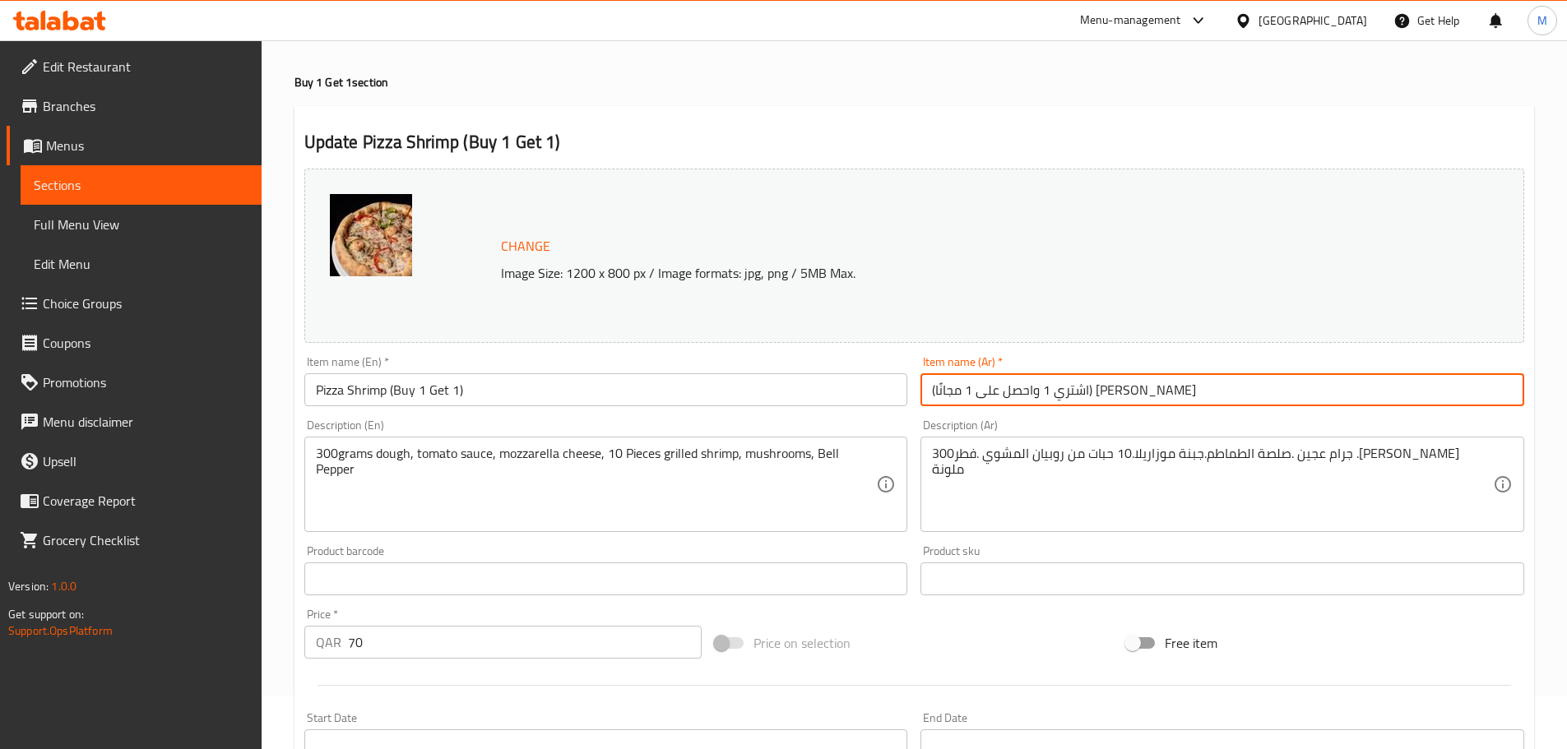
scroll to position [82, 0]
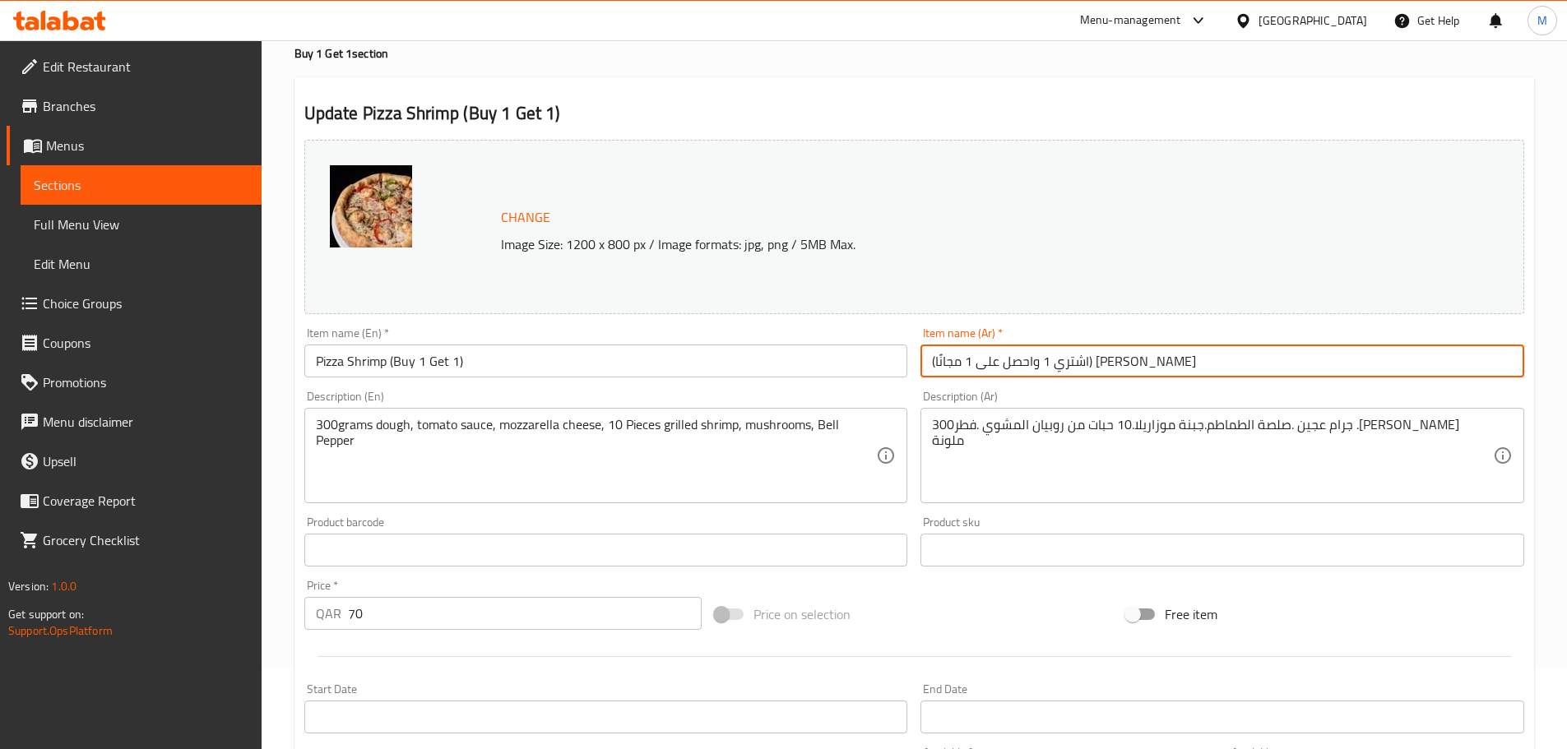
type input "(اشتري 1 واحصل على 1 مجانًا) [PERSON_NAME]"
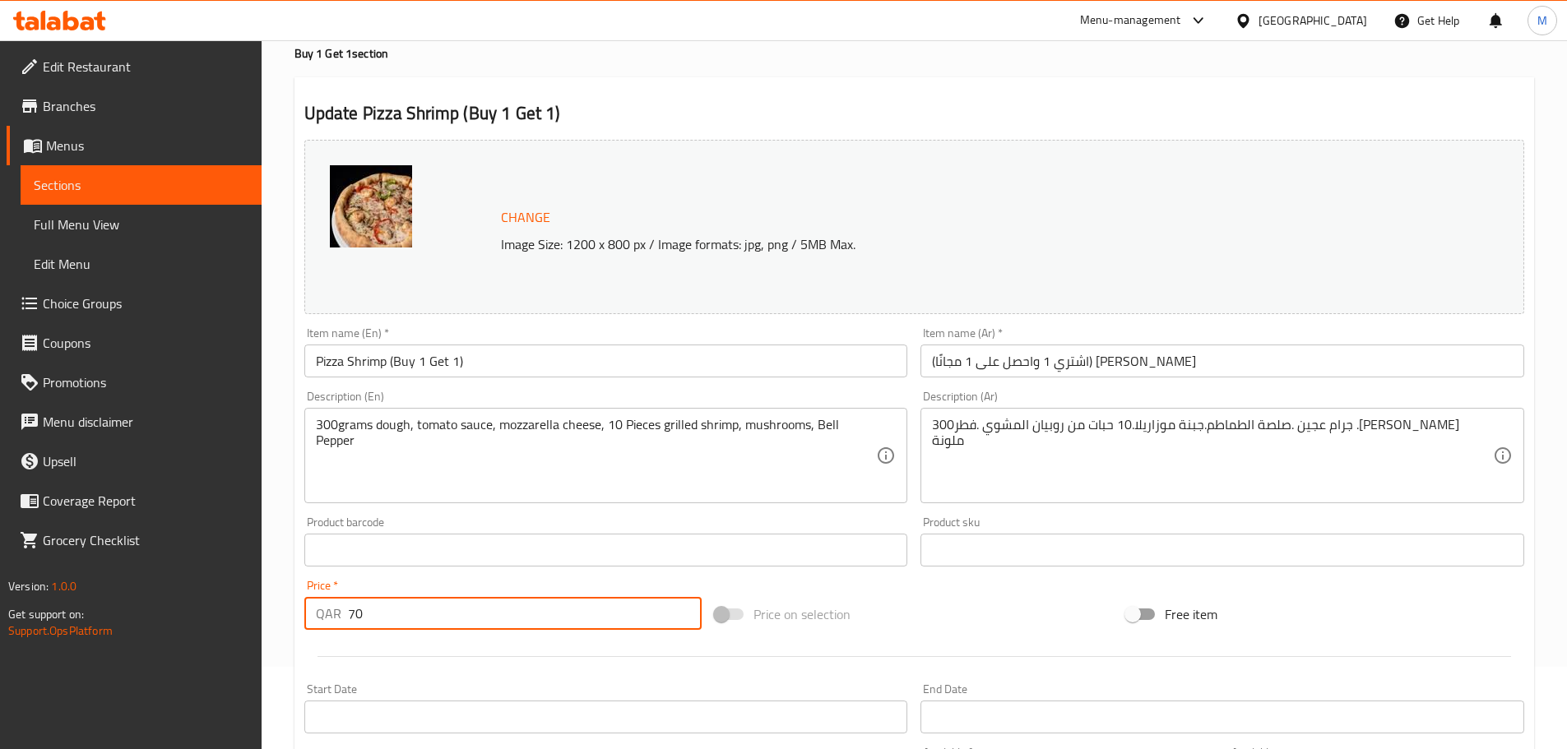
drag, startPoint x: 400, startPoint y: 619, endPoint x: 337, endPoint y: 615, distance: 62.6
click at [337, 615] on div "QAR 70 Price *" at bounding box center [503, 613] width 398 height 33
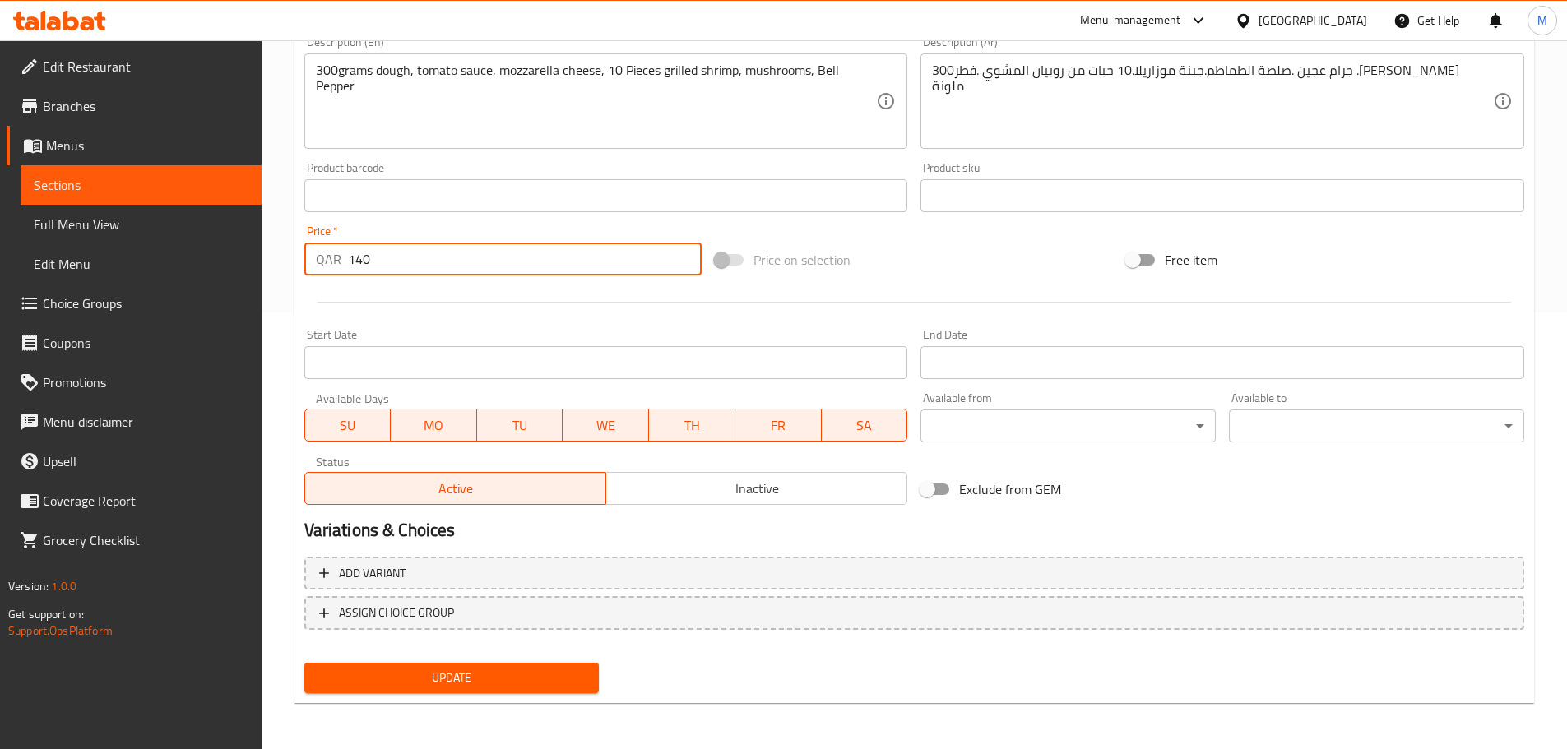
type input "140"
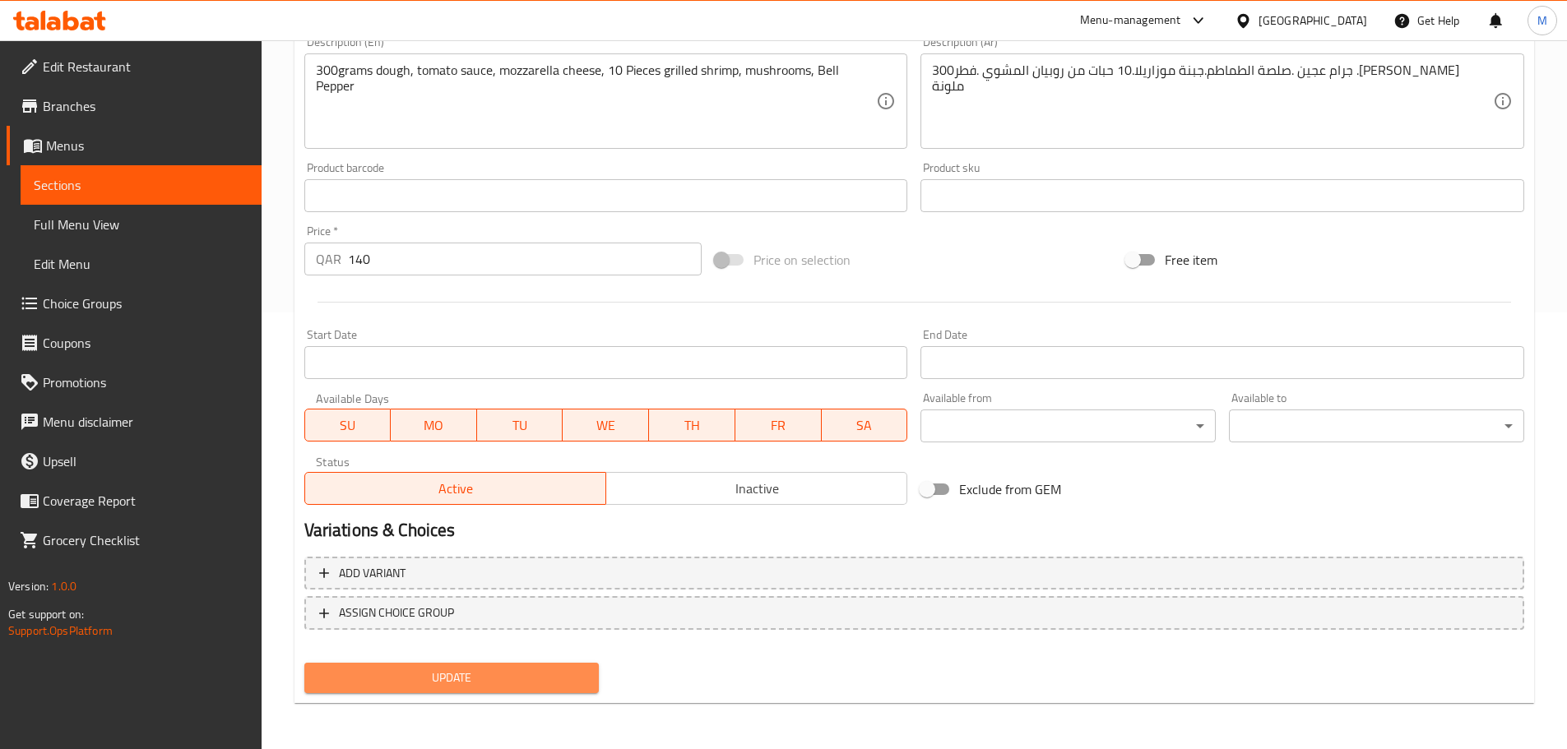
click at [516, 675] on span "Update" at bounding box center [451, 678] width 269 height 21
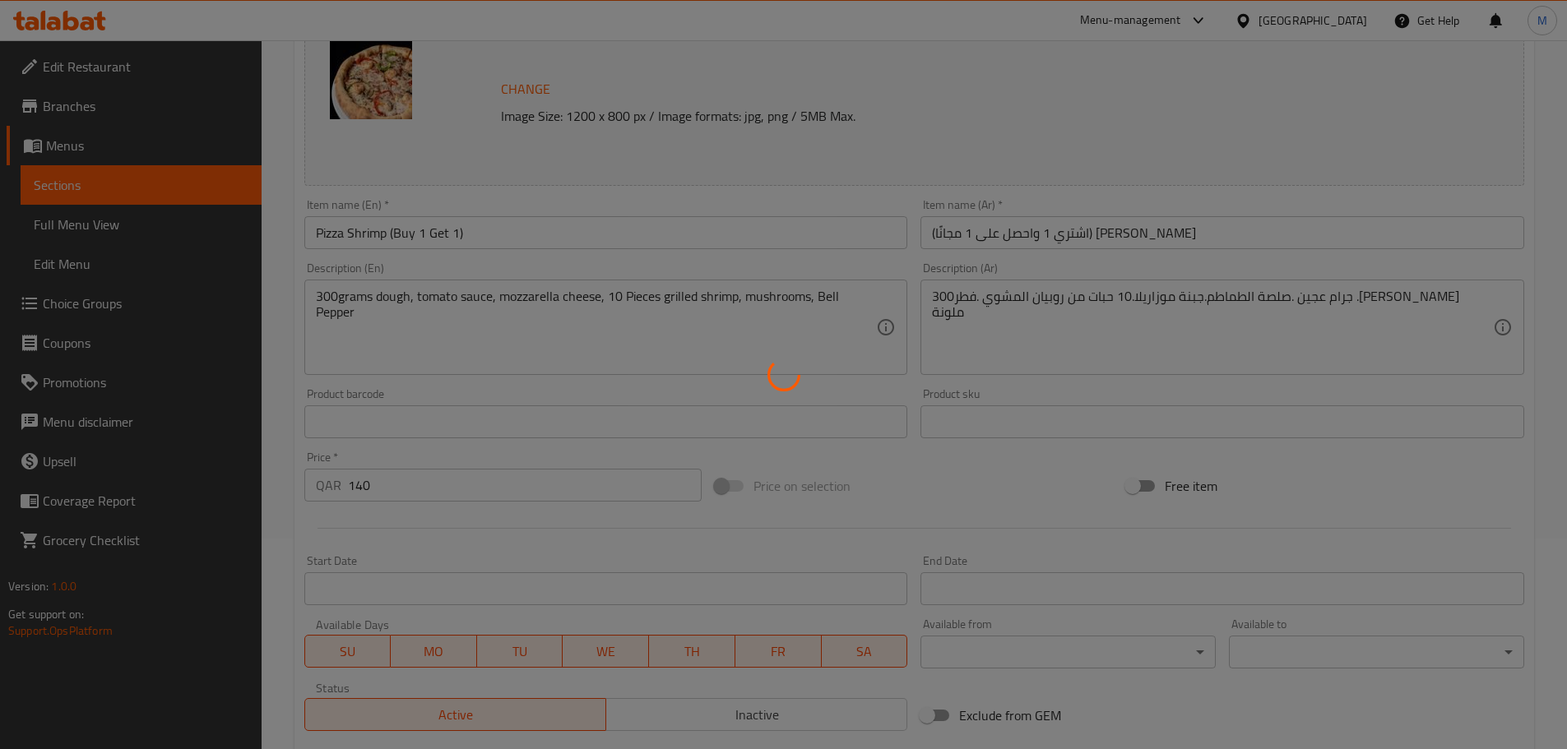
scroll to position [0, 0]
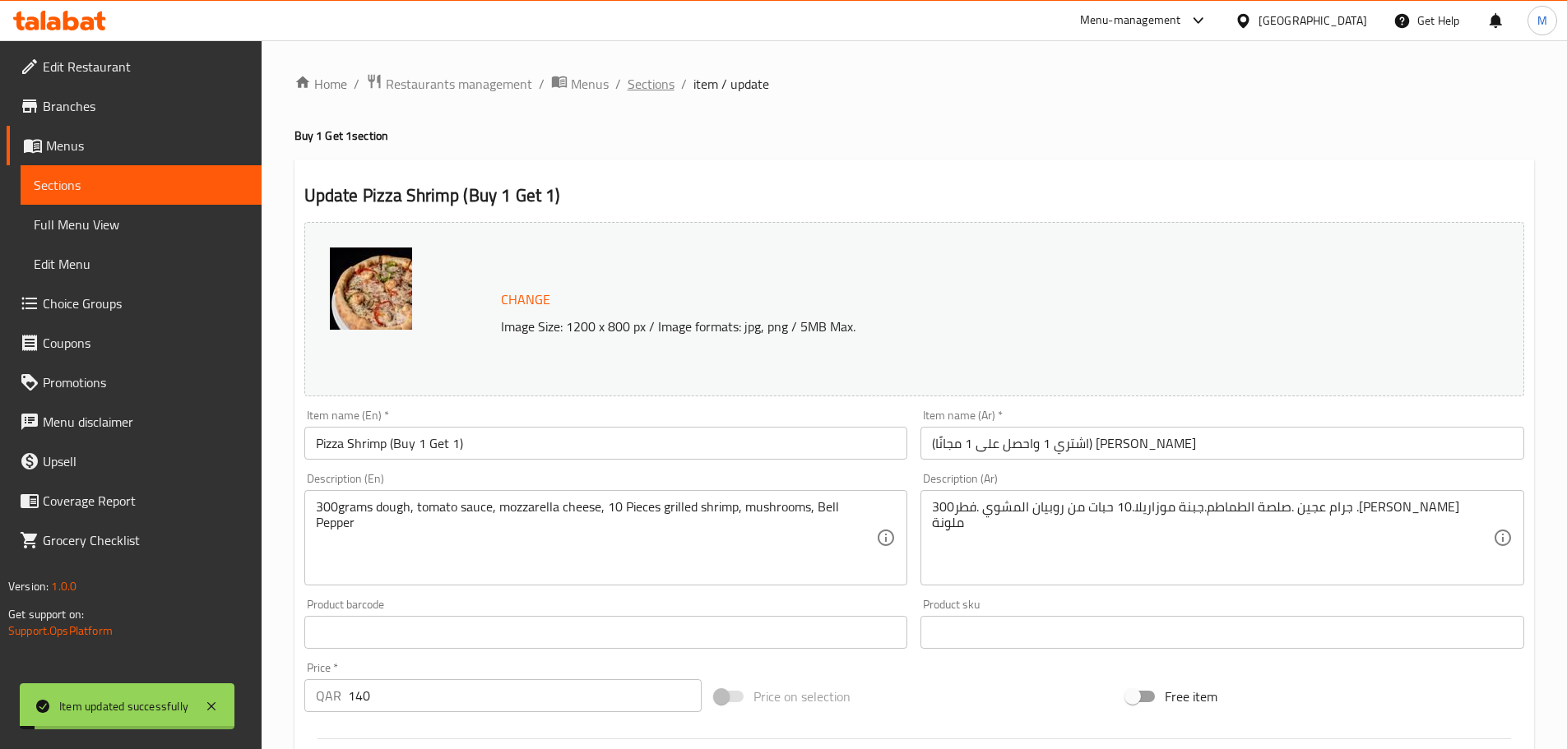
click at [642, 76] on span "Sections" at bounding box center [651, 84] width 47 height 20
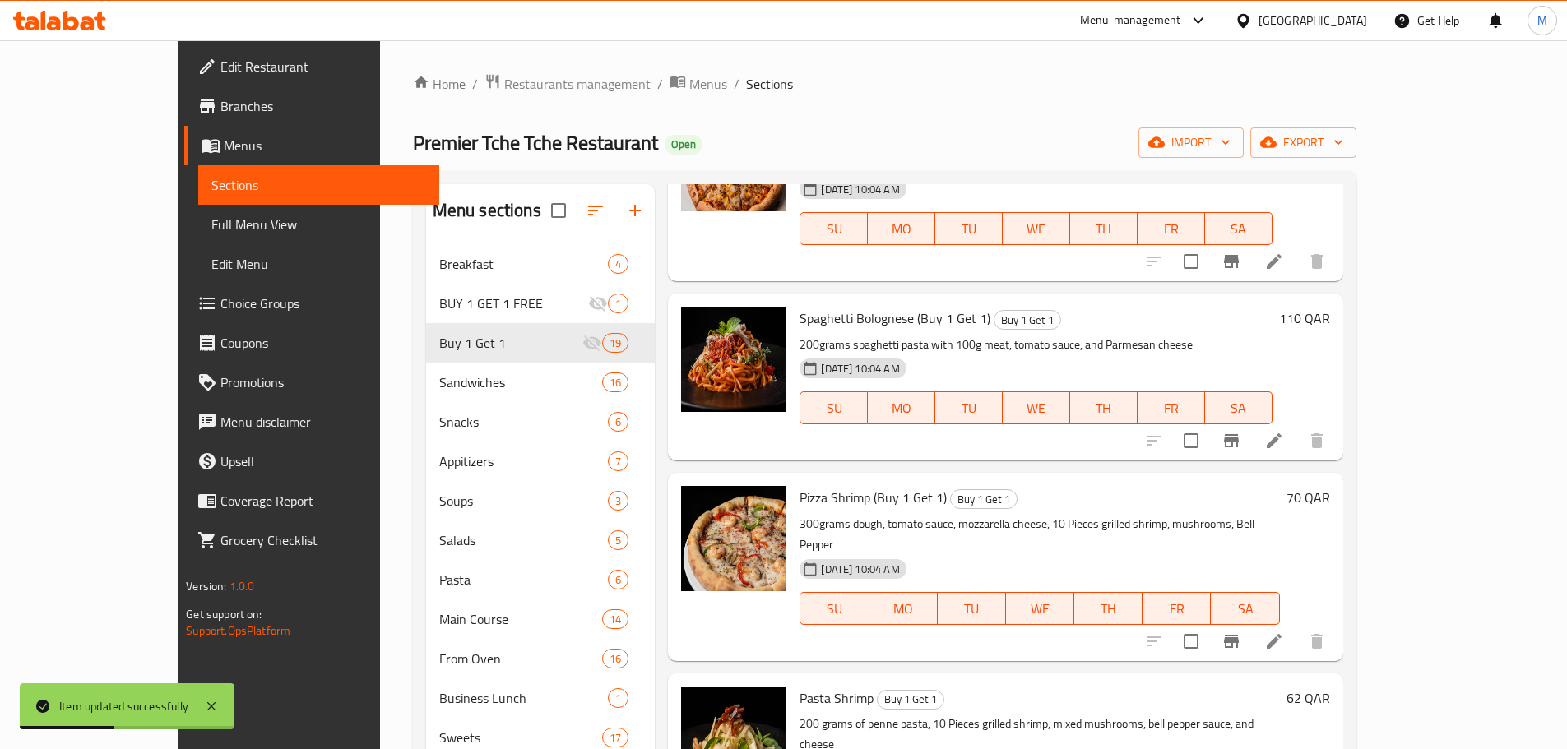
scroll to position [2468, 0]
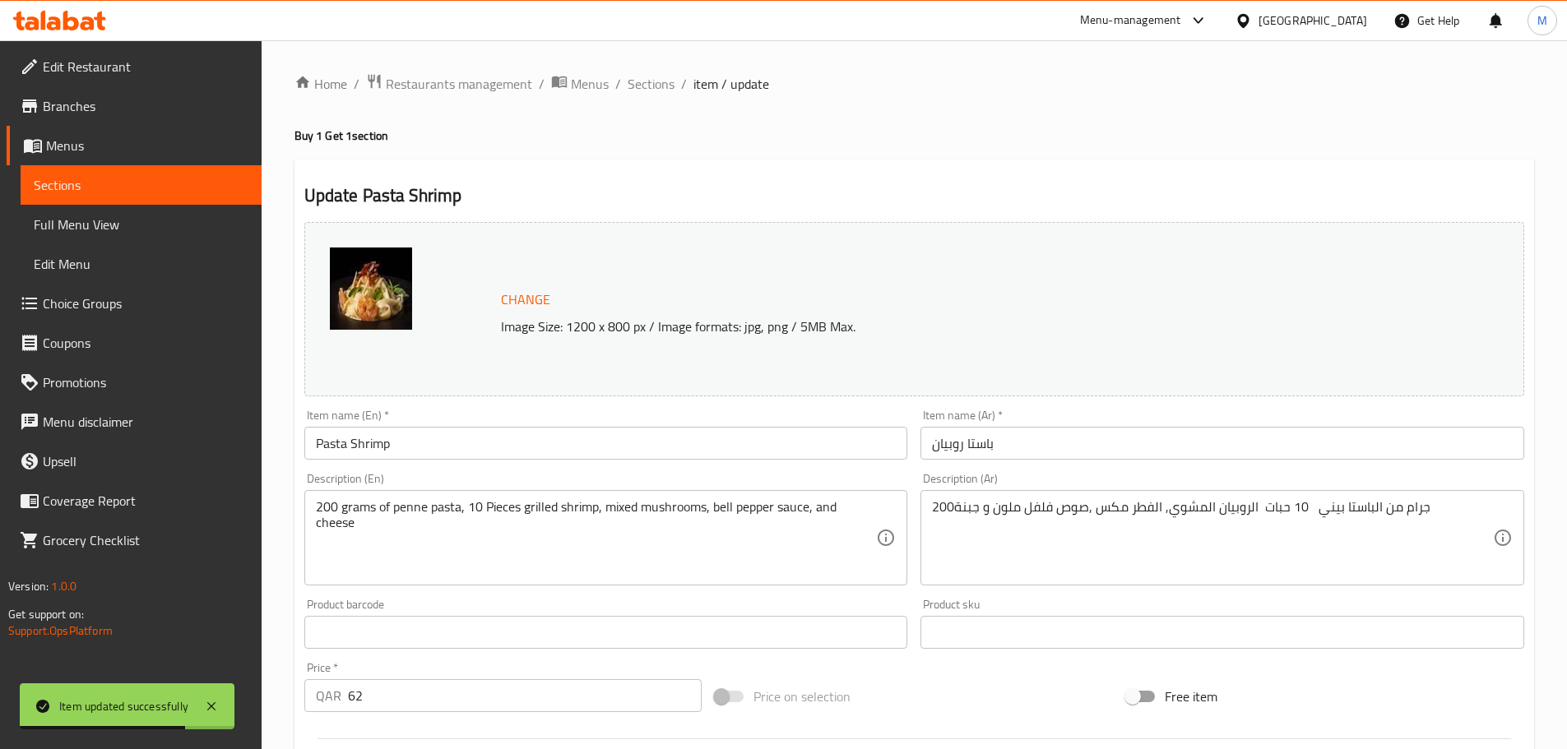
click at [495, 453] on input "Pasta Shrimp" at bounding box center [606, 443] width 604 height 33
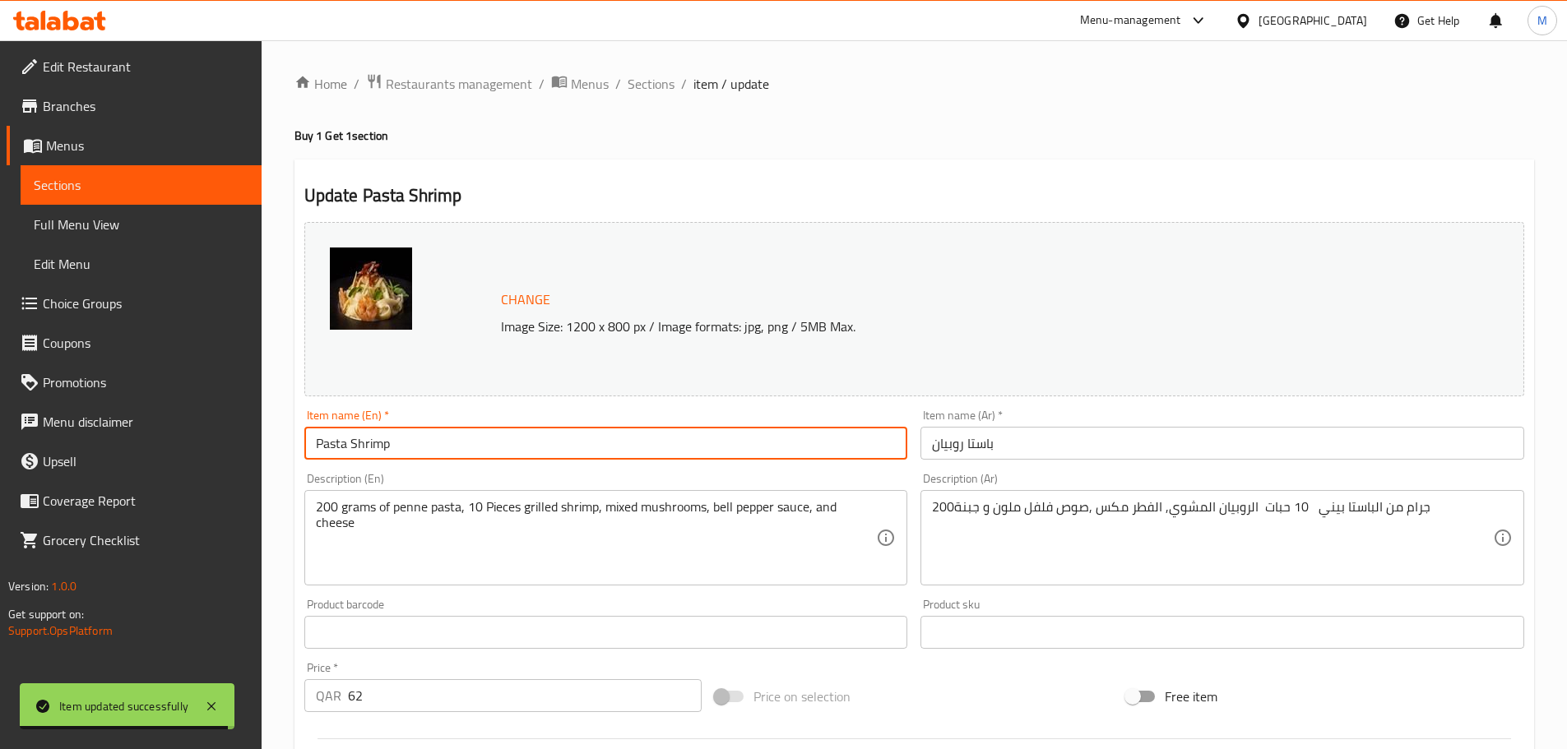
paste input "(Buy 1 Get 1)"
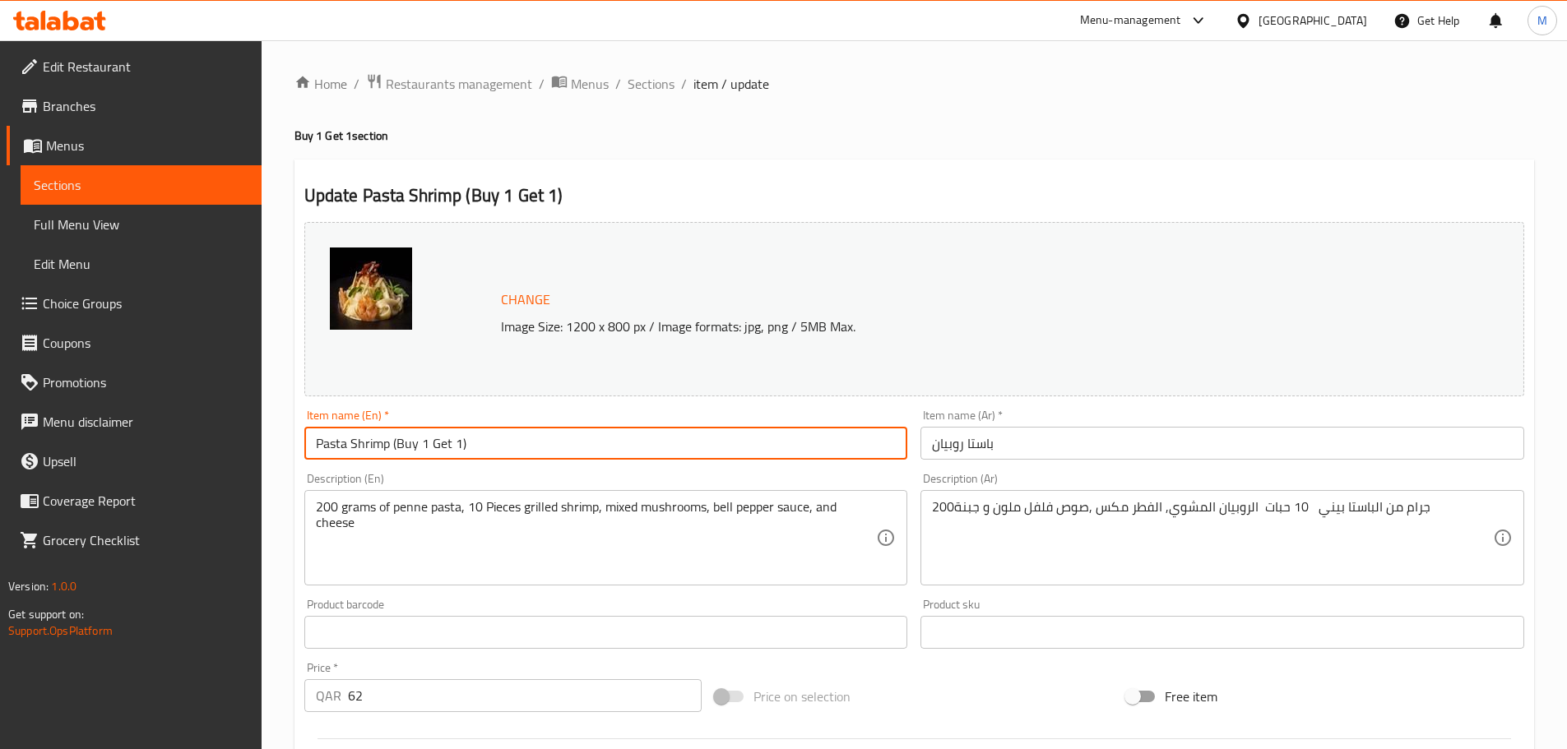
type input "Pasta Shrimp (Buy 1 Get 1)"
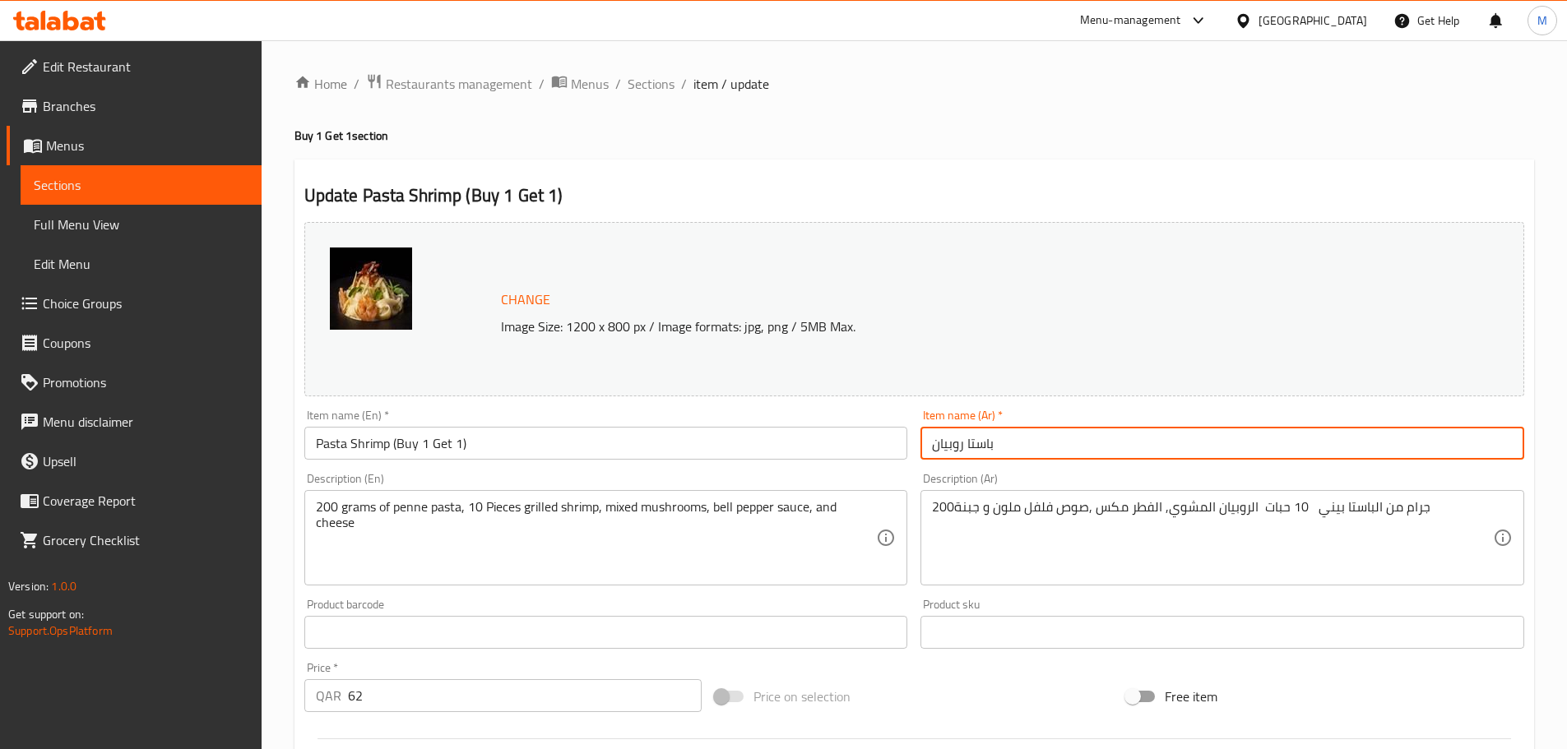
click at [928, 445] on input "باستا روبيان" at bounding box center [1222, 443] width 604 height 33
paste input "(اشتري 1 واحصل على 1 مجانًا)"
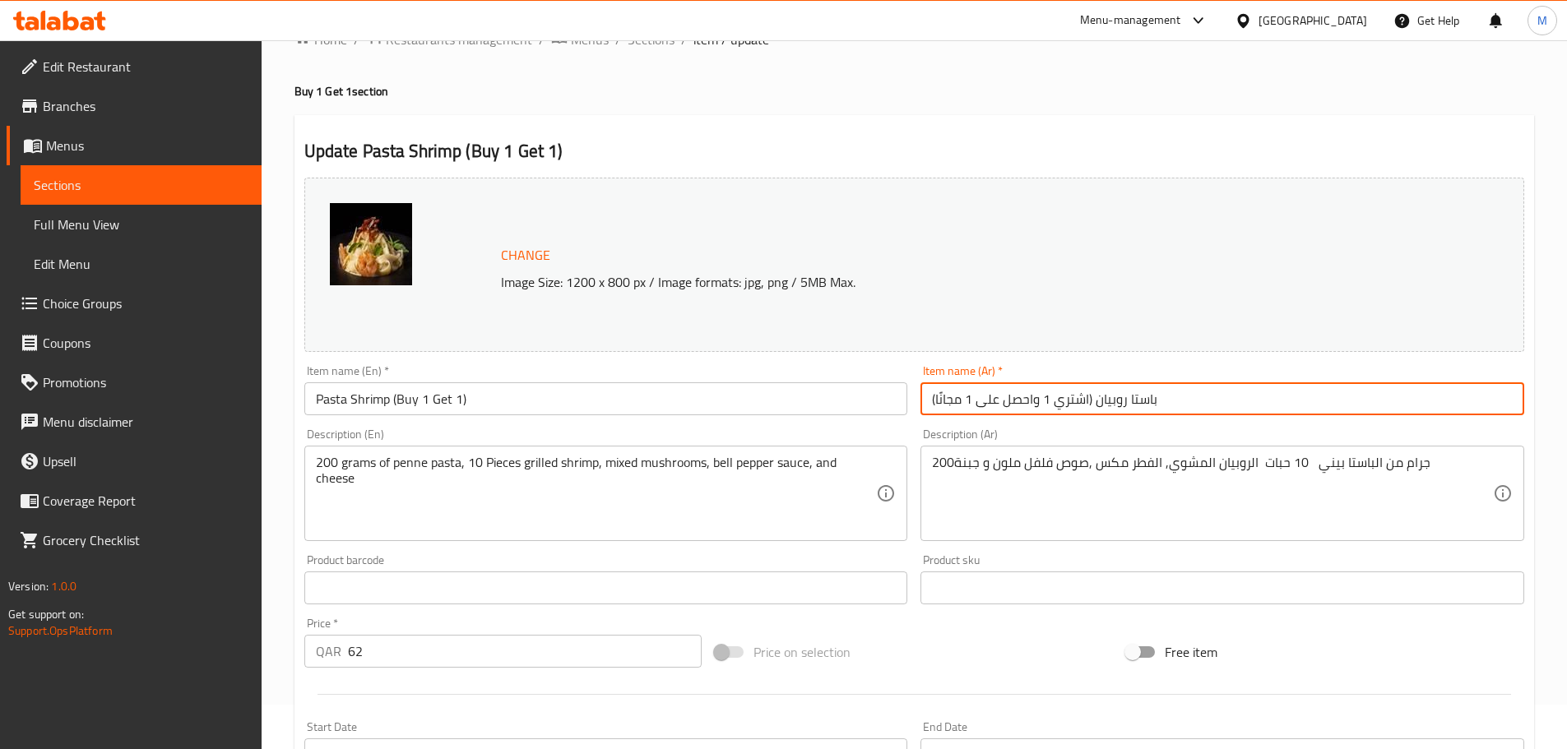
scroll to position [82, 0]
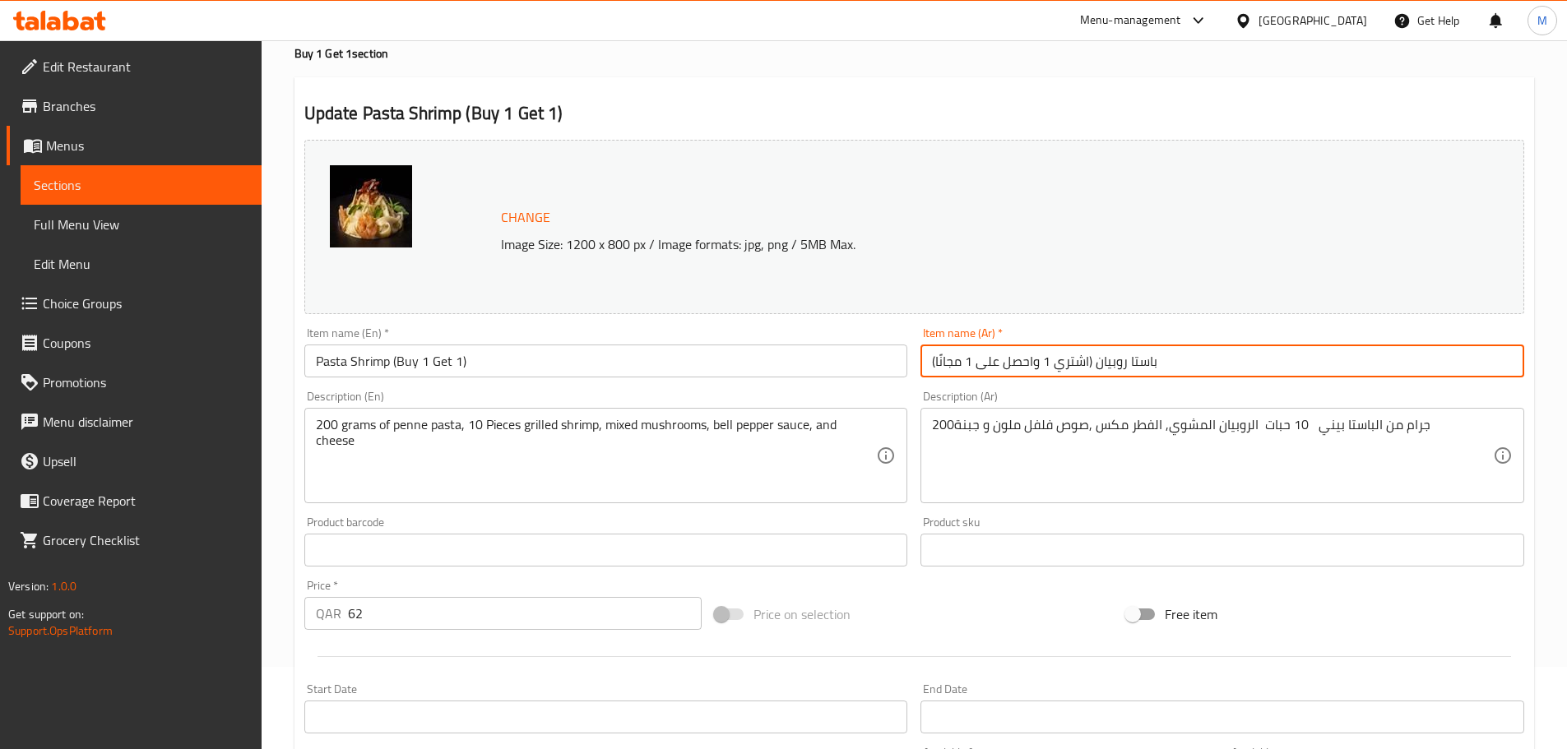
type input "(اشتري 1 واحصل على 1 مجانًا) باستا روبيان"
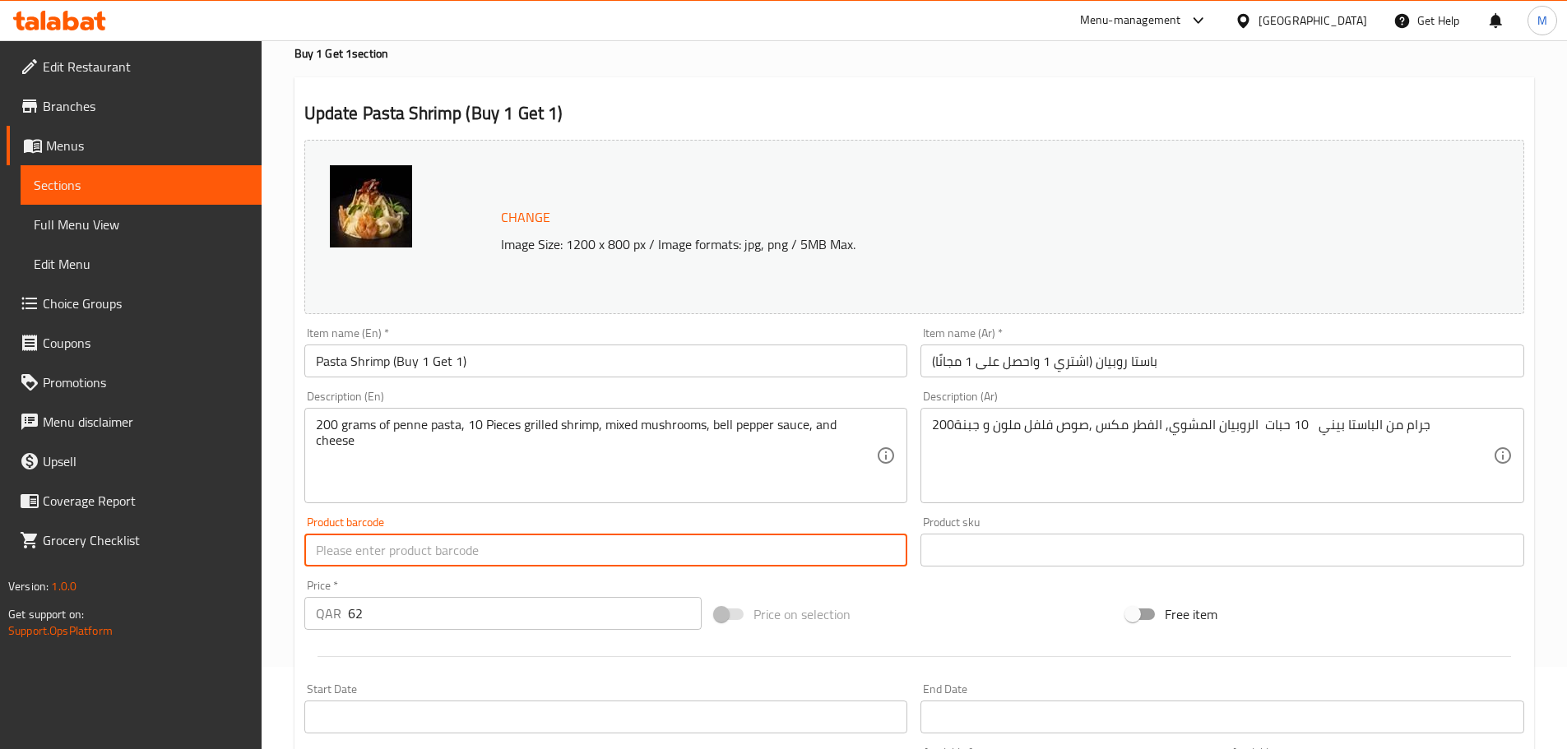
drag, startPoint x: 430, startPoint y: 553, endPoint x: 328, endPoint y: 550, distance: 102.0
click at [328, 550] on input "text" at bounding box center [606, 550] width 604 height 33
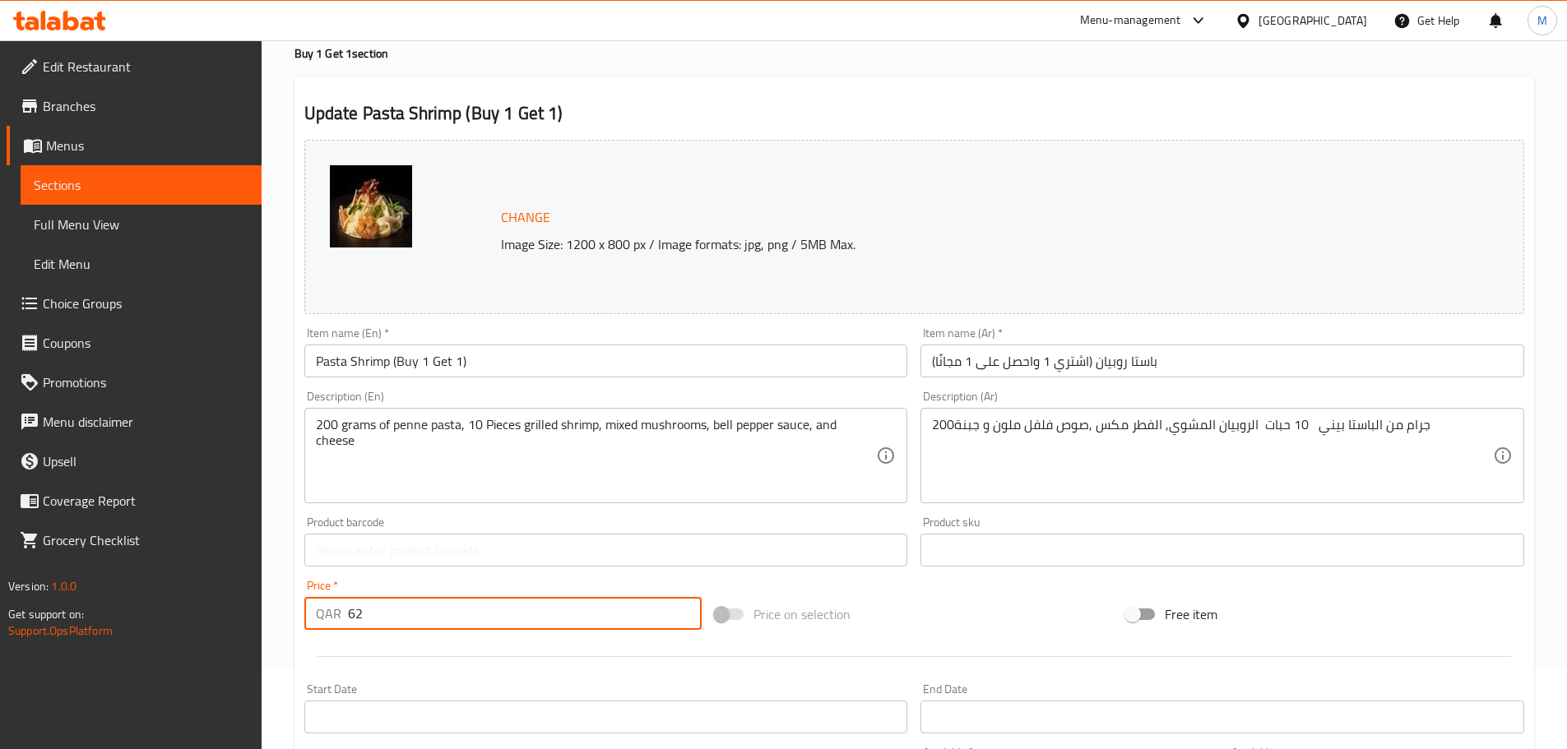
drag, startPoint x: 359, startPoint y: 618, endPoint x: 331, endPoint y: 613, distance: 28.4
click at [331, 613] on div "QAR 62 Price *" at bounding box center [503, 613] width 398 height 33
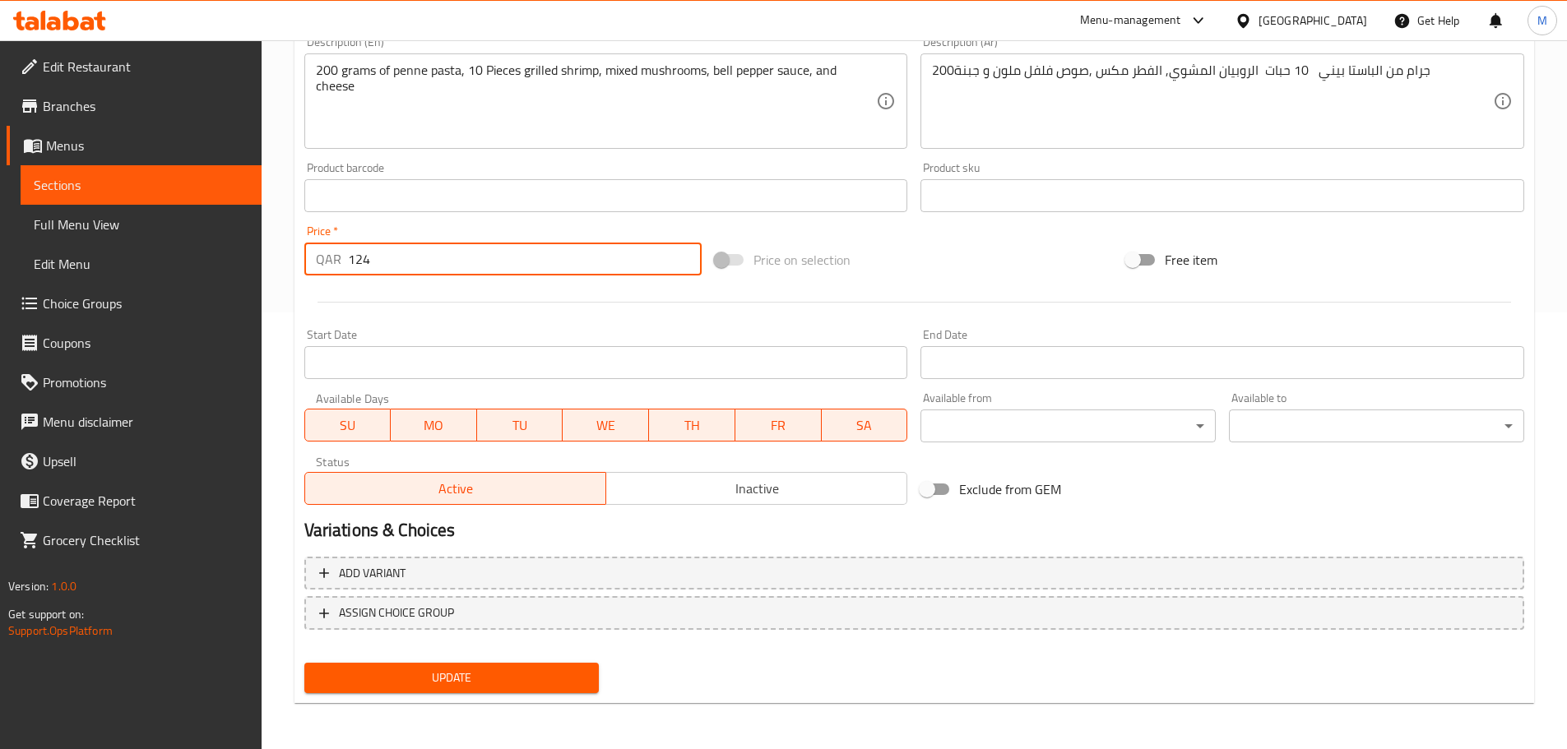
type input "124"
click at [496, 673] on span "Update" at bounding box center [451, 678] width 269 height 21
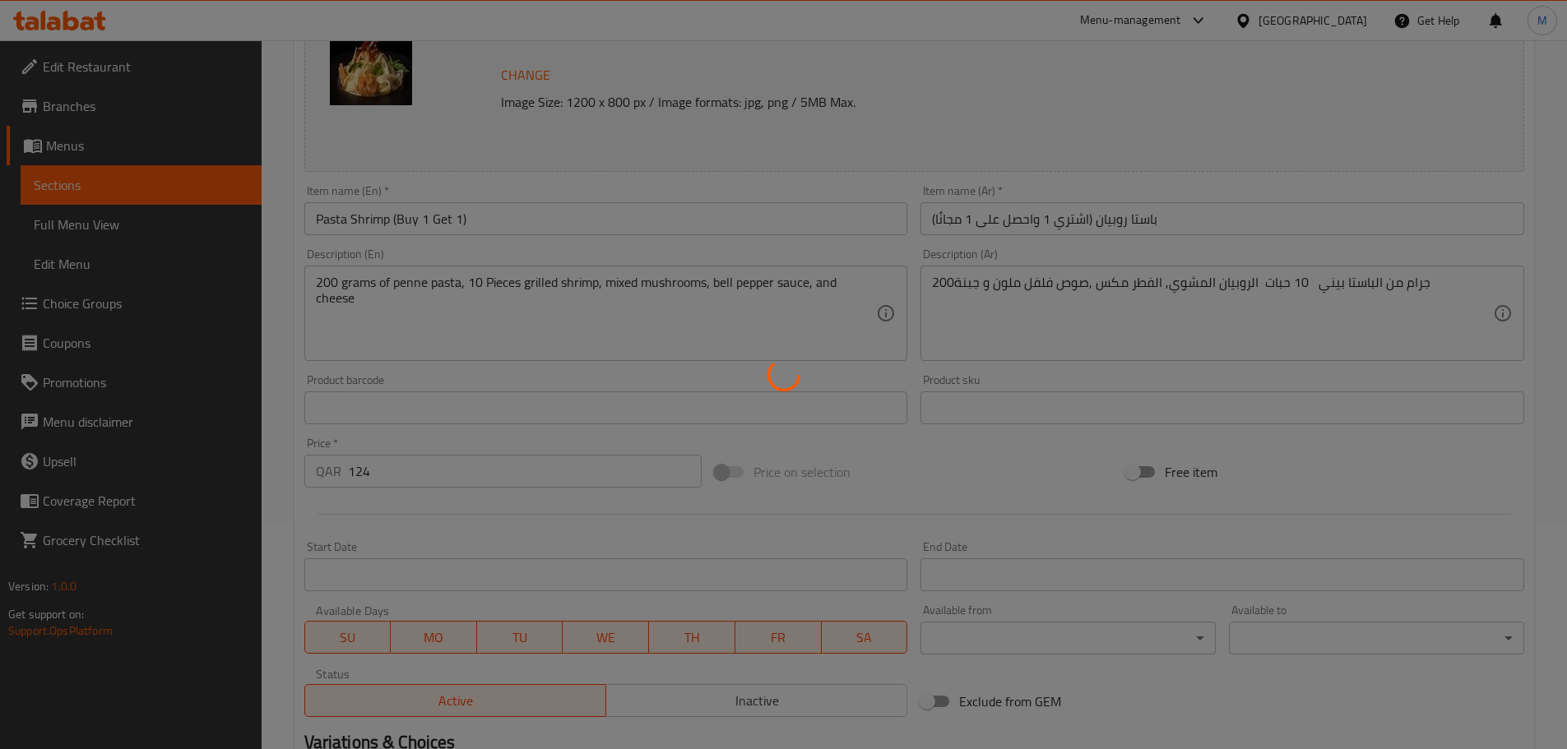
scroll to position [0, 0]
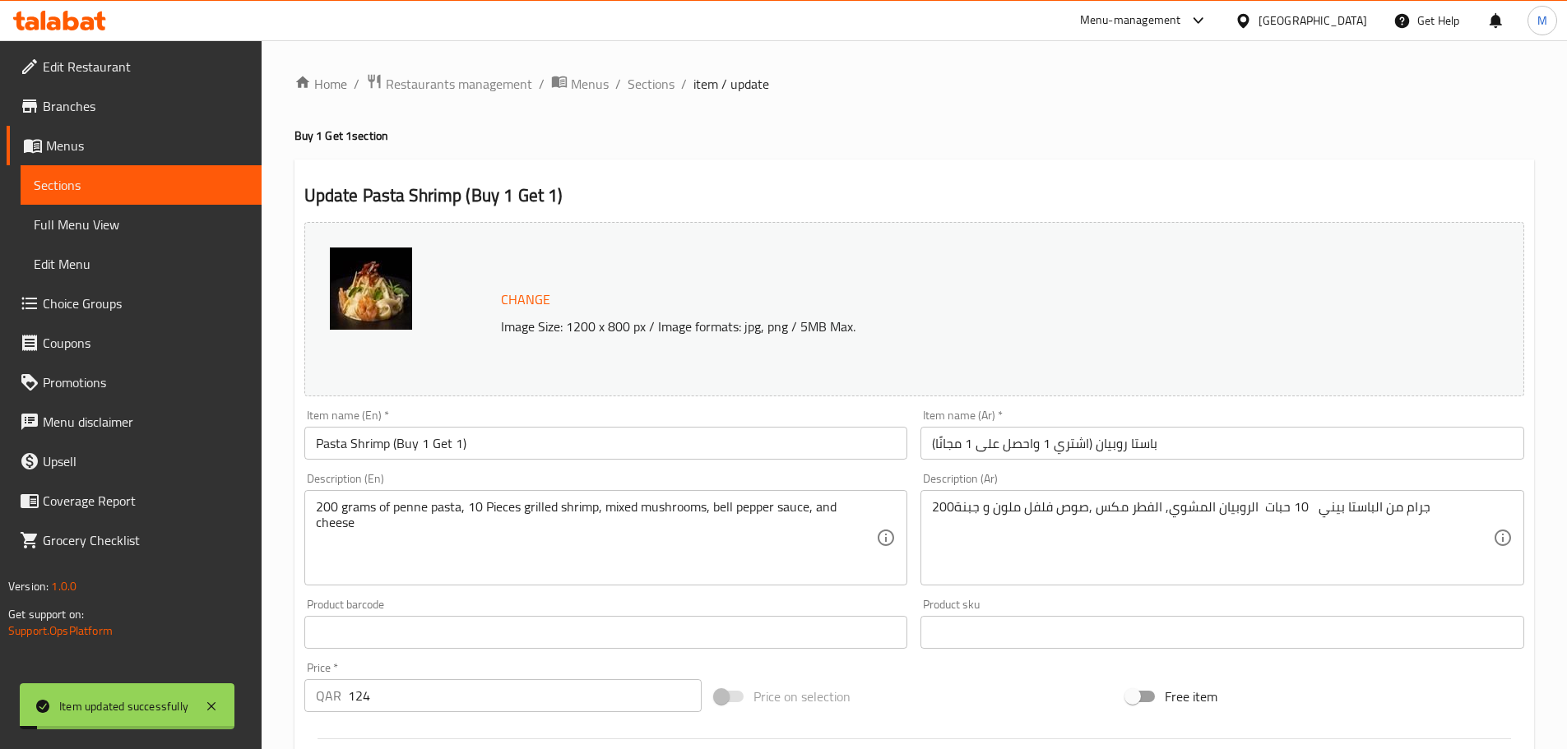
drag, startPoint x: 655, startPoint y: 86, endPoint x: 690, endPoint y: 118, distance: 47.2
click at [655, 86] on span "Sections" at bounding box center [651, 84] width 47 height 20
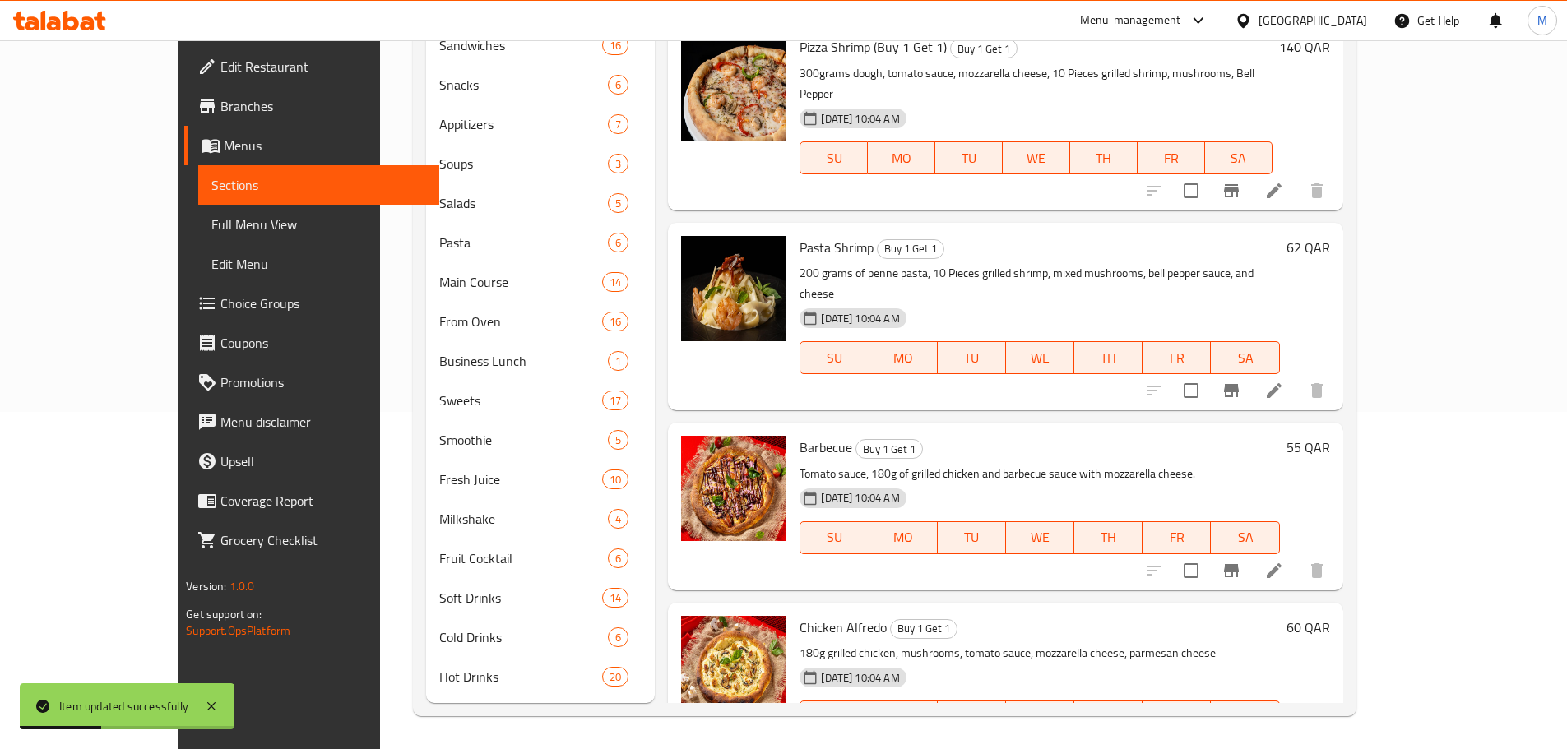
scroll to position [2328, 0]
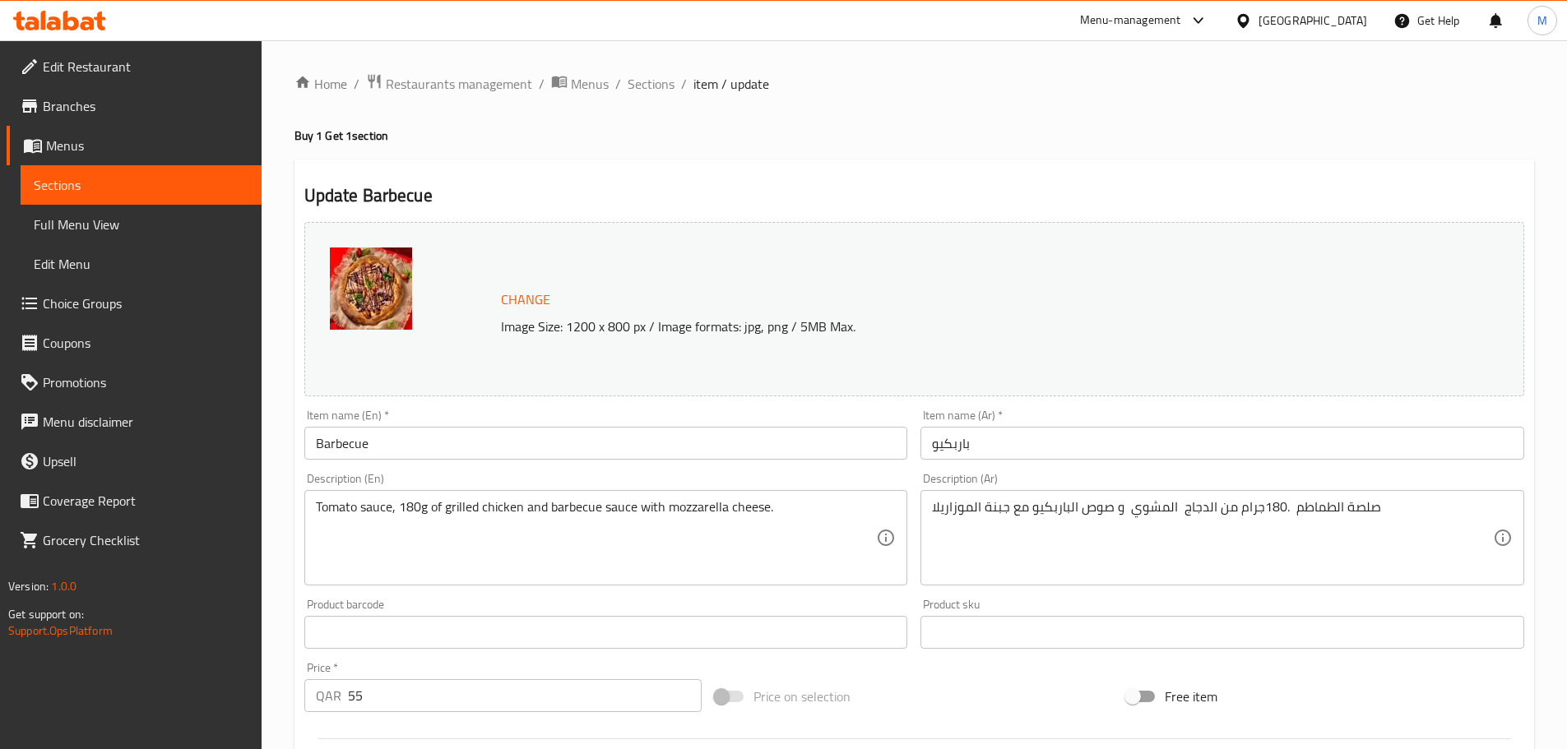
click at [396, 456] on input "Barbecue" at bounding box center [606, 443] width 604 height 33
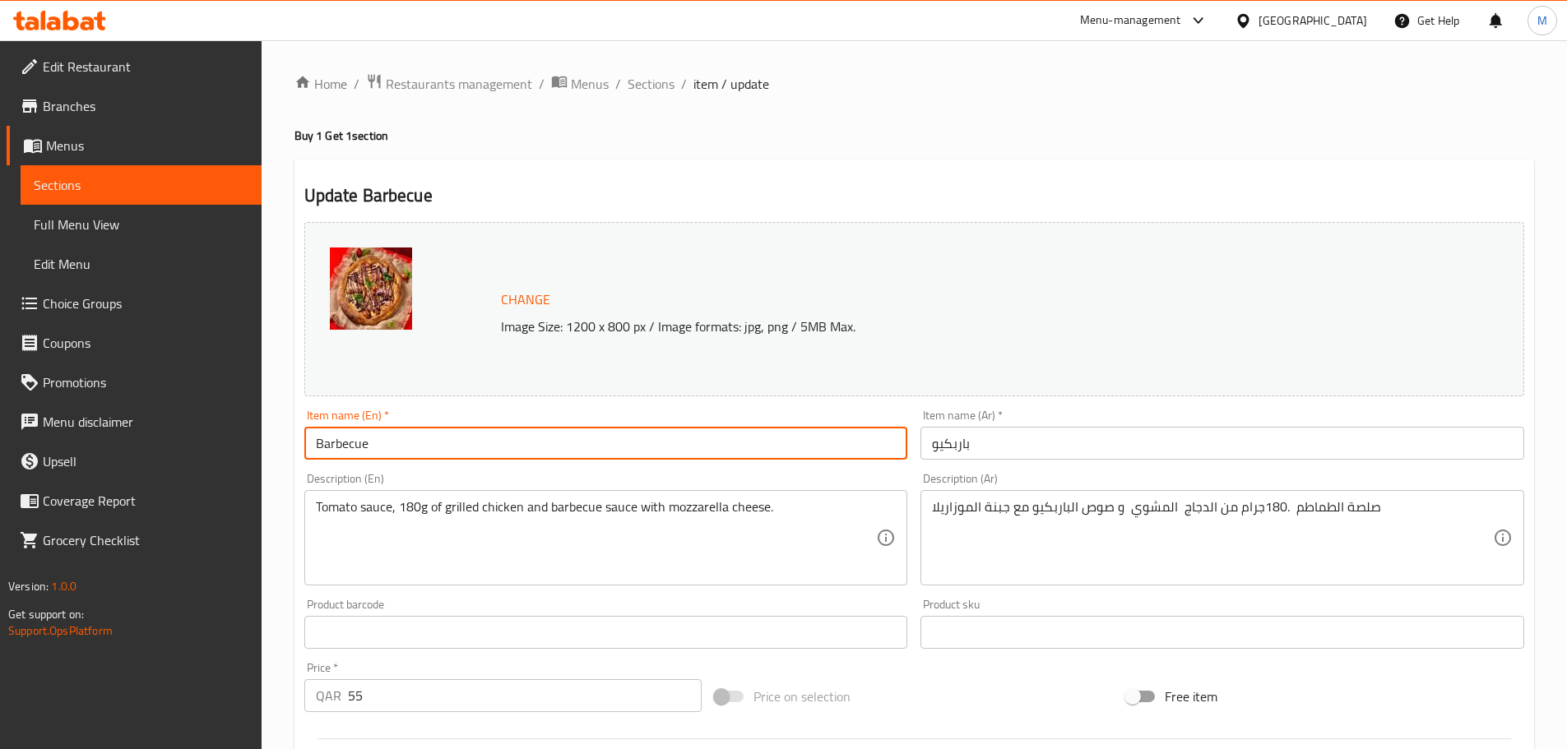
paste input "(Buy 1 Get 1)"
type input "Barbecue (Buy 1 Get 1)"
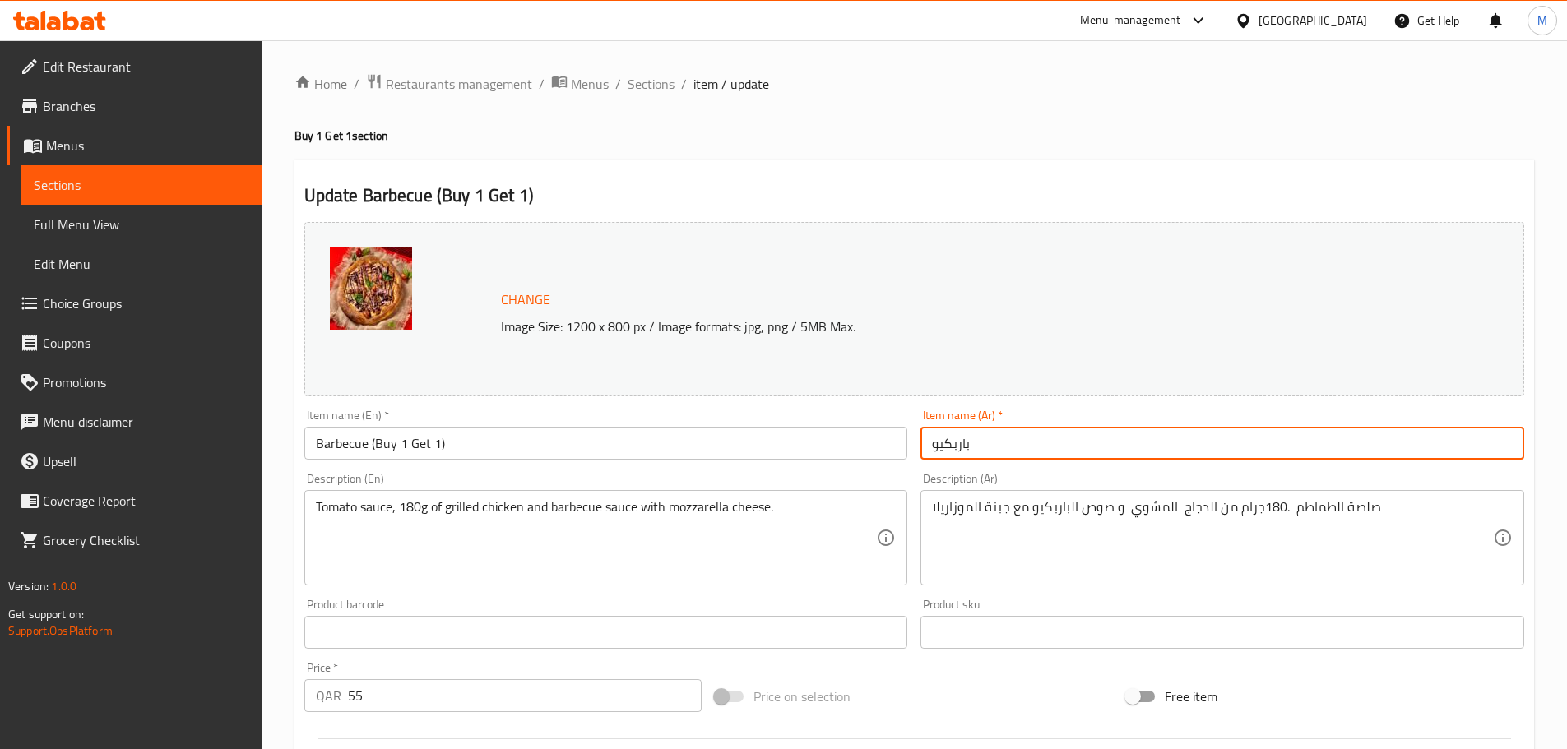
click at [932, 445] on input "باربكيو" at bounding box center [1222, 443] width 604 height 33
paste input "(اشتري 1 واحصل على 1 مجانًا)"
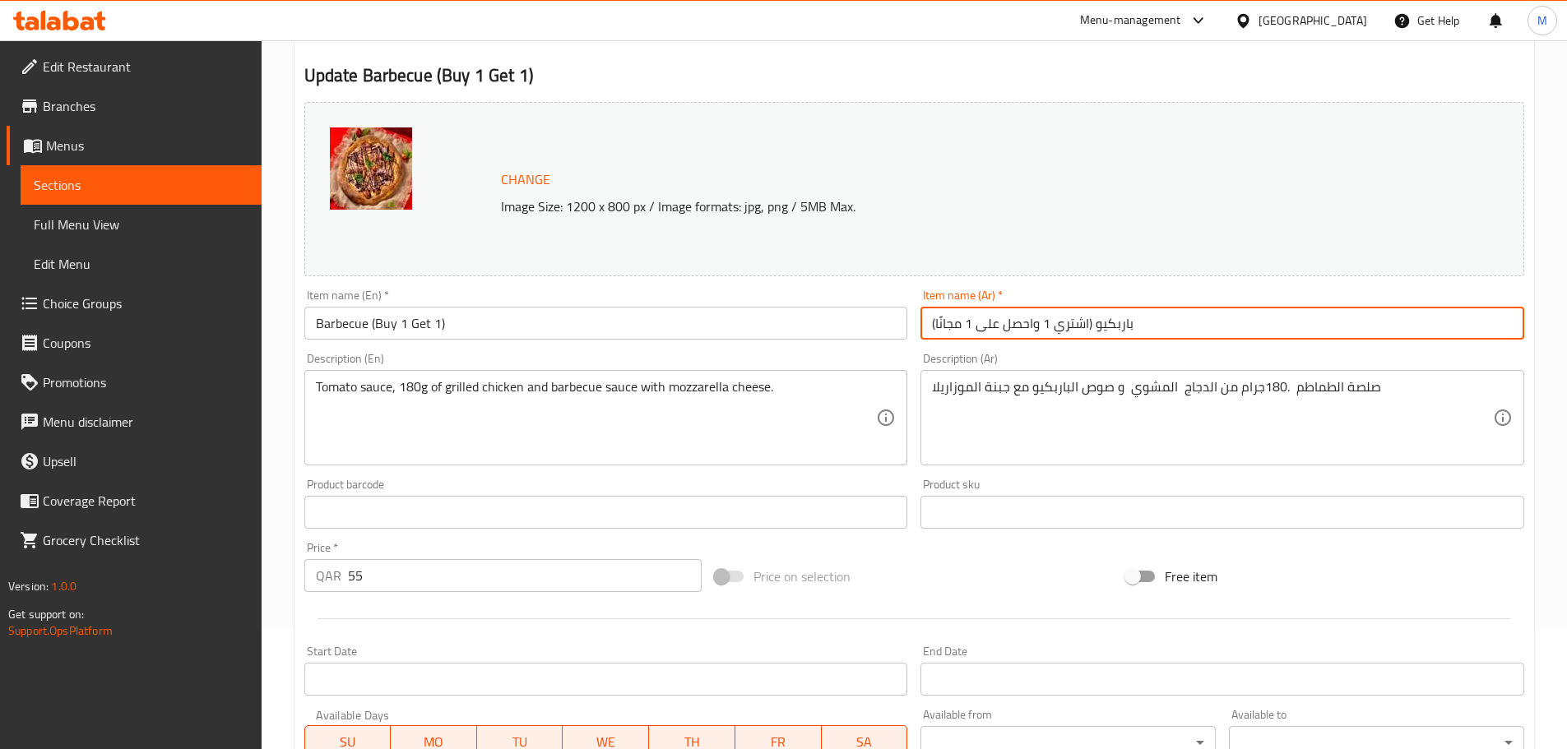
scroll to position [165, 0]
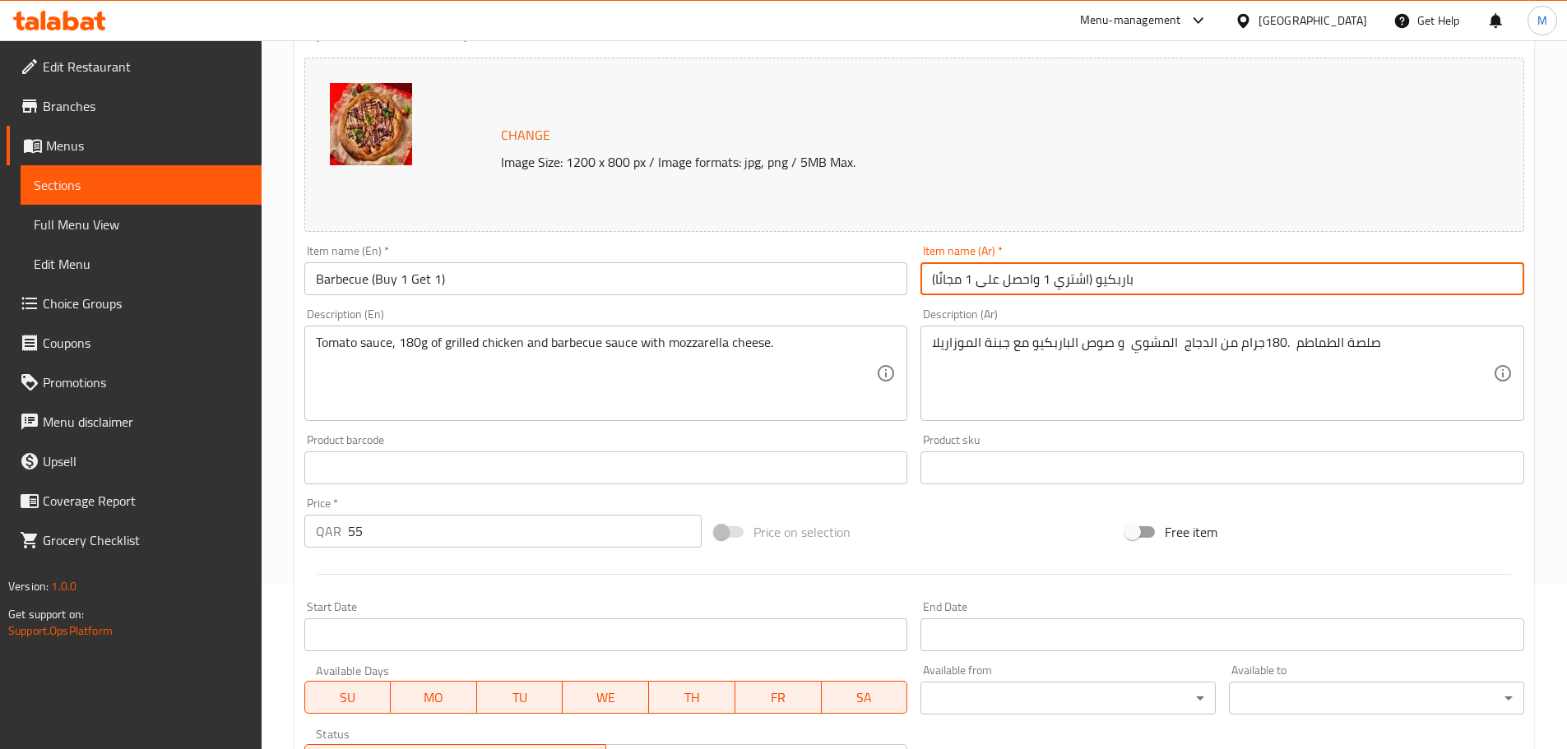
type input "(اشتري 1 واحصل على 1 مجانًا) باربكيو"
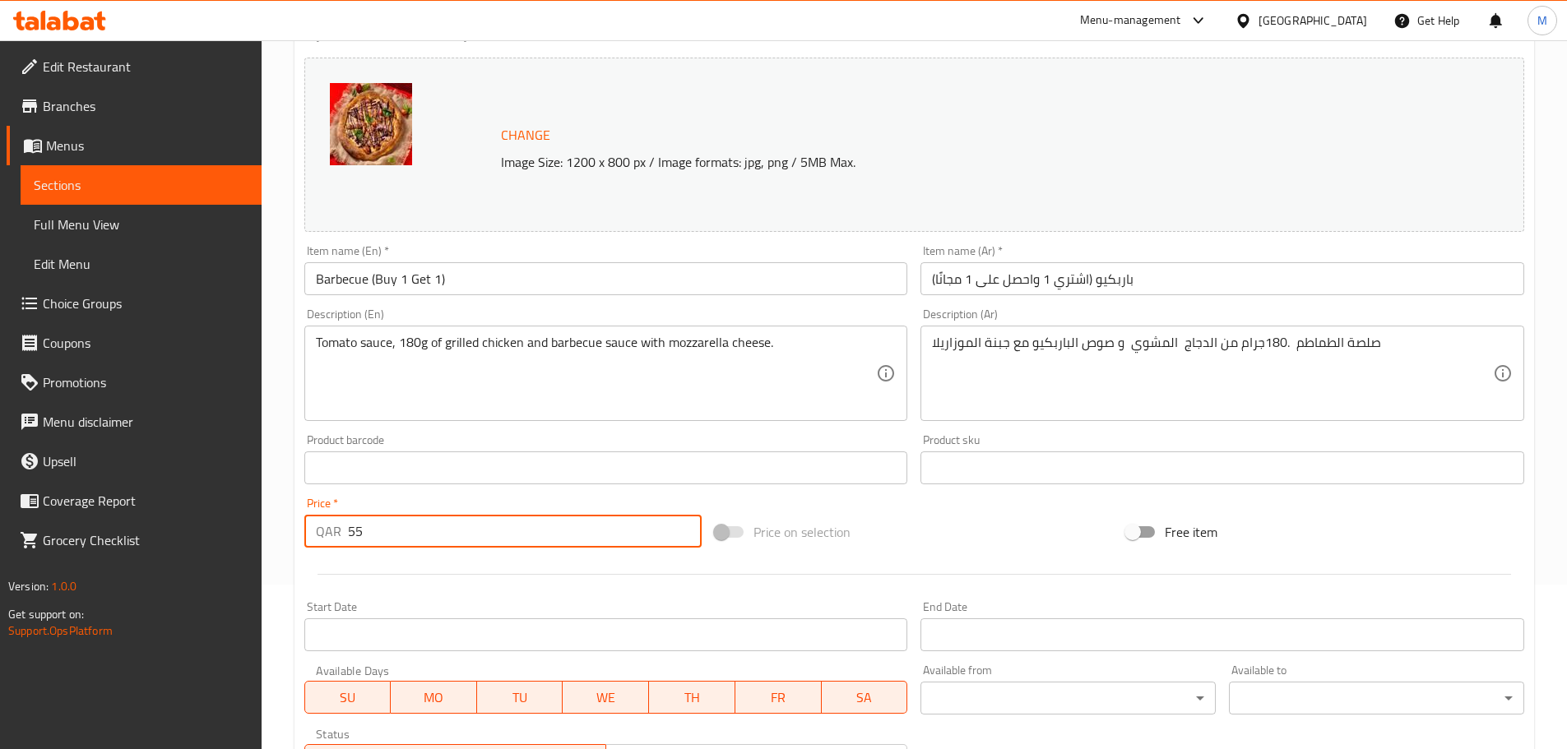
drag, startPoint x: 433, startPoint y: 540, endPoint x: 317, endPoint y: 539, distance: 116.8
click at [317, 539] on div "QAR 55 Price *" at bounding box center [503, 531] width 398 height 33
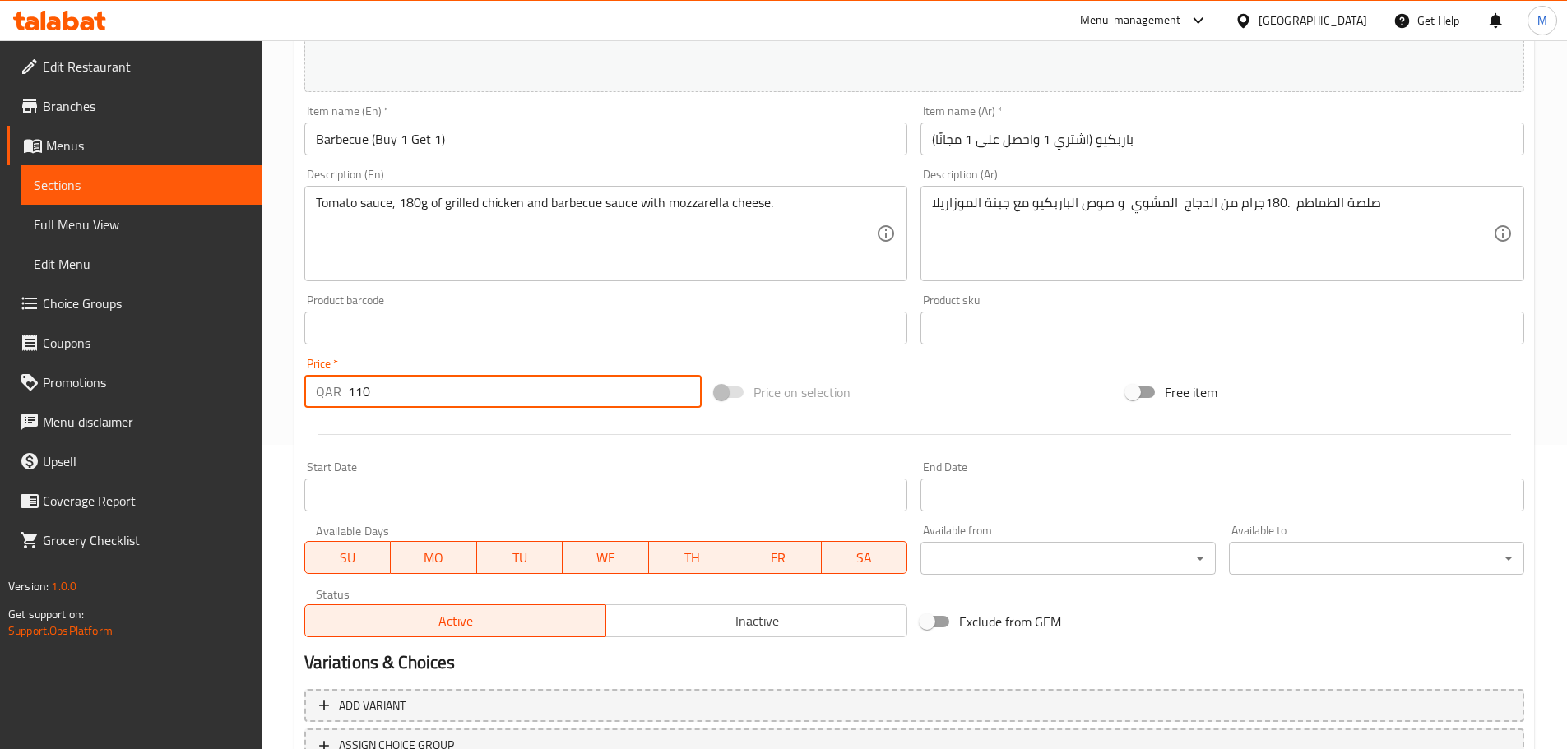
scroll to position [437, 0]
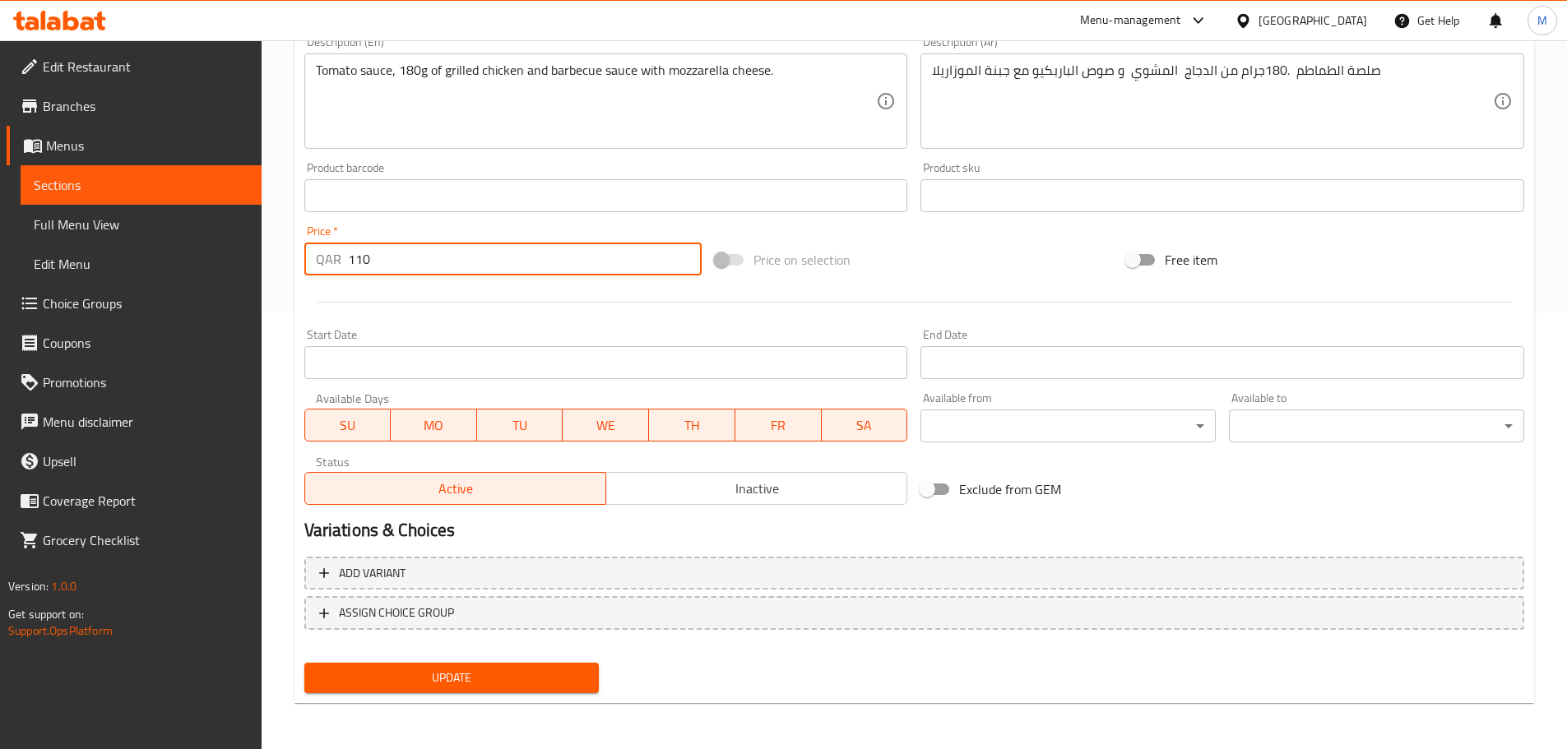
type input "110"
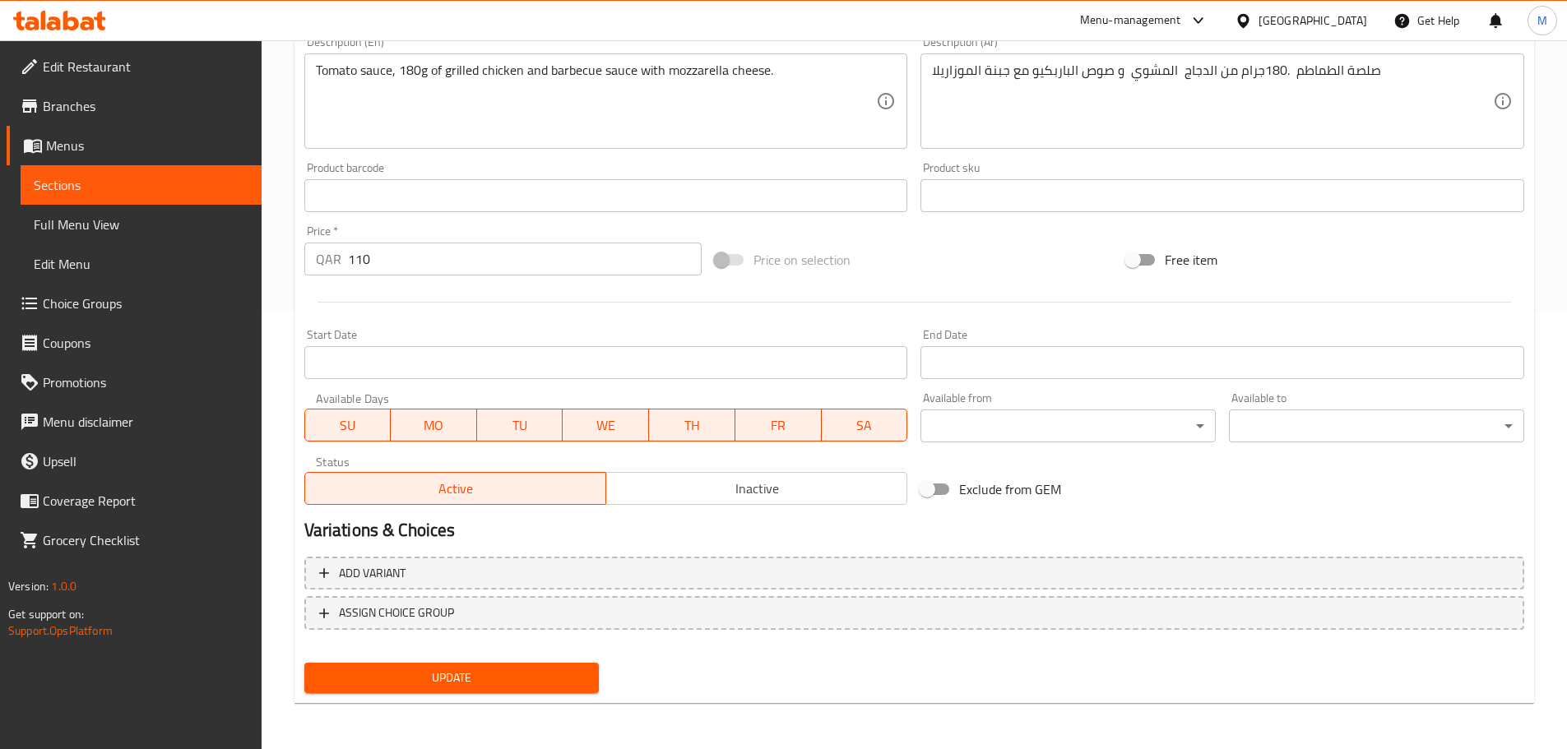
click at [538, 662] on div "Update" at bounding box center [452, 678] width 308 height 44
click at [535, 683] on span "Update" at bounding box center [451, 678] width 269 height 21
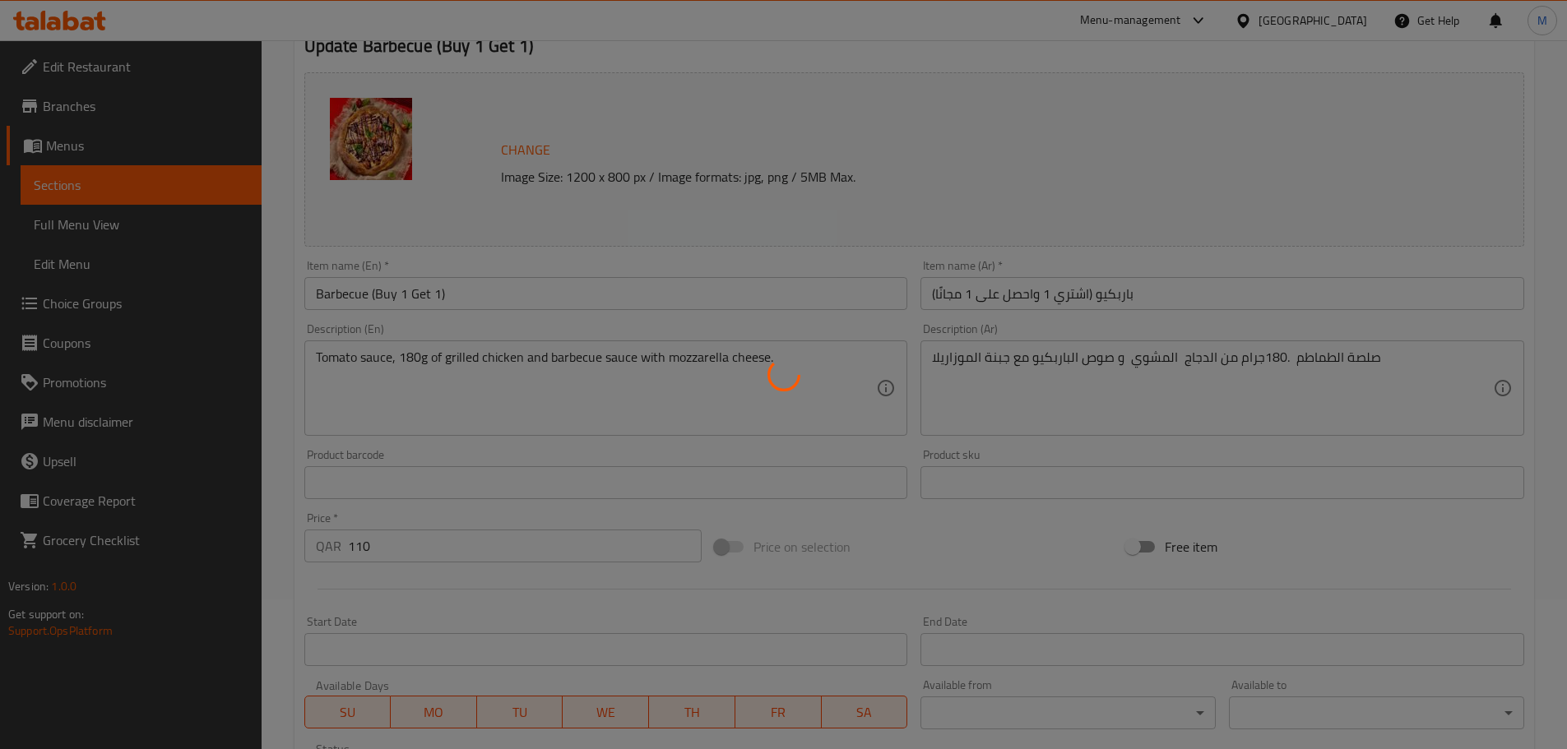
scroll to position [0, 0]
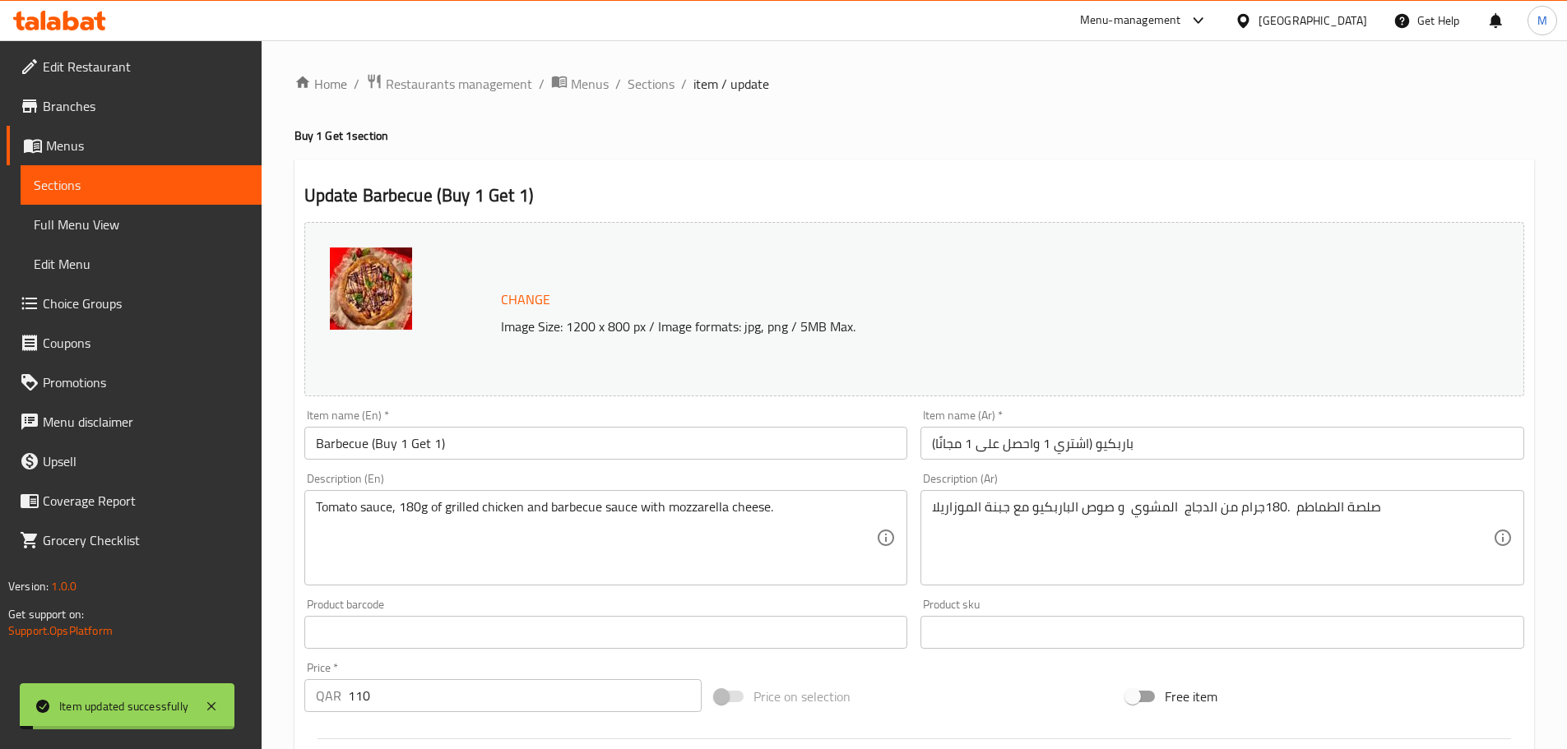
drag, startPoint x: 662, startPoint y: 83, endPoint x: 687, endPoint y: 105, distance: 33.2
click at [662, 83] on span "Sections" at bounding box center [651, 84] width 47 height 20
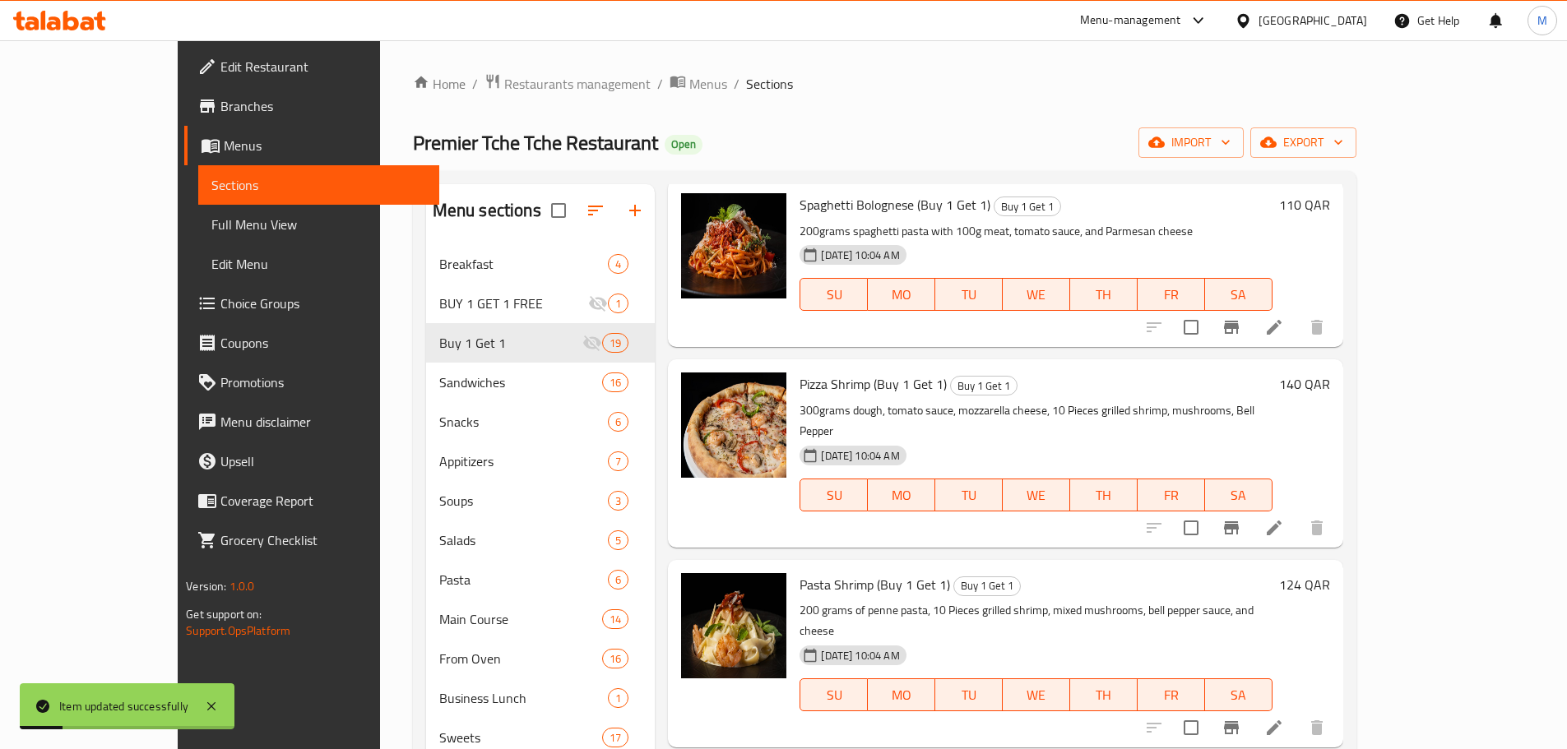
scroll to position [337, 0]
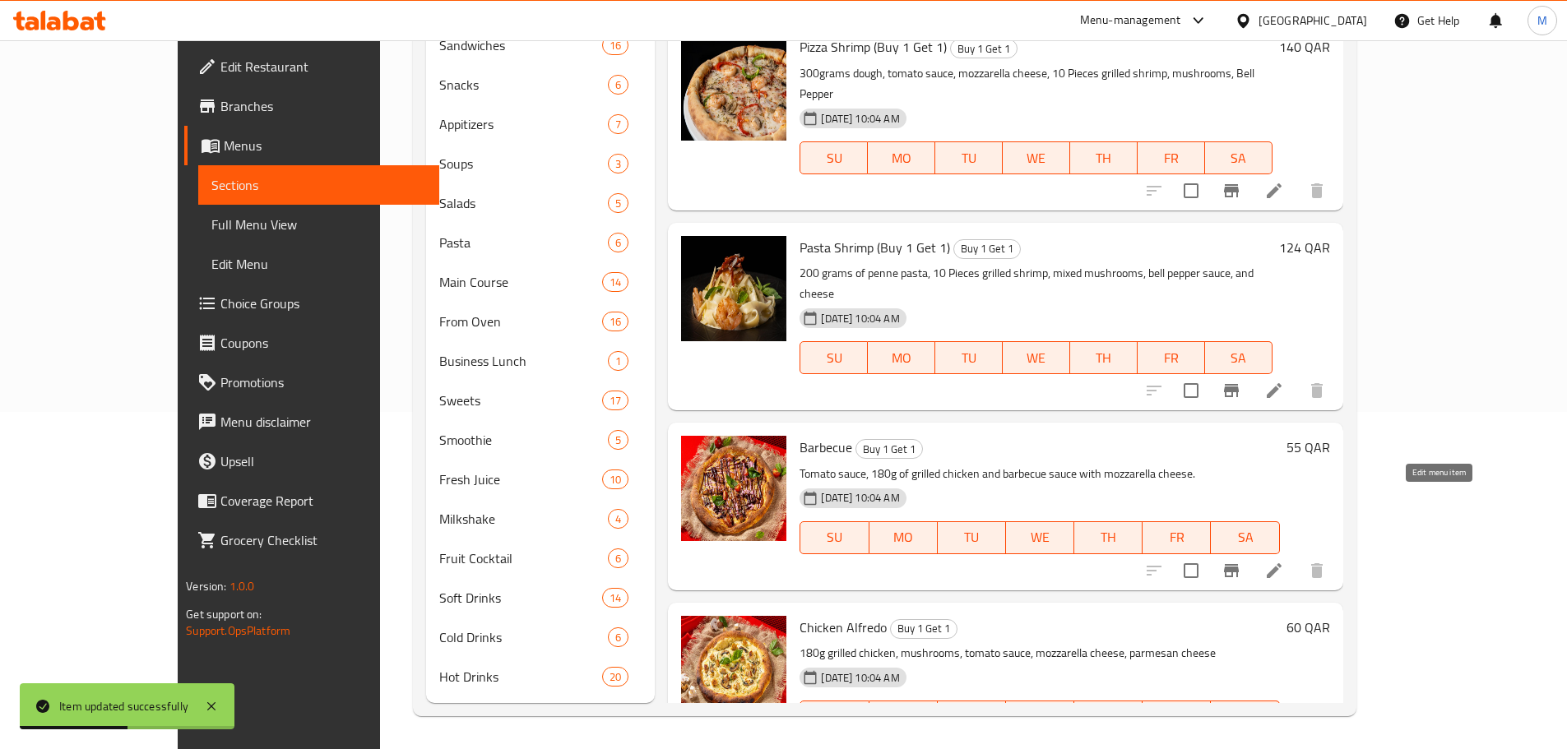
click at [1284, 740] on icon at bounding box center [1274, 750] width 20 height 20
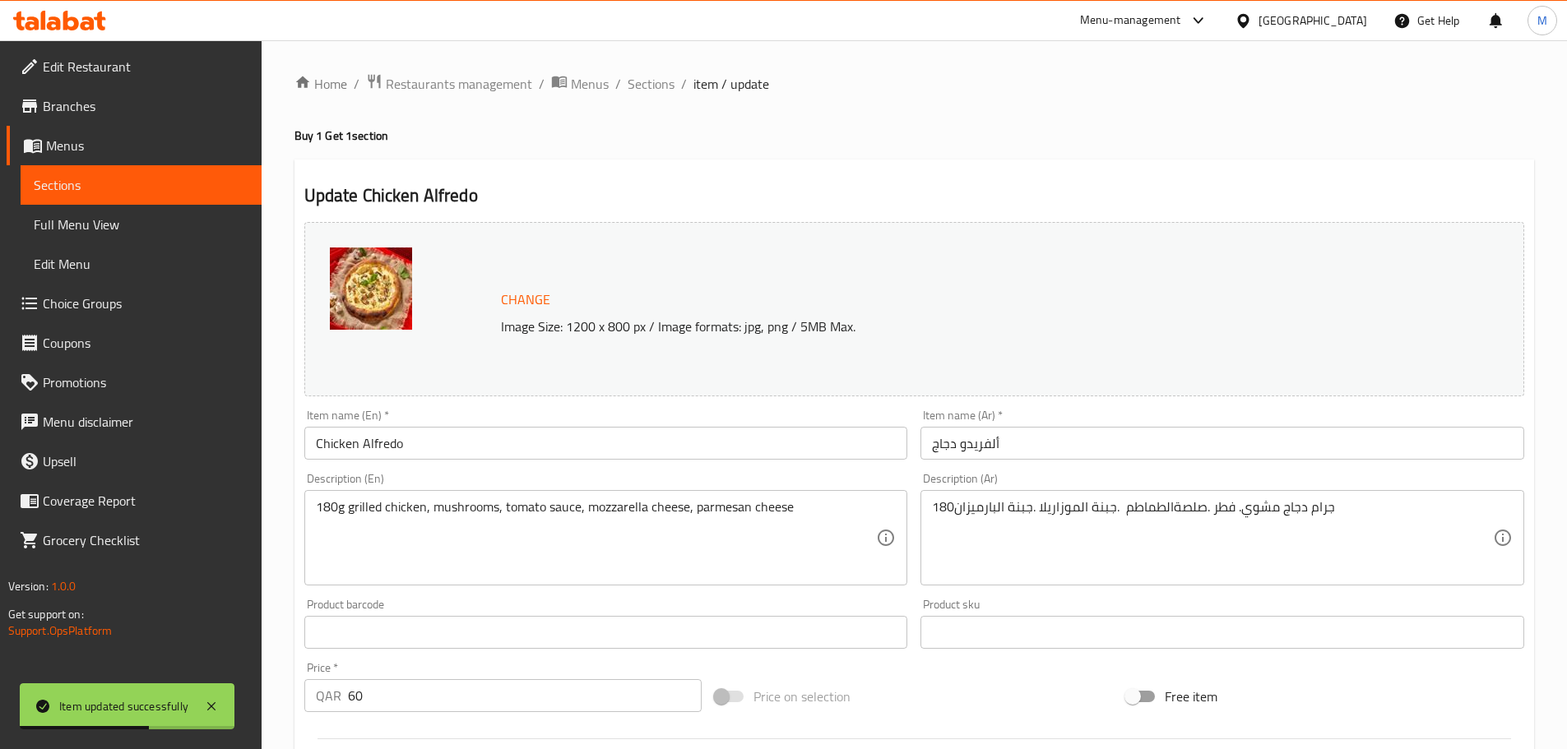
click at [443, 450] on input "Chicken Alfredo" at bounding box center [606, 443] width 604 height 33
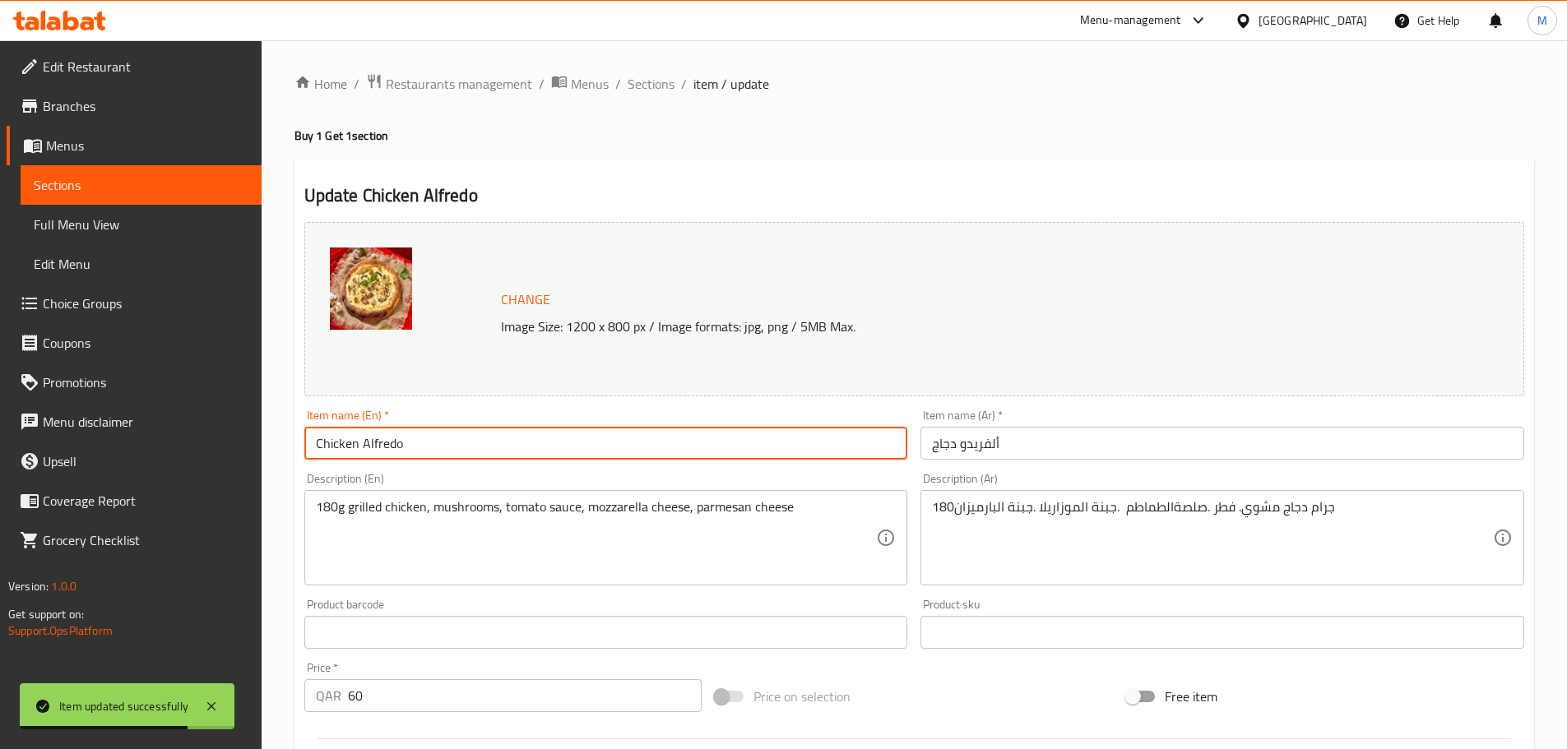
paste input "(Buy 1 Get 1)"
type input "Chicken Alfredo (Buy 1 Get 1)"
click at [933, 445] on input "ألفريدو دجاج" at bounding box center [1222, 443] width 604 height 33
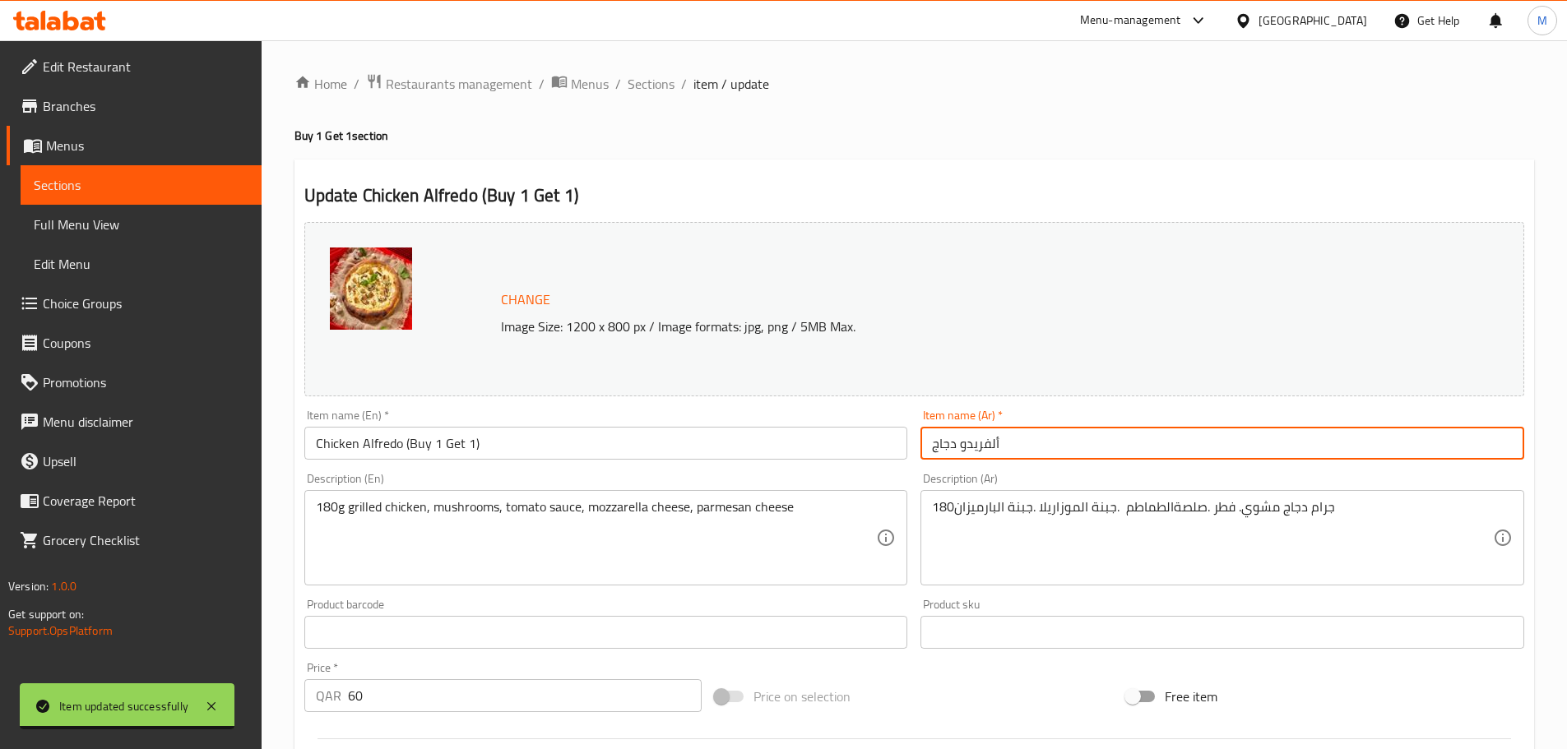
paste input "(اشتري 1 واحصل على 1 مجانًا)"
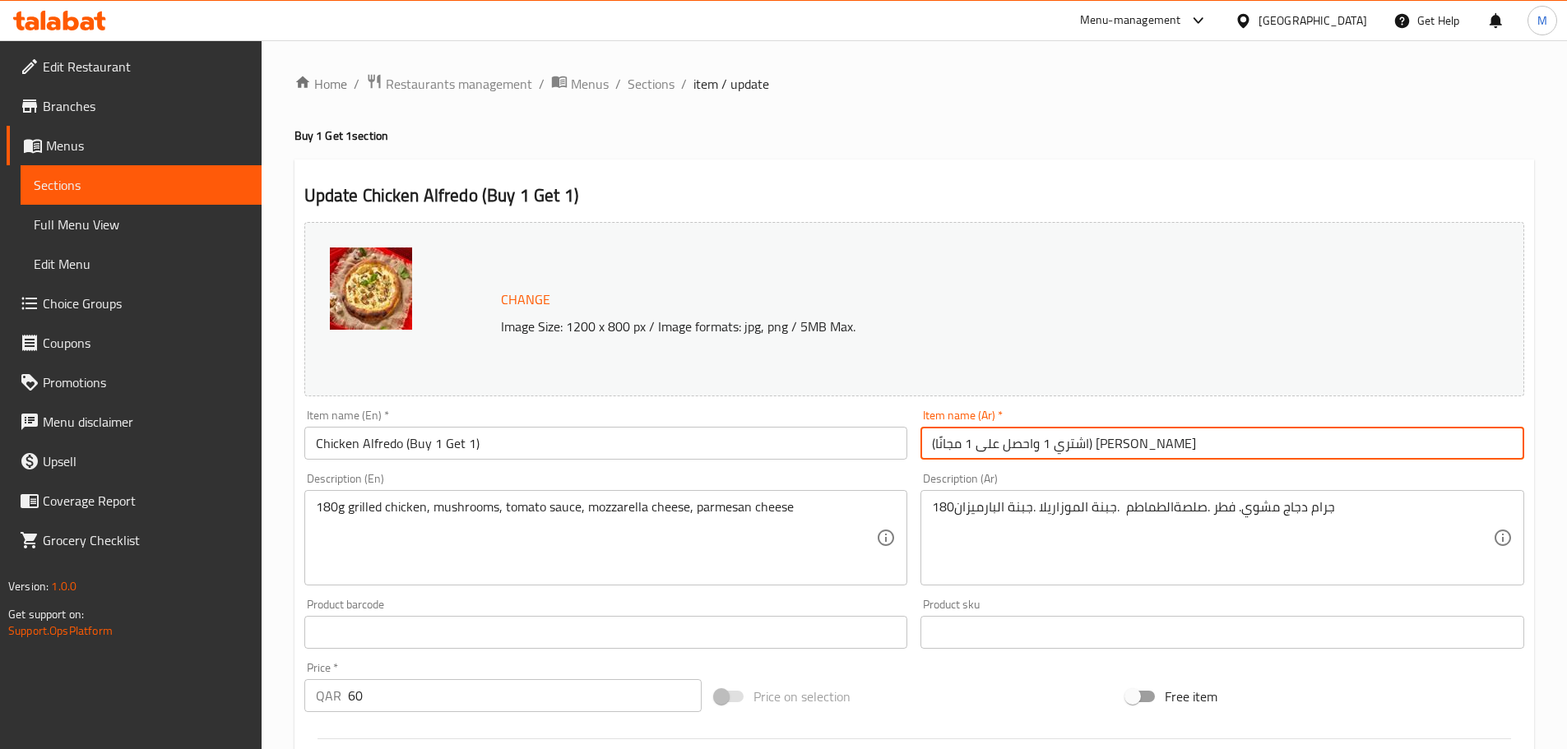
scroll to position [165, 0]
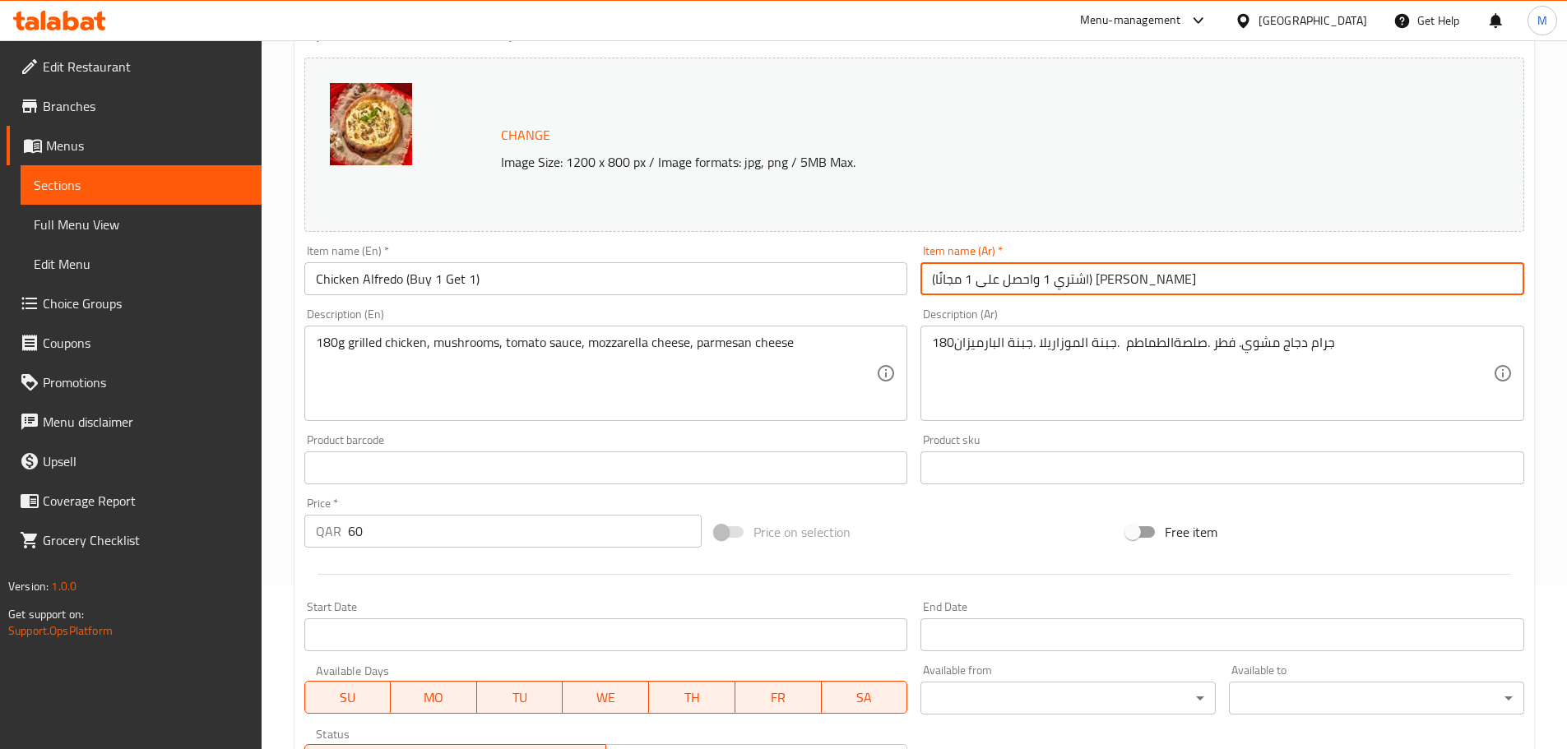
type input "(اشتري 1 واحصل على 1 مجانًا) [PERSON_NAME]"
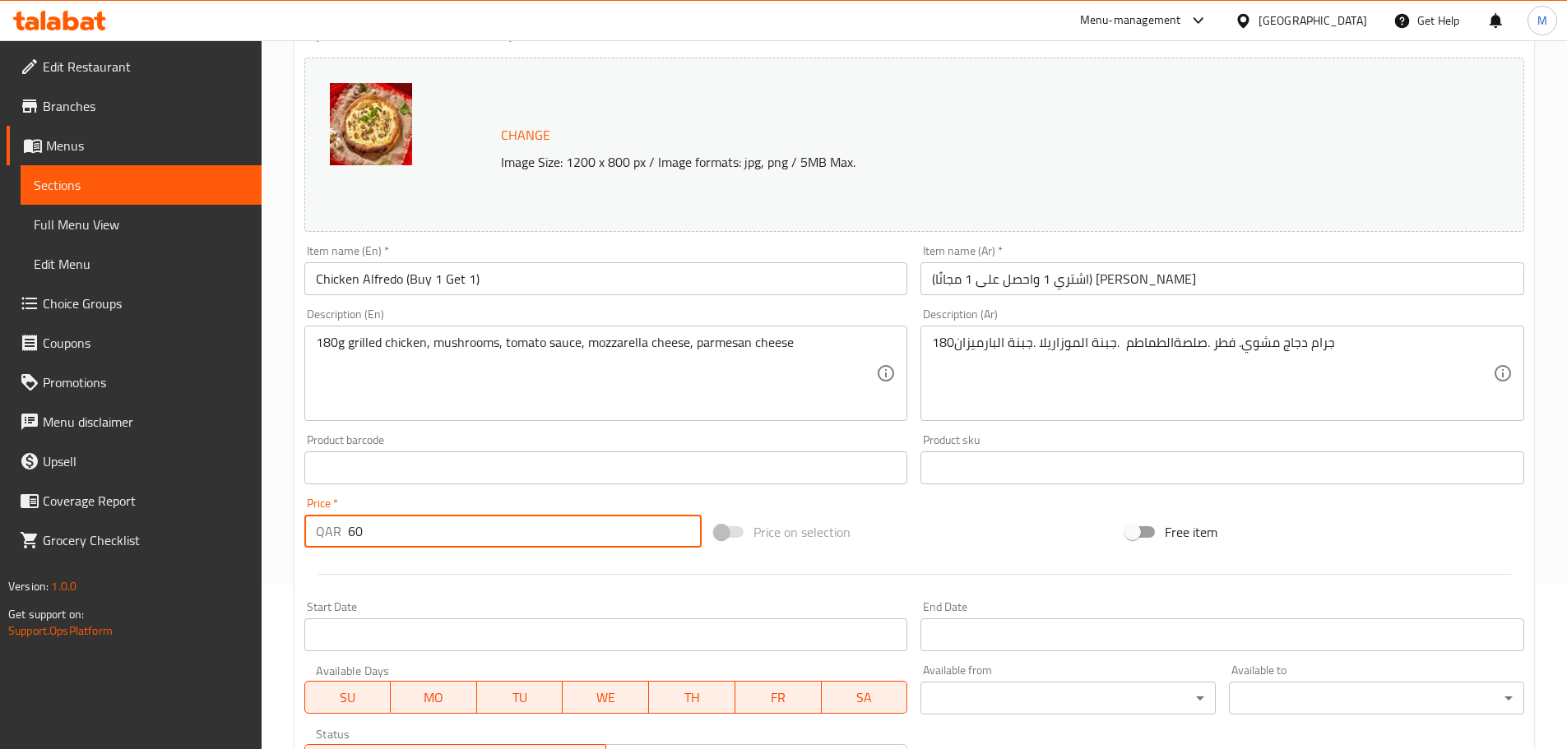
drag, startPoint x: 433, startPoint y: 534, endPoint x: 324, endPoint y: 532, distance: 109.4
click at [324, 532] on div "QAR 60 Price *" at bounding box center [503, 531] width 398 height 33
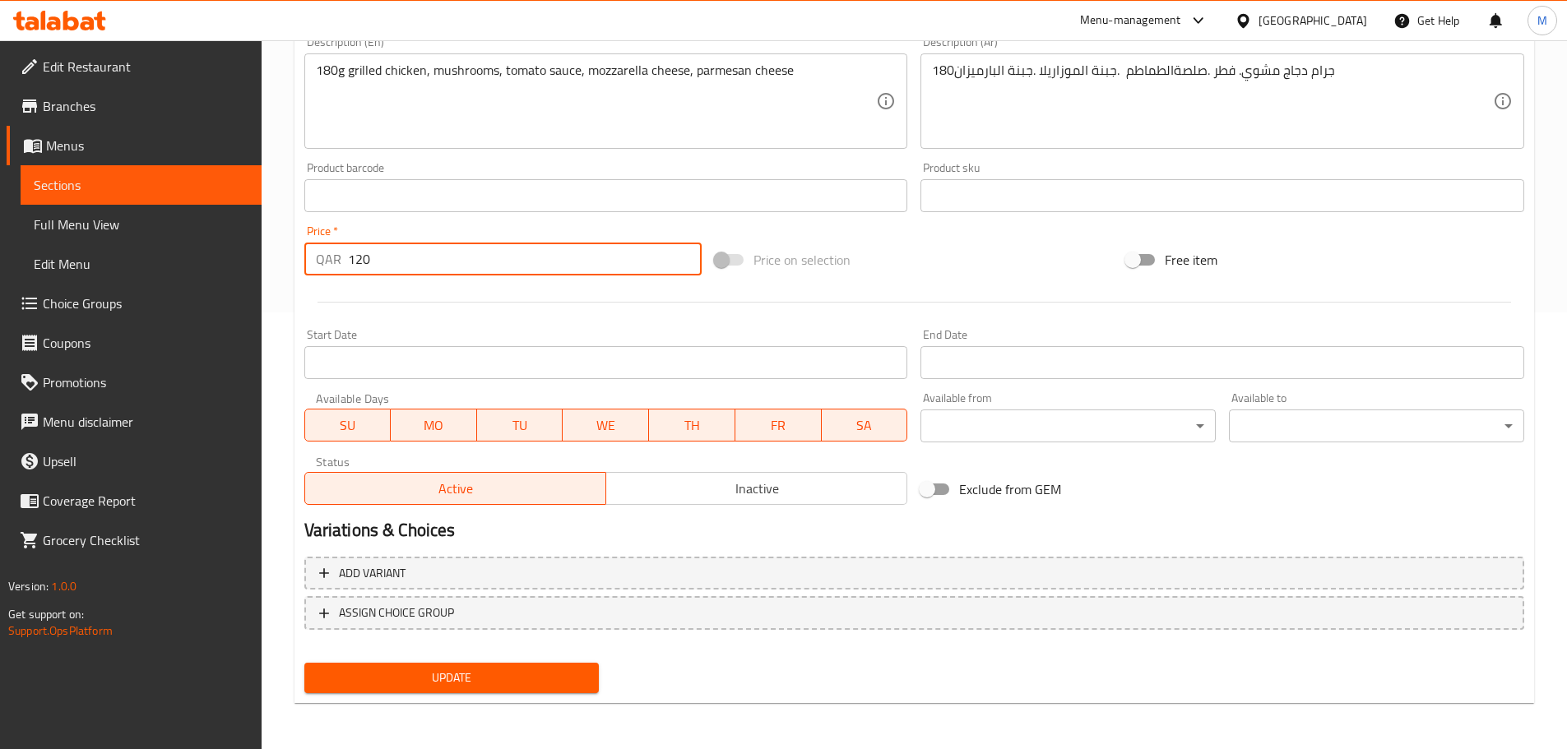
type input "120"
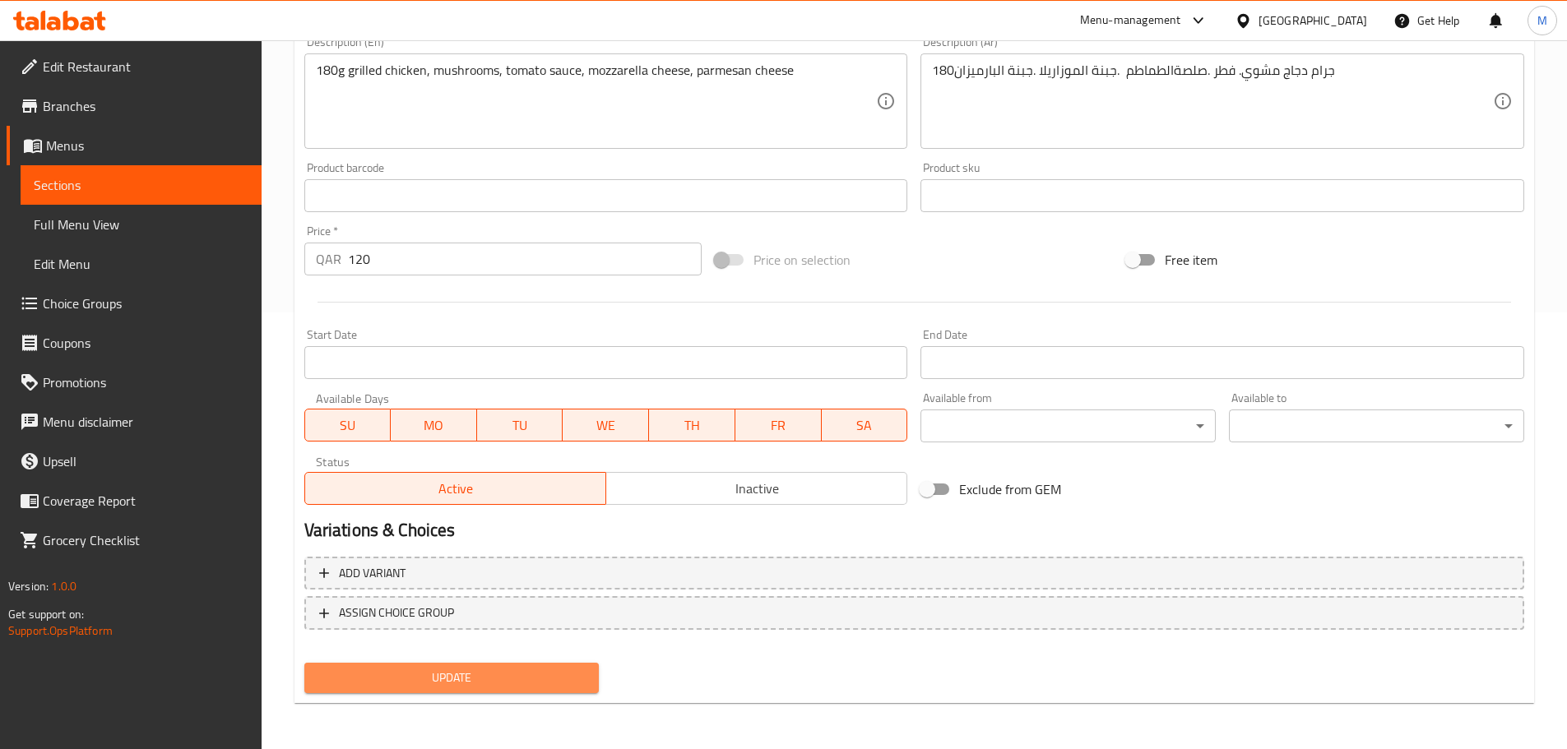
click at [459, 688] on span "Update" at bounding box center [451, 678] width 269 height 21
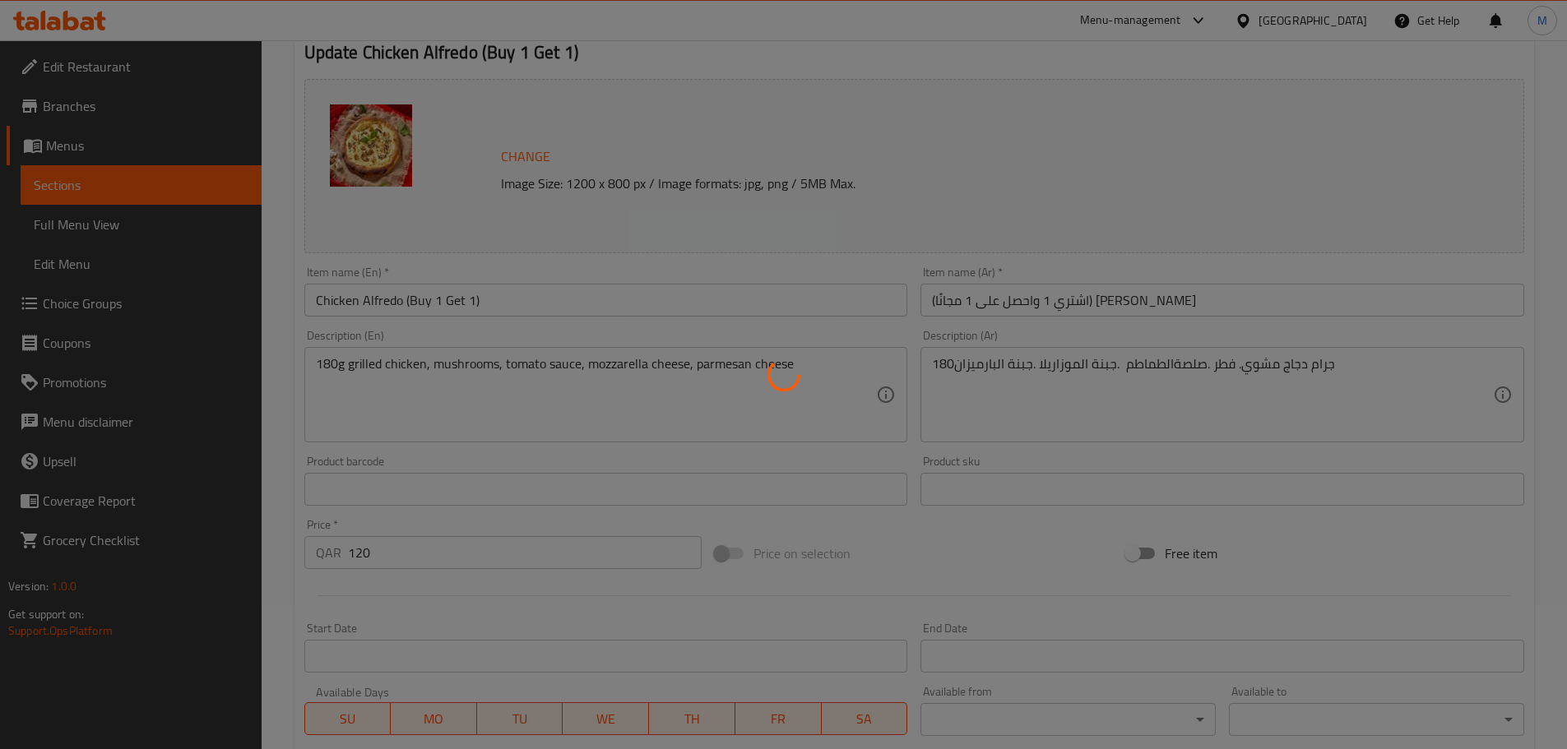
scroll to position [0, 0]
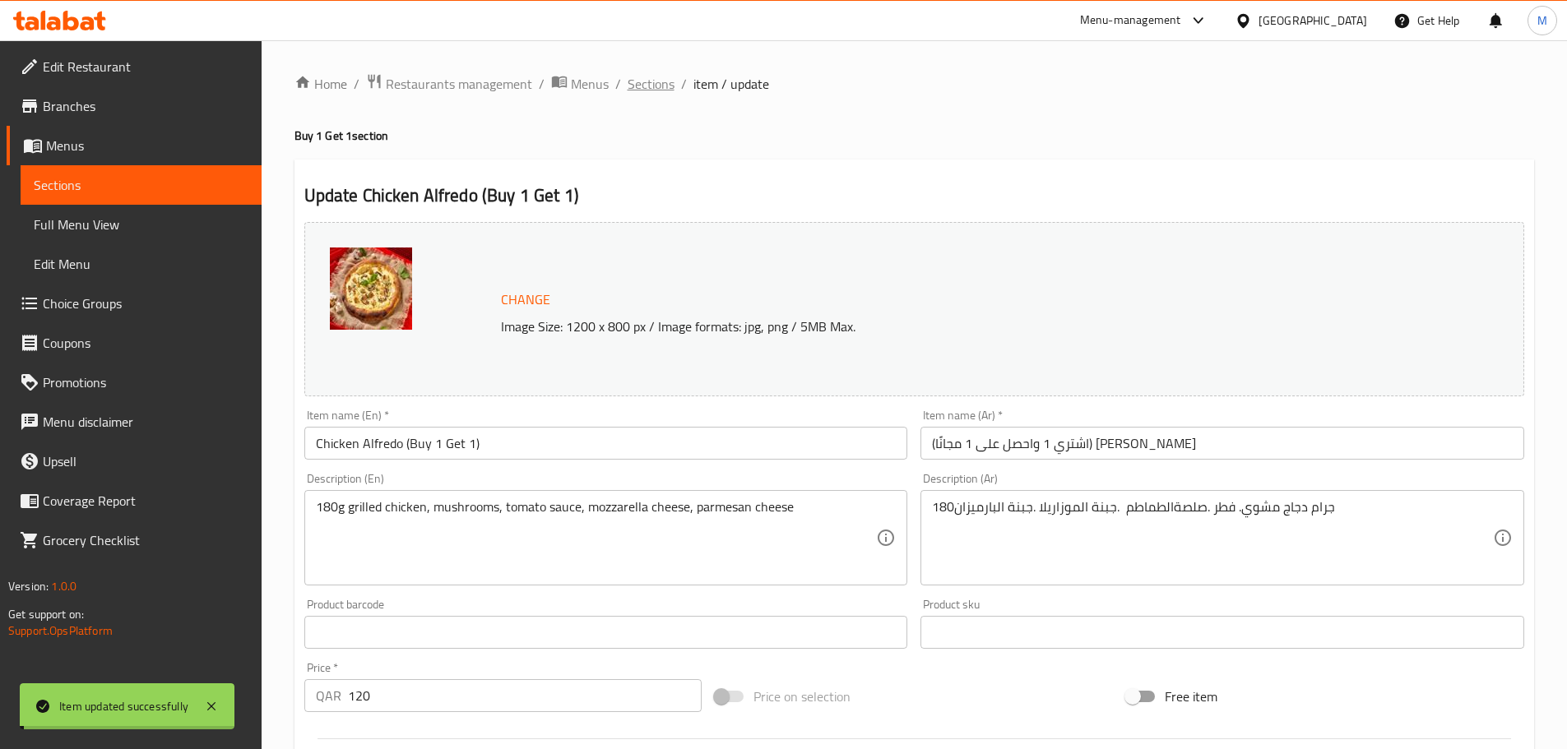
click at [649, 85] on span "Sections" at bounding box center [651, 84] width 47 height 20
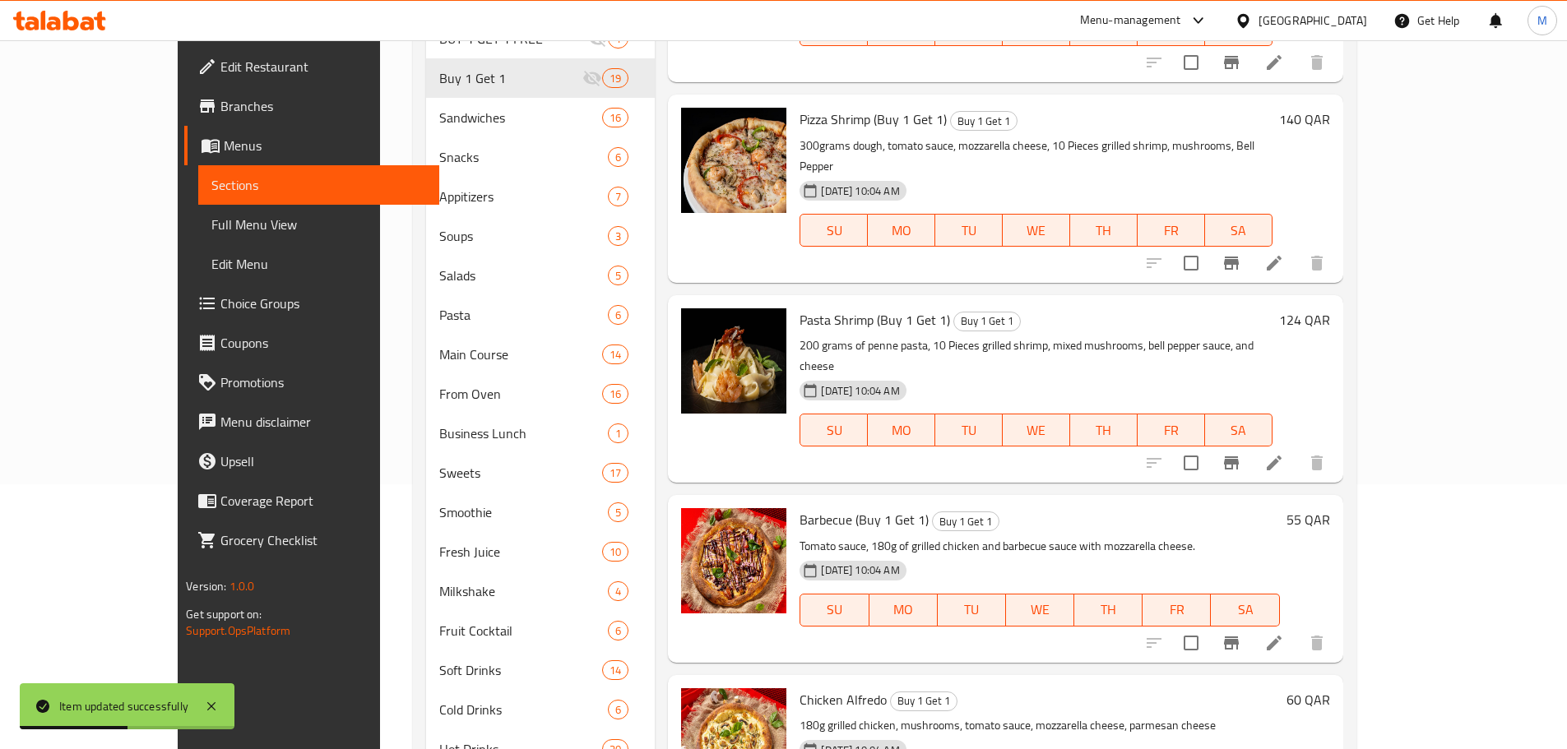
scroll to position [337, 0]
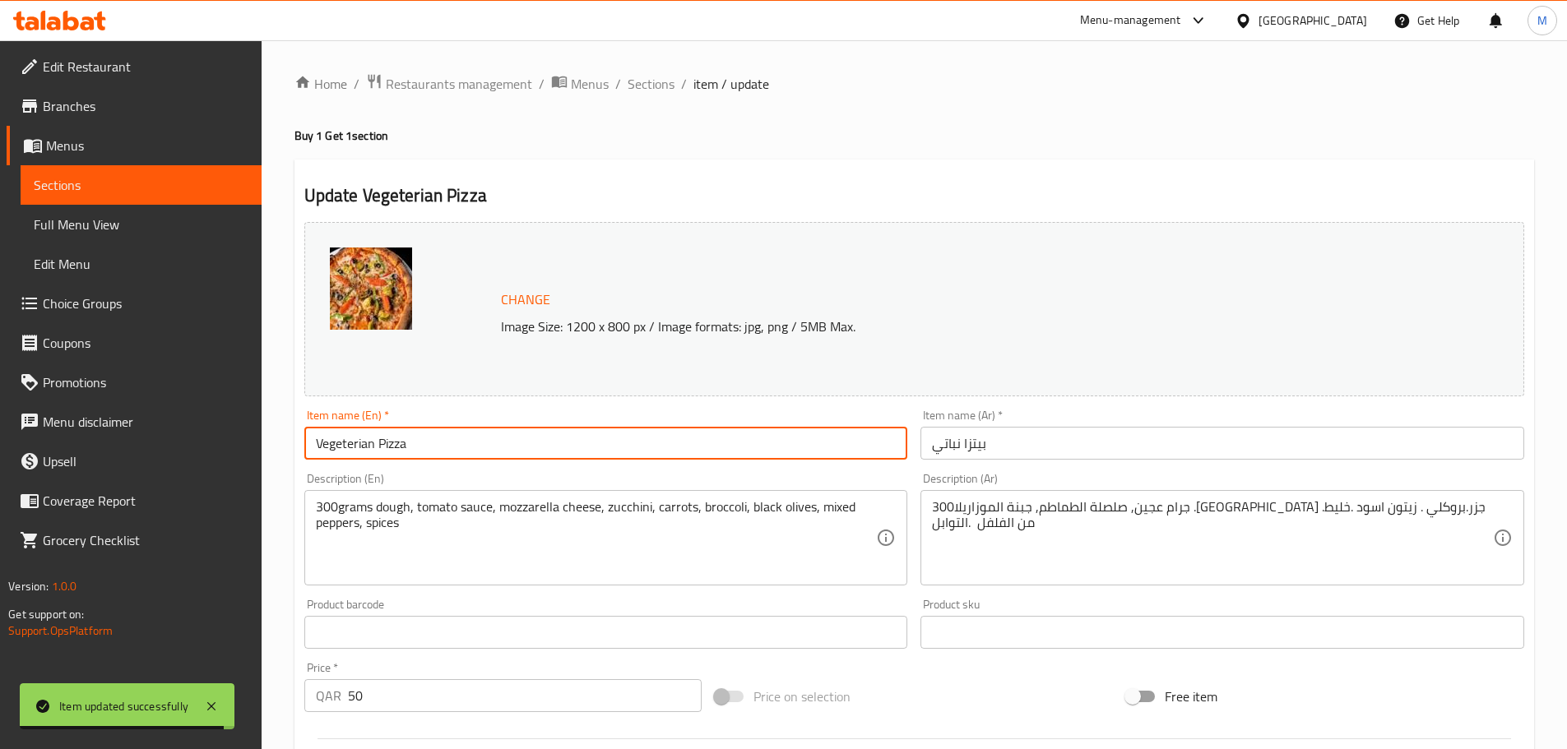
click at [458, 457] on input "Vegeterian Pizza" at bounding box center [606, 443] width 604 height 33
paste input "(Buy 1 Get 1)"
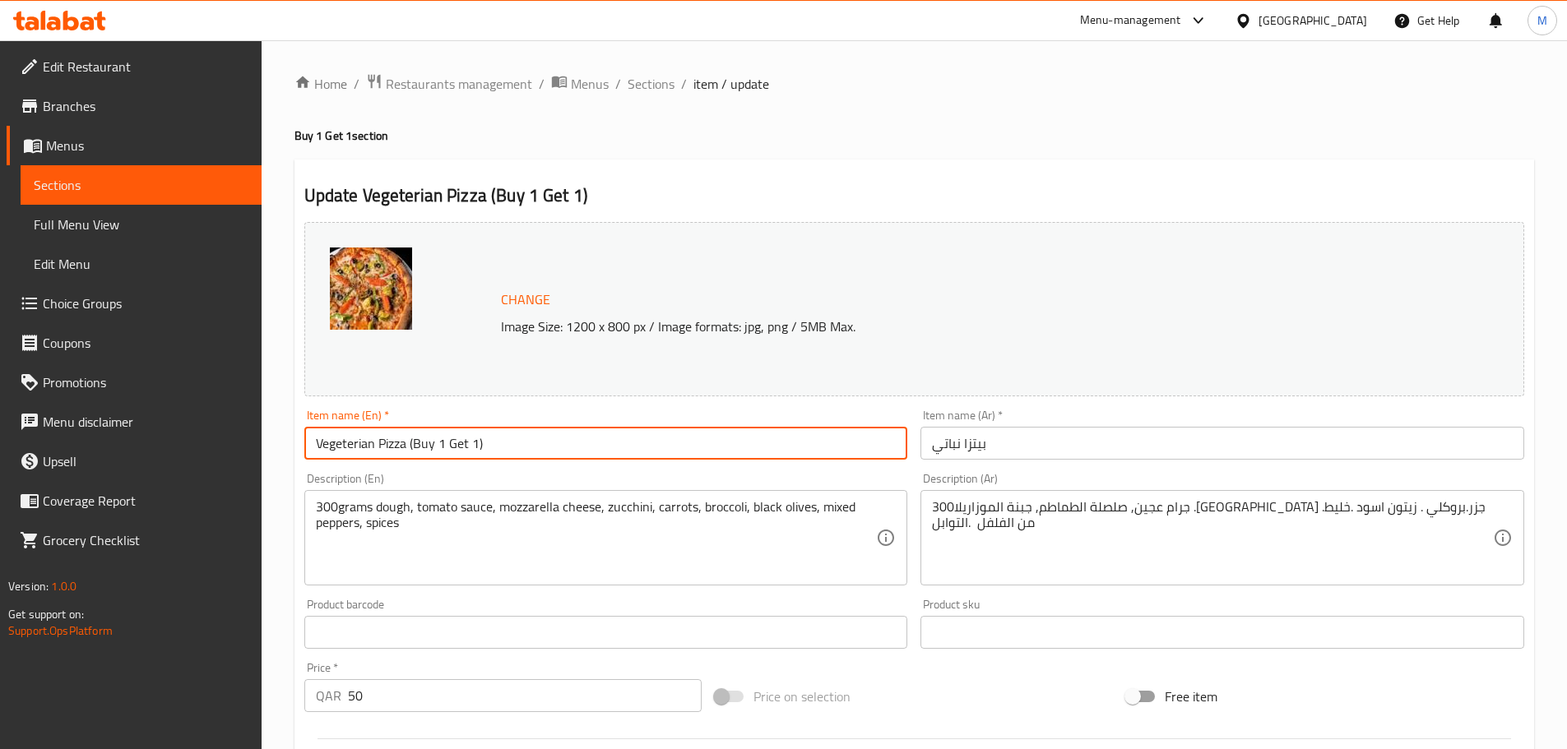
type input "Vegeterian Pizza (Buy 1 Get 1)"
click at [934, 440] on input "بيتزا نباتي" at bounding box center [1222, 443] width 604 height 33
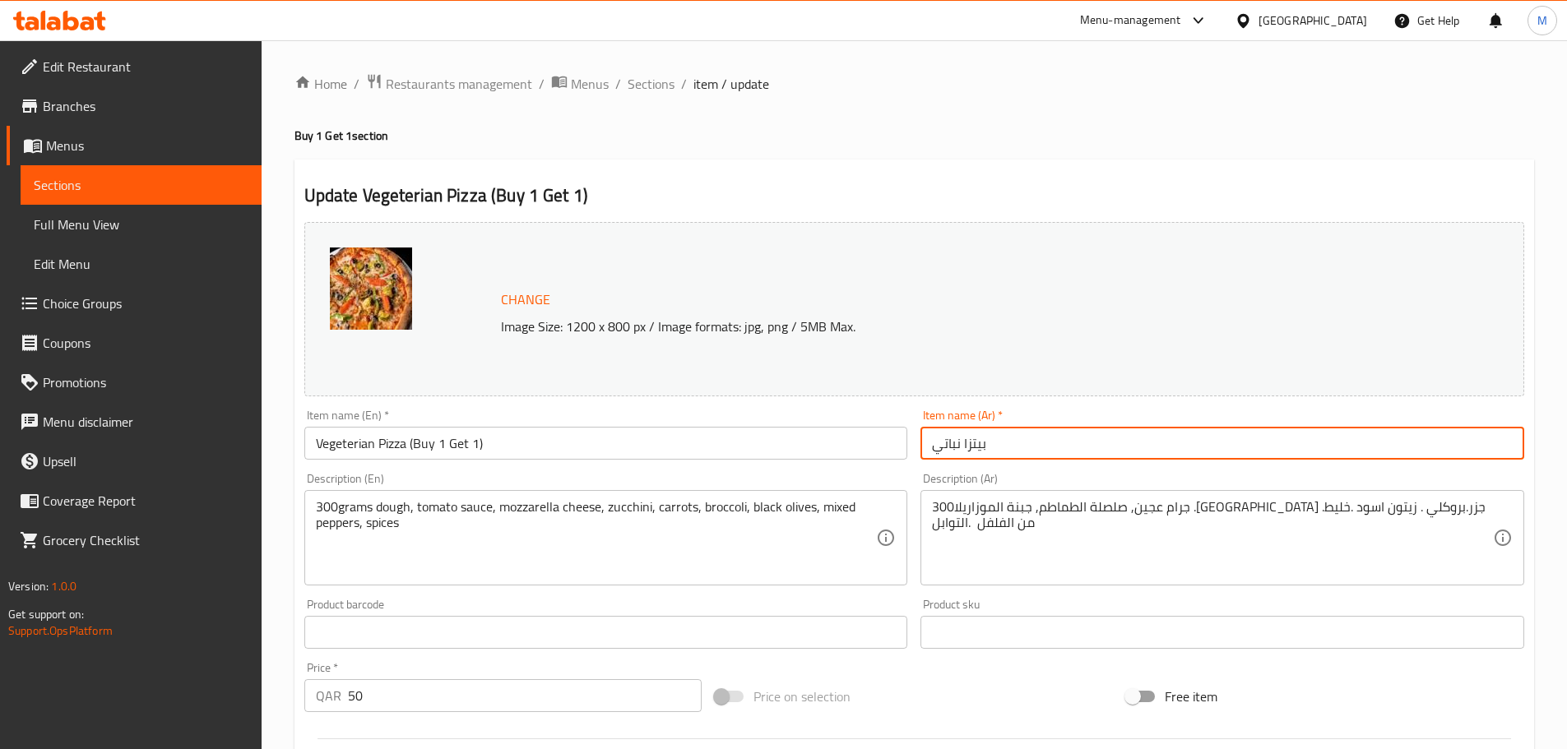
paste input "(اشتري 1 واحصل على 1 مجانًا)"
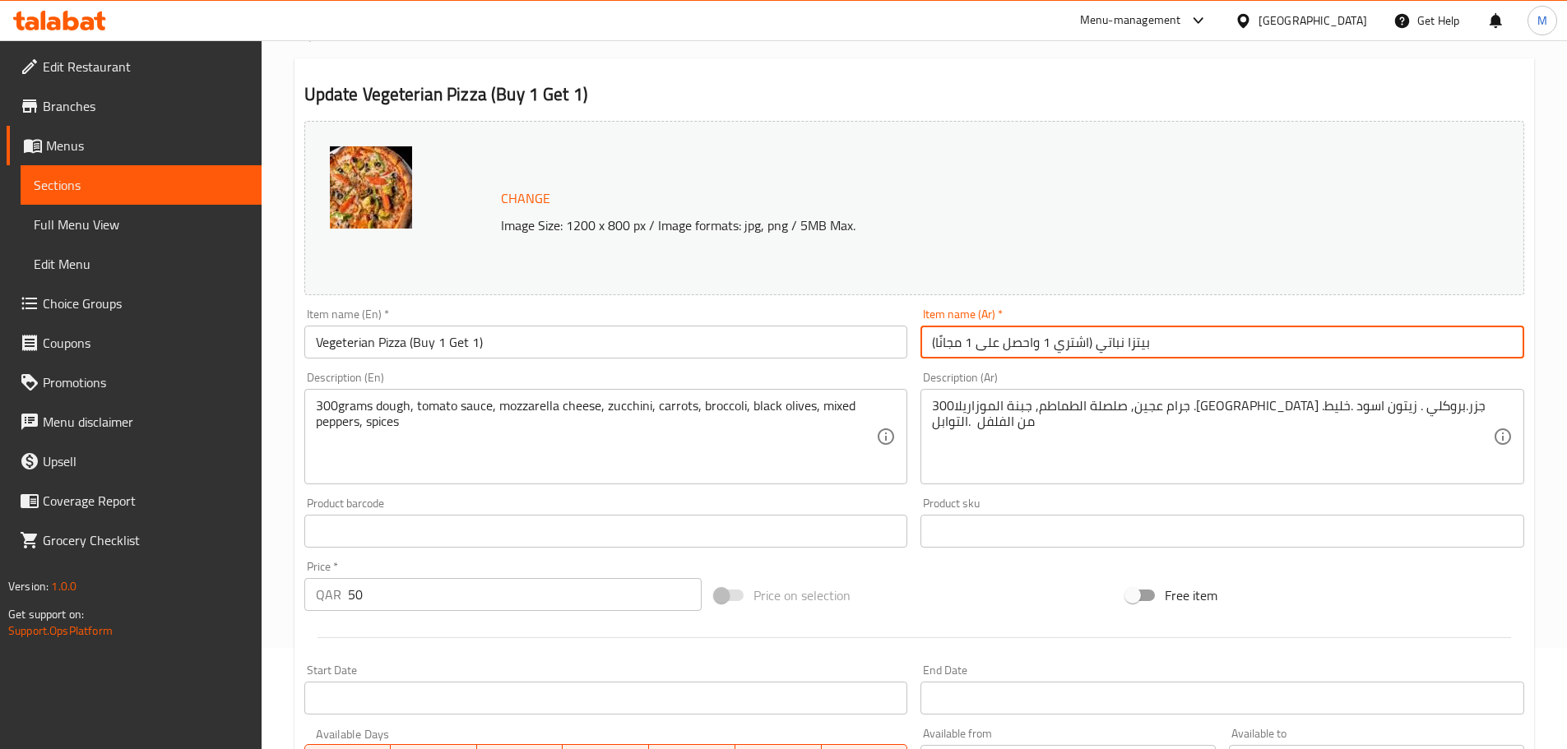
scroll to position [247, 0]
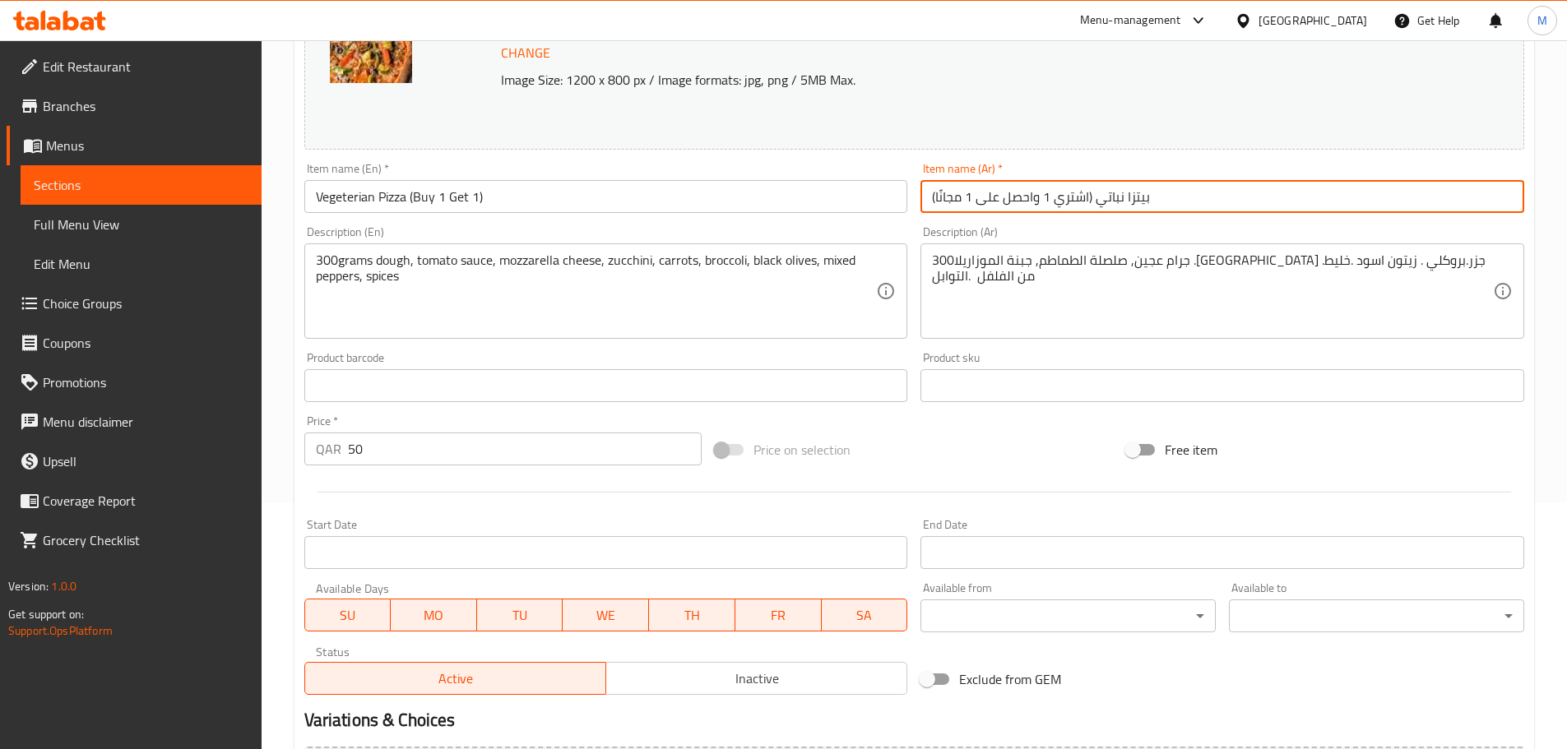
type input "(اشتري 1 واحصل على 1 مجانًا) بيتزا نباتي"
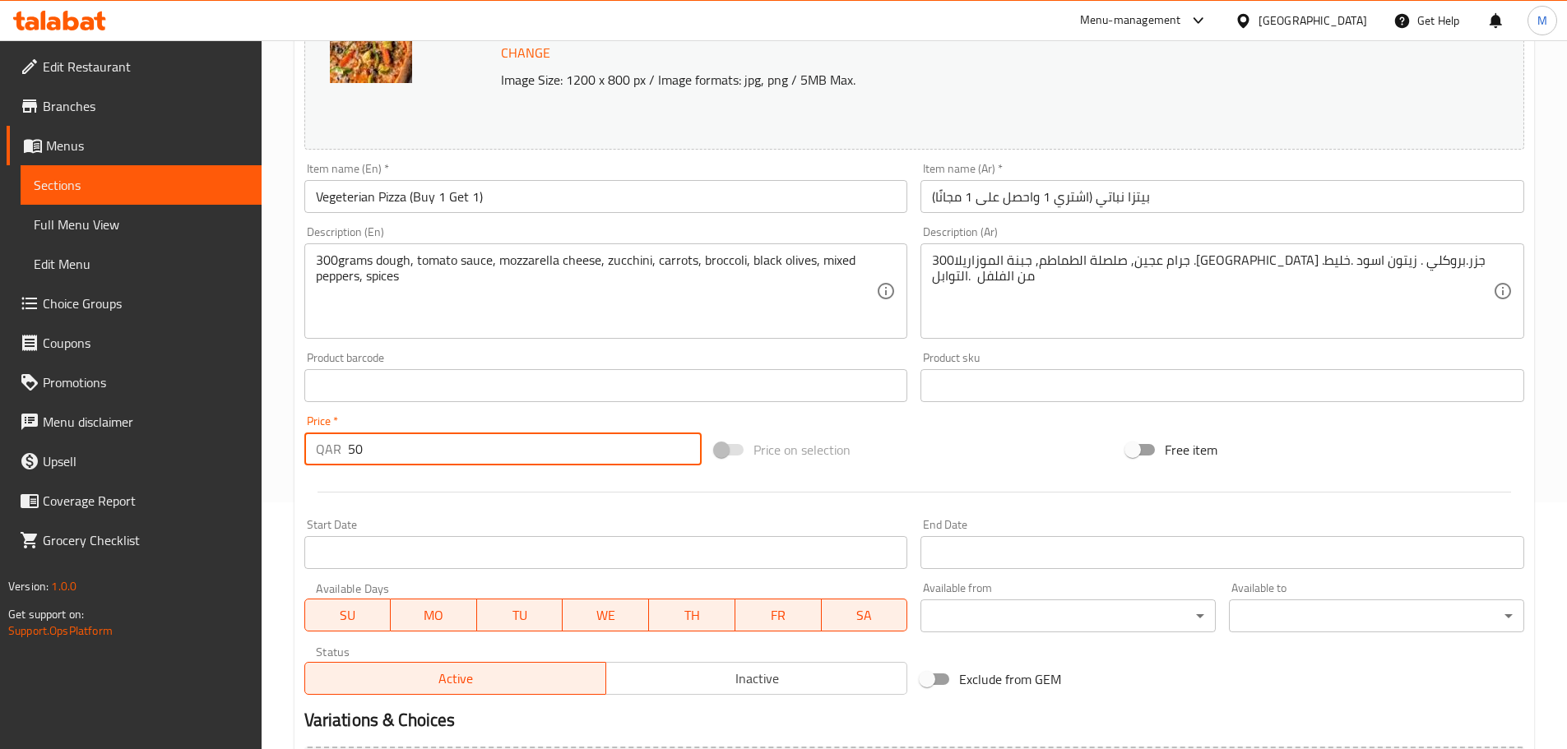
drag, startPoint x: 372, startPoint y: 450, endPoint x: 345, endPoint y: 444, distance: 26.9
click at [345, 444] on div "QAR 50 Price *" at bounding box center [503, 449] width 398 height 33
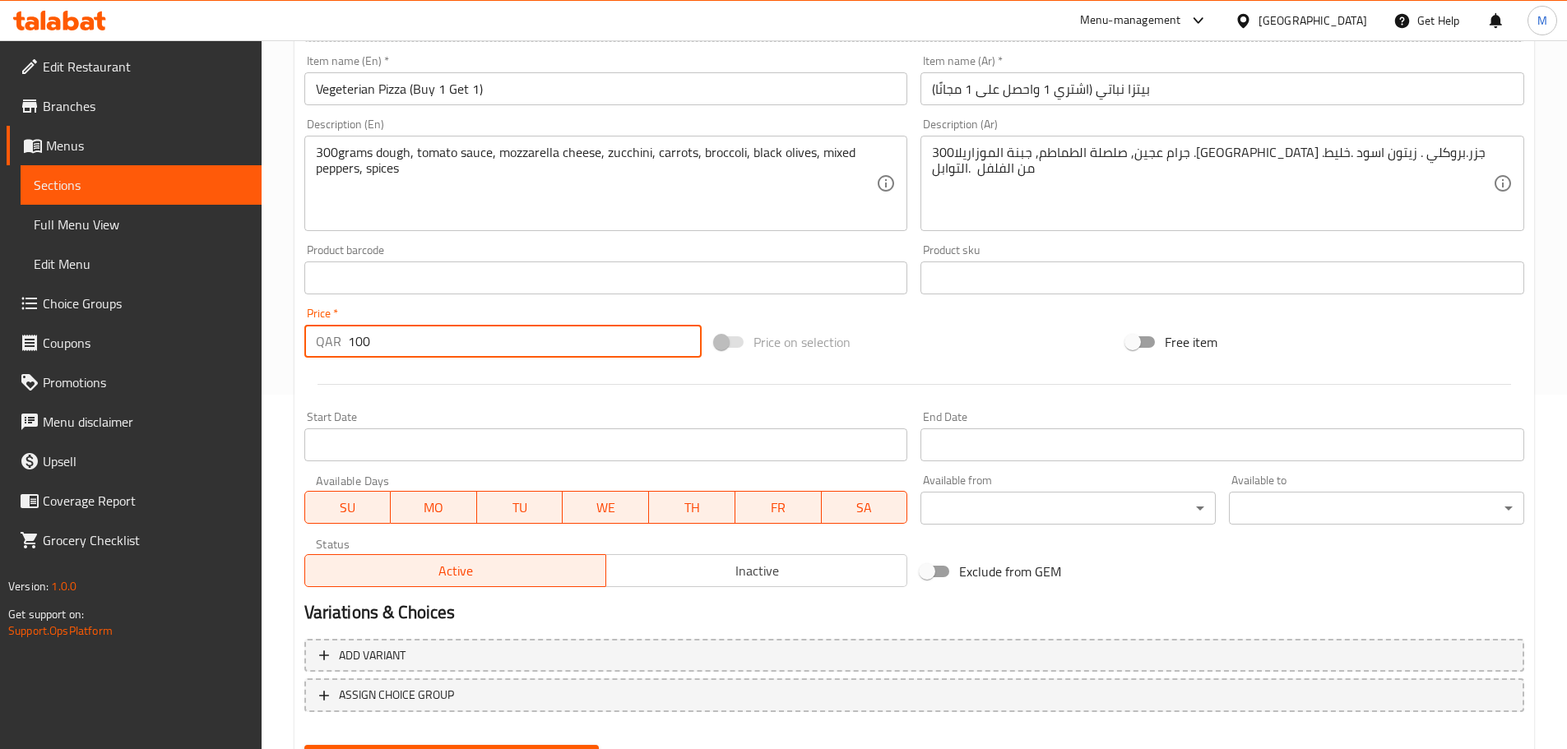
scroll to position [437, 0]
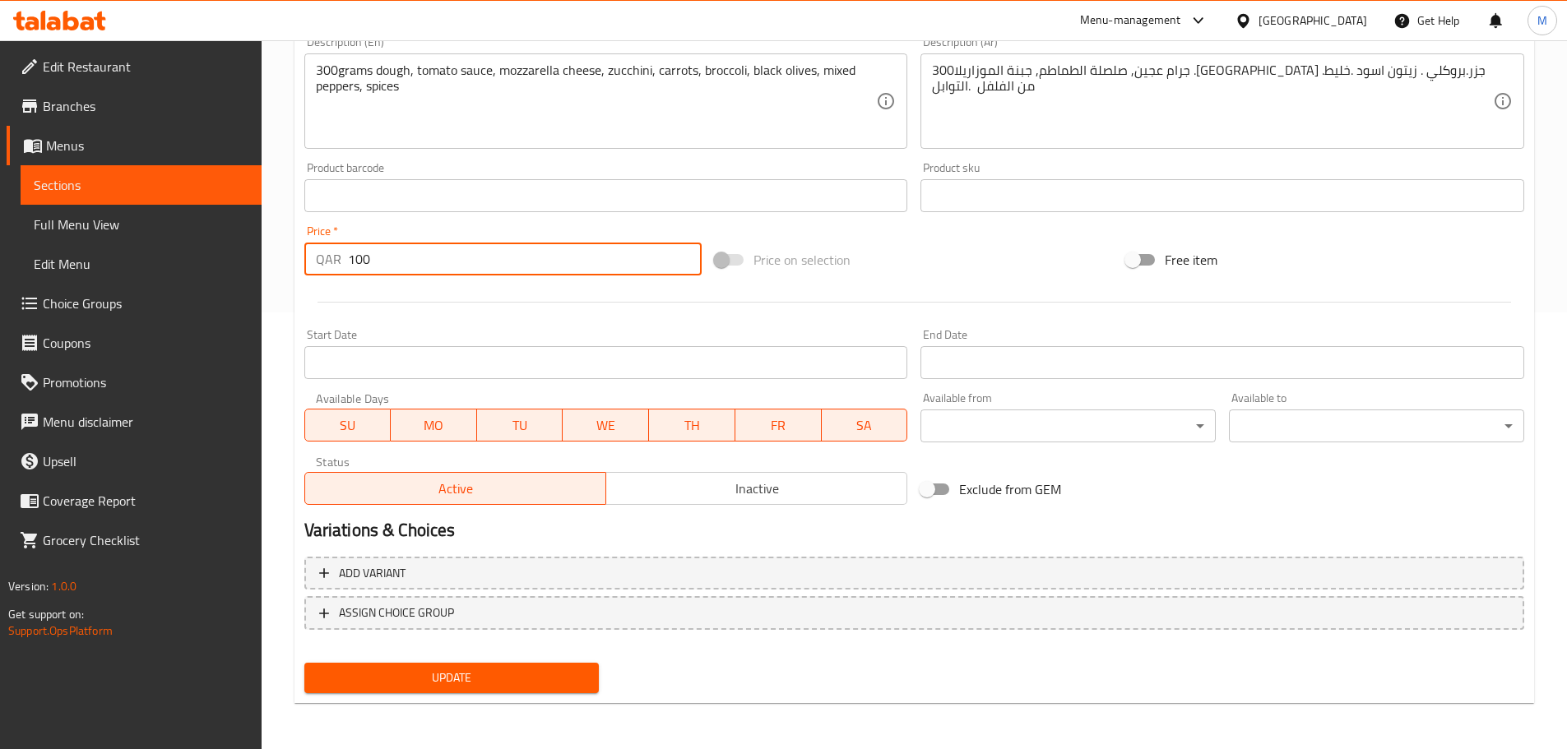
type input "100"
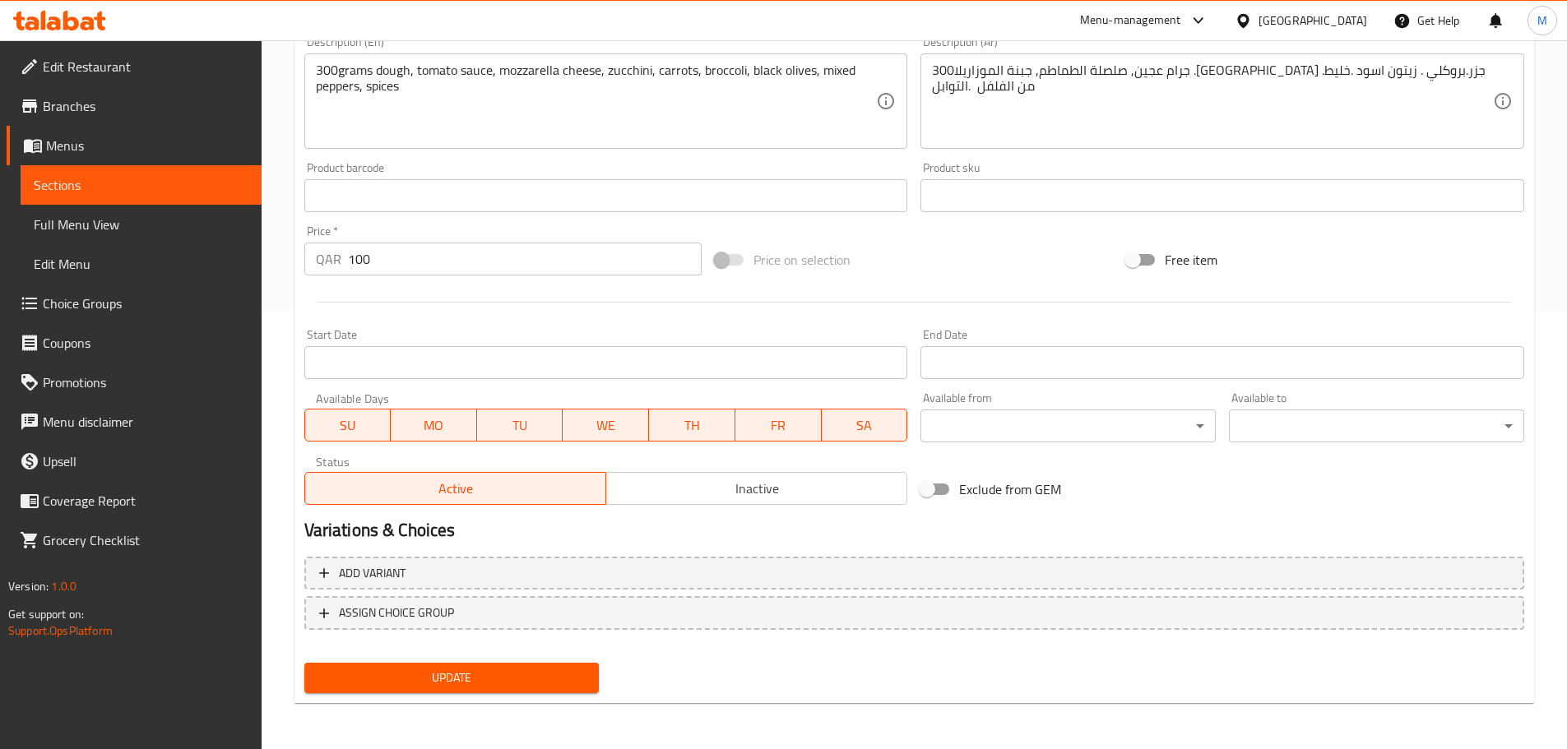
drag, startPoint x: 525, startPoint y: 660, endPoint x: 531, endPoint y: 666, distance: 8.7
click at [526, 661] on div "Update" at bounding box center [452, 678] width 308 height 44
click at [533, 668] on span "Update" at bounding box center [451, 678] width 269 height 21
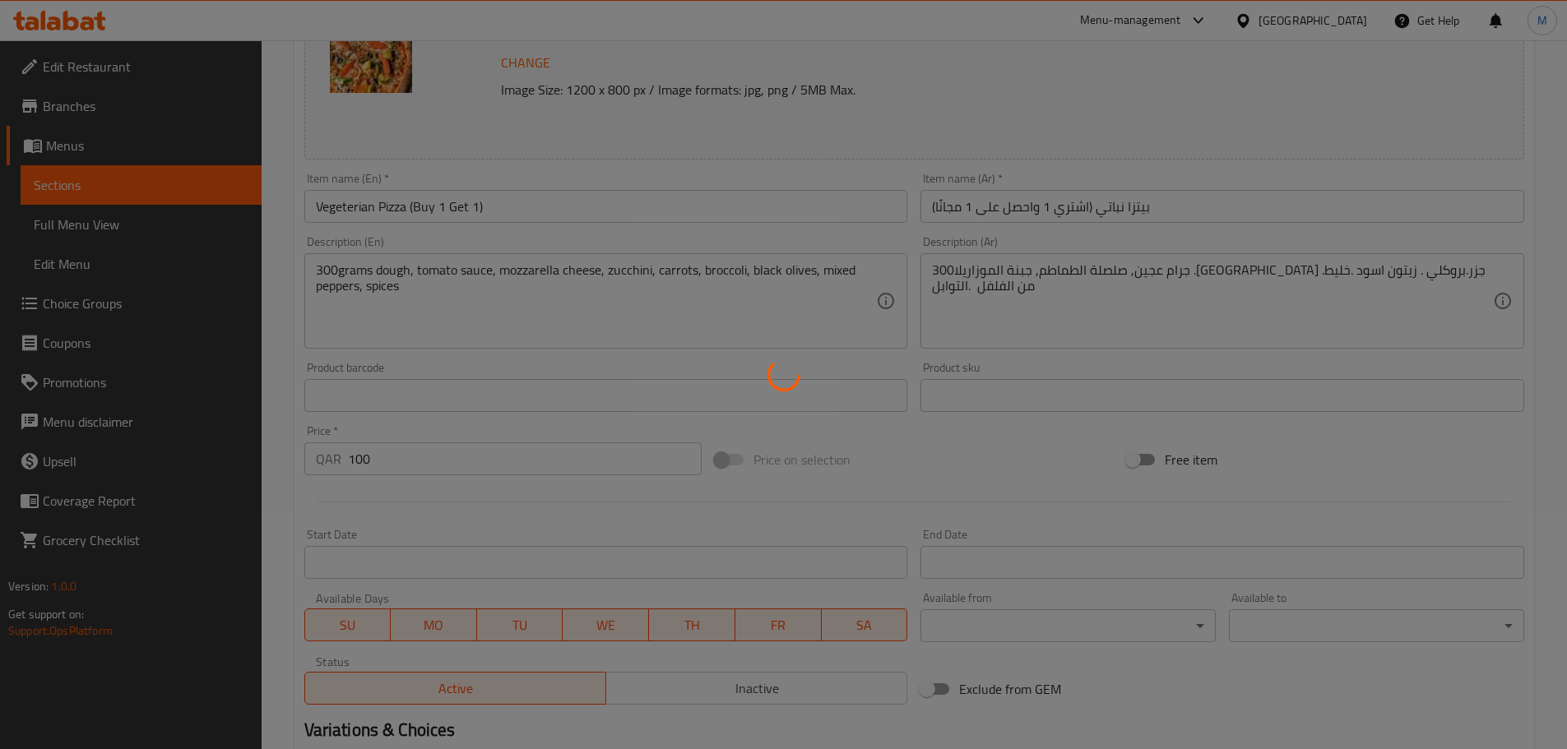
scroll to position [0, 0]
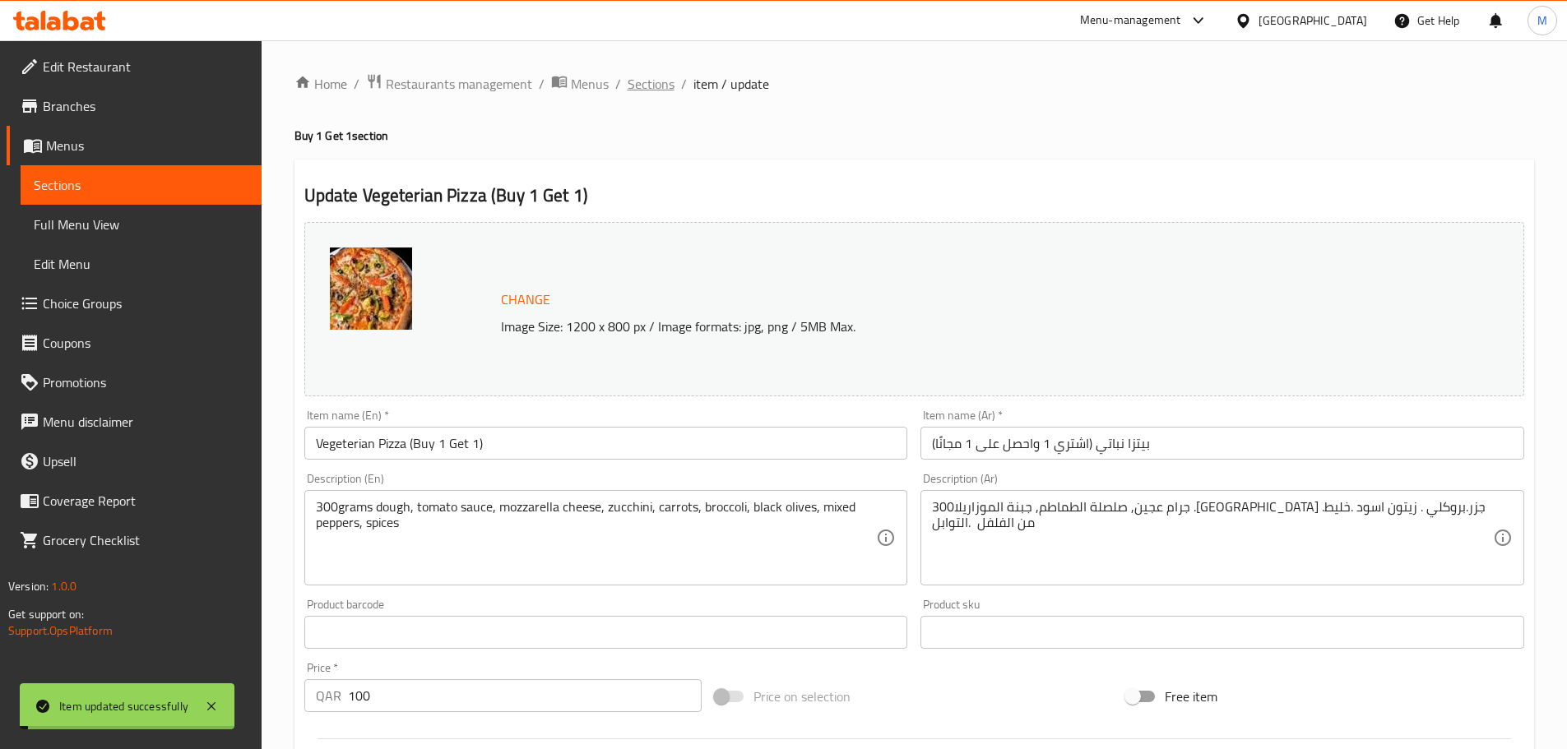
click at [660, 86] on span "Sections" at bounding box center [651, 84] width 47 height 20
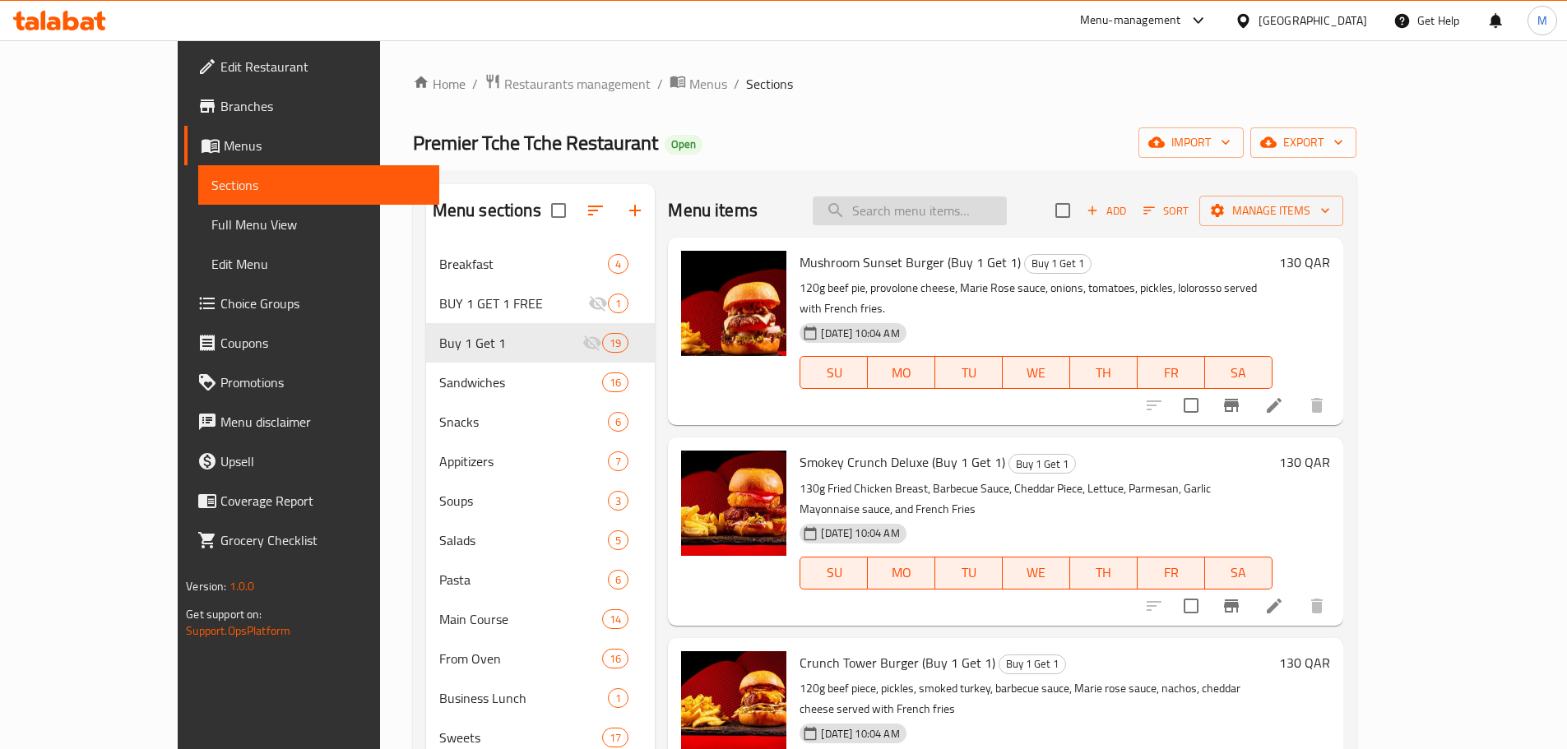
click at [932, 211] on input "search" at bounding box center [910, 211] width 194 height 29
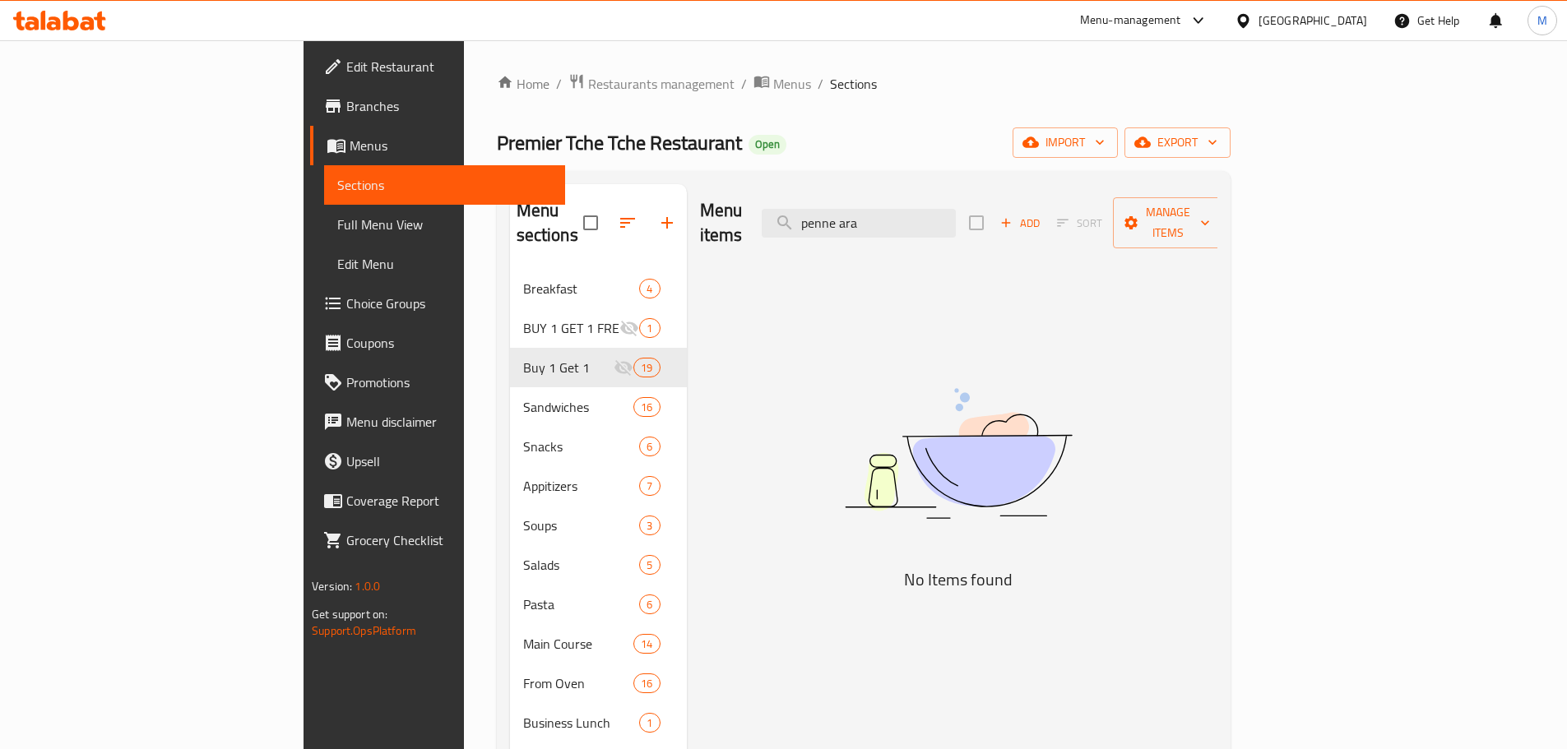
type input "penne ar"
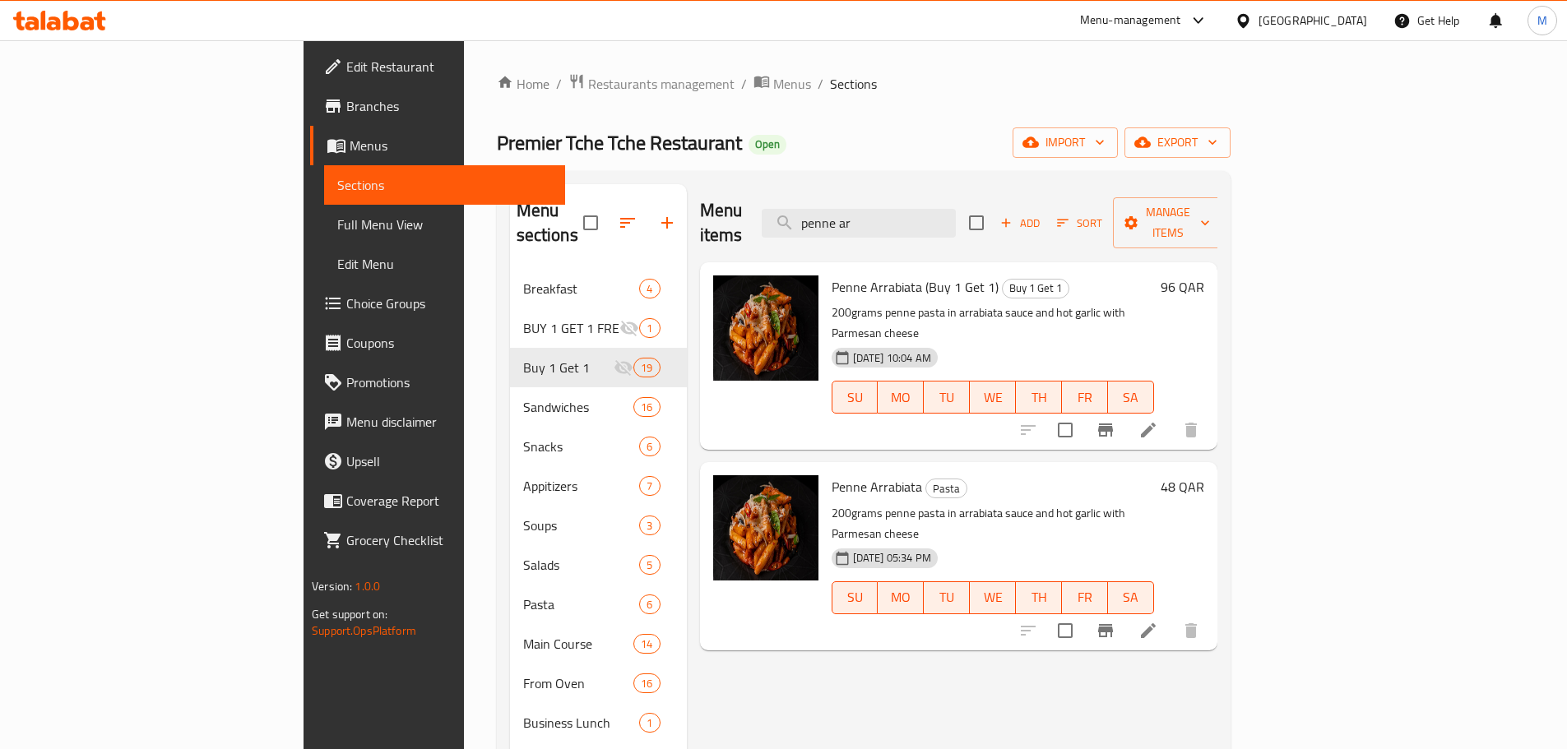
drag, startPoint x: 999, startPoint y: 211, endPoint x: 842, endPoint y: 200, distance: 157.5
click at [842, 200] on div "Menu items penne ar Add Sort Manage items" at bounding box center [958, 223] width 517 height 78
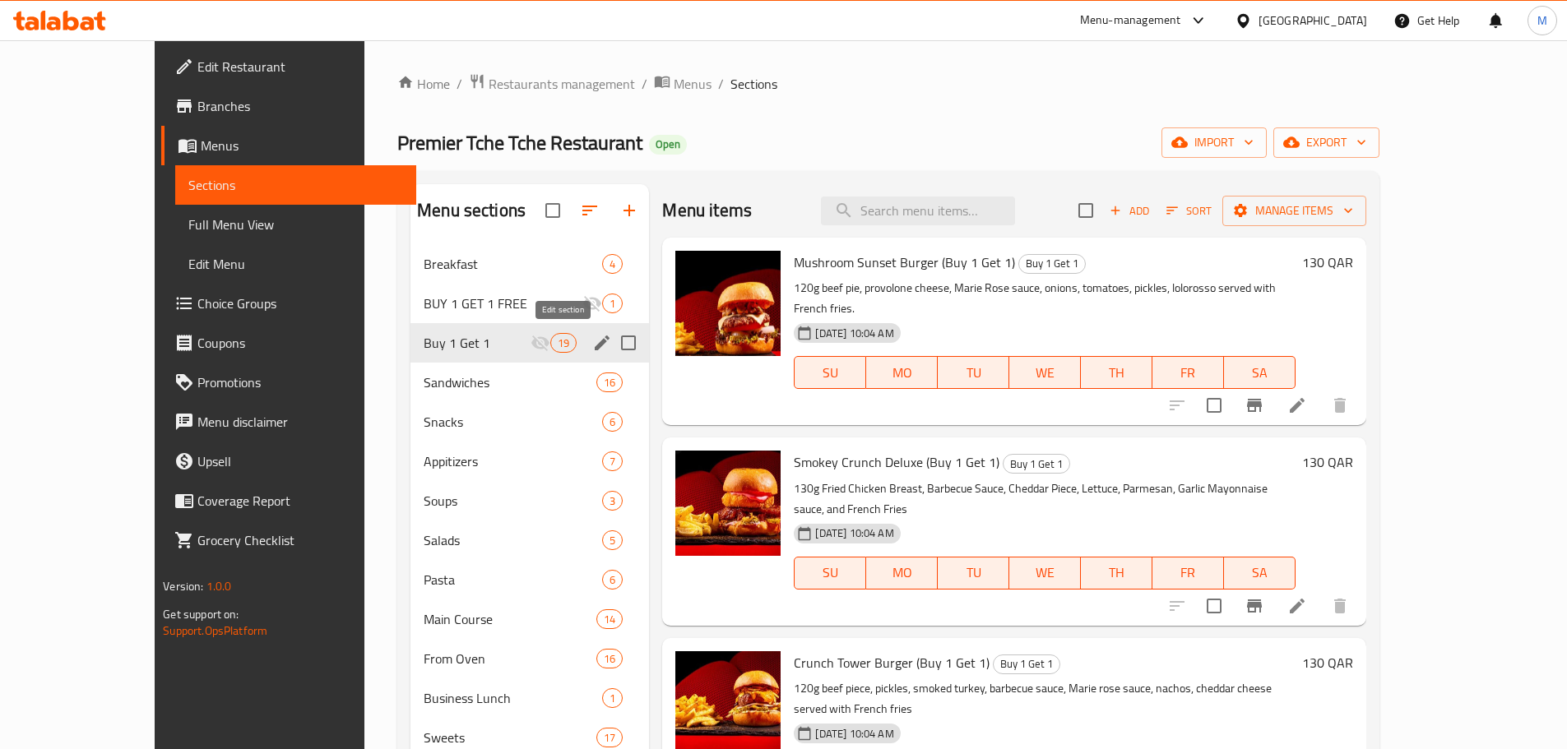
click at [595, 344] on icon "edit" at bounding box center [602, 343] width 15 height 15
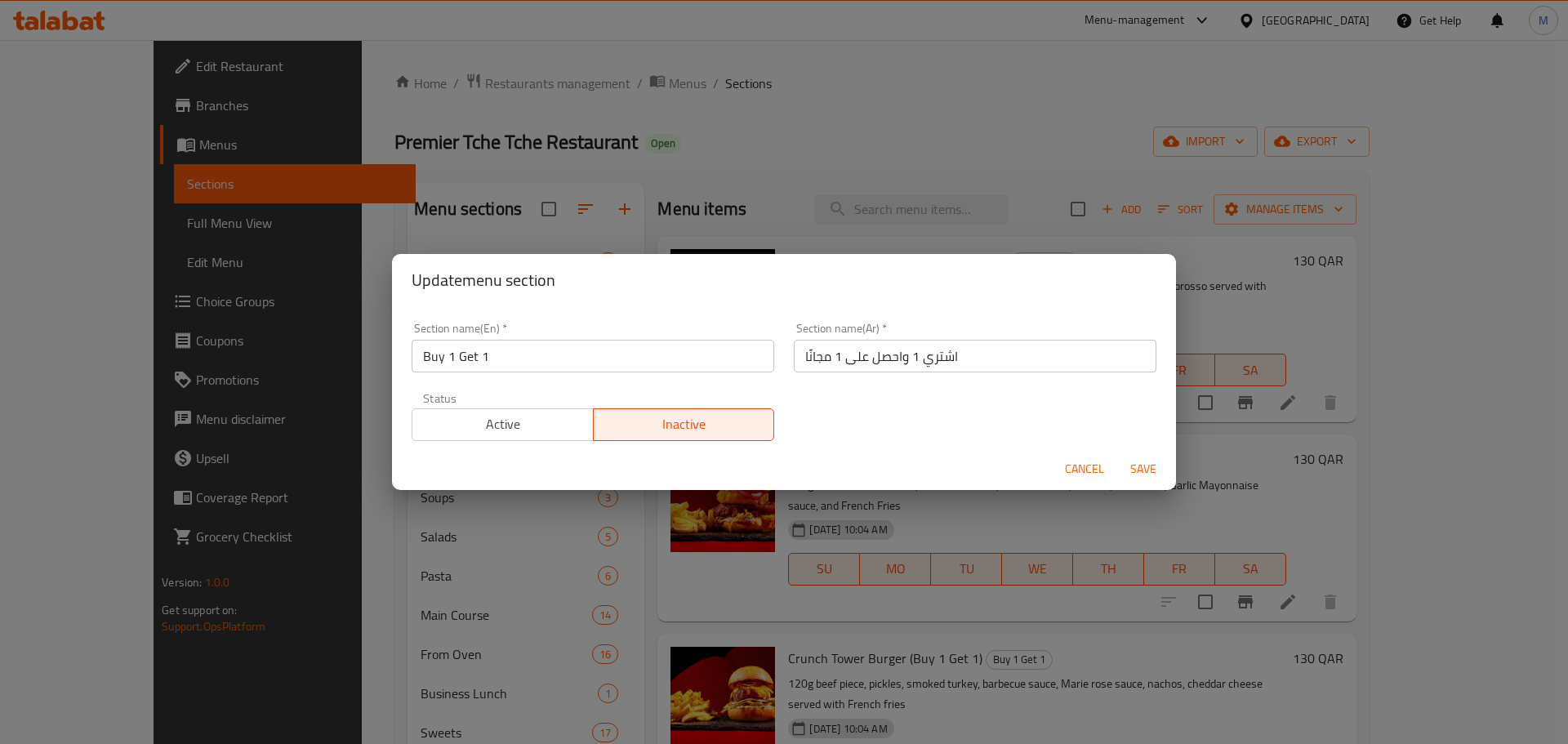
click at [499, 422] on span "Active" at bounding box center [502, 424] width 168 height 24
click at [731, 447] on div "Status Active Inactive" at bounding box center [593, 416] width 382 height 69
click at [1089, 456] on button "Cancel" at bounding box center [1084, 469] width 53 height 30
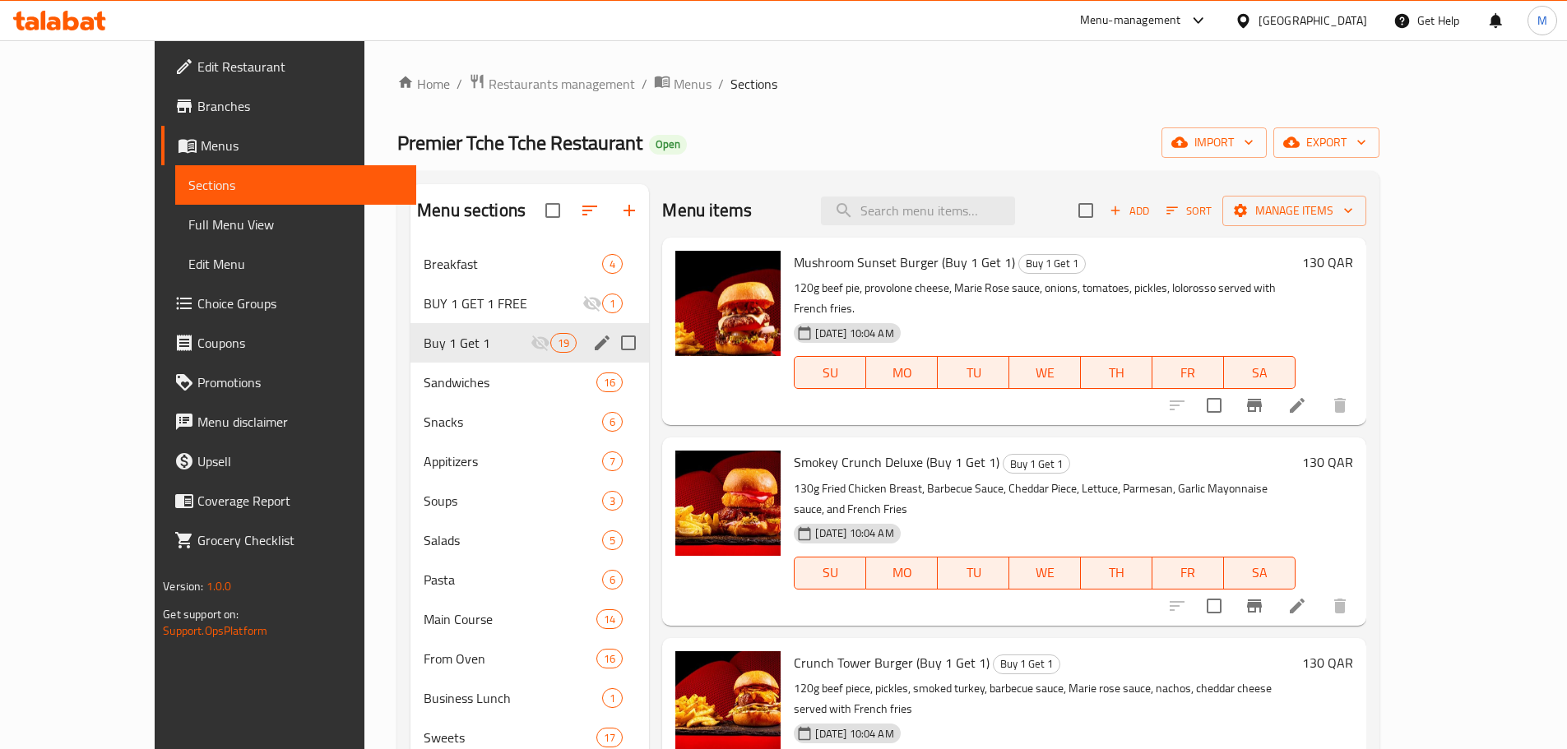
click at [592, 341] on icon "edit" at bounding box center [602, 343] width 20 height 20
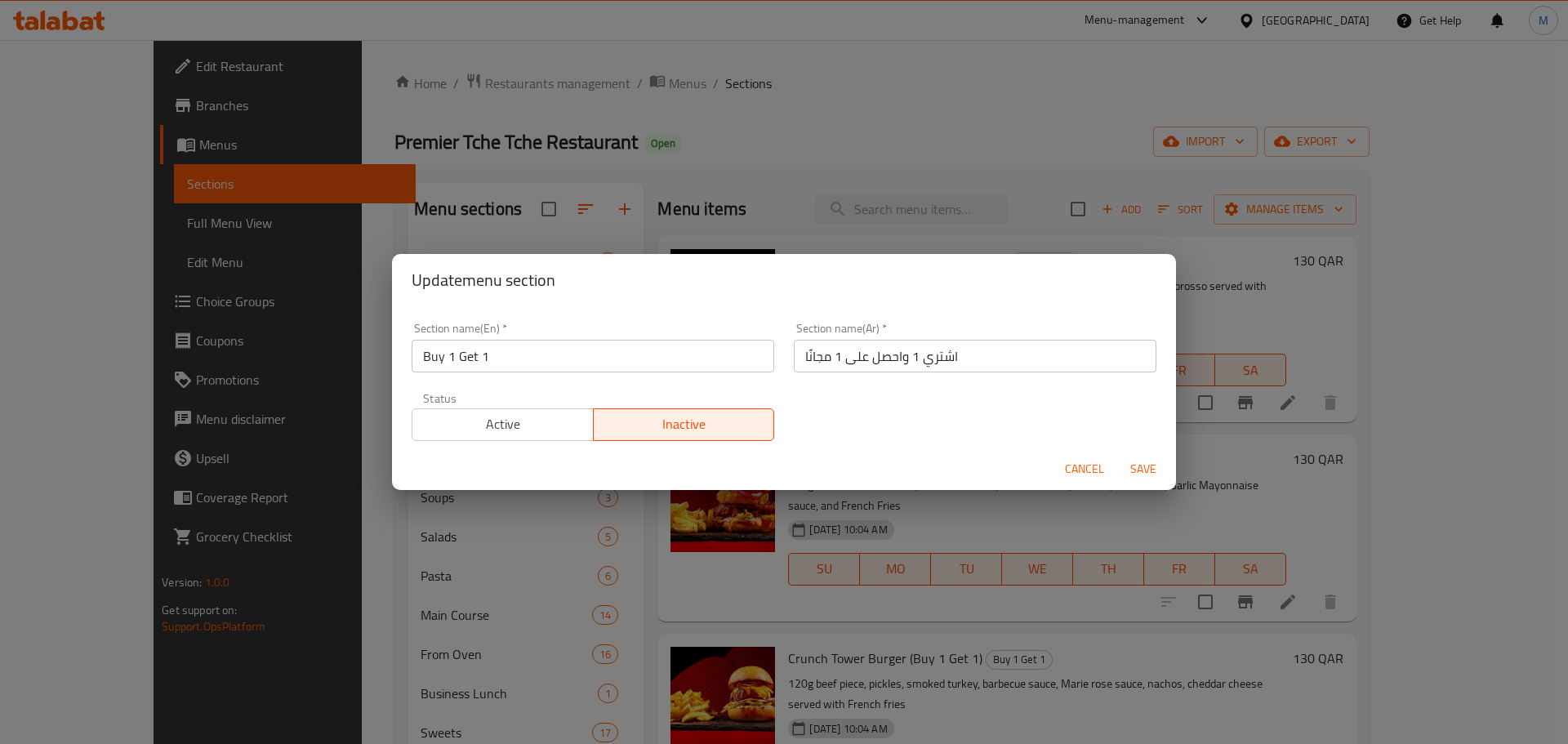
click at [477, 442] on div "Status Active Inactive" at bounding box center [593, 416] width 382 height 69
click at [435, 435] on span "Active" at bounding box center [502, 424] width 168 height 24
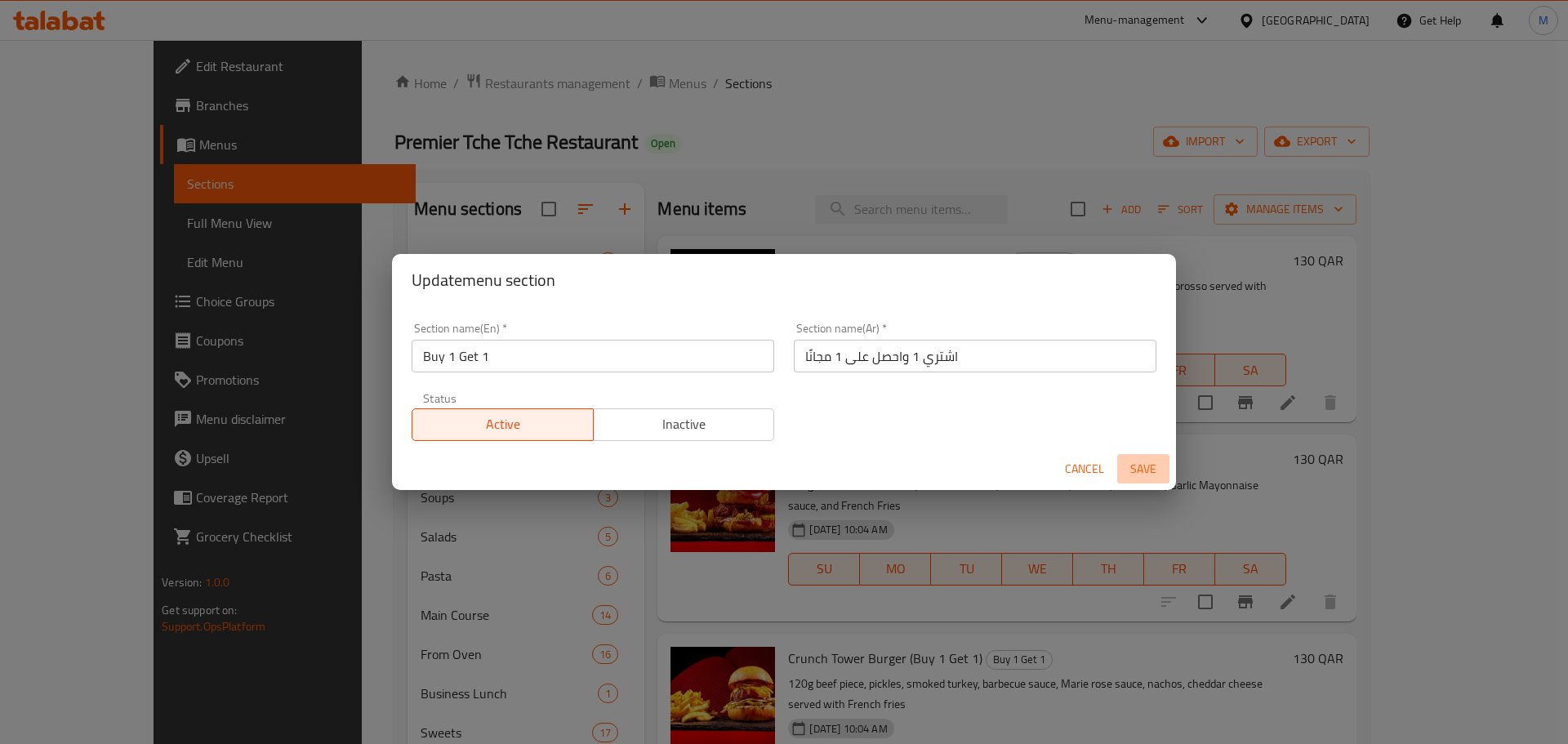
click at [1143, 462] on span "Save" at bounding box center [1143, 469] width 39 height 21
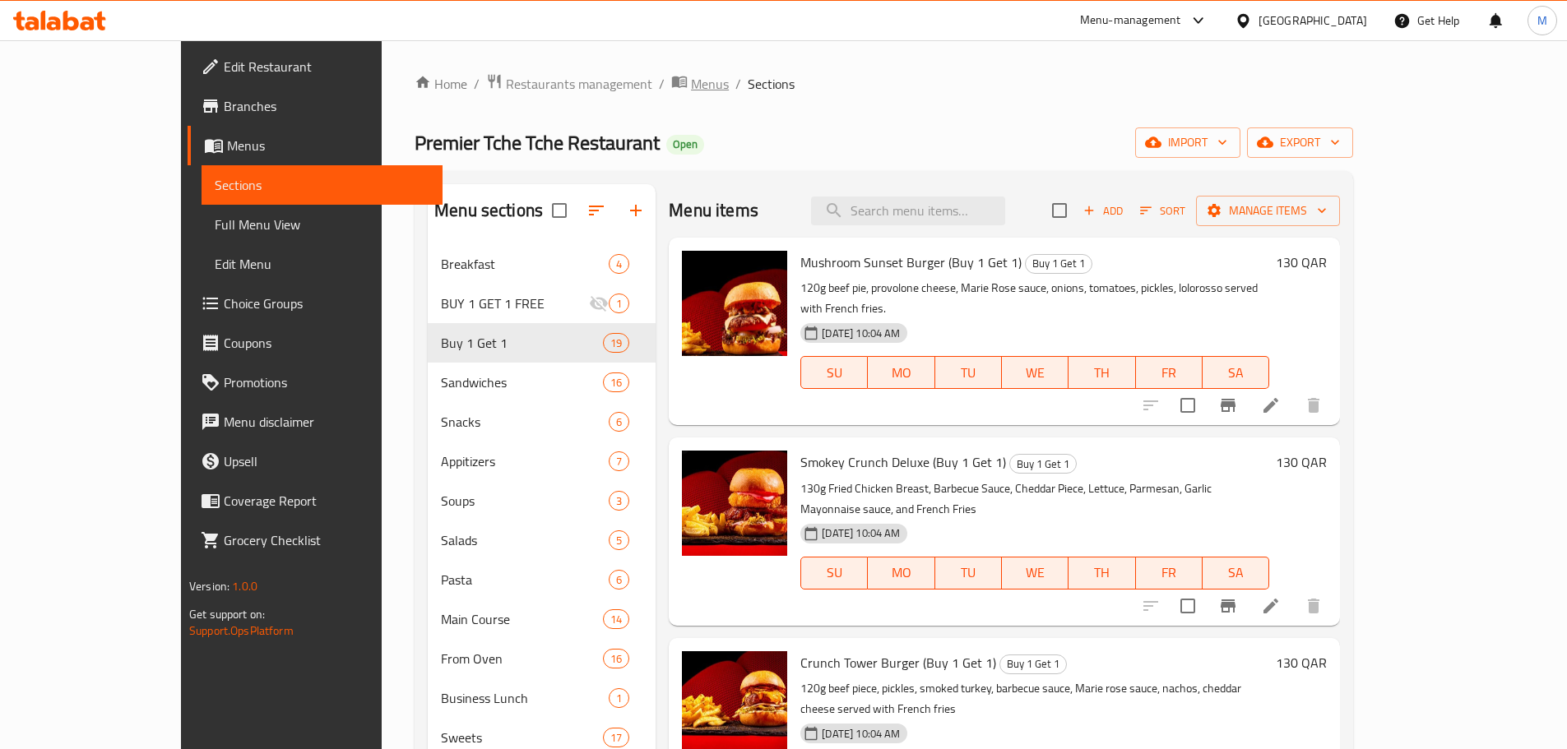
click at [691, 84] on span "Menus" at bounding box center [710, 84] width 38 height 20
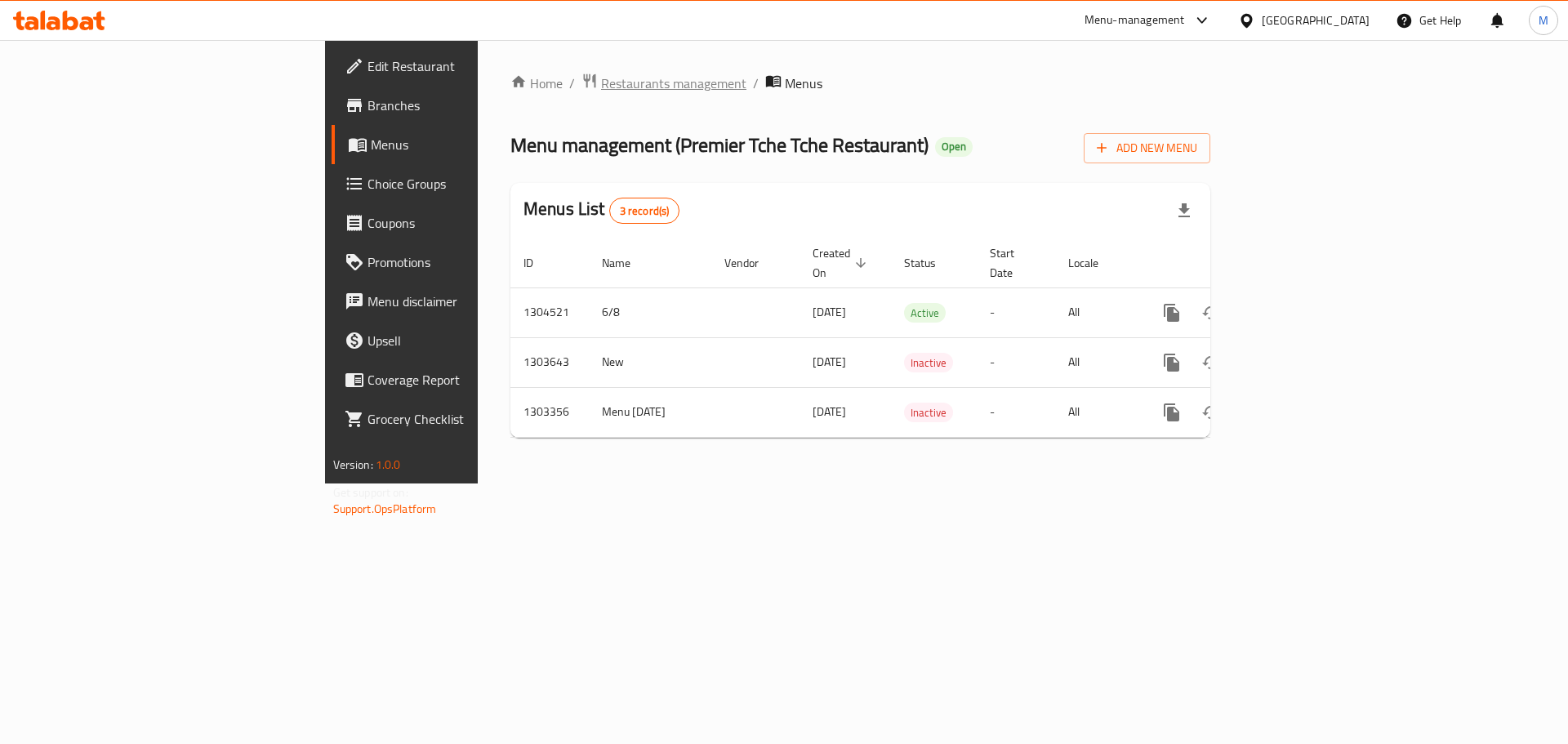
click at [601, 84] on span "Restaurants management" at bounding box center [673, 83] width 145 height 20
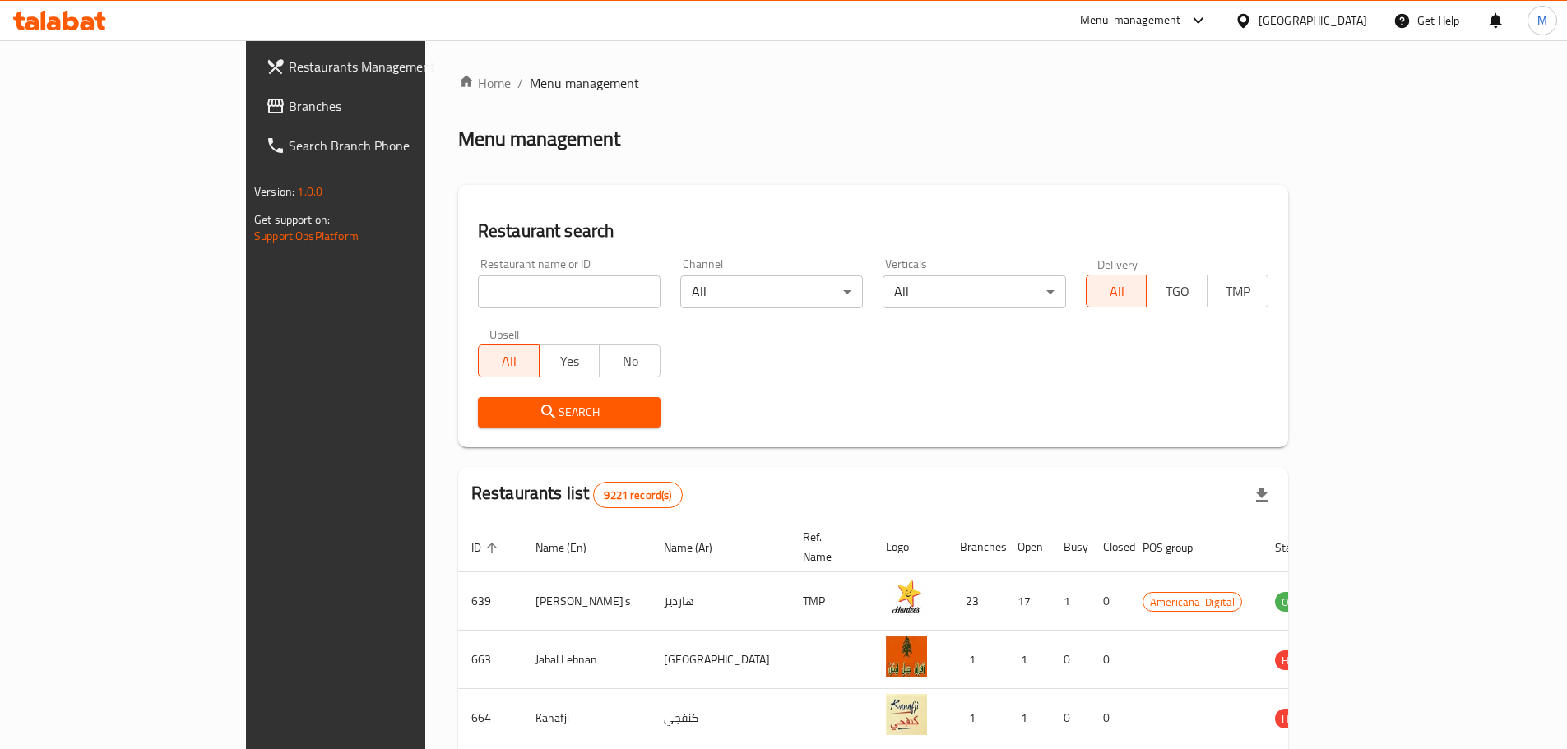
click at [478, 286] on input "search" at bounding box center [569, 292] width 183 height 33
type input "qinwan"
click at [481, 429] on div "Search" at bounding box center [569, 412] width 202 height 50
click at [491, 410] on span "Search" at bounding box center [569, 412] width 156 height 21
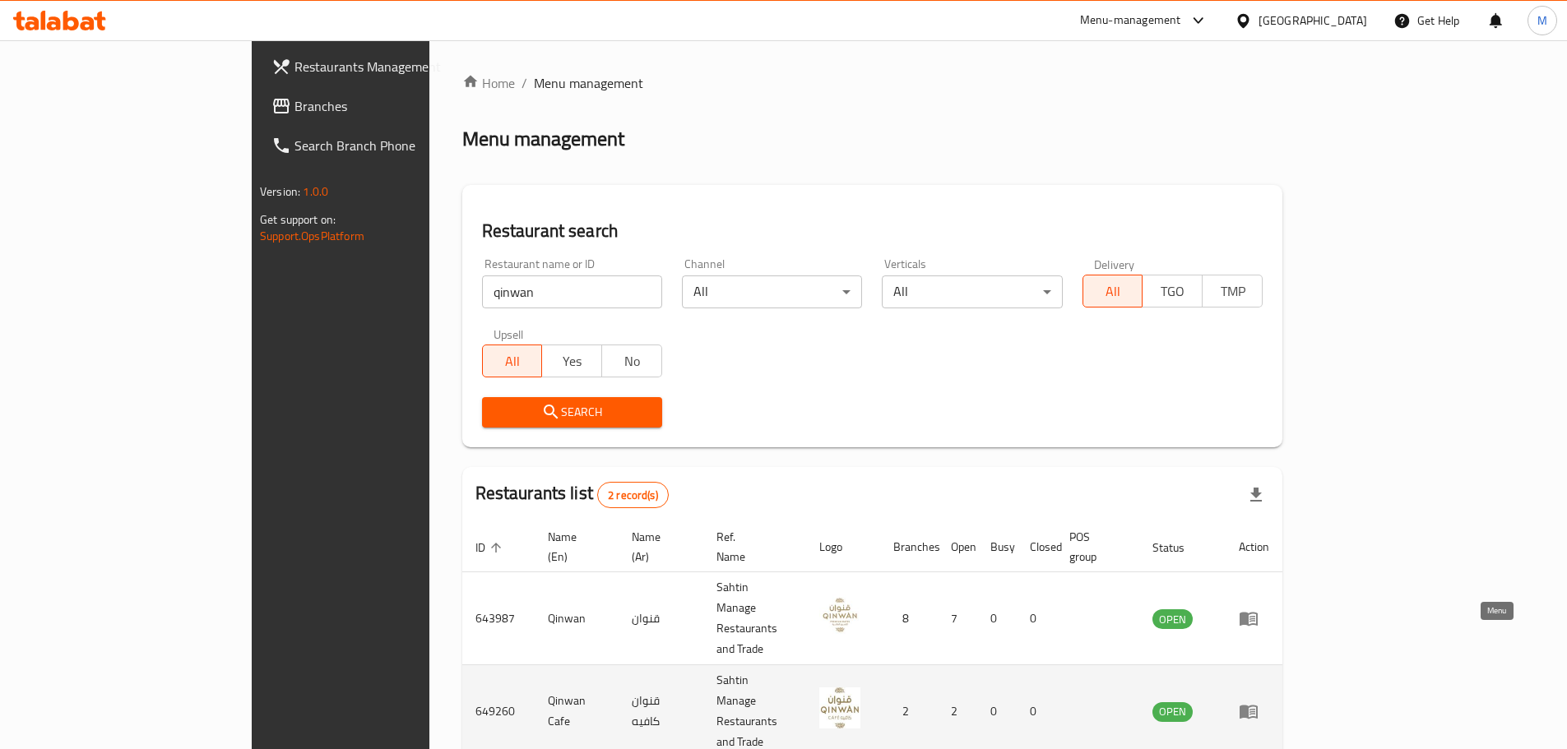
click at [1258, 706] on icon "enhanced table" at bounding box center [1249, 713] width 18 height 14
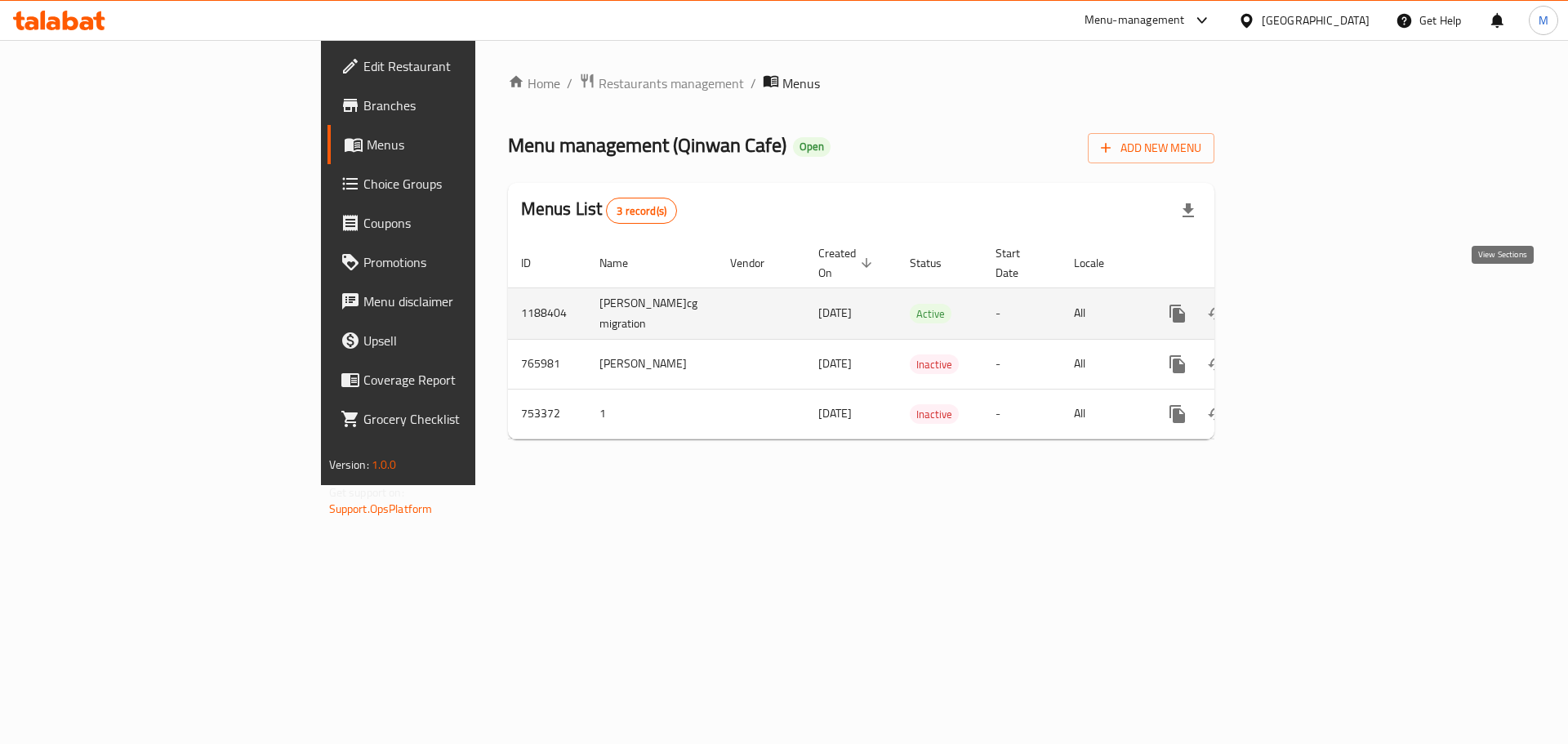
click at [1303, 306] on icon "enhanced table" at bounding box center [1295, 313] width 15 height 15
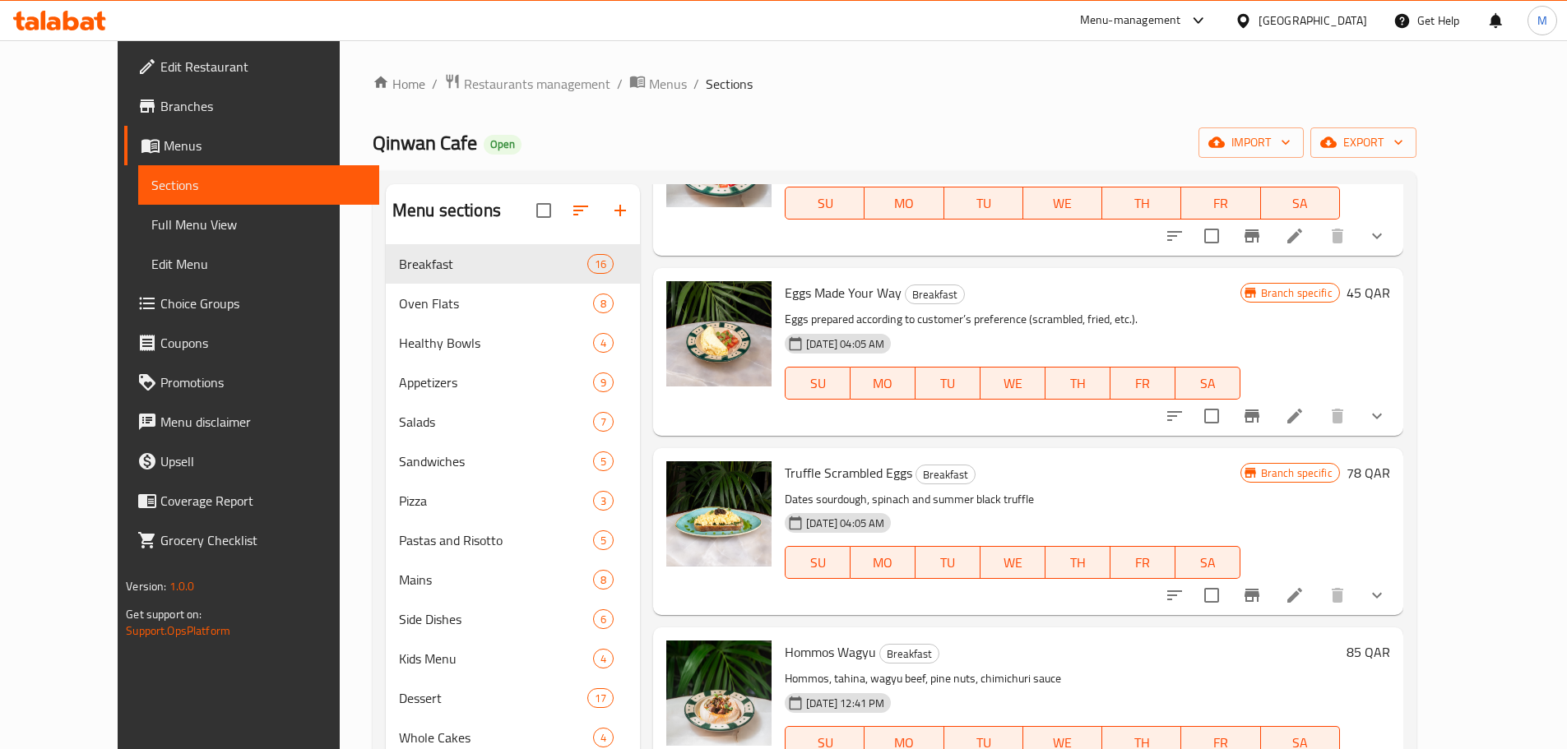
scroll to position [2208, 0]
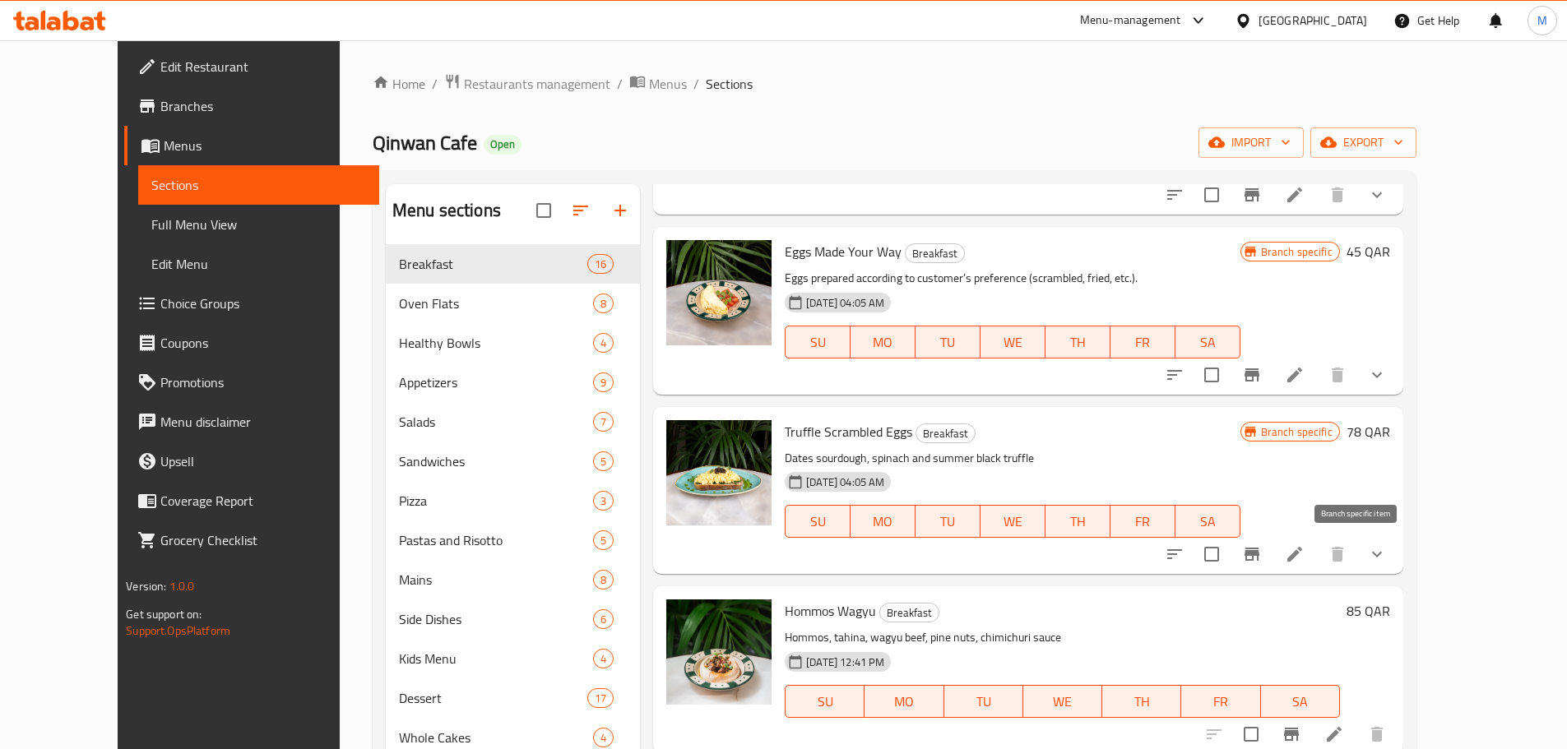
click at [1259, 555] on icon "Branch-specific-item" at bounding box center [1251, 554] width 15 height 13
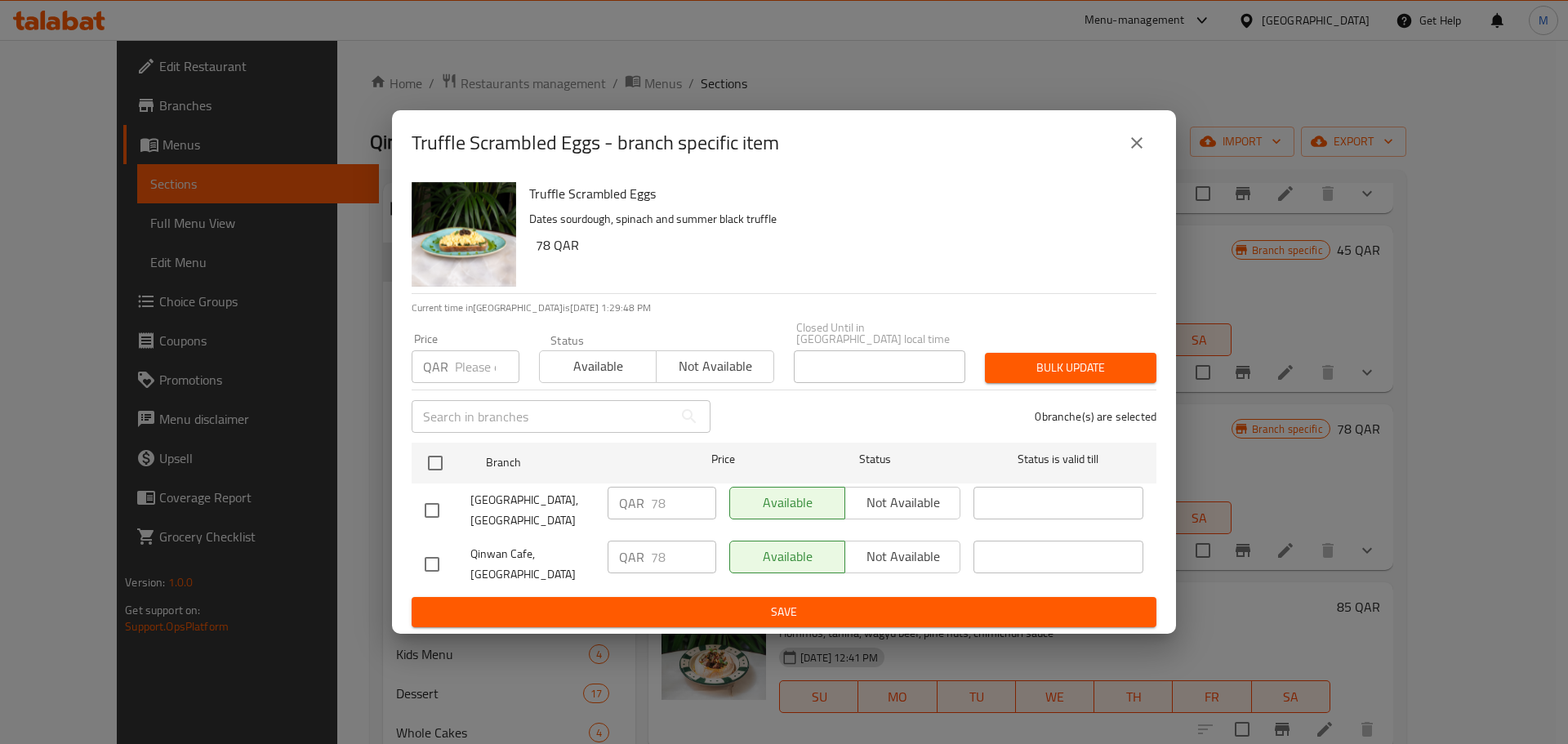
click at [1148, 161] on button "close" at bounding box center [1136, 142] width 39 height 39
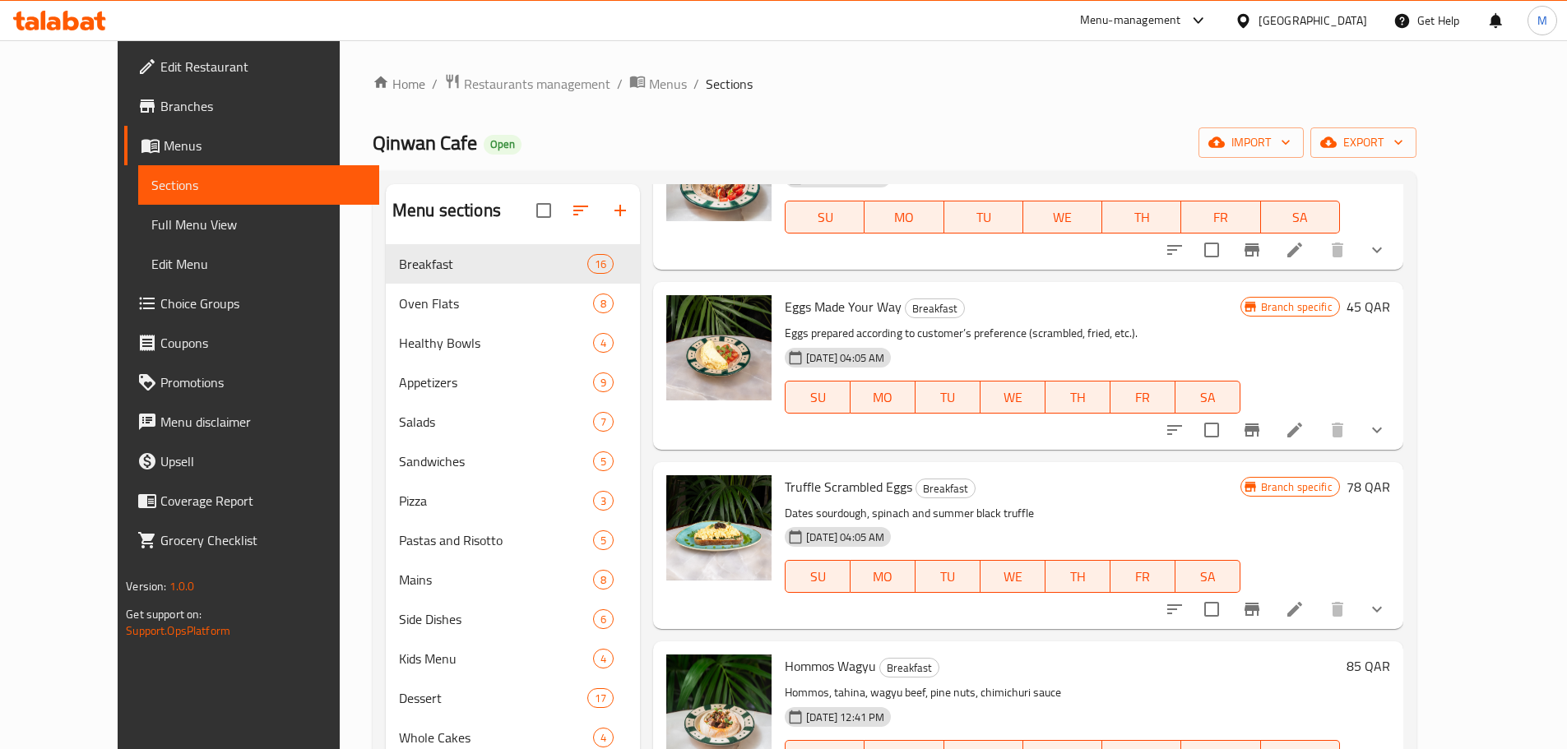
scroll to position [2125, 0]
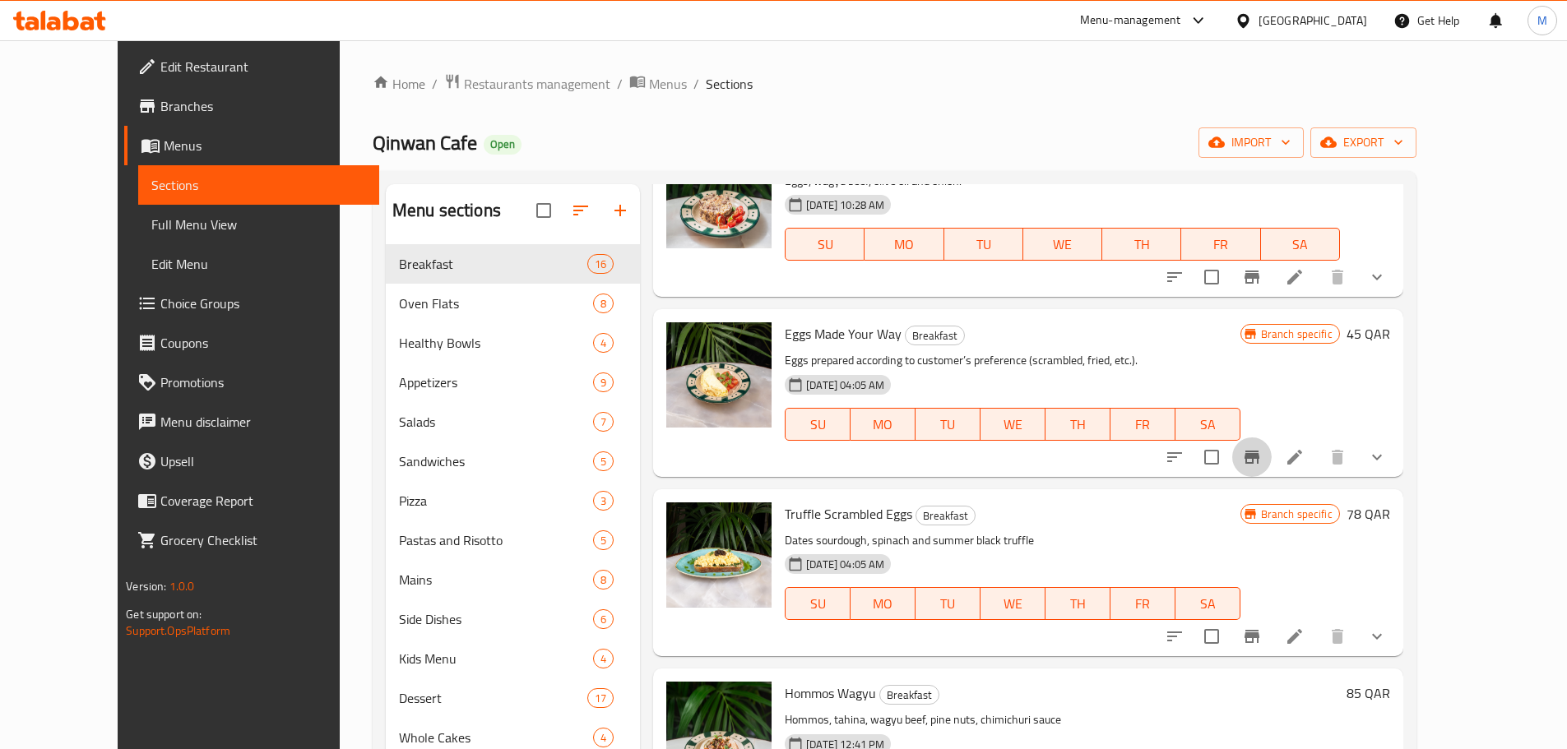
click at [1259, 454] on icon "Branch-specific-item" at bounding box center [1251, 457] width 15 height 13
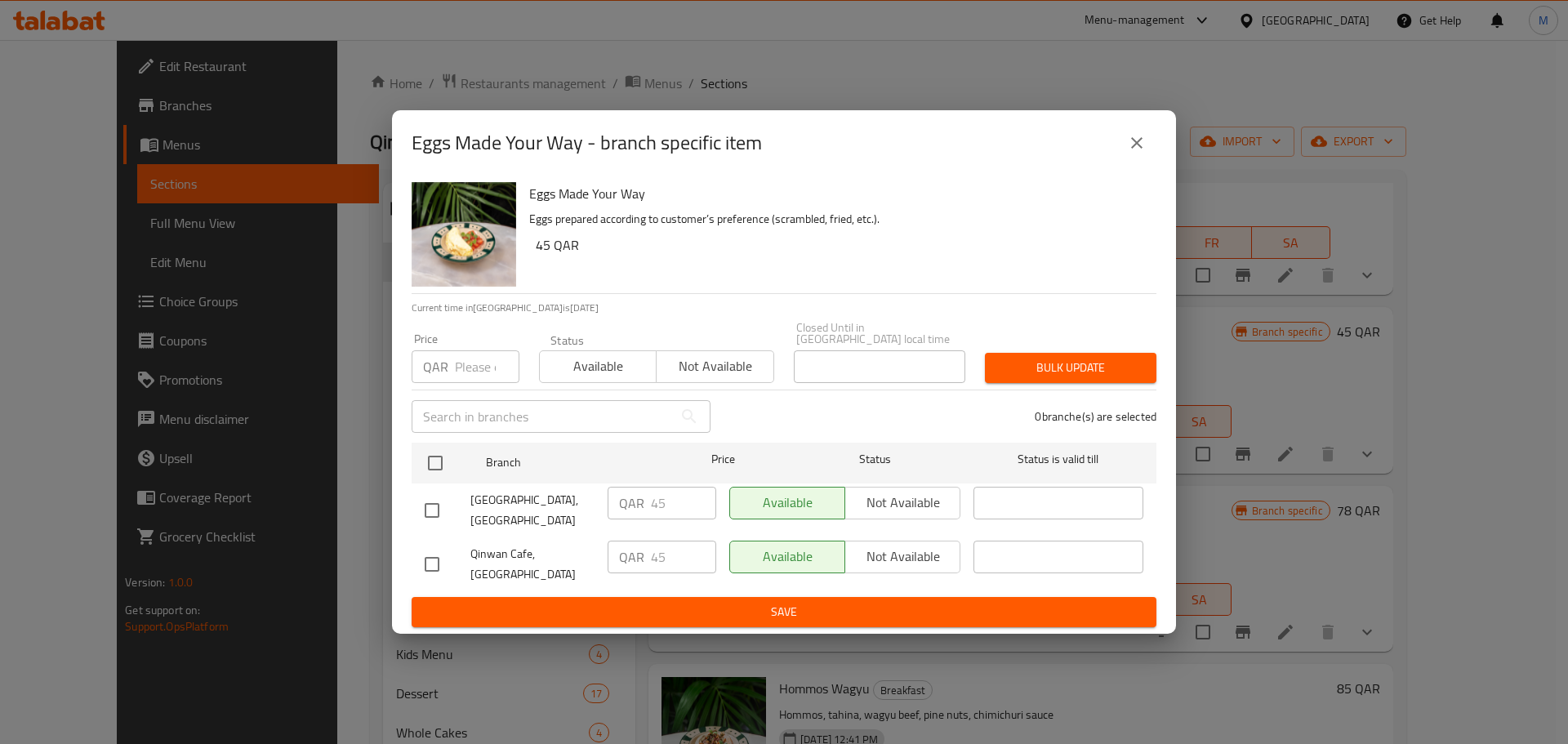
click at [1141, 149] on icon "close" at bounding box center [1137, 143] width 12 height 12
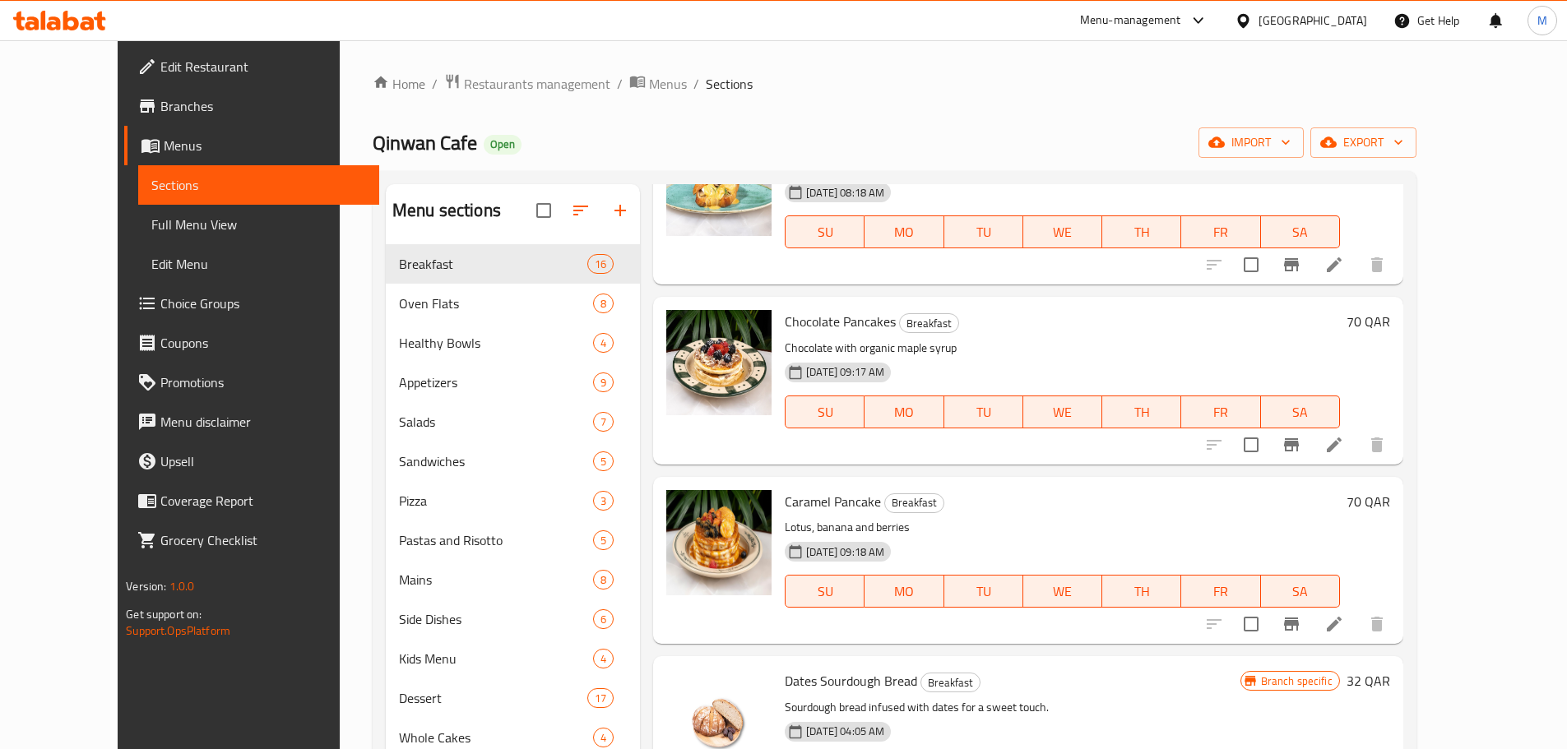
scroll to position [0, 0]
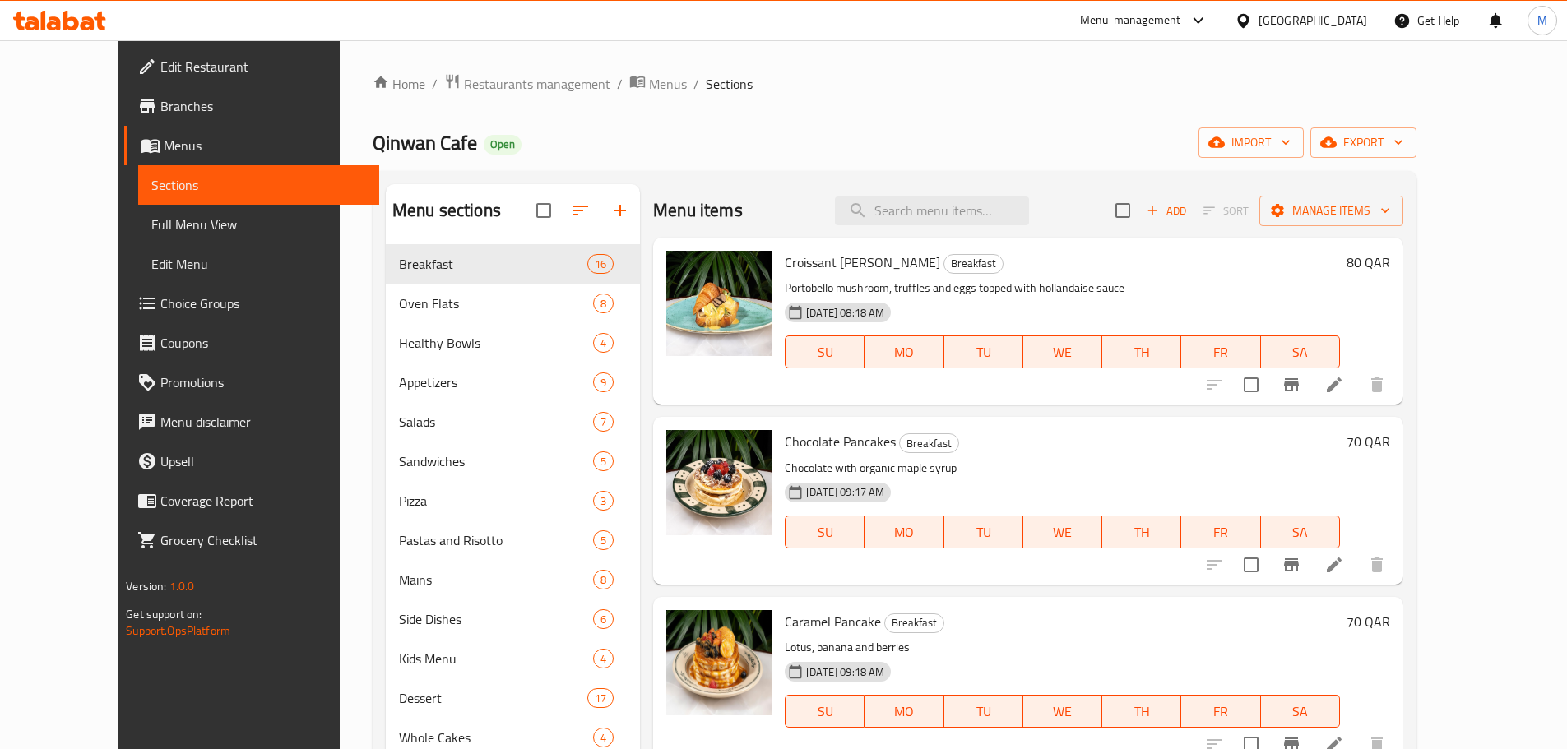
drag, startPoint x: 461, startPoint y: 79, endPoint x: 1044, endPoint y: 109, distance: 583.9
click at [464, 79] on span "Restaurants management" at bounding box center [537, 84] width 146 height 20
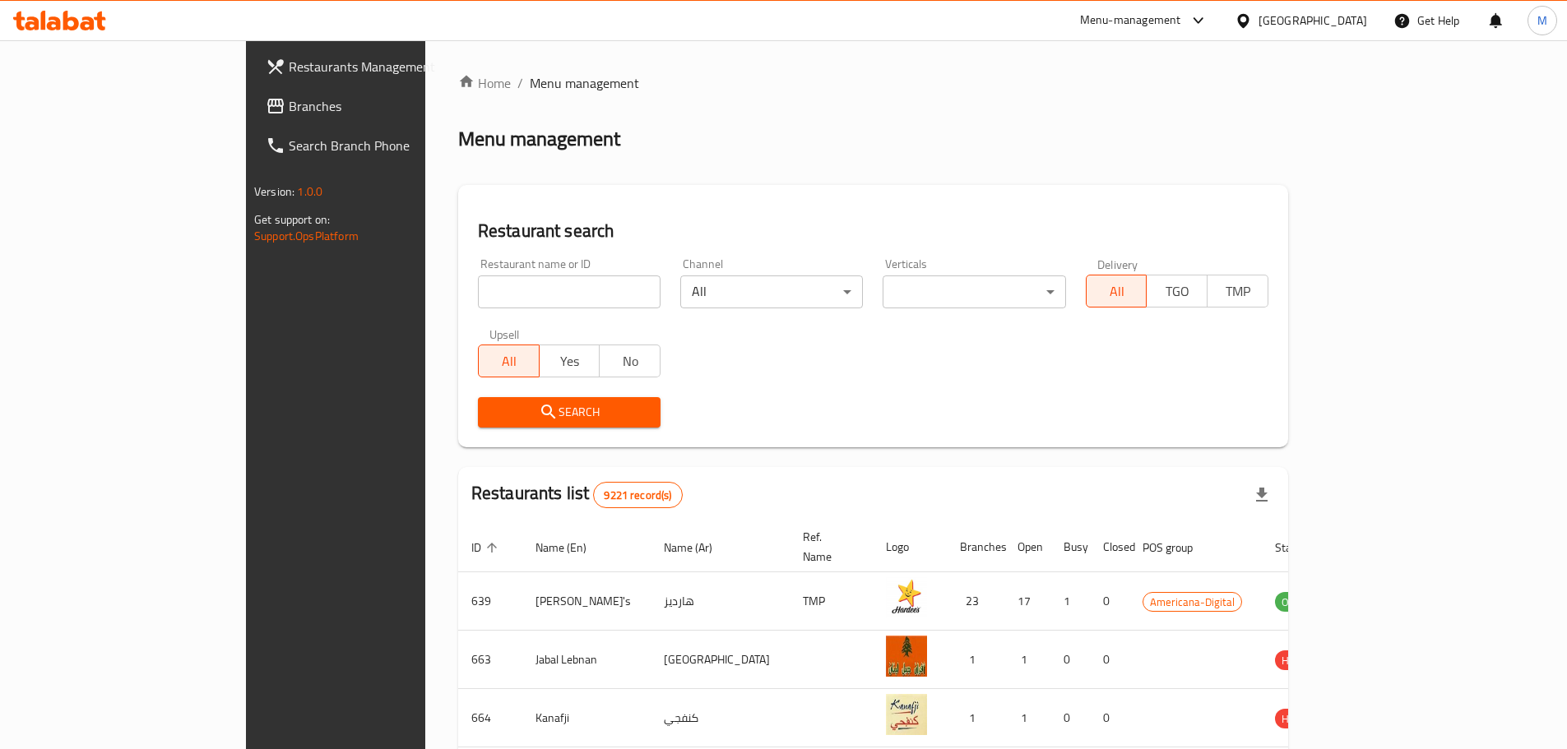
click at [478, 292] on input "search" at bounding box center [569, 292] width 183 height 33
